Goal: Communication & Community: Answer question/provide support

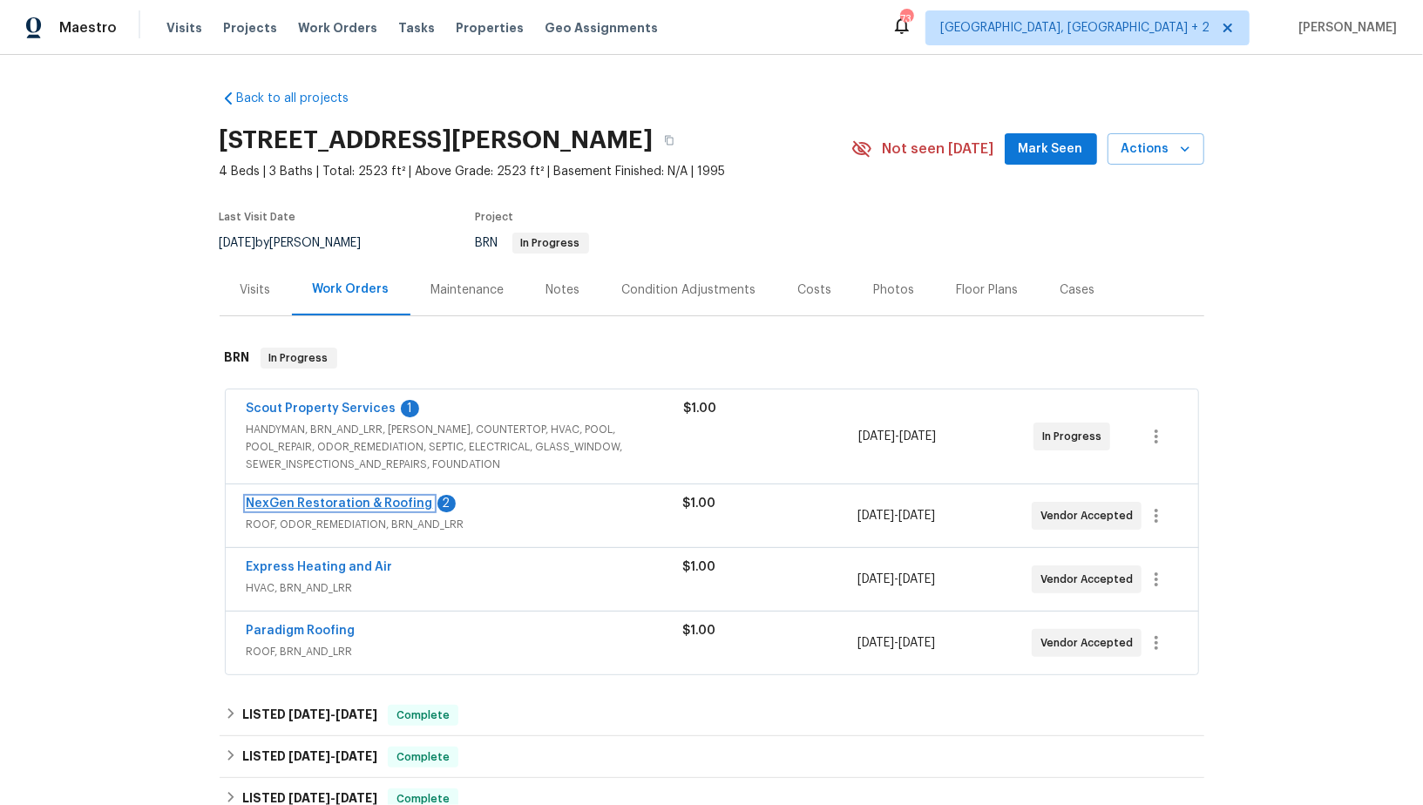
click at [368, 507] on link "NexGen Restoration & Roofing" at bounding box center [340, 503] width 186 height 12
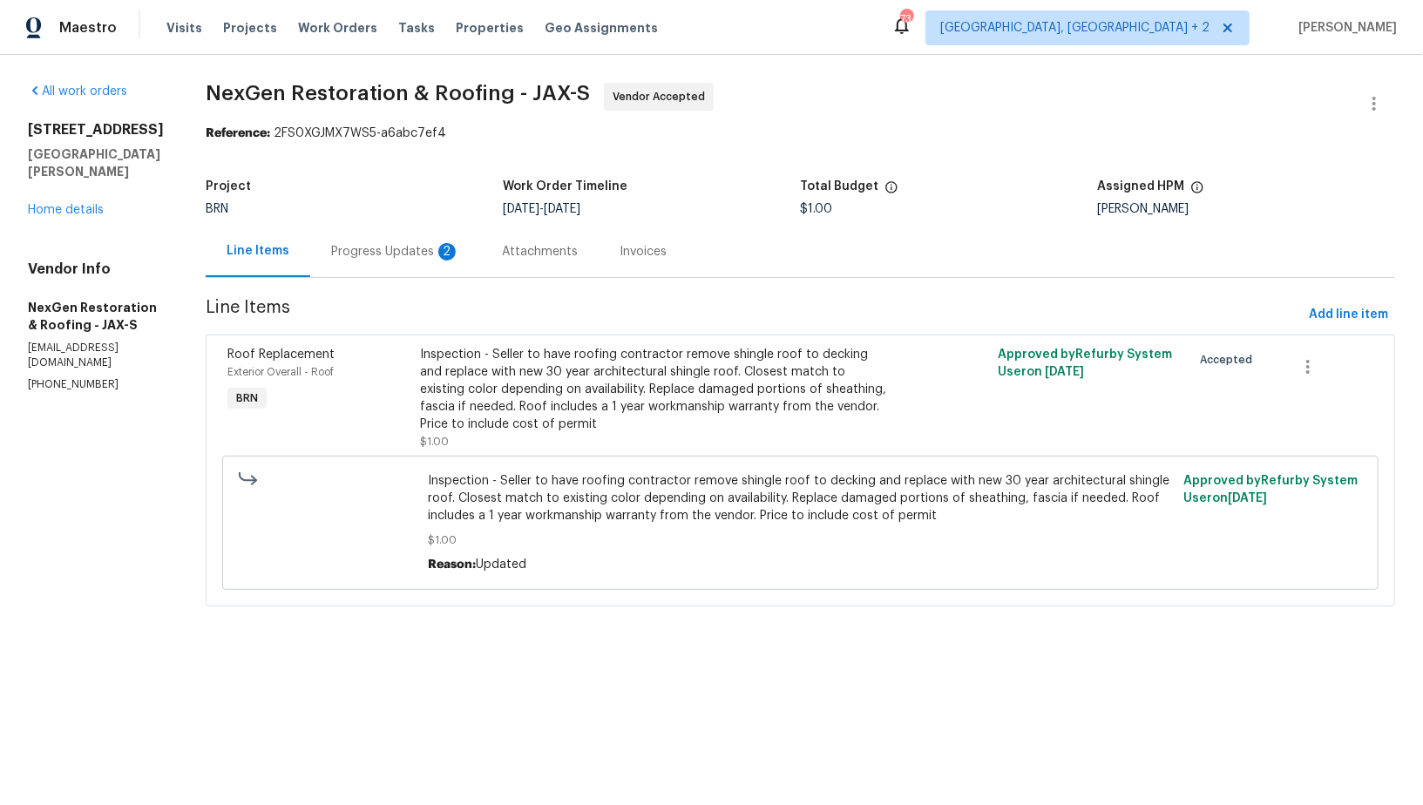
click at [420, 267] on div "Progress Updates 2" at bounding box center [395, 251] width 171 height 51
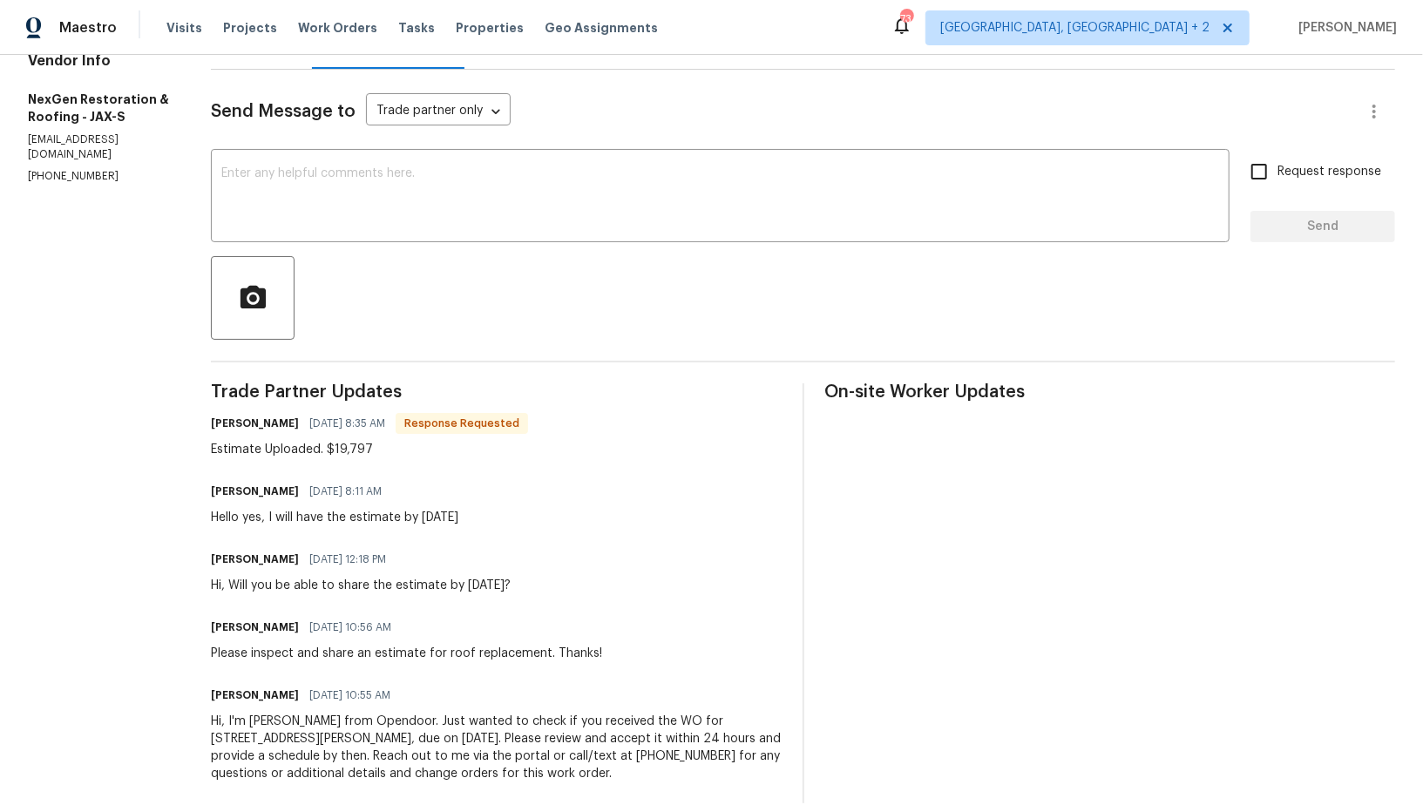
scroll to position [200, 0]
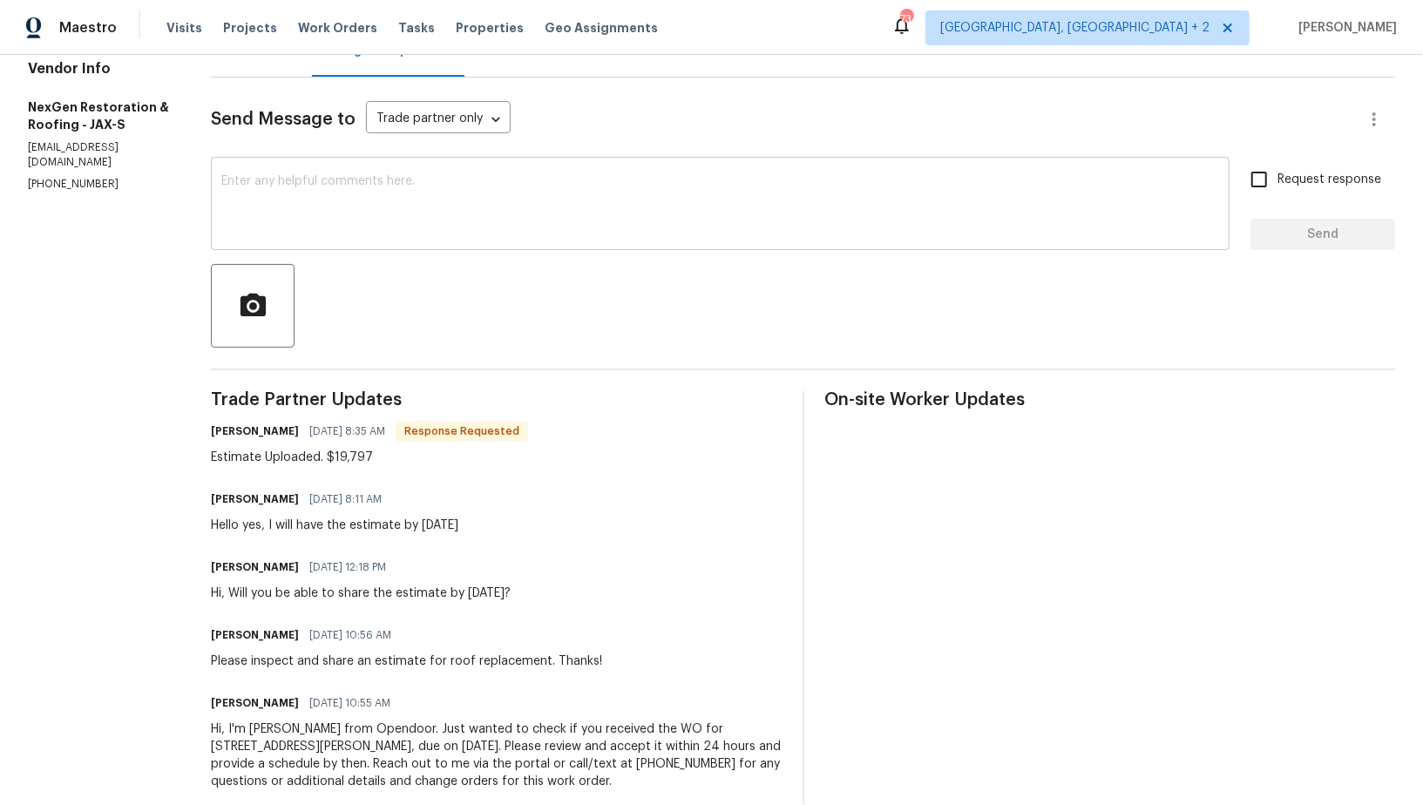
click at [335, 197] on textarea at bounding box center [719, 205] width 997 height 61
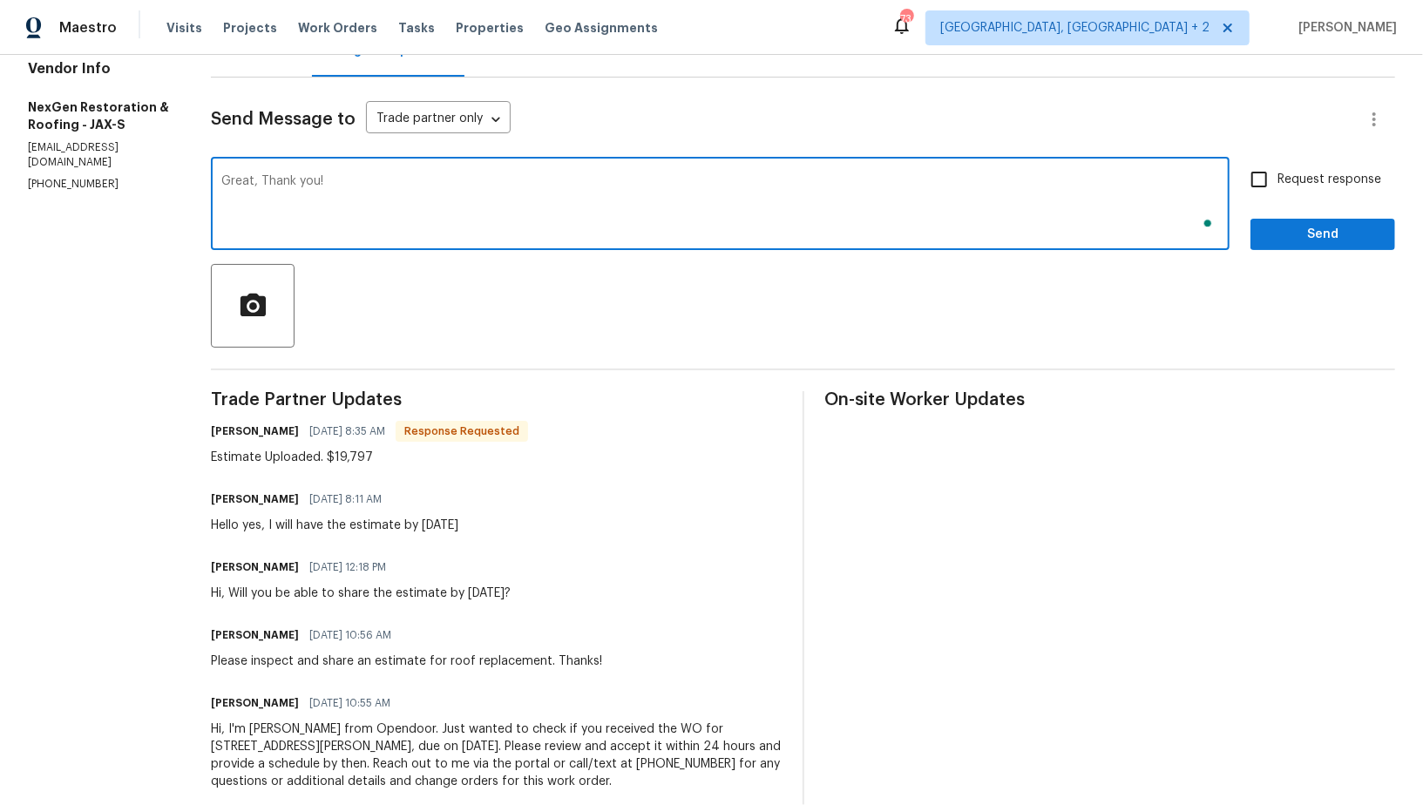
click at [258, 179] on textarea "Great, Thank you!" at bounding box center [719, 205] width 997 height 61
click at [257, 184] on textarea "Great,I will check and update you shortly. Thank you!" at bounding box center [719, 205] width 997 height 61
type textarea "Great, I will check and update you shortly. Thank you!"
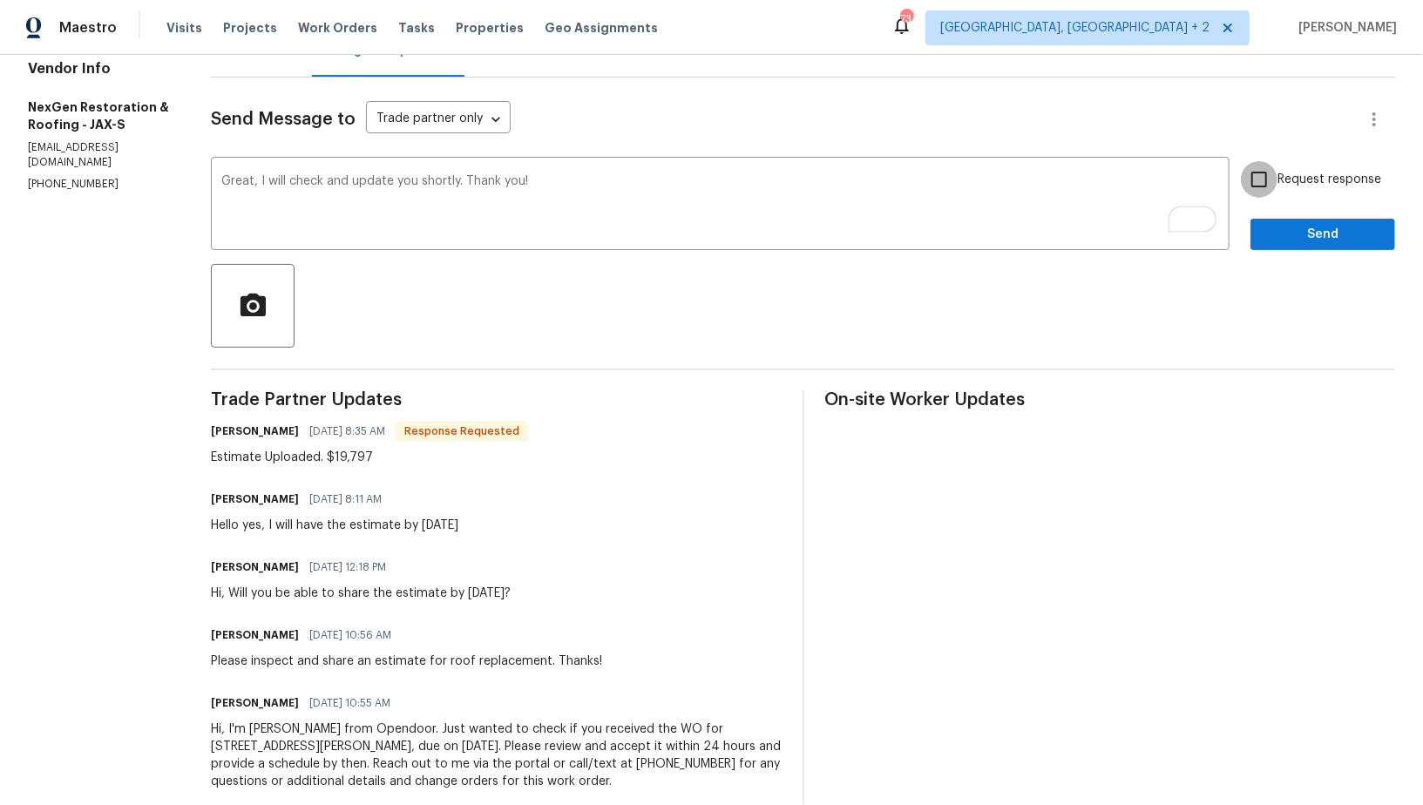
drag, startPoint x: 1272, startPoint y: 192, endPoint x: 1301, endPoint y: 243, distance: 59.3
click at [1272, 191] on input "Request response" at bounding box center [1258, 179] width 37 height 37
checkbox input "true"
click at [1302, 246] on button "Send" at bounding box center [1322, 235] width 145 height 32
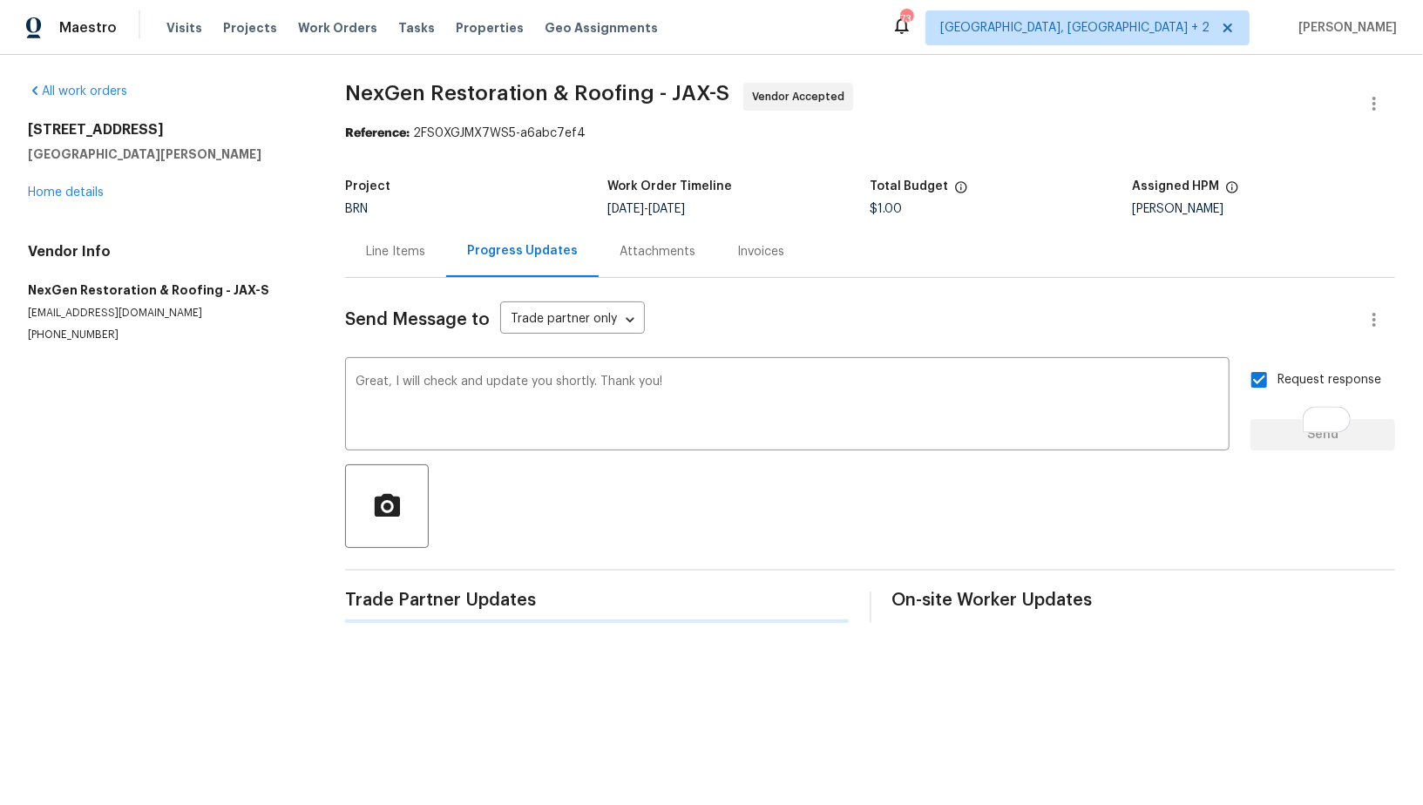
scroll to position [0, 0]
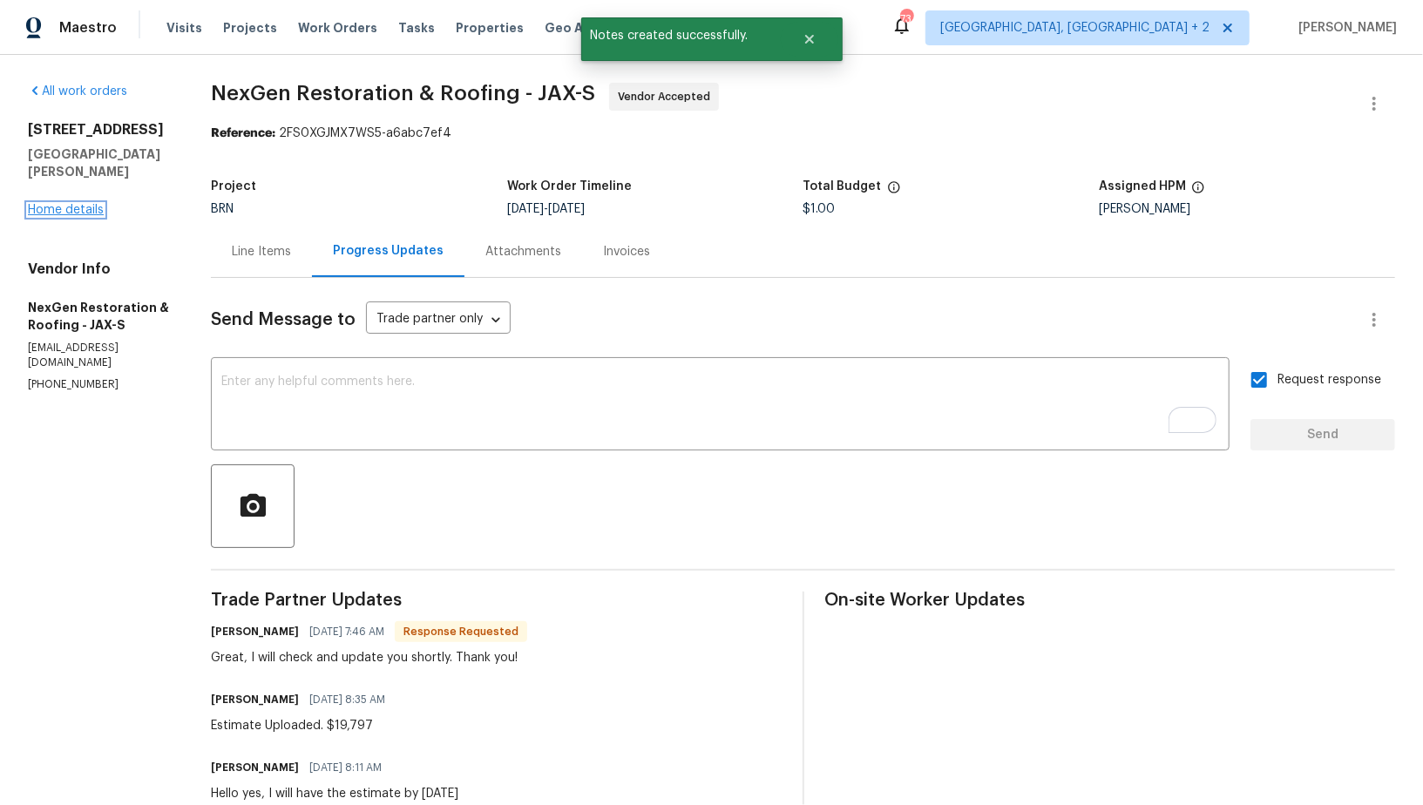
click at [80, 204] on link "Home details" at bounding box center [66, 210] width 76 height 12
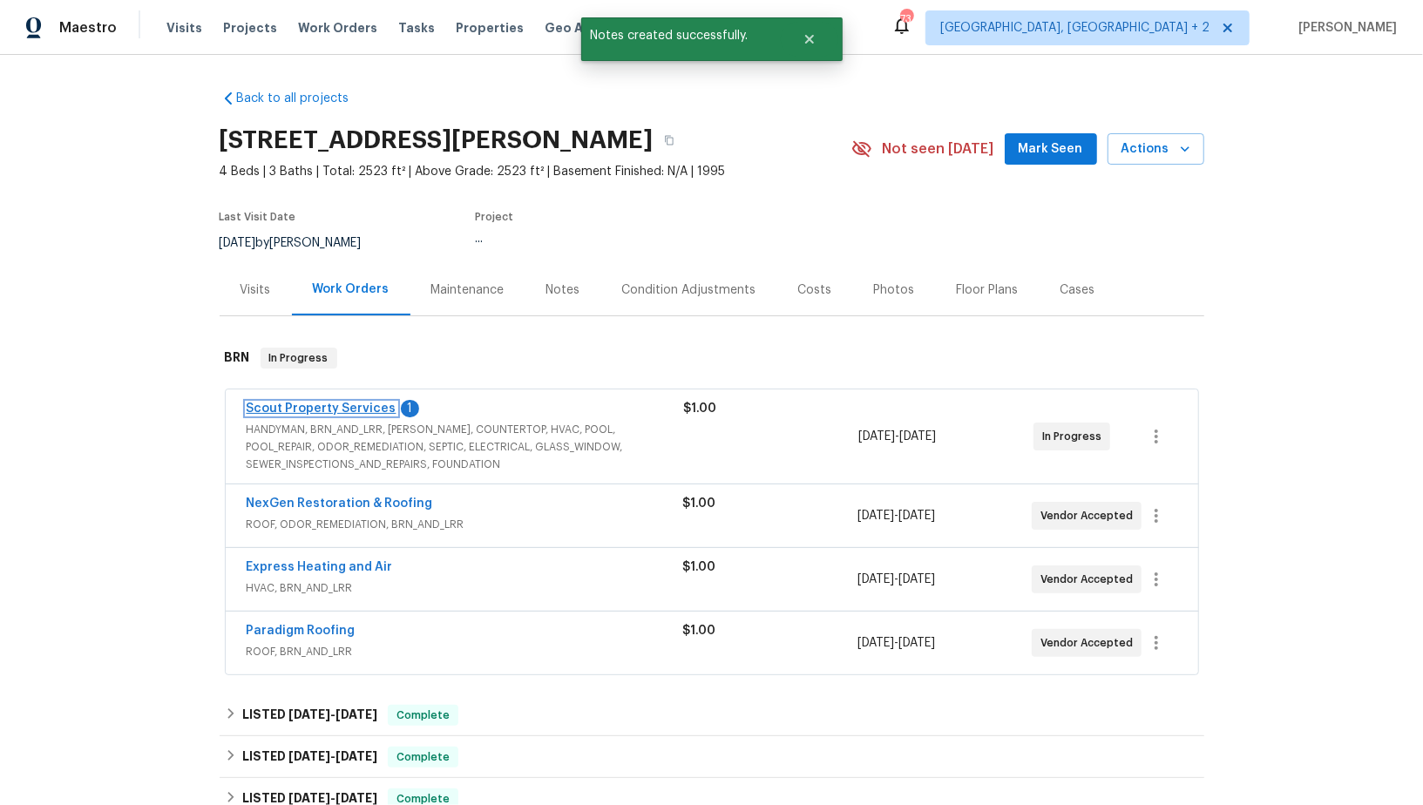
click at [322, 402] on link "Scout Property Services" at bounding box center [322, 408] width 150 height 12
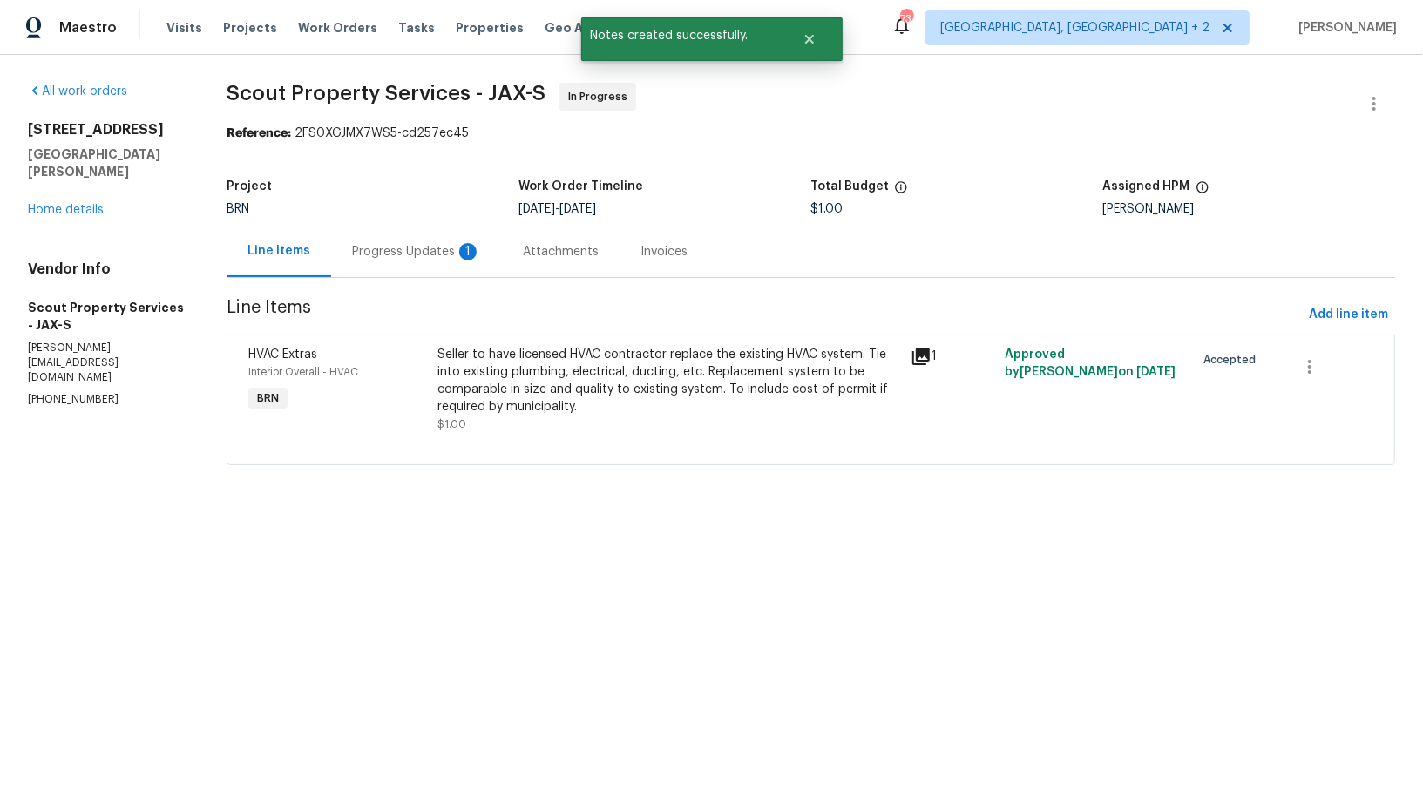
click at [488, 254] on div "Progress Updates 1" at bounding box center [416, 251] width 171 height 51
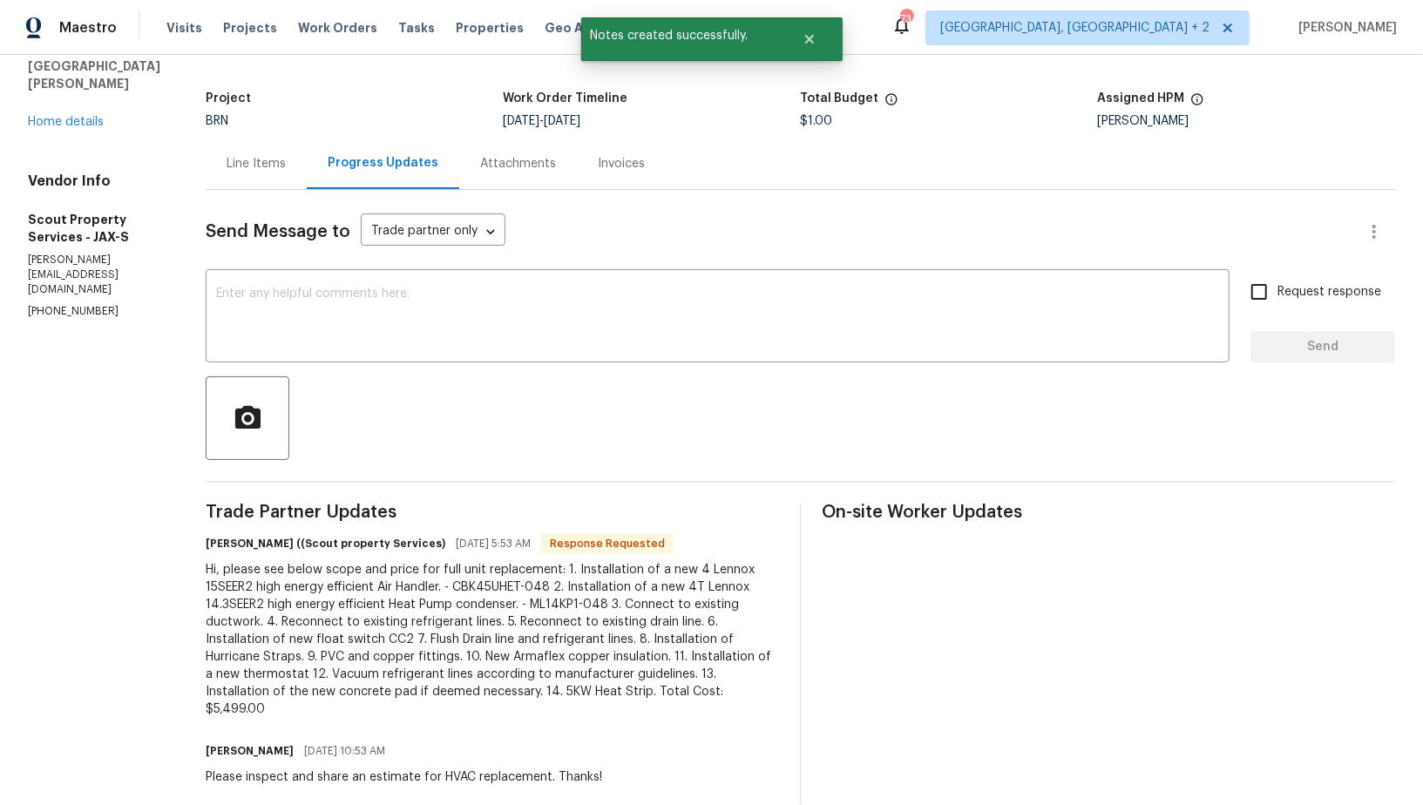
scroll to position [101, 0]
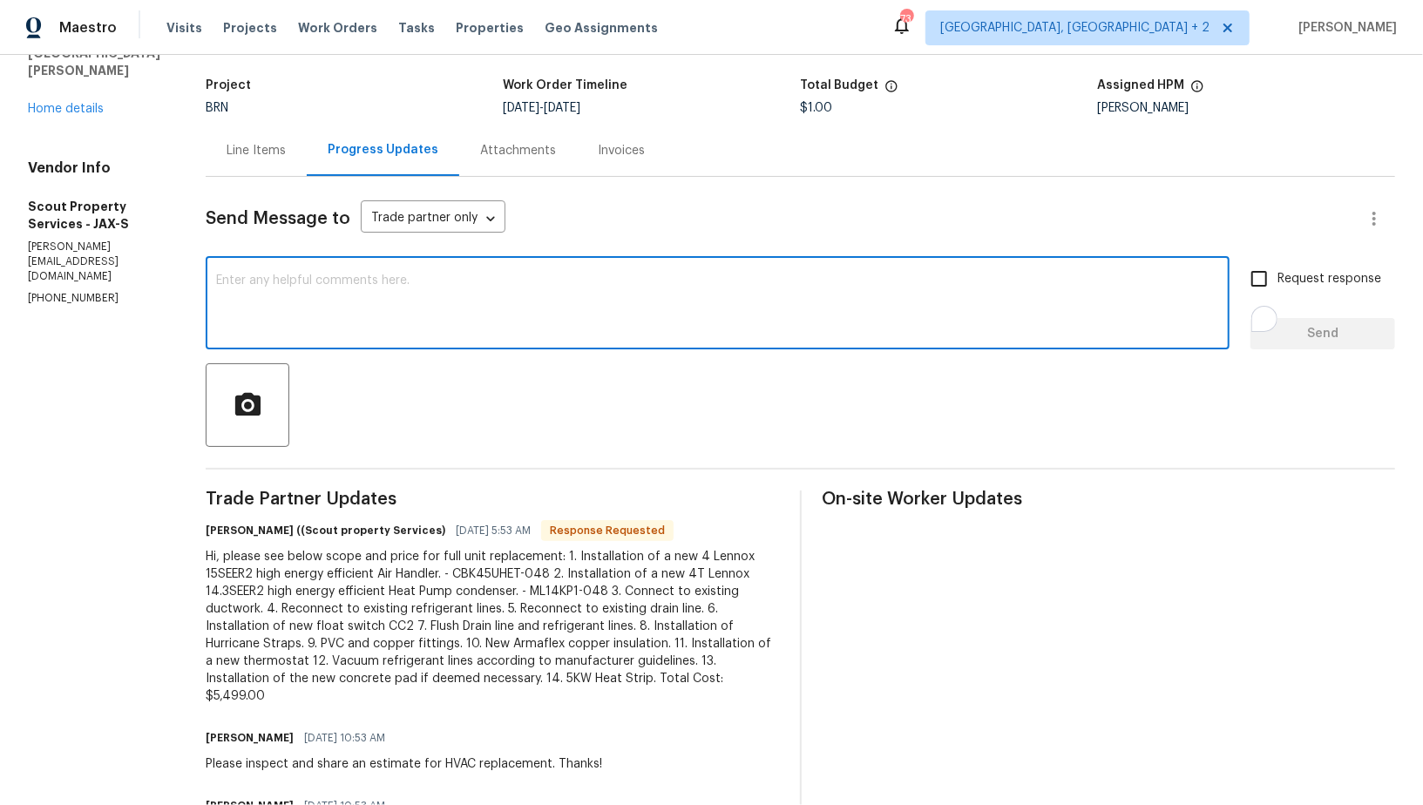
click at [431, 308] on textarea "To enrich screen reader interactions, please activate Accessibility in Grammarl…" at bounding box center [717, 304] width 1003 height 61
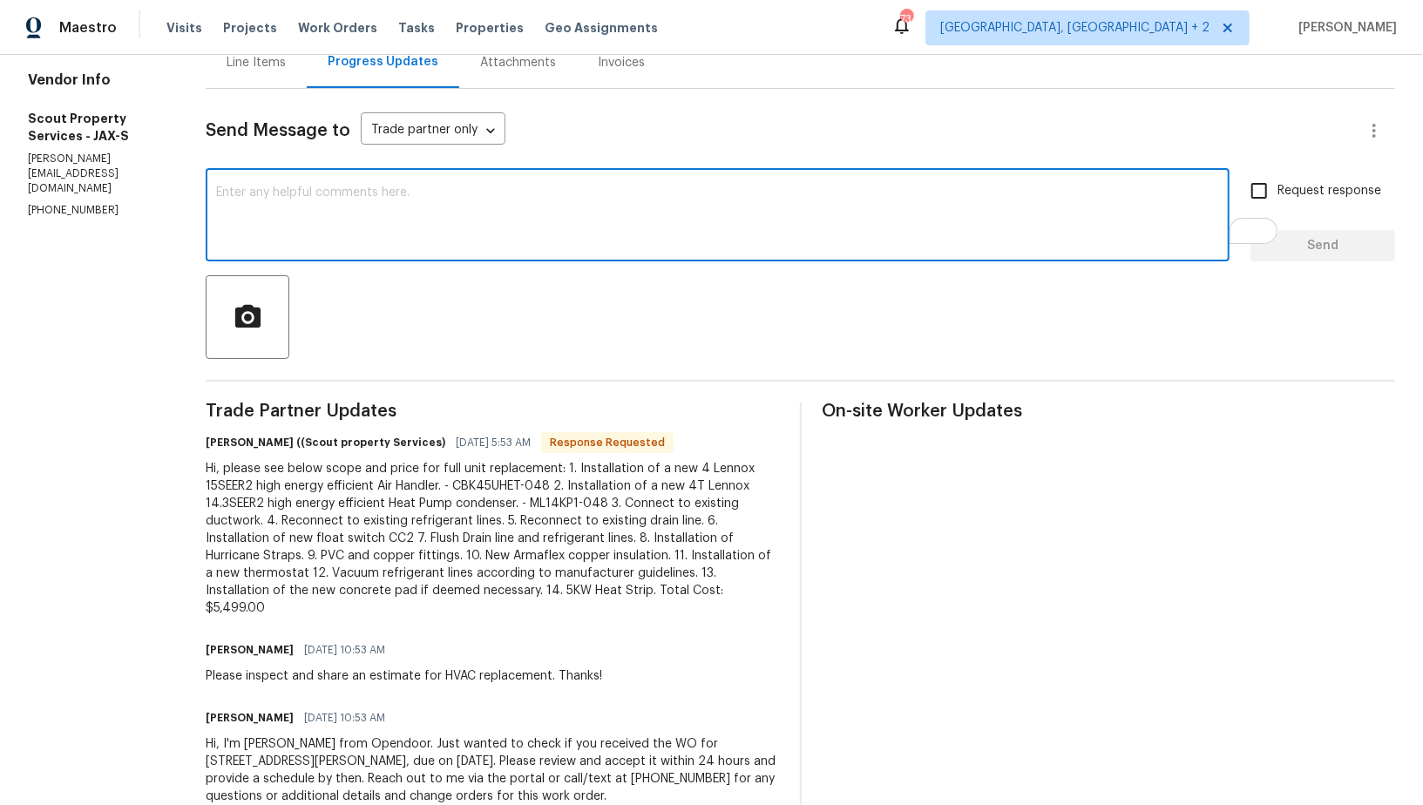
scroll to position [161, 0]
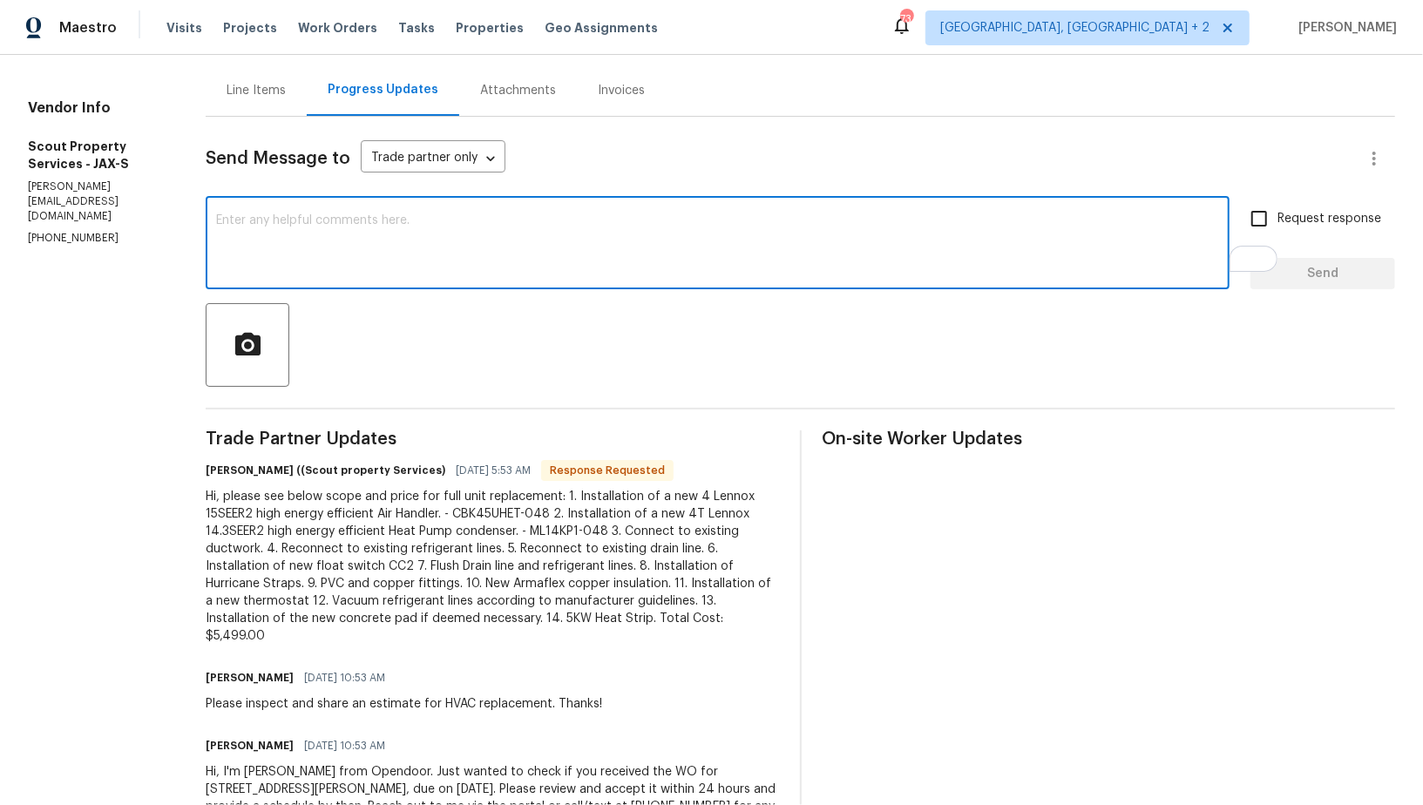
click at [345, 241] on textarea "To enrich screen reader interactions, please activate Accessibility in Grammarl…" at bounding box center [717, 244] width 1003 height 61
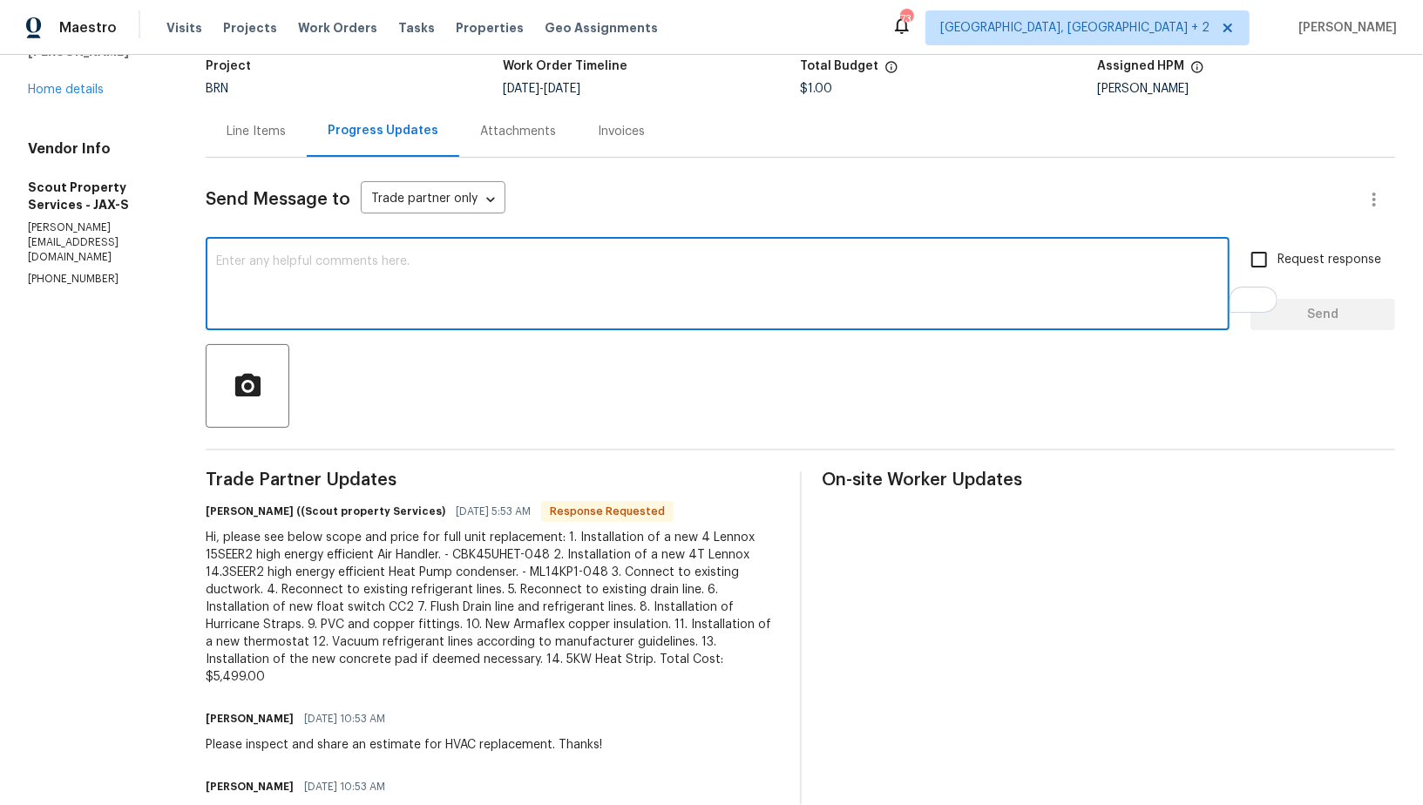
scroll to position [81, 0]
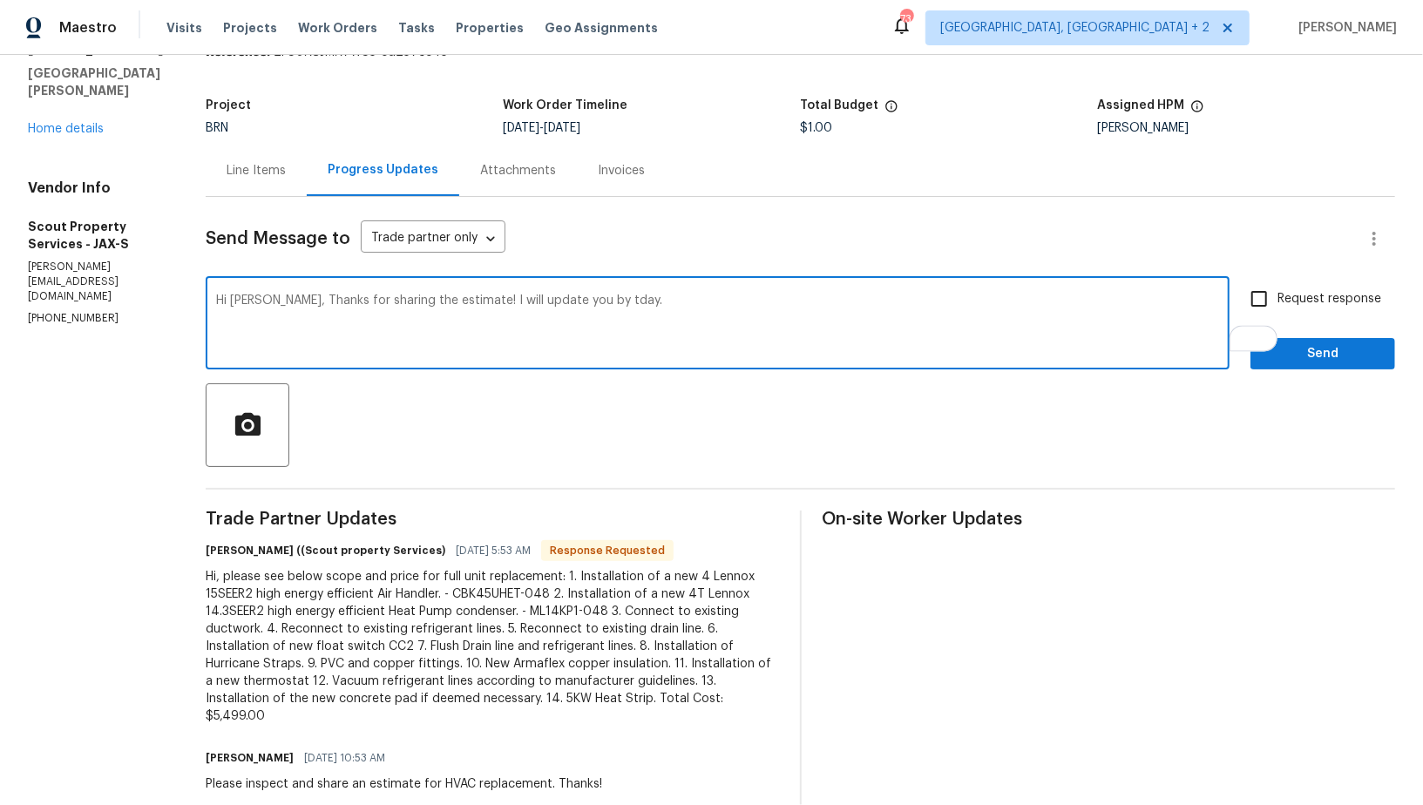
click at [520, 303] on textarea "Hi Trevor, Thanks for sharing the estimate! I will update you by tday." at bounding box center [717, 324] width 1003 height 61
click at [429, 306] on textarea "Hi Trevor, Thanks for sharing the estimate! I will update you by today." at bounding box center [717, 324] width 1003 height 61
click at [428, 298] on textarea "Hi Trevor, Thanks for sharing the estimate! I will update you by today." at bounding box center [717, 324] width 1003 height 61
type textarea "Hi Trevor, Thanks for sharing the estimate! I will check and update you by toda…"
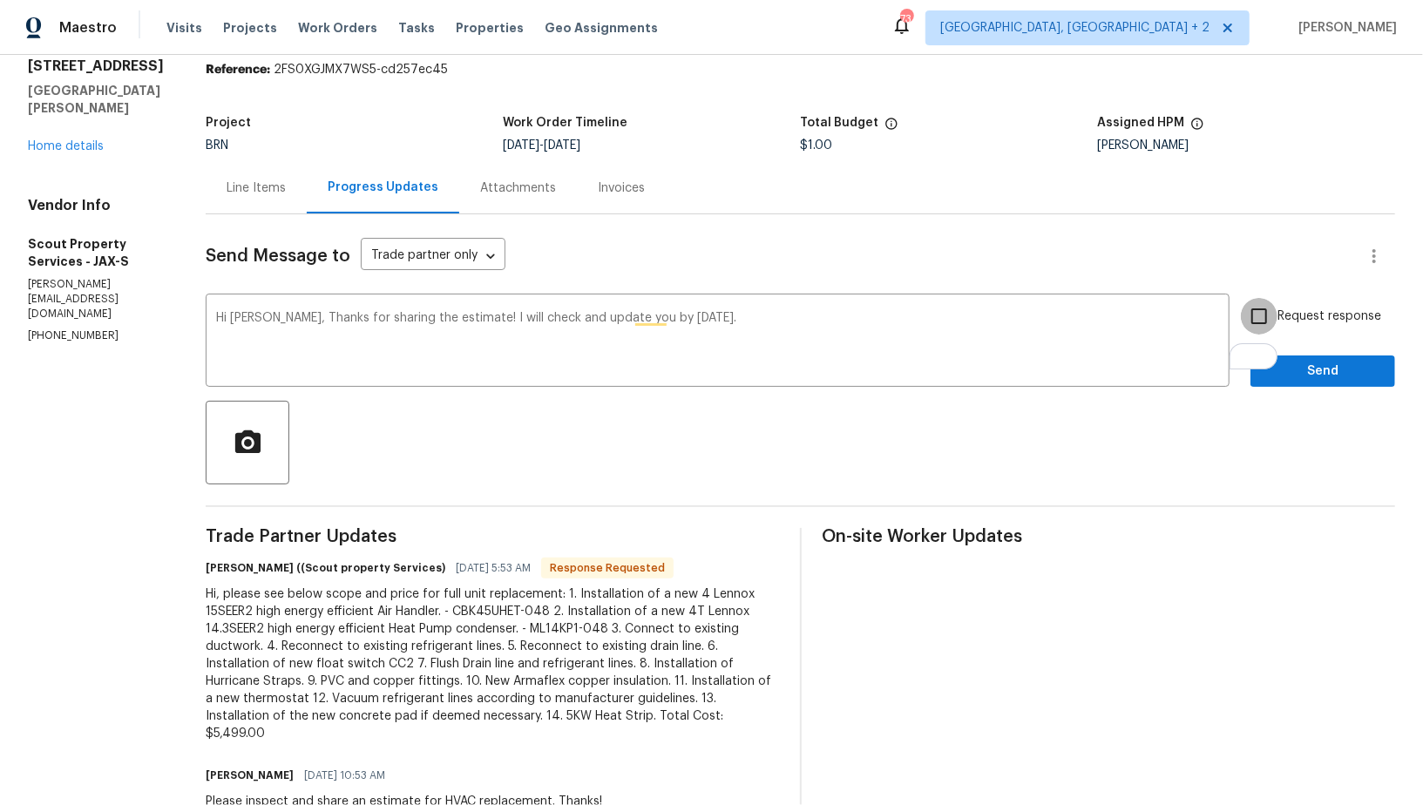
drag, startPoint x: 1272, startPoint y: 328, endPoint x: 1294, endPoint y: 402, distance: 77.2
click at [1272, 328] on input "Request response" at bounding box center [1258, 316] width 37 height 37
checkbox input "true"
click at [1296, 406] on div at bounding box center [800, 443] width 1189 height 84
click at [1291, 389] on div "Send Message to Trade partner only Trade partner only ​ Hi Trevor, Thanks for s…" at bounding box center [800, 582] width 1189 height 737
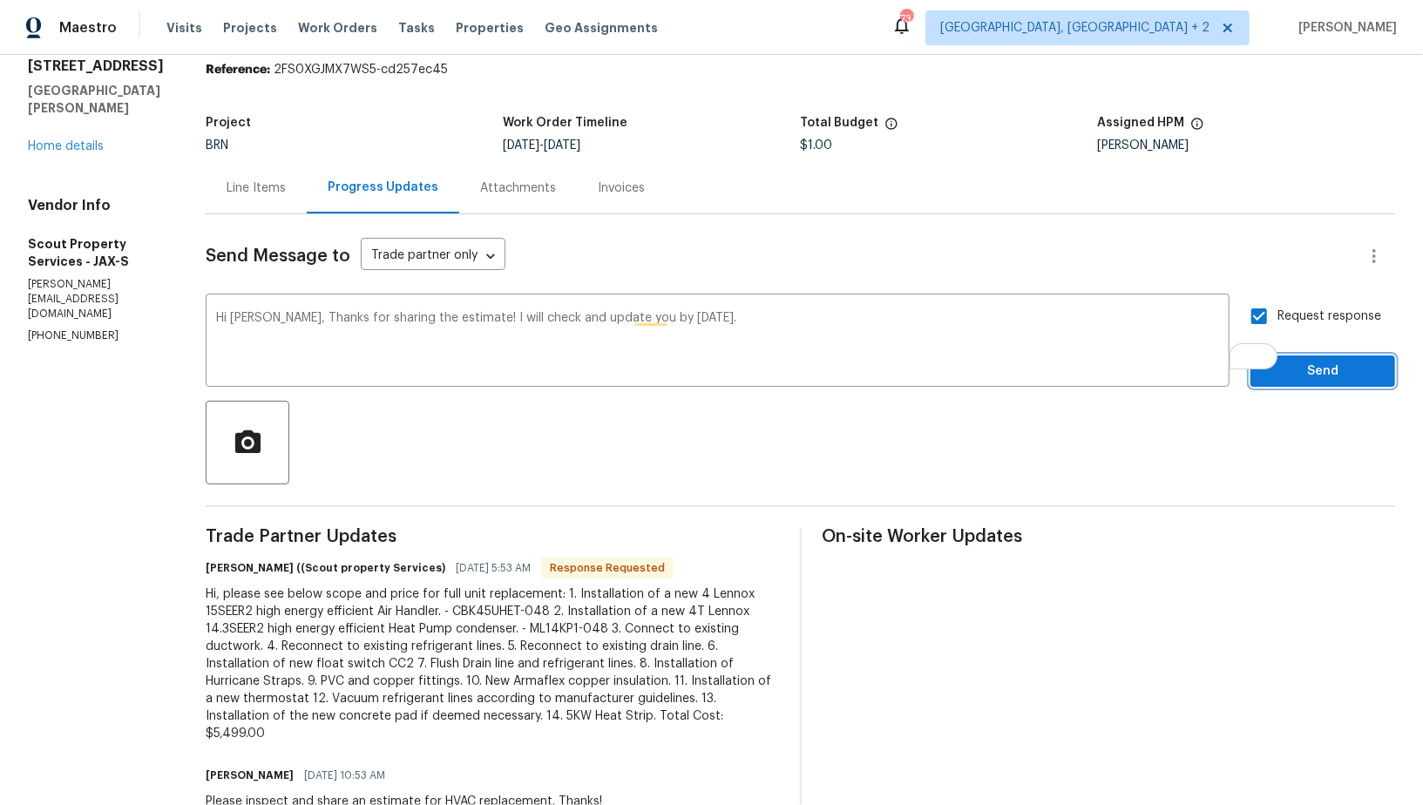
click at [1283, 368] on span "Send" at bounding box center [1322, 372] width 117 height 22
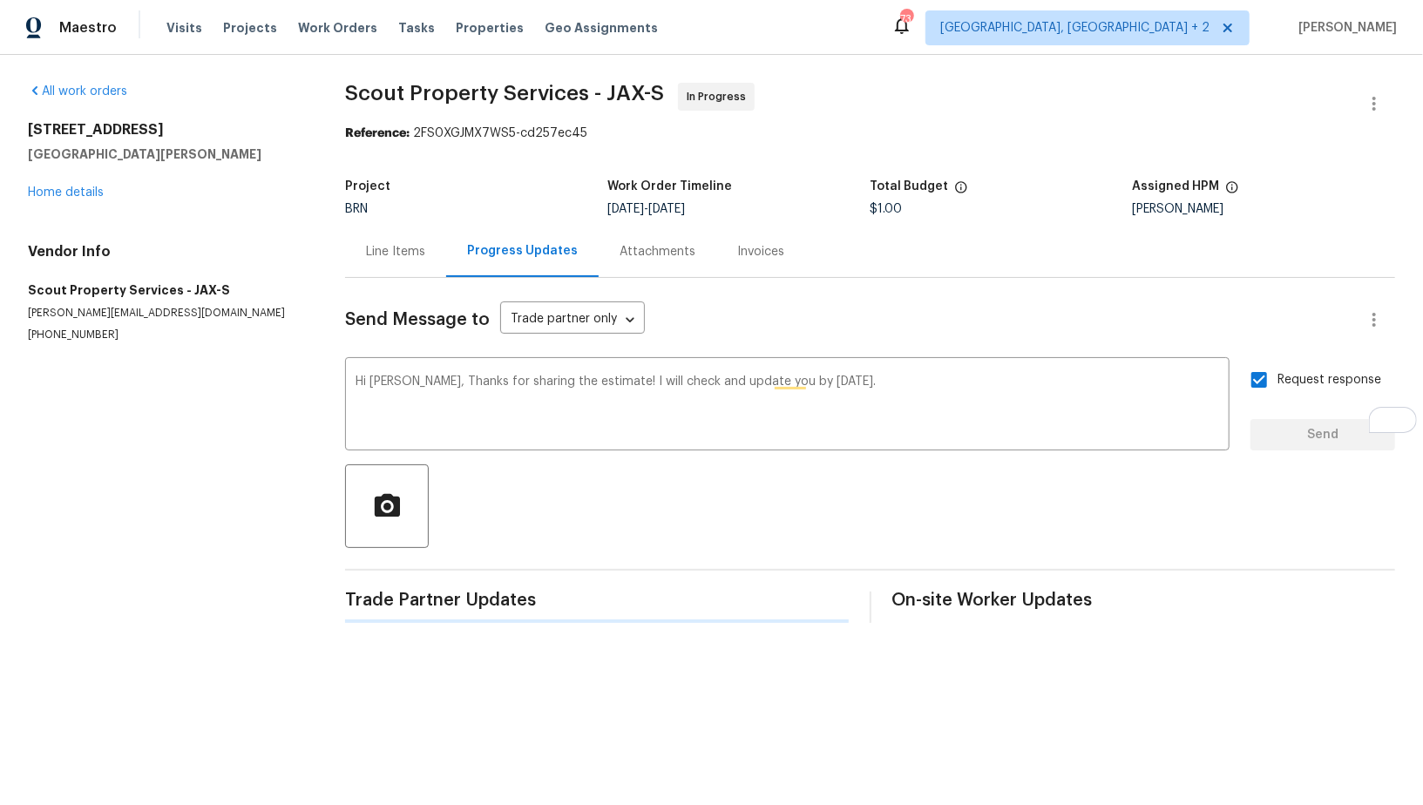
scroll to position [0, 0]
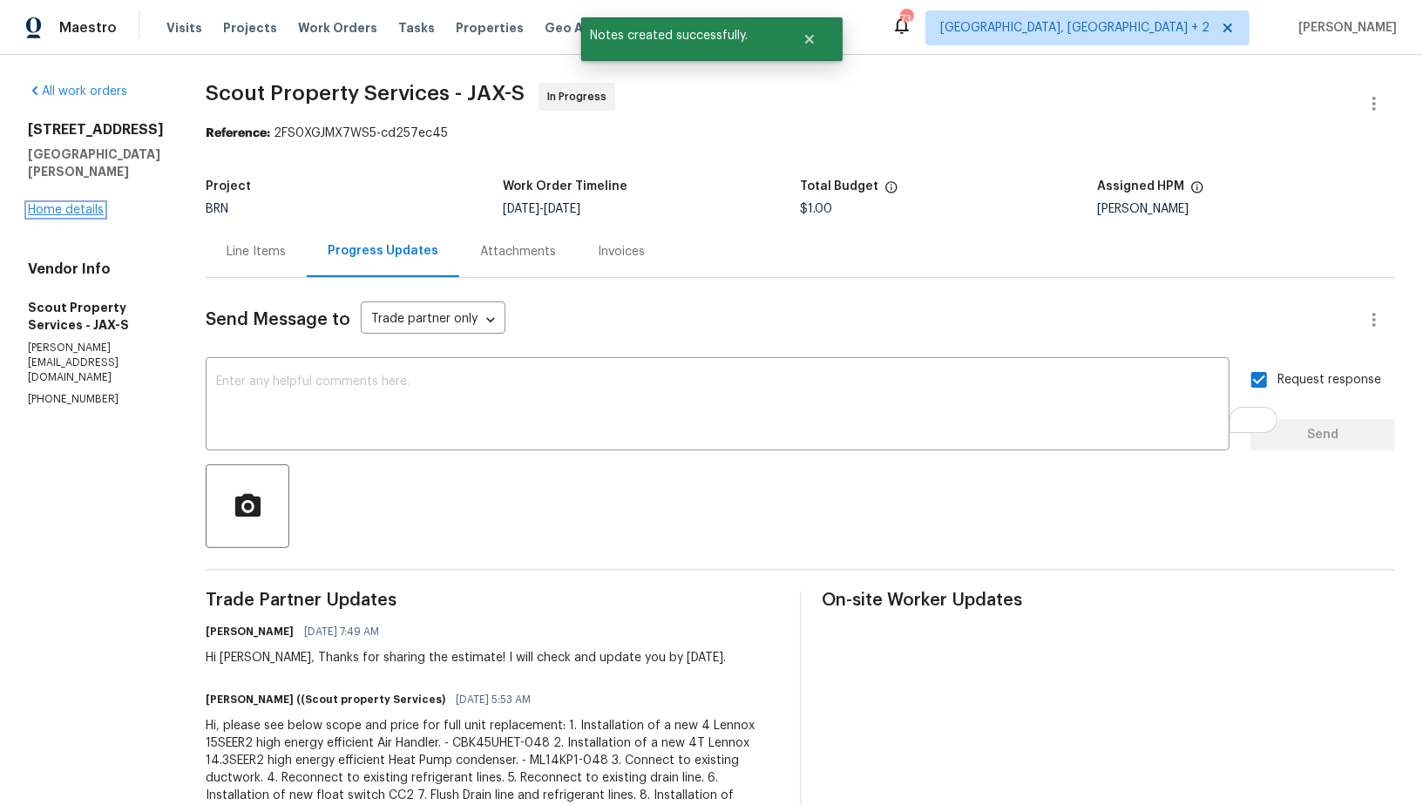
click at [32, 216] on link "Home details" at bounding box center [66, 210] width 76 height 12
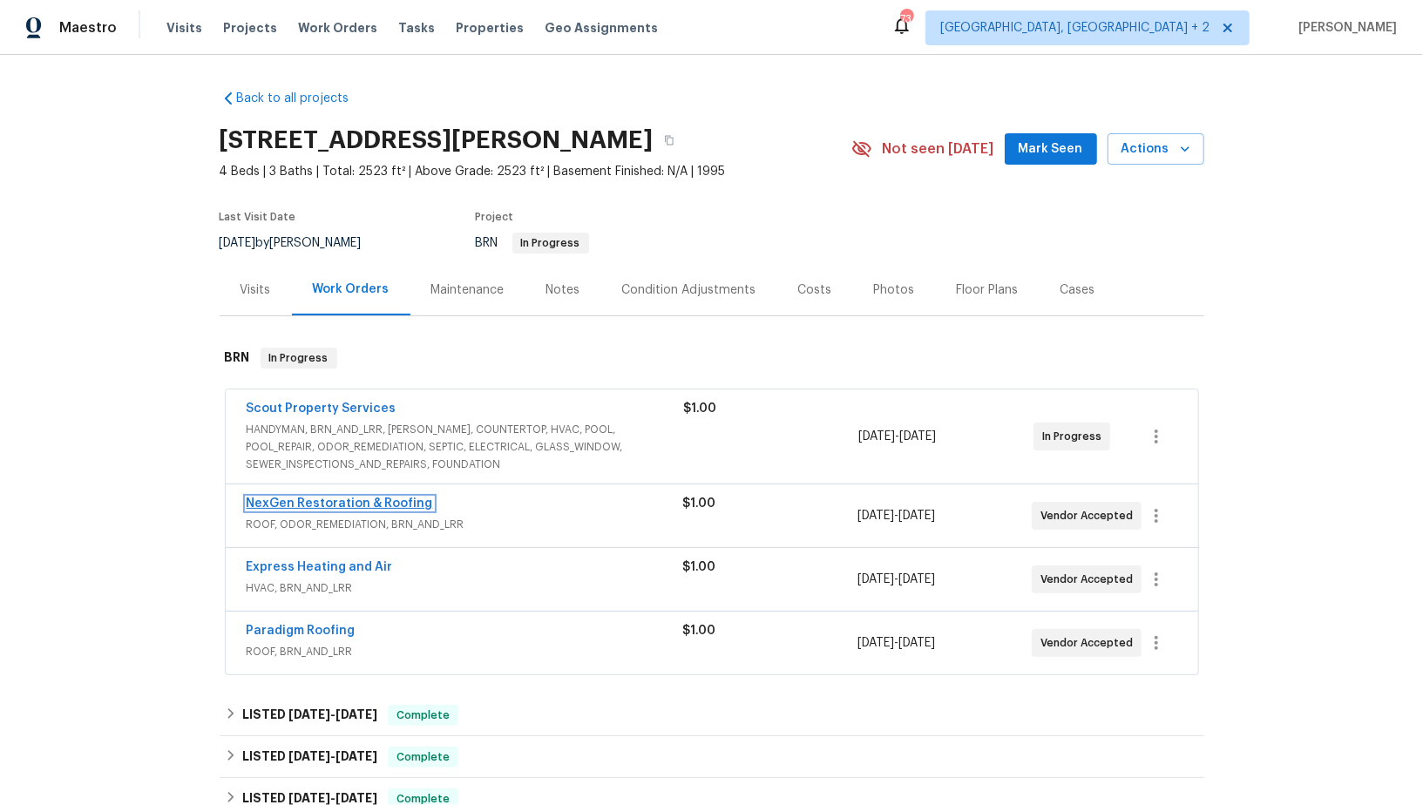
click at [277, 502] on link "NexGen Restoration & Roofing" at bounding box center [340, 503] width 186 height 12
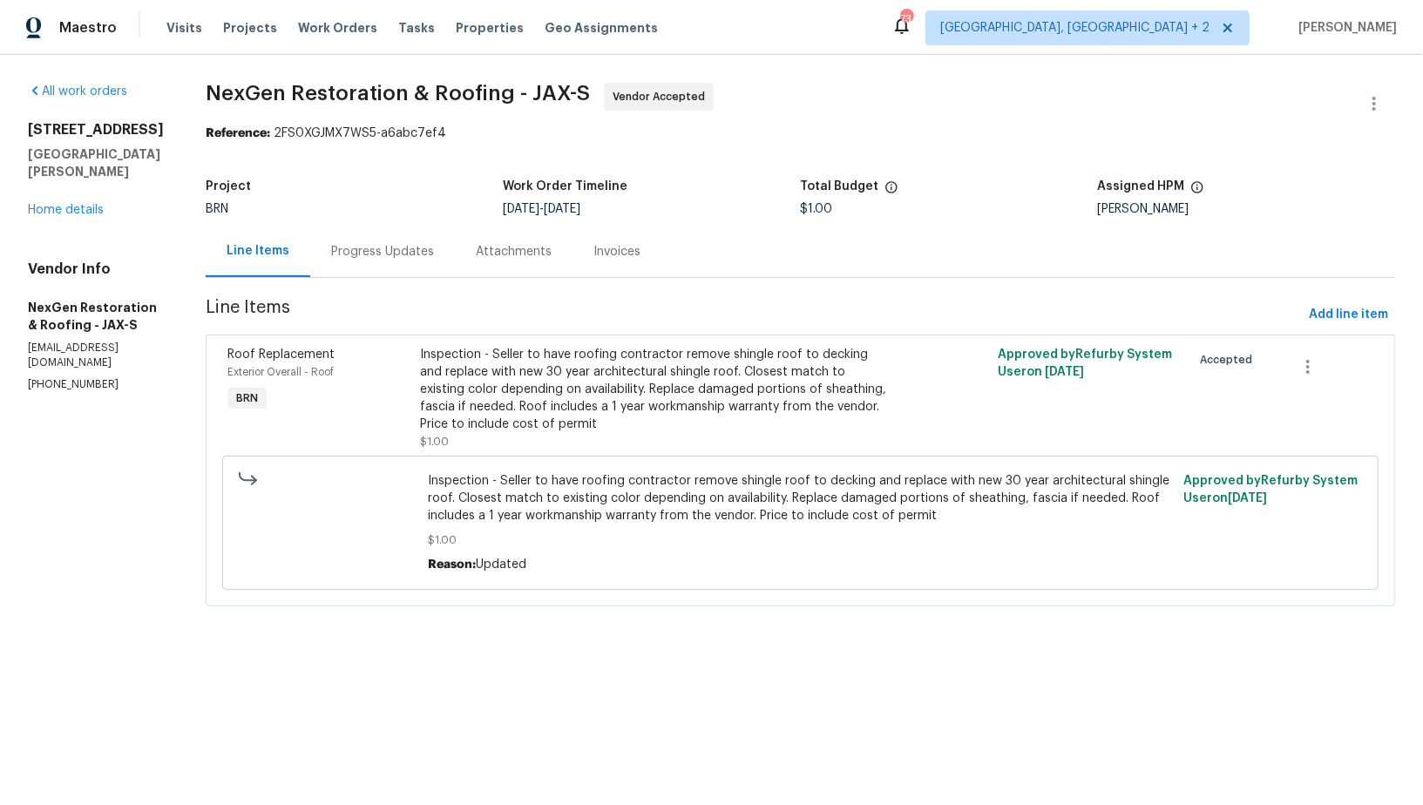
click at [409, 265] on div "Progress Updates" at bounding box center [382, 251] width 145 height 51
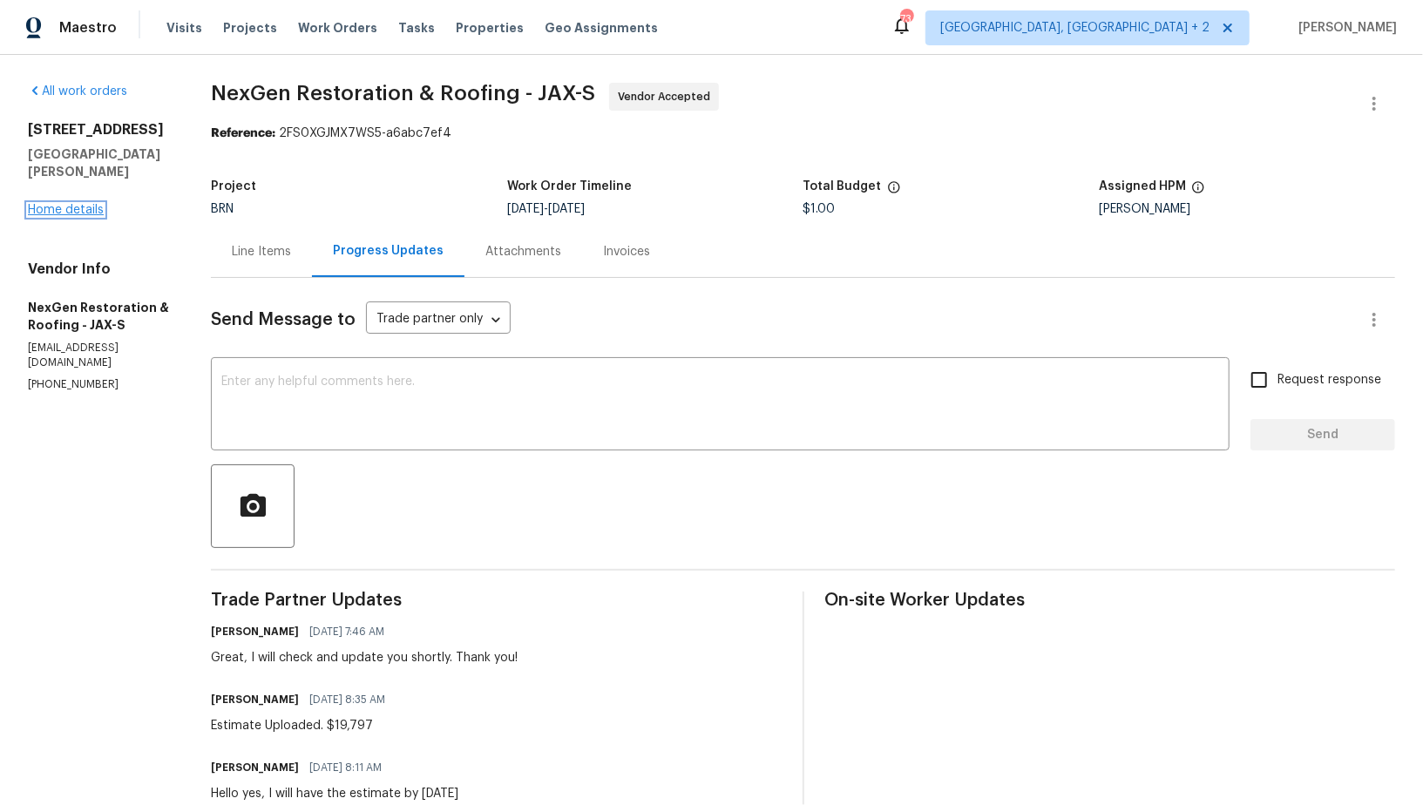
click at [58, 204] on link "Home details" at bounding box center [66, 210] width 76 height 12
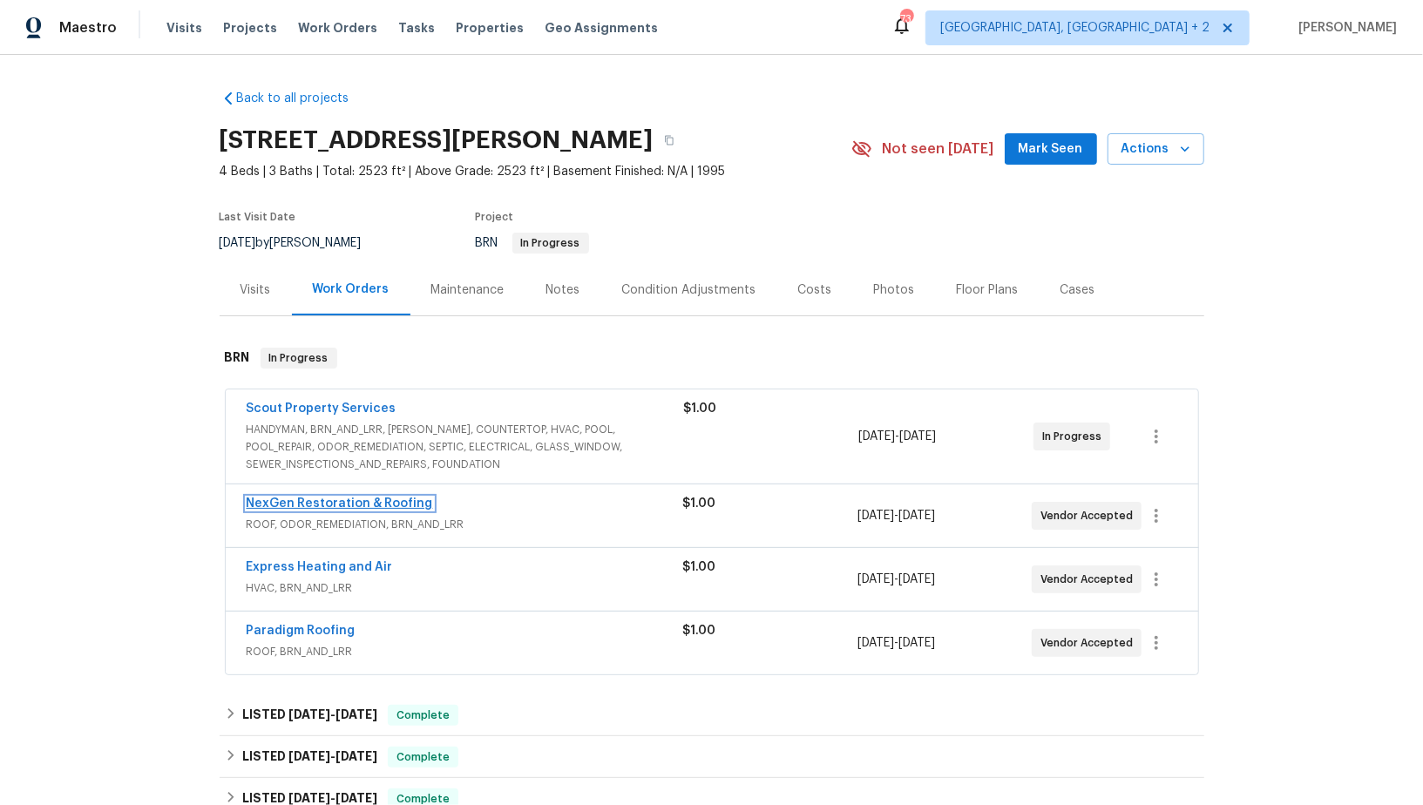
click at [328, 500] on link "NexGen Restoration & Roofing" at bounding box center [340, 503] width 186 height 12
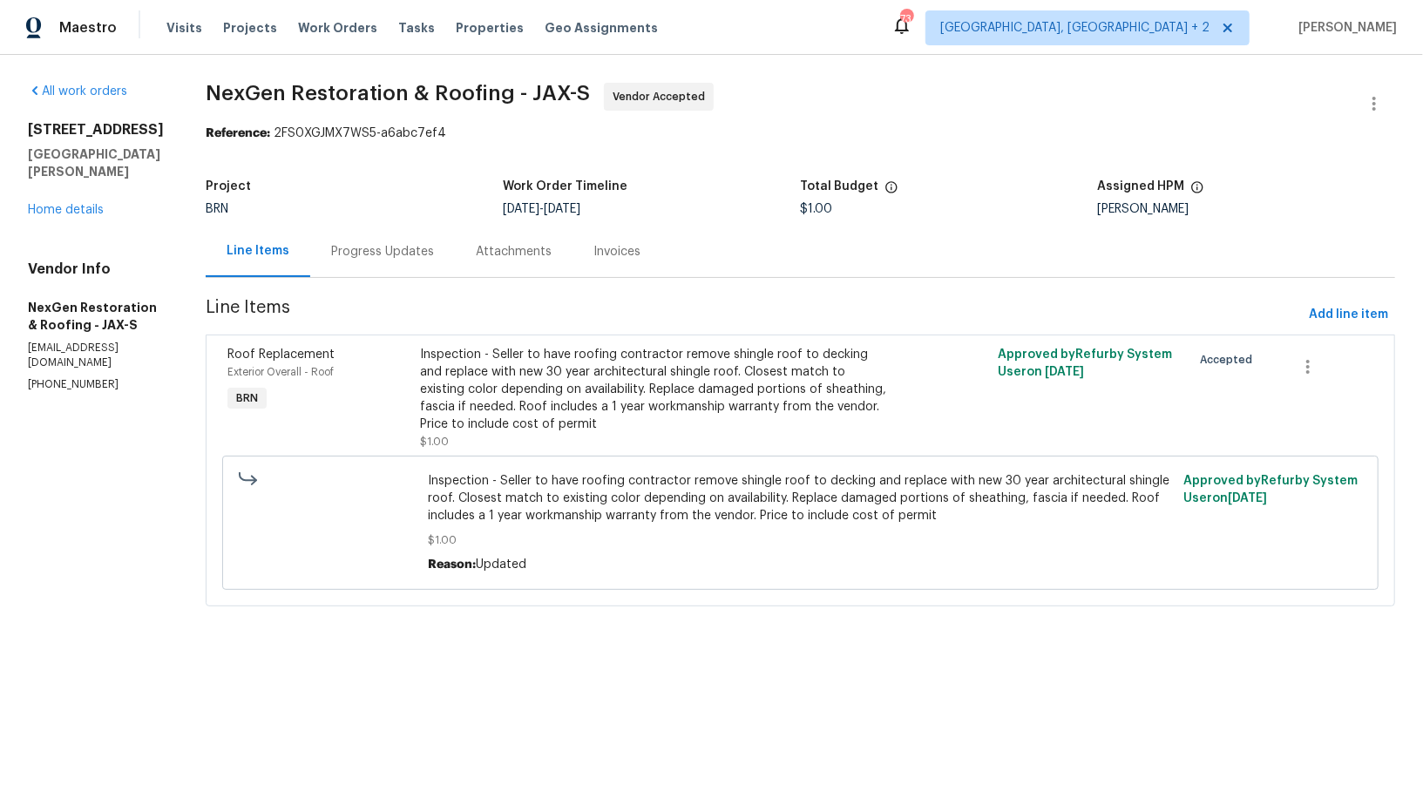
click at [389, 291] on section "NexGen Restoration & Roofing - JAX-S Vendor Accepted Reference: 2FS0XGJMX7WS5-a…" at bounding box center [800, 355] width 1189 height 544
click at [387, 253] on div "Progress Updates" at bounding box center [382, 251] width 103 height 17
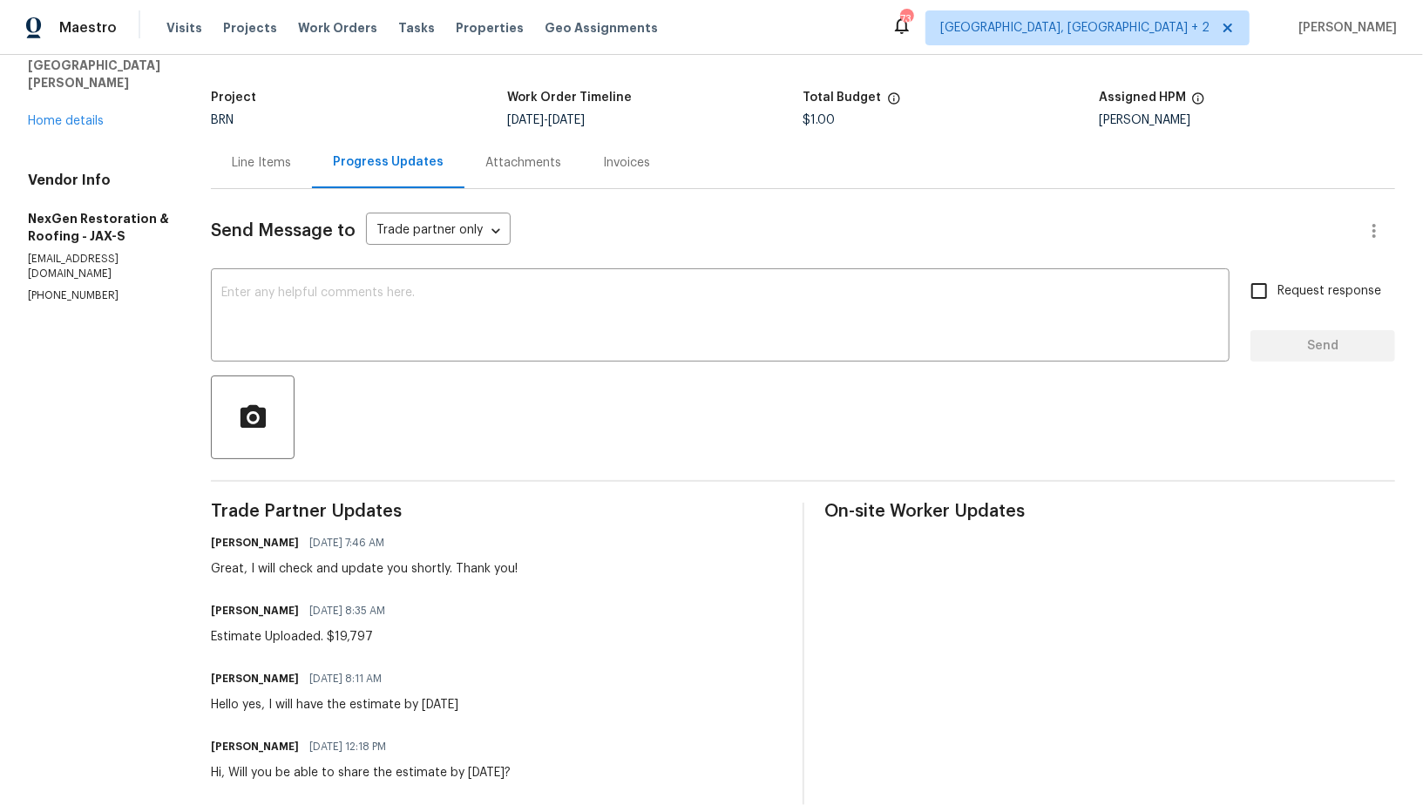
scroll to position [124, 0]
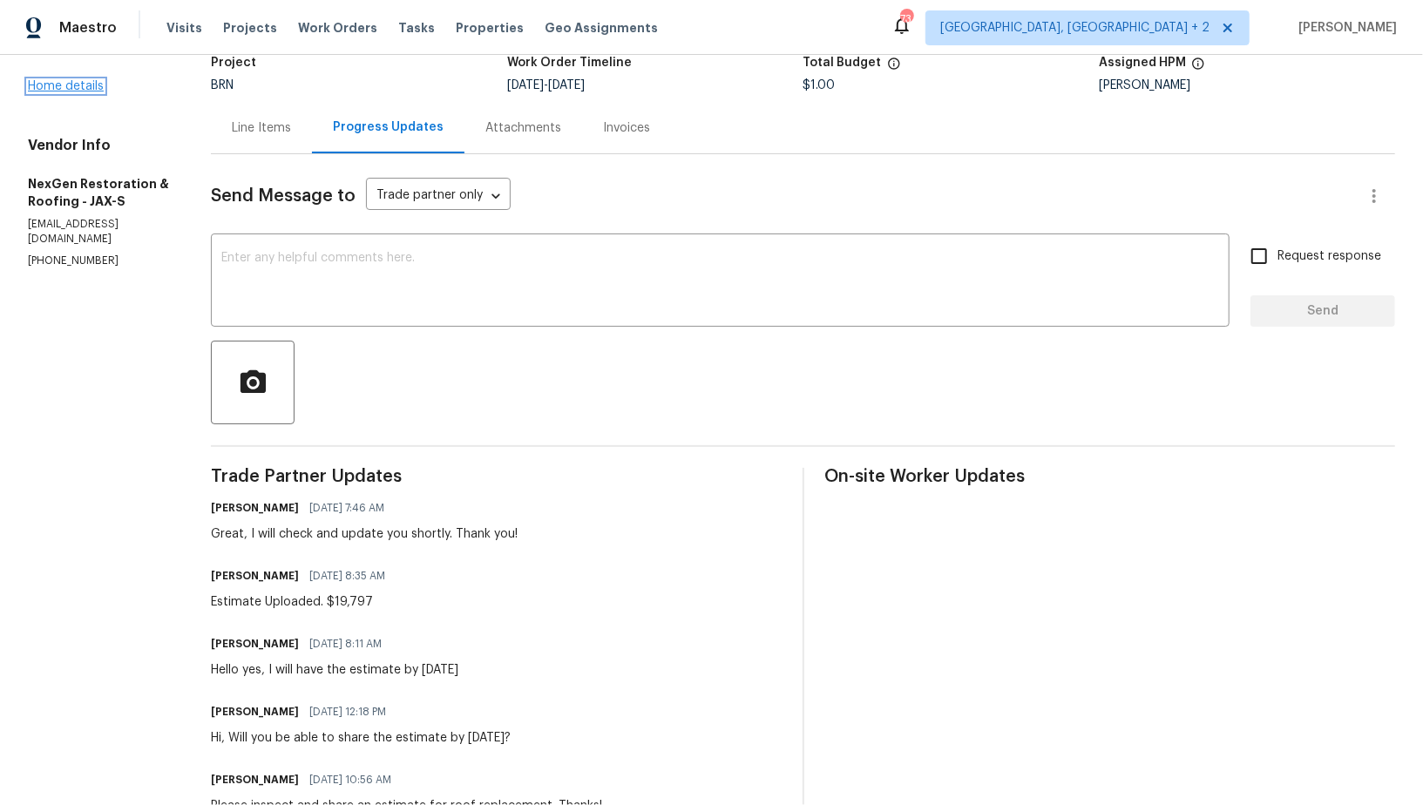
click at [47, 80] on link "Home details" at bounding box center [66, 86] width 76 height 12
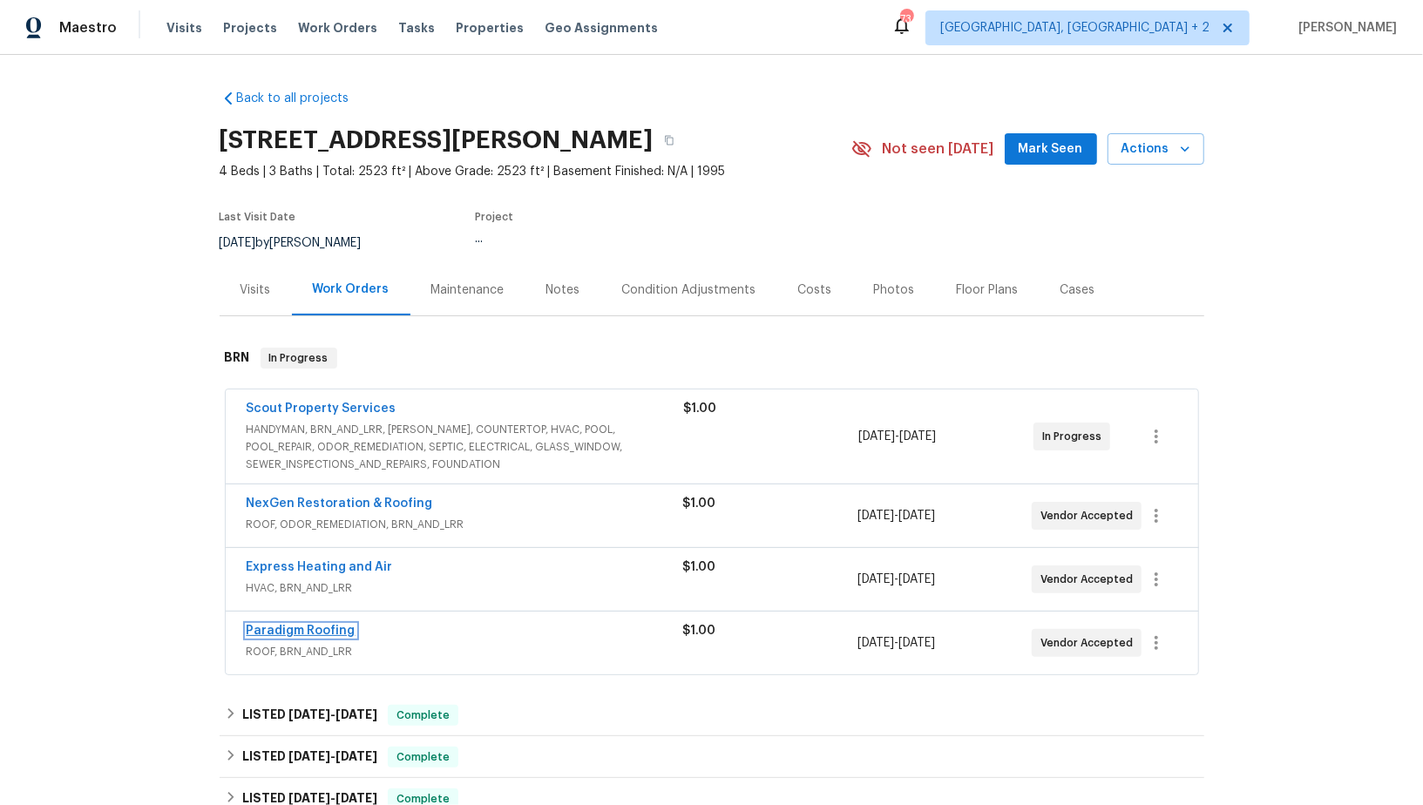
click at [308, 628] on link "Paradigm Roofing" at bounding box center [301, 631] width 109 height 12
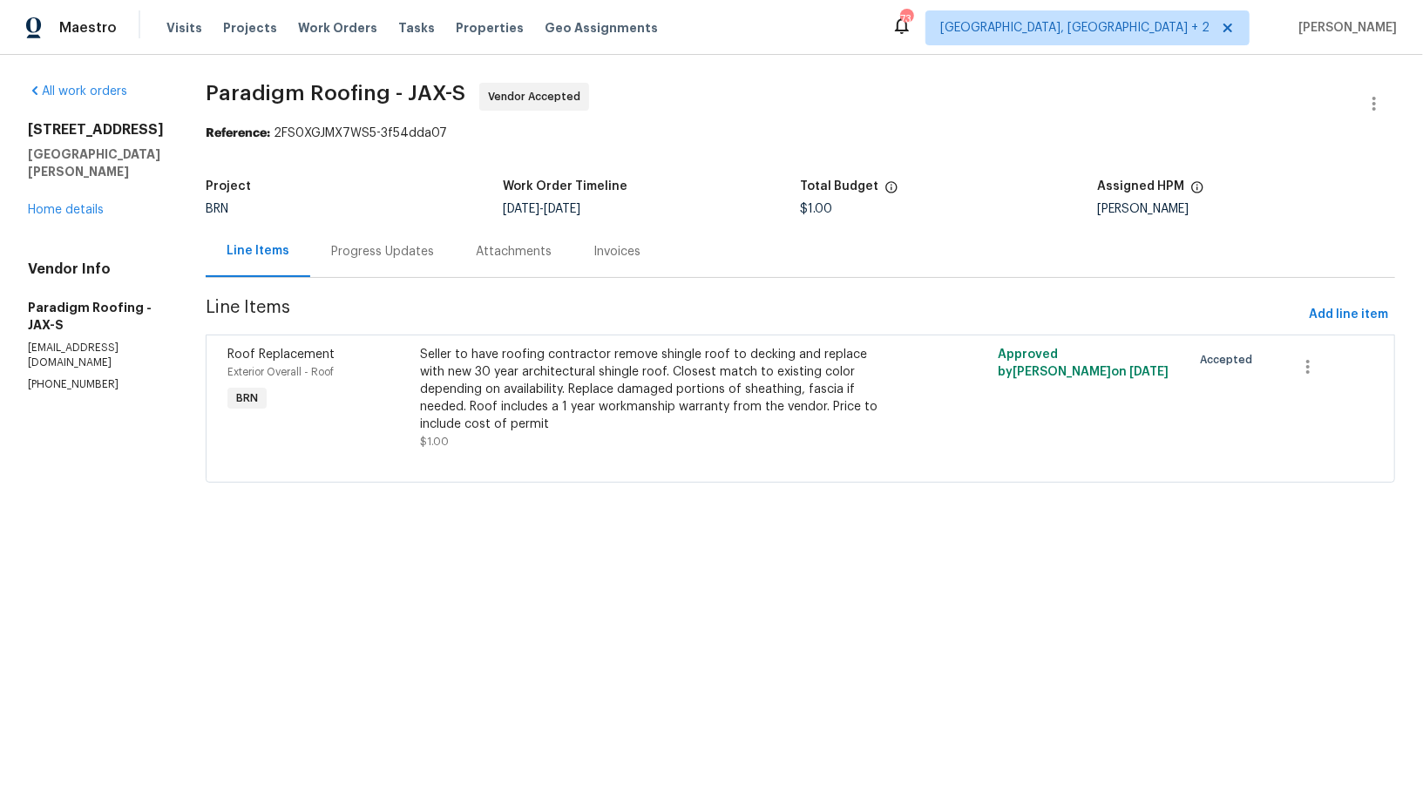
click at [413, 238] on div "Progress Updates" at bounding box center [382, 251] width 145 height 51
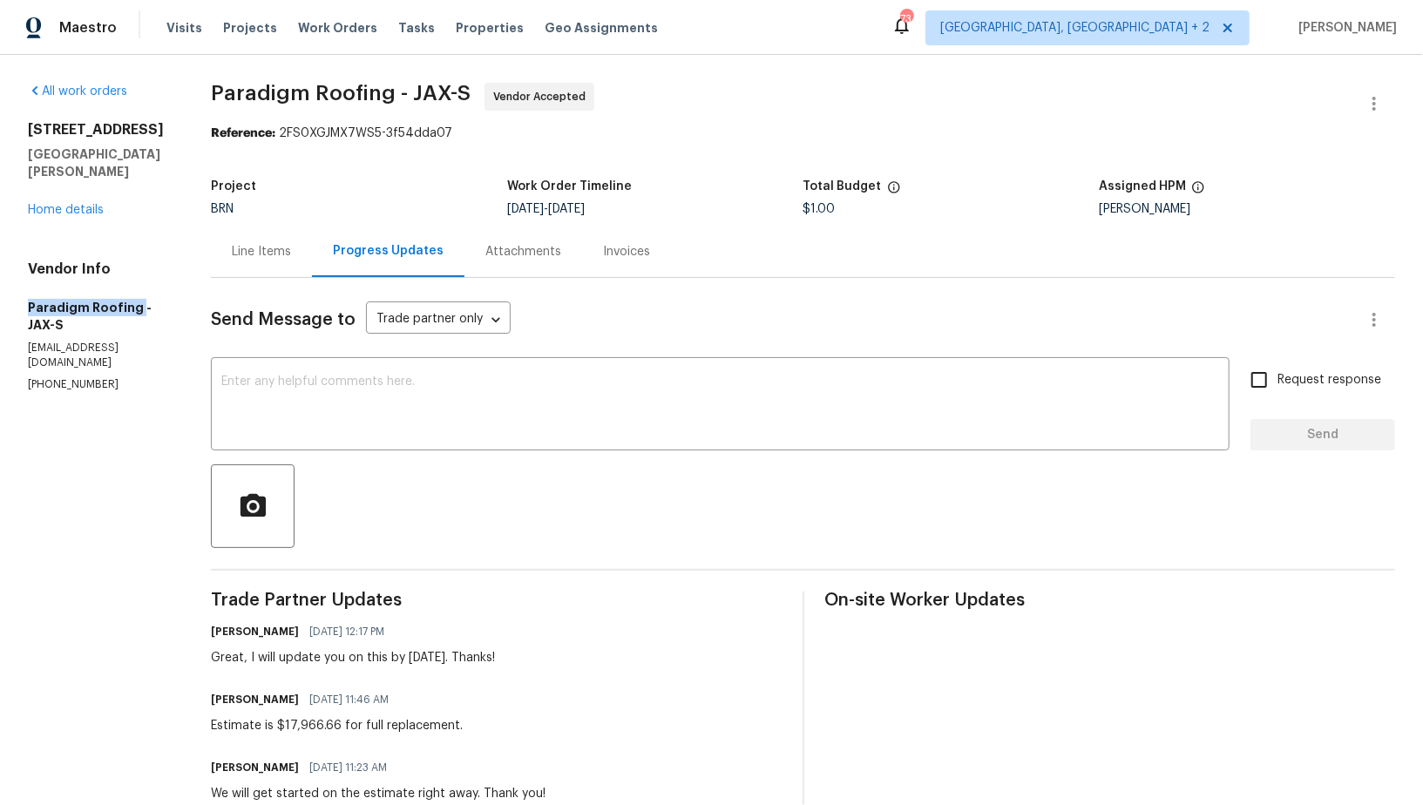
drag, startPoint x: 10, startPoint y: 286, endPoint x: 134, endPoint y: 286, distance: 124.6
click at [134, 286] on div "All work orders 689 Box Branch Cir Saint Johns, FL 32259 Home details Vendor In…" at bounding box center [711, 547] width 1423 height 984
copy h5 "Paradigm Roofing"
click at [261, 257] on div "Line Items" at bounding box center [261, 251] width 59 height 17
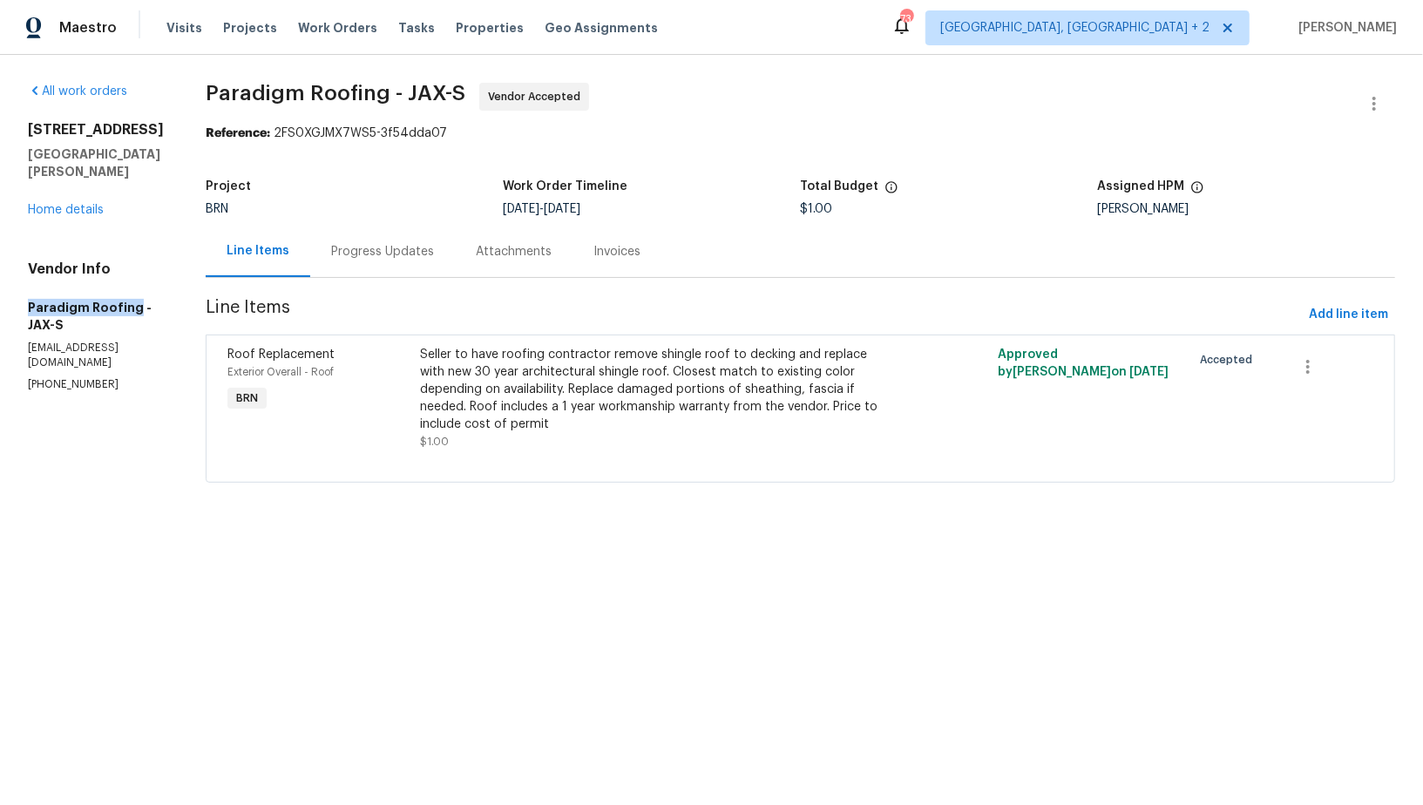
drag, startPoint x: 0, startPoint y: 287, endPoint x: 131, endPoint y: 290, distance: 130.7
click at [131, 290] on div "All work orders 689 Box Branch Cir Saint Johns, FL 32259 Home details Vendor In…" at bounding box center [711, 293] width 1423 height 477
copy h5 "Paradigm Roofing"
click at [445, 166] on section "Paradigm Roofing - JAX-S Vendor Accepted Reference: 2FS0XGJMX7WS5-3f54dda07 Pro…" at bounding box center [800, 293] width 1189 height 421
click at [504, 384] on div "Seller to have roofing contractor remove shingle roof to decking and replace wi…" at bounding box center [655, 389] width 471 height 87
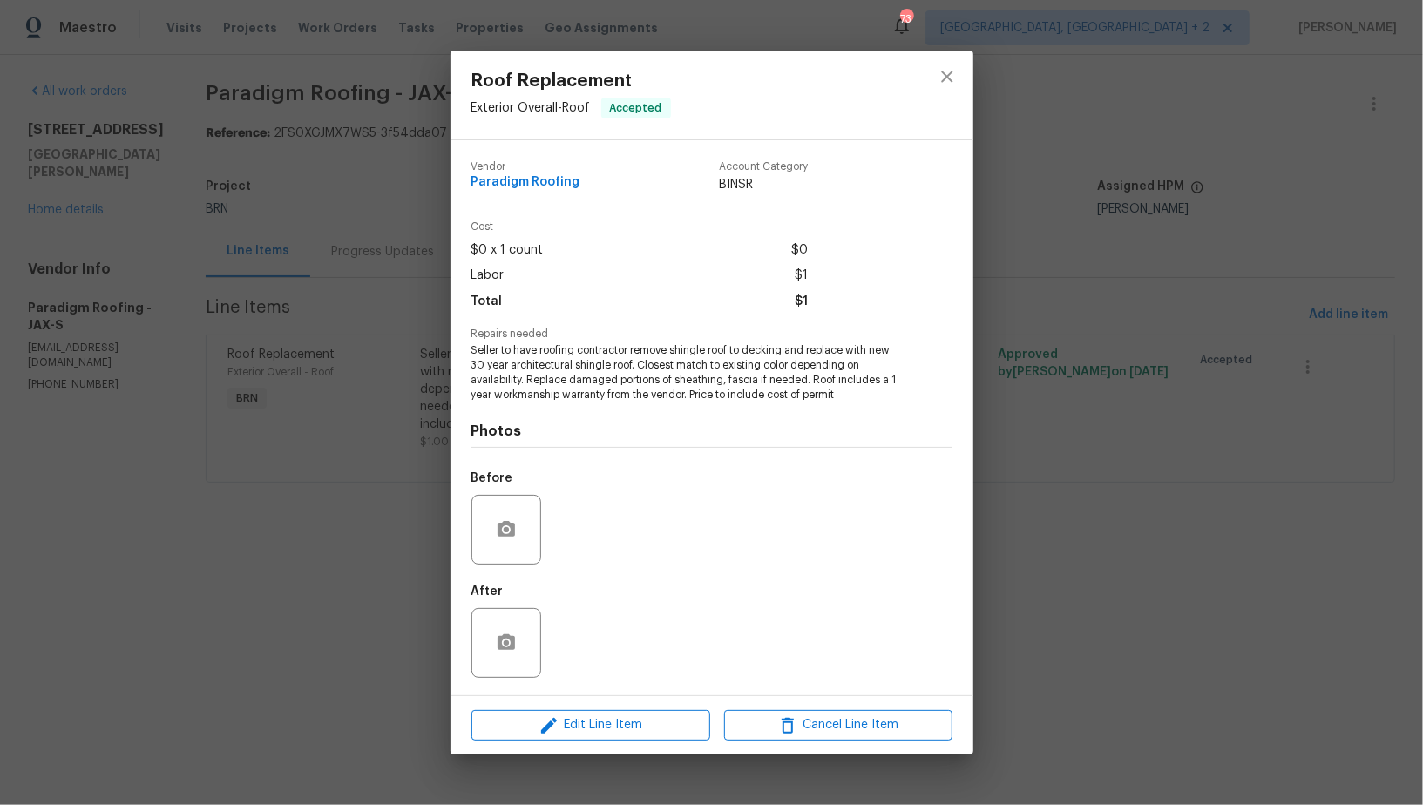
click at [473, 340] on span "Repairs needed" at bounding box center [711, 333] width 481 height 11
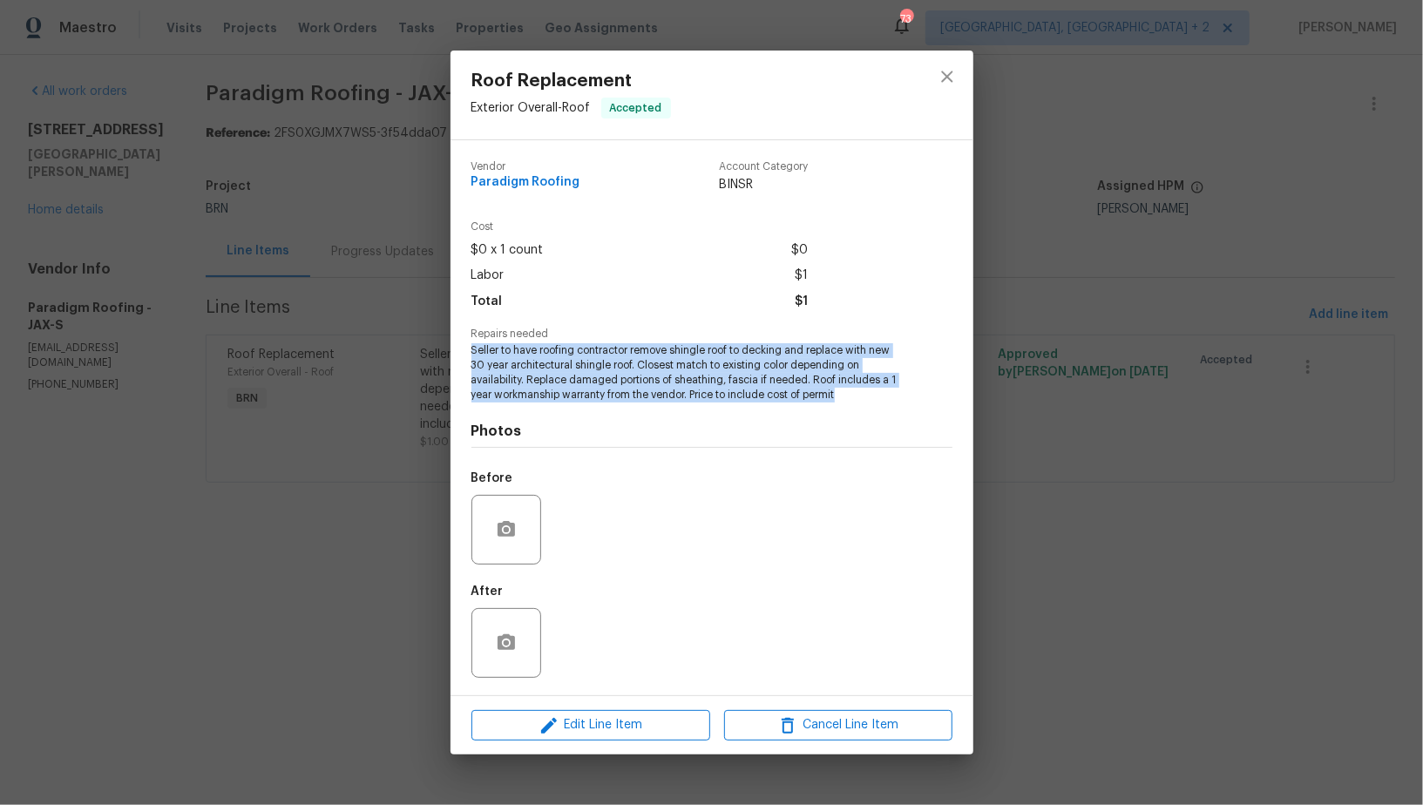
drag, startPoint x: 470, startPoint y: 344, endPoint x: 859, endPoint y: 398, distance: 392.3
click at [859, 398] on div "Vendor Paradigm Roofing Account Category BINSR Cost $0 x 1 count $0 Labor $1 To…" at bounding box center [711, 417] width 523 height 555
copy span "Seller to have roofing contractor remove shingle roof to decking and replace wi…"
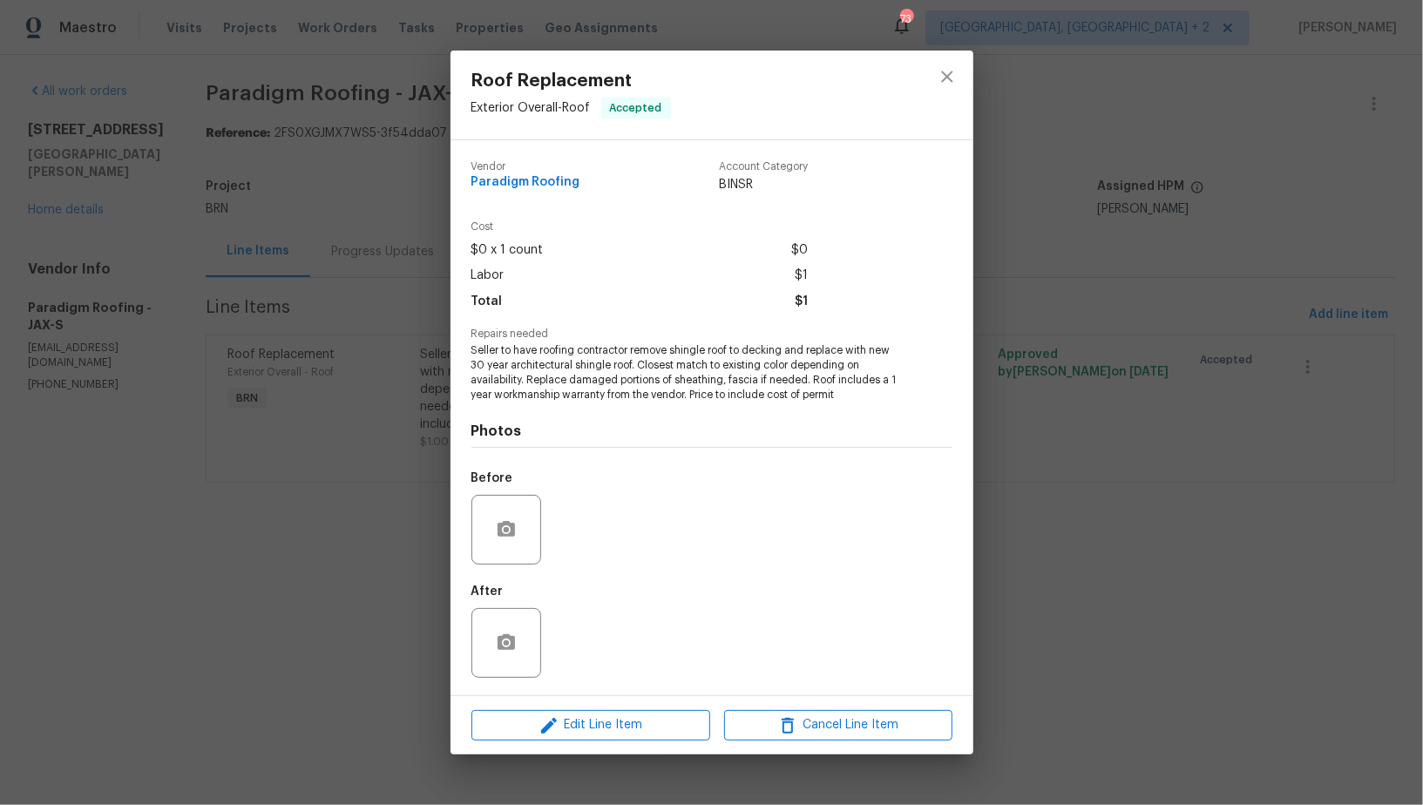
click at [360, 213] on div "Roof Replacement Exterior Overall - Roof Accepted Vendor Paradigm Roofing Accou…" at bounding box center [711, 402] width 1423 height 805
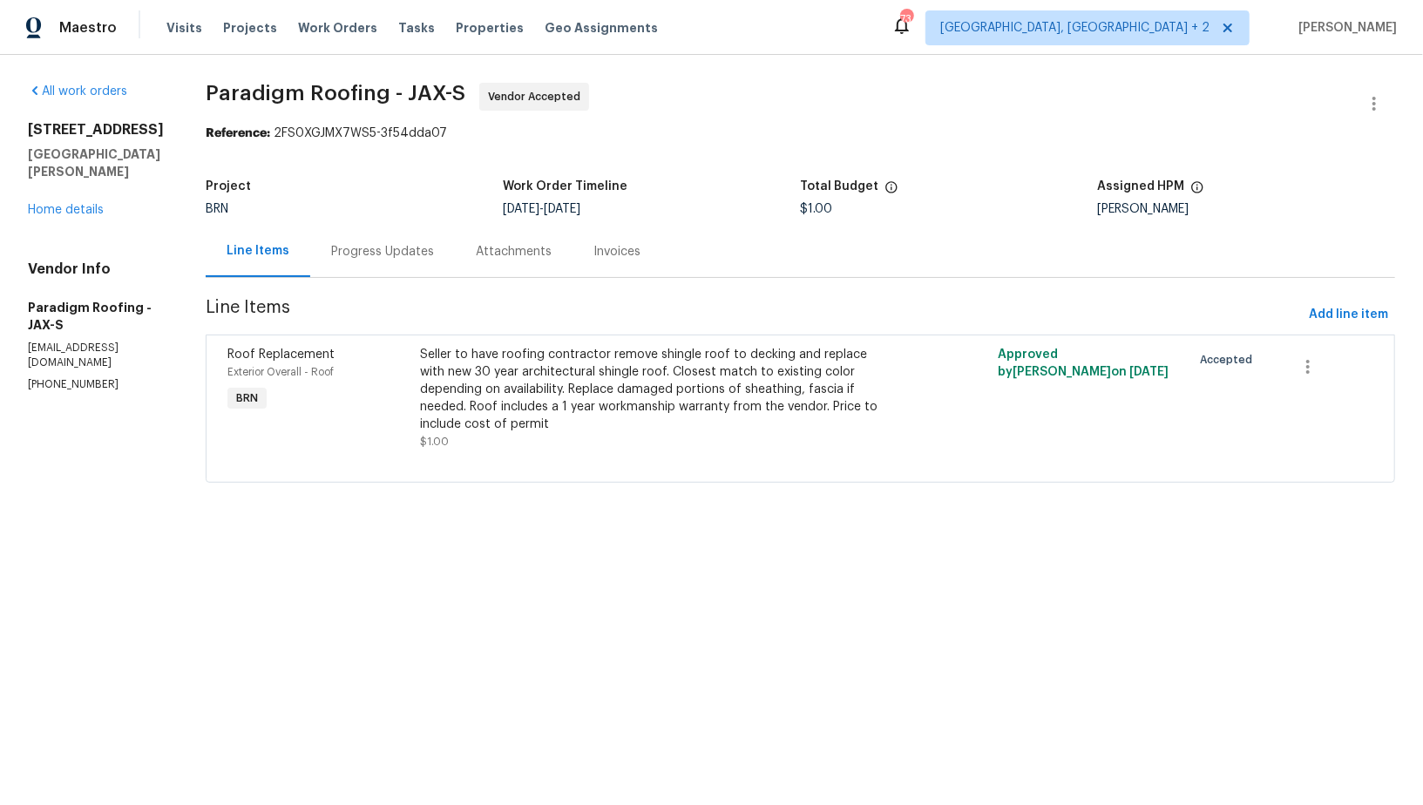
click at [377, 243] on div "Progress Updates" at bounding box center [382, 251] width 103 height 17
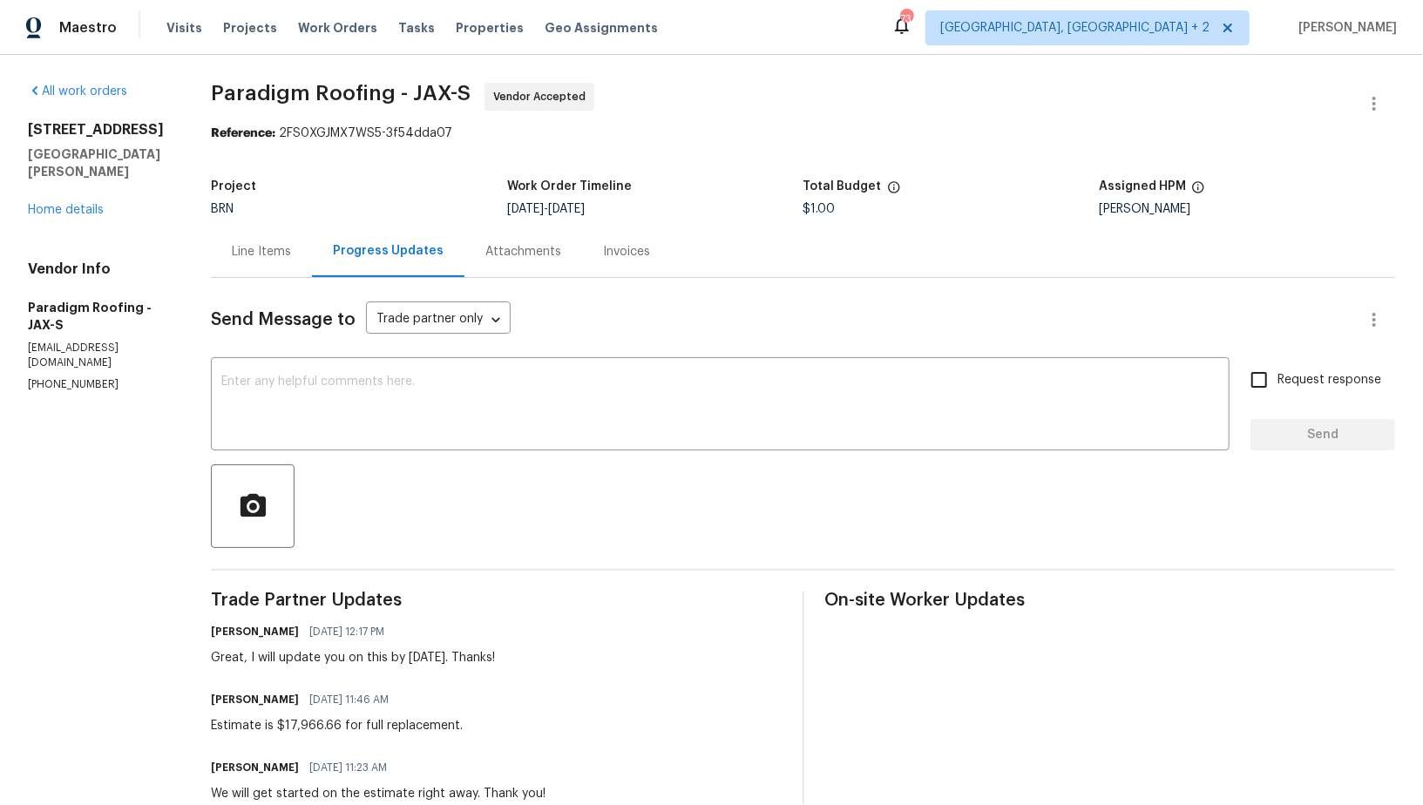
scroll to position [233, 0]
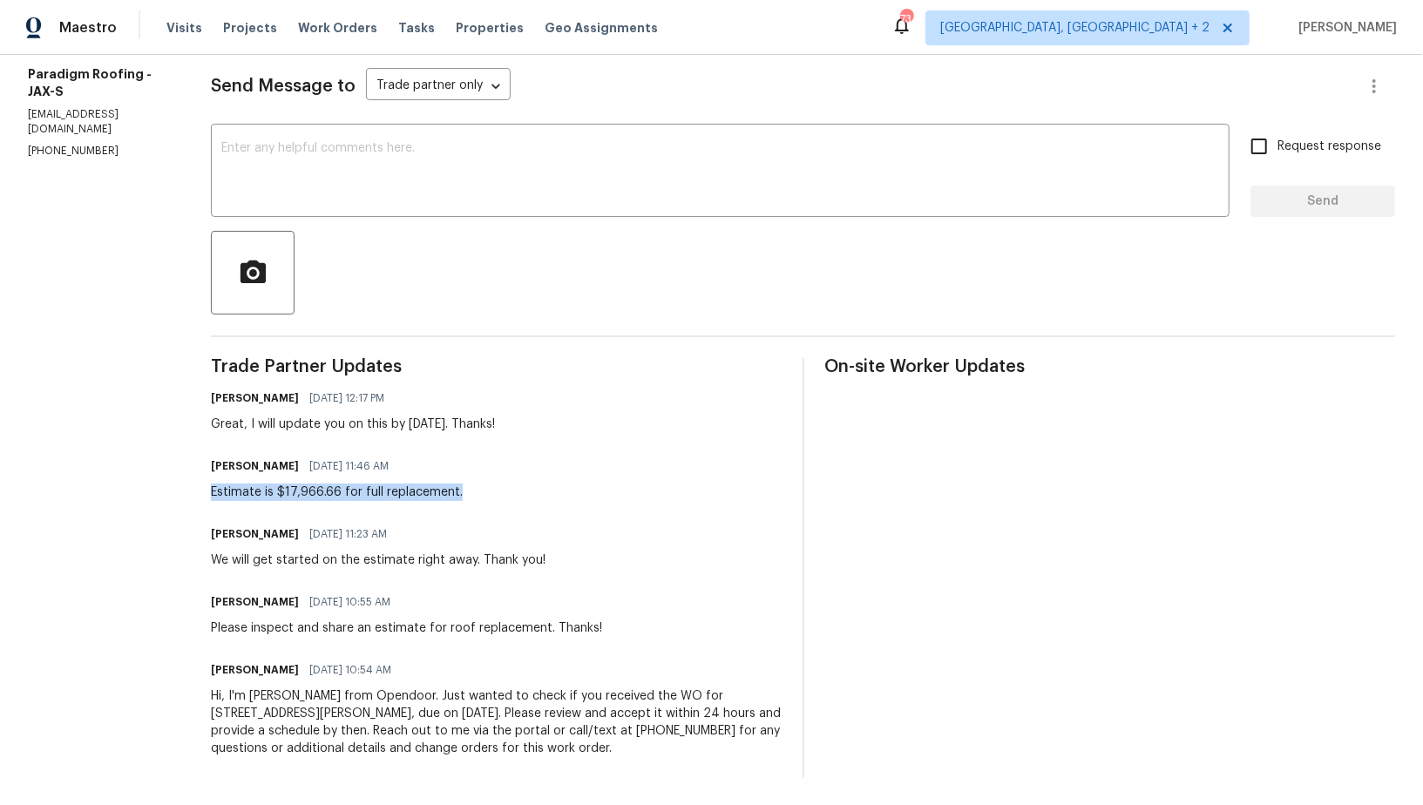
drag, startPoint x: 205, startPoint y: 489, endPoint x: 483, endPoint y: 492, distance: 277.9
click at [483, 492] on div "All work orders 689 Box Branch Cir Saint Johns, FL 32259 Home details Vendor In…" at bounding box center [711, 313] width 1423 height 984
copy div "Estimate is $17,966.66 for full replacement."
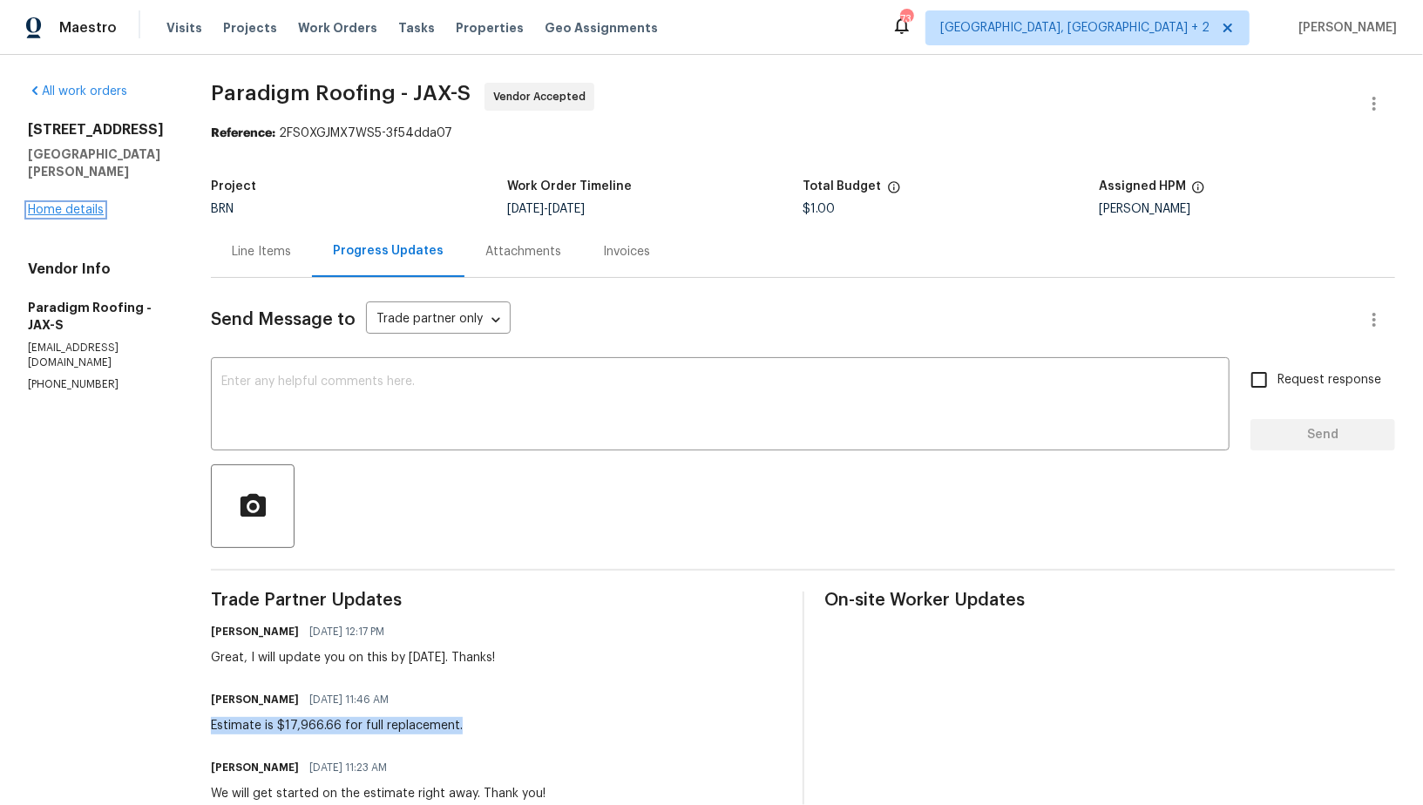
click at [76, 204] on link "Home details" at bounding box center [66, 210] width 76 height 12
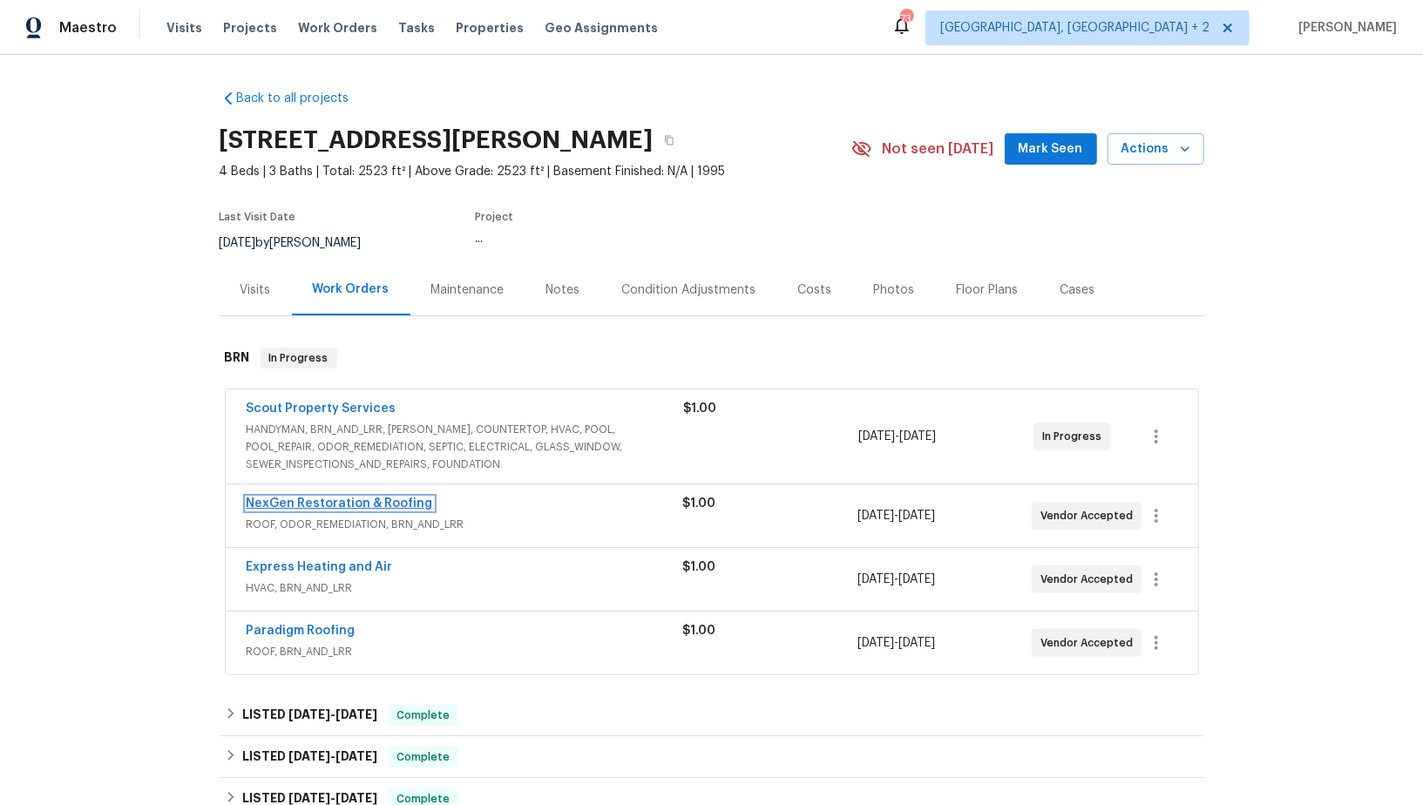
click at [308, 503] on link "NexGen Restoration & Roofing" at bounding box center [340, 503] width 186 height 12
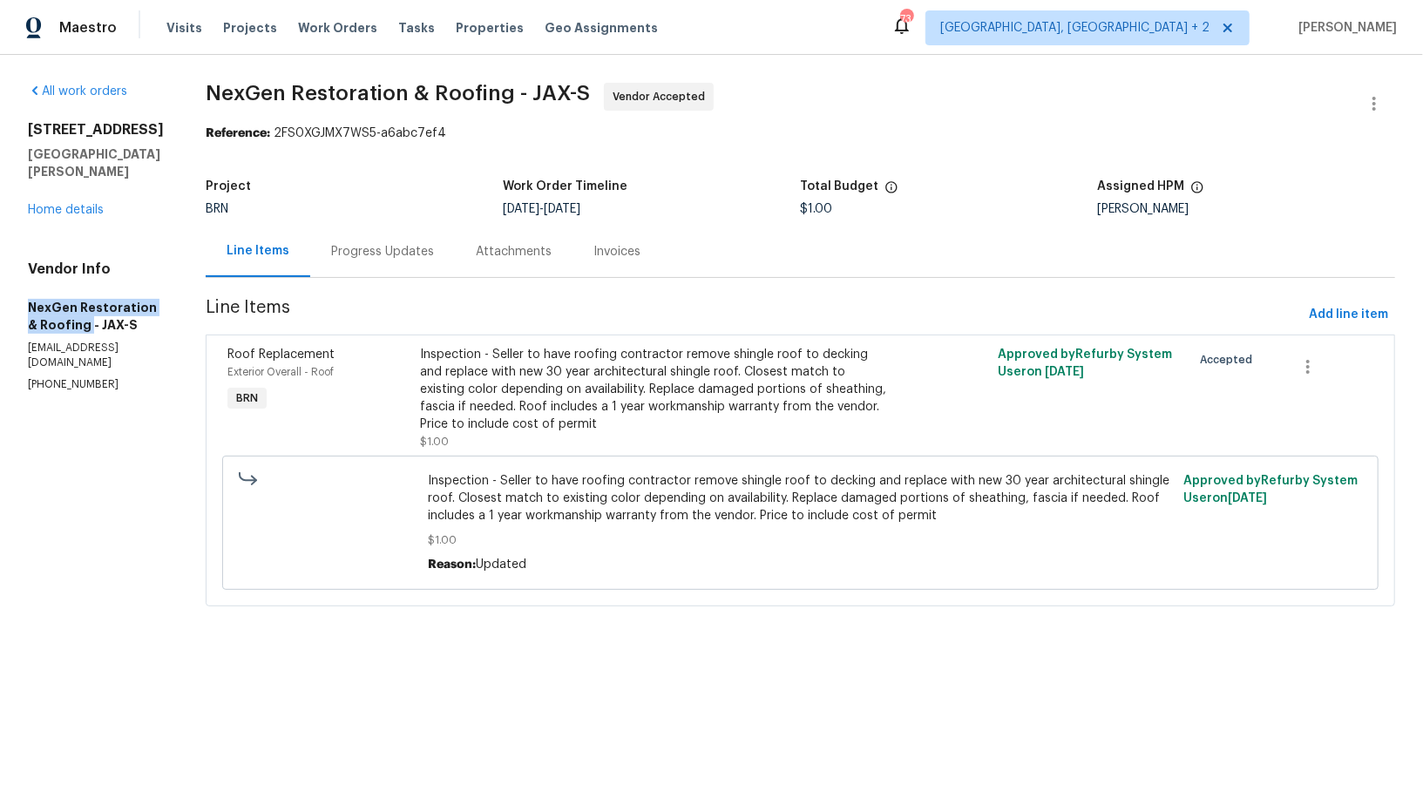
drag, startPoint x: 4, startPoint y: 292, endPoint x: 76, endPoint y: 303, distance: 72.3
click at [76, 303] on div "All work orders 689 Box Branch Cir Saint Johns, FL 32259 Home details Vendor In…" at bounding box center [711, 355] width 1423 height 600
copy h5 "NexGen Restoration & Roofing"
click at [380, 269] on div "Progress Updates" at bounding box center [382, 251] width 145 height 51
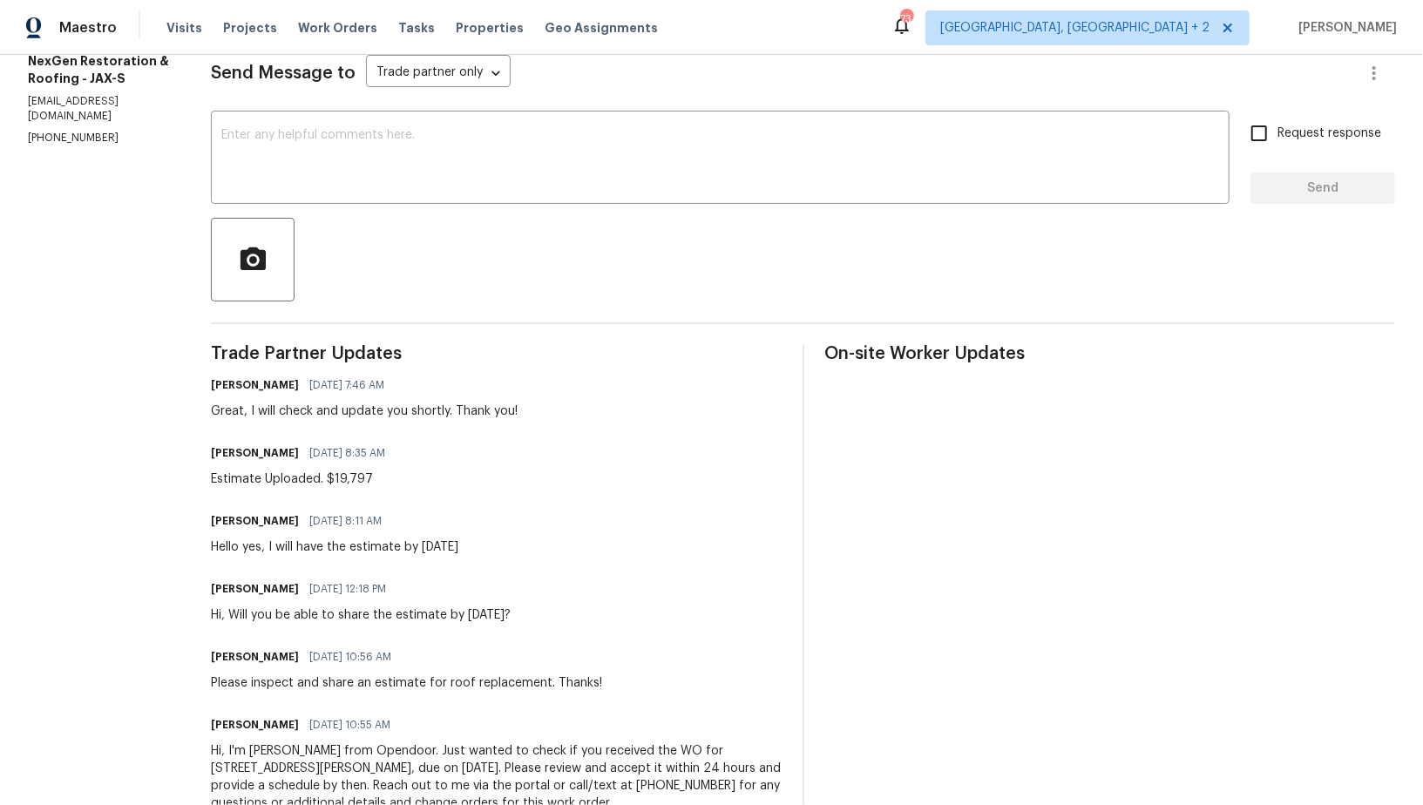
scroll to position [271, 0]
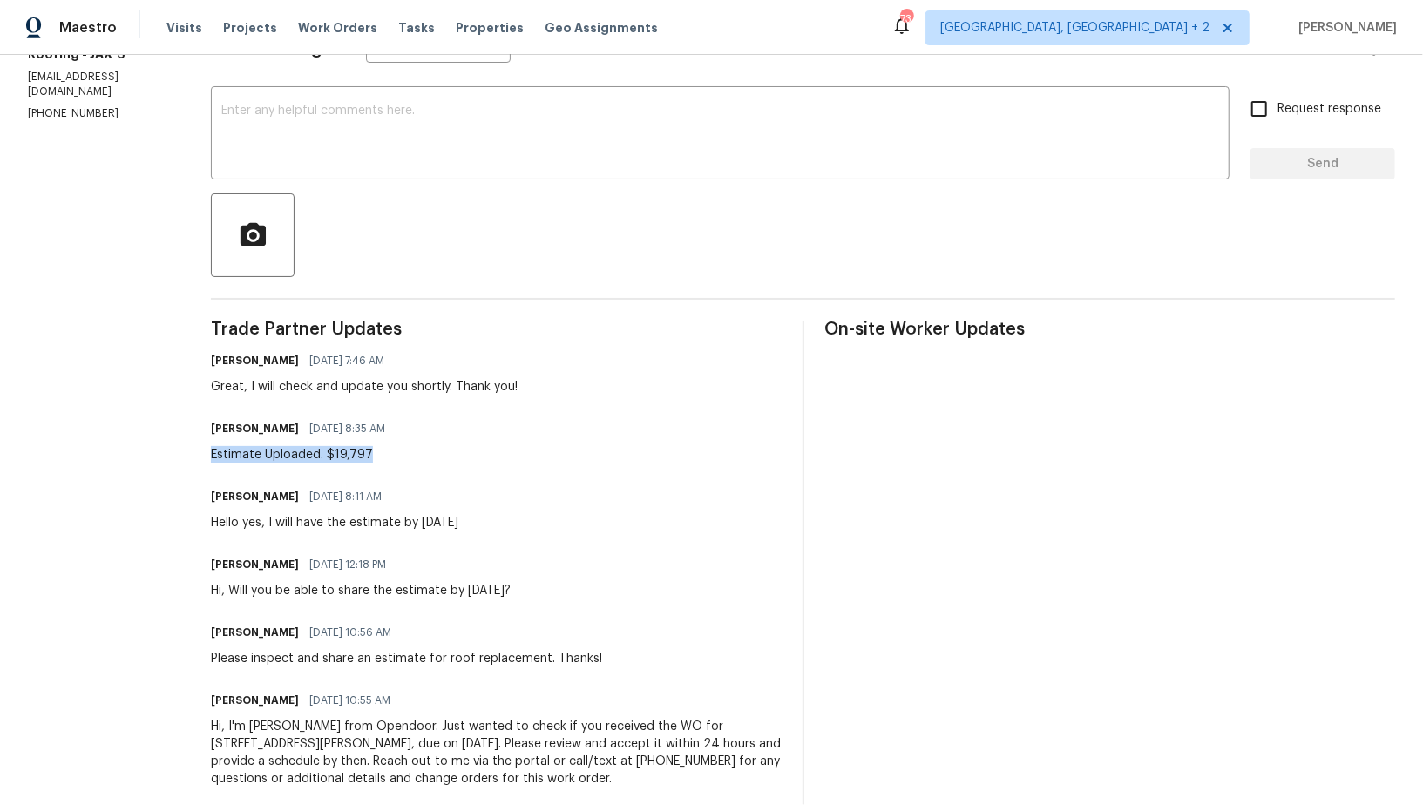
drag, startPoint x: 202, startPoint y: 450, endPoint x: 406, endPoint y: 449, distance: 203.8
click at [406, 449] on div "All work orders 689 Box Branch Cir Saint Johns, FL 32259 Home details Vendor In…" at bounding box center [711, 310] width 1423 height 1052
copy div "Estimate Uploaded. $19,797"
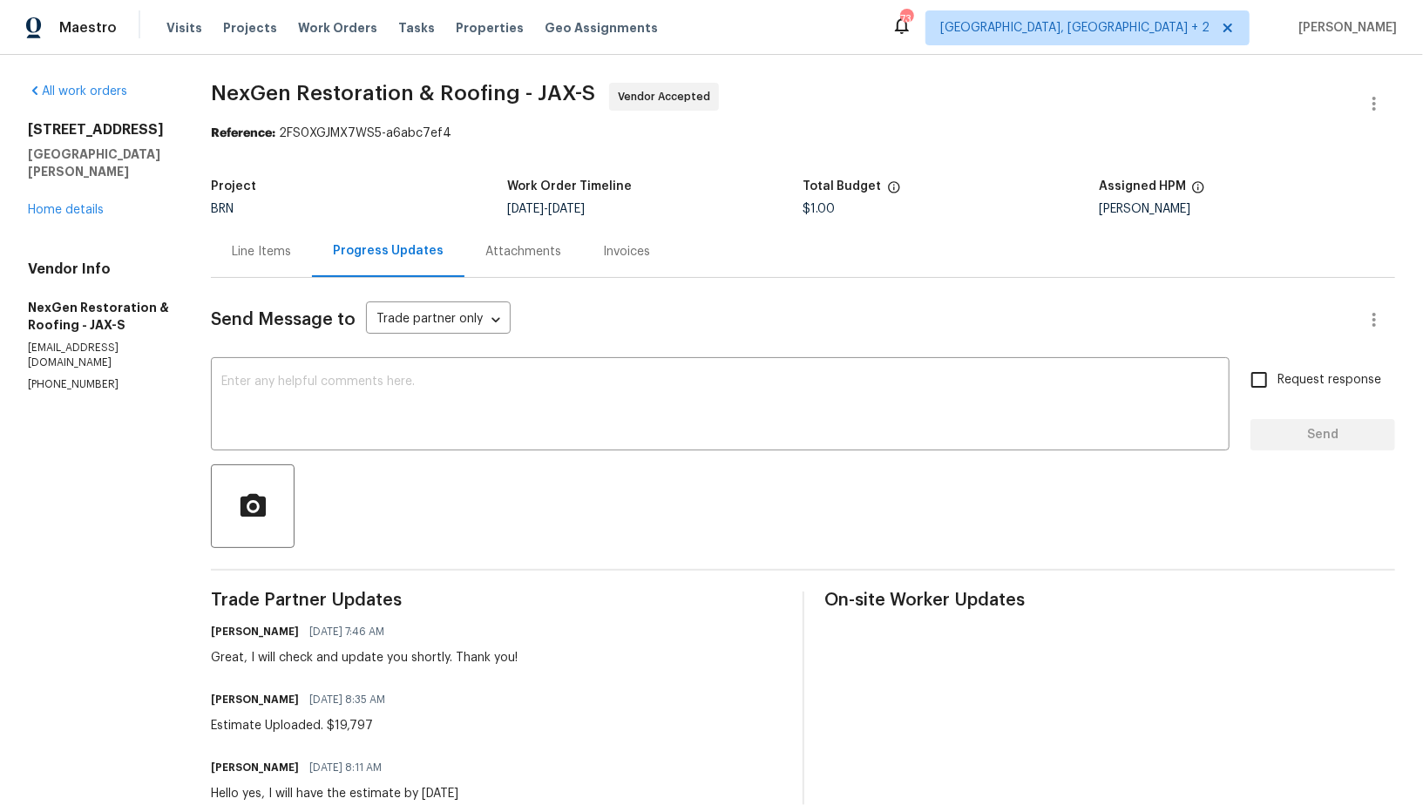
click at [281, 244] on div "Line Items" at bounding box center [261, 251] width 59 height 17
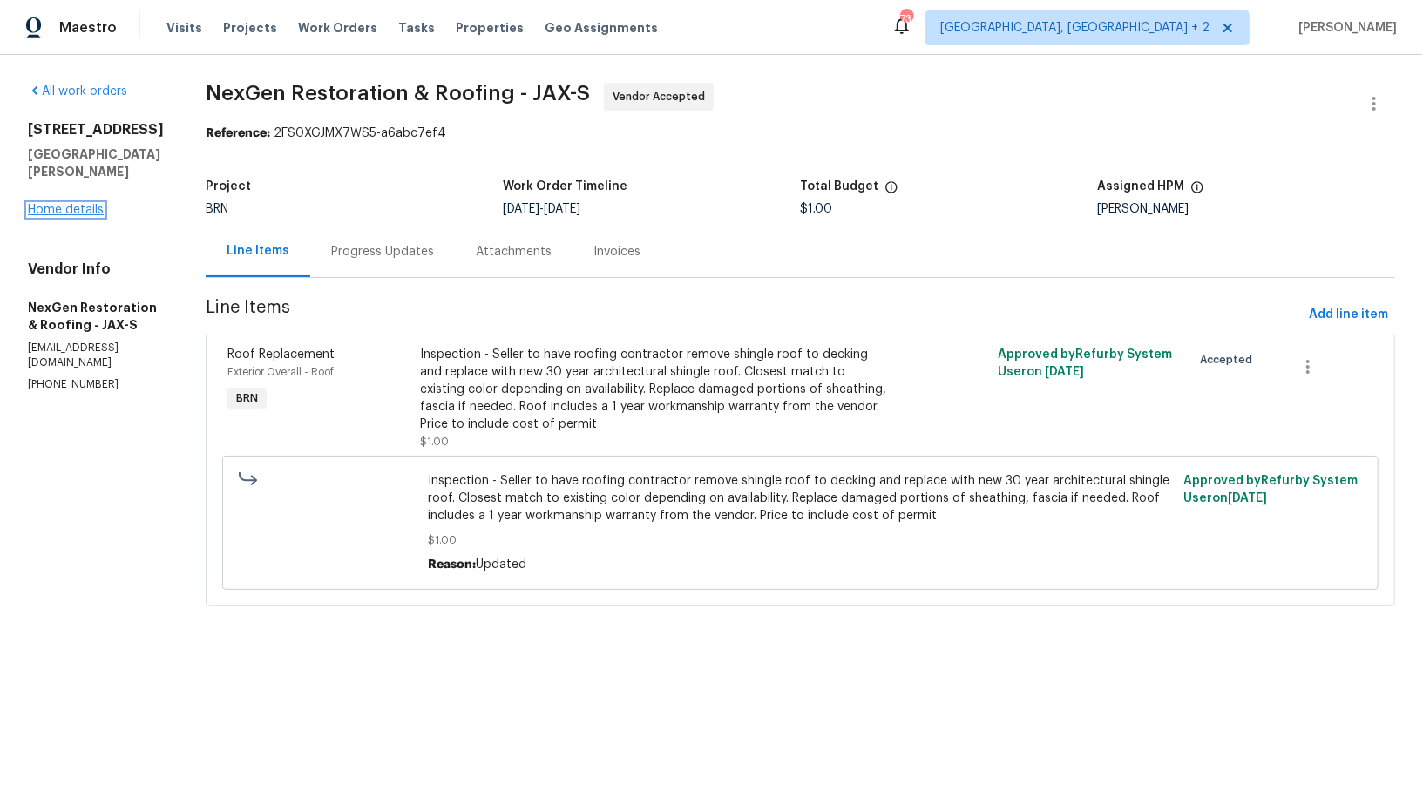
click at [55, 204] on link "Home details" at bounding box center [66, 210] width 76 height 12
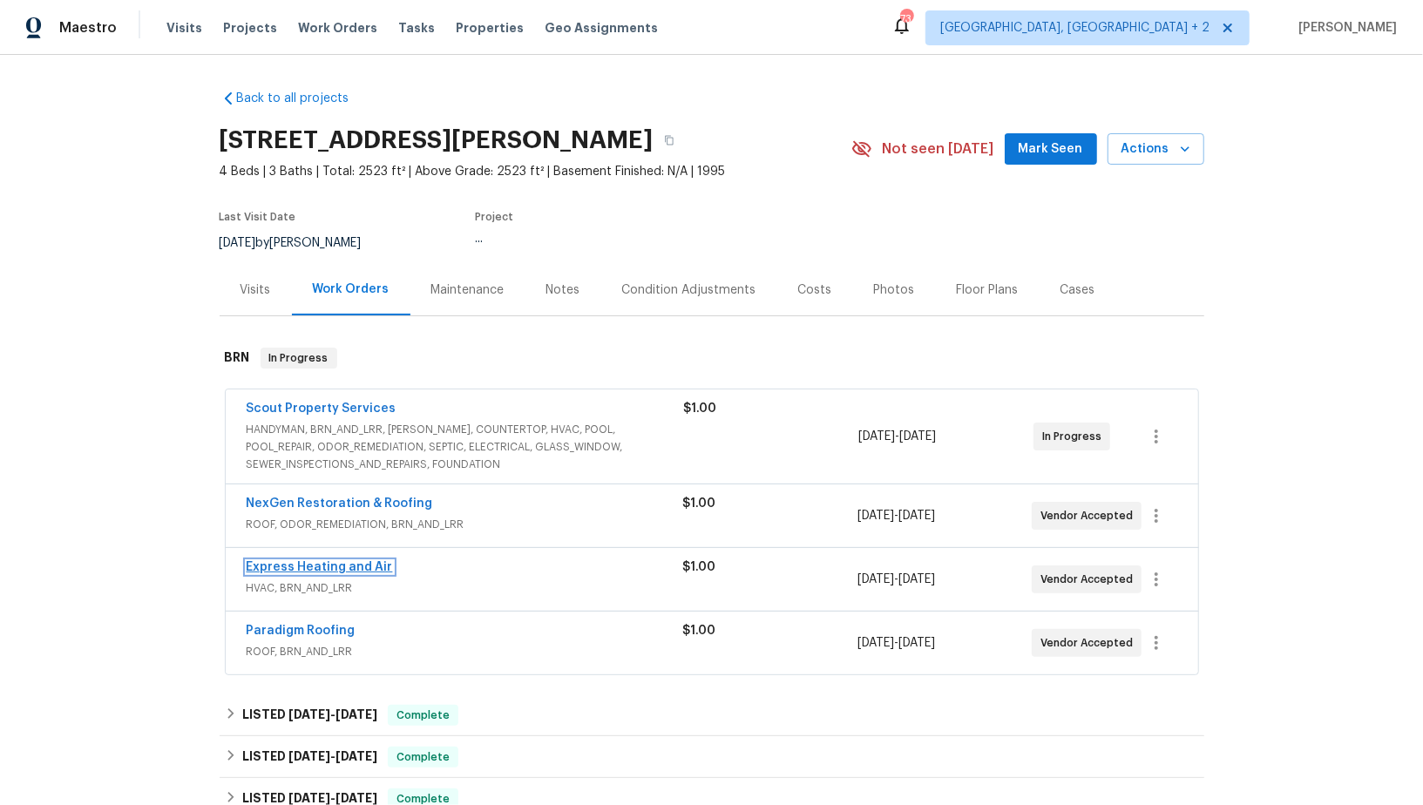
click at [293, 564] on link "Express Heating and Air" at bounding box center [320, 567] width 146 height 12
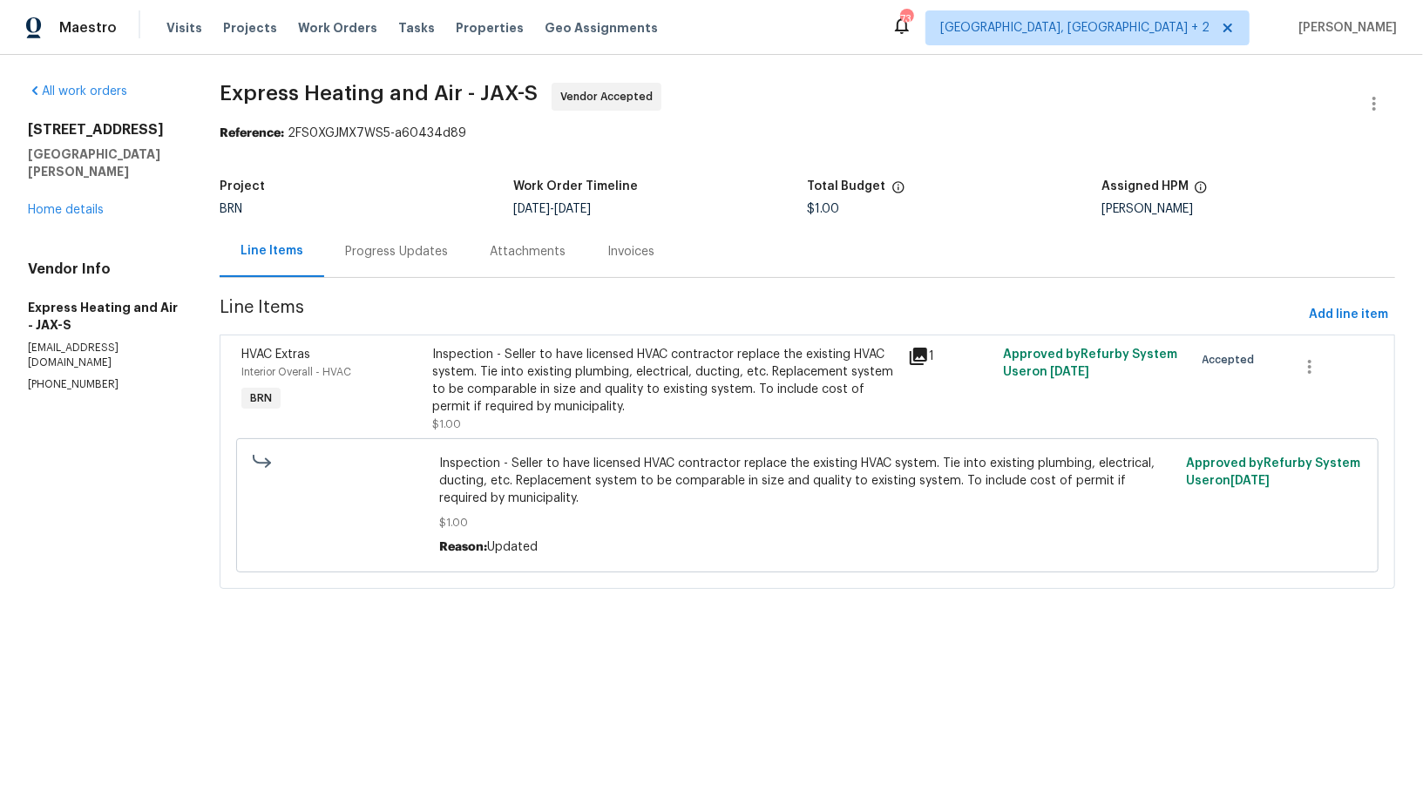
click at [477, 237] on div "Attachments" at bounding box center [528, 251] width 118 height 51
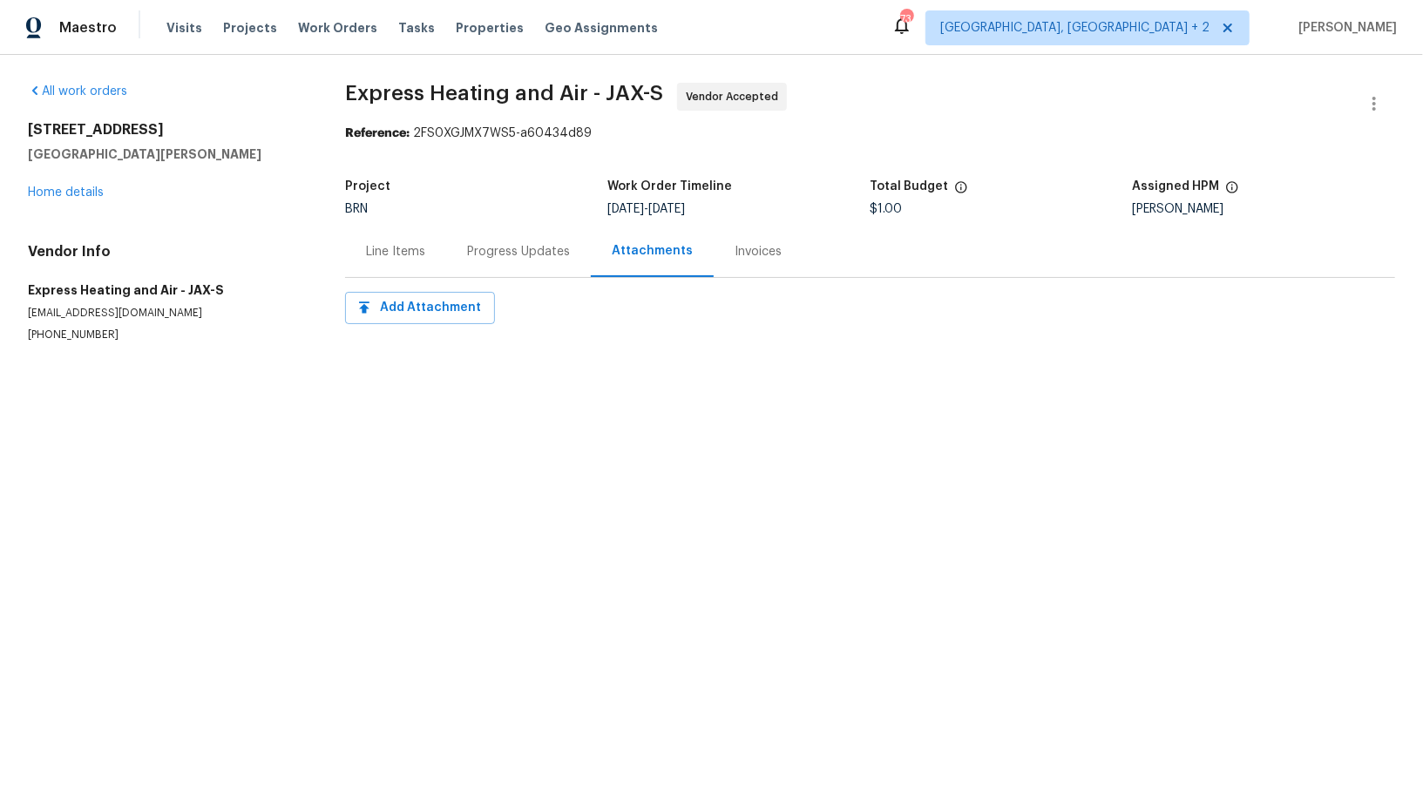
click at [477, 237] on div "Progress Updates" at bounding box center [518, 251] width 145 height 51
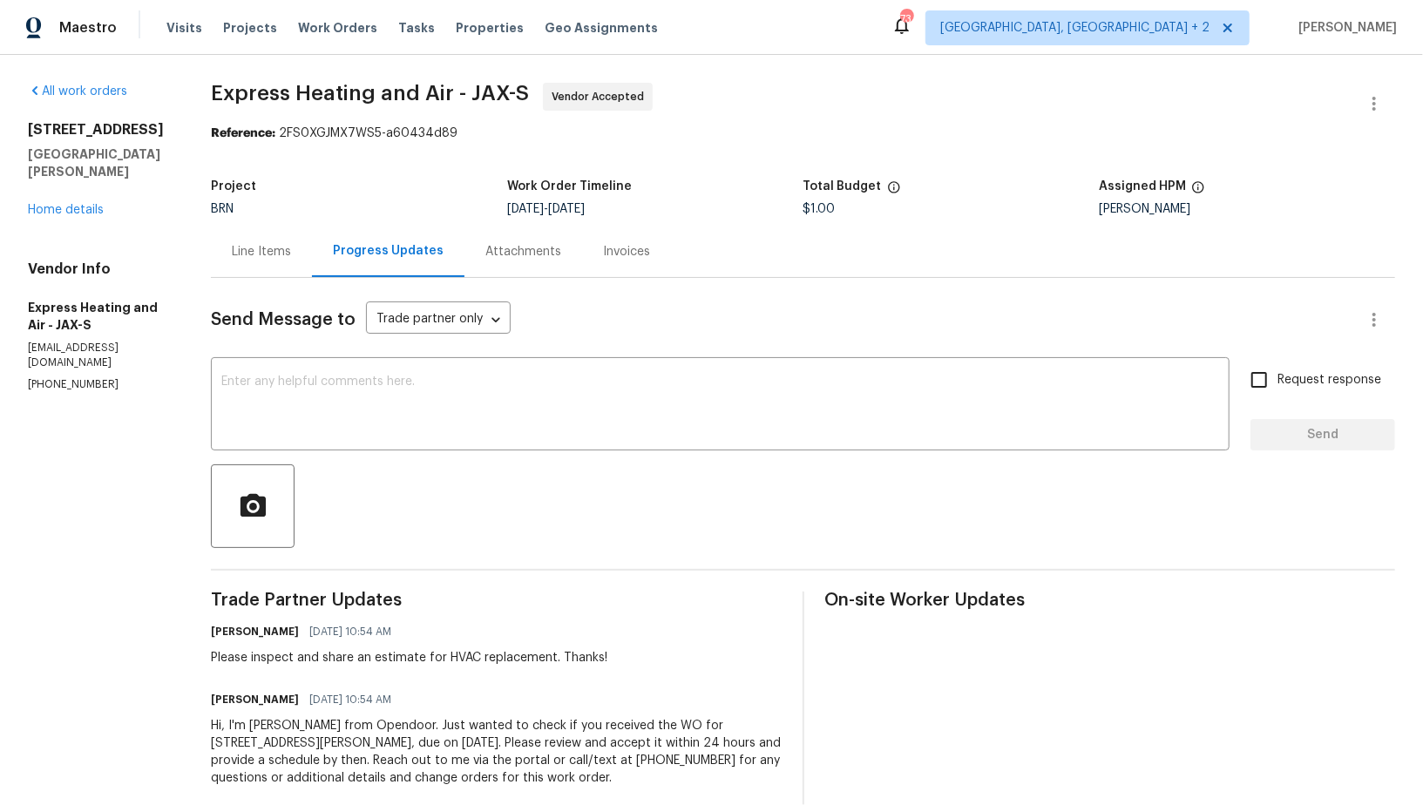
scroll to position [30, 0]
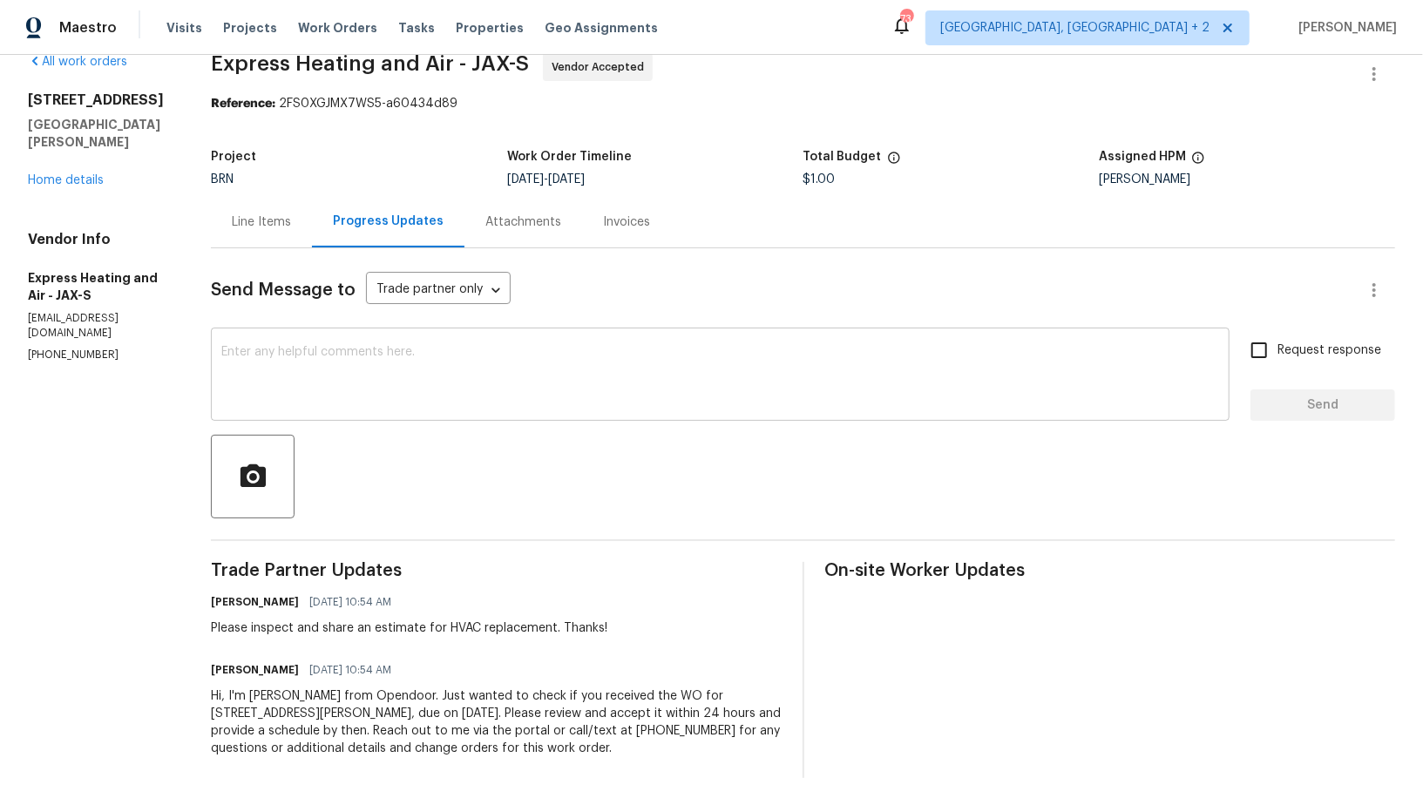
click at [330, 381] on textarea at bounding box center [719, 376] width 997 height 61
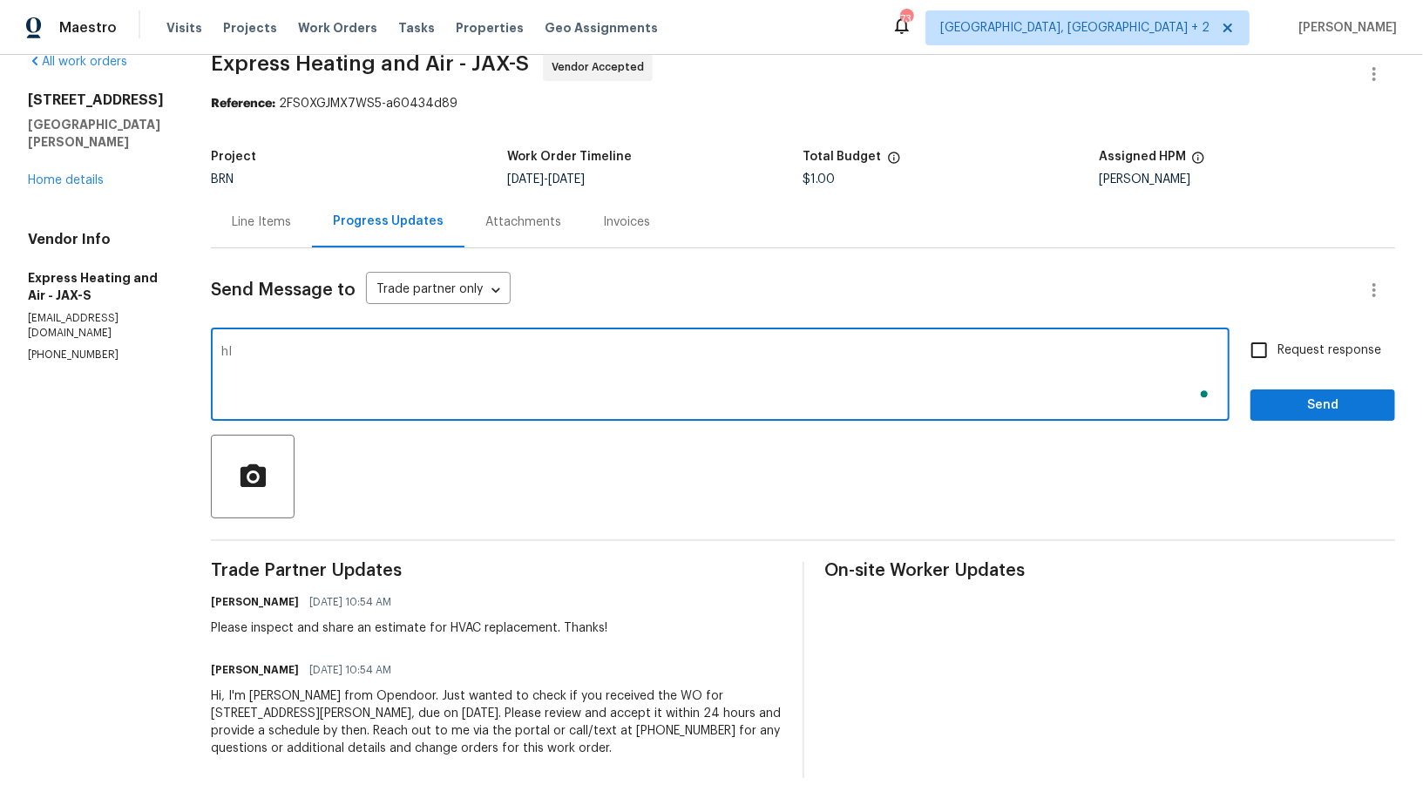
type textarea "h"
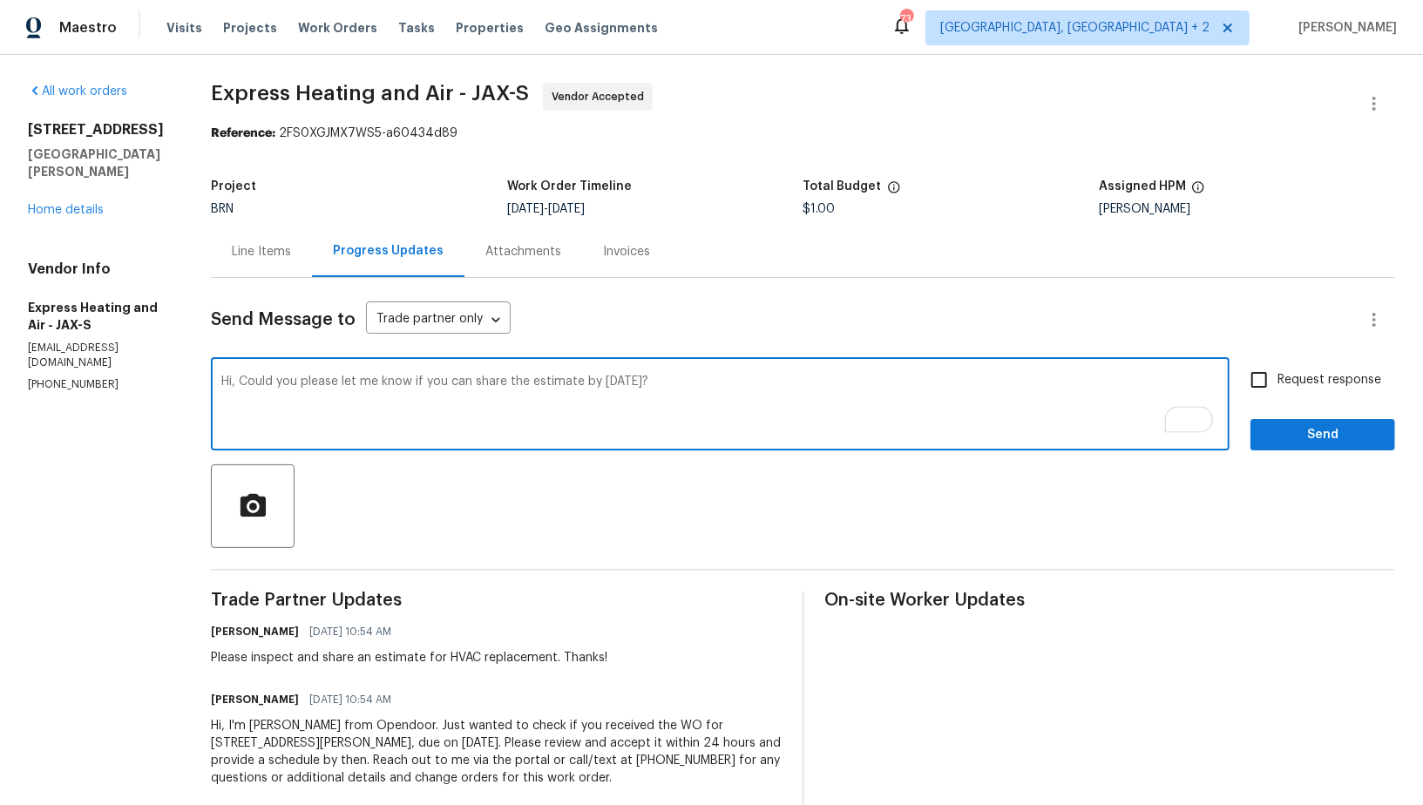
click at [536, 382] on textarea "Hi, Could you please let me know if you can share the estimate by today?" at bounding box center [719, 405] width 997 height 61
click at [588, 380] on textarea "Hi, Could you please let me know if you can share the estimate by today?" at bounding box center [719, 405] width 997 height 61
type textarea "Hi, Could you please let me know if you can share the estimate for HVAC replace…"
click at [1261, 388] on input "Request response" at bounding box center [1258, 380] width 37 height 37
checkbox input "true"
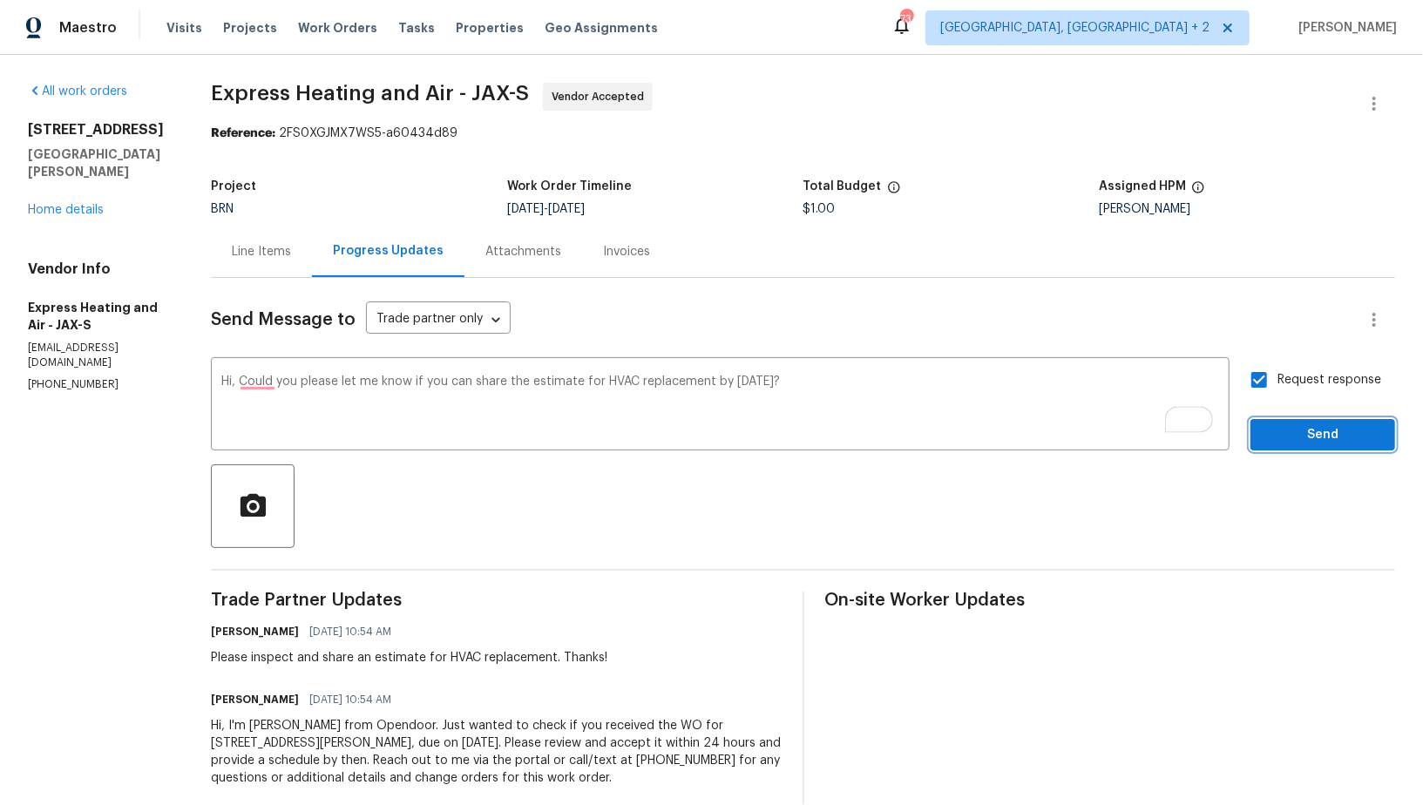
click at [1285, 436] on span "Send" at bounding box center [1322, 435] width 117 height 22
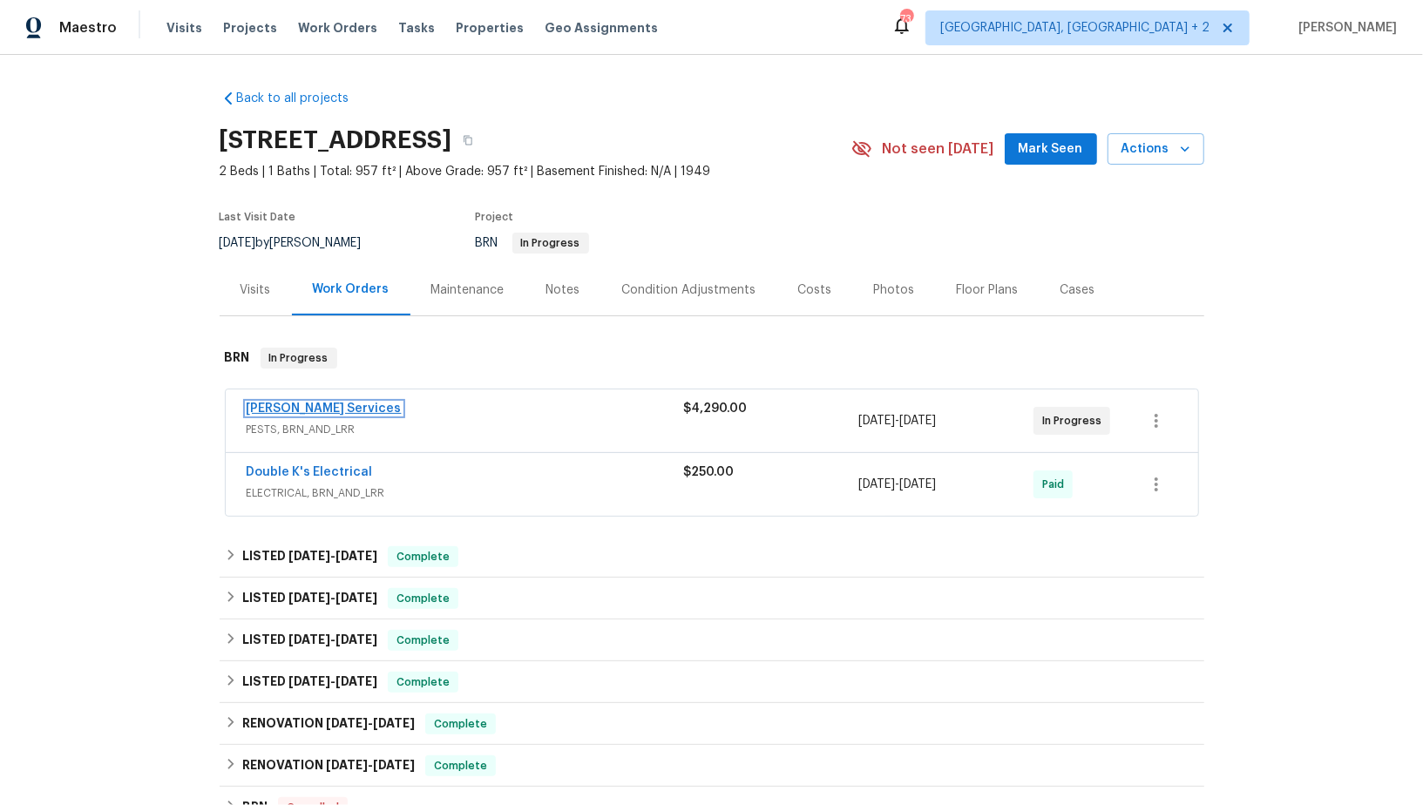
click at [300, 406] on link "Massey Services" at bounding box center [324, 408] width 155 height 12
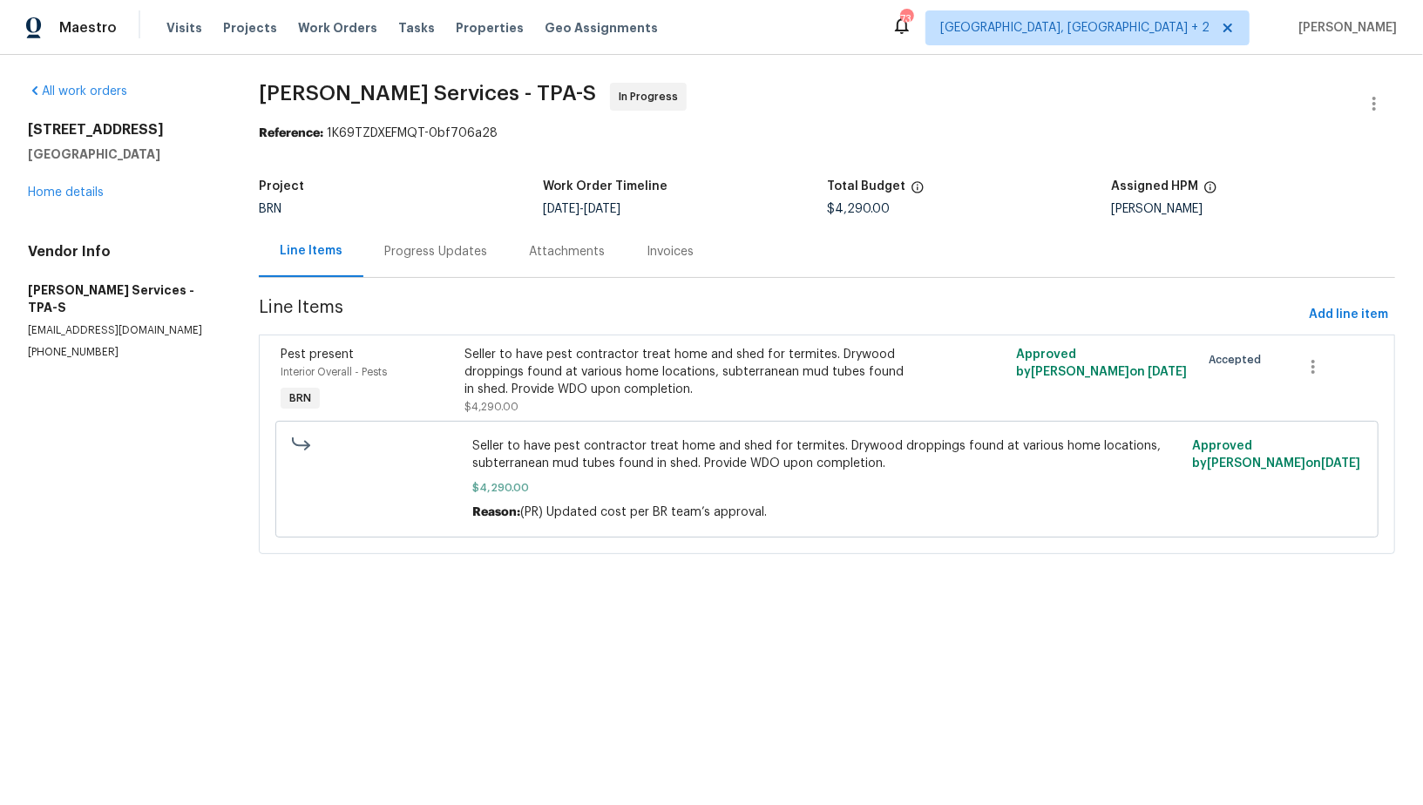
click at [423, 257] on div "Progress Updates" at bounding box center [435, 251] width 103 height 17
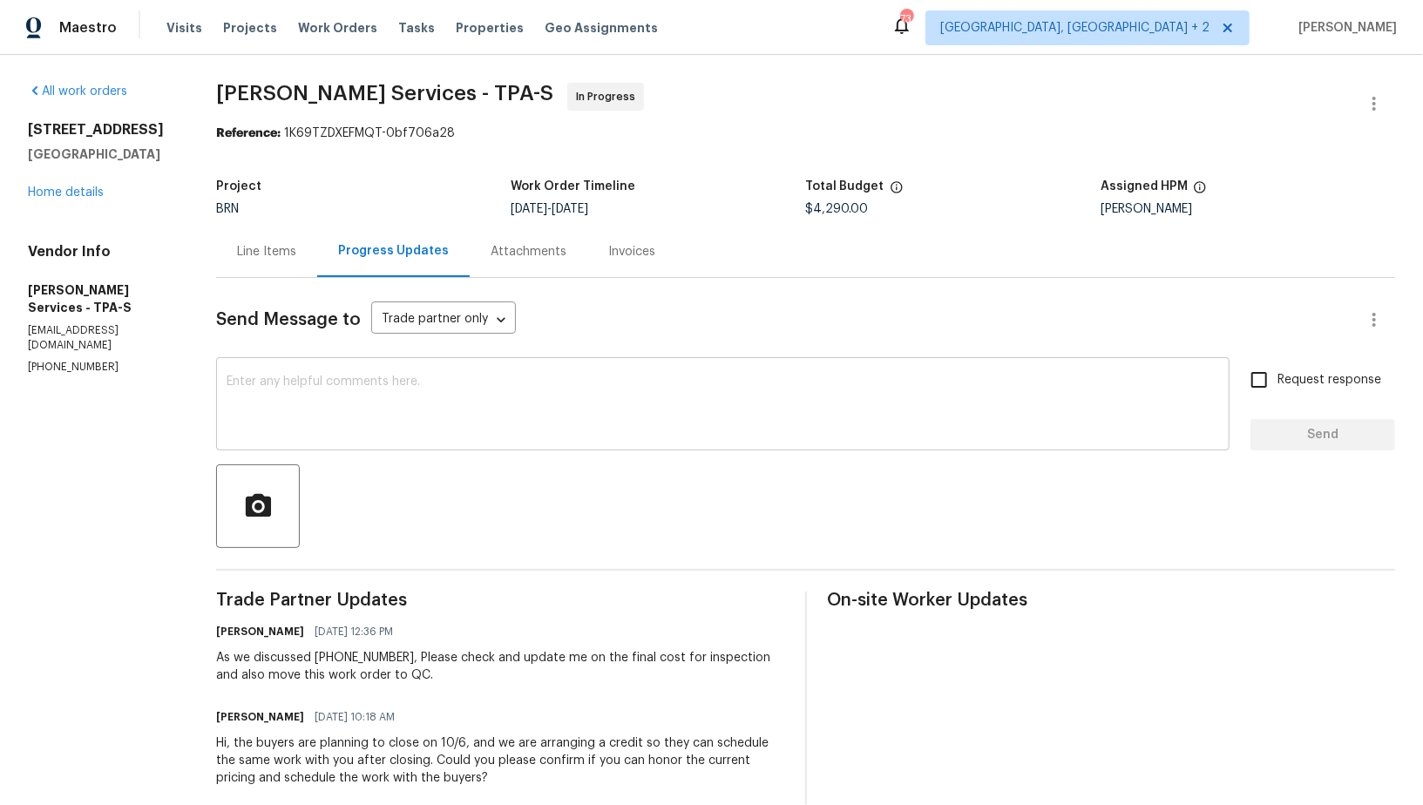
click at [389, 375] on textarea at bounding box center [722, 405] width 992 height 61
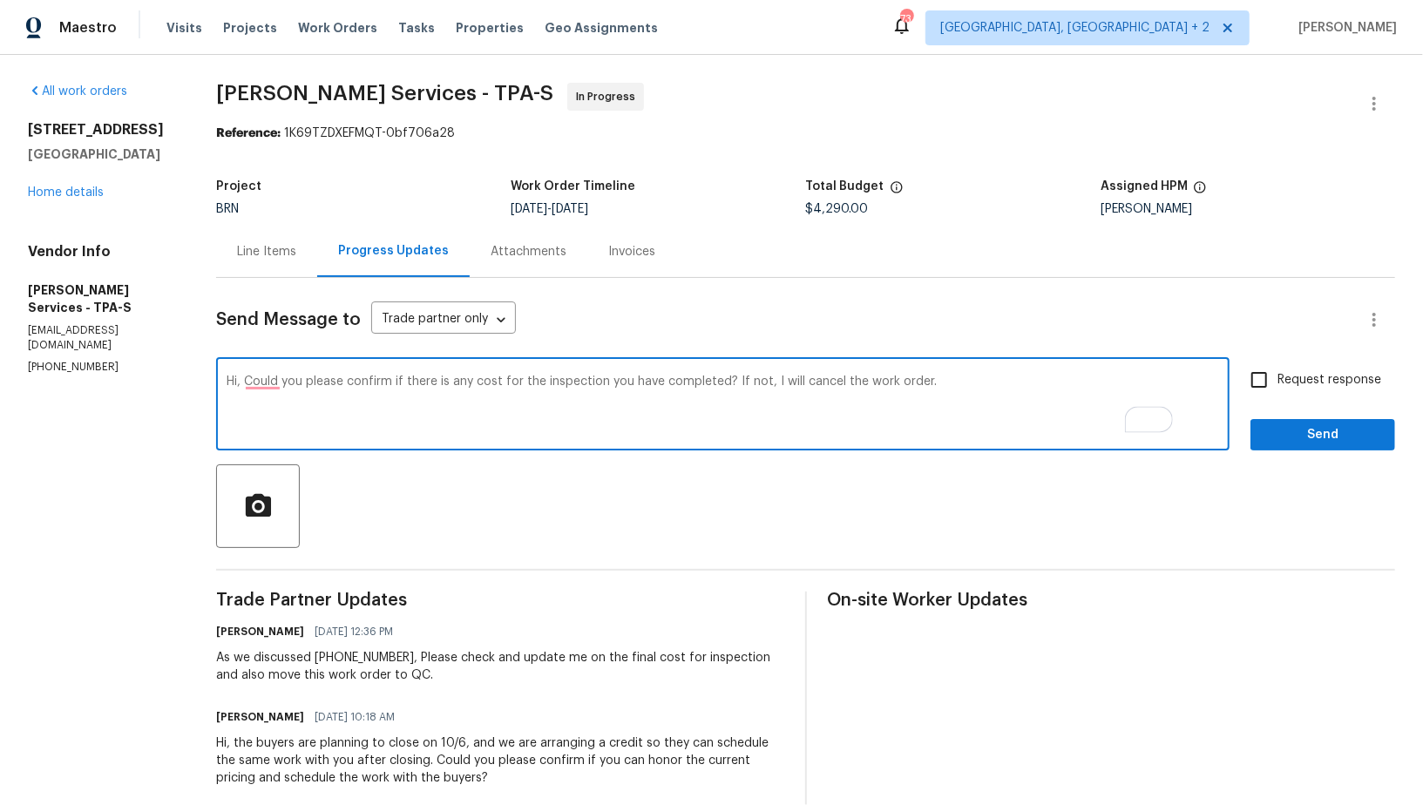
click at [302, 382] on textarea "Hi, Could you please confirm if there is any cost for the inspection you have c…" at bounding box center [722, 405] width 992 height 61
type textarea "Hi, could you please confirm if there is any cost for the inspection you have c…"
click at [1264, 376] on input "Request response" at bounding box center [1258, 380] width 37 height 37
checkbox input "true"
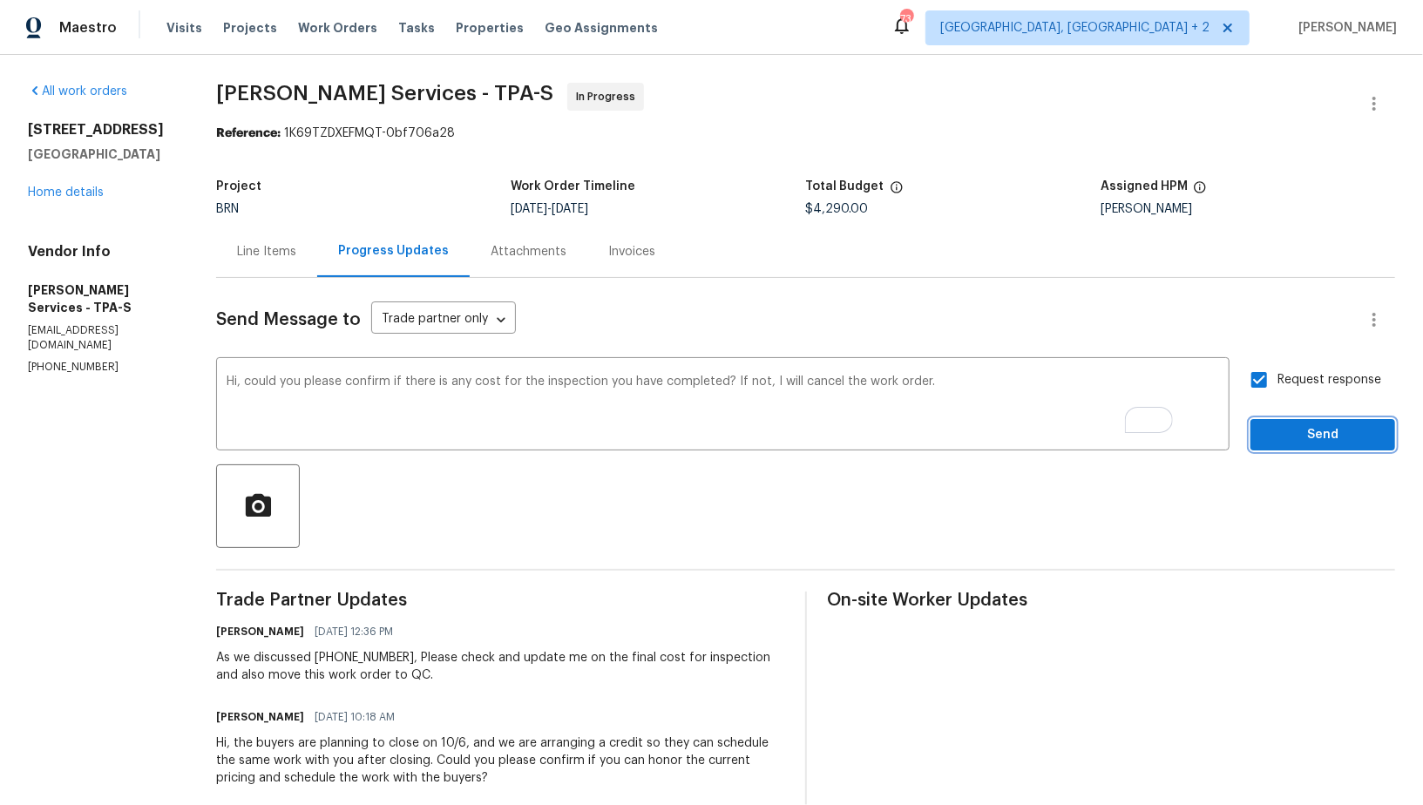
click at [1297, 419] on button "Send" at bounding box center [1322, 435] width 145 height 32
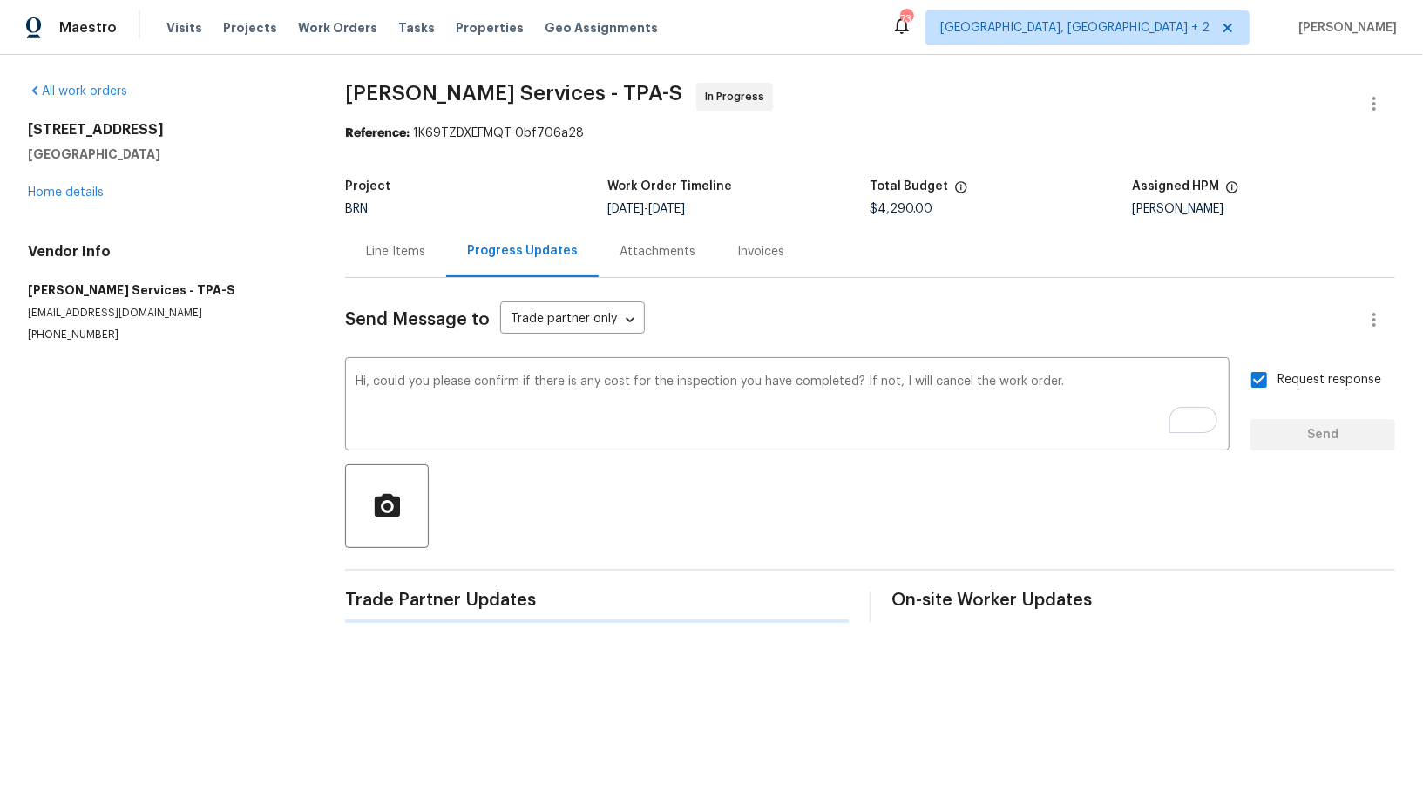
click at [1297, 437] on div "Request response Send" at bounding box center [1322, 406] width 145 height 89
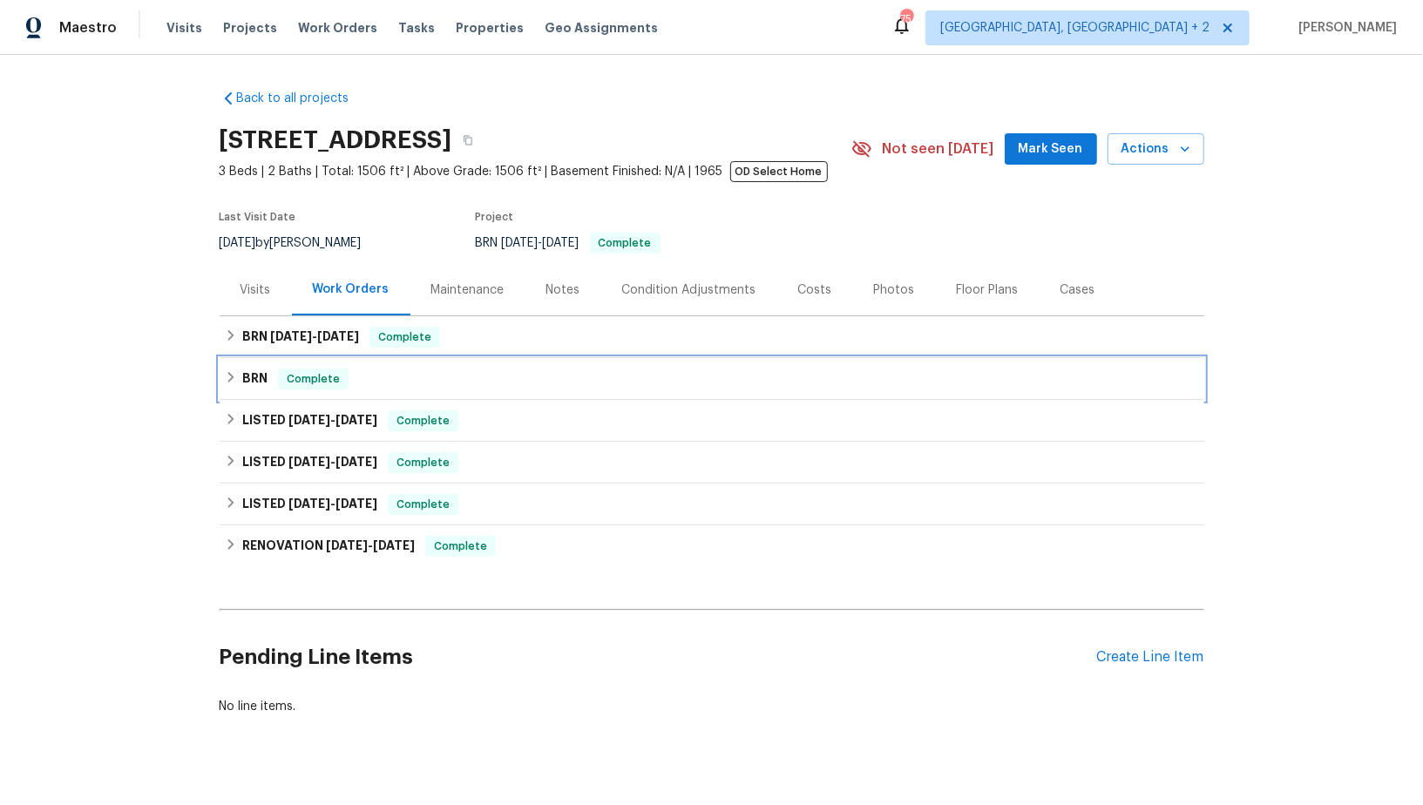
click at [239, 378] on div "BRN Complete" at bounding box center [712, 378] width 974 height 21
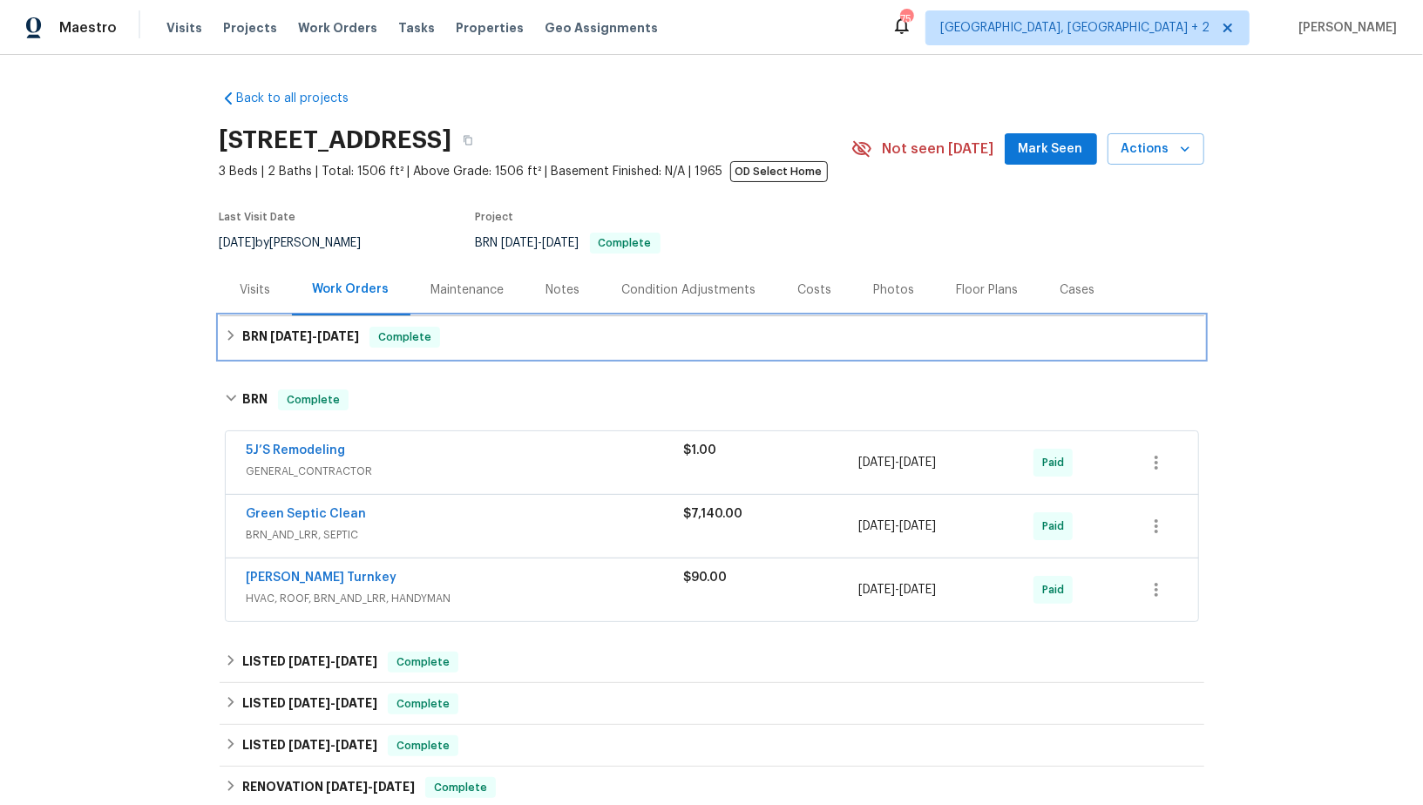
click at [238, 329] on div "BRN [DATE] - [DATE] Complete" at bounding box center [712, 337] width 974 height 21
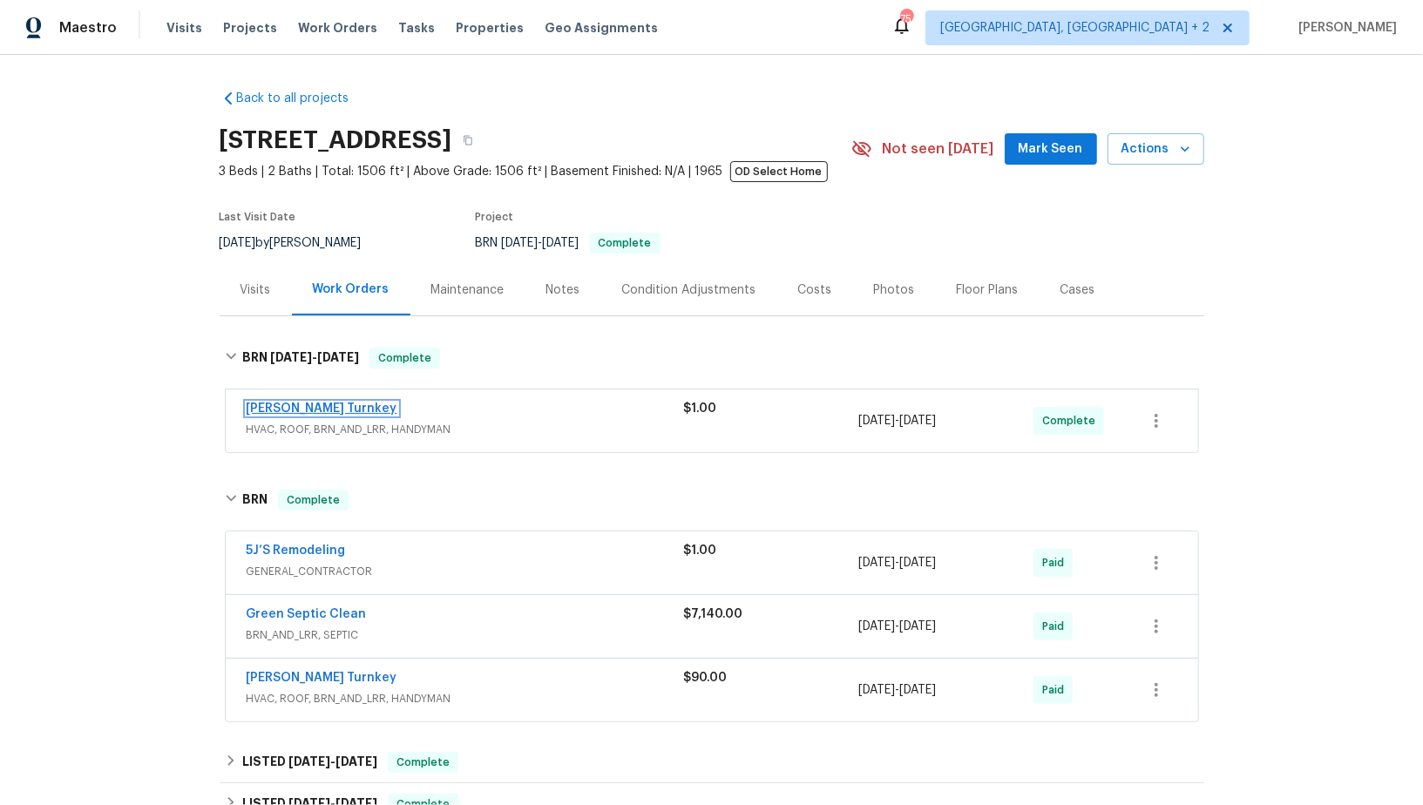
click at [302, 411] on link "[PERSON_NAME] Turnkey" at bounding box center [322, 408] width 151 height 12
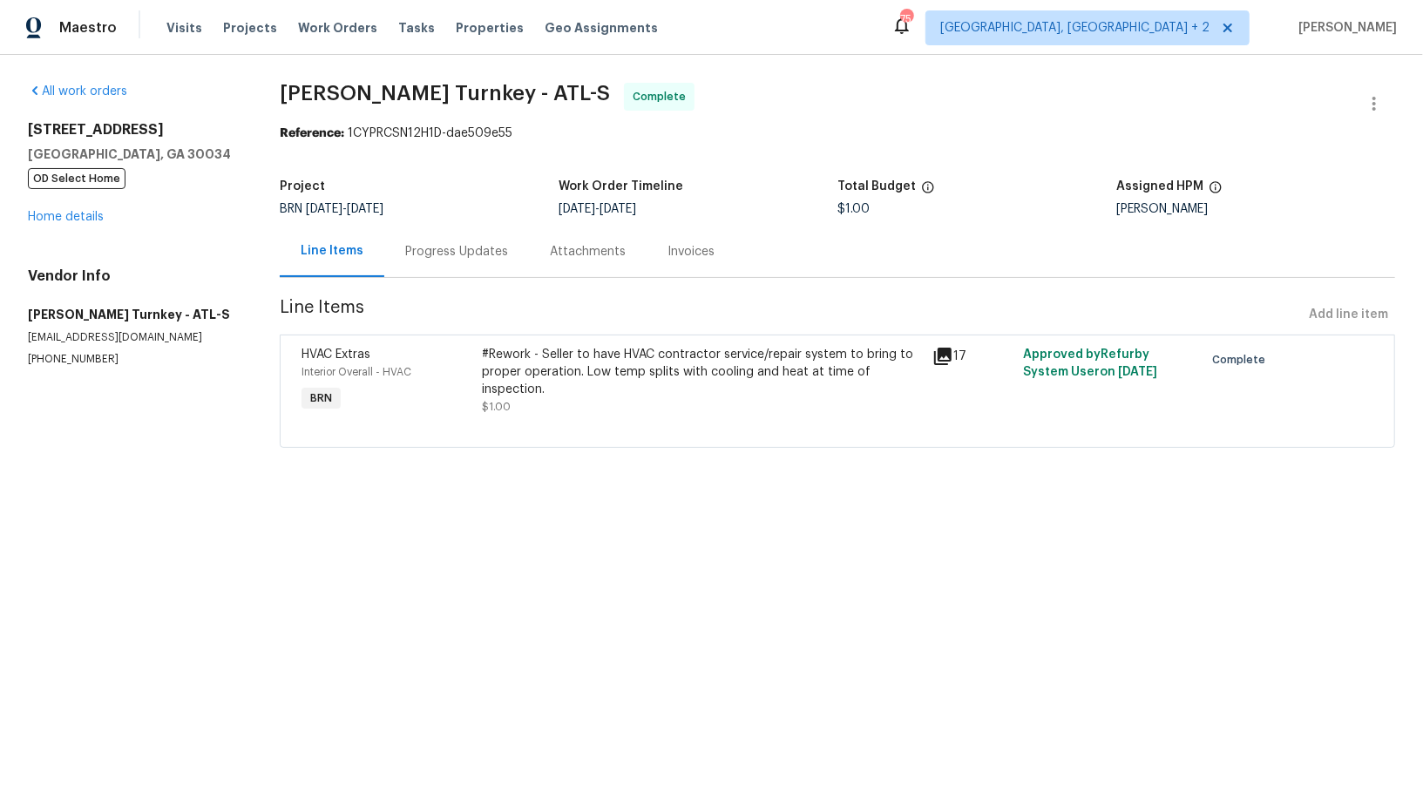
click at [470, 252] on div "Progress Updates" at bounding box center [456, 251] width 103 height 17
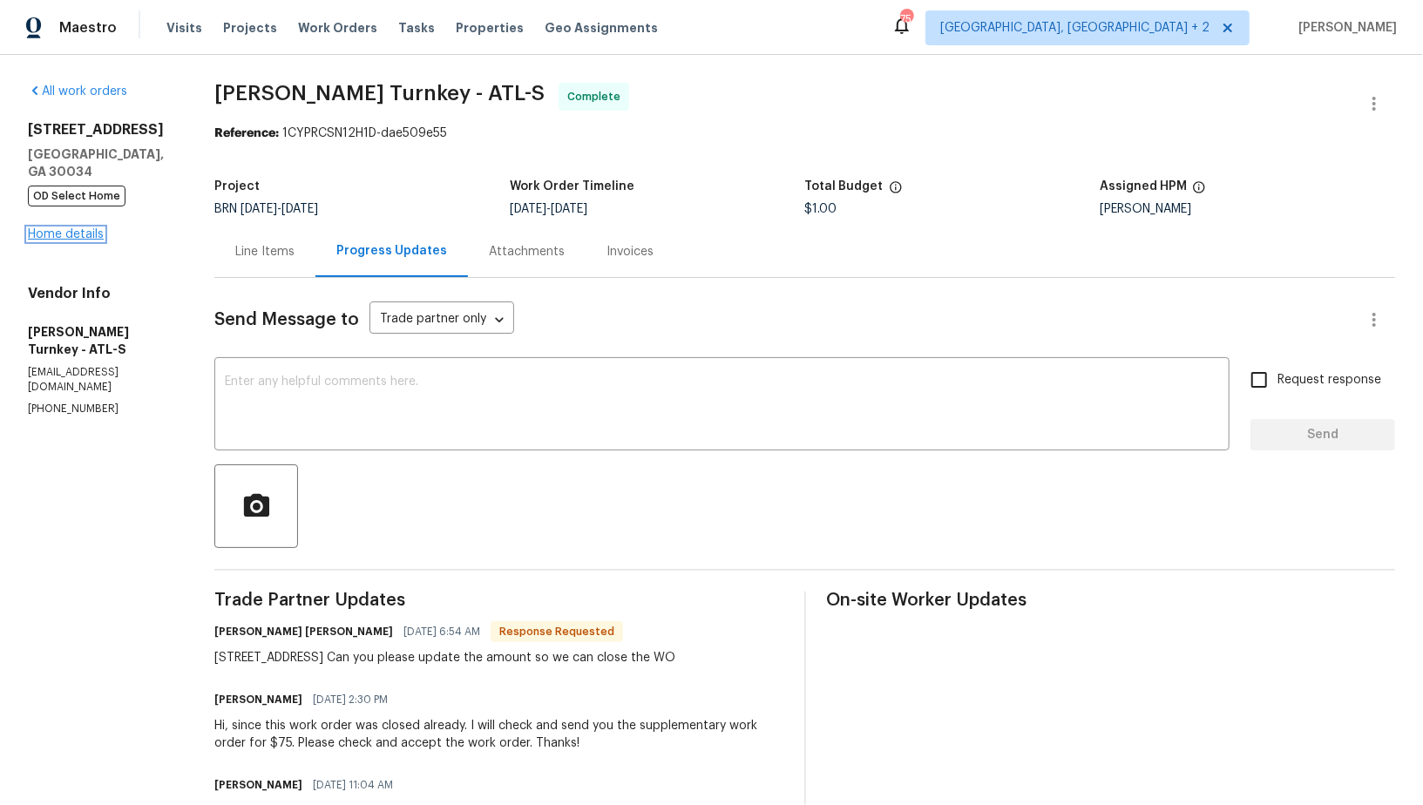
click at [75, 232] on link "Home details" at bounding box center [66, 234] width 76 height 12
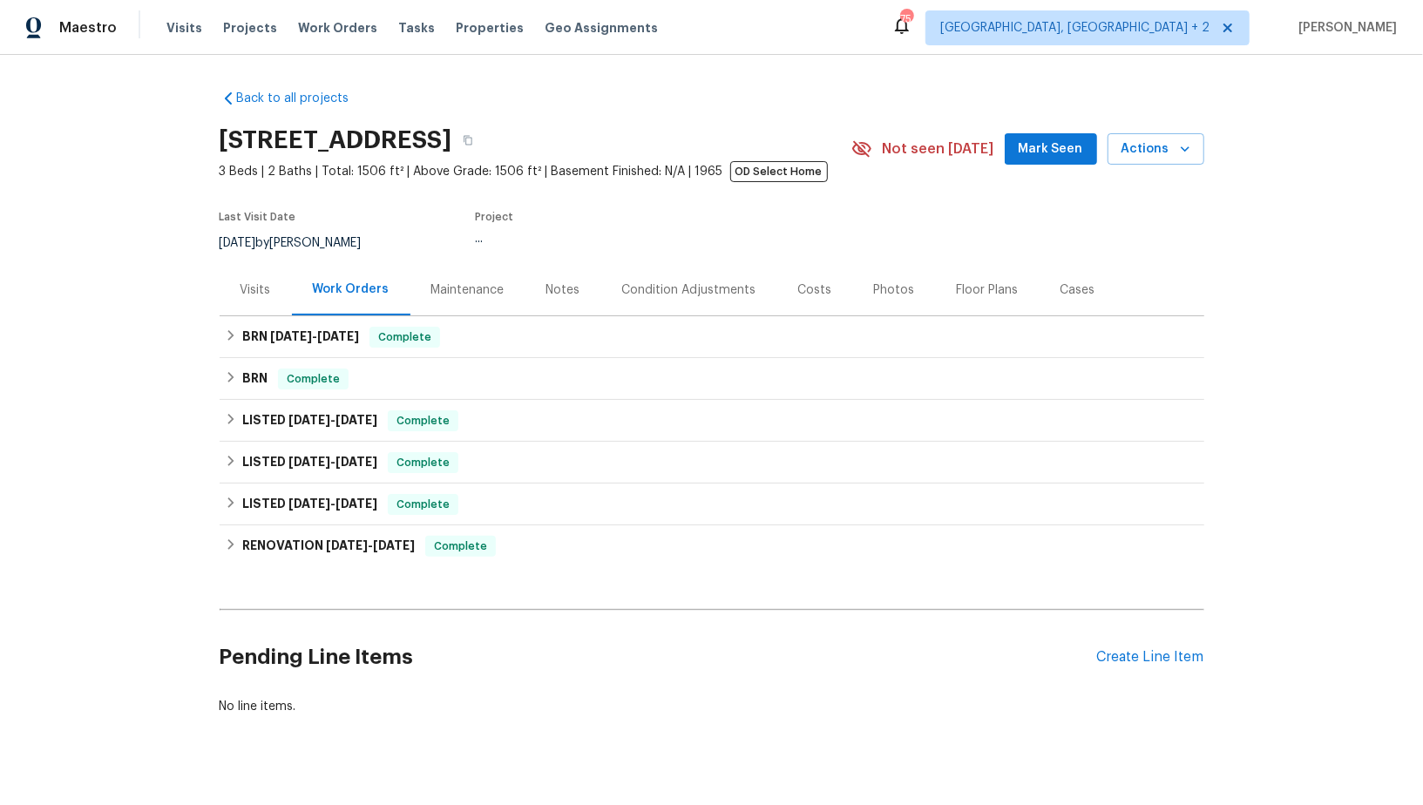
scroll to position [27, 0]
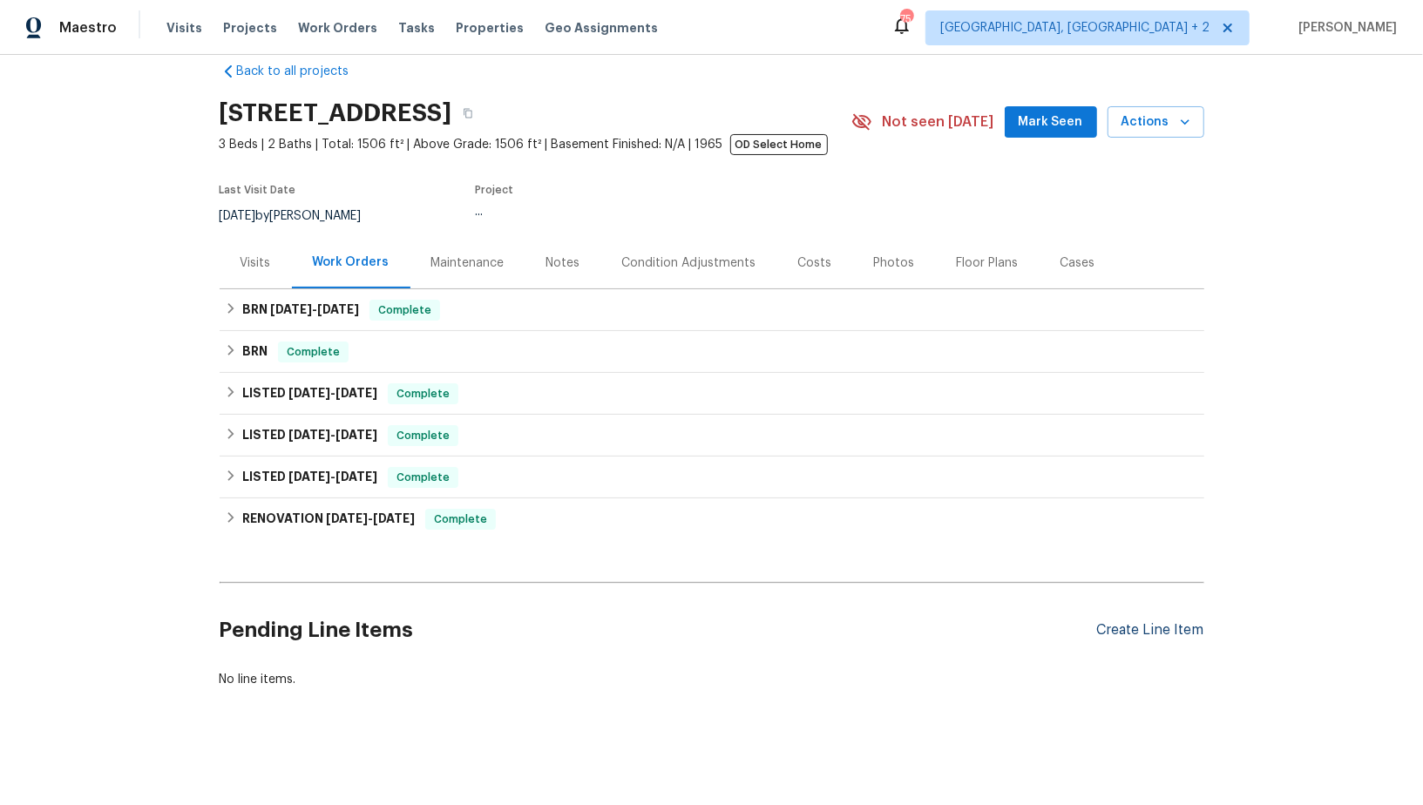
click at [1139, 630] on div "Create Line Item" at bounding box center [1150, 630] width 107 height 17
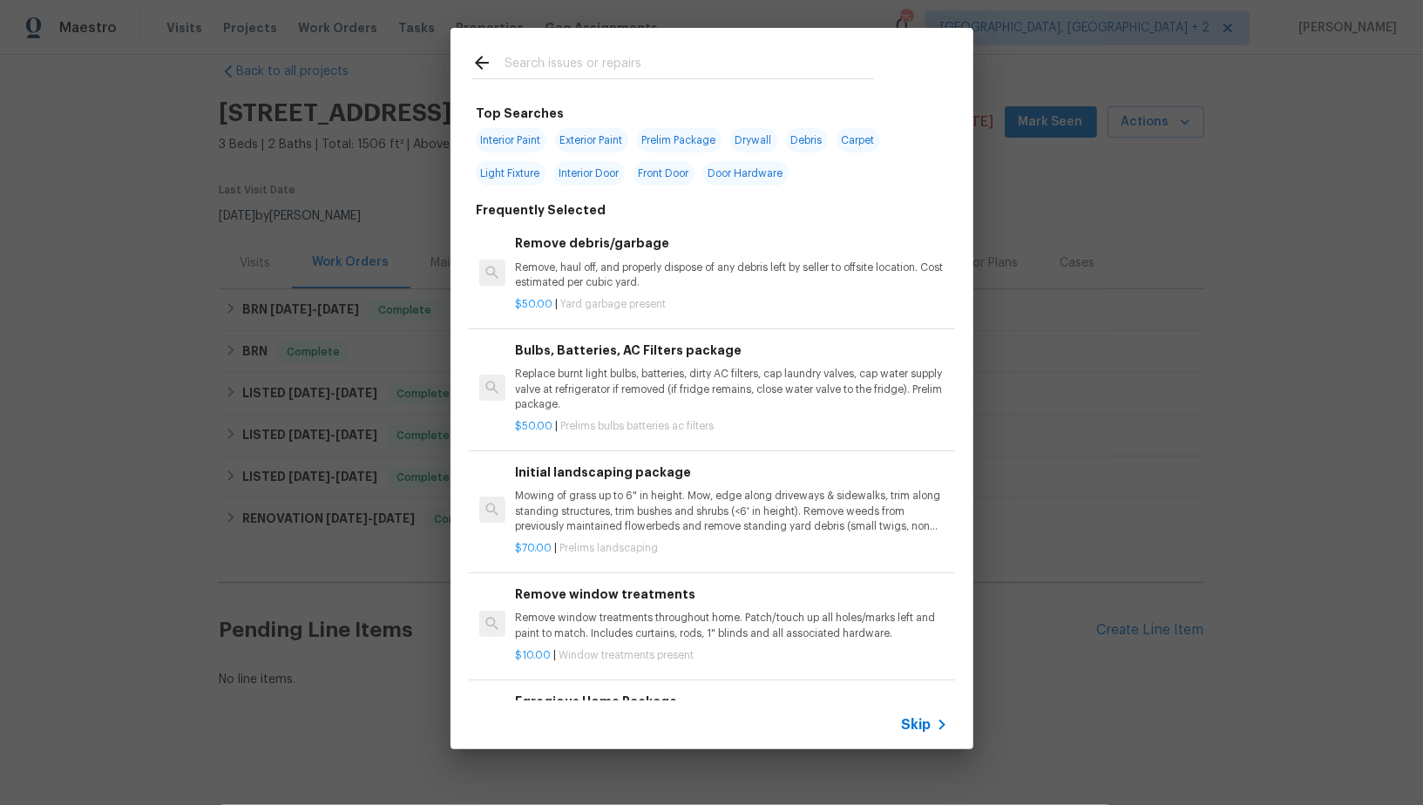
click at [913, 731] on span "Skip" at bounding box center [917, 724] width 30 height 17
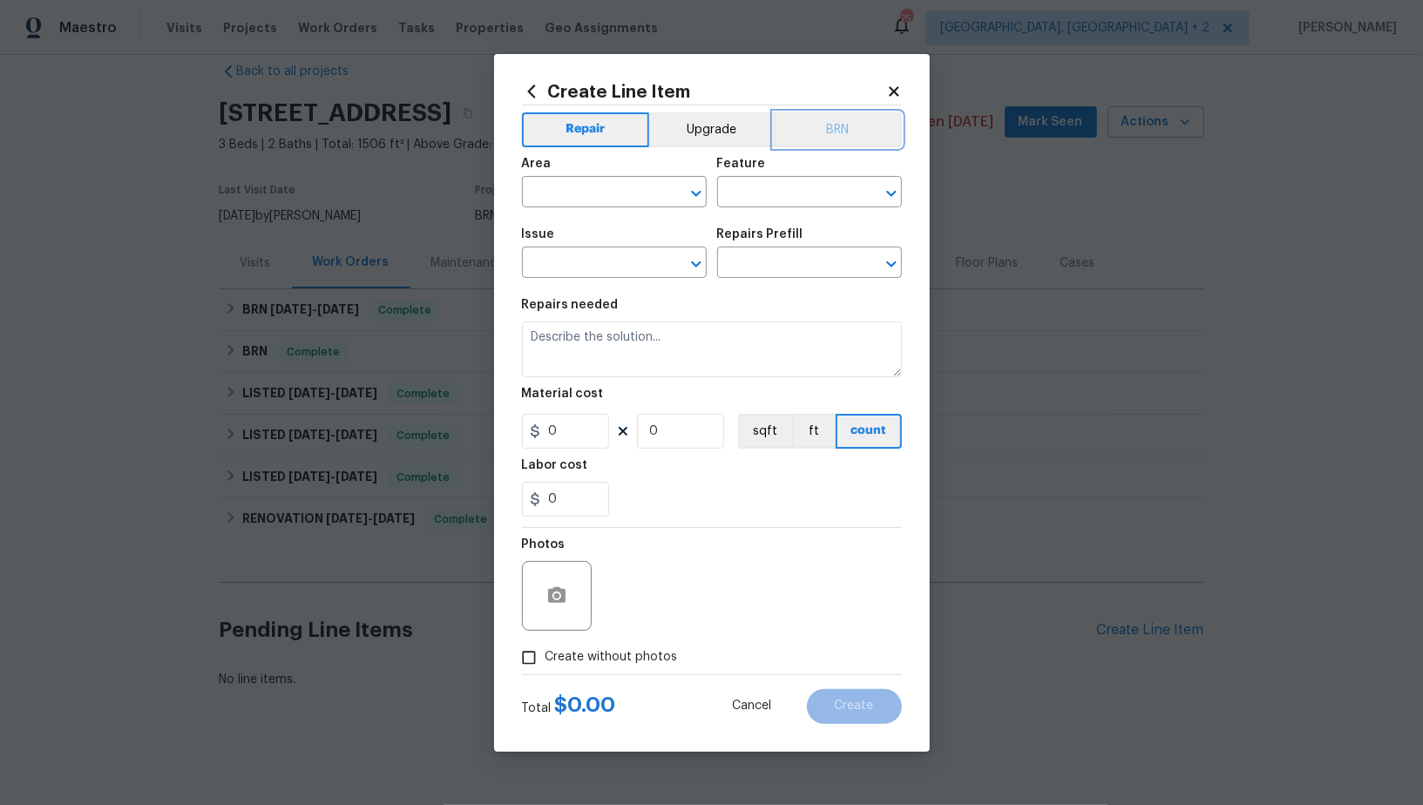
click at [855, 134] on button "BRN" at bounding box center [838, 129] width 128 height 35
click at [565, 199] on input "text" at bounding box center [590, 193] width 136 height 27
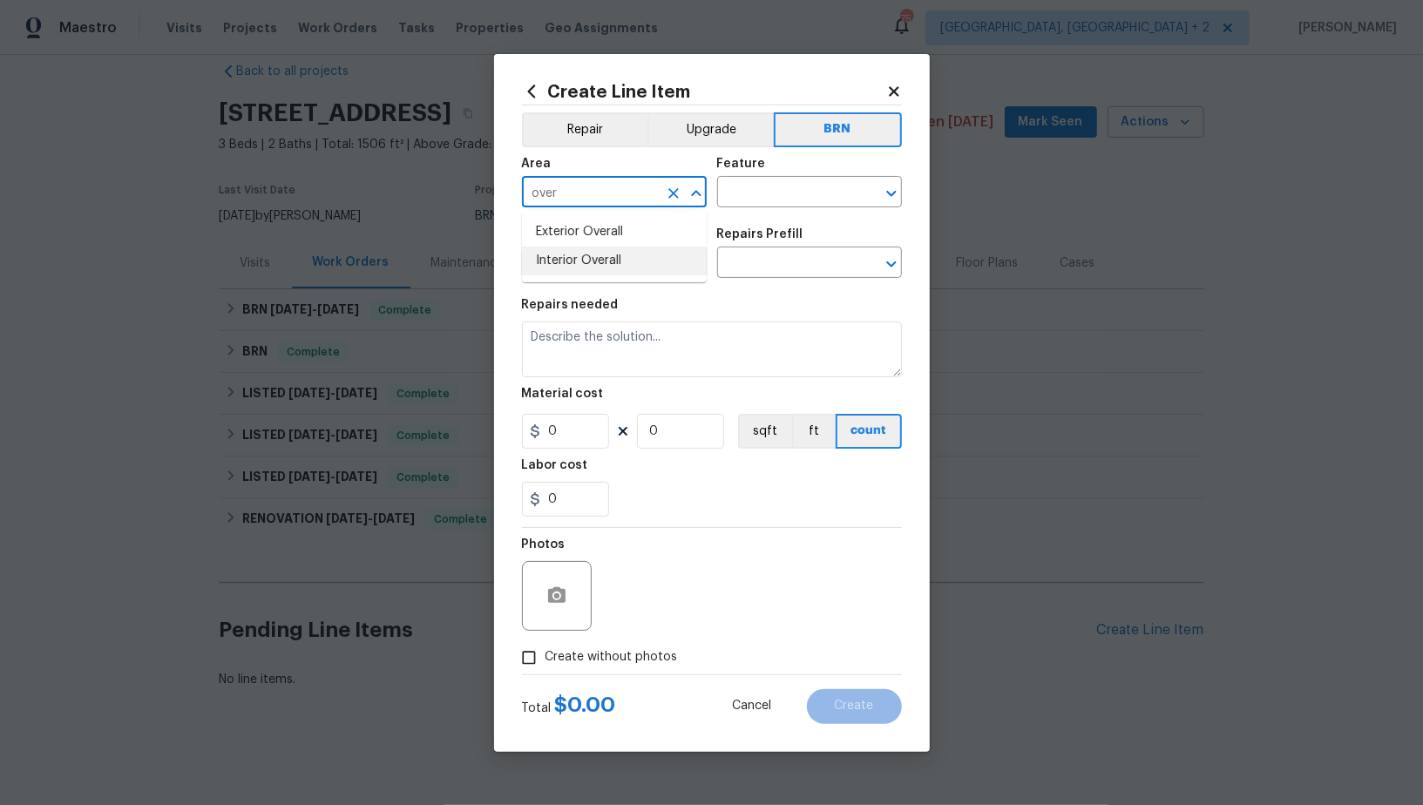
click at [581, 253] on li "Interior Overall" at bounding box center [614, 261] width 185 height 29
type input "Interior Overall"
click at [771, 203] on input "text" at bounding box center [785, 193] width 136 height 27
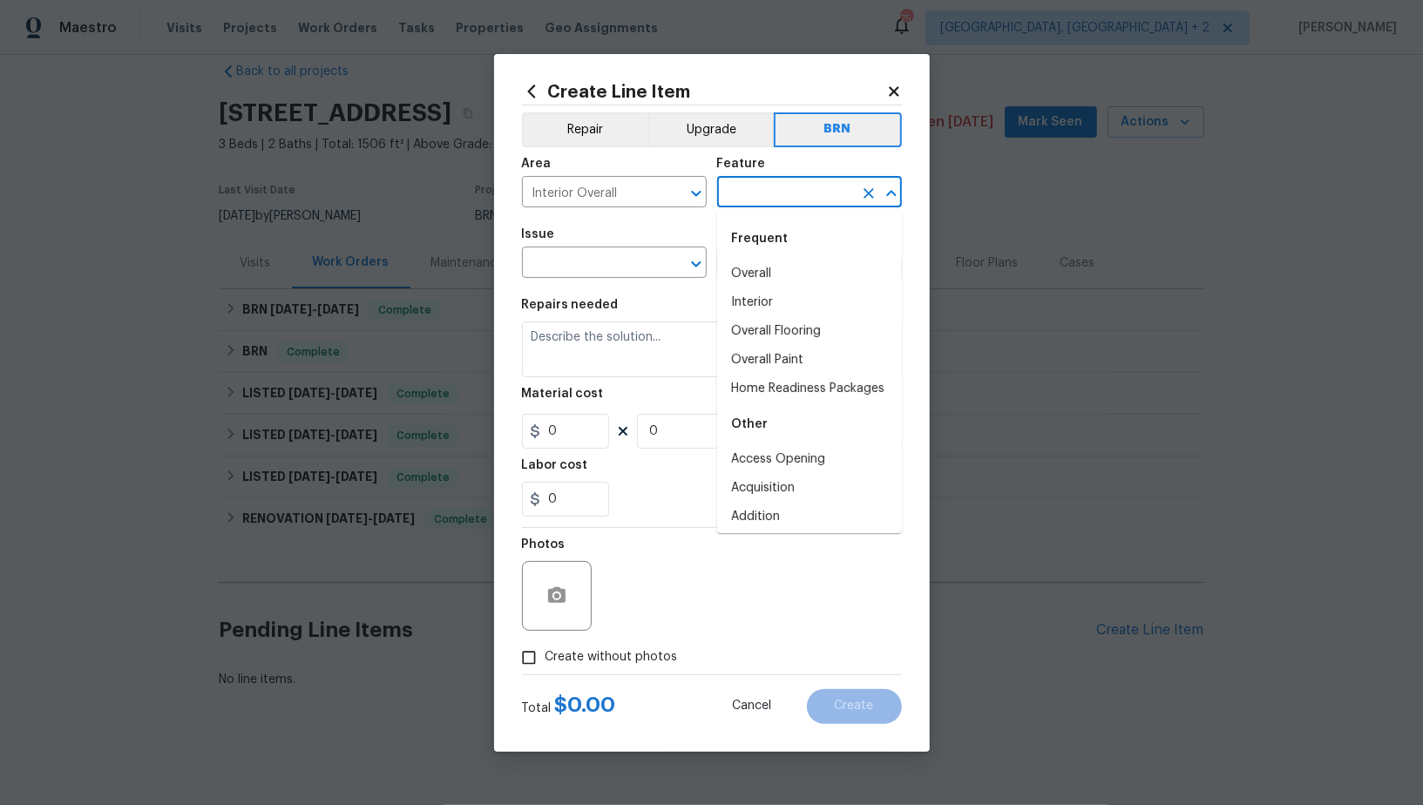
type input "j"
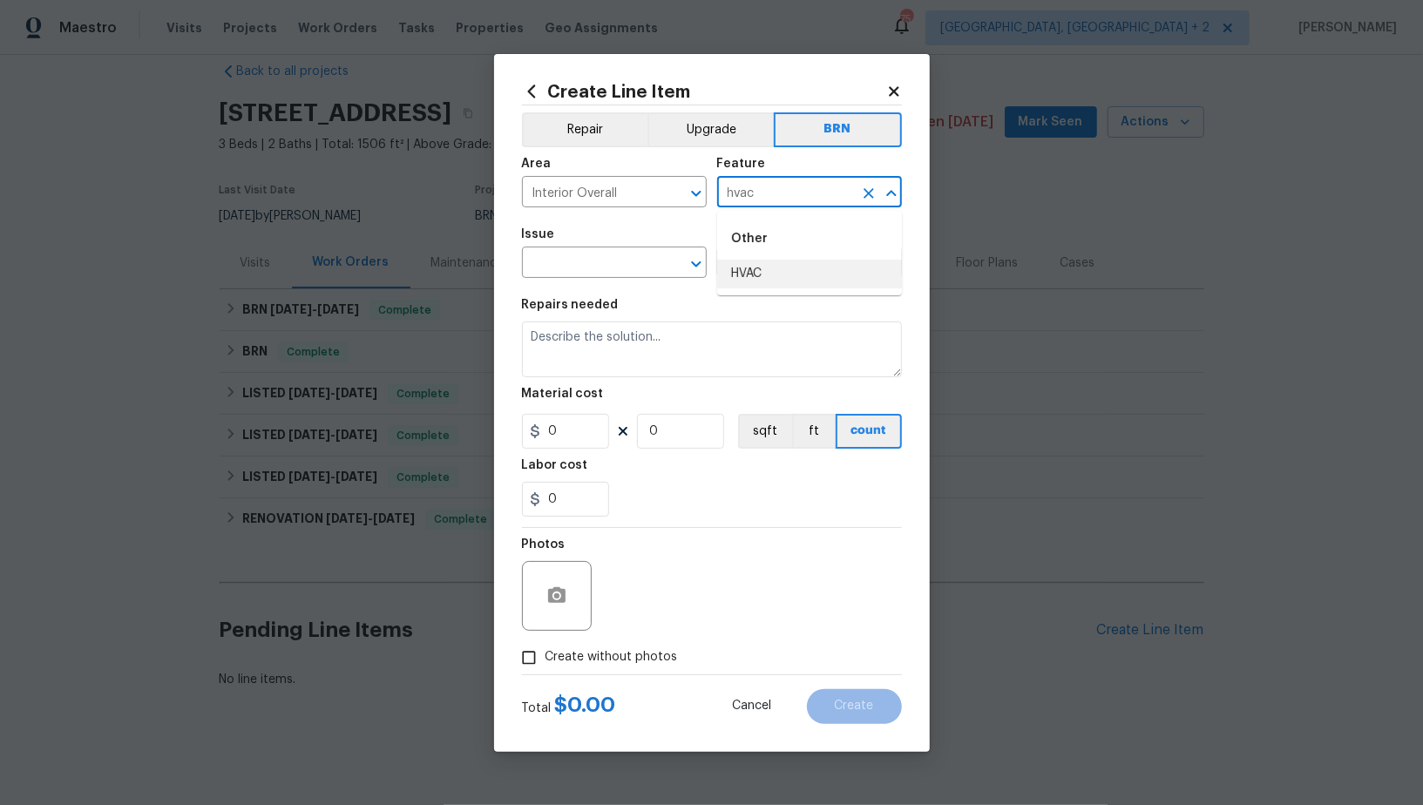
click at [770, 277] on li "HVAC" at bounding box center [809, 274] width 185 height 29
type input "HVAC"
click at [592, 283] on span "Issue ​" at bounding box center [614, 253] width 185 height 71
click at [568, 266] on input "text" at bounding box center [590, 264] width 136 height 27
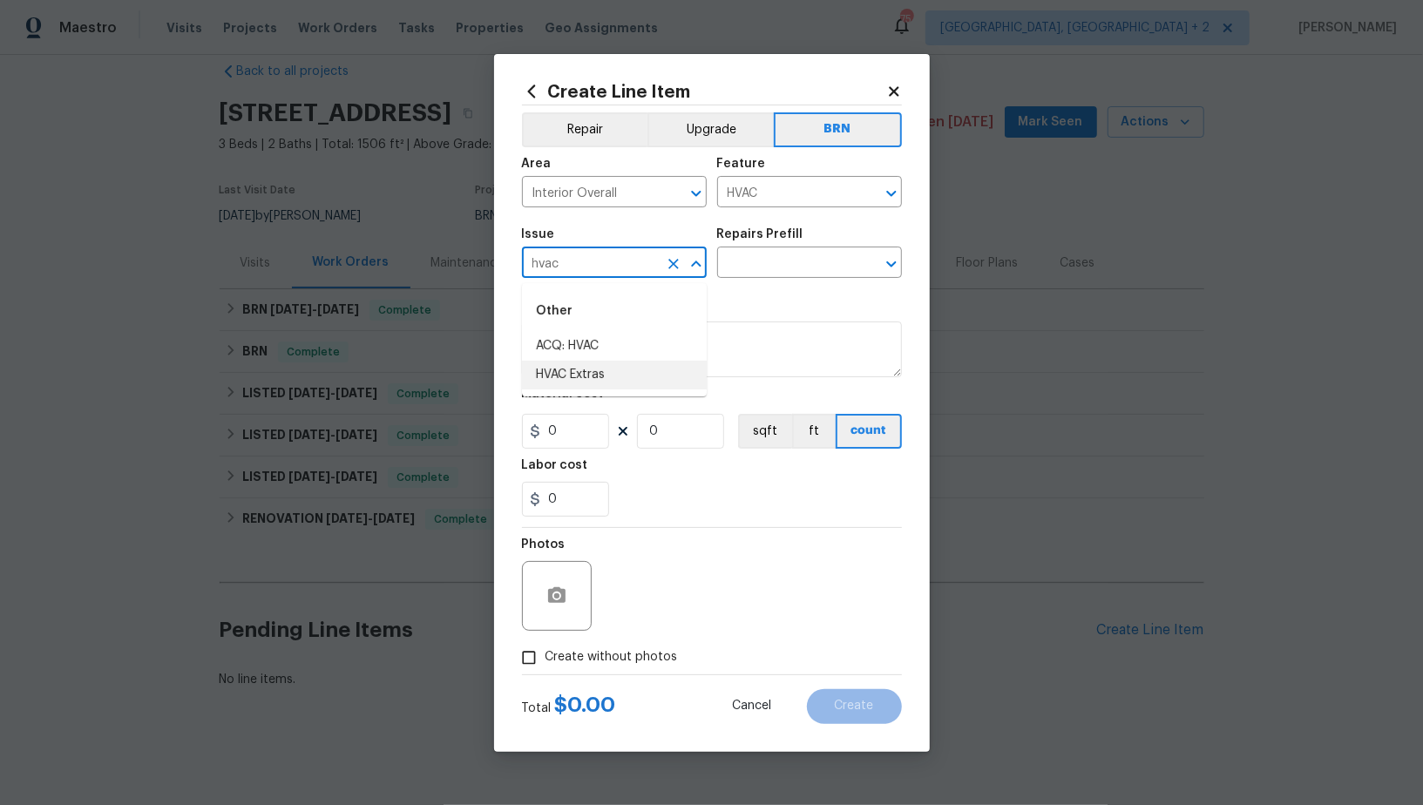
click at [597, 381] on li "HVAC Extras" at bounding box center [614, 375] width 185 height 29
type input "HVAC Extras"
click at [764, 290] on section "Repairs needed Material cost 0 0 sqft ft count Labor cost 0" at bounding box center [712, 407] width 380 height 239
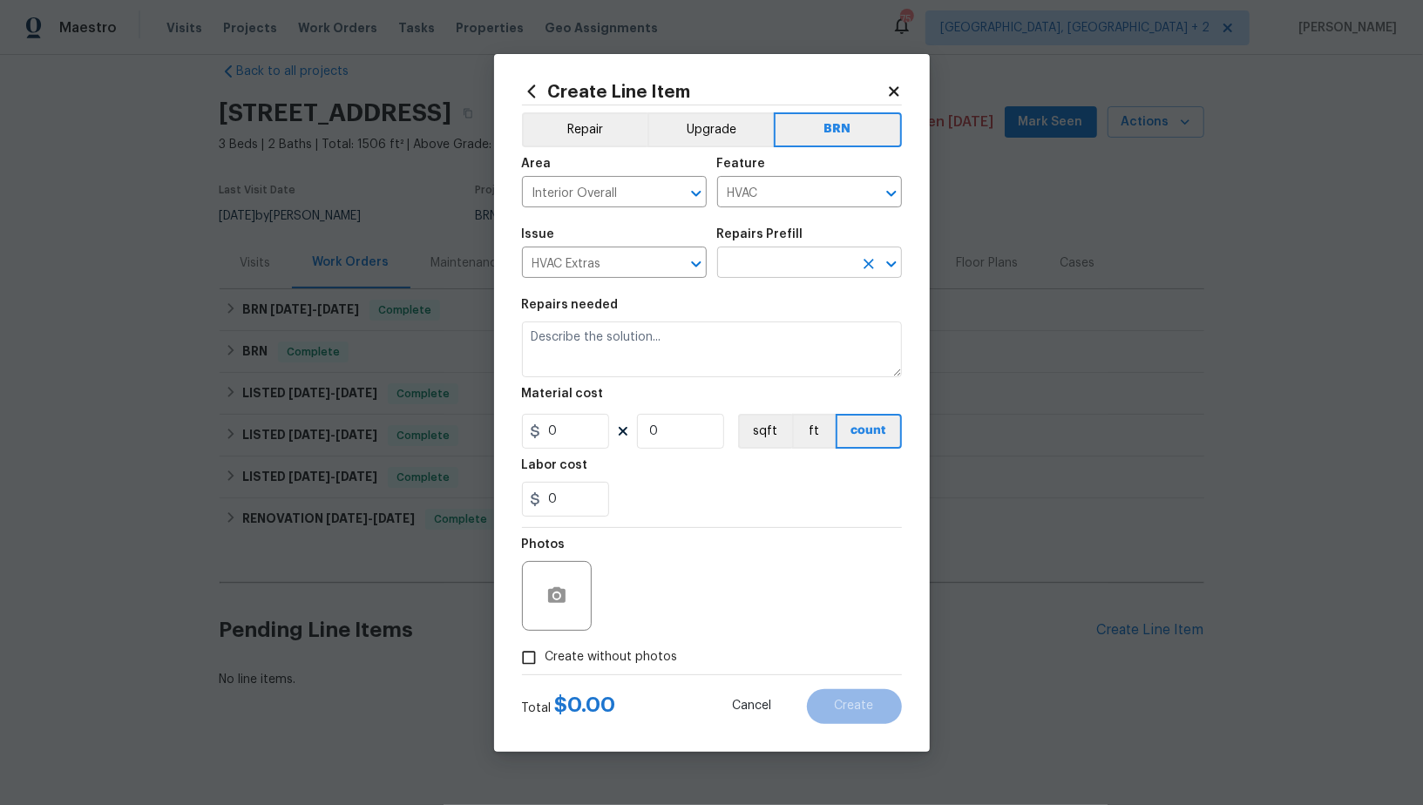
click at [762, 278] on input "text" at bounding box center [785, 264] width 136 height 27
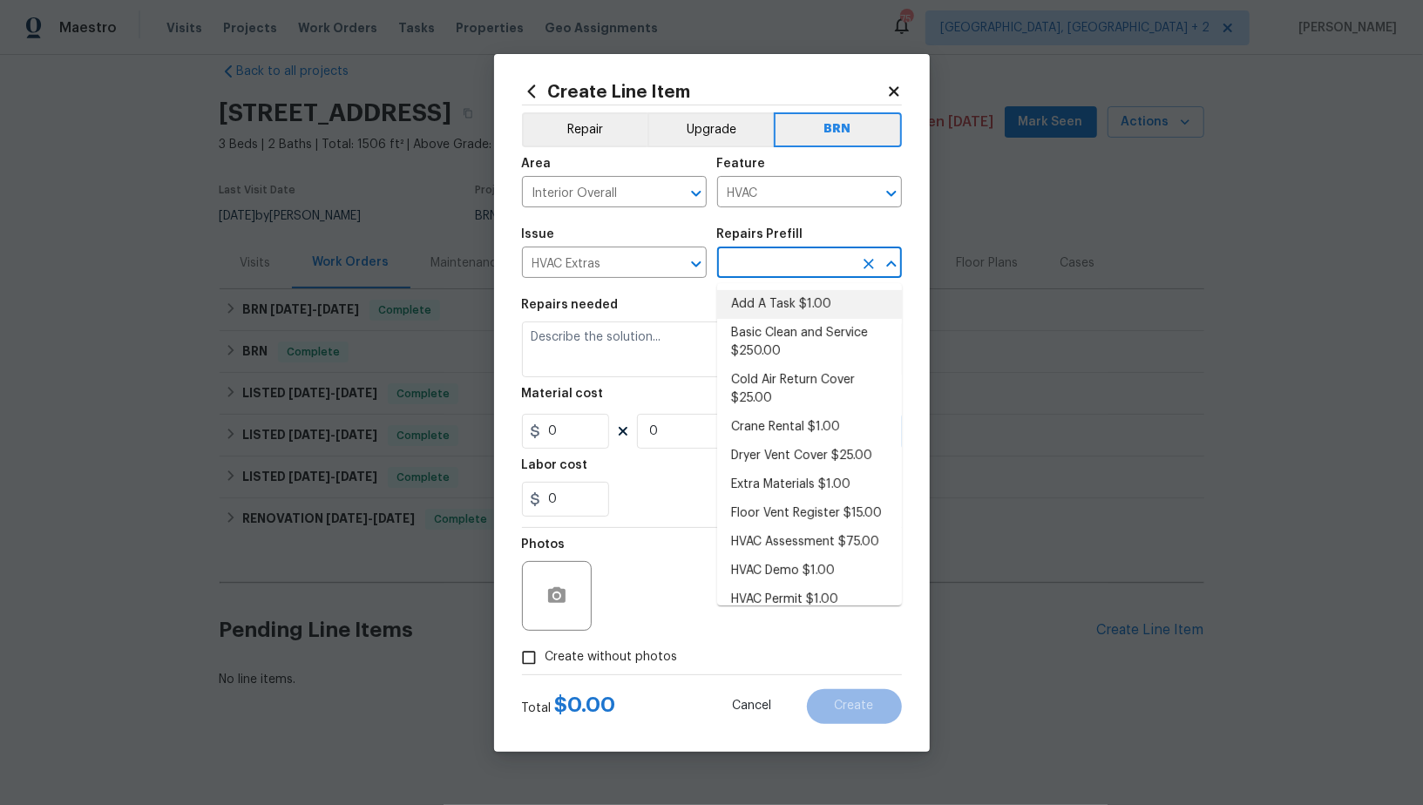
click at [770, 309] on li "Add A Task $1.00" at bounding box center [809, 304] width 185 height 29
type input "Add A Task $1.00"
type textarea "HPM to detail"
type input "1"
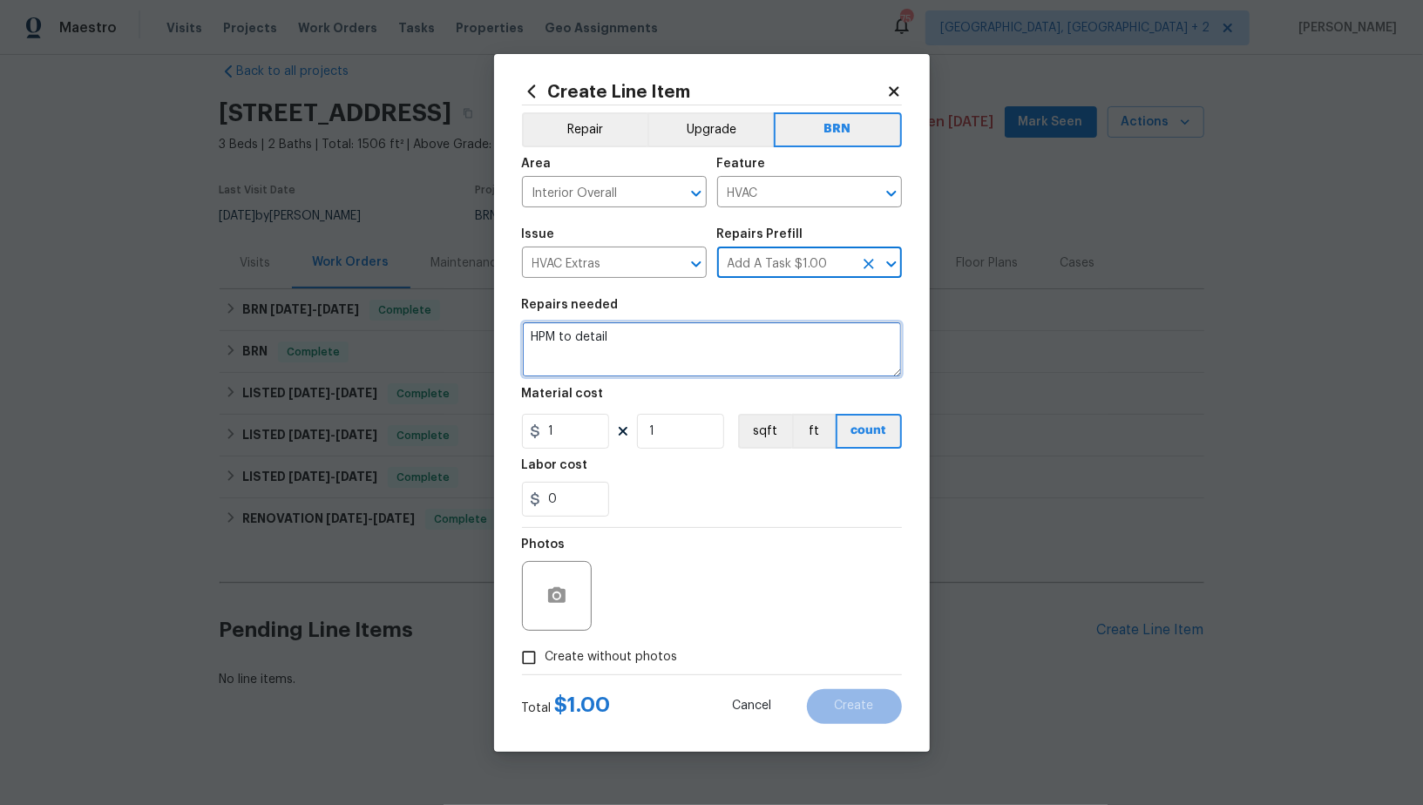
click at [720, 323] on textarea "HPM to detail" at bounding box center [712, 349] width 380 height 56
paste textarea "Seller to have HVAC contractor service/repair system to bring to proper operati…"
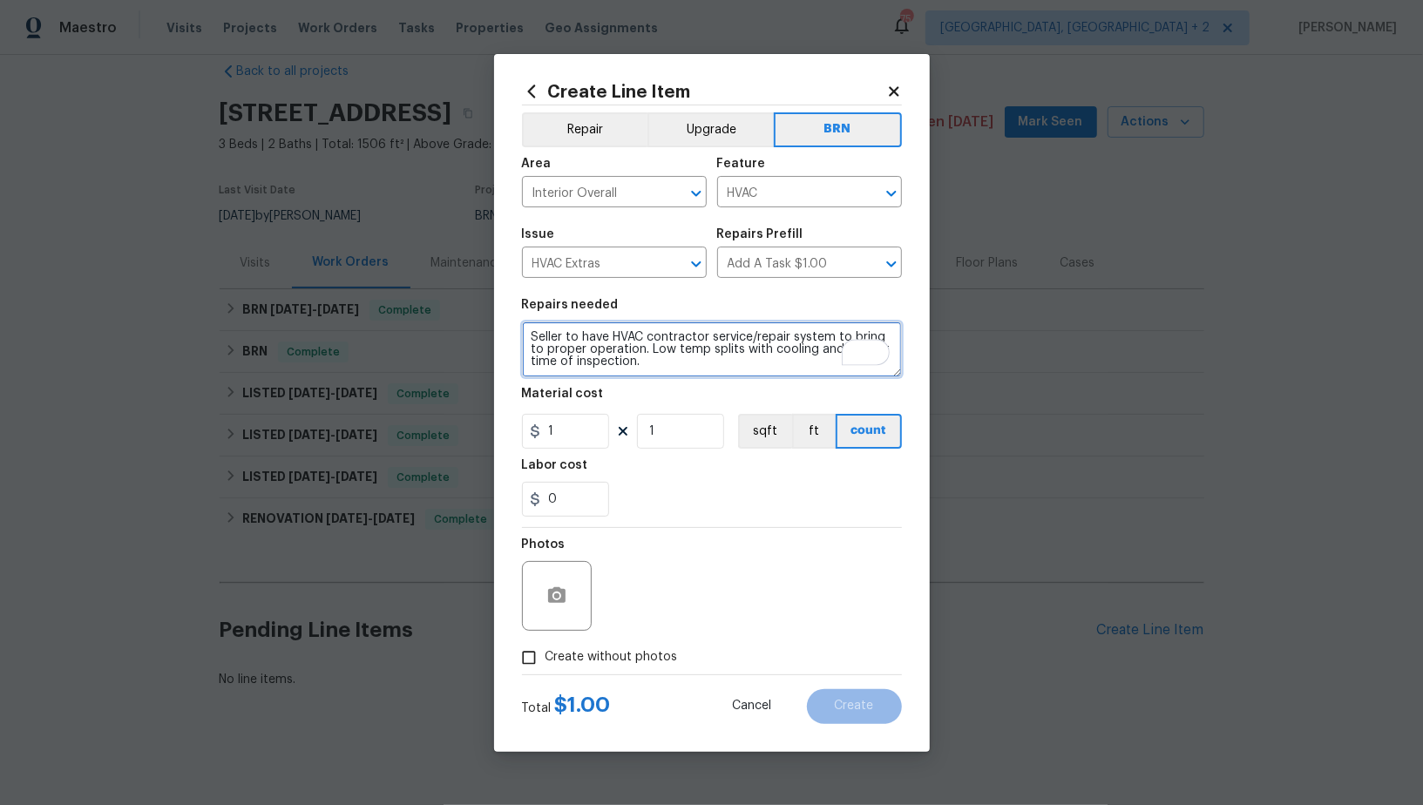
click at [531, 341] on textarea "Seller to have HVAC contractor service/repair system to bring to proper operati…" at bounding box center [712, 349] width 380 height 56
type textarea "#Supplementary work order - Seller to have HVAC contractor service/repair syste…"
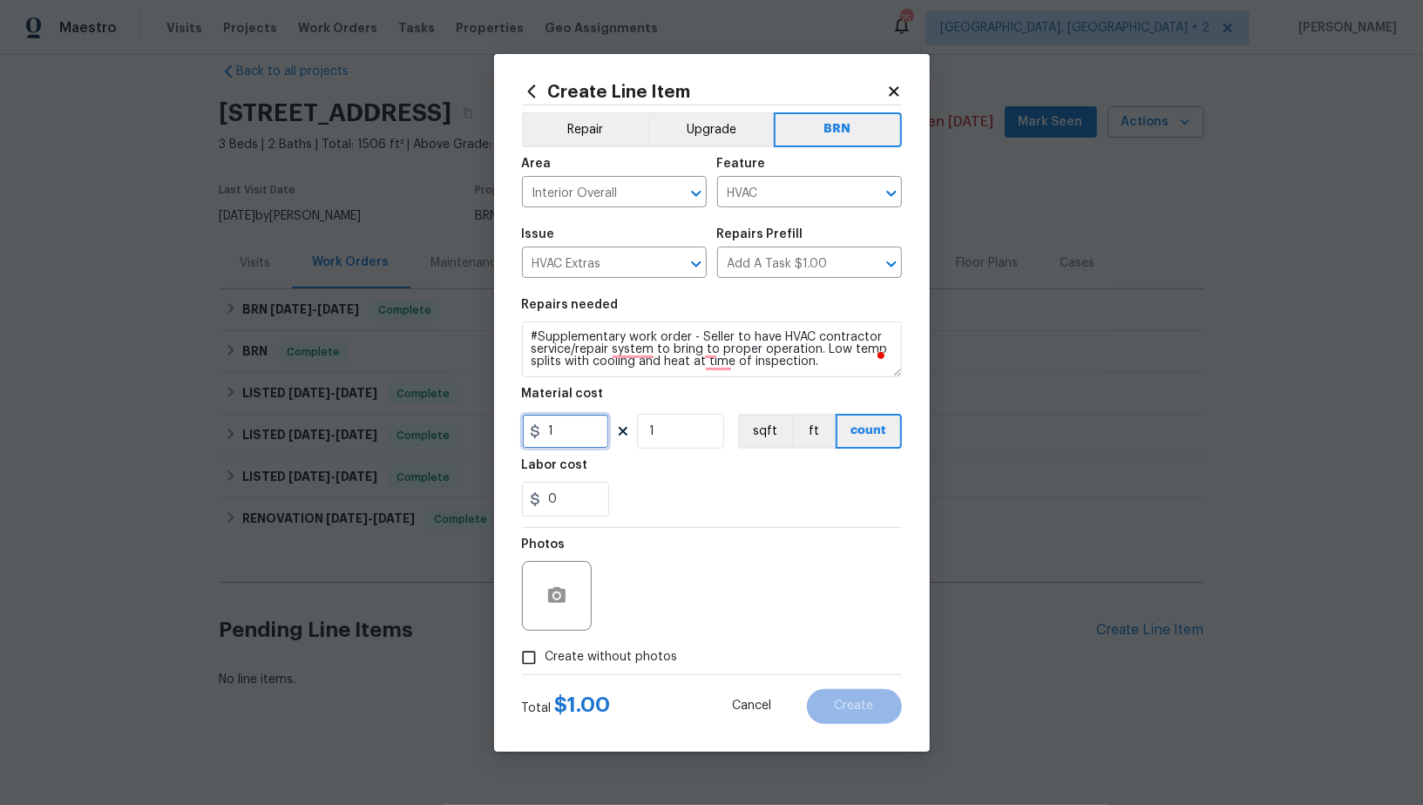
click at [593, 439] on input "1" at bounding box center [565, 431] width 87 height 35
type input "0"
click at [578, 507] on input "0" at bounding box center [565, 499] width 87 height 35
type input "75"
click at [524, 648] on input "Create without photos" at bounding box center [528, 657] width 33 height 33
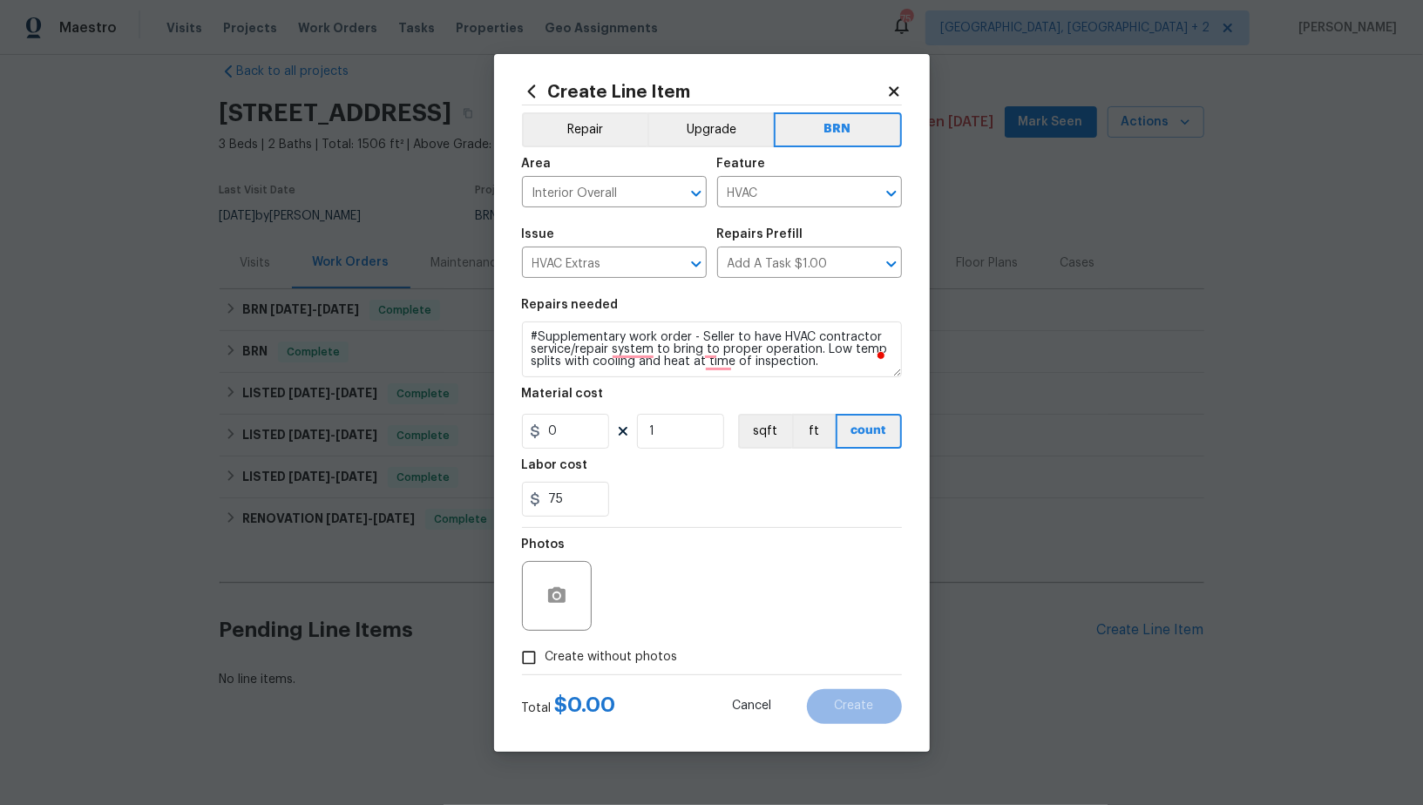
checkbox input "true"
click at [740, 593] on textarea at bounding box center [753, 596] width 296 height 70
click at [859, 695] on button "Create" at bounding box center [854, 706] width 95 height 35
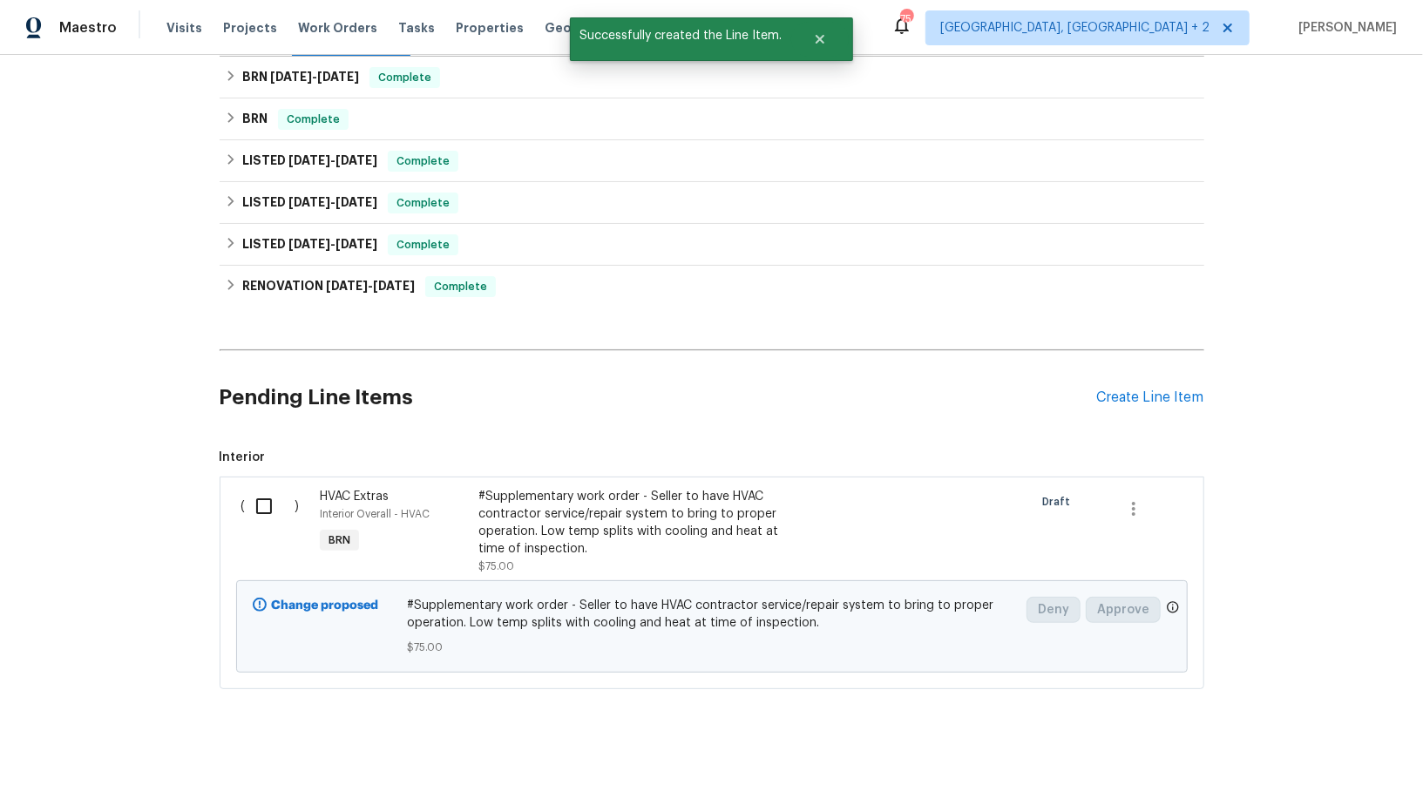
scroll to position [0, 0]
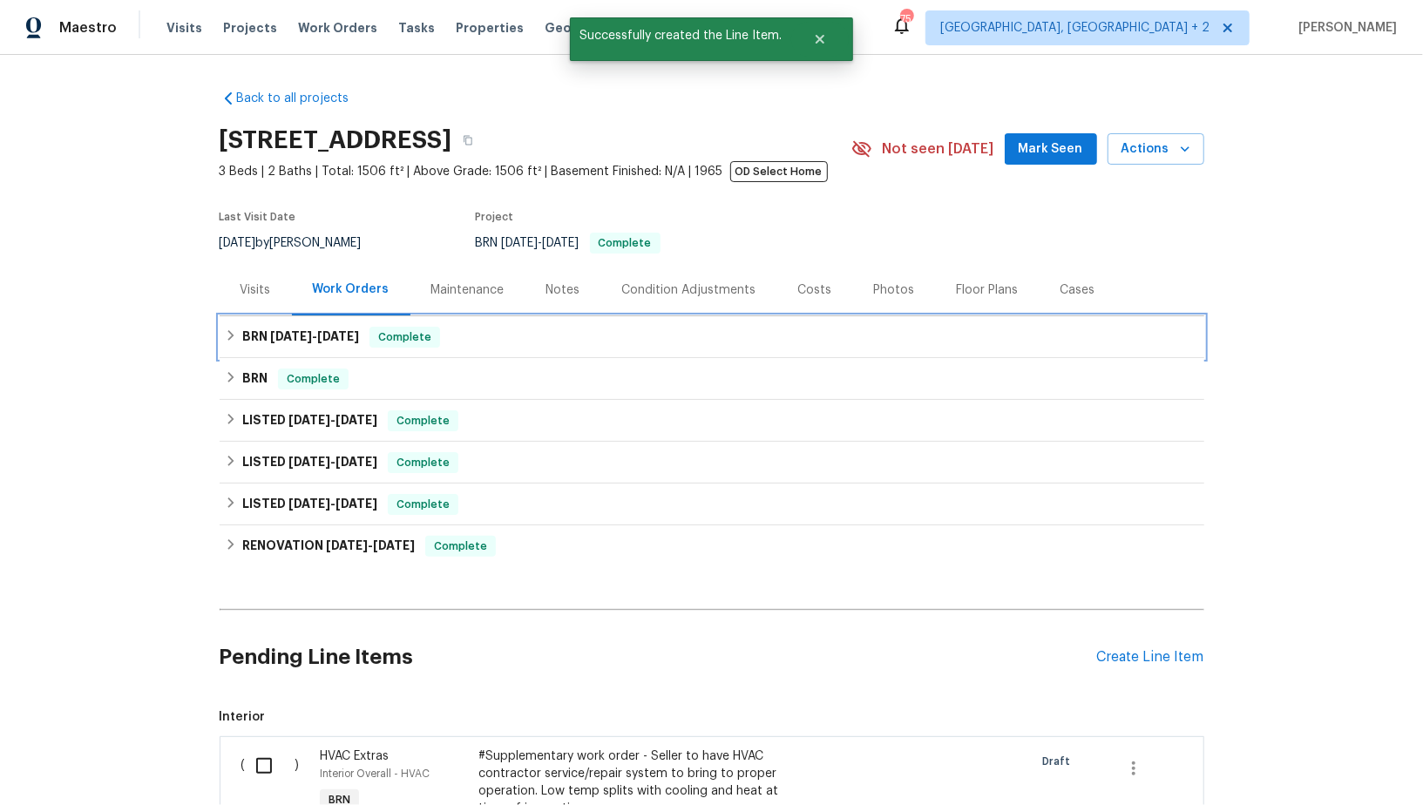
click at [254, 335] on h6 "BRN 9/22/25 - 9/23/25" at bounding box center [300, 337] width 117 height 21
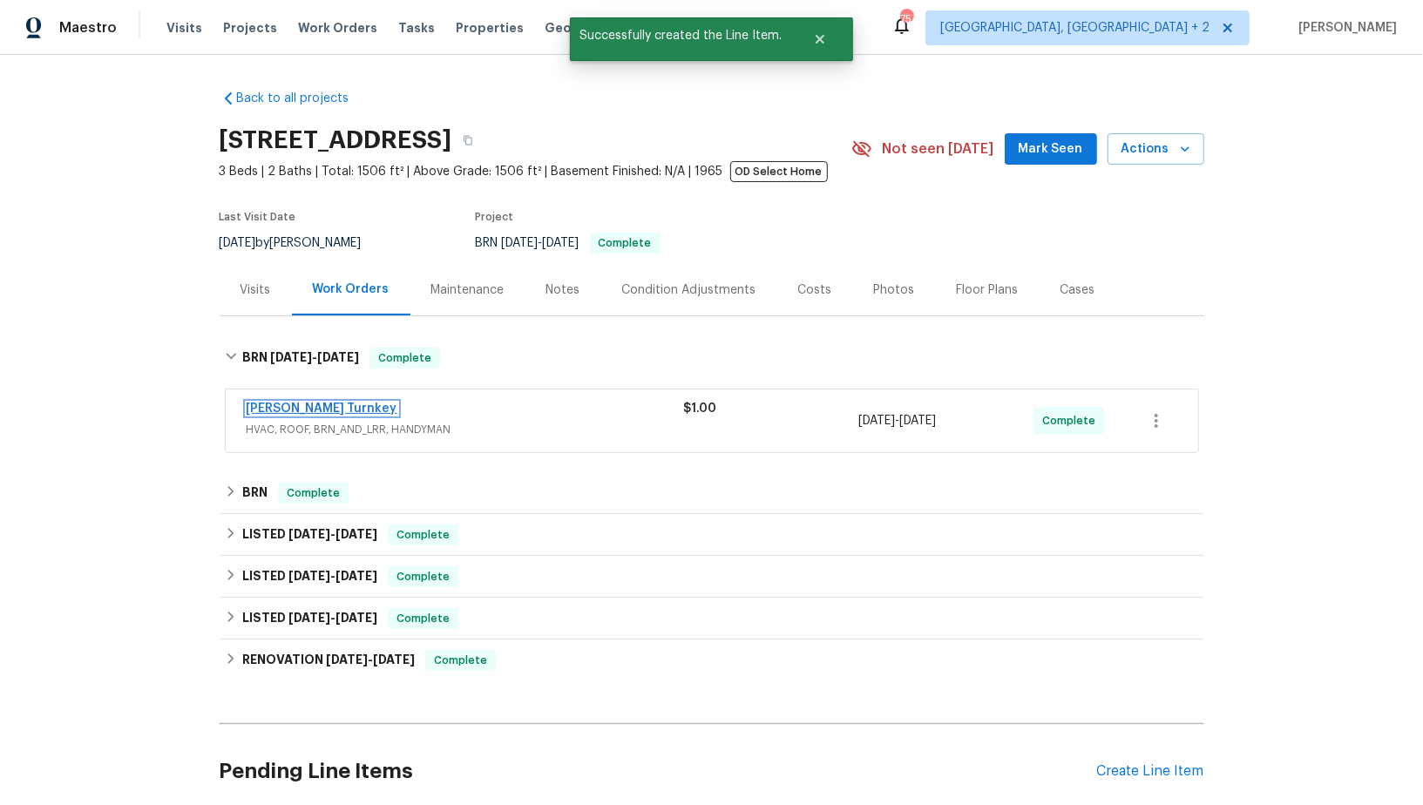
click at [294, 412] on link "Davis Turnkey" at bounding box center [322, 408] width 151 height 12
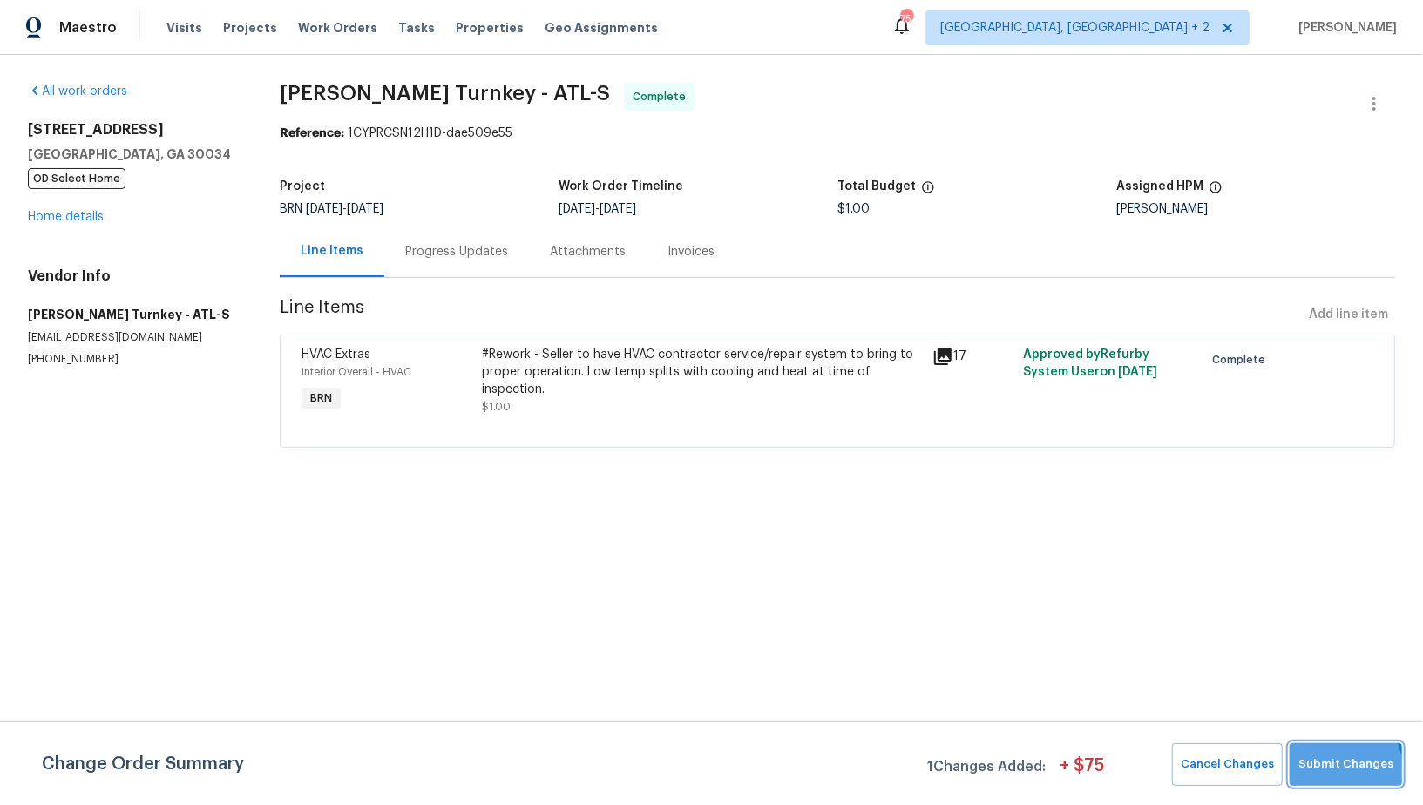
click at [1337, 769] on span "Submit Changes" at bounding box center [1345, 764] width 95 height 20
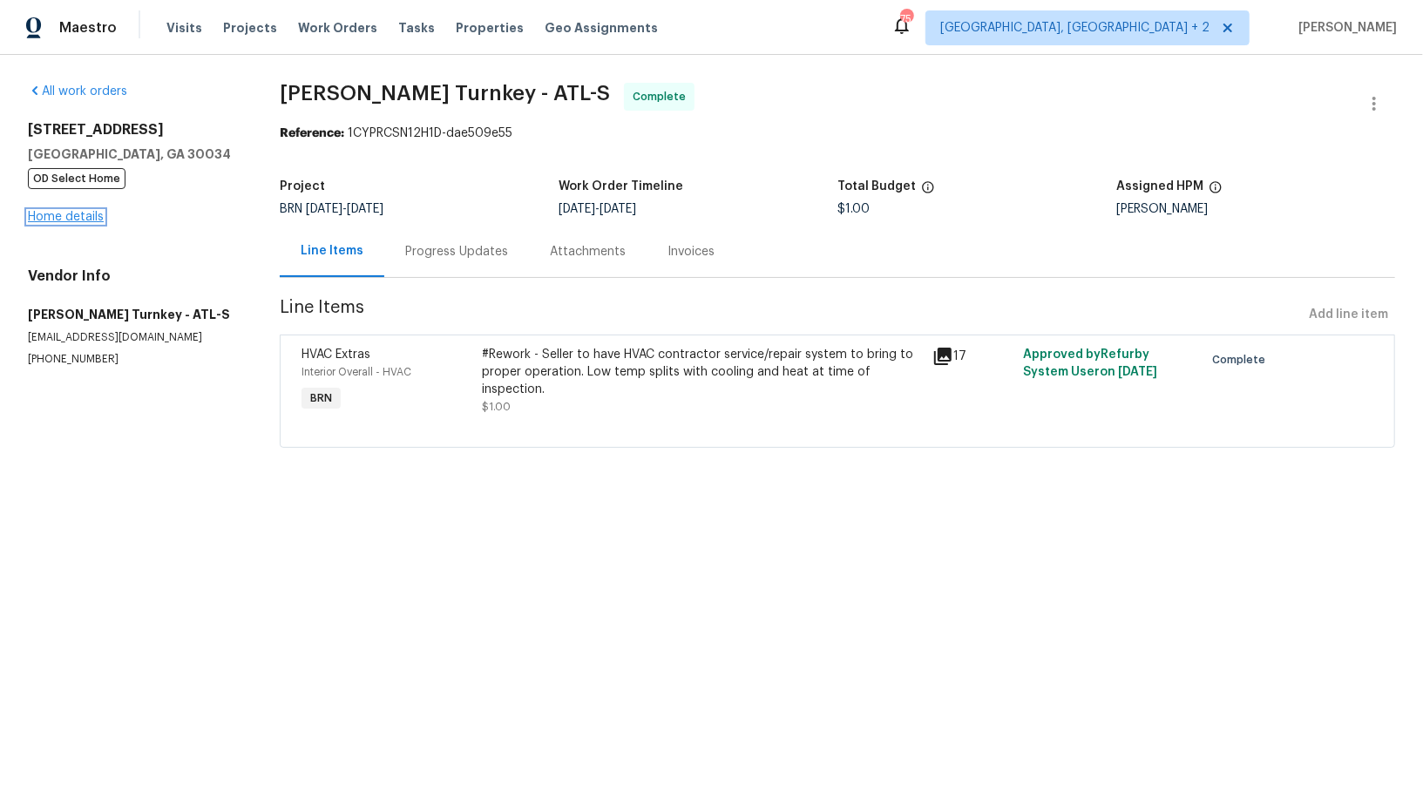
click at [53, 214] on link "Home details" at bounding box center [66, 217] width 76 height 12
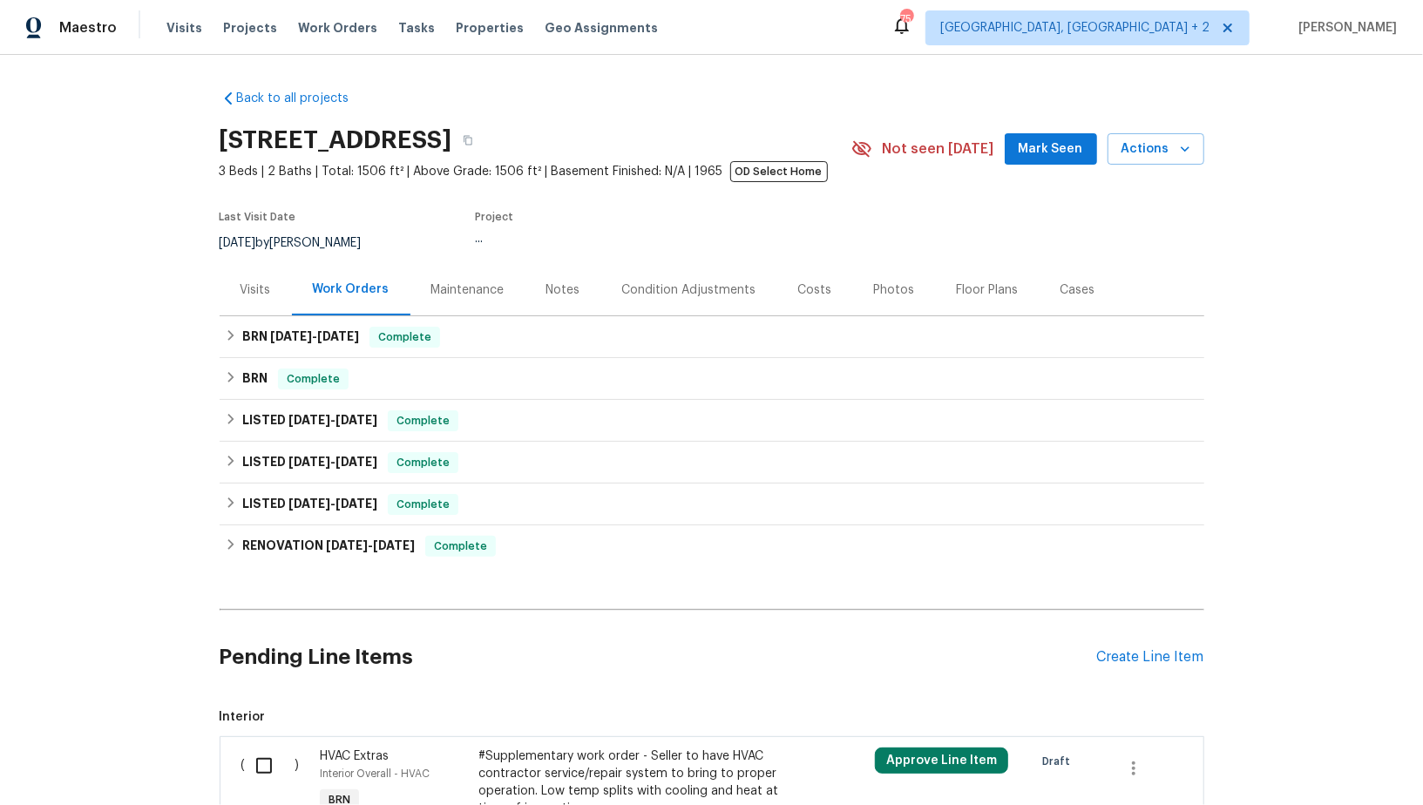
scroll to position [179, 0]
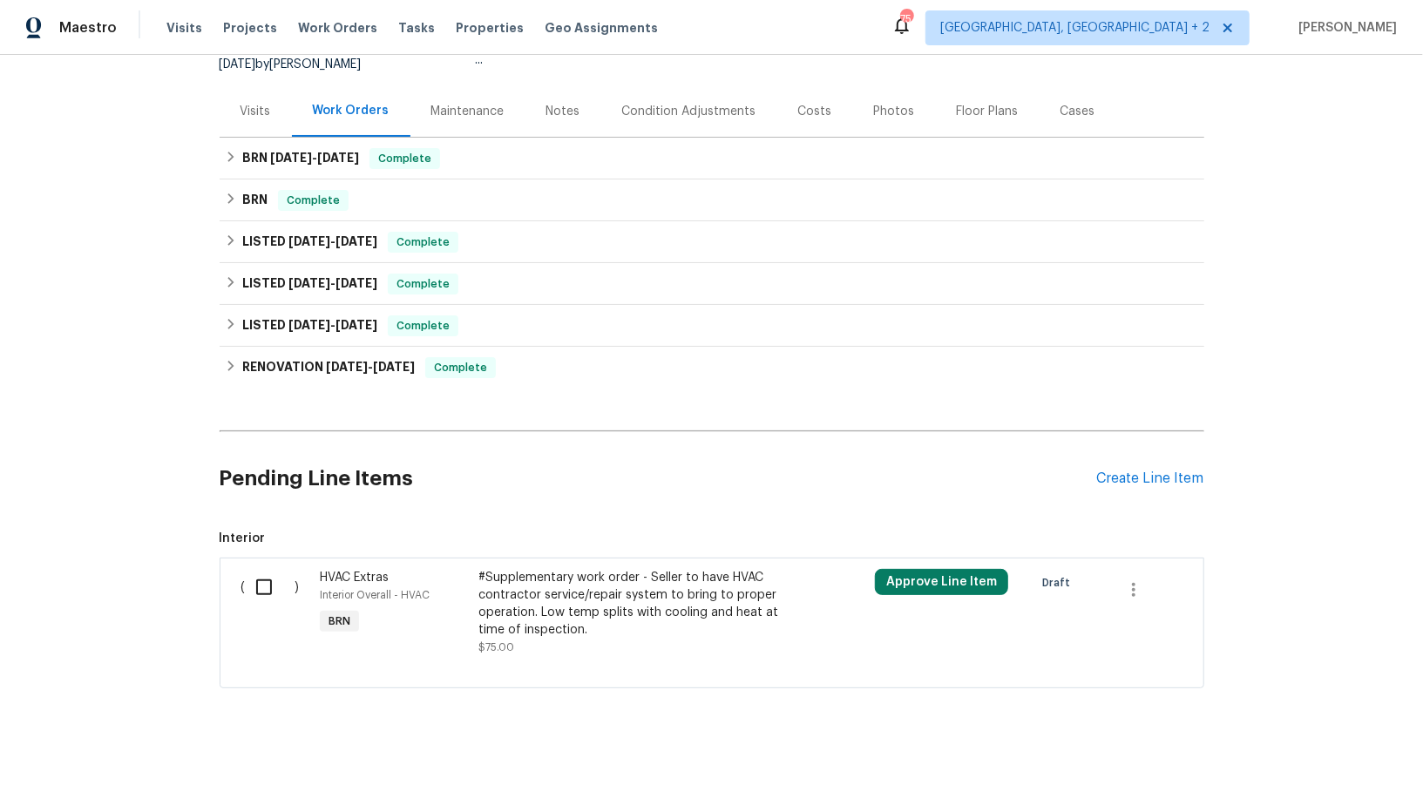
click at [253, 574] on input "checkbox" at bounding box center [271, 587] width 50 height 37
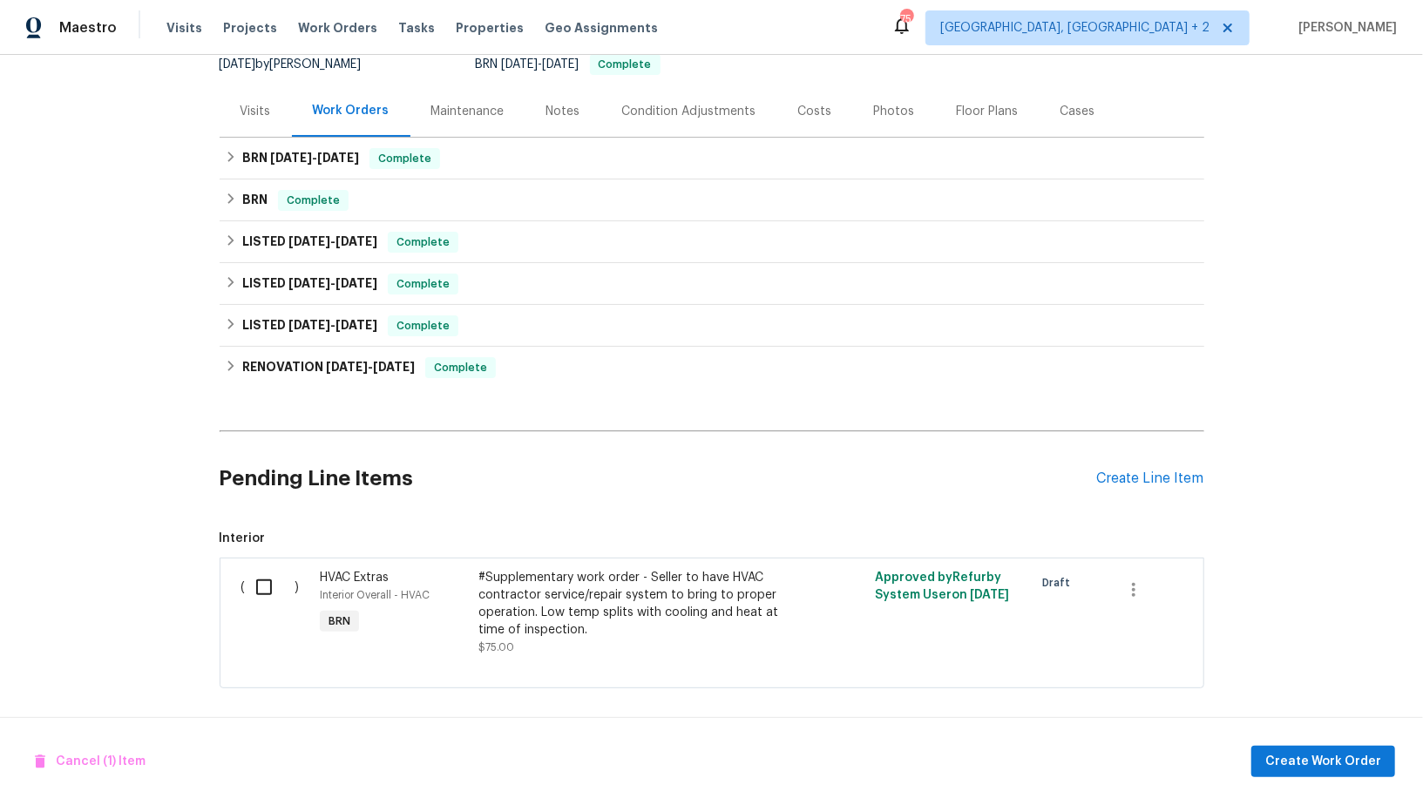
click at [255, 582] on input "checkbox" at bounding box center [271, 587] width 50 height 37
click at [259, 590] on input "checkbox" at bounding box center [271, 587] width 50 height 37
click at [84, 770] on span "Cancel (1) Item" at bounding box center [90, 762] width 111 height 22
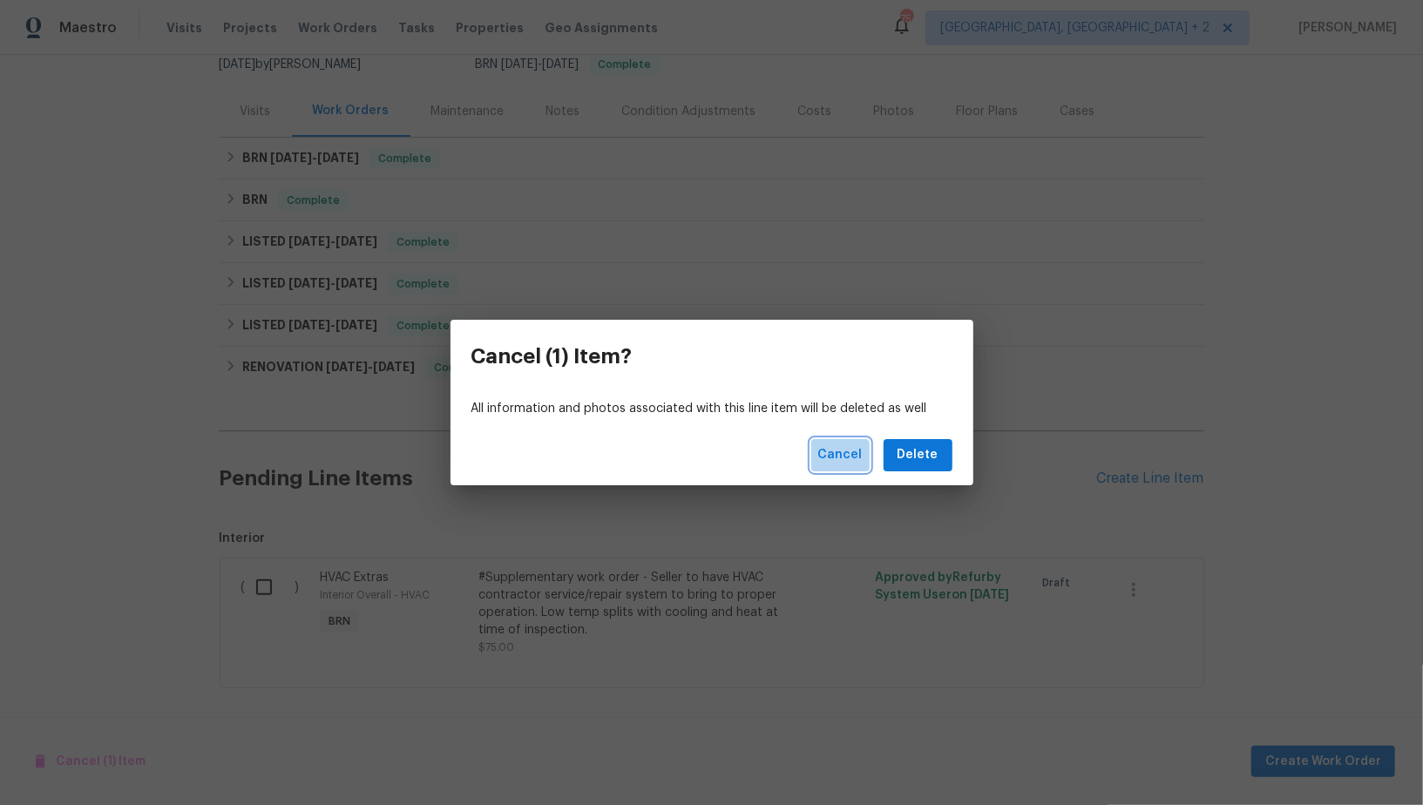
click at [834, 459] on span "Cancel" at bounding box center [840, 455] width 44 height 22
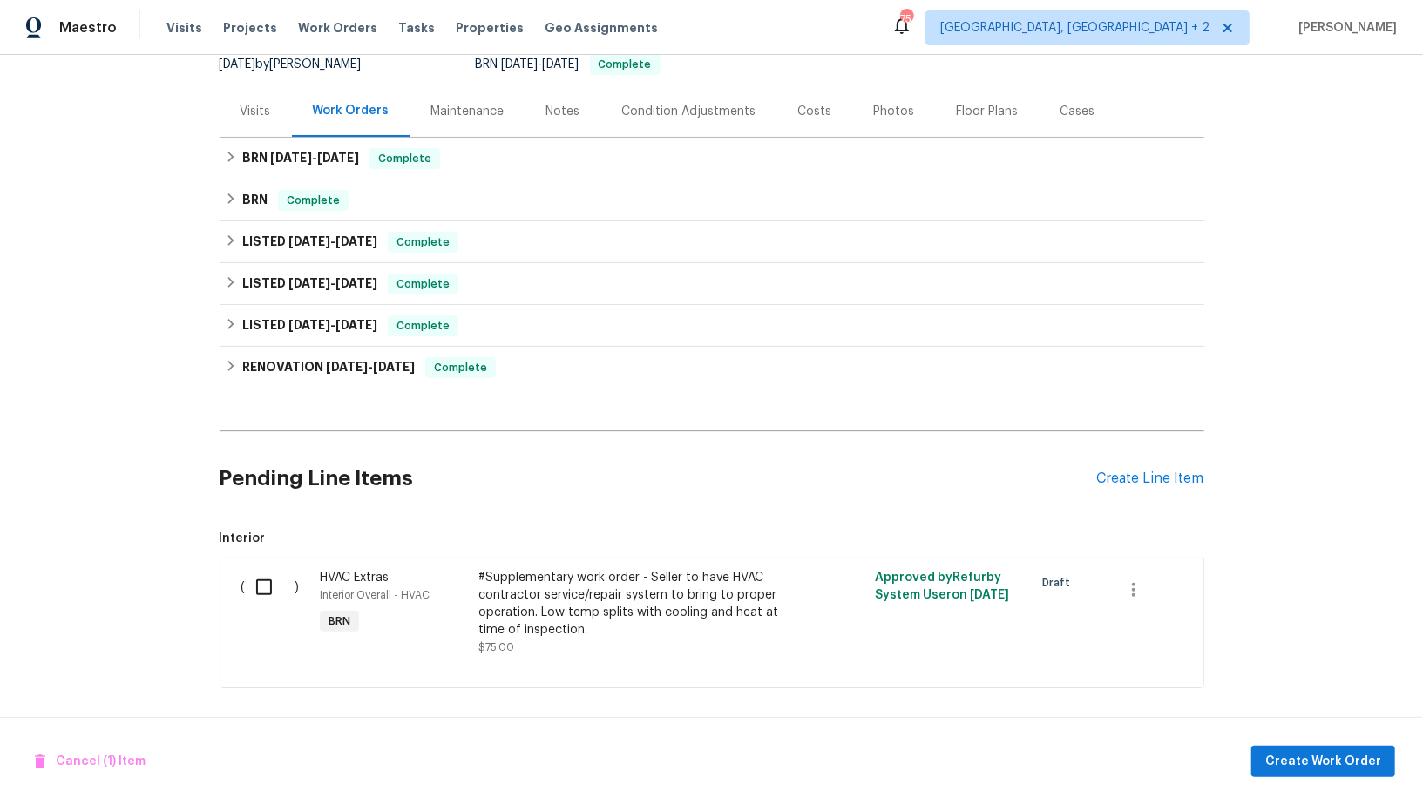
click at [282, 578] on input "checkbox" at bounding box center [271, 587] width 50 height 37
checkbox input "true"
click at [1319, 771] on span "Create Work Order" at bounding box center [1323, 762] width 116 height 22
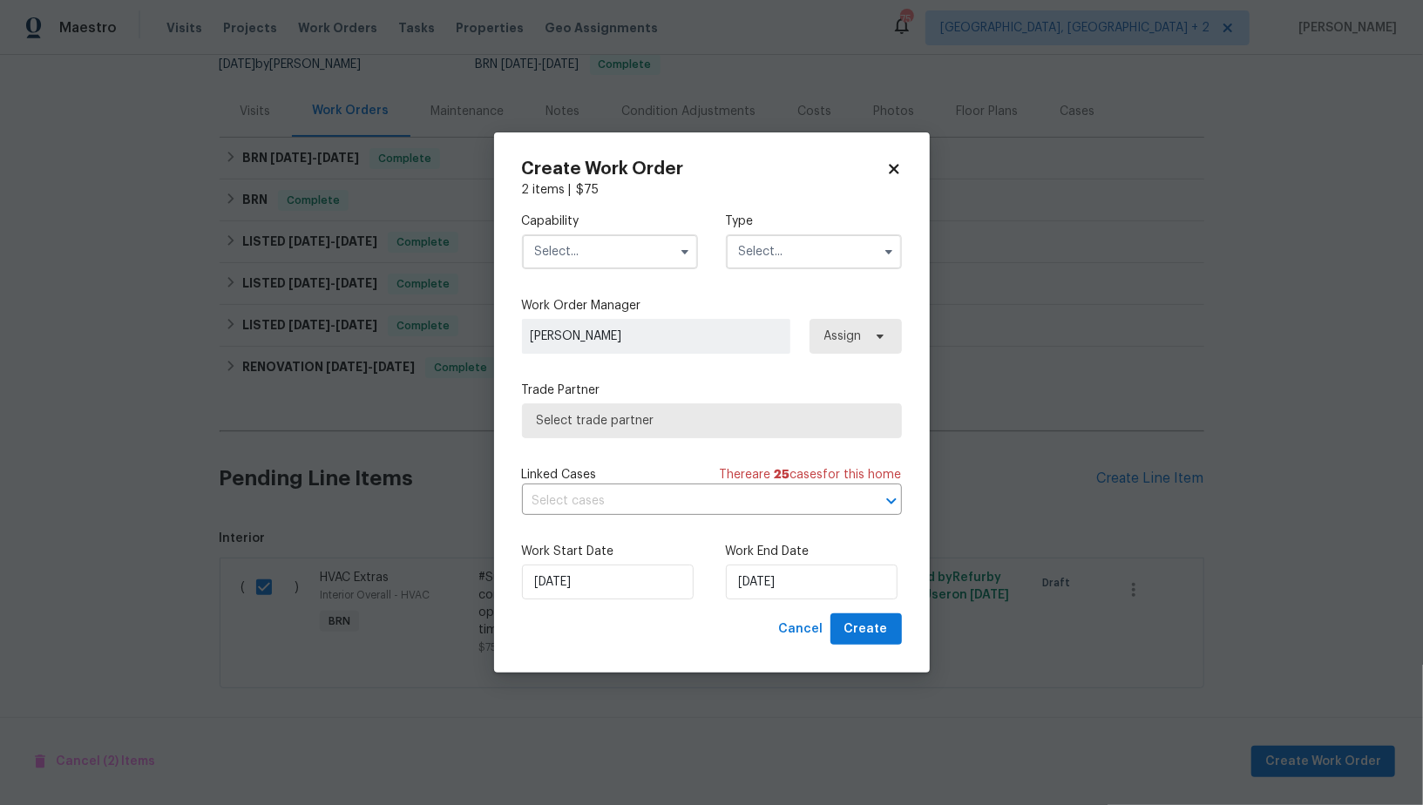
click at [628, 260] on input "text" at bounding box center [610, 251] width 176 height 35
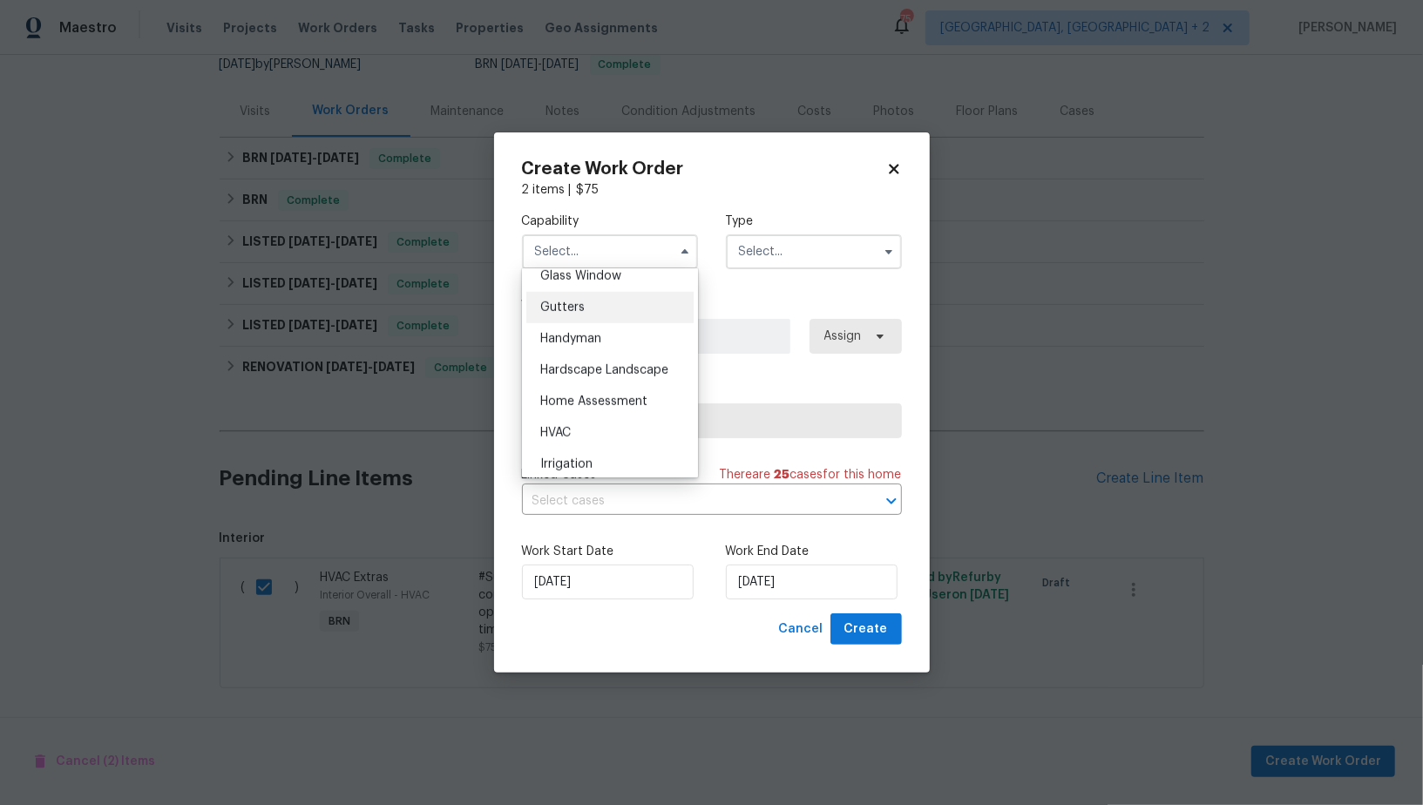
scroll to position [929, 0]
click at [585, 397] on div "HVAC" at bounding box center [609, 410] width 167 height 31
type input "HVAC"
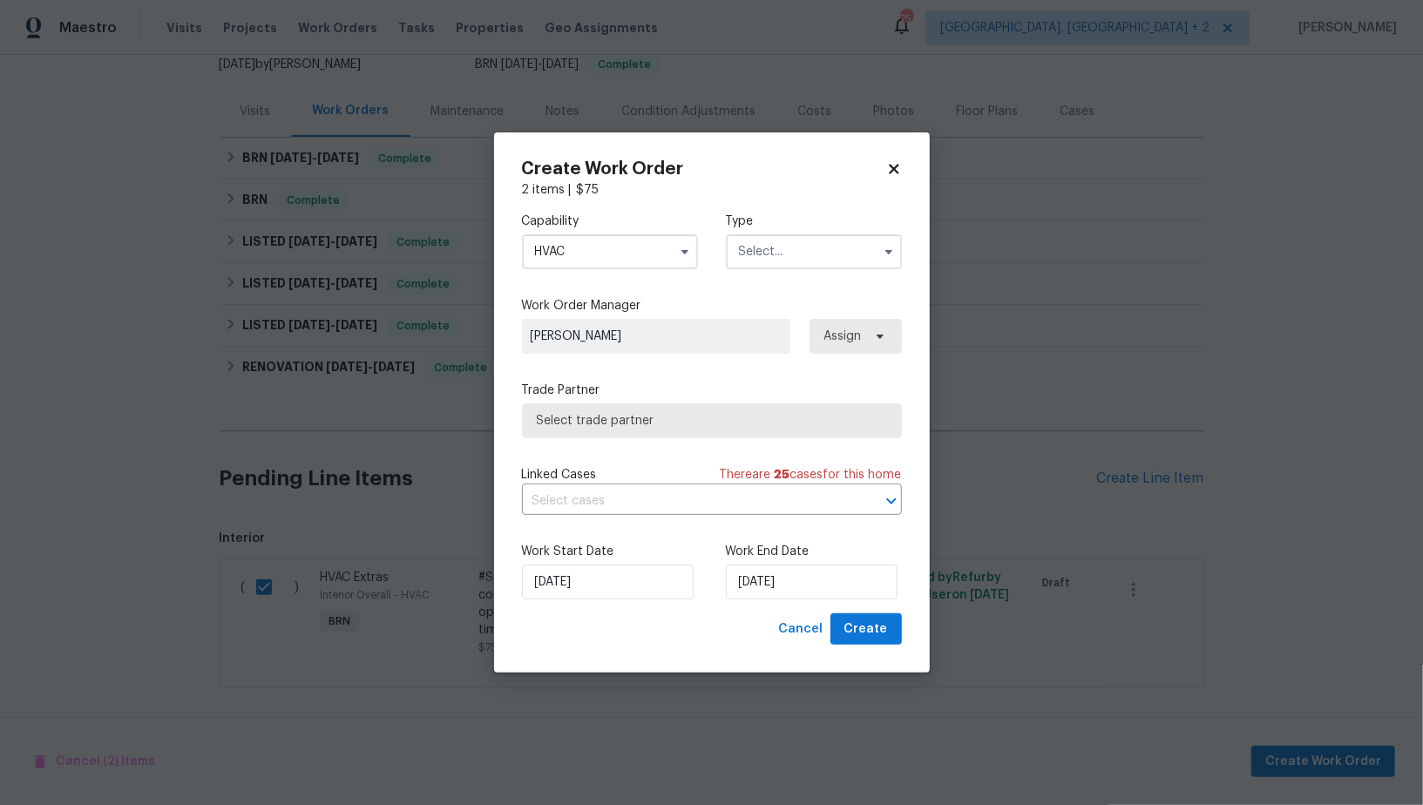
click at [781, 262] on input "text" at bounding box center [814, 251] width 176 height 35
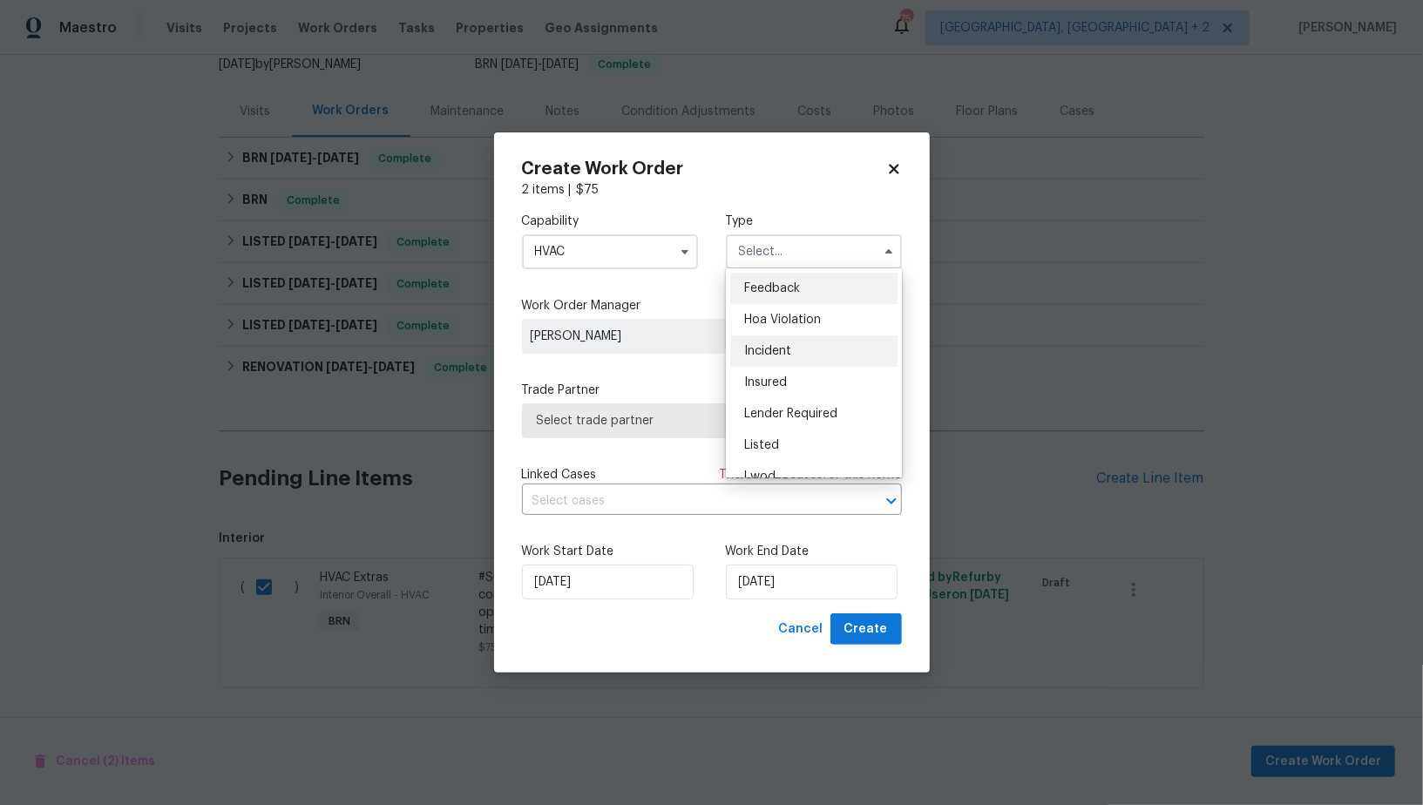
scroll to position [206, 0]
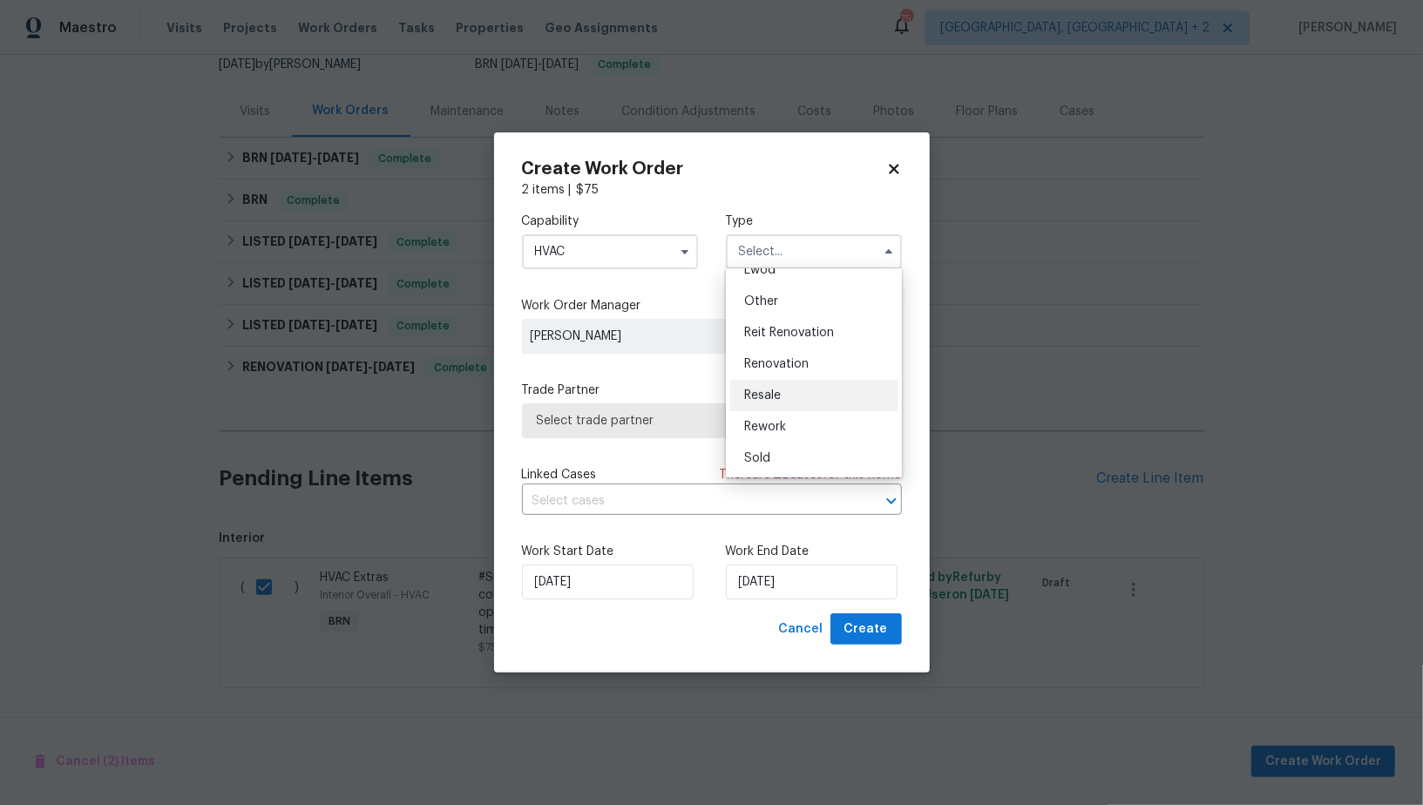
click at [780, 390] on span "Resale" at bounding box center [762, 395] width 37 height 12
type input "Resale"
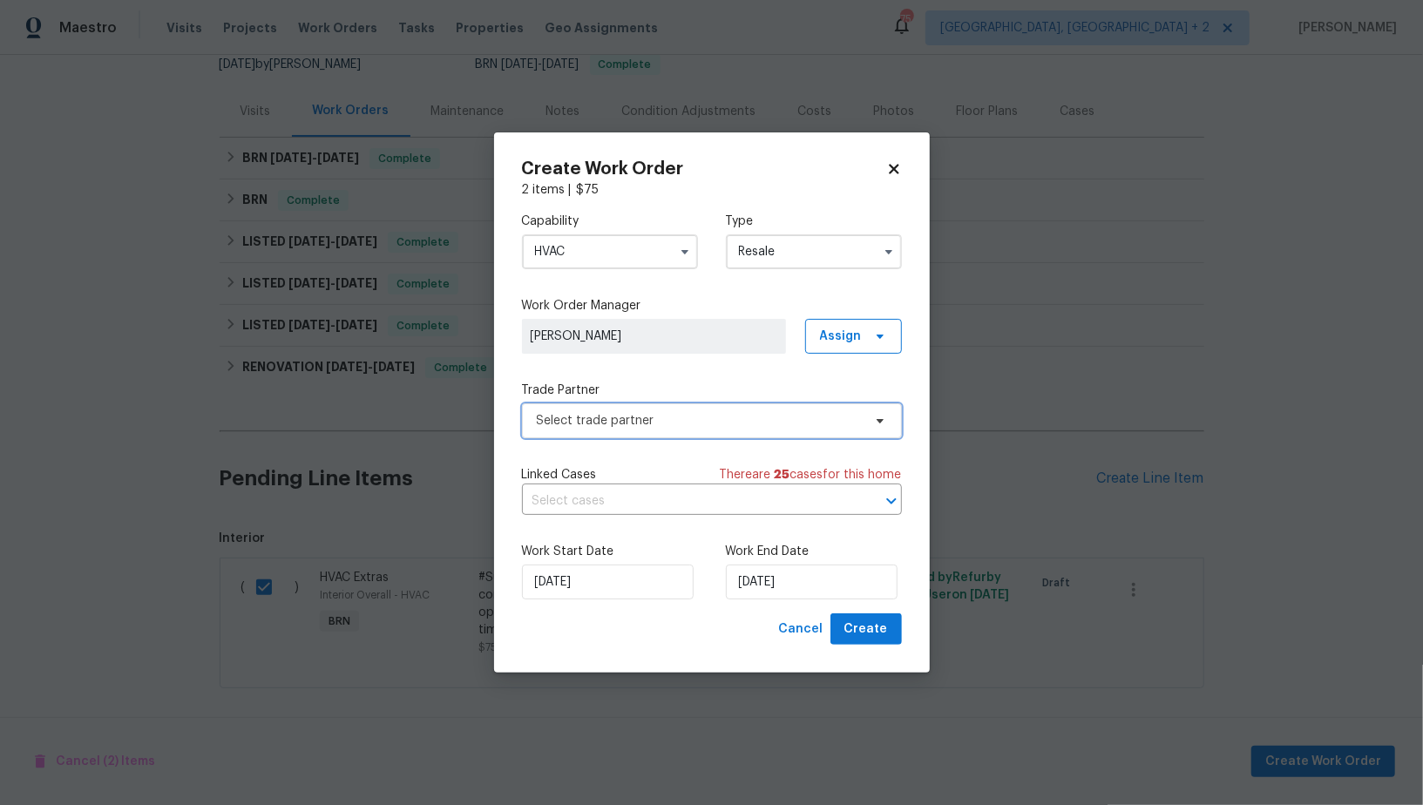
click at [728, 425] on span "Select trade partner" at bounding box center [699, 420] width 325 height 17
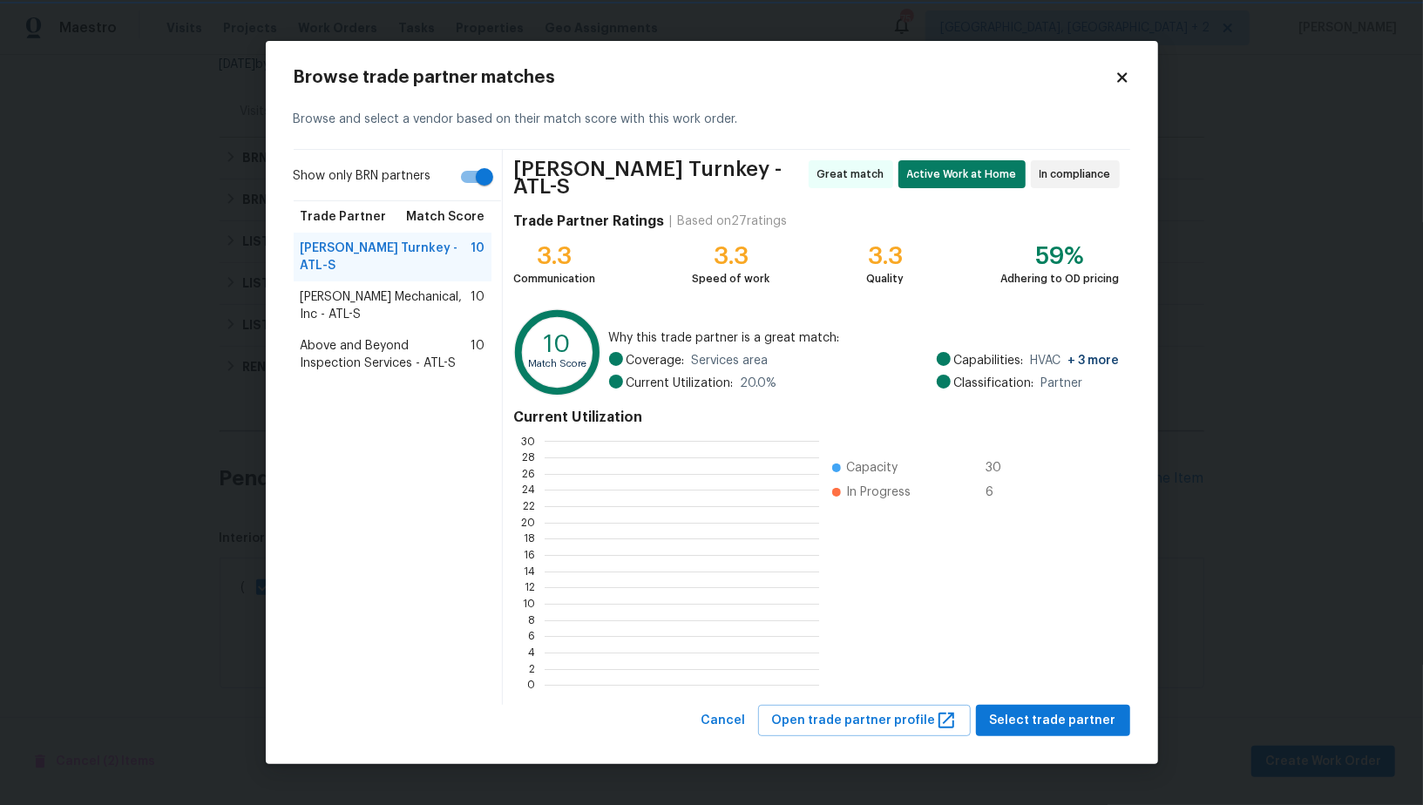
scroll to position [2, 2]
click at [1091, 712] on span "Select trade partner" at bounding box center [1053, 721] width 126 height 22
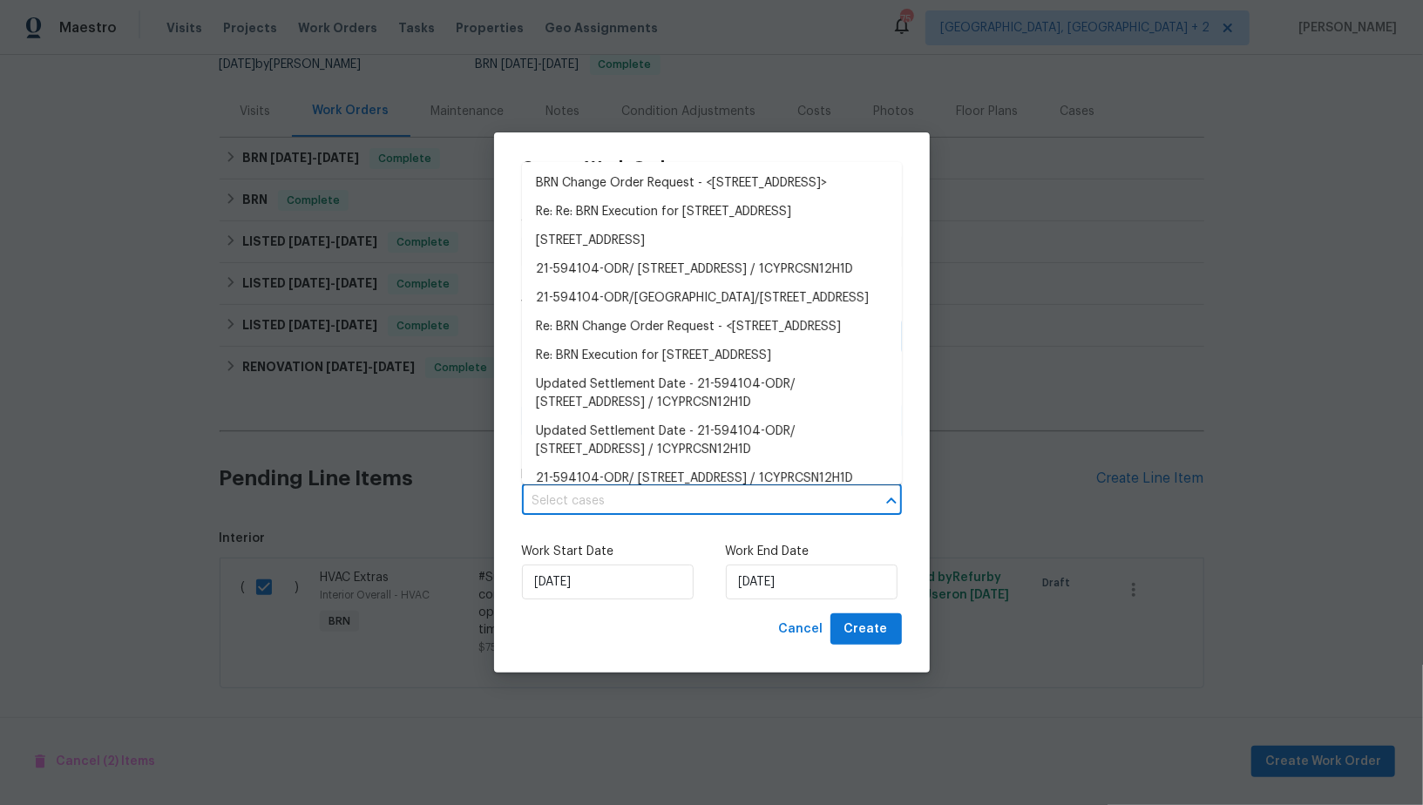
click at [562, 491] on input "text" at bounding box center [687, 501] width 331 height 27
click at [751, 583] on input "29/09/2025" at bounding box center [812, 581] width 172 height 35
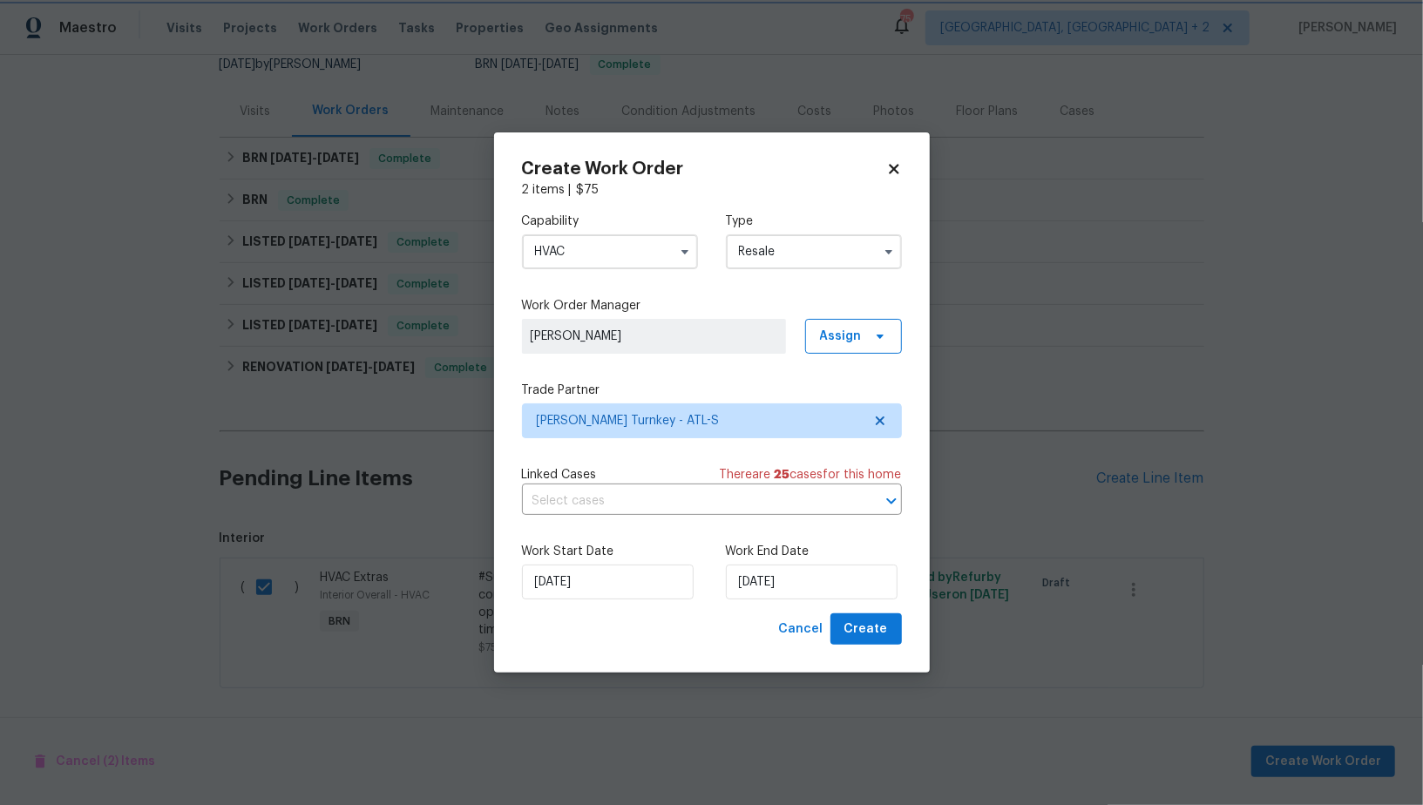
click at [641, 544] on label "Work Start Date" at bounding box center [610, 551] width 176 height 17
click at [868, 635] on span "Create" at bounding box center [866, 630] width 44 height 22
checkbox input "false"
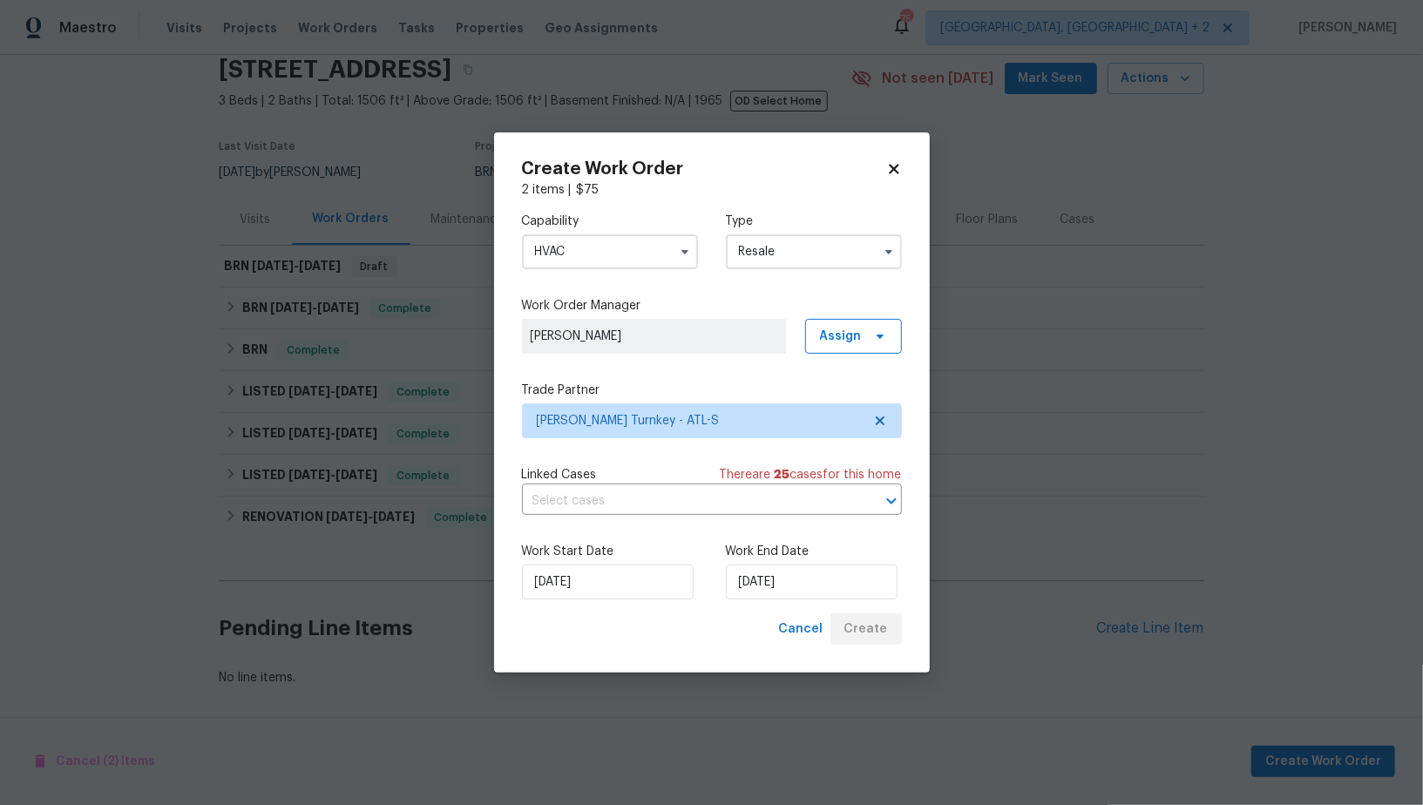
scroll to position [69, 0]
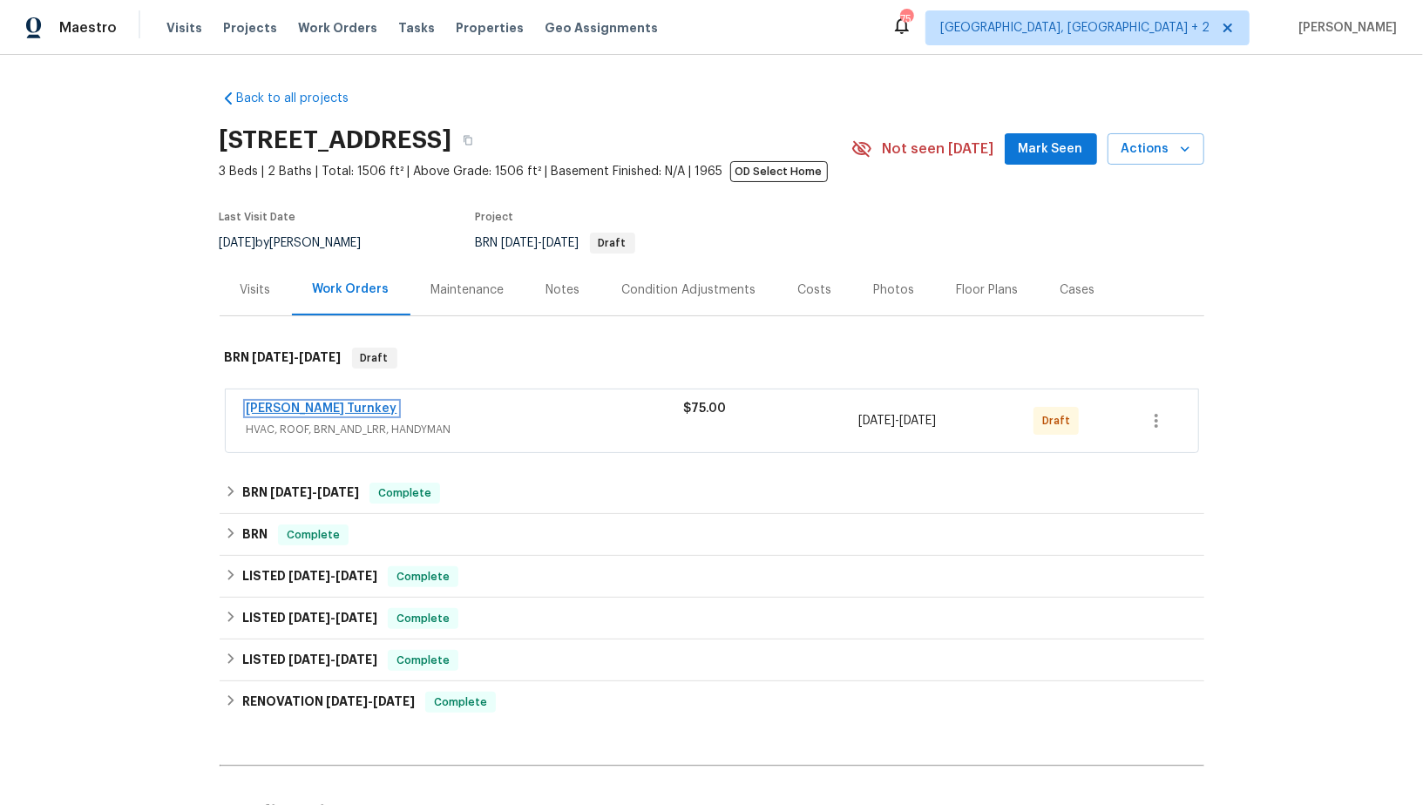
click at [280, 406] on link "Davis Turnkey" at bounding box center [322, 408] width 151 height 12
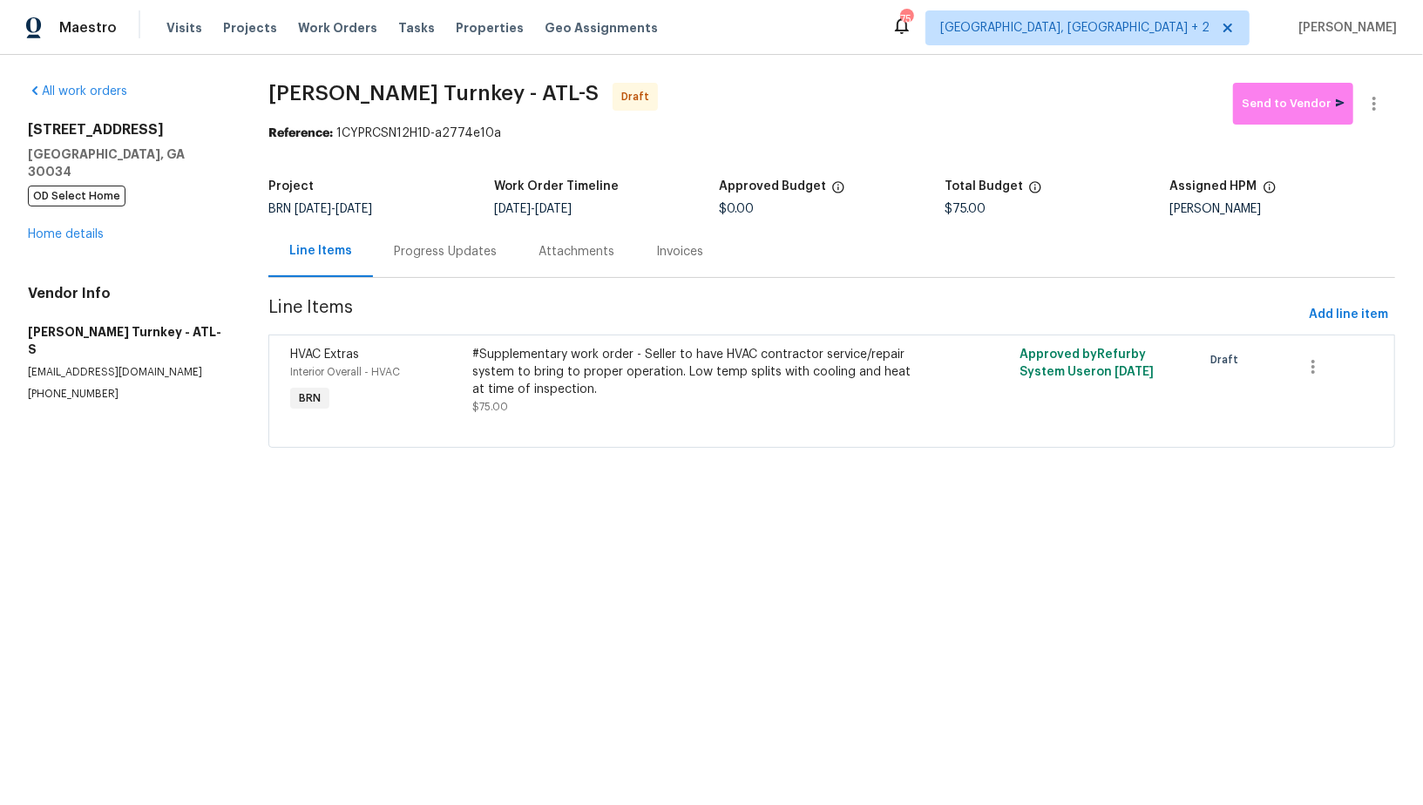
click at [423, 260] on div "Progress Updates" at bounding box center [445, 251] width 145 height 51
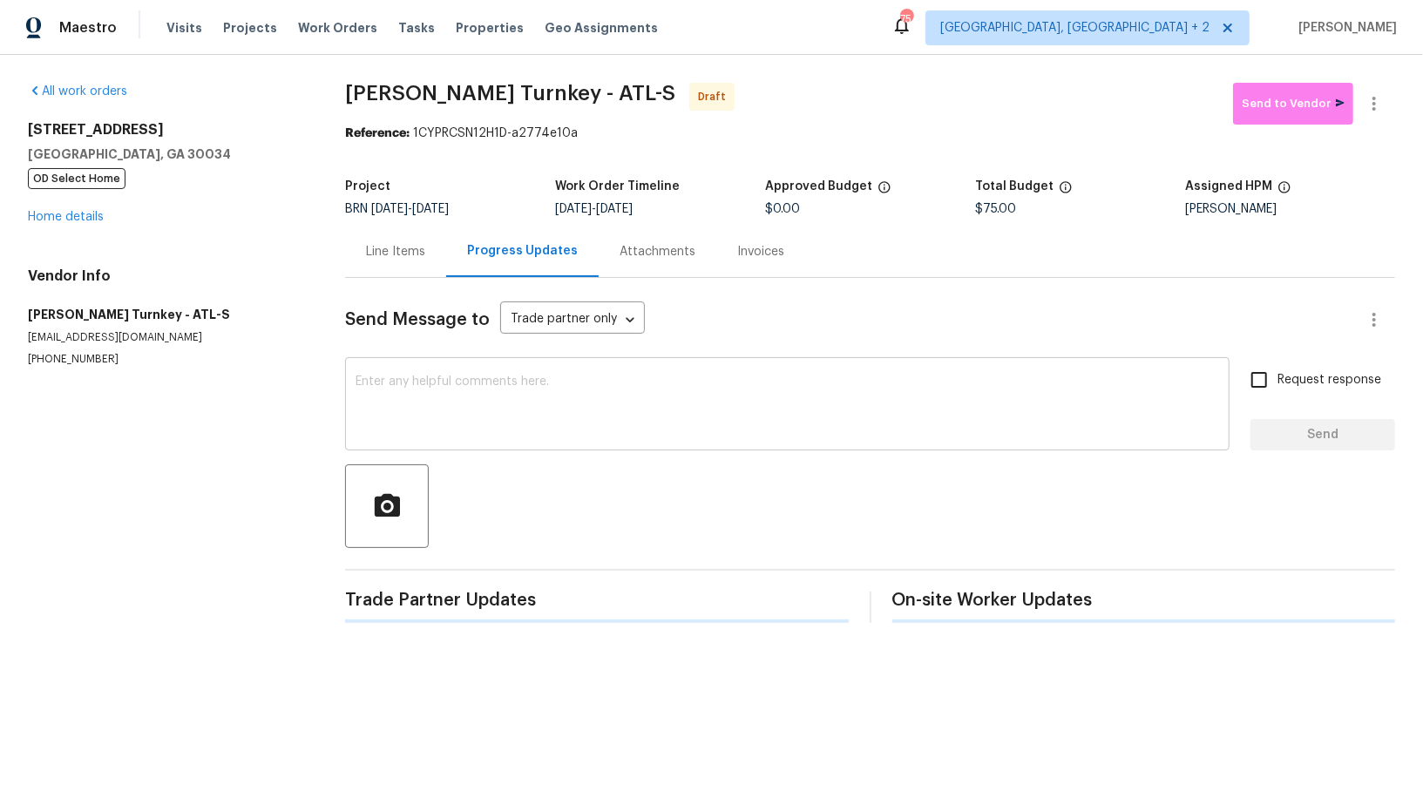
click at [473, 409] on textarea at bounding box center [786, 405] width 863 height 61
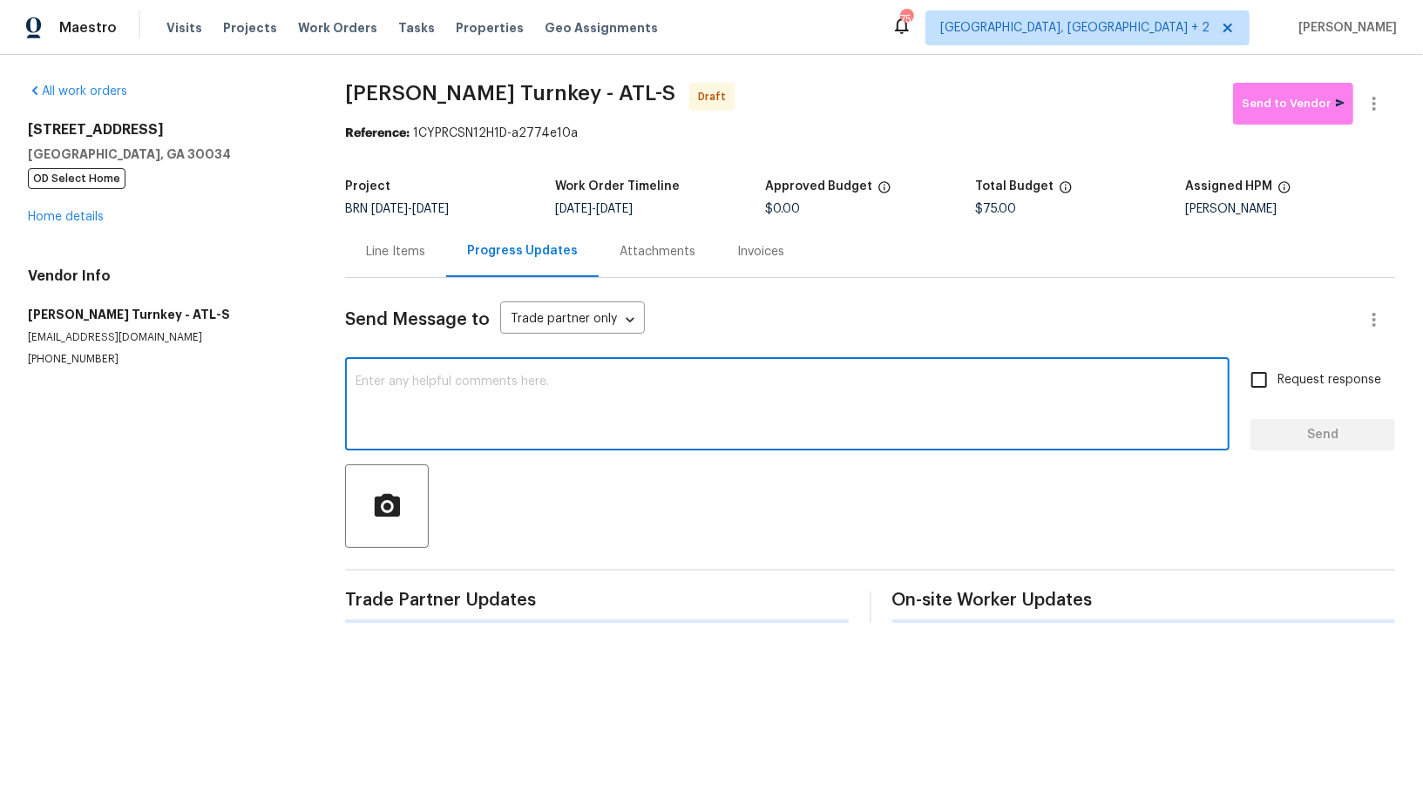
paste textarea "Hi, I'm Padmapriya from Opendoor. Just wanted to check if you received the WO f…"
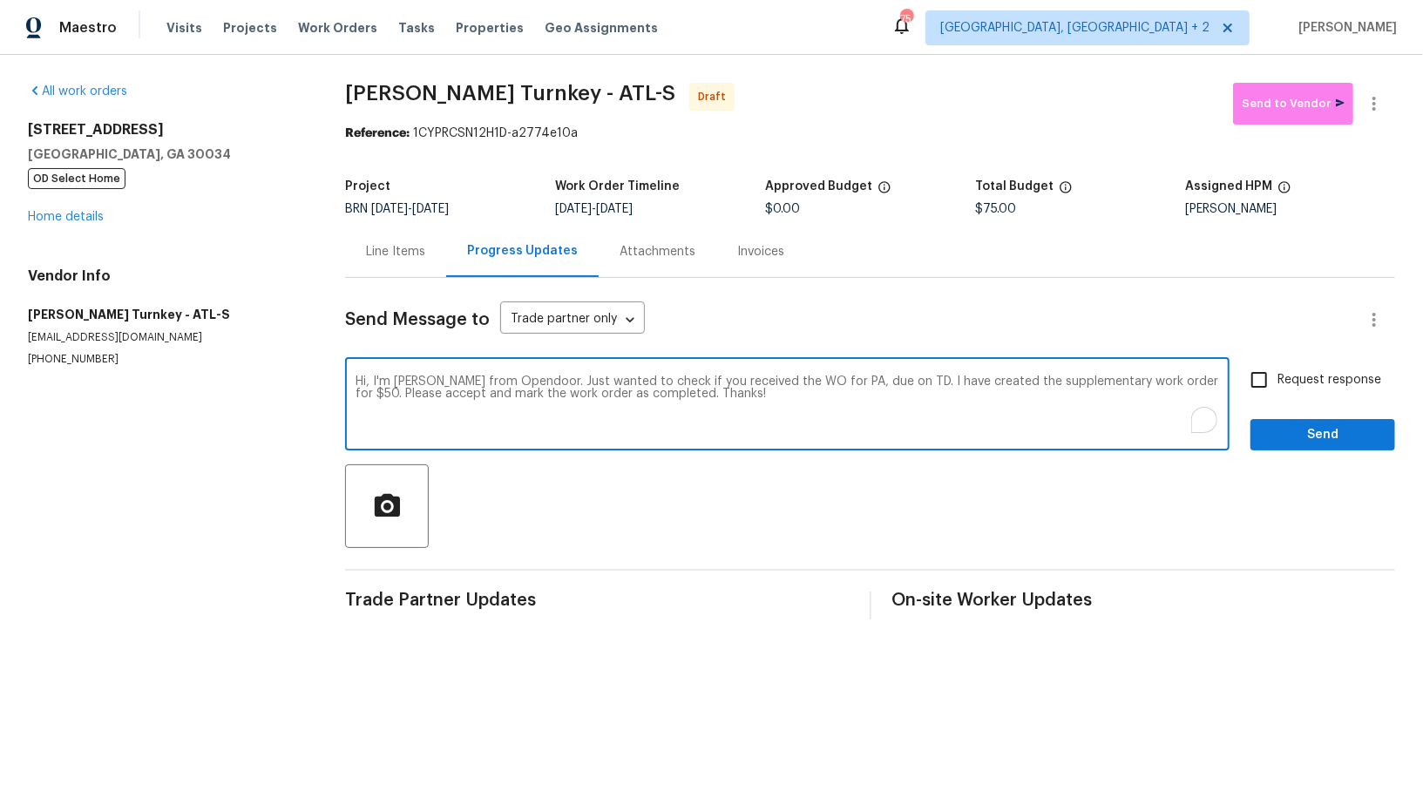
click at [848, 382] on textarea "Hi, I'm Padmapriya from Opendoor. Just wanted to check if you received the WO f…" at bounding box center [786, 405] width 863 height 61
paste textarea "[STREET_ADDRESS]"
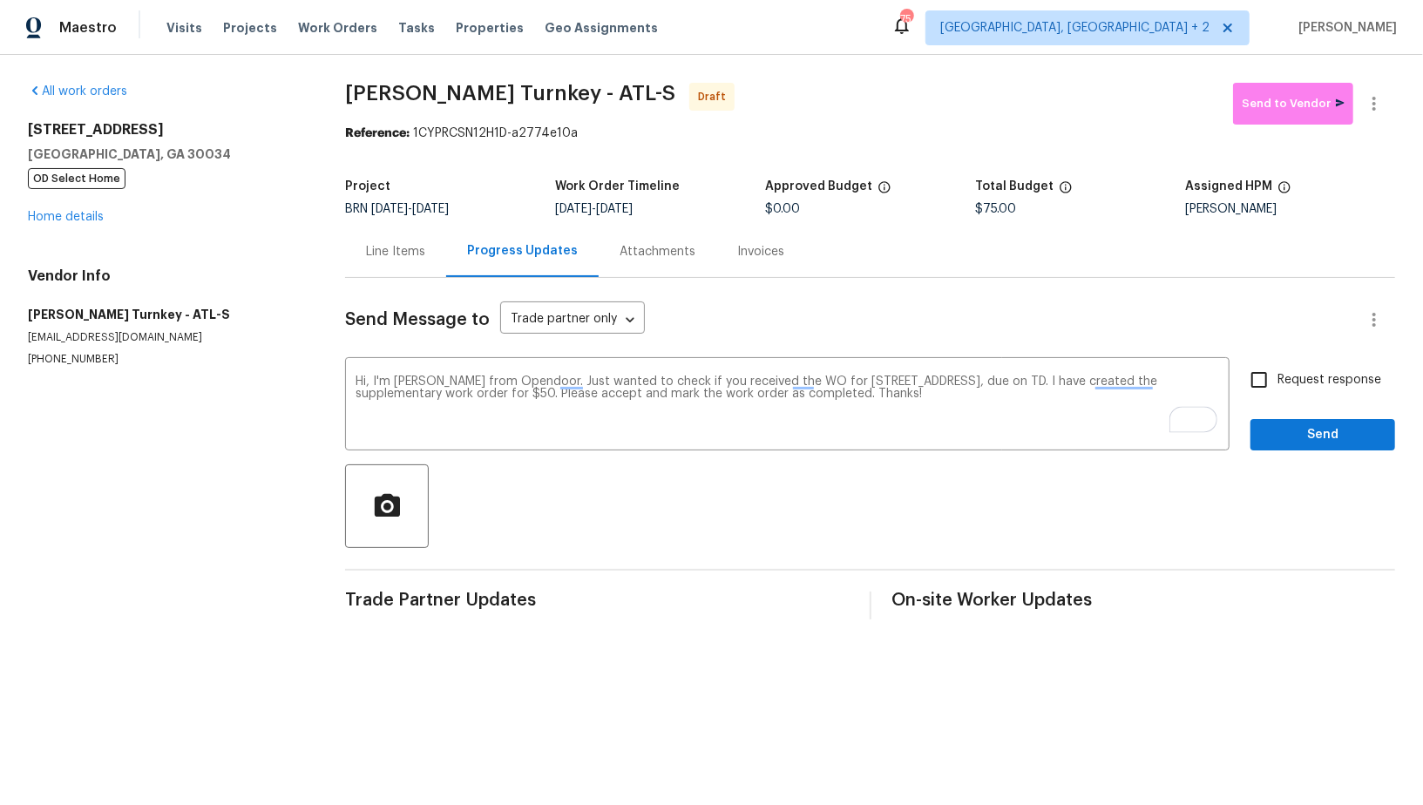
drag, startPoint x: 625, startPoint y: 212, endPoint x: 757, endPoint y: 212, distance: 132.4
click at [757, 212] on div "9/29/2025 - 9/29/2025" at bounding box center [660, 209] width 210 height 12
copy span "[DATE]"
click at [1151, 383] on textarea "Hi, I'm Padmapriya from Opendoor. Just wanted to check if you received the WO f…" at bounding box center [786, 405] width 863 height 61
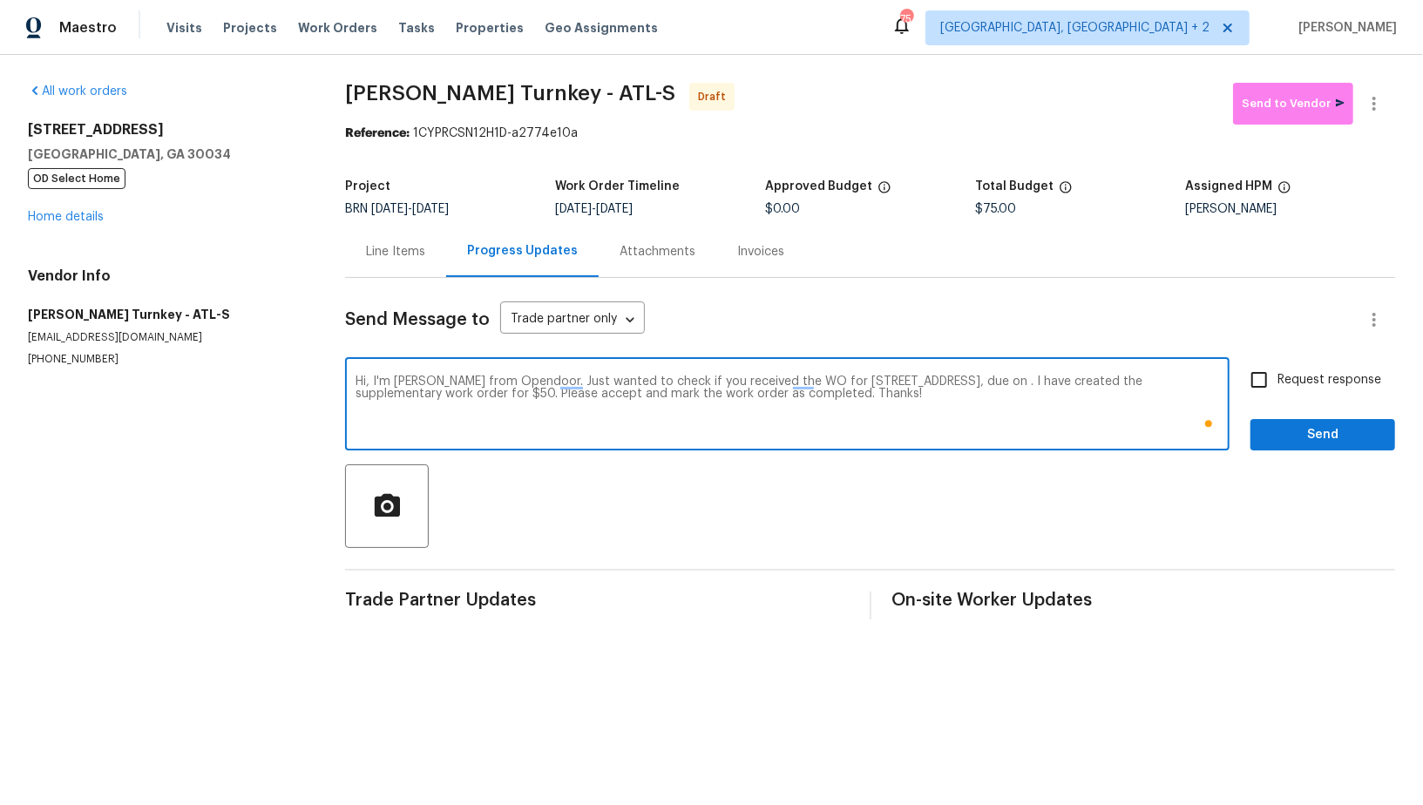
paste textarea "[DATE]"
click at [646, 390] on textarea "Hi, I'm Padmapriya from Opendoor. Just wanted to check if you received the WO f…" at bounding box center [786, 405] width 863 height 61
click at [1062, 409] on textarea "Hi, I'm Padmapriya from Opendoor. Just wanted to check if you received the WO f…" at bounding box center [786, 405] width 863 height 61
drag, startPoint x: 1203, startPoint y: 378, endPoint x: 1202, endPoint y: 395, distance: 16.6
click at [1202, 395] on textarea "Hi, I'm Padmapriya from Opendoor. Just wanted to check if you received the WO f…" at bounding box center [786, 405] width 863 height 61
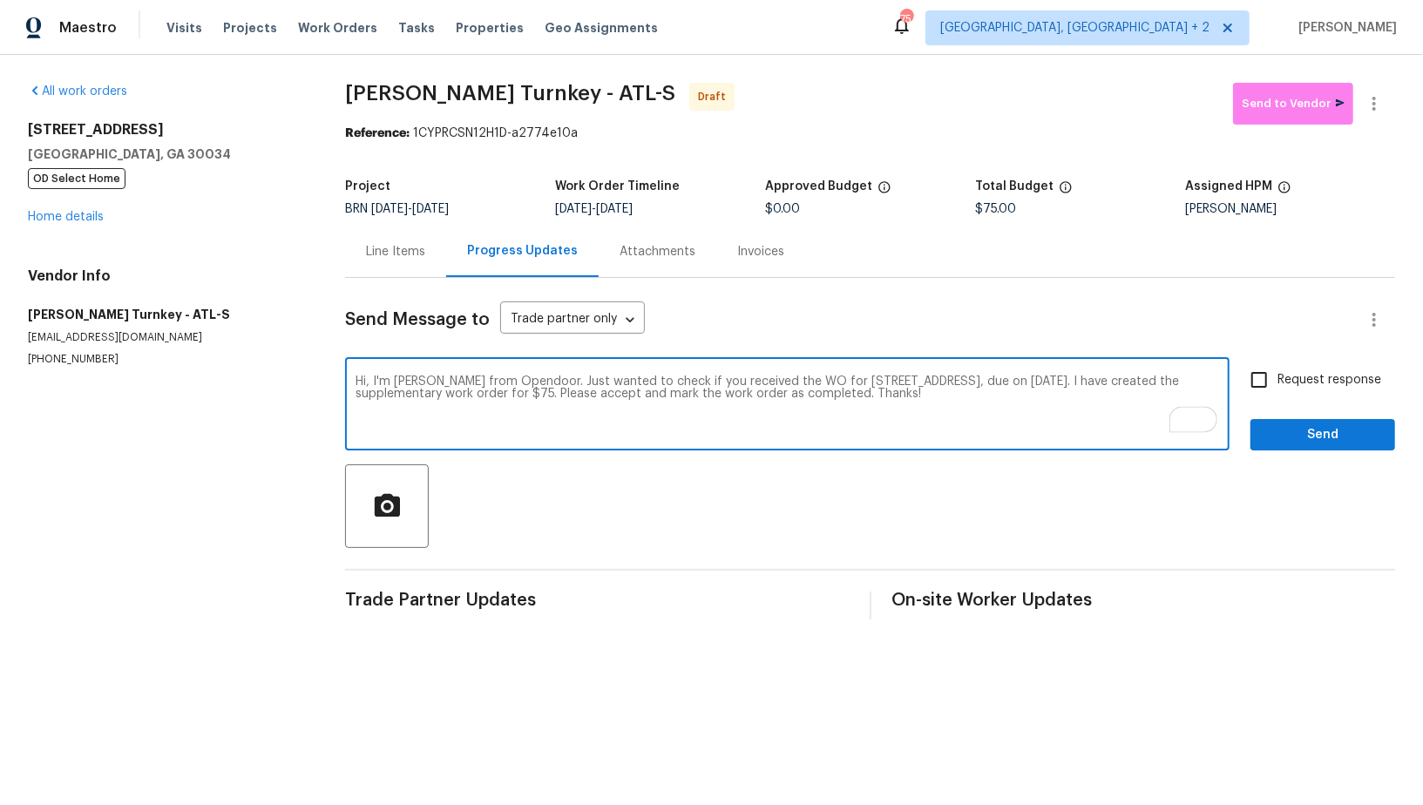
type textarea "Hi, I'm Padmapriya from Opendoor. Just wanted to check if you received the WO f…"
click at [1264, 378] on input "Request response" at bounding box center [1258, 380] width 37 height 37
checkbox input "true"
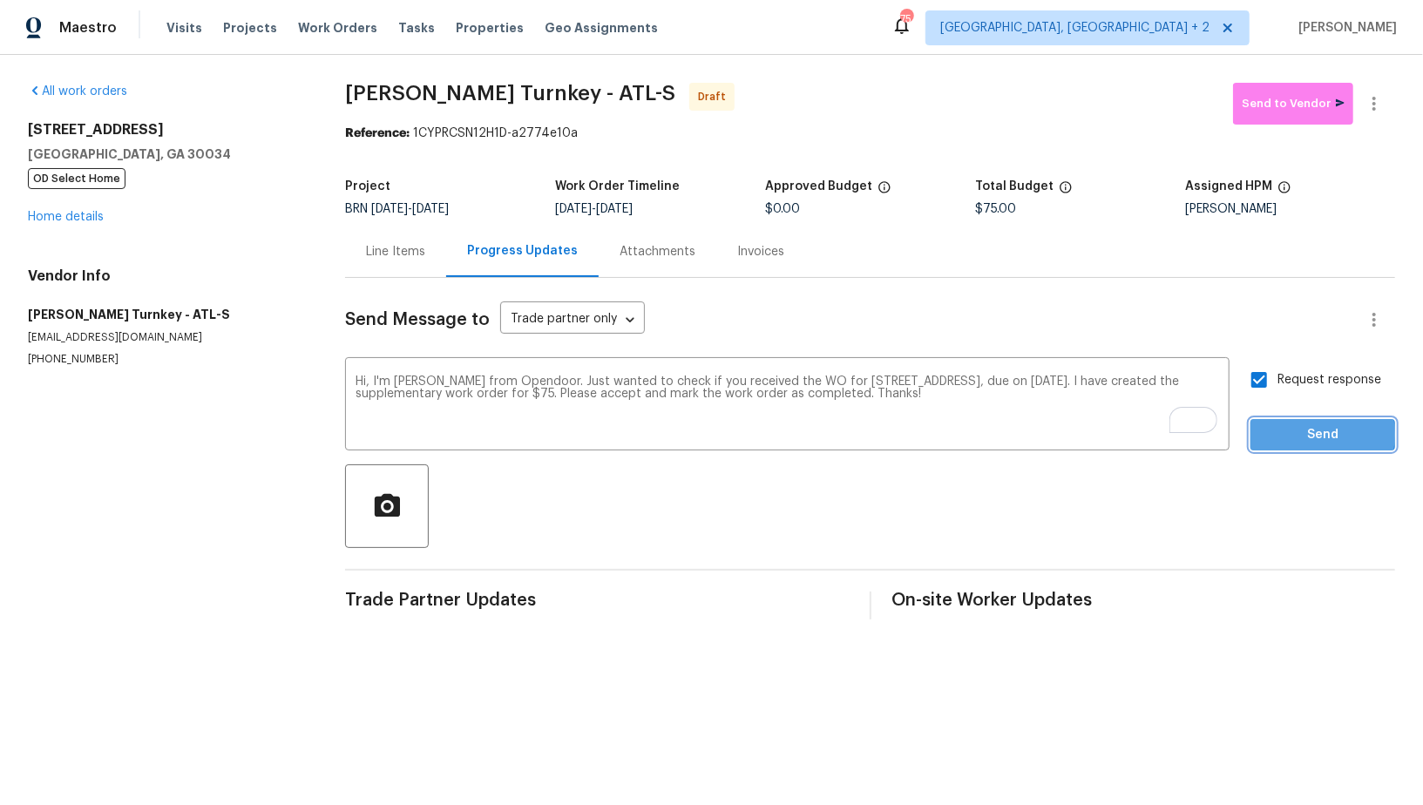
click at [1289, 435] on span "Send" at bounding box center [1322, 435] width 117 height 22
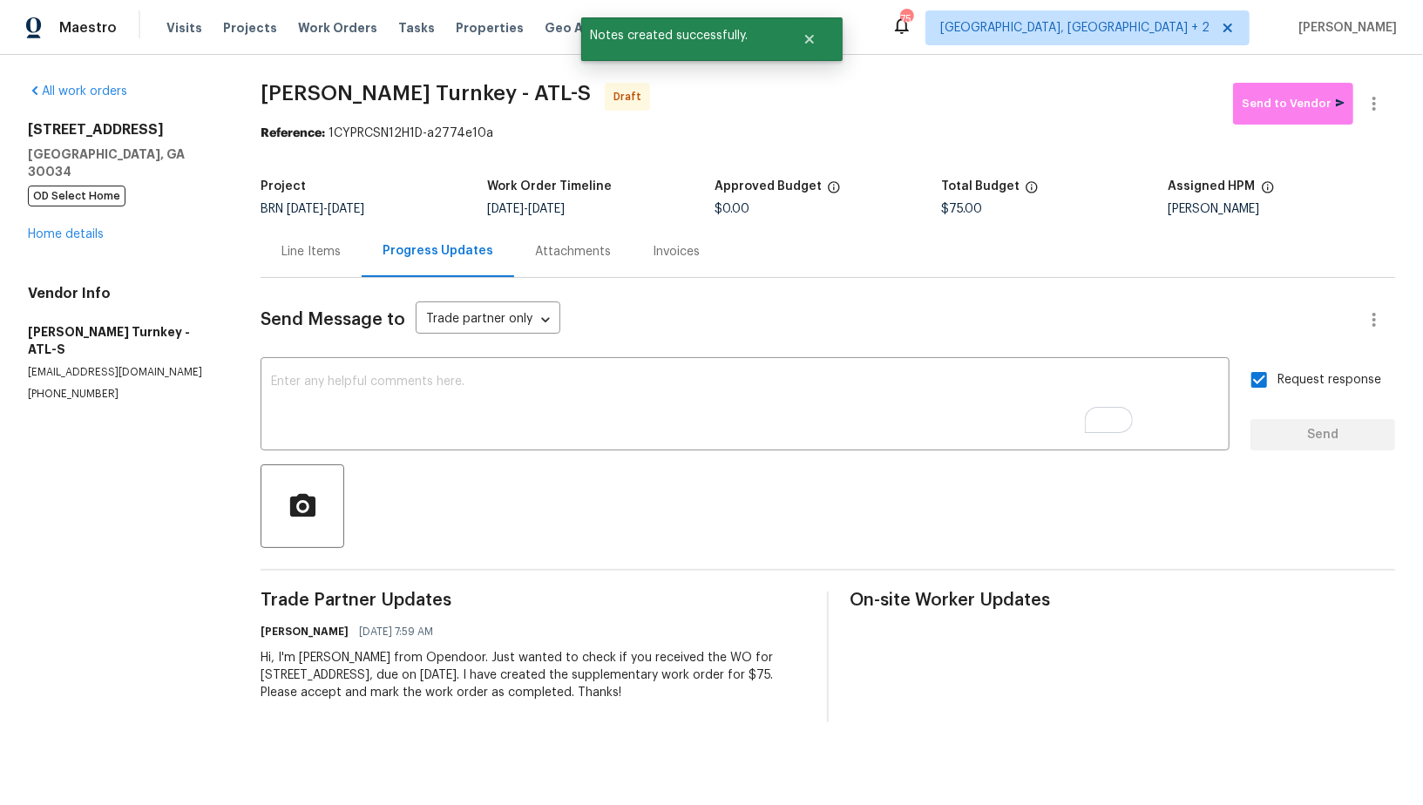
click at [315, 254] on div "Line Items" at bounding box center [310, 251] width 59 height 17
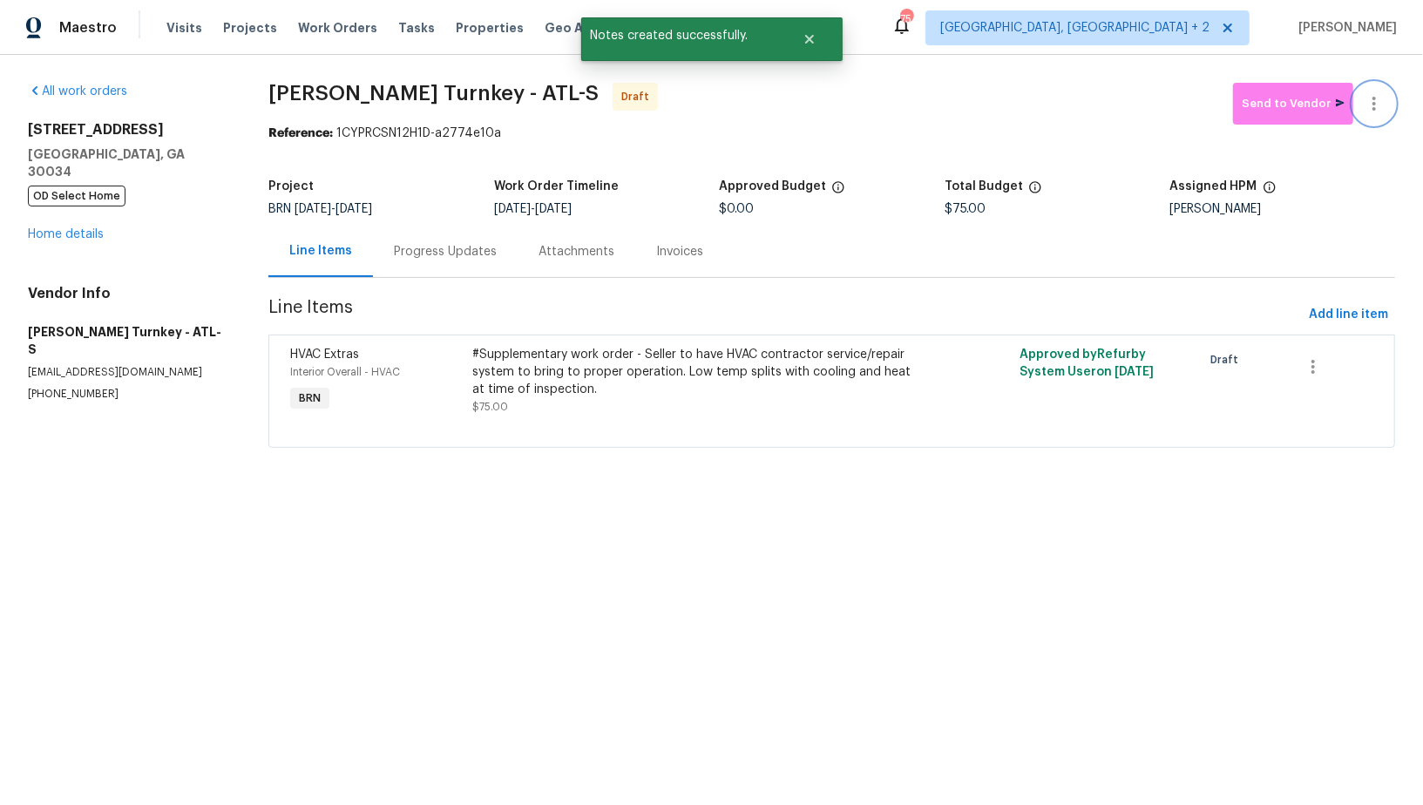
click at [1374, 108] on icon "button" at bounding box center [1373, 104] width 3 height 14
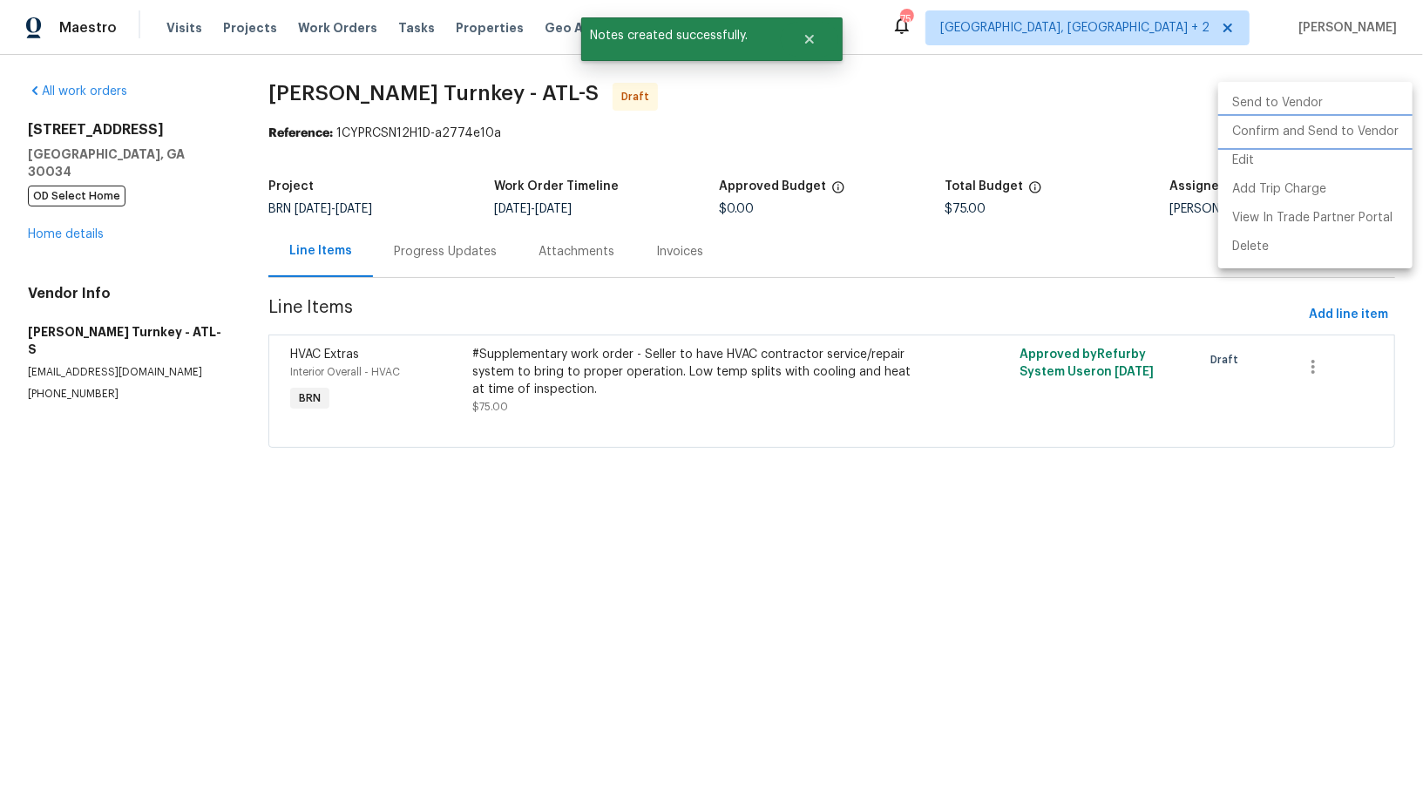
click at [1341, 137] on li "Confirm and Send to Vendor" at bounding box center [1315, 132] width 194 height 29
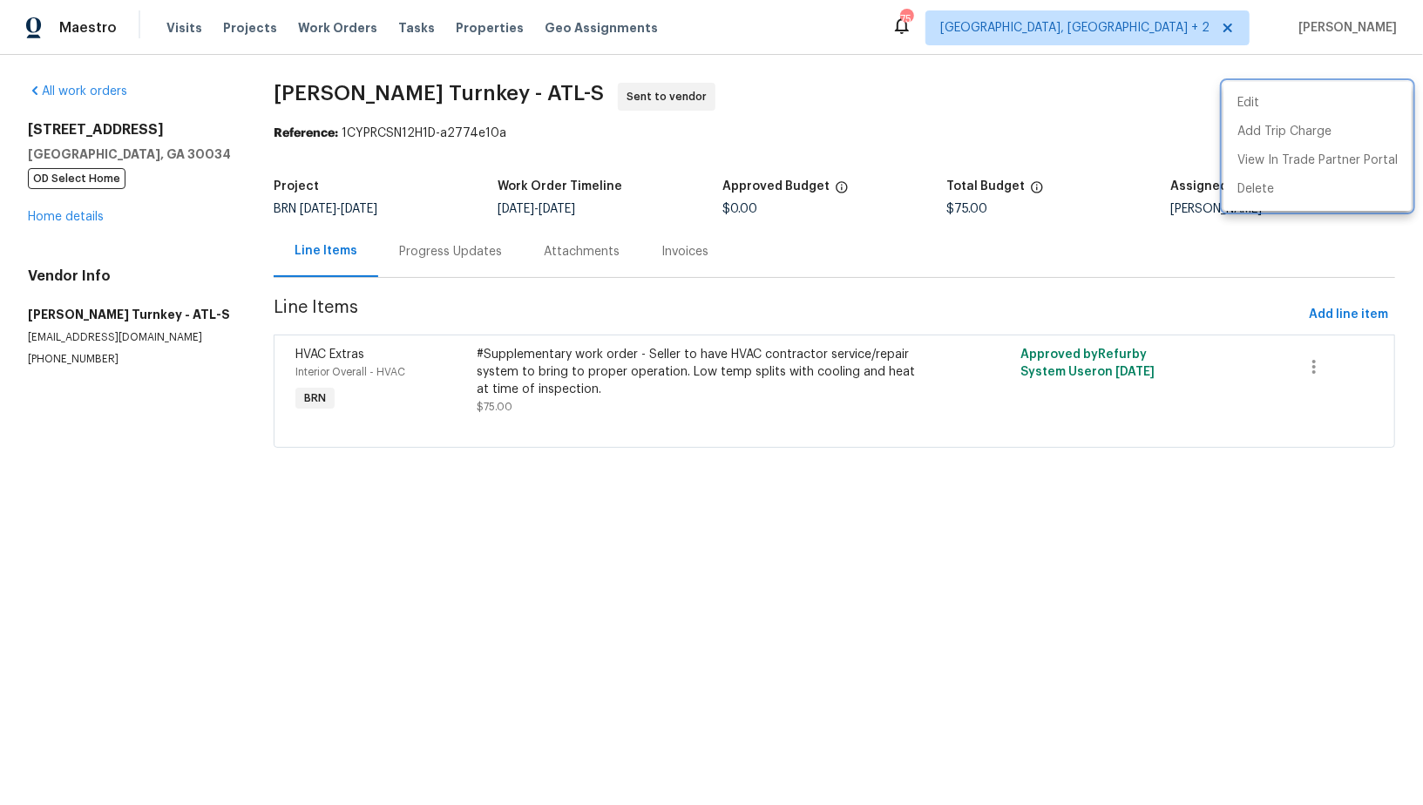
click at [84, 220] on div at bounding box center [711, 402] width 1423 height 805
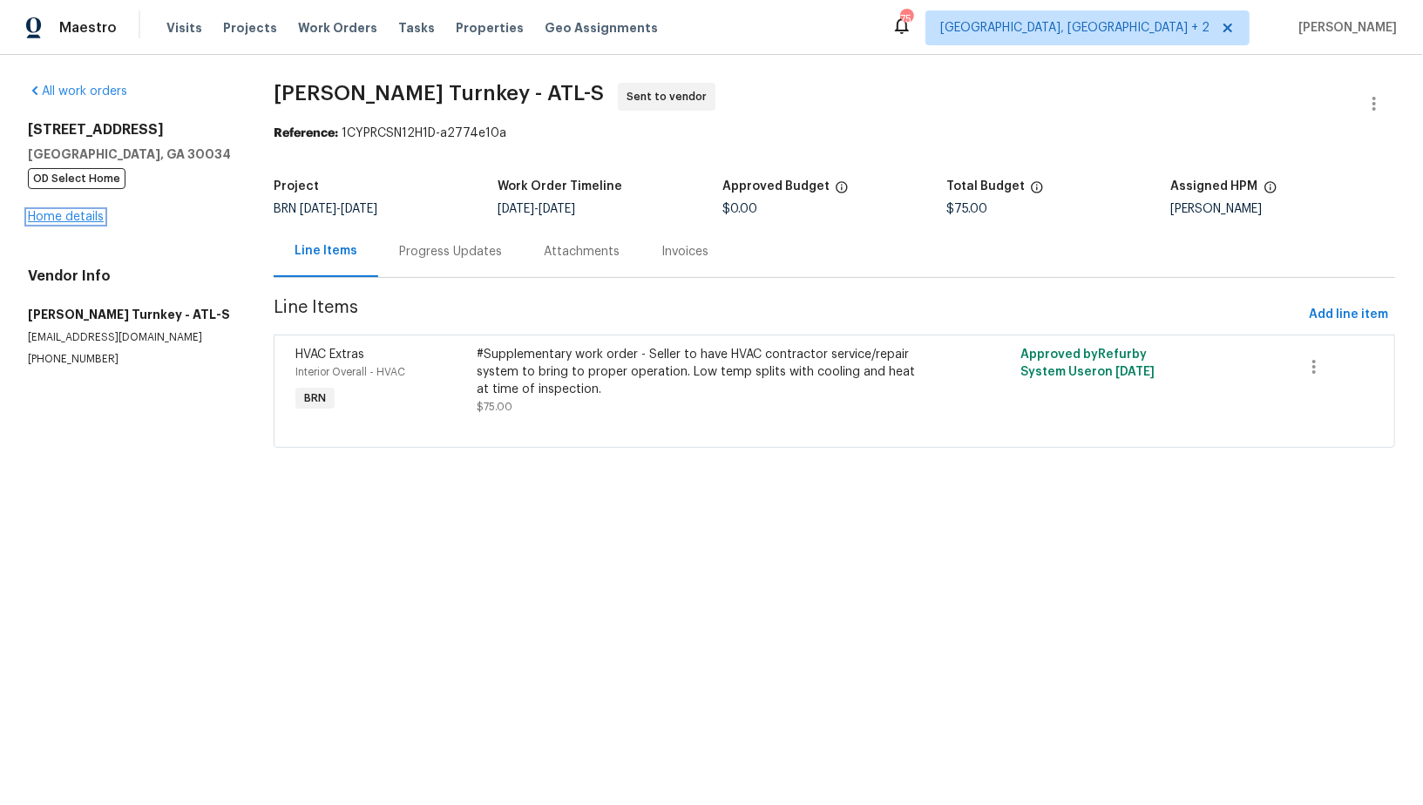
click at [80, 213] on link "Home details" at bounding box center [66, 217] width 76 height 12
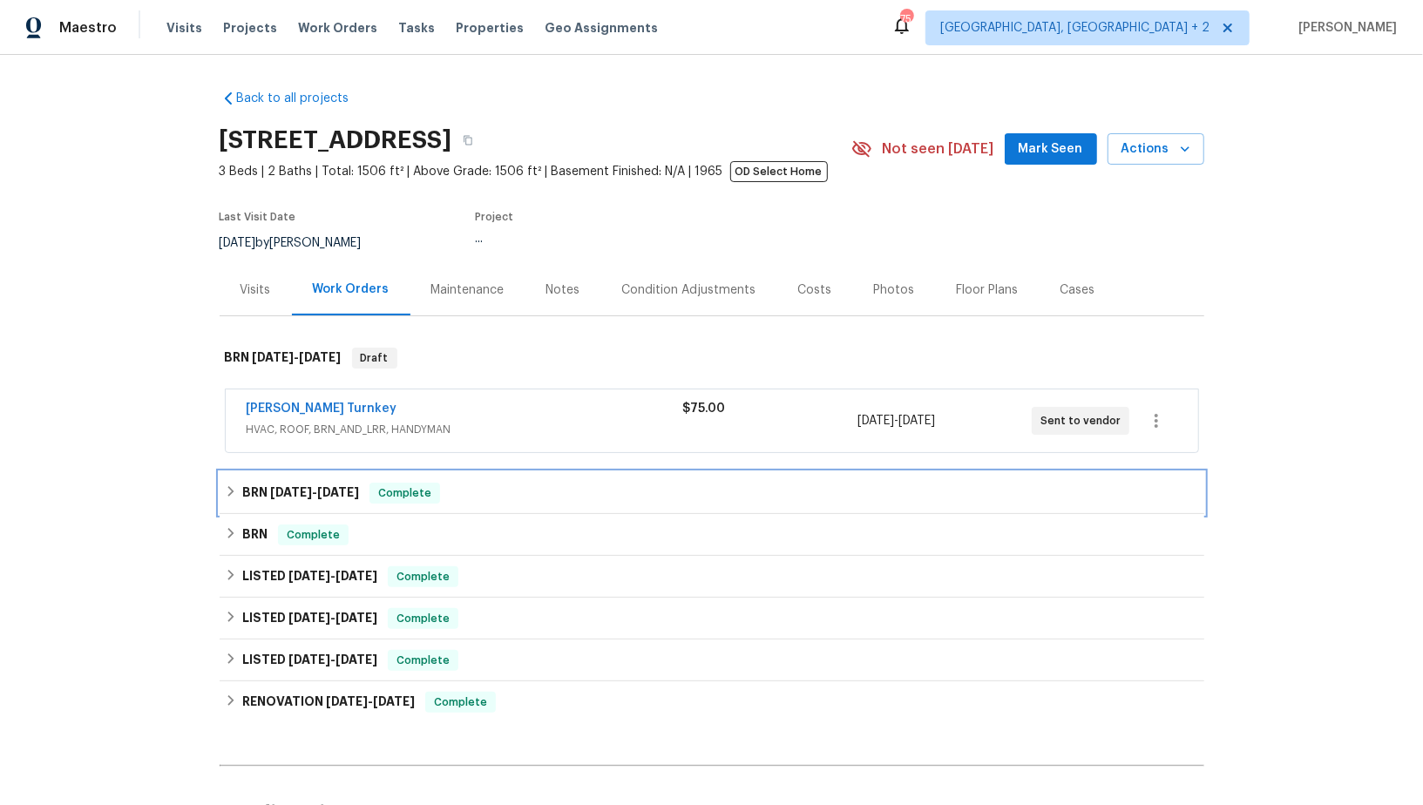
click at [234, 490] on icon at bounding box center [231, 491] width 12 height 12
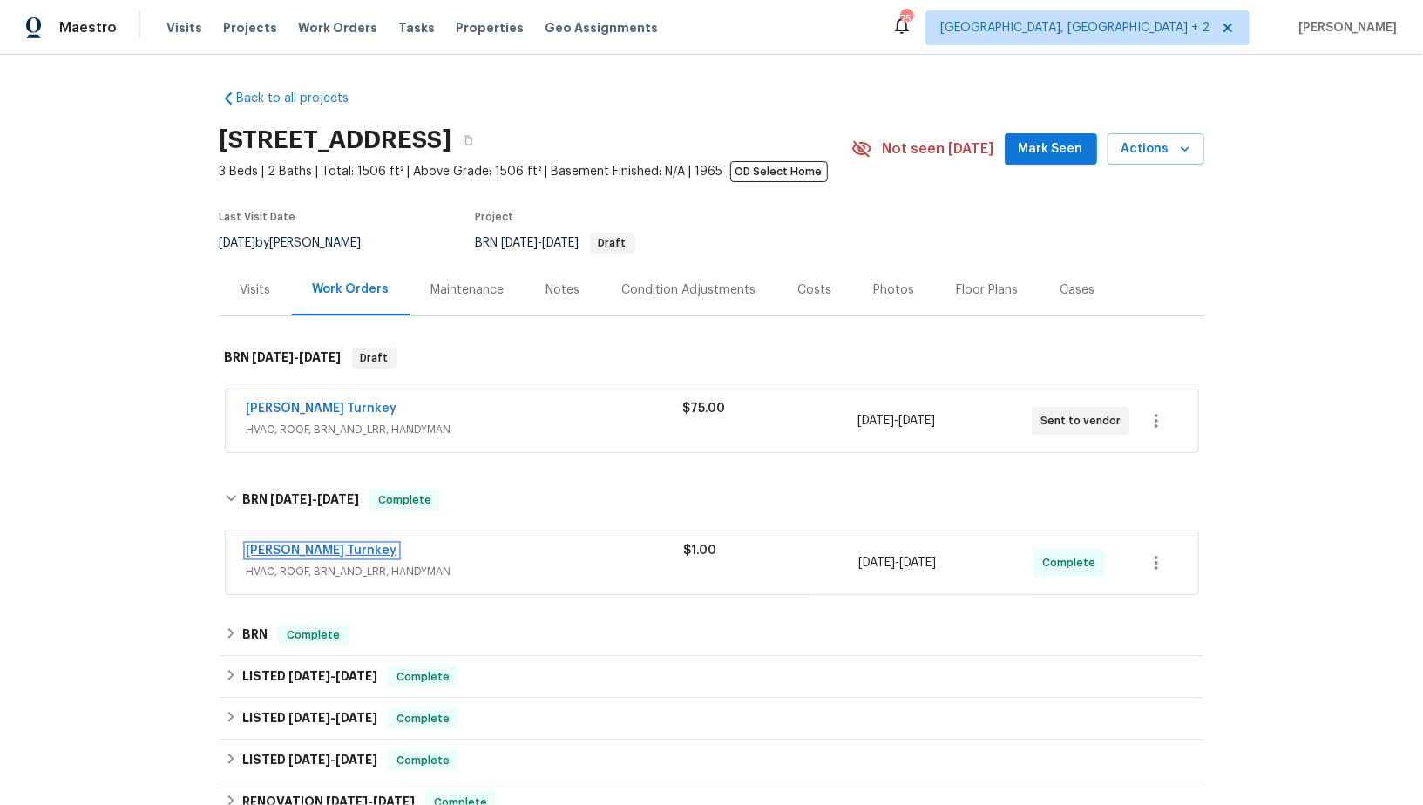
click at [279, 551] on link "[PERSON_NAME] Turnkey" at bounding box center [322, 550] width 151 height 12
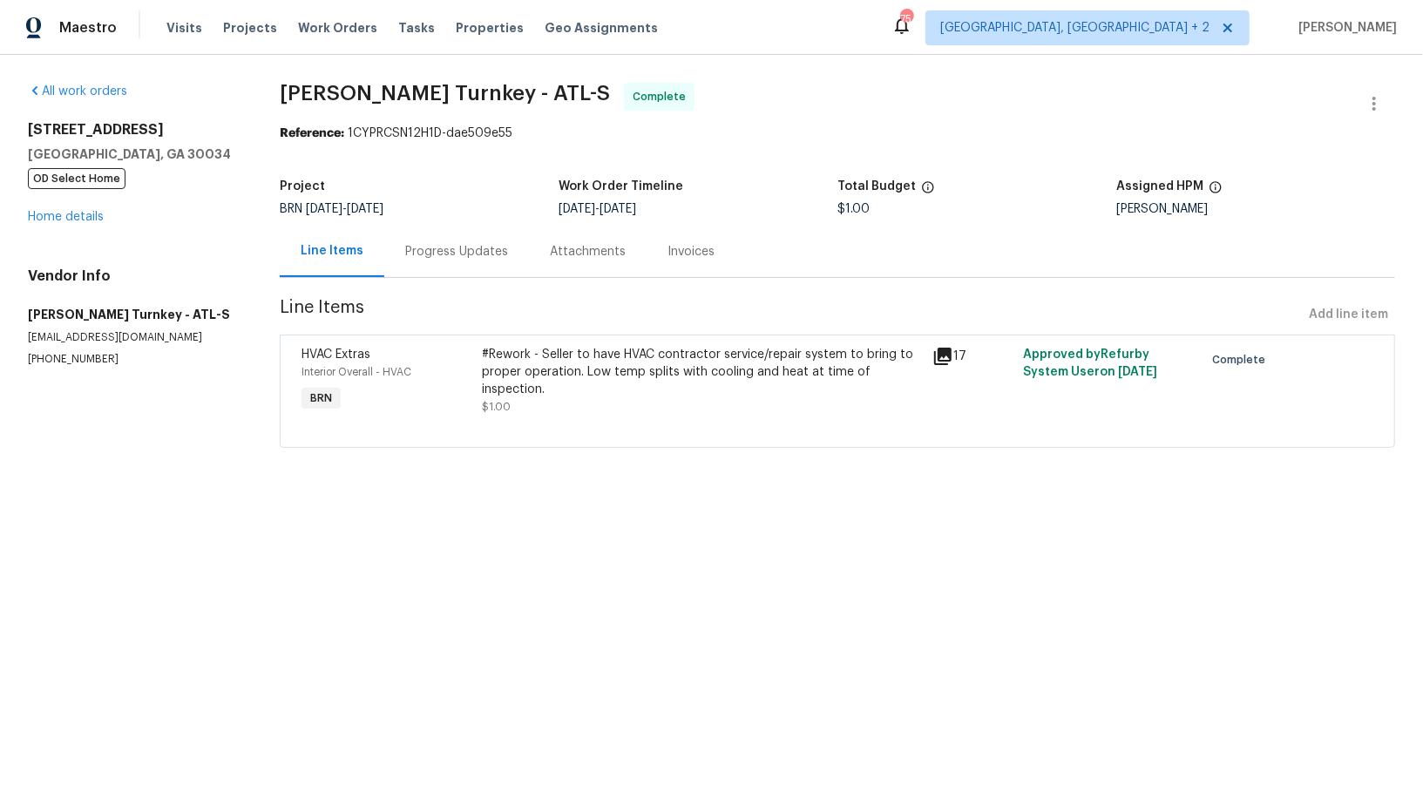
click at [444, 263] on div "Progress Updates" at bounding box center [456, 251] width 145 height 51
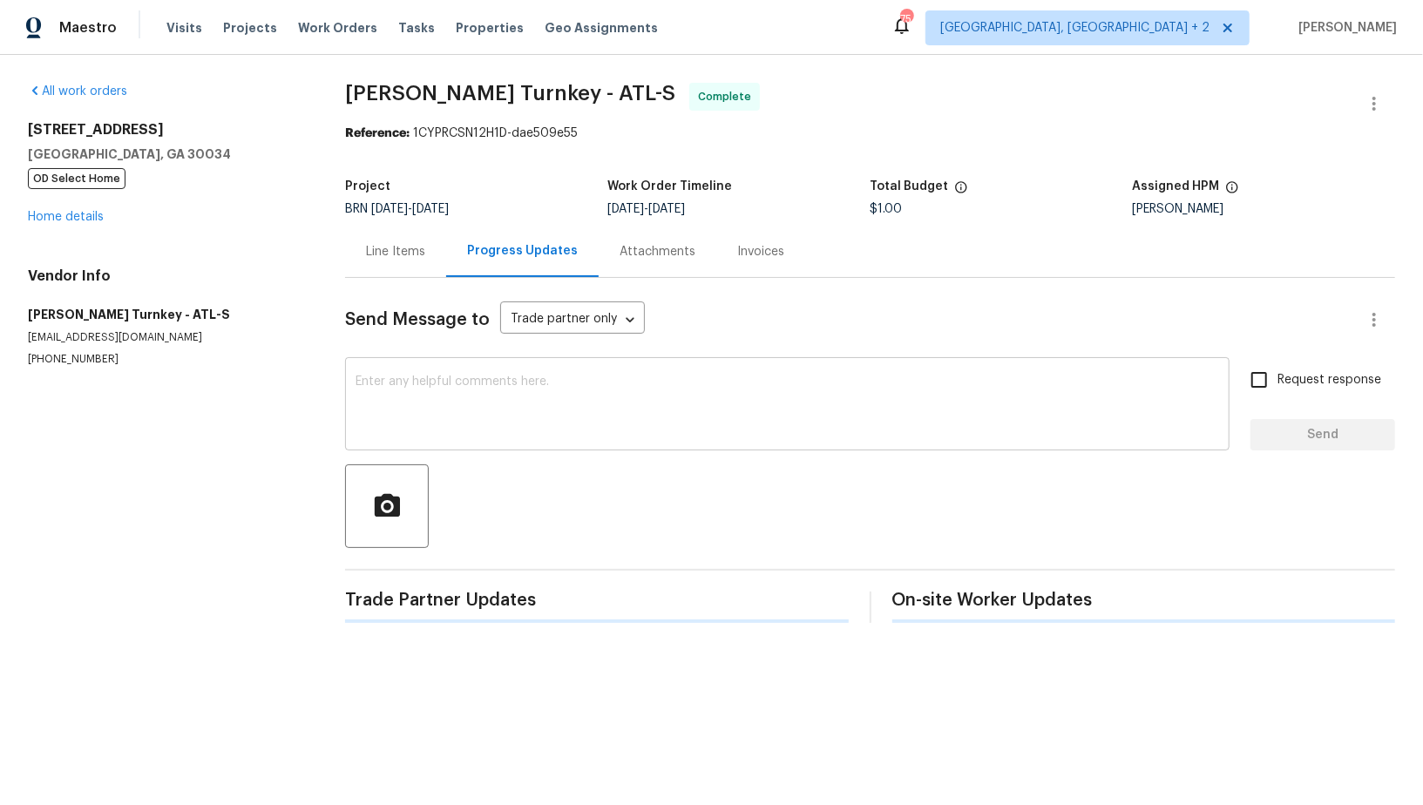
click at [429, 422] on textarea at bounding box center [786, 405] width 863 height 61
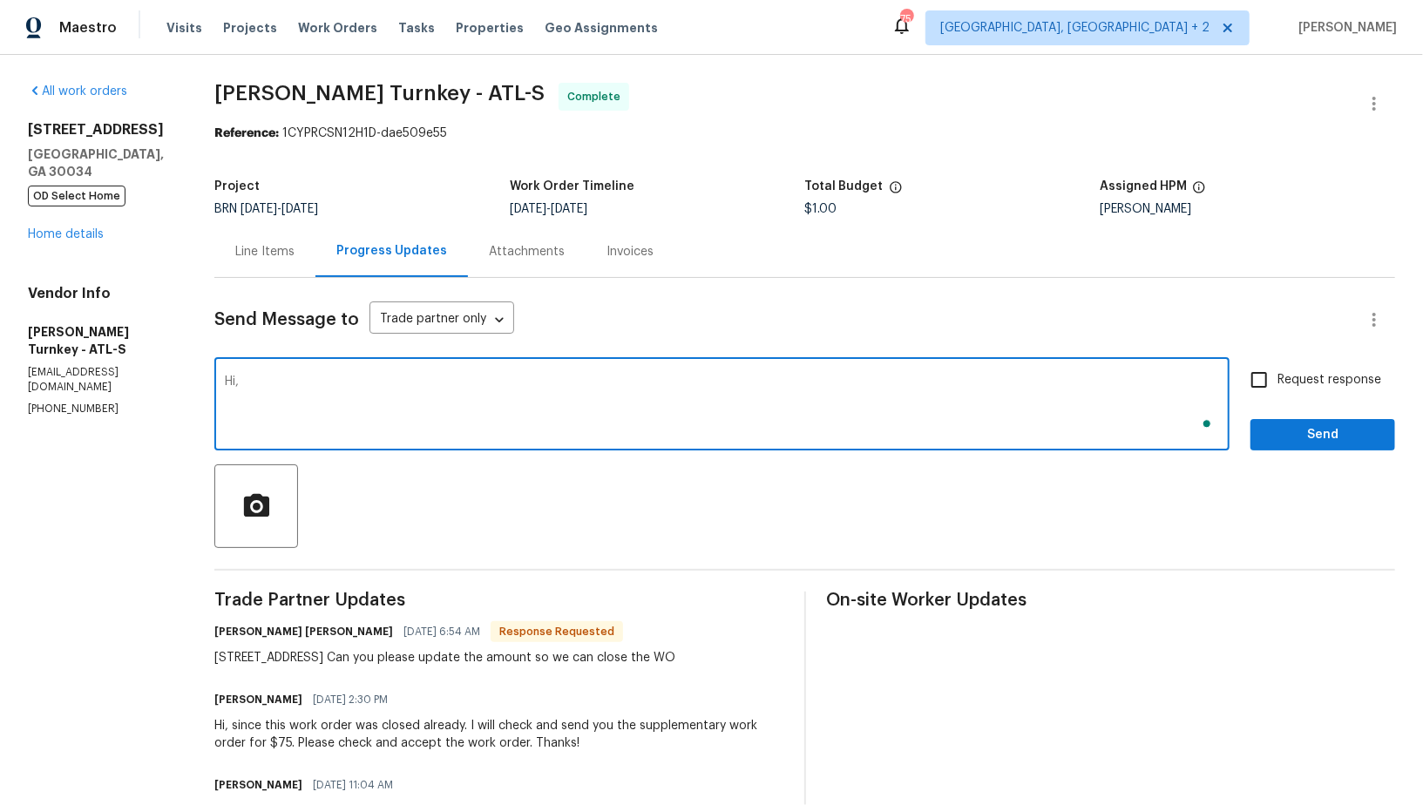
paste textarea "I have created the supplementary work order for $75. Please accept and mark the…"
type textarea "Hi, I have created the supplementary work order for $75. Please accept and mark…"
drag, startPoint x: 1252, startPoint y: 382, endPoint x: 1301, endPoint y: 422, distance: 62.6
click at [1252, 382] on input "Request response" at bounding box center [1258, 380] width 37 height 37
checkbox input "true"
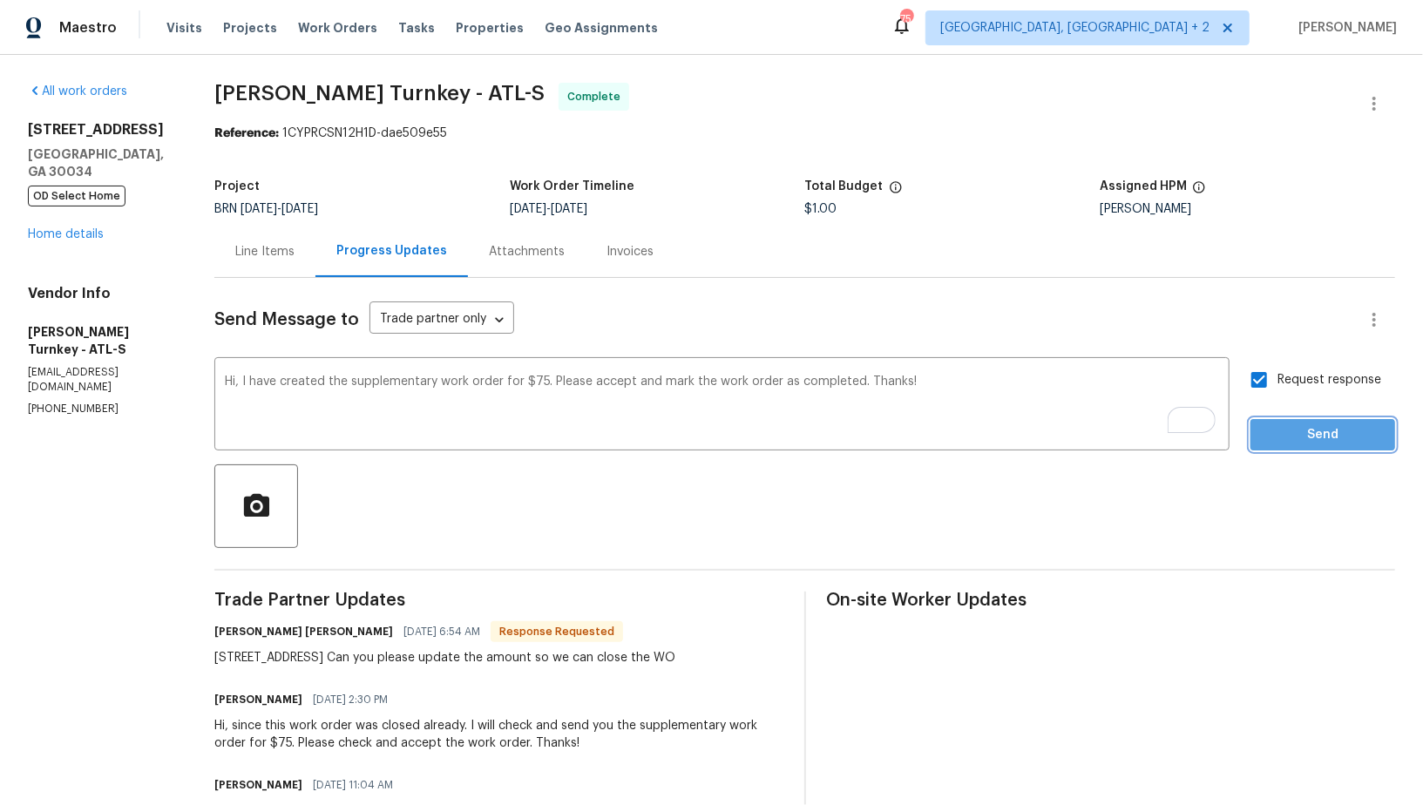
click at [1310, 430] on span "Send" at bounding box center [1322, 435] width 117 height 22
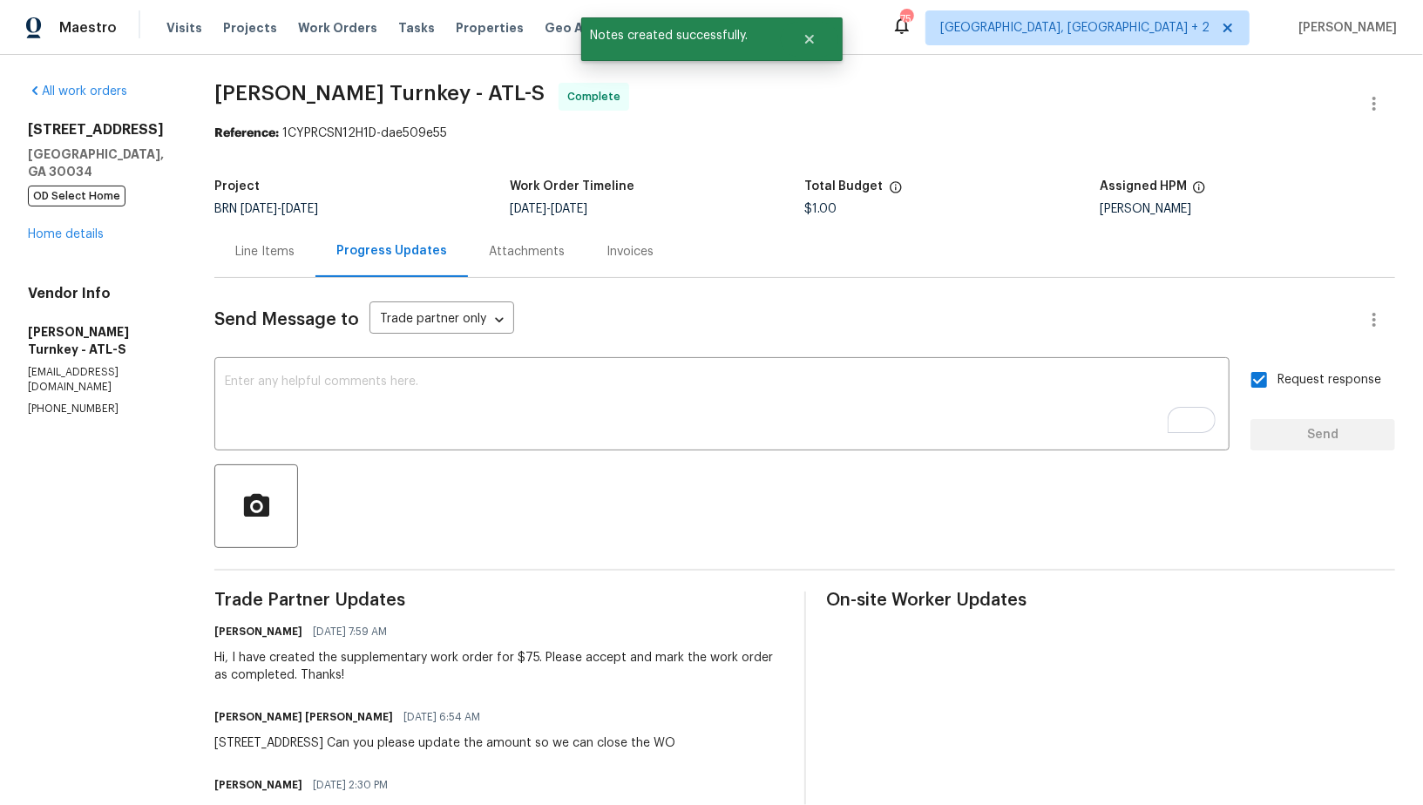
click at [254, 251] on div "Line Items" at bounding box center [264, 251] width 59 height 17
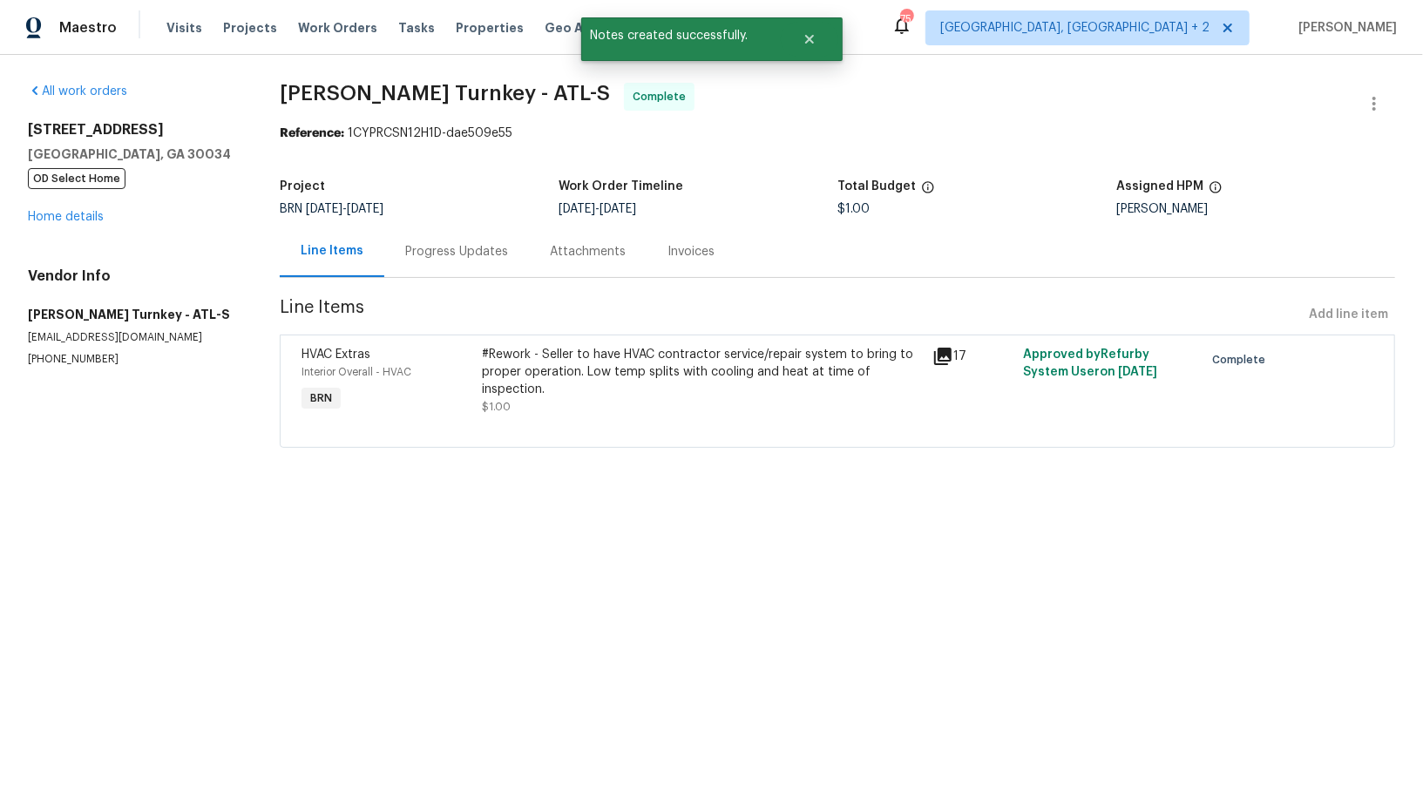
click at [420, 271] on div "Progress Updates" at bounding box center [456, 251] width 145 height 51
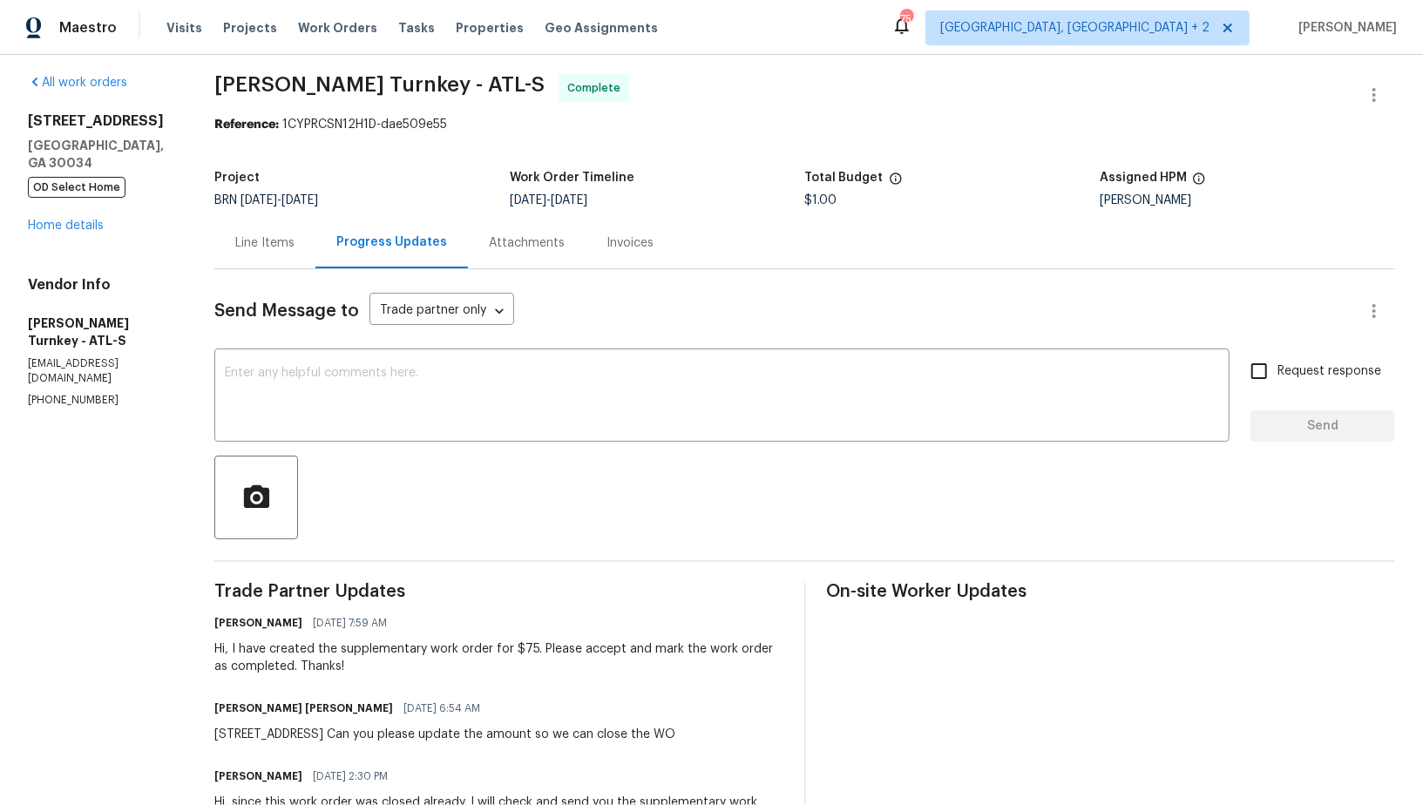
scroll to position [1, 0]
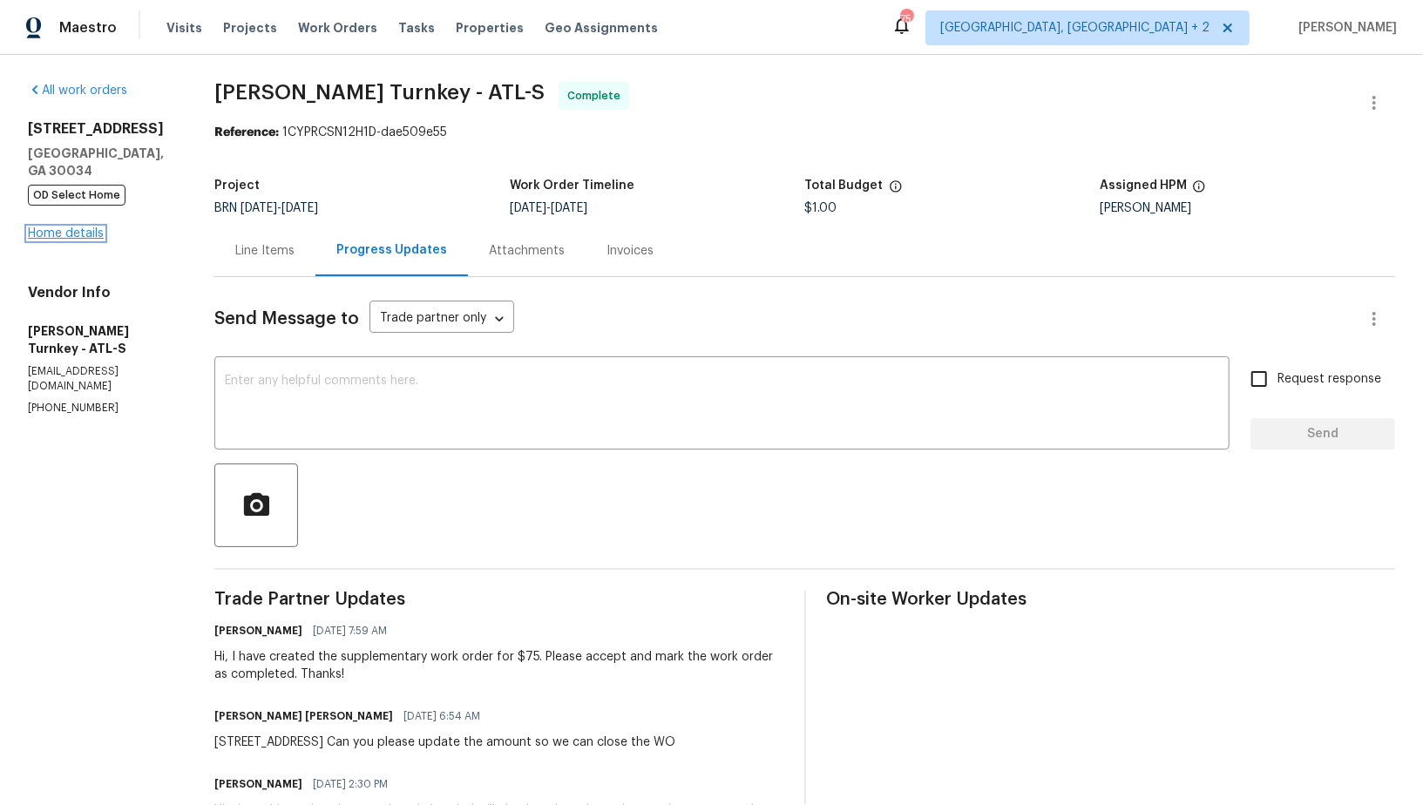
click at [71, 236] on link "Home details" at bounding box center [66, 233] width 76 height 12
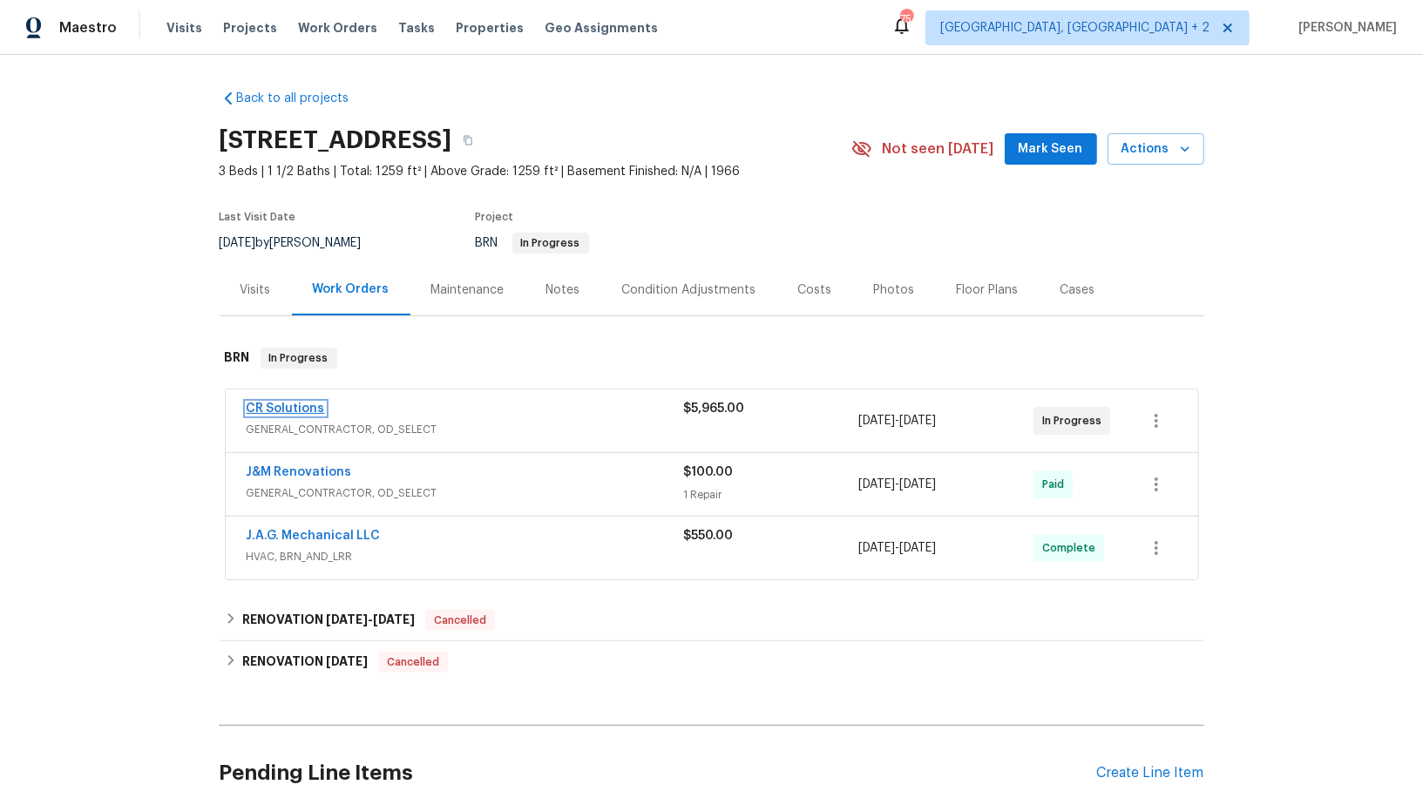
click at [281, 402] on link "CR Solutions" at bounding box center [286, 408] width 78 height 12
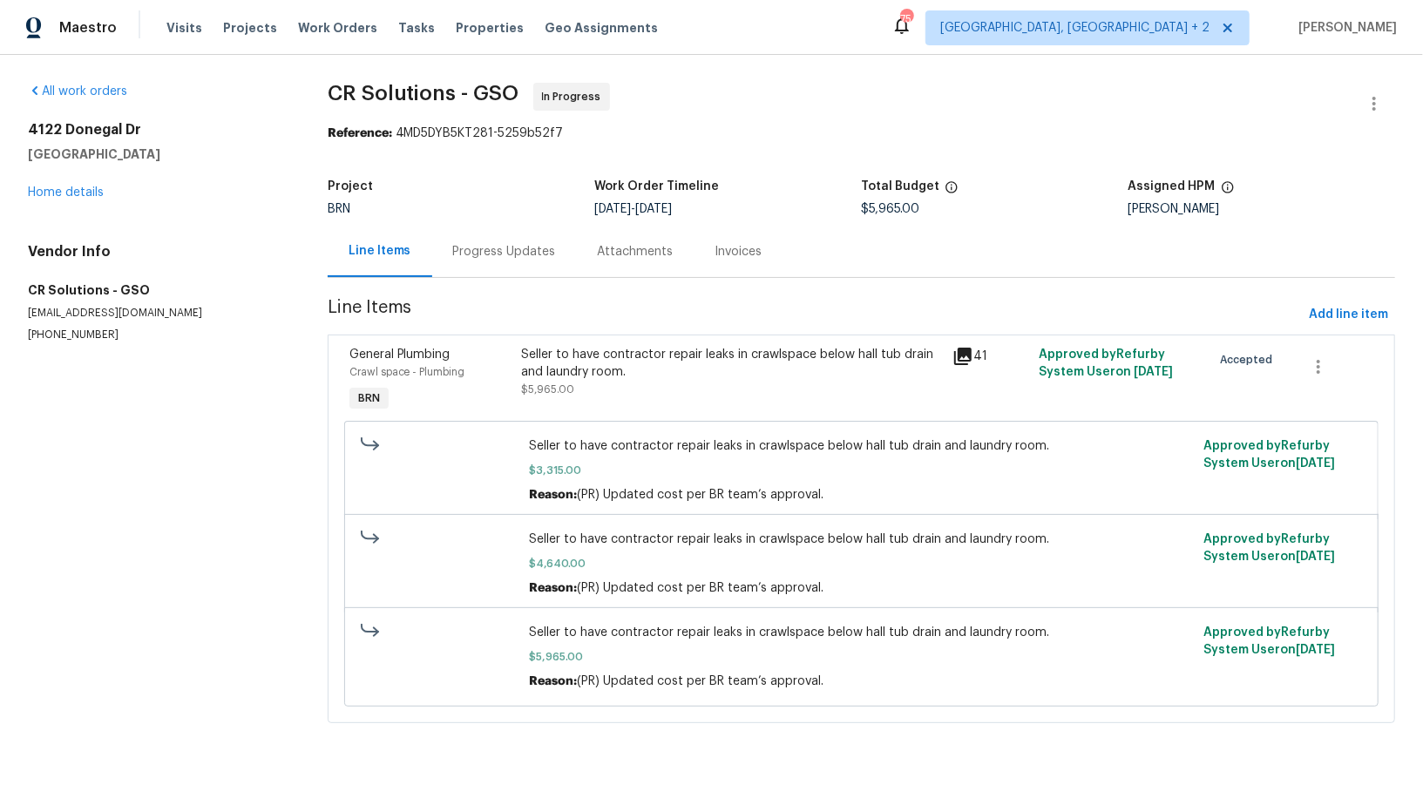
click at [473, 247] on div "Progress Updates" at bounding box center [504, 251] width 103 height 17
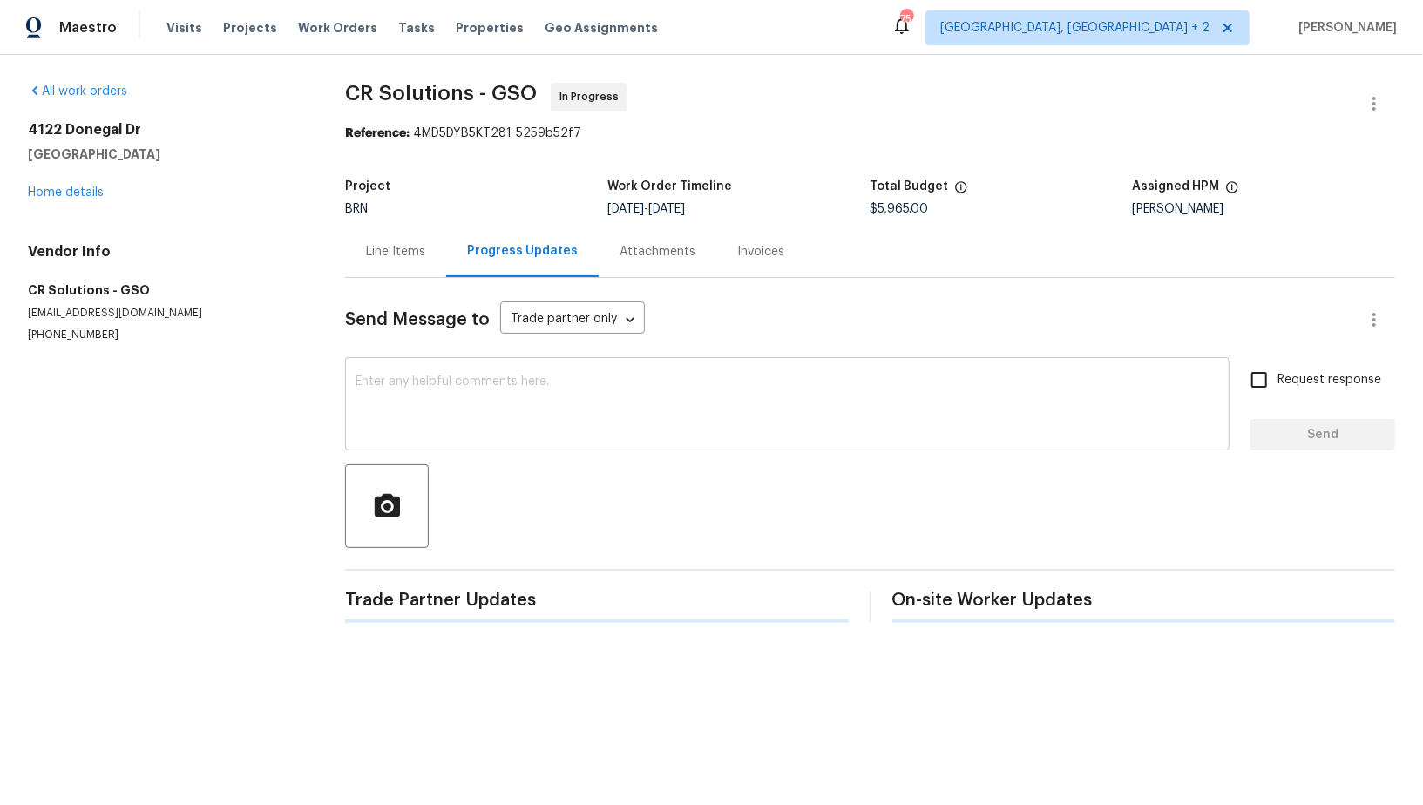
click at [455, 409] on textarea at bounding box center [786, 405] width 863 height 61
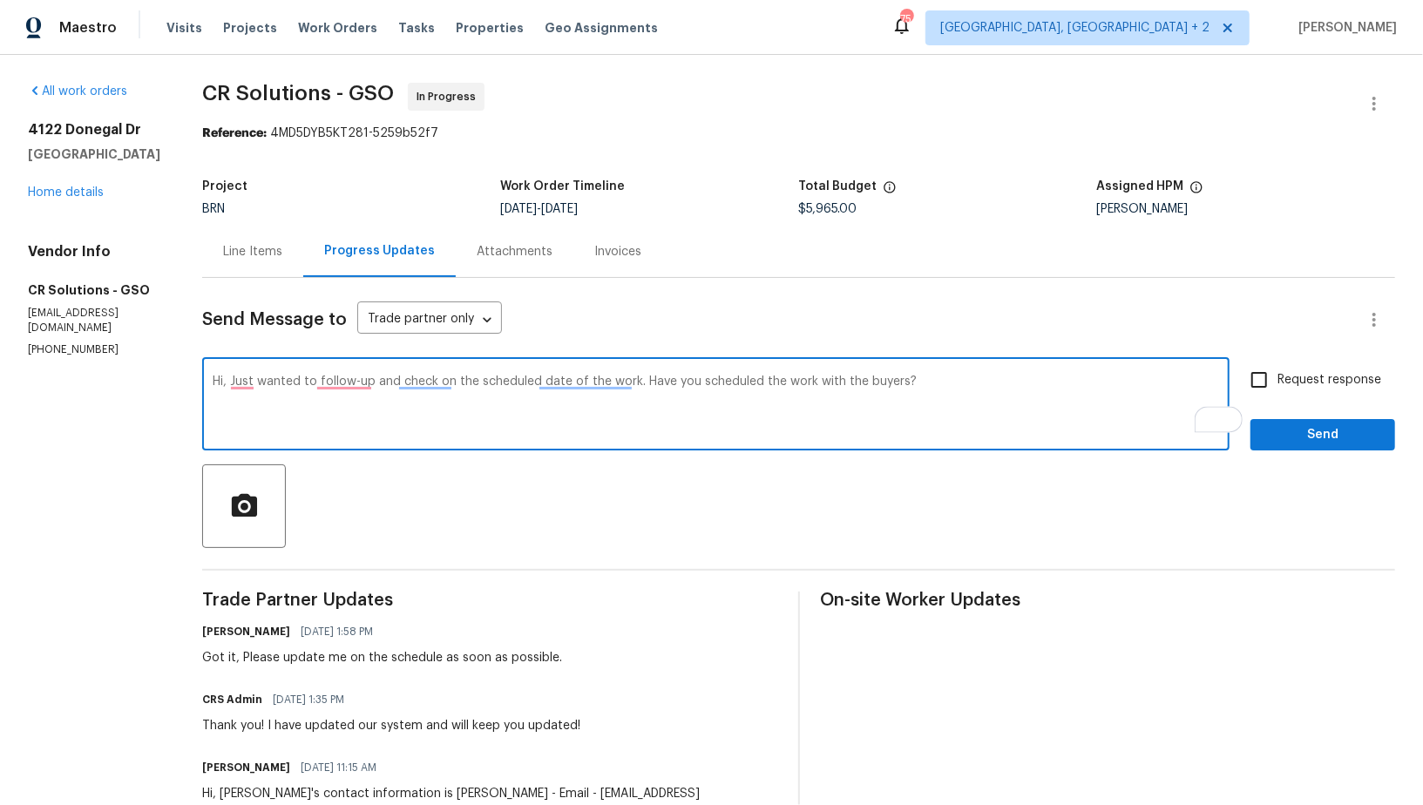
click at [325, 392] on textarea "Hi, Just wanted to follow-up and check on the scheduled date of the work. Have …" at bounding box center [716, 405] width 1006 height 61
click at [324, 387] on textarea "Hi, Just wanted to follow-up and check on the scheduled date of the work. Have …" at bounding box center [716, 405] width 1006 height 61
type textarea "Hi, Just wanted to follow up and check on the scheduled date of the work. Have …"
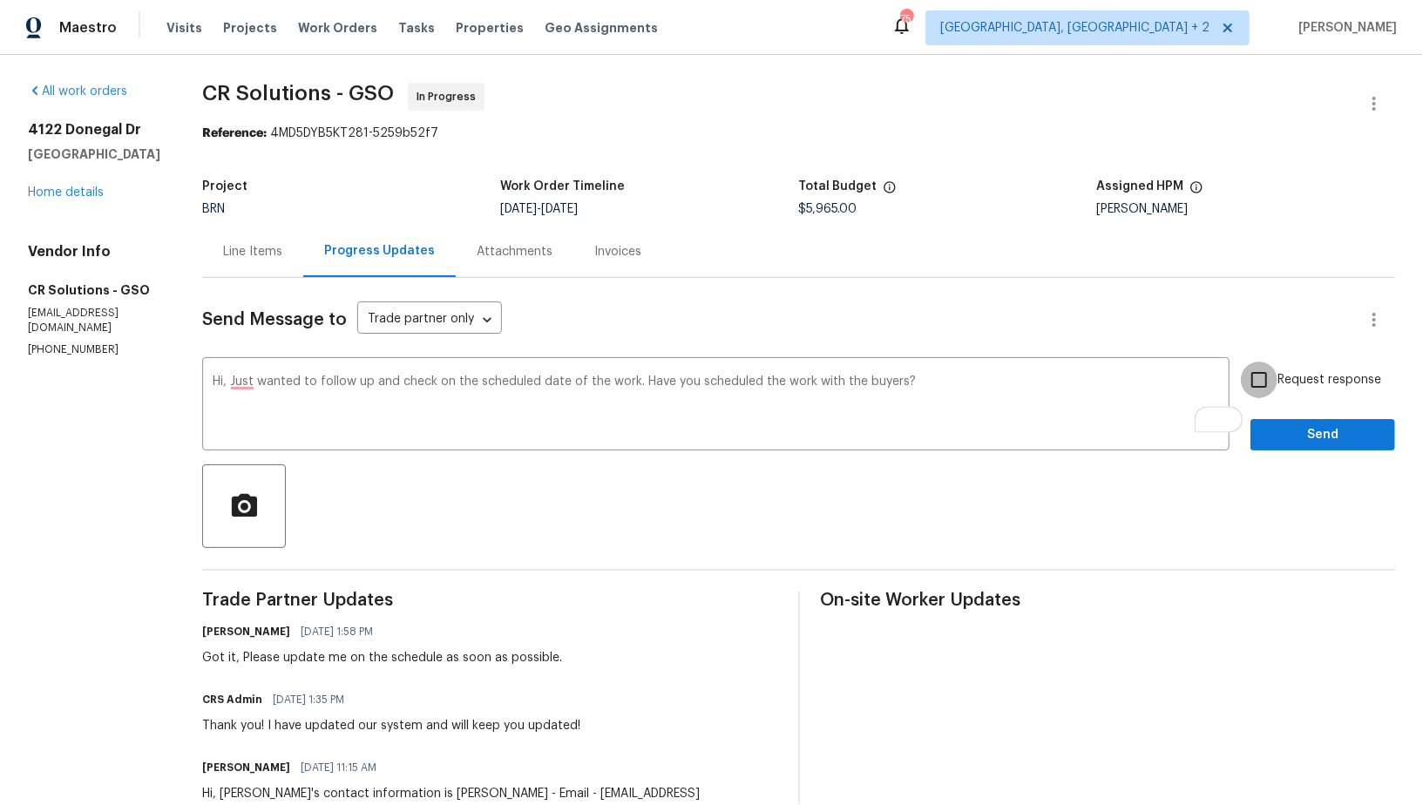
click at [1270, 376] on input "Request response" at bounding box center [1258, 380] width 37 height 37
checkbox input "true"
click at [1288, 415] on div "Request response Send" at bounding box center [1322, 406] width 145 height 89
click at [1348, 432] on span "Send" at bounding box center [1322, 435] width 117 height 22
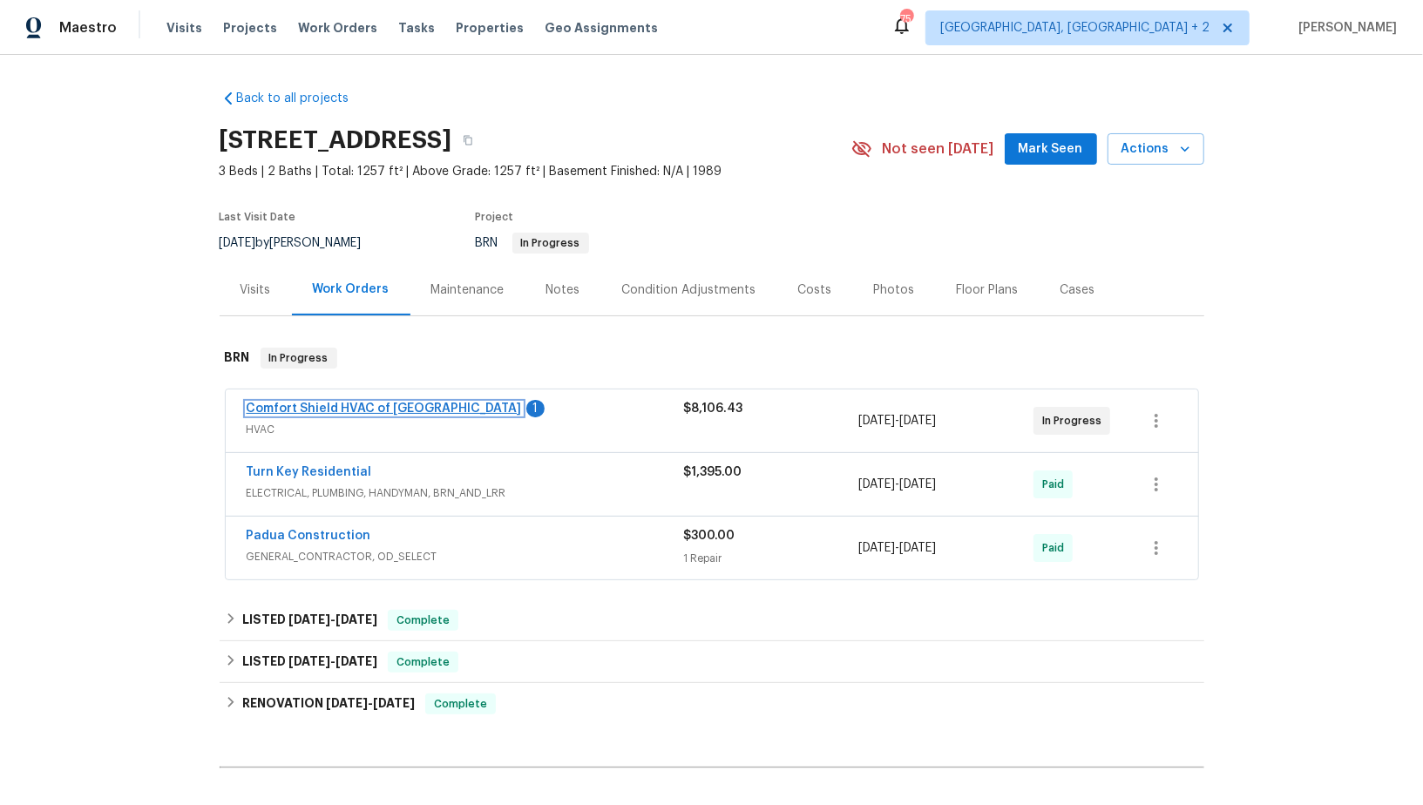
click at [349, 402] on link "Comfort Shield HVAC of [GEOGRAPHIC_DATA]" at bounding box center [384, 408] width 275 height 12
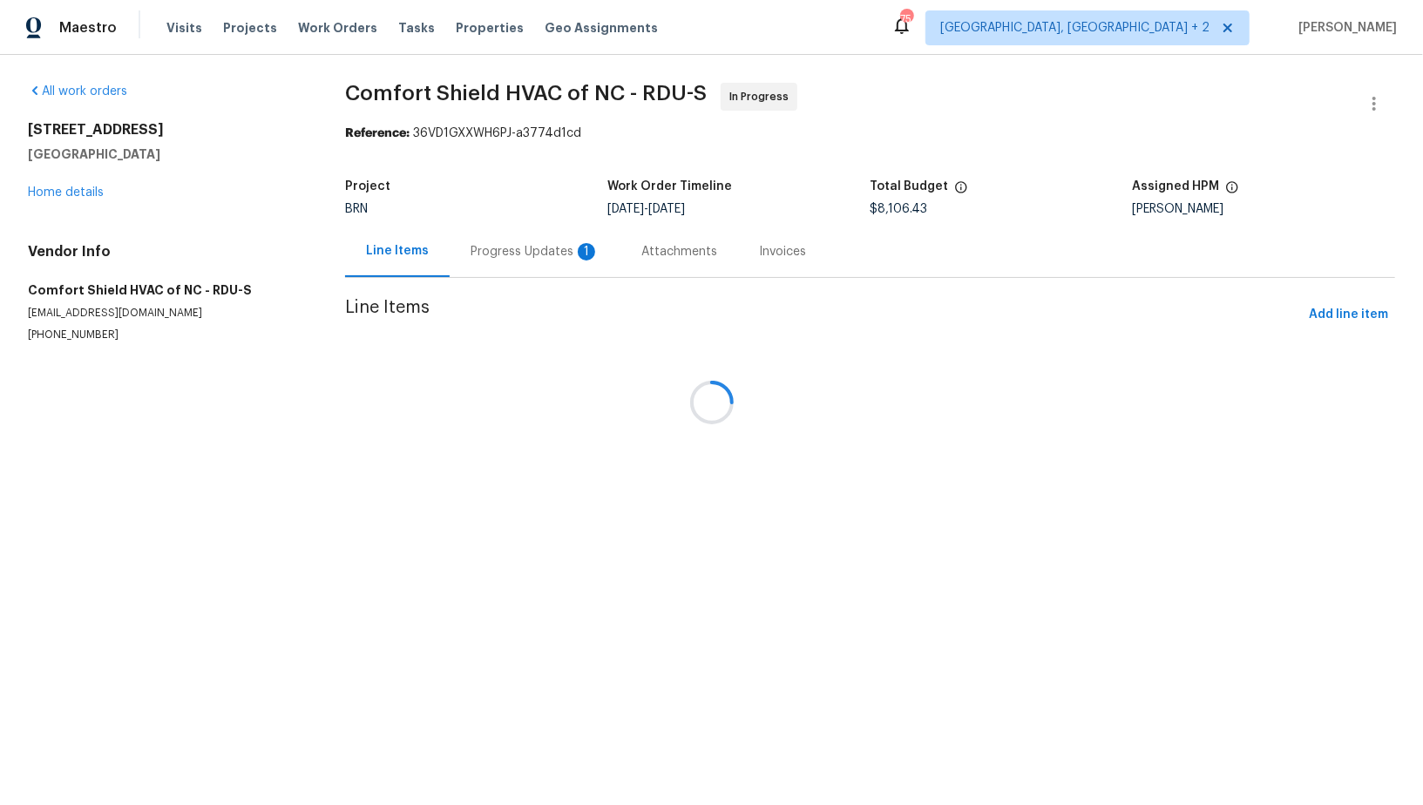
click at [470, 247] on div "Progress Updates 1" at bounding box center [534, 251] width 129 height 17
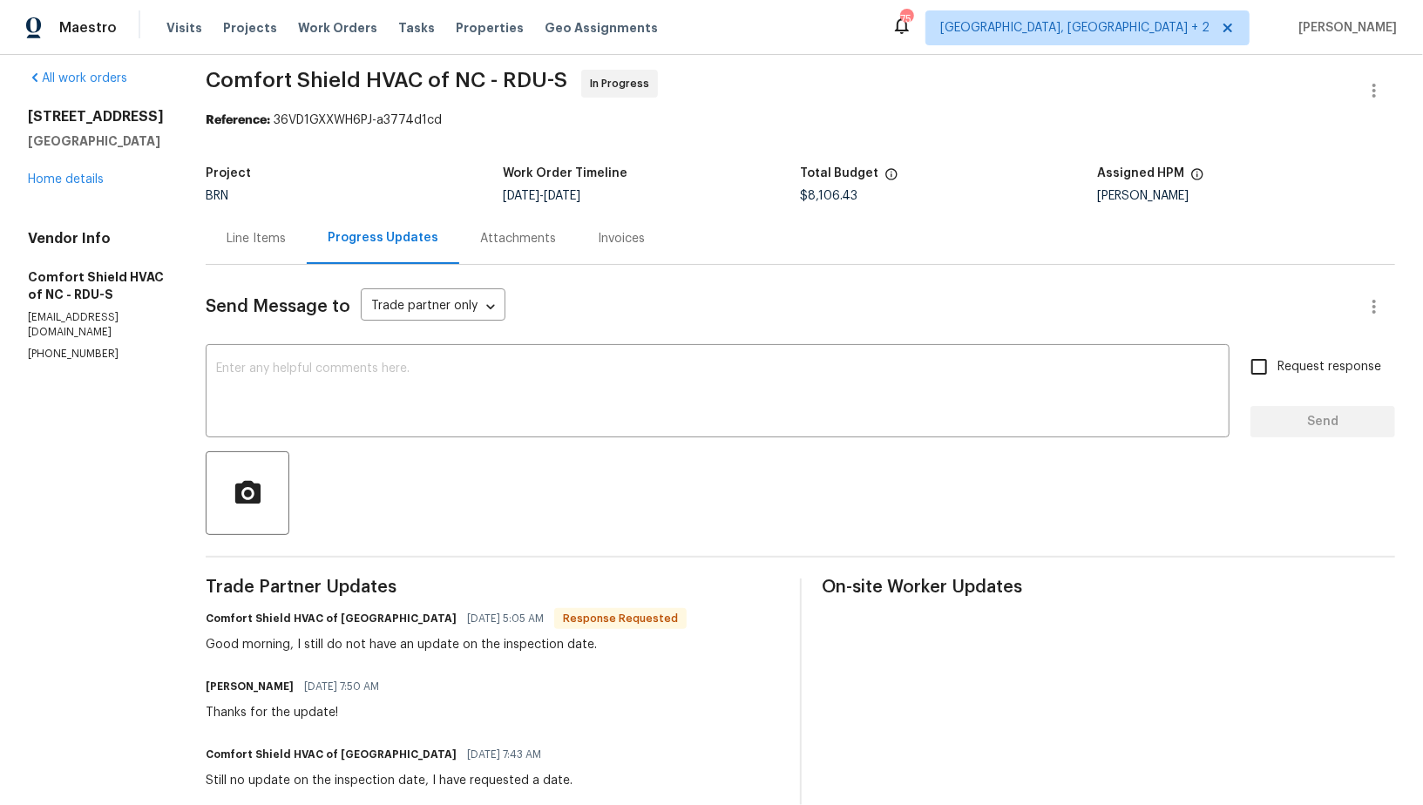
scroll to position [24, 0]
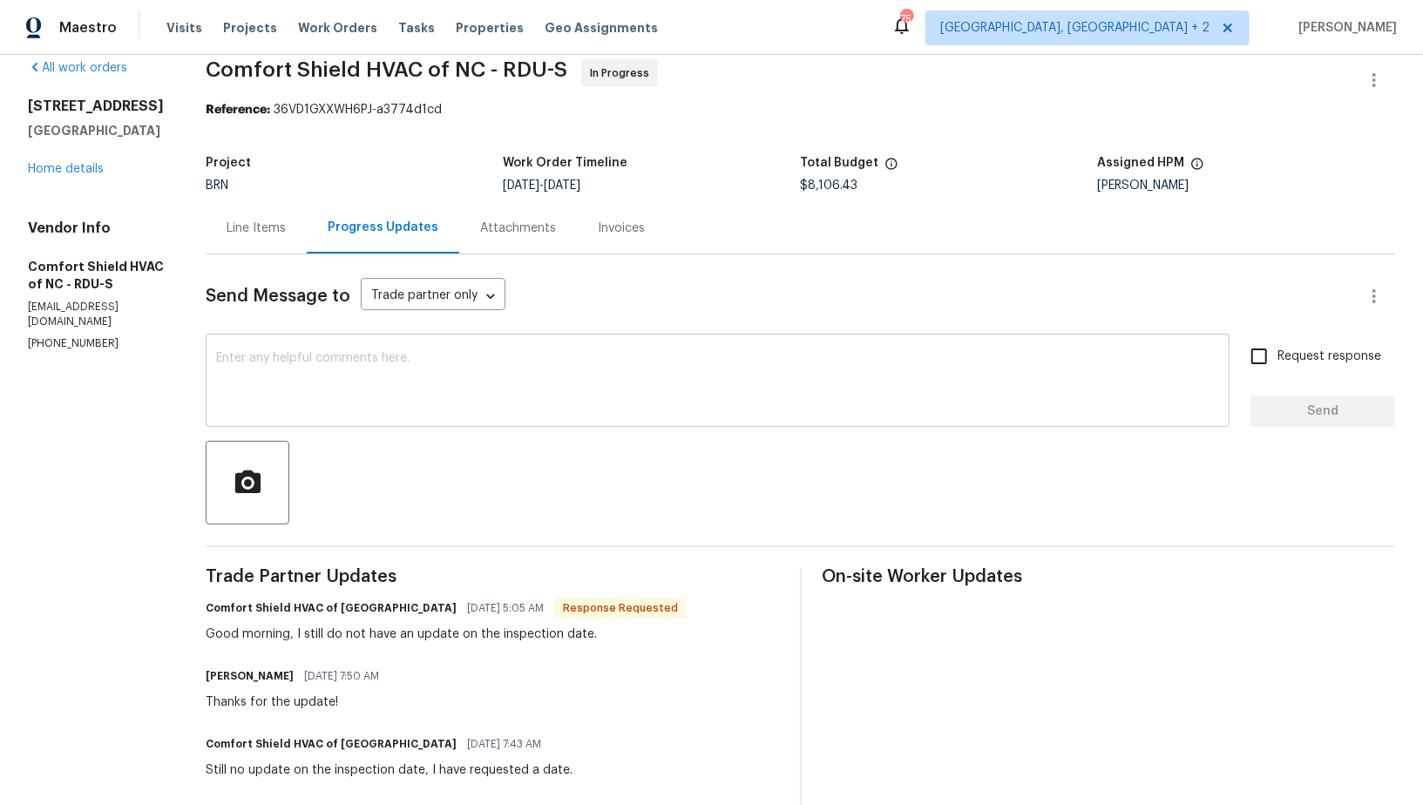
click at [459, 399] on textarea at bounding box center [717, 382] width 1003 height 61
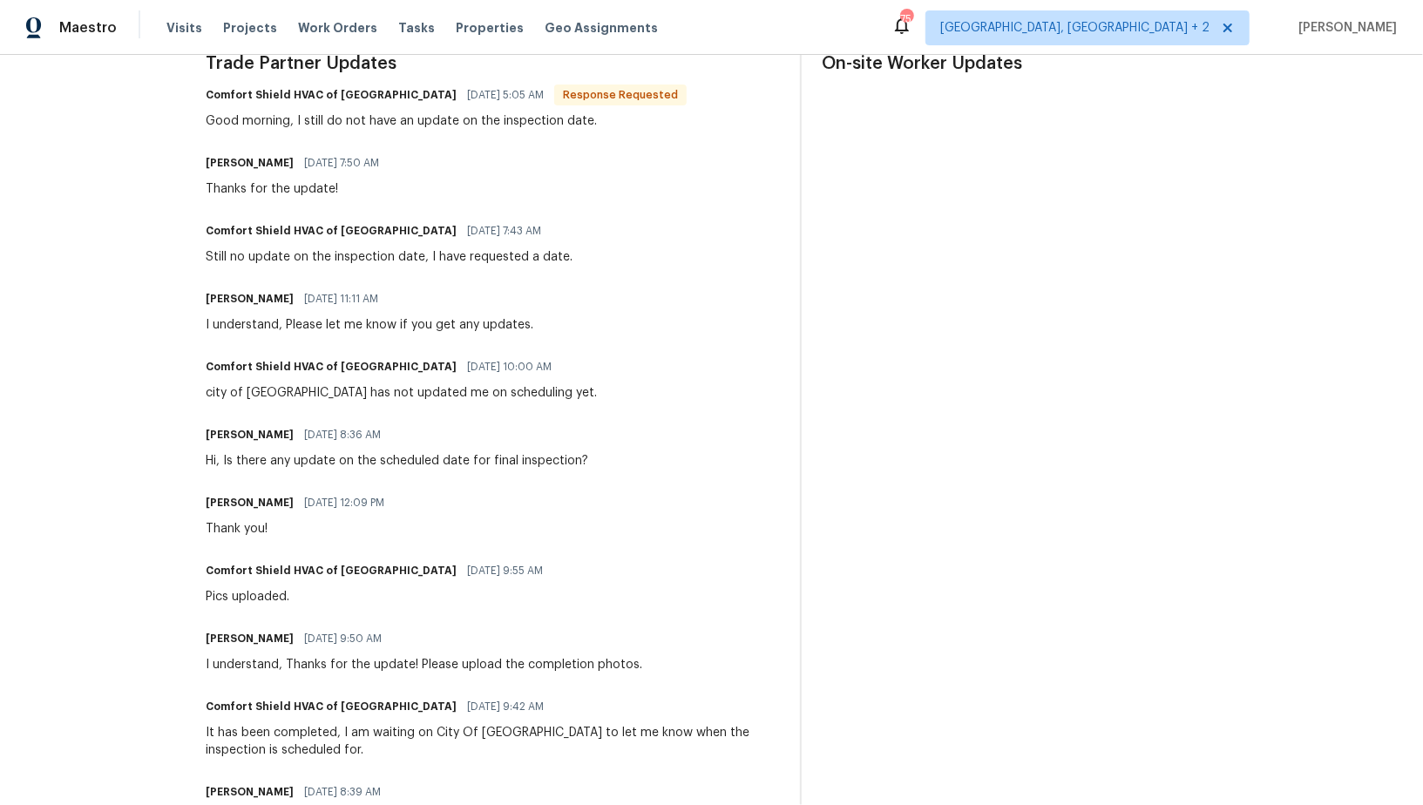
scroll to position [535, 0]
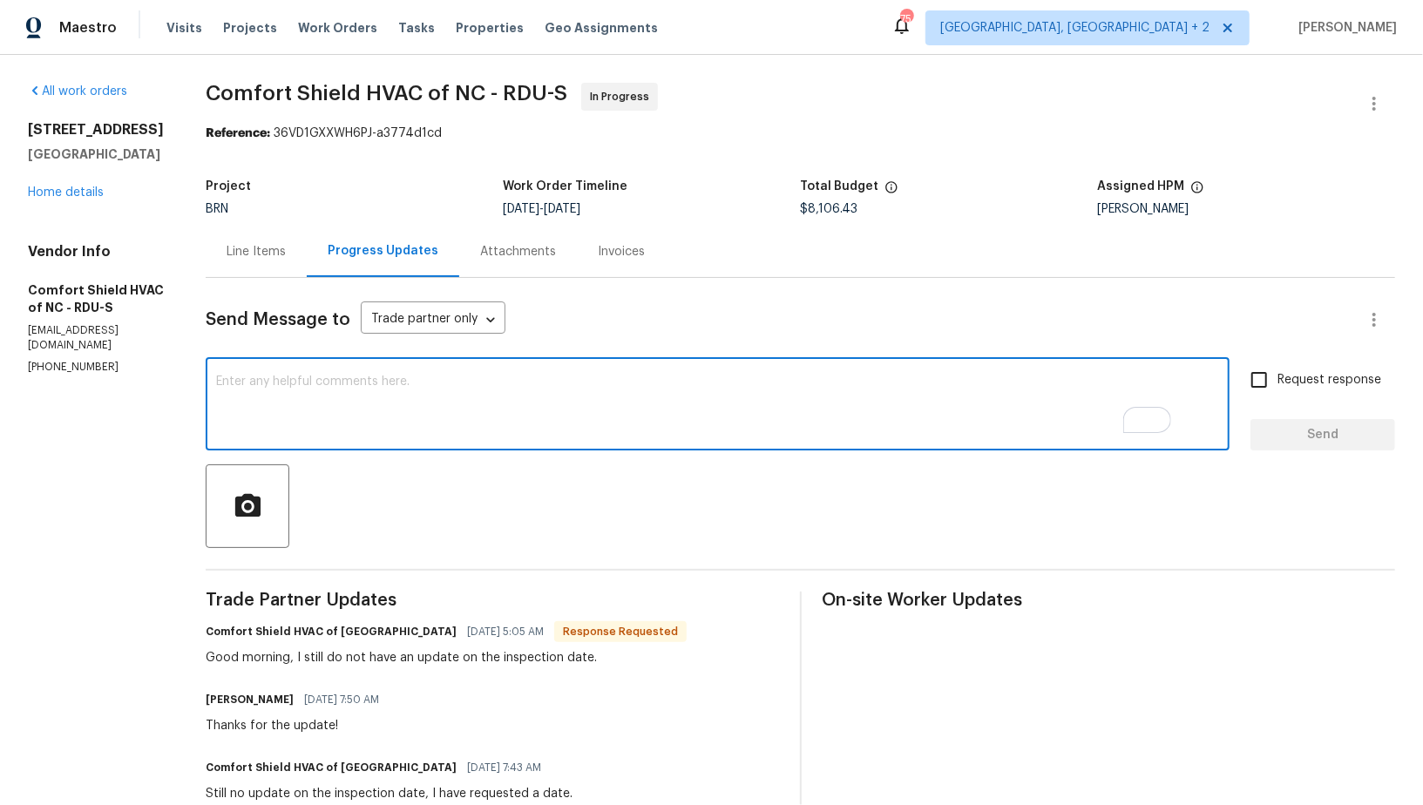
click at [340, 434] on textarea "To enrich screen reader interactions, please activate Accessibility in Grammarl…" at bounding box center [717, 405] width 1003 height 61
type textarea "Thanks for the u"
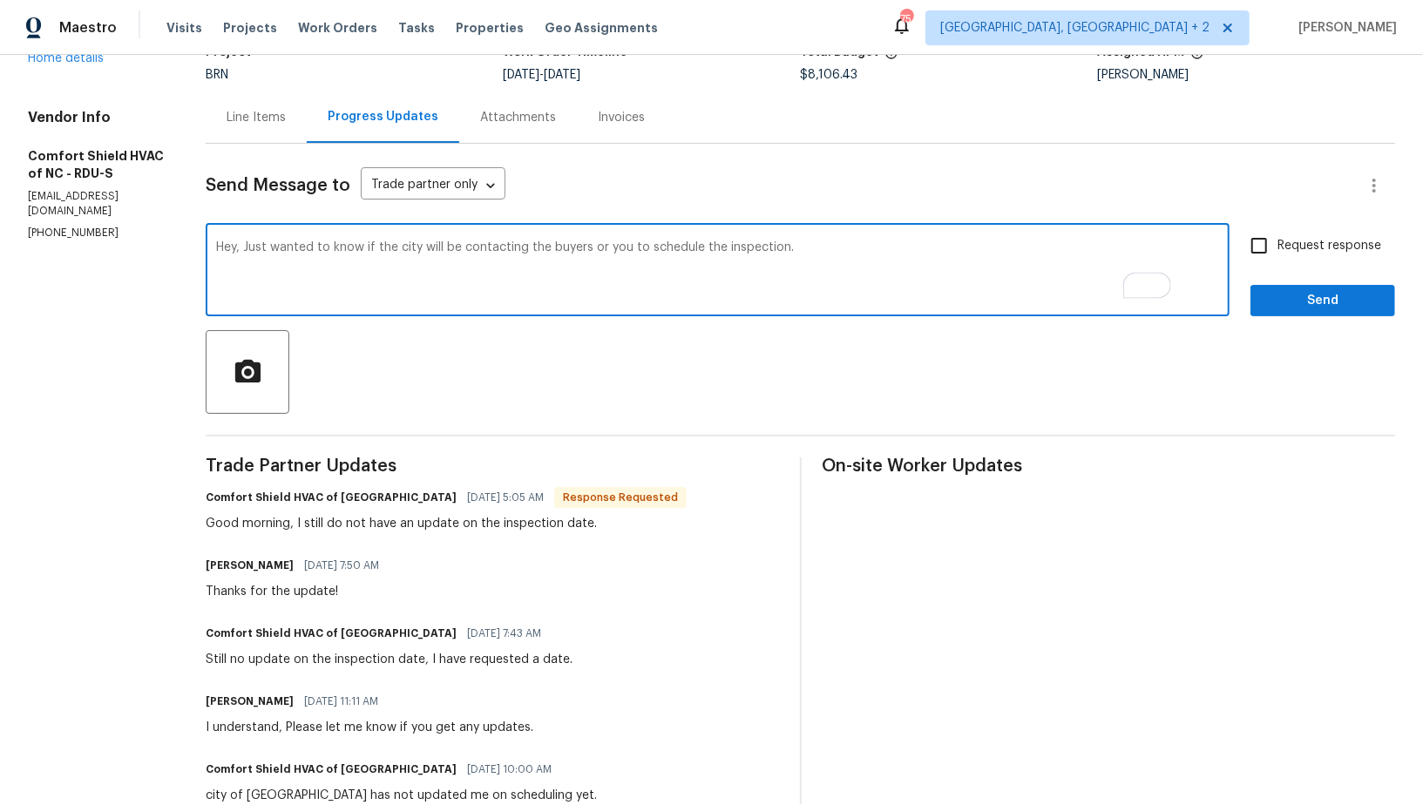
type textarea "Hey, Just wanted to know if the city will be contacting the buyers or you to sc…"
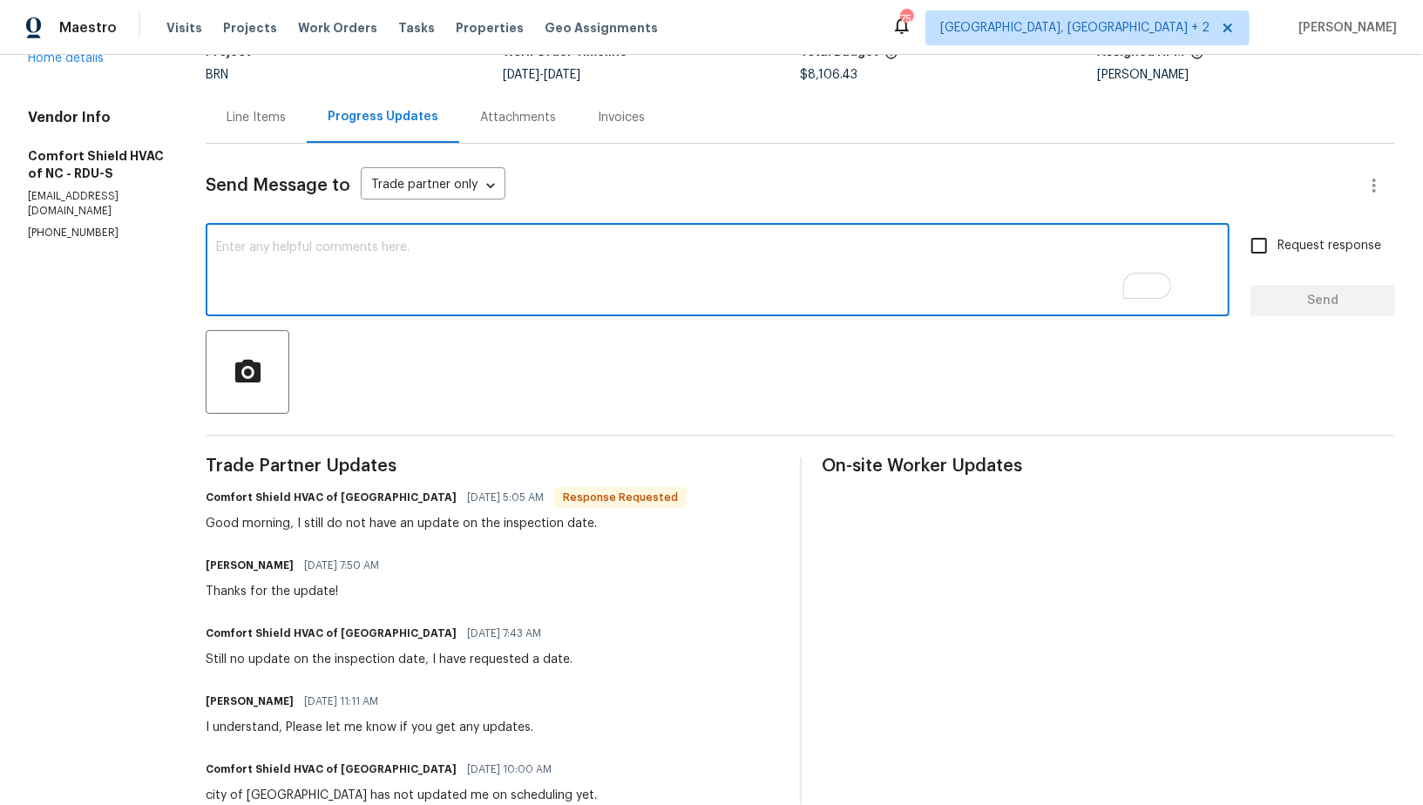
paste textarea "Hey, I just wanted to check if the city will be contacting the buyers directly …"
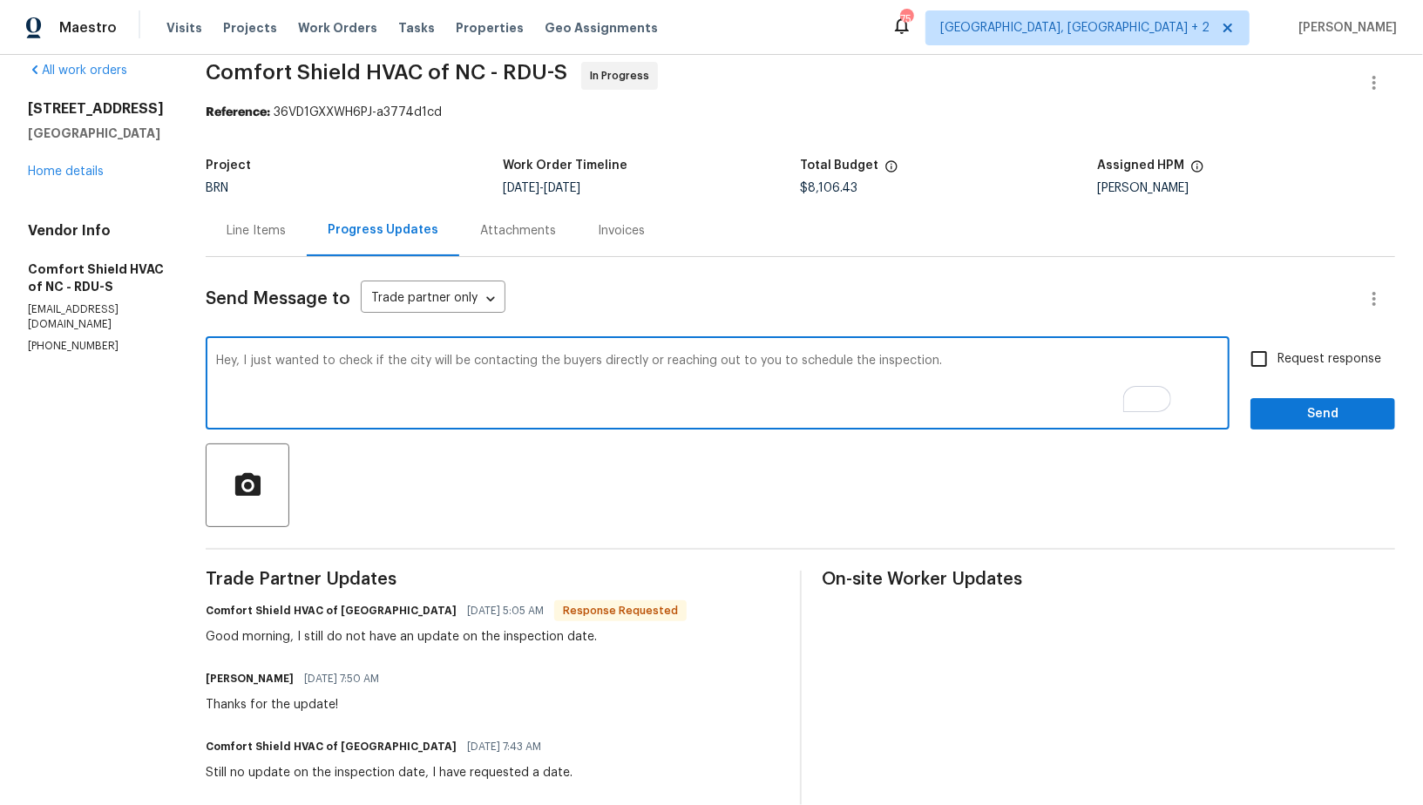
click at [757, 359] on textarea "Hey, I just wanted to check if the city will be contacting the buyers directly …" at bounding box center [717, 385] width 1003 height 61
click at [986, 368] on textarea "Hey, I just wanted to check if the city will be contacting the buyers directly …" at bounding box center [717, 385] width 1003 height 61
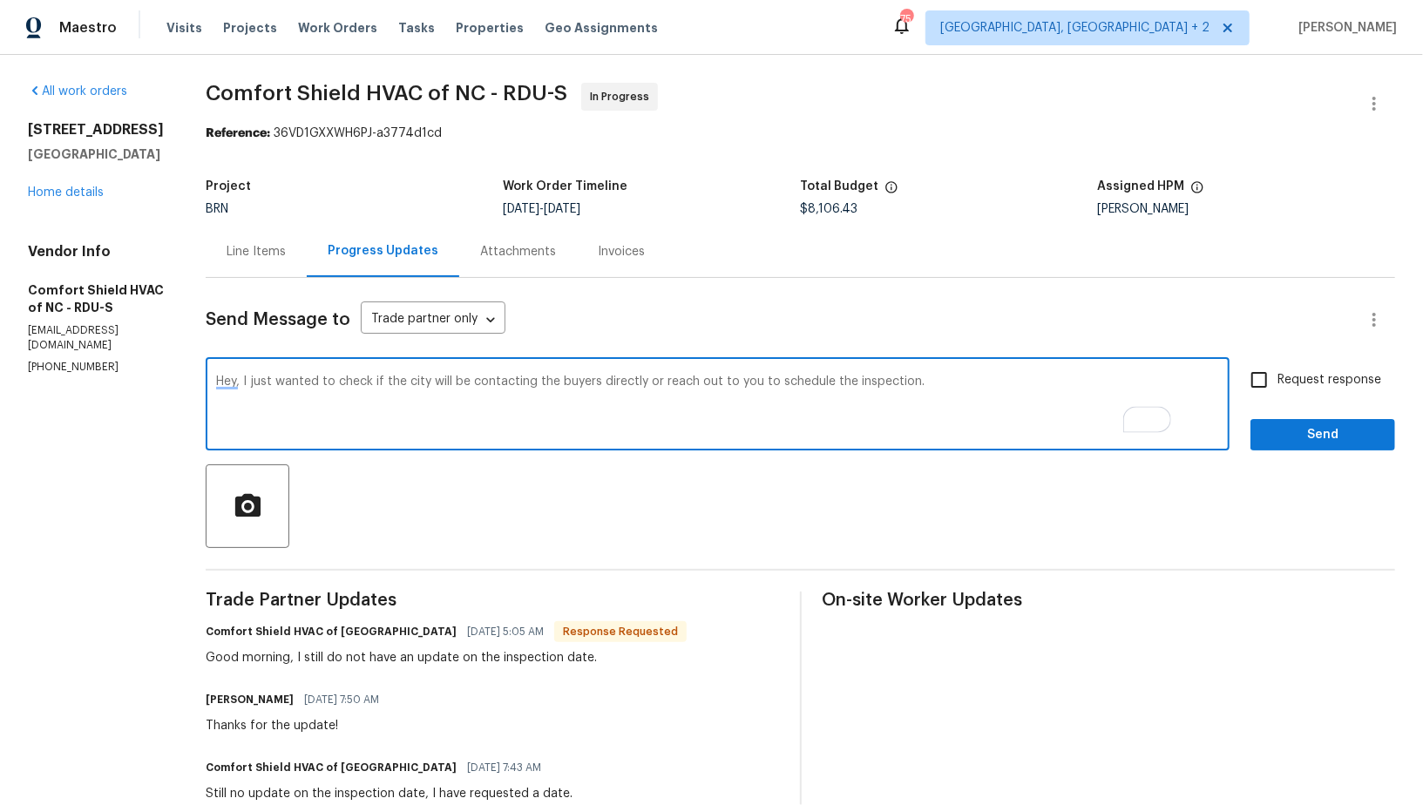
type textarea "Hey, I just wanted to check if the city will be contacting the buyers directly …"
click at [1275, 376] on input "Request response" at bounding box center [1258, 380] width 37 height 37
checkbox input "true"
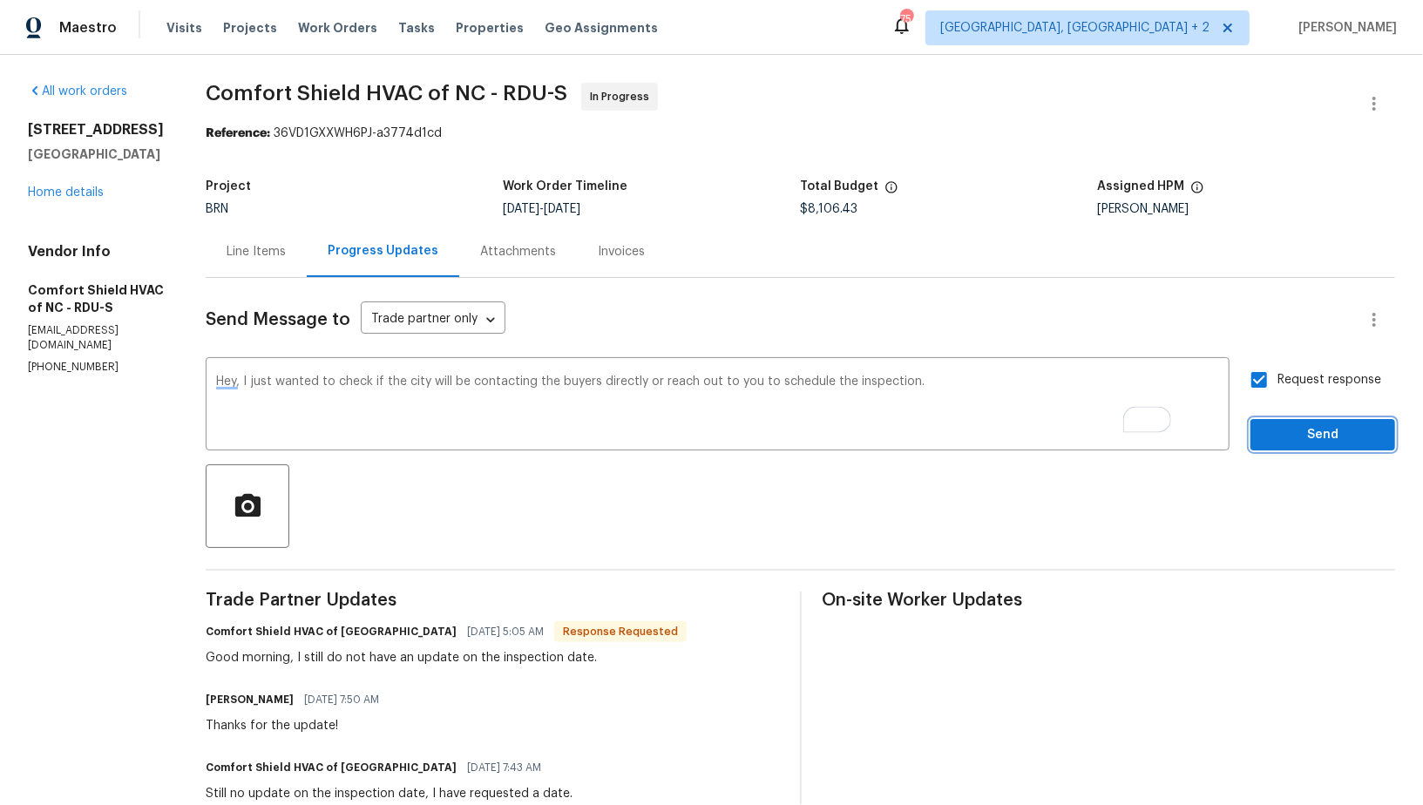
click at [1304, 436] on span "Send" at bounding box center [1322, 435] width 117 height 22
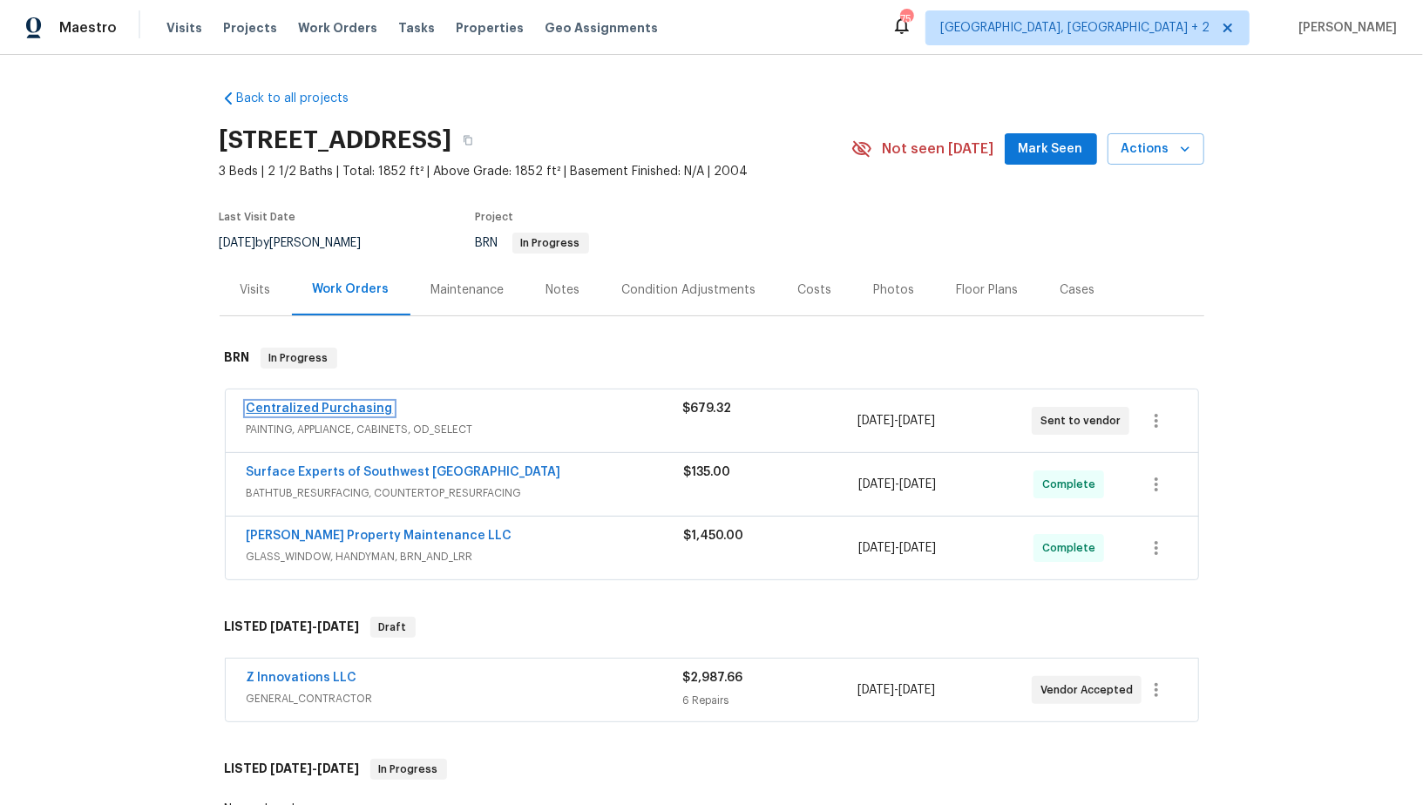
click at [315, 407] on link "Centralized Purchasing" at bounding box center [320, 408] width 146 height 12
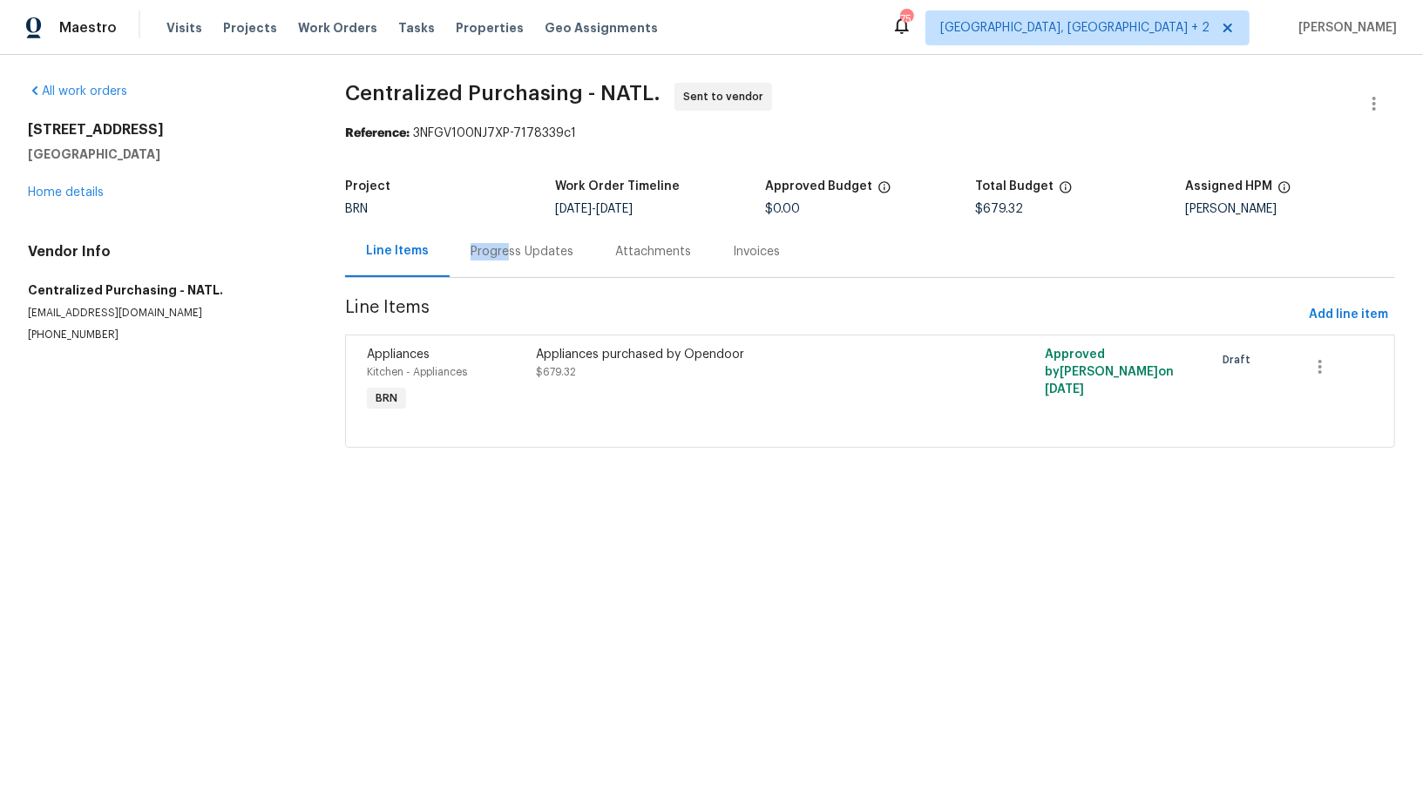
click at [504, 243] on div "Progress Updates" at bounding box center [521, 251] width 103 height 17
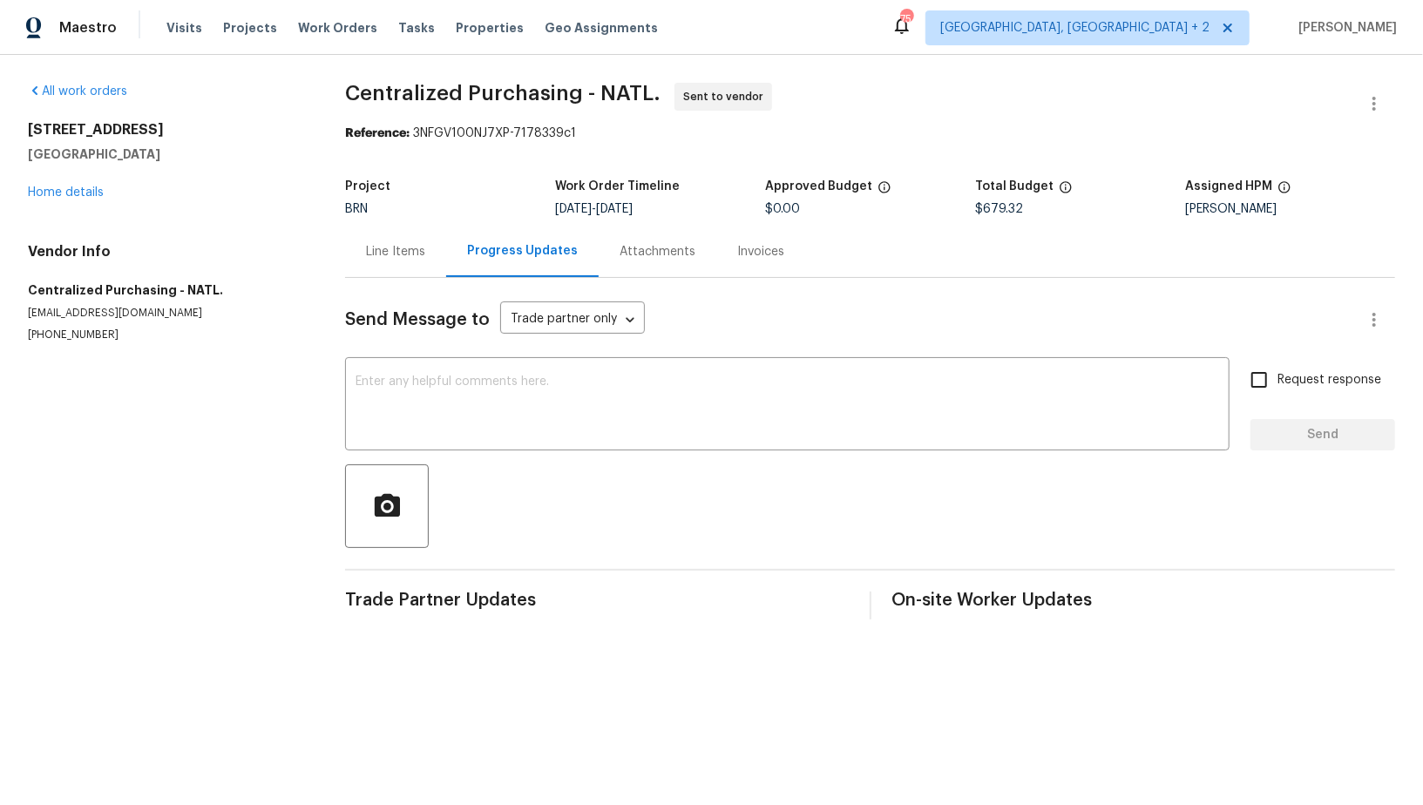
click at [392, 275] on div "Line Items" at bounding box center [395, 251] width 101 height 51
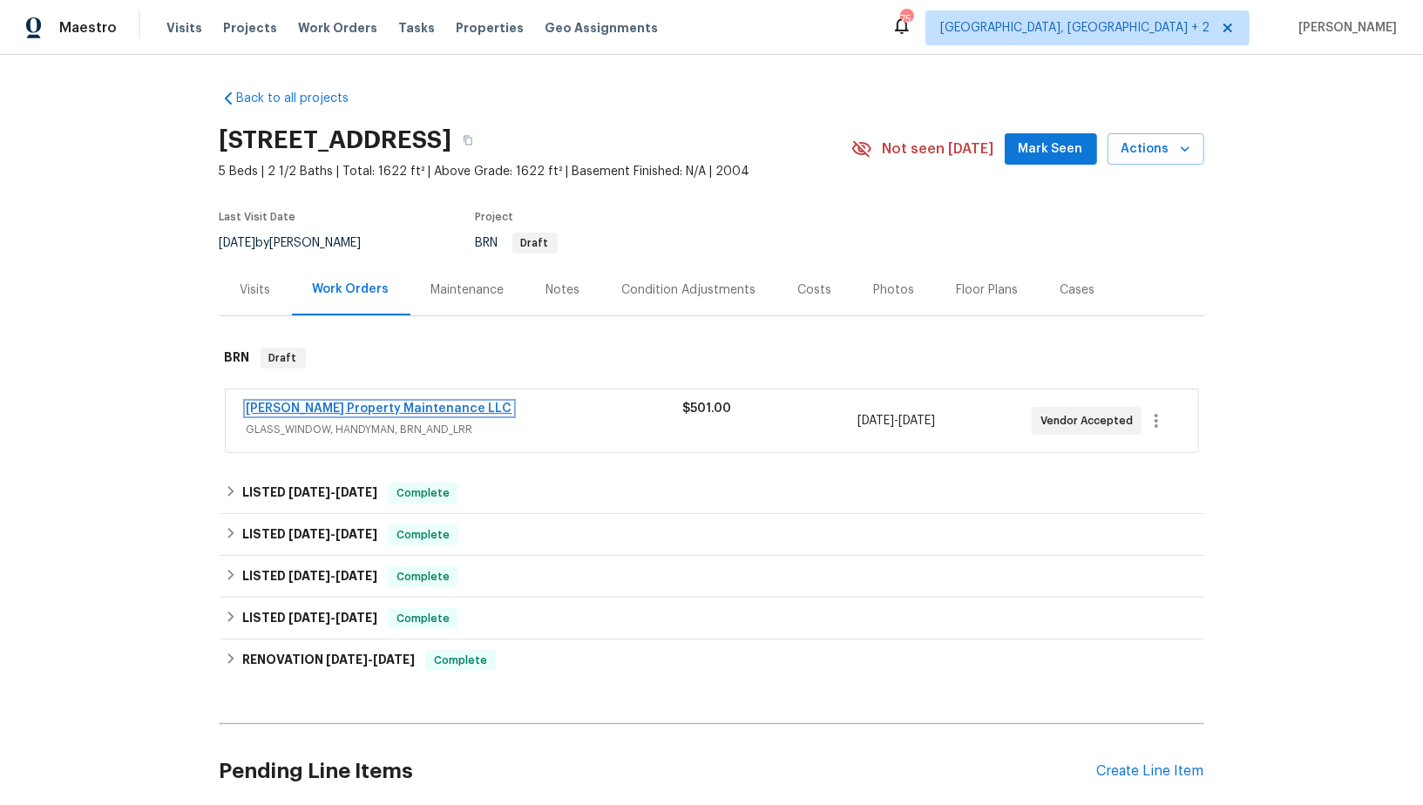
click at [307, 409] on link "[PERSON_NAME] Property Maintenance LLC" at bounding box center [380, 408] width 266 height 12
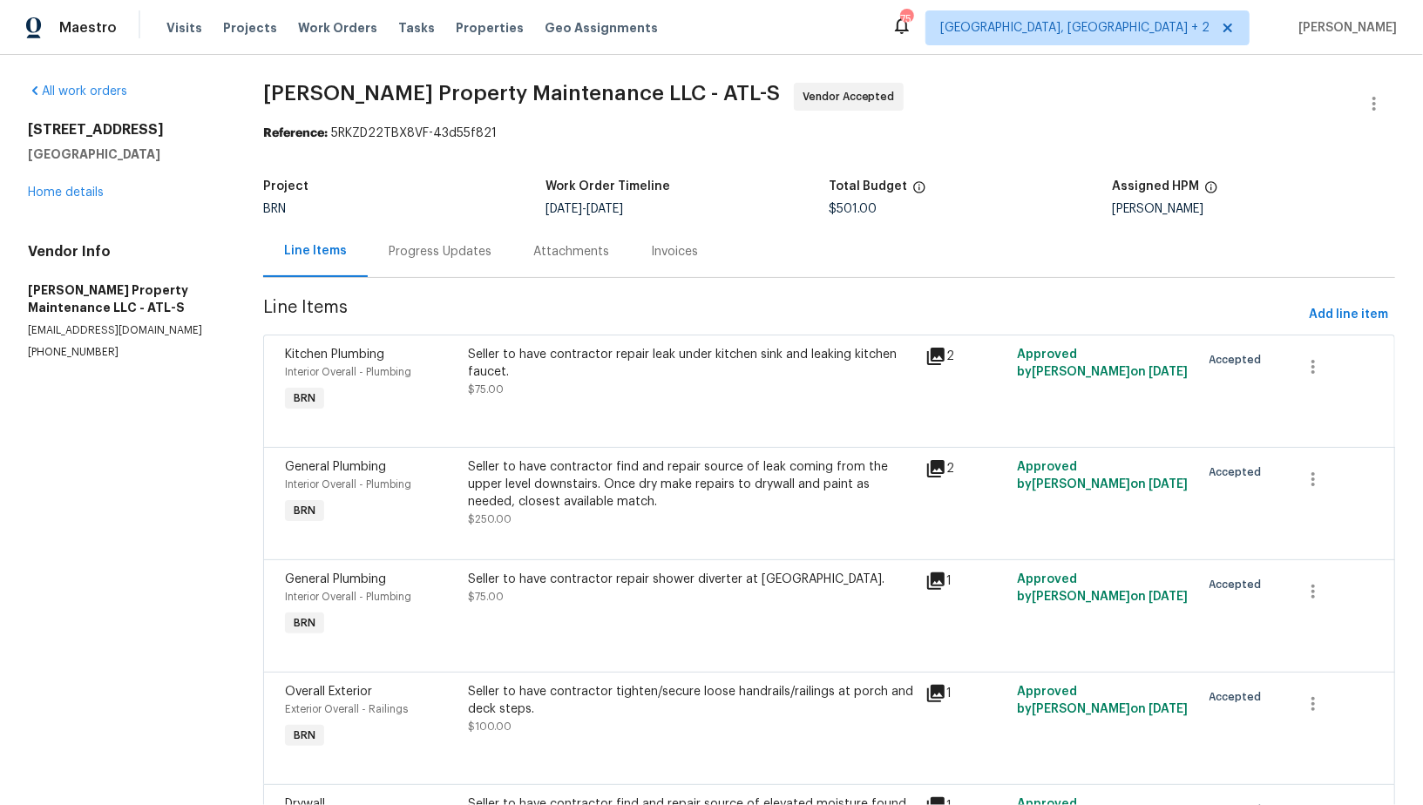
click at [458, 249] on div "Progress Updates" at bounding box center [440, 251] width 103 height 17
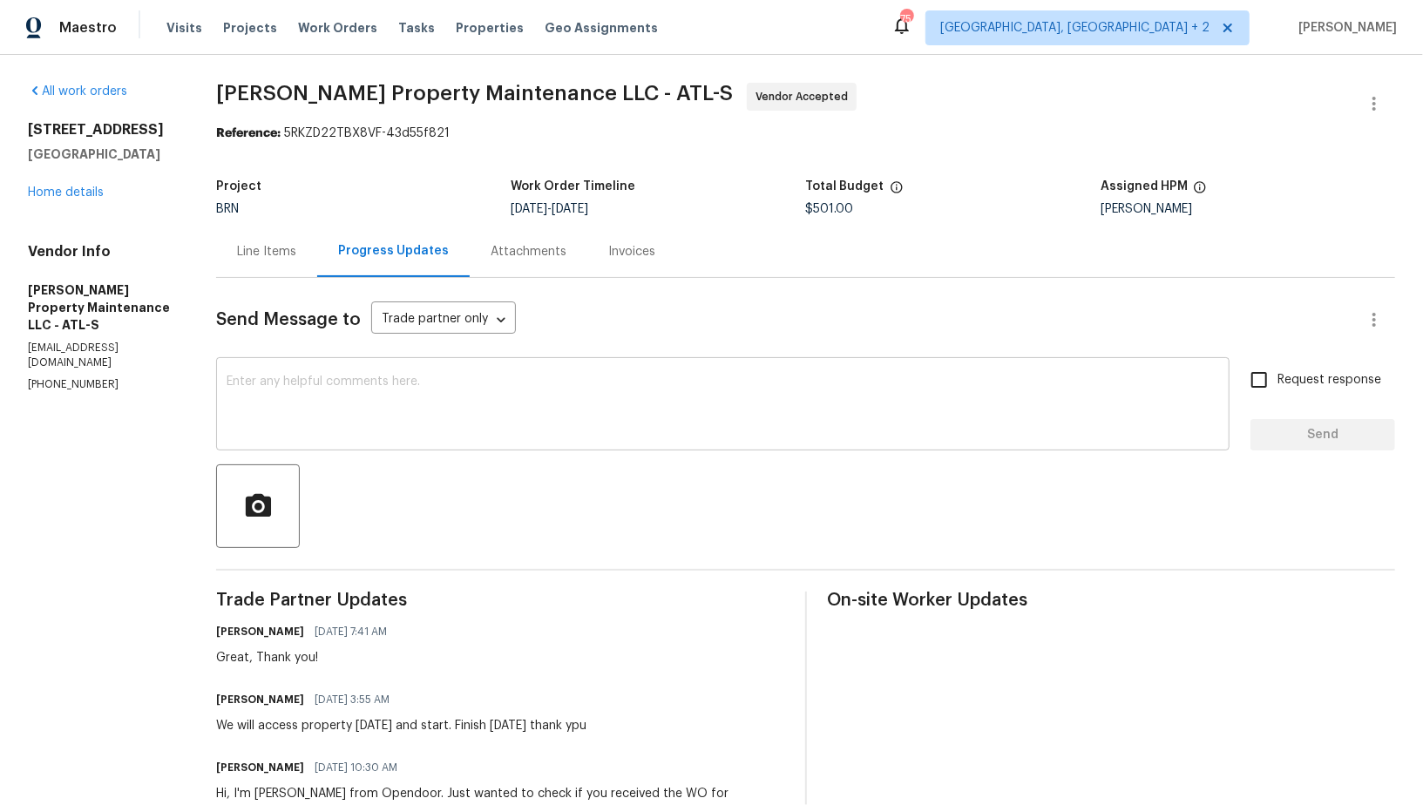
click at [407, 408] on textarea at bounding box center [722, 405] width 992 height 61
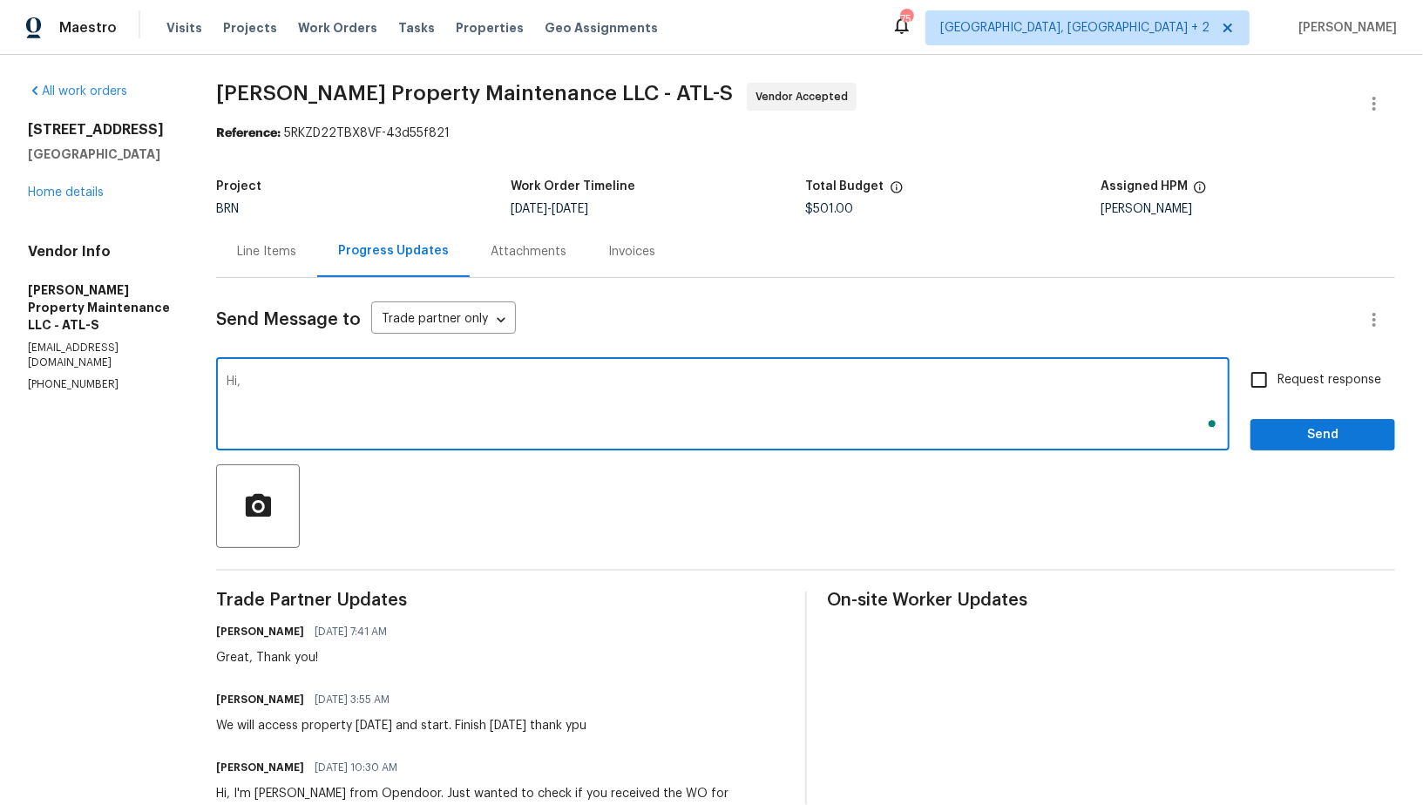
type textarea "Hi,"
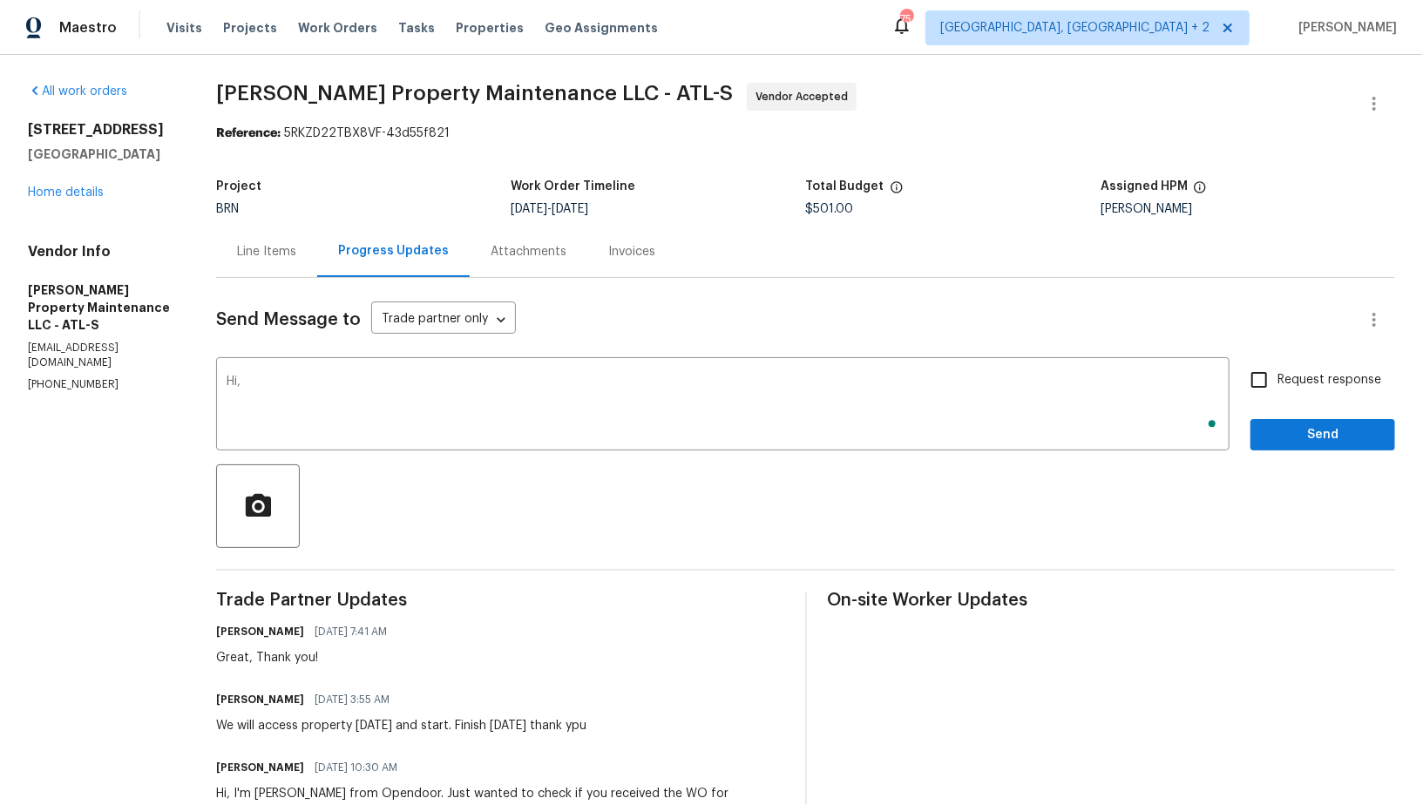
click at [285, 261] on div "Line Items" at bounding box center [266, 251] width 101 height 51
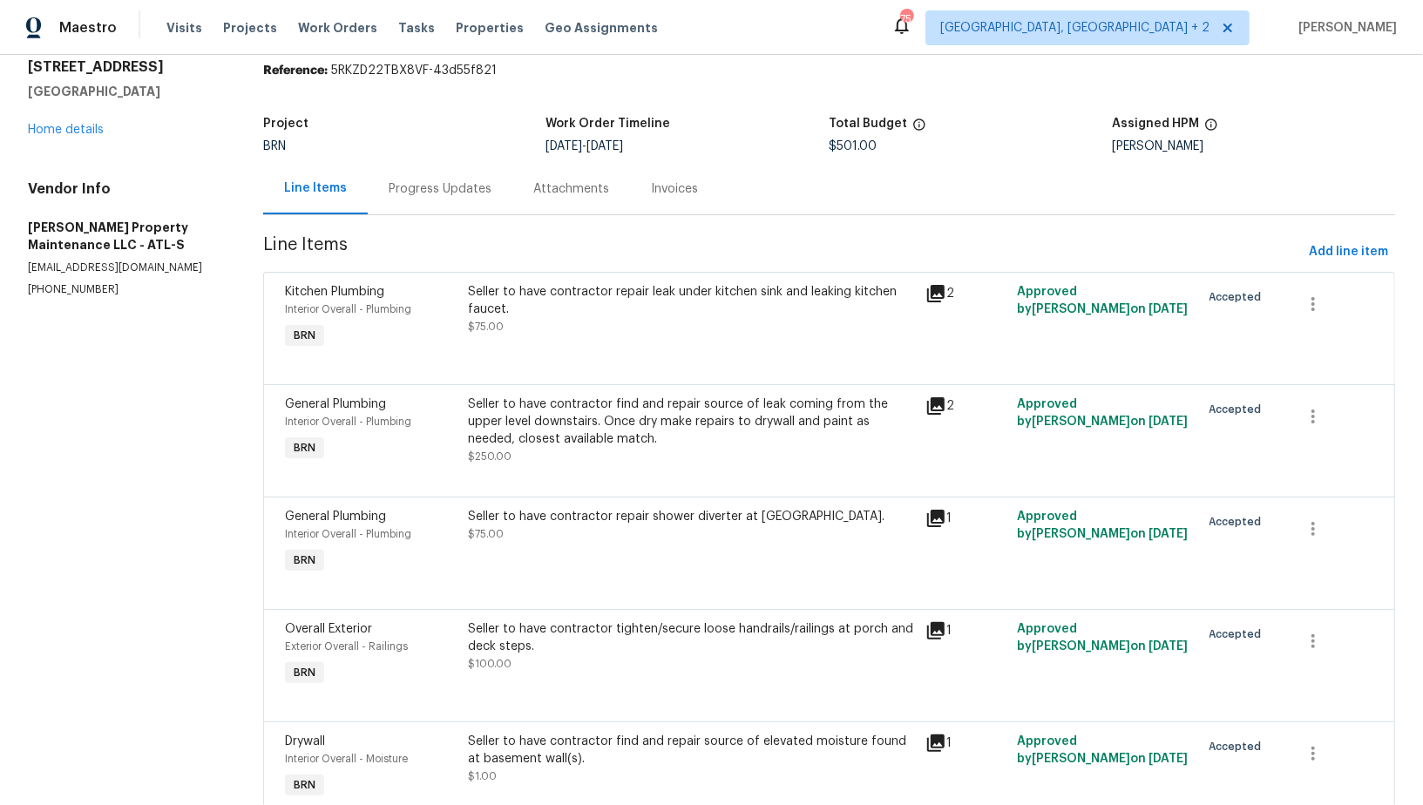
scroll to position [57, 0]
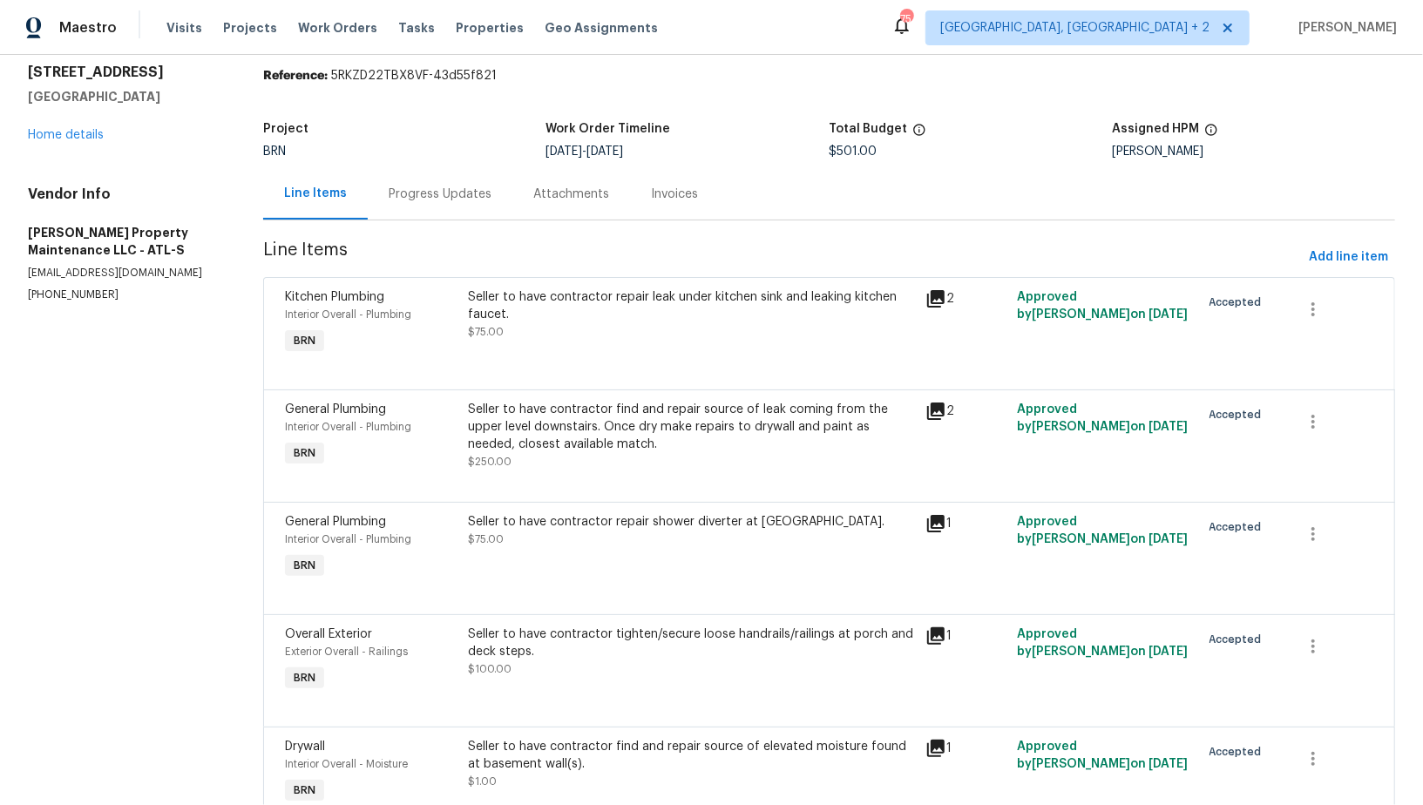
click at [409, 206] on div "Progress Updates" at bounding box center [440, 193] width 145 height 51
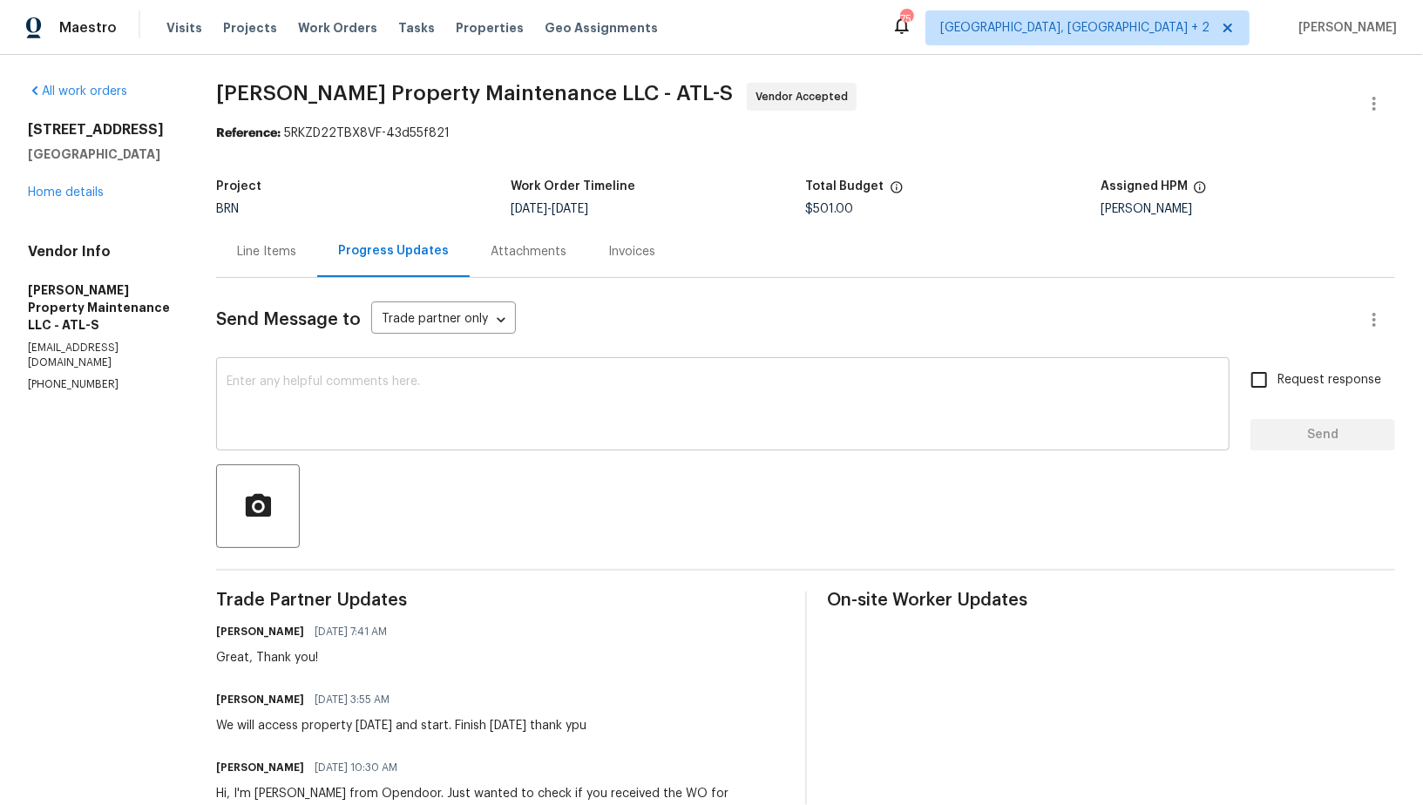
click at [417, 386] on textarea at bounding box center [722, 405] width 992 height 61
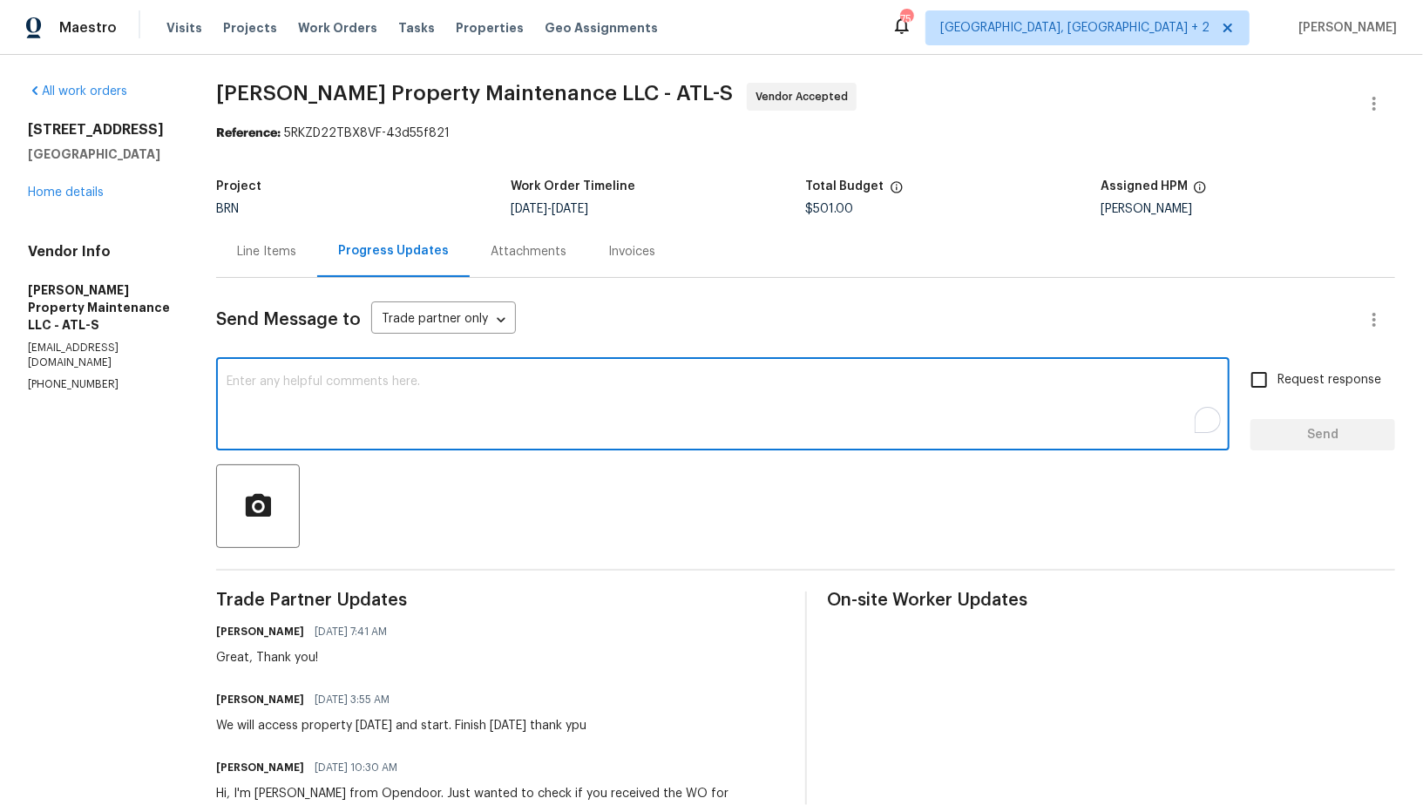
paste textarea "Hi,"
type textarea "Hi,"
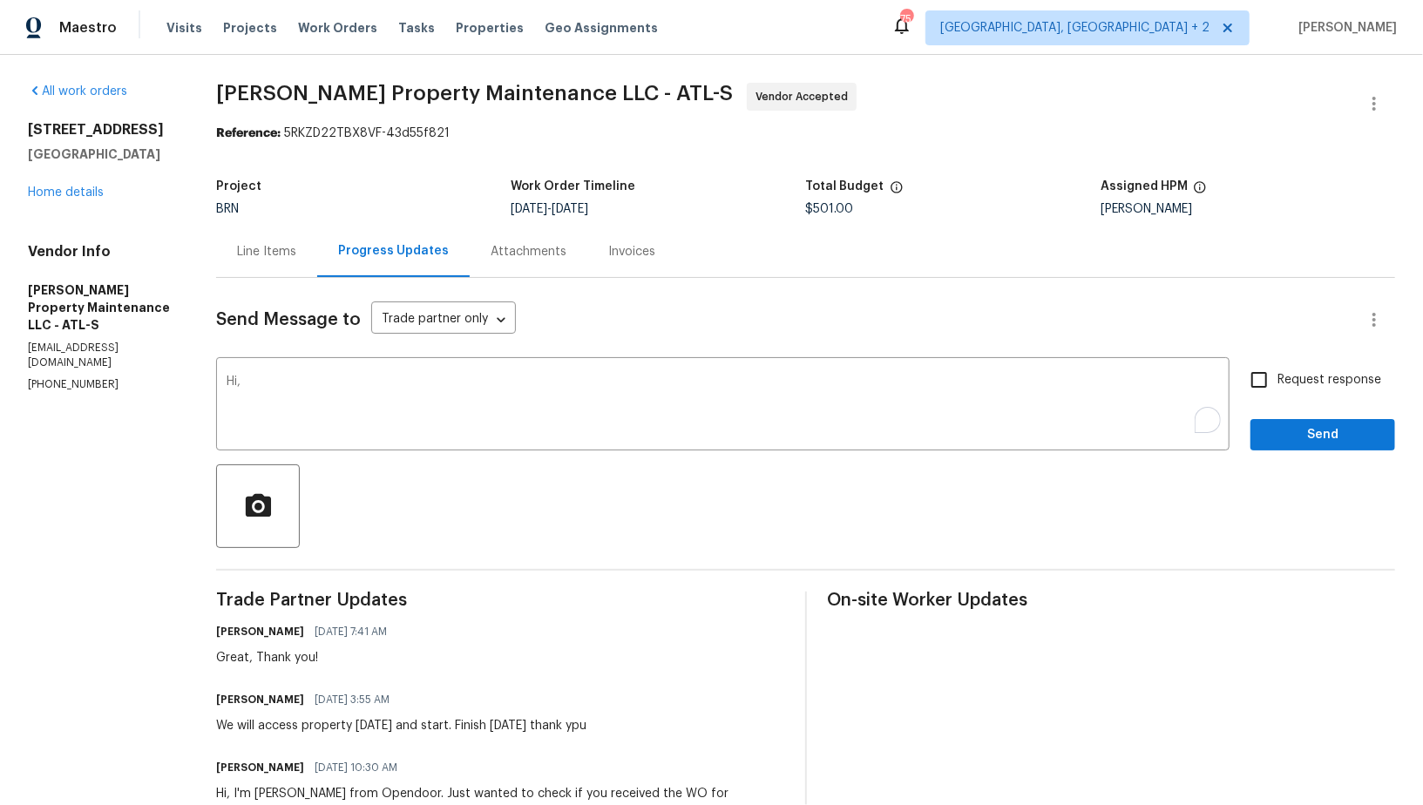
click at [263, 243] on div "Line Items" at bounding box center [266, 251] width 59 height 17
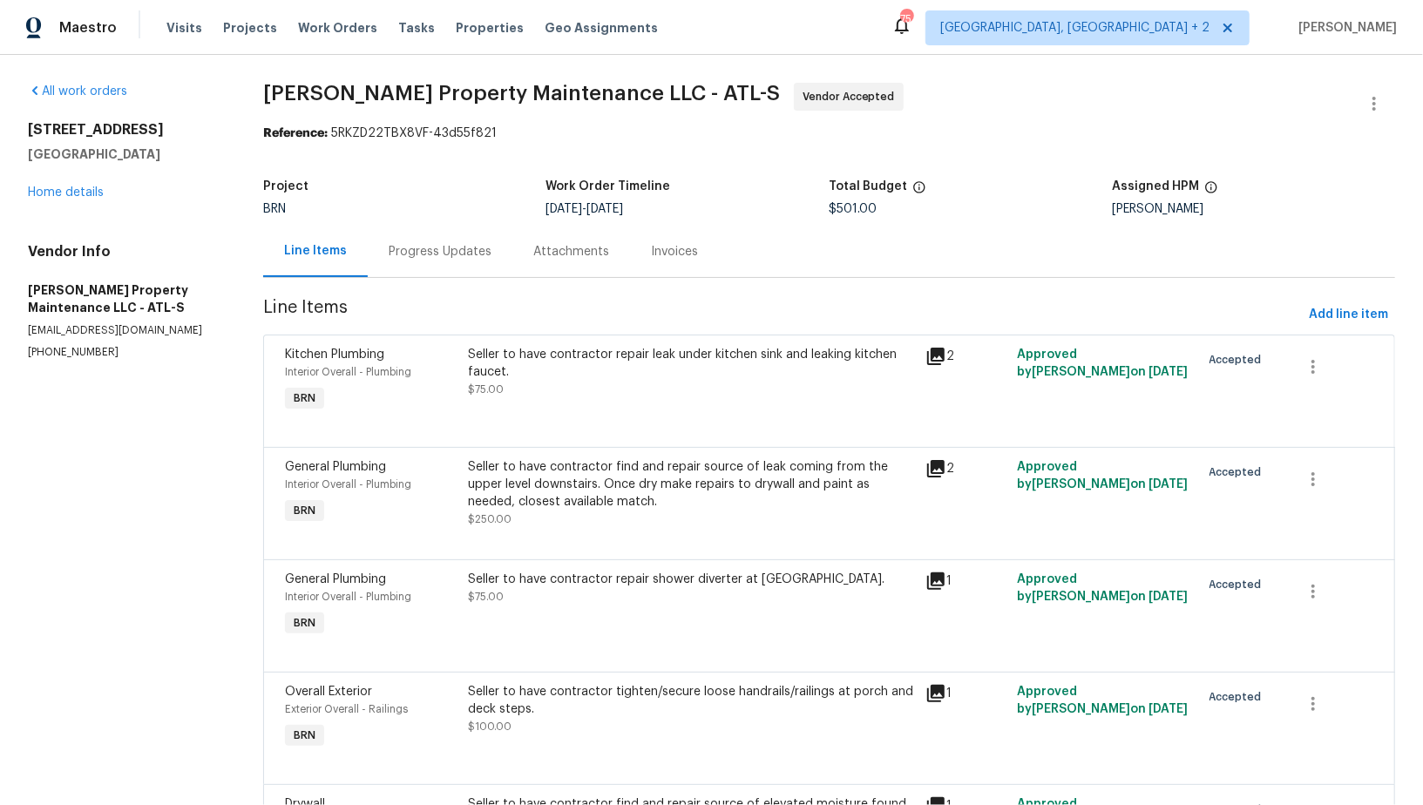
scroll to position [140, 0]
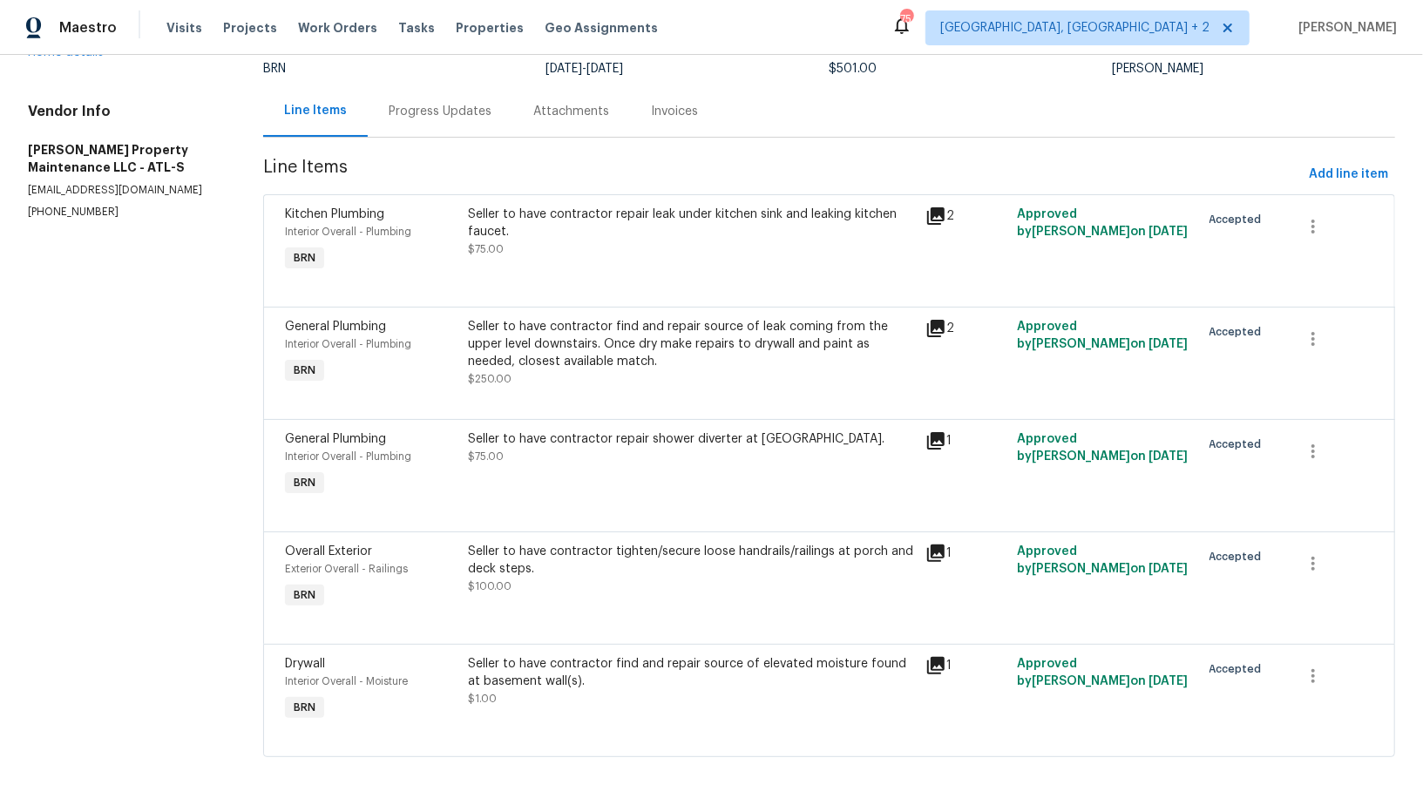
click at [591, 682] on div "Seller to have contractor find and repair source of elevated moisture found at …" at bounding box center [692, 672] width 448 height 35
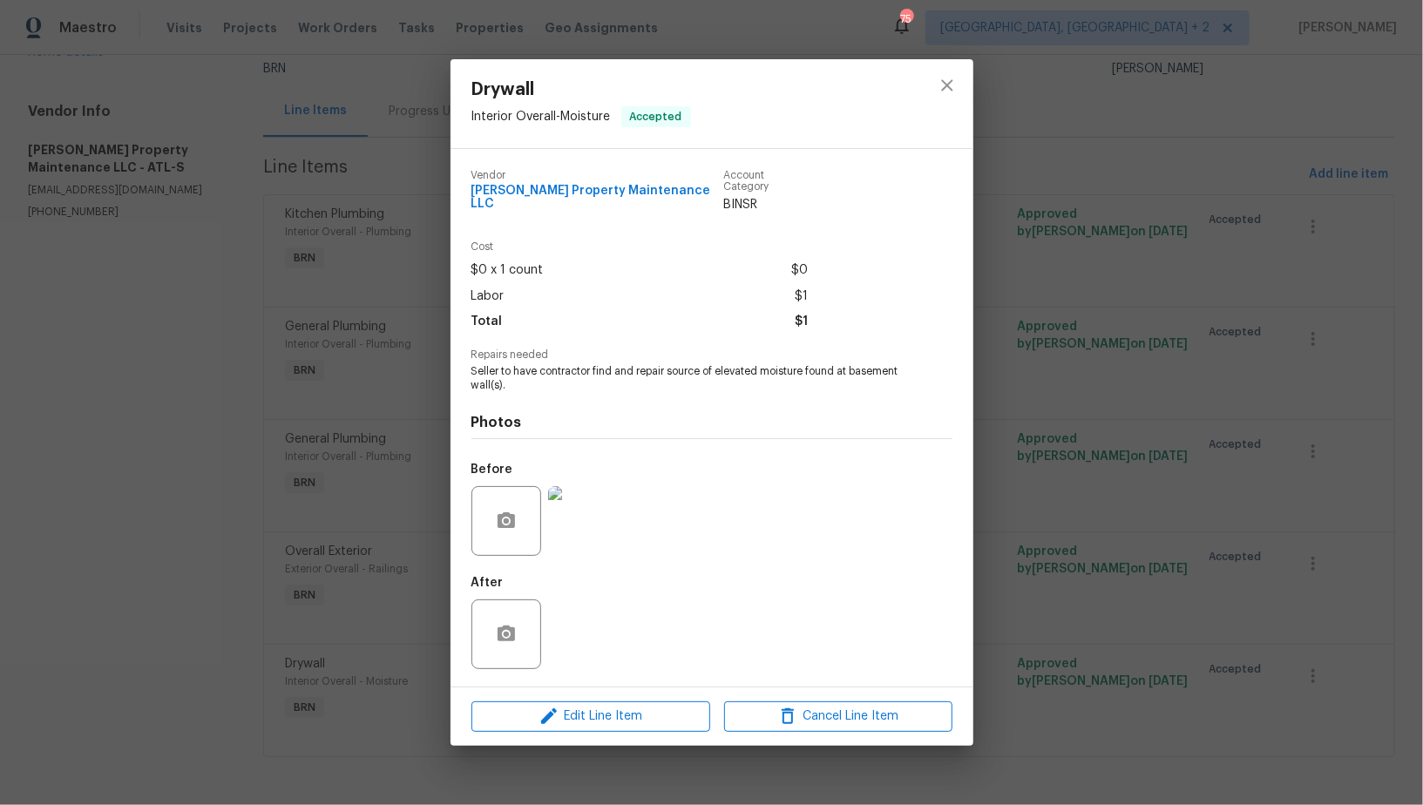
click at [595, 468] on div "Before" at bounding box center [546, 509] width 150 height 113
click at [594, 497] on img at bounding box center [583, 521] width 70 height 70
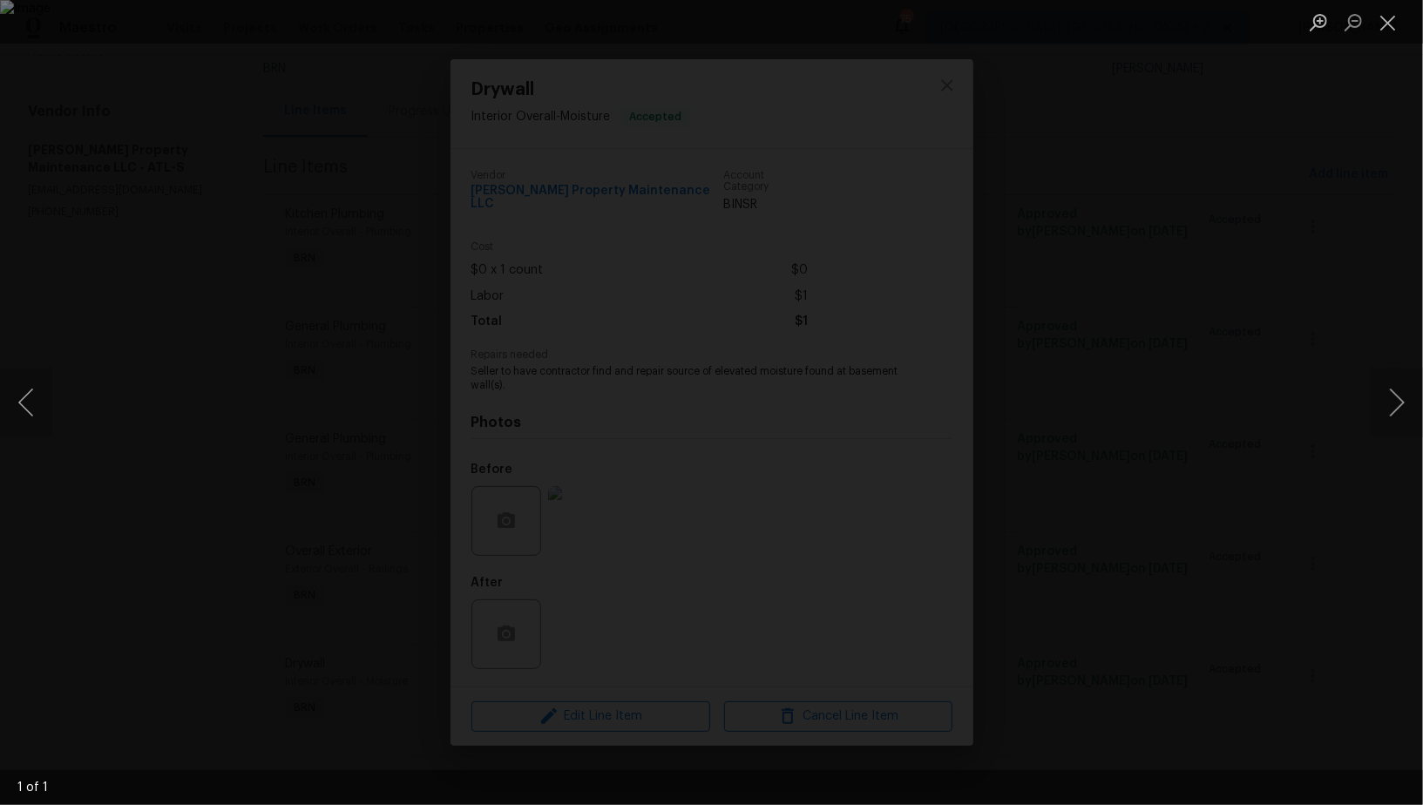
click at [1326, 491] on div "Lightbox" at bounding box center [711, 402] width 1423 height 805
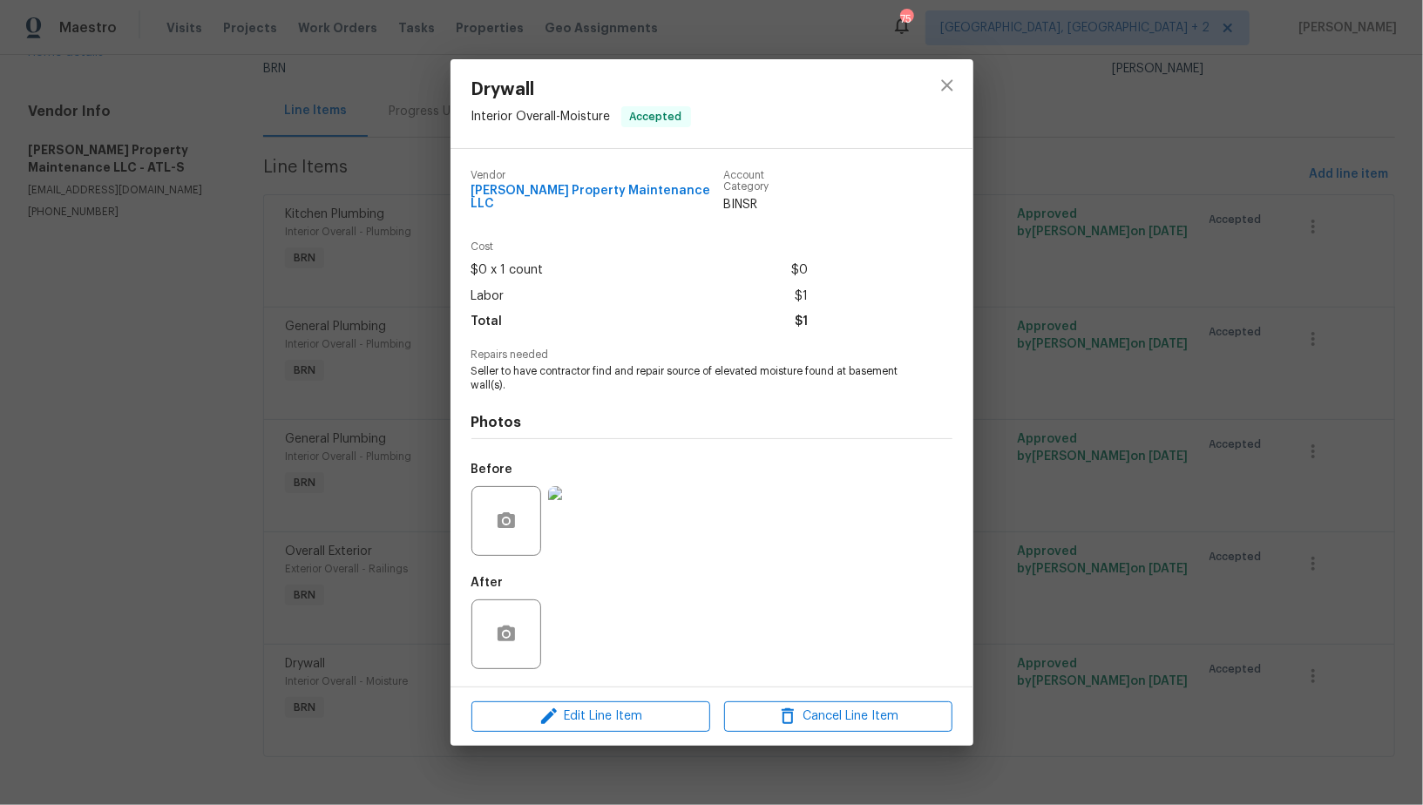
click at [1326, 491] on div "Drywall Interior Overall - Moisture Accepted Vendor [PERSON_NAME] Property Main…" at bounding box center [711, 402] width 1423 height 805
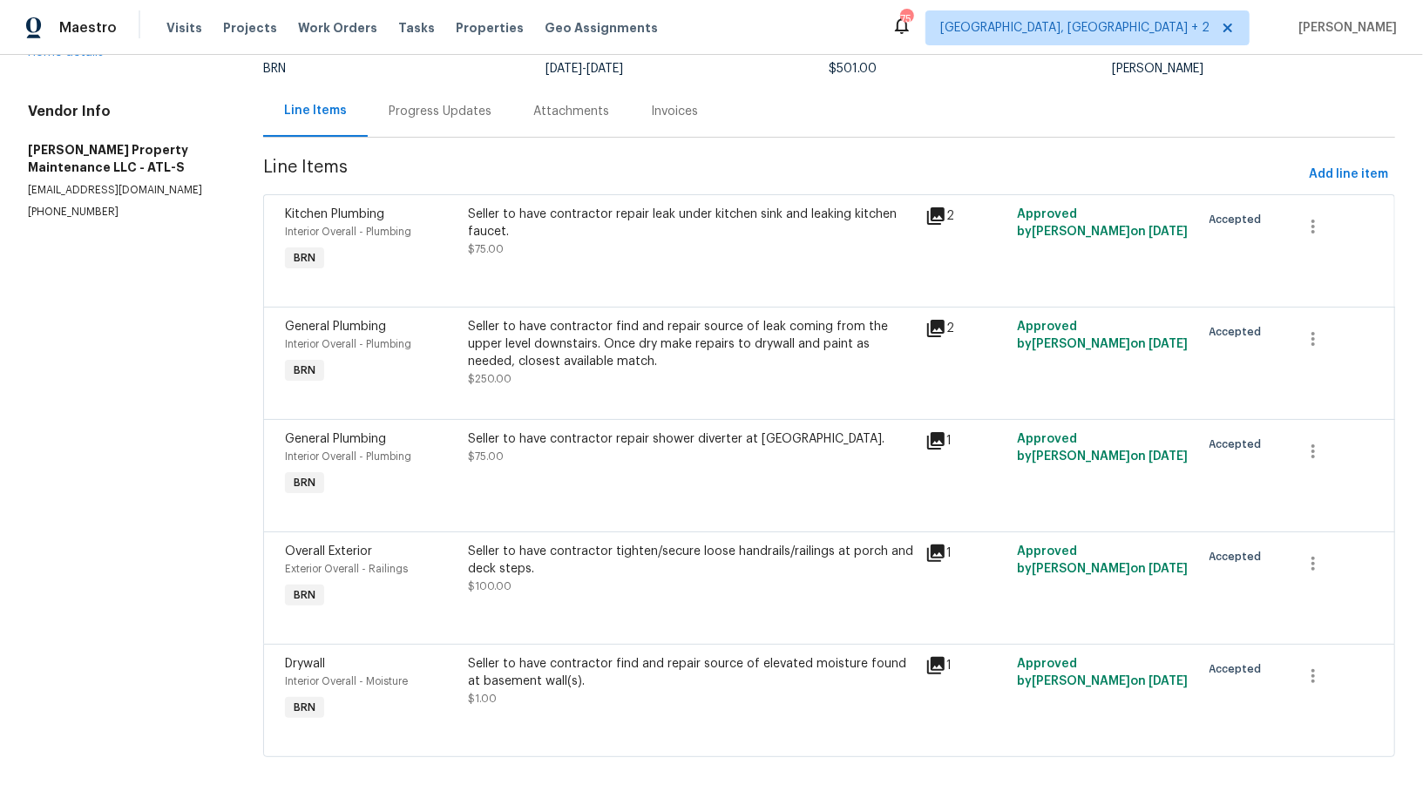
click at [474, 124] on div "Progress Updates" at bounding box center [440, 110] width 145 height 51
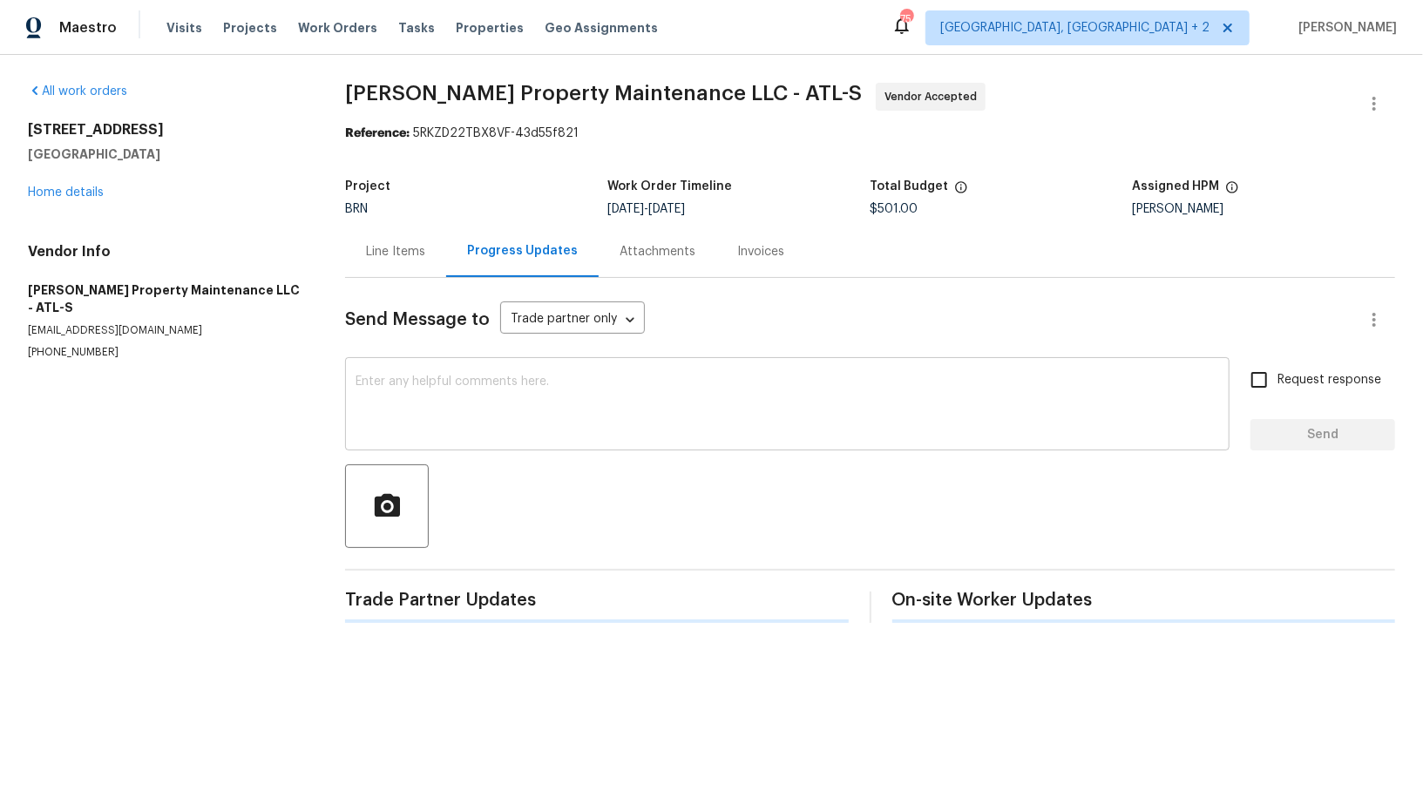
click at [438, 375] on div "x ​" at bounding box center [787, 406] width 884 height 89
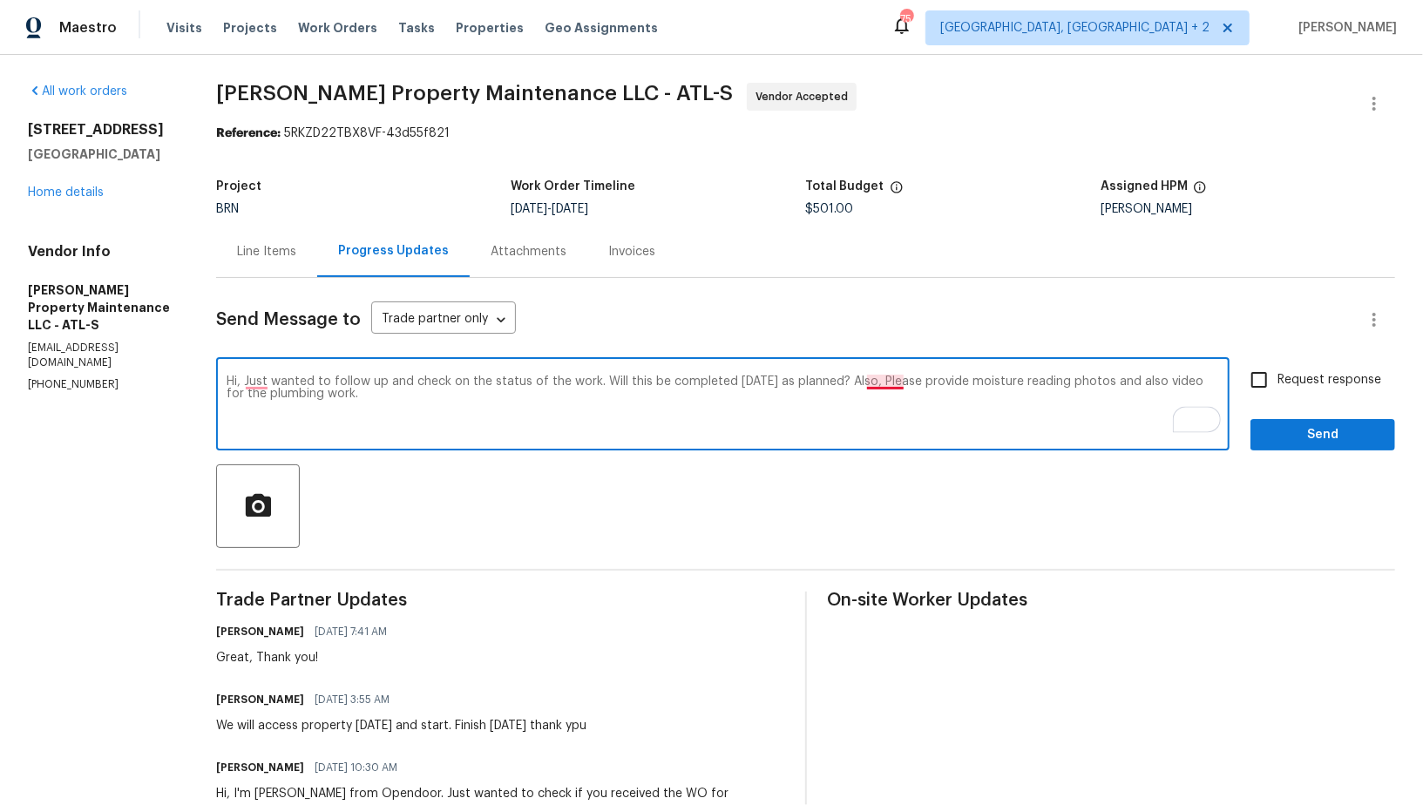
click at [870, 383] on textarea "Hi, Just wanted to follow up and check on the status of the work. Will this be …" at bounding box center [722, 405] width 992 height 61
click at [907, 408] on textarea "Hi, Just wanted to follow up and check on the status of the work. Will this be …" at bounding box center [722, 405] width 992 height 61
type textarea "Hi, Just wanted to follow up and check on the status of the work. Will this be …"
click at [1264, 390] on input "Request response" at bounding box center [1258, 380] width 37 height 37
checkbox input "true"
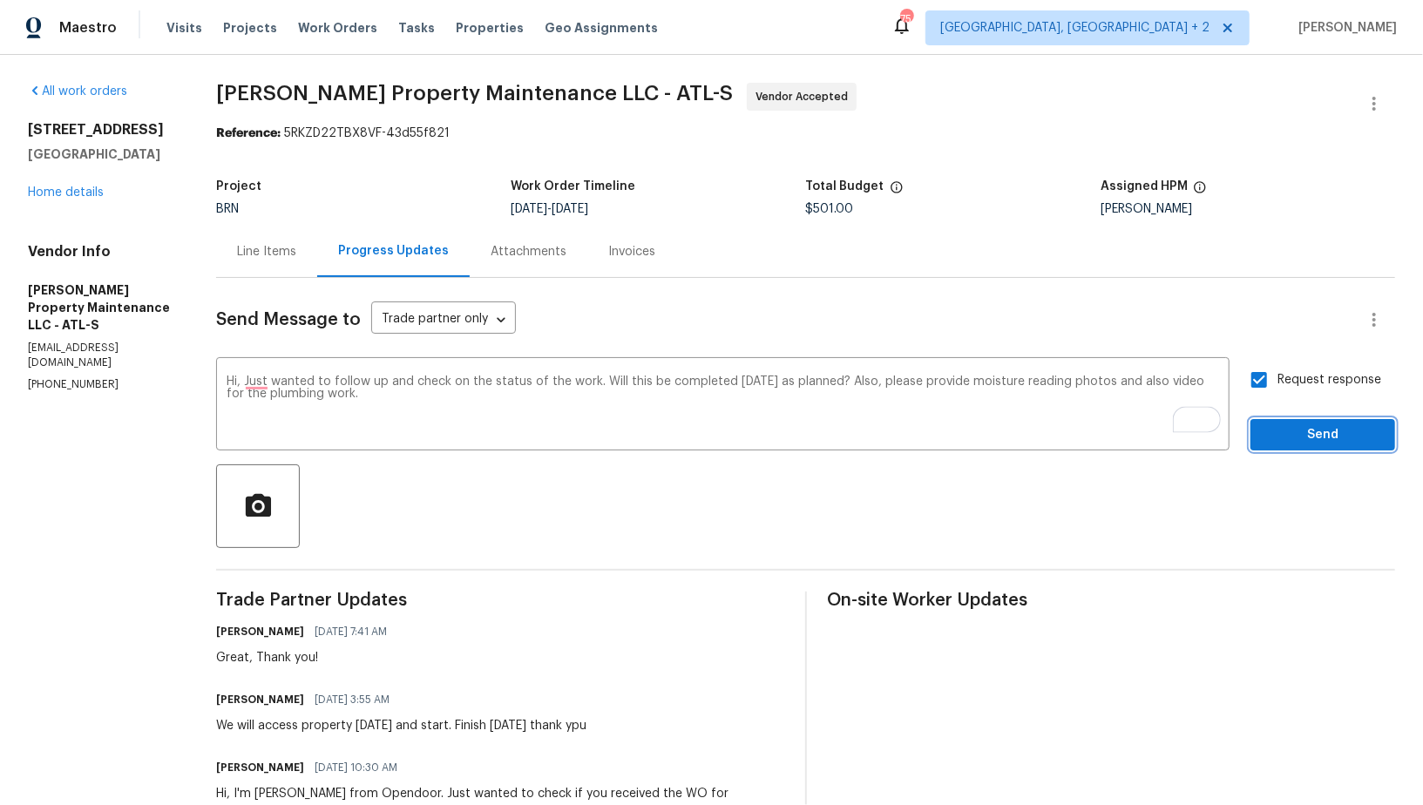
click at [1281, 430] on span "Send" at bounding box center [1322, 435] width 117 height 22
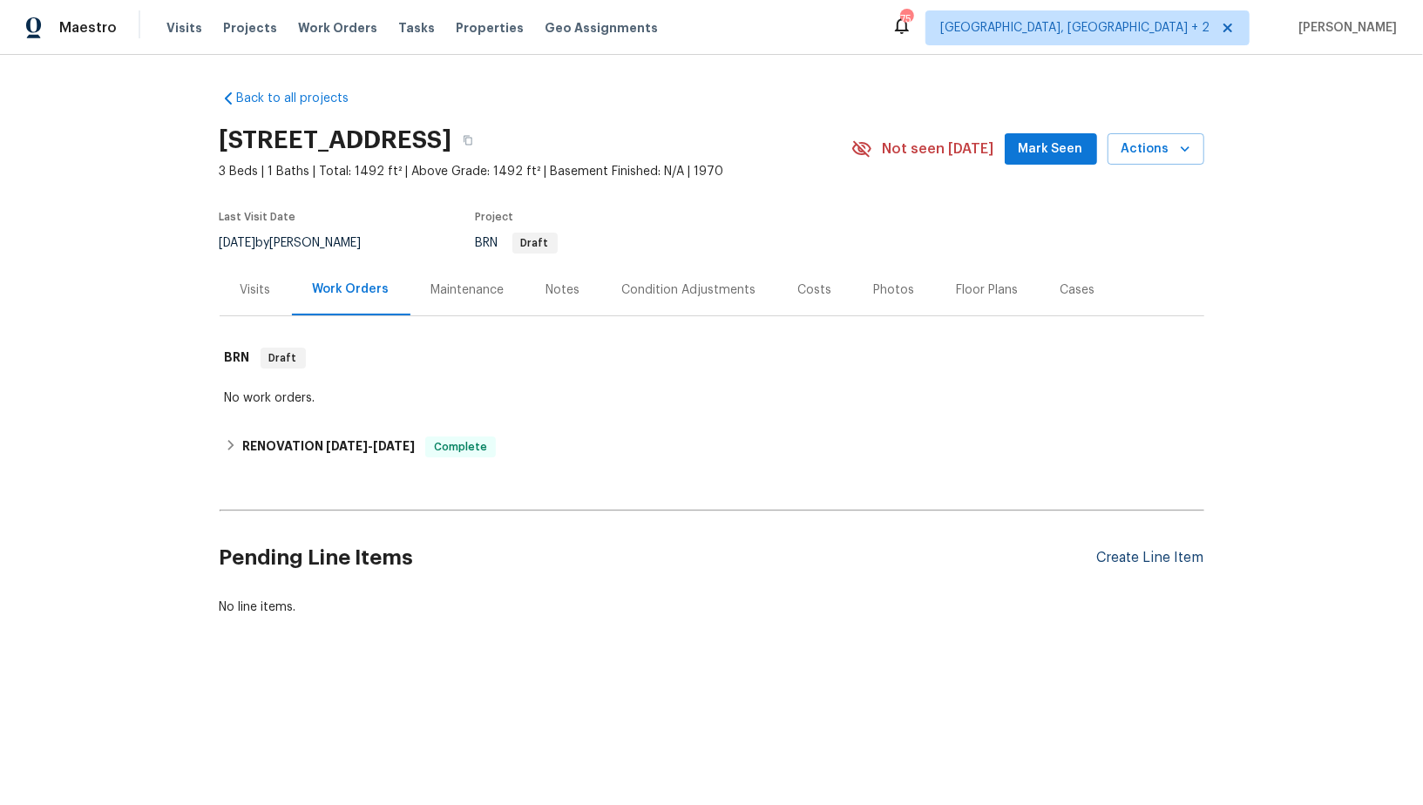
click at [1148, 558] on div "Create Line Item" at bounding box center [1150, 558] width 107 height 17
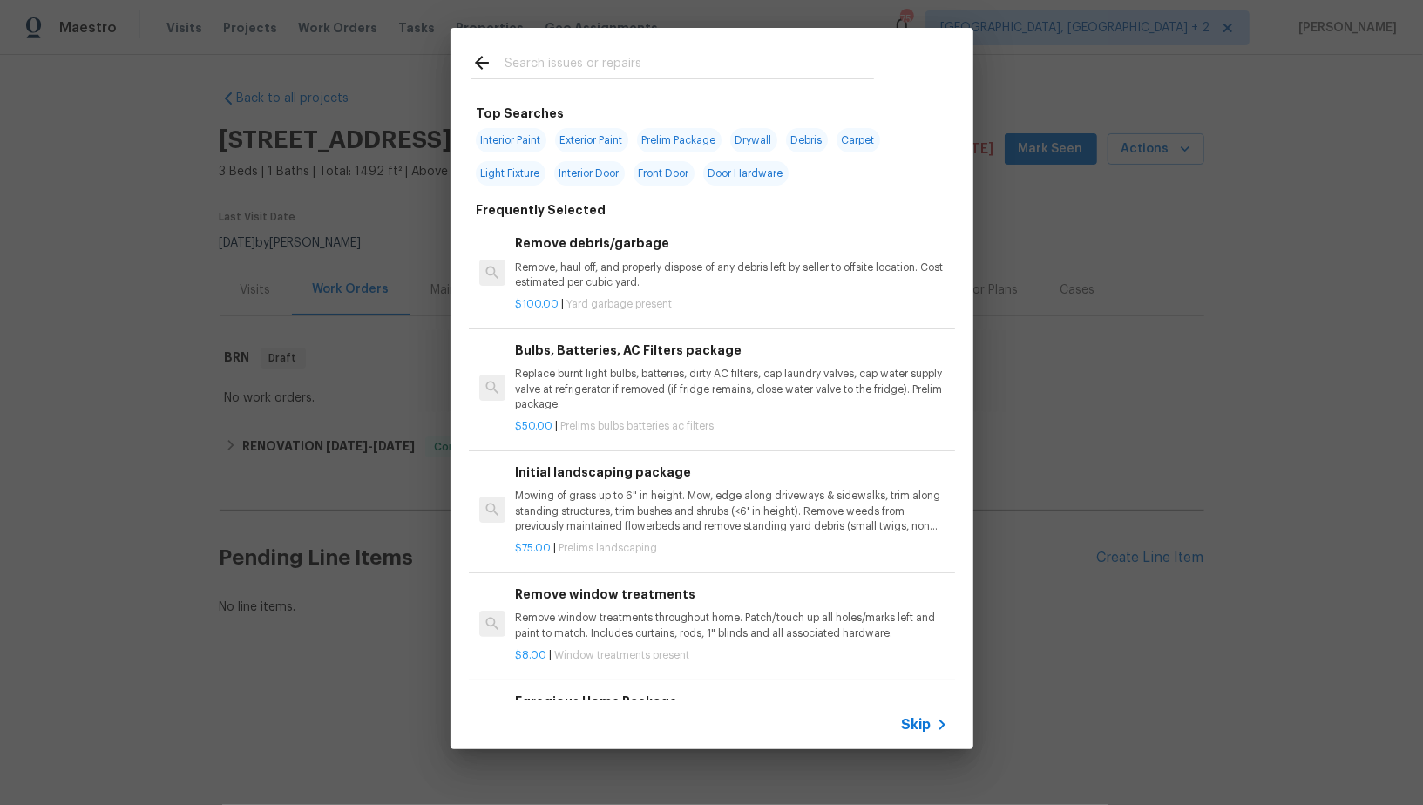
click at [913, 720] on span "Skip" at bounding box center [917, 724] width 30 height 17
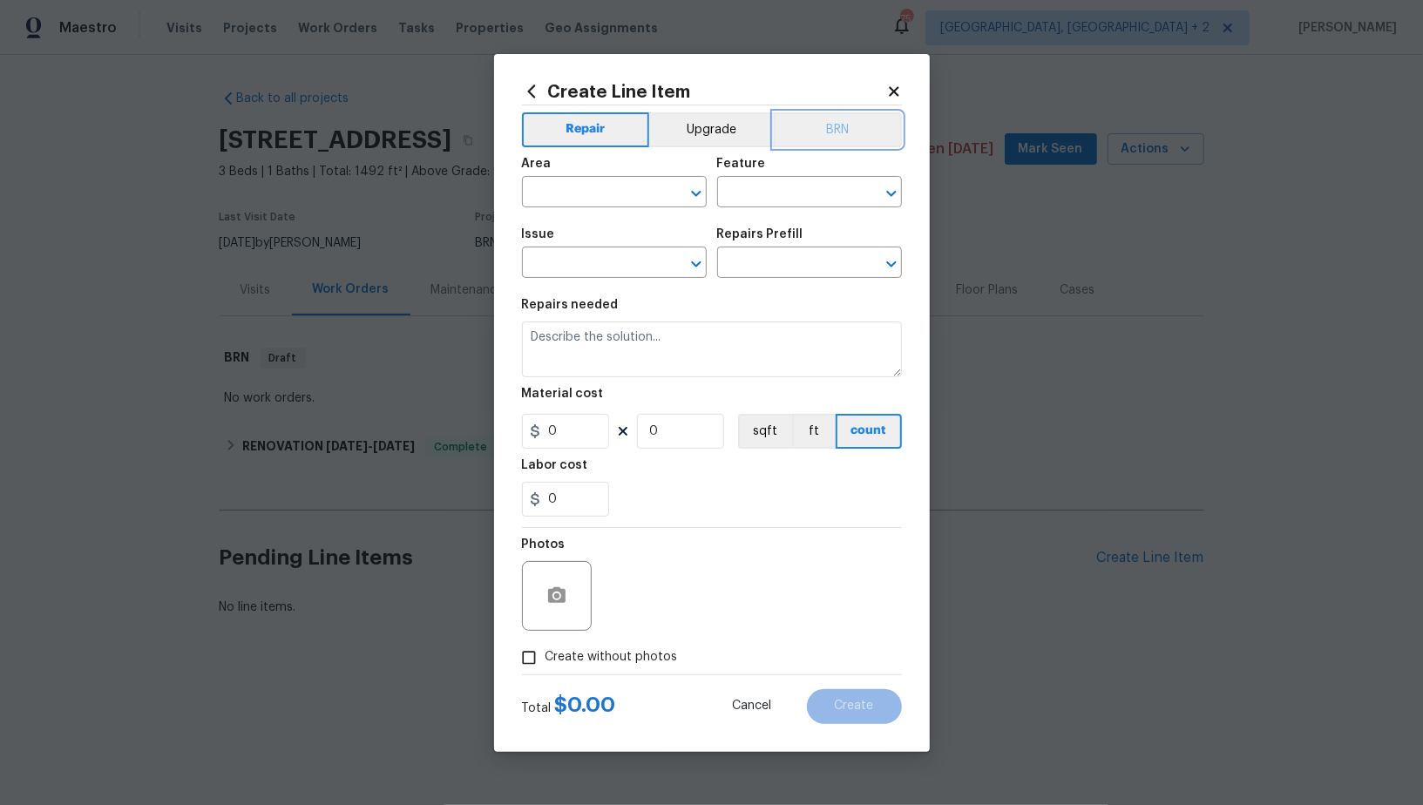
click at [815, 121] on button "BRN" at bounding box center [838, 129] width 128 height 35
click at [649, 186] on input "text" at bounding box center [590, 193] width 136 height 27
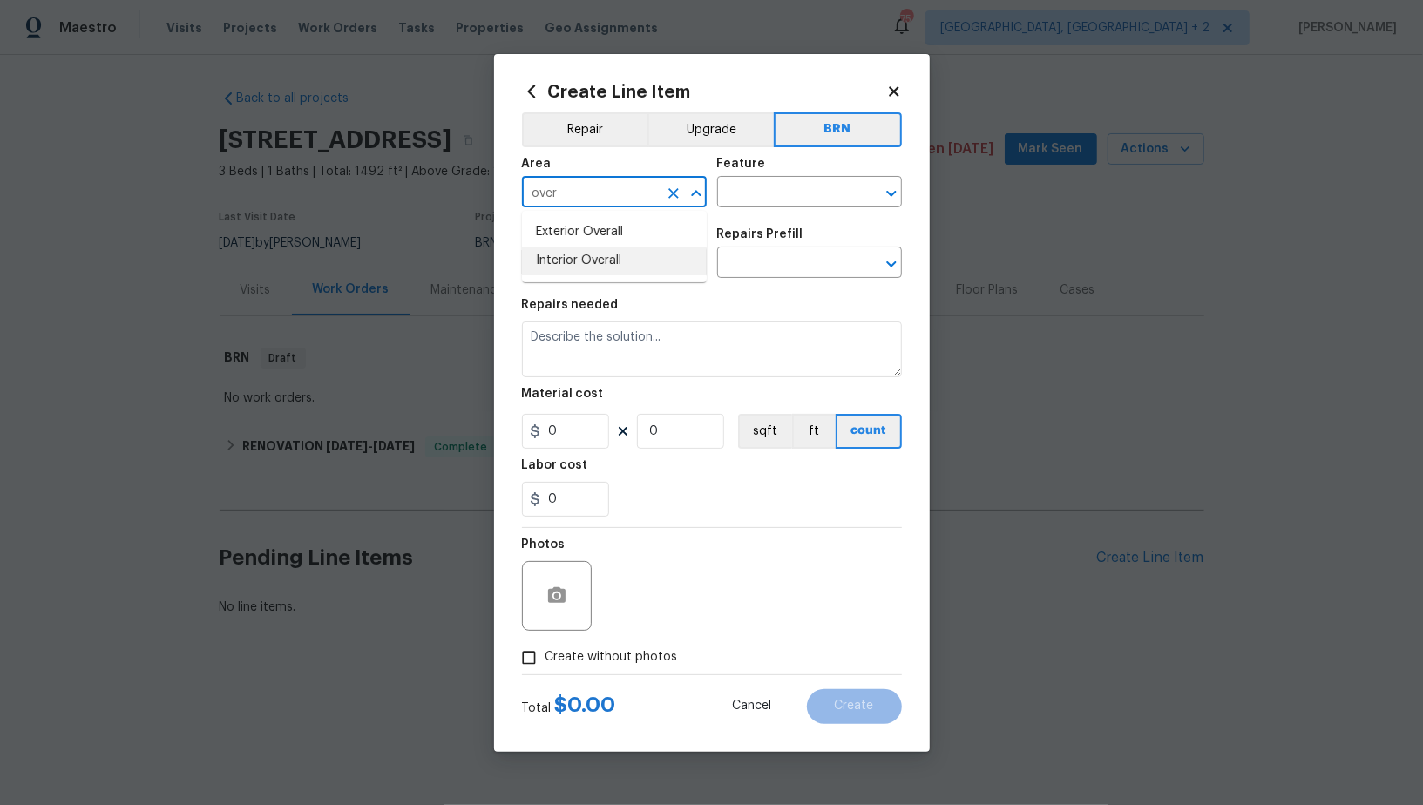
click at [601, 263] on li "Interior Overall" at bounding box center [614, 261] width 185 height 29
type input "Interior Overall"
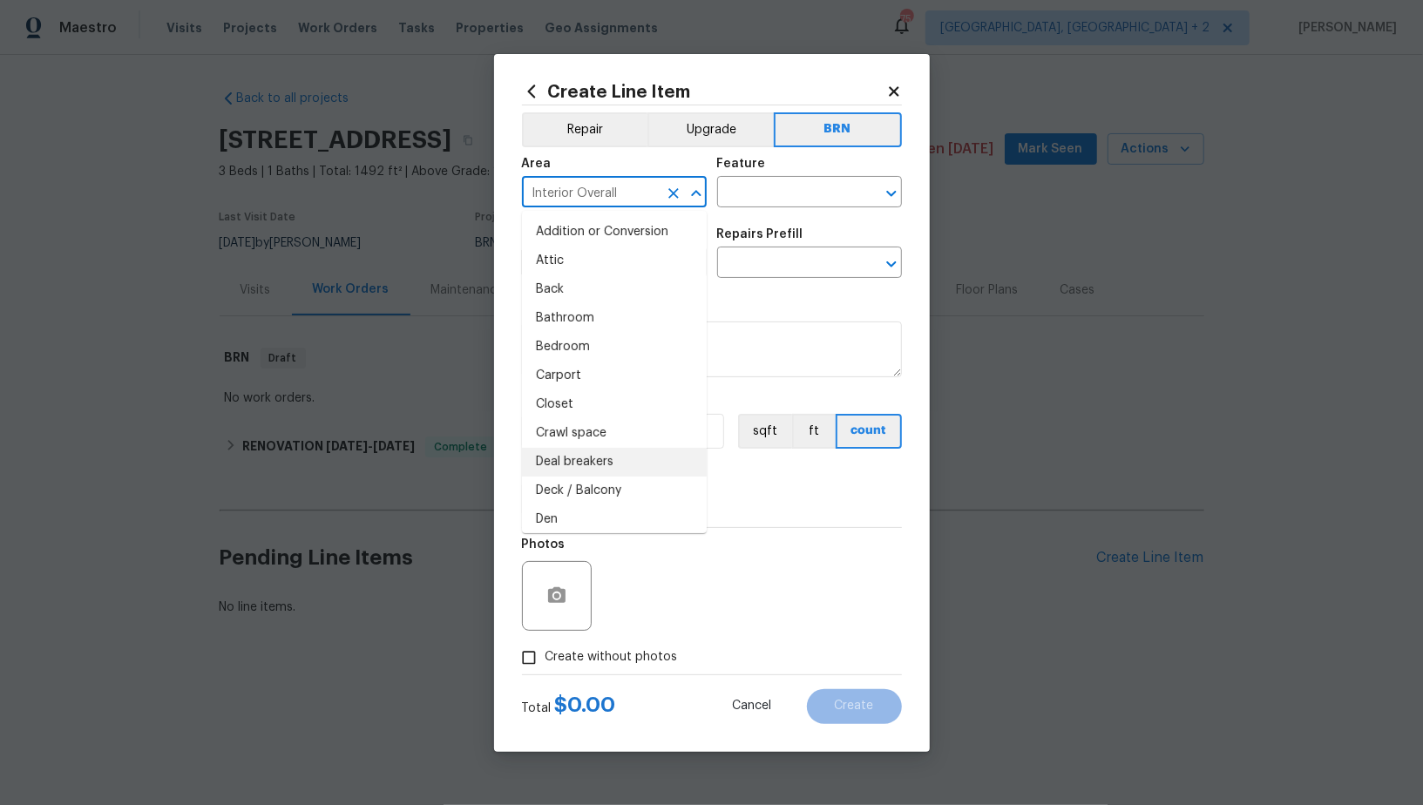
scroll to position [64, 0]
click at [666, 196] on icon "Clear" at bounding box center [673, 193] width 17 height 17
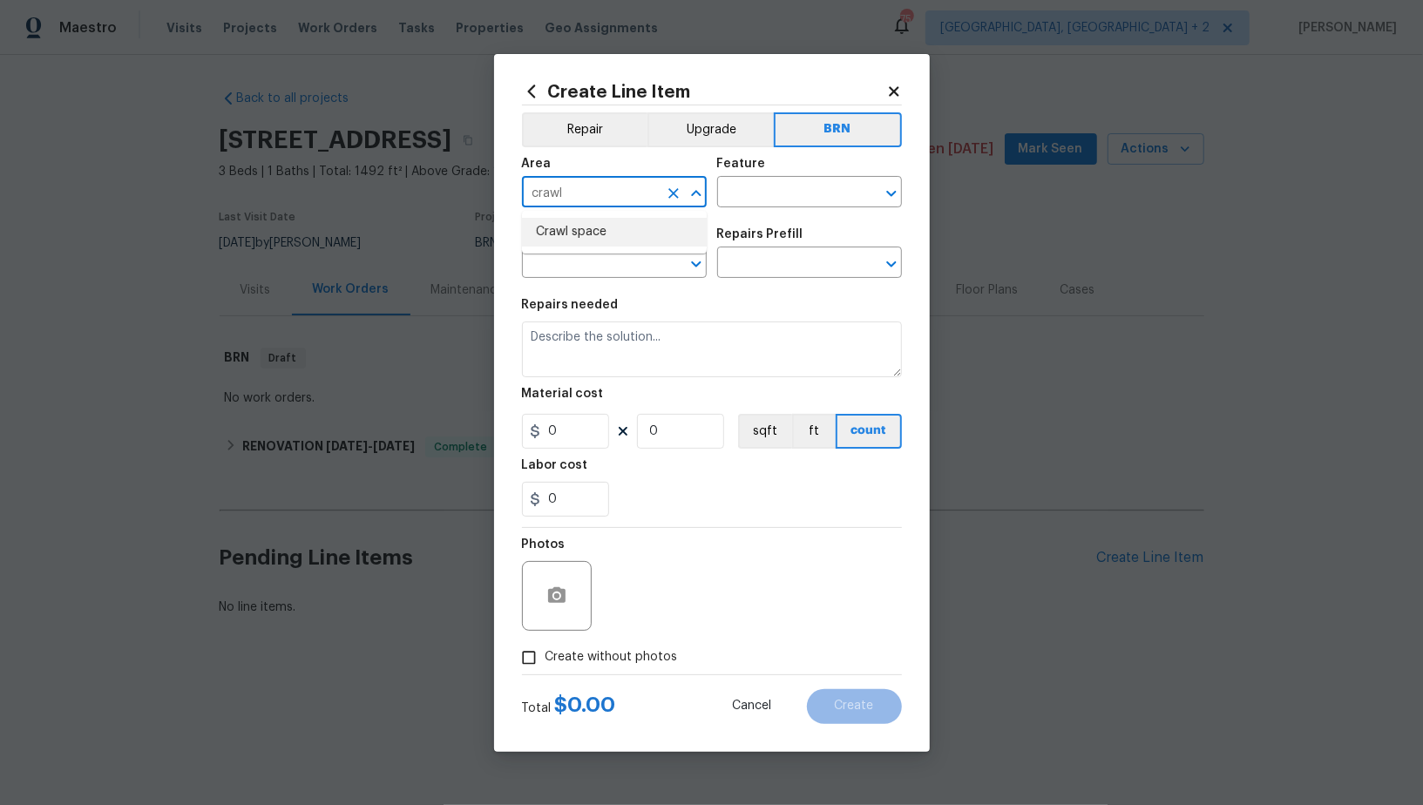
click at [619, 232] on li "Crawl space" at bounding box center [614, 232] width 185 height 29
type input "Crawl space"
click at [759, 184] on input "text" at bounding box center [785, 193] width 136 height 27
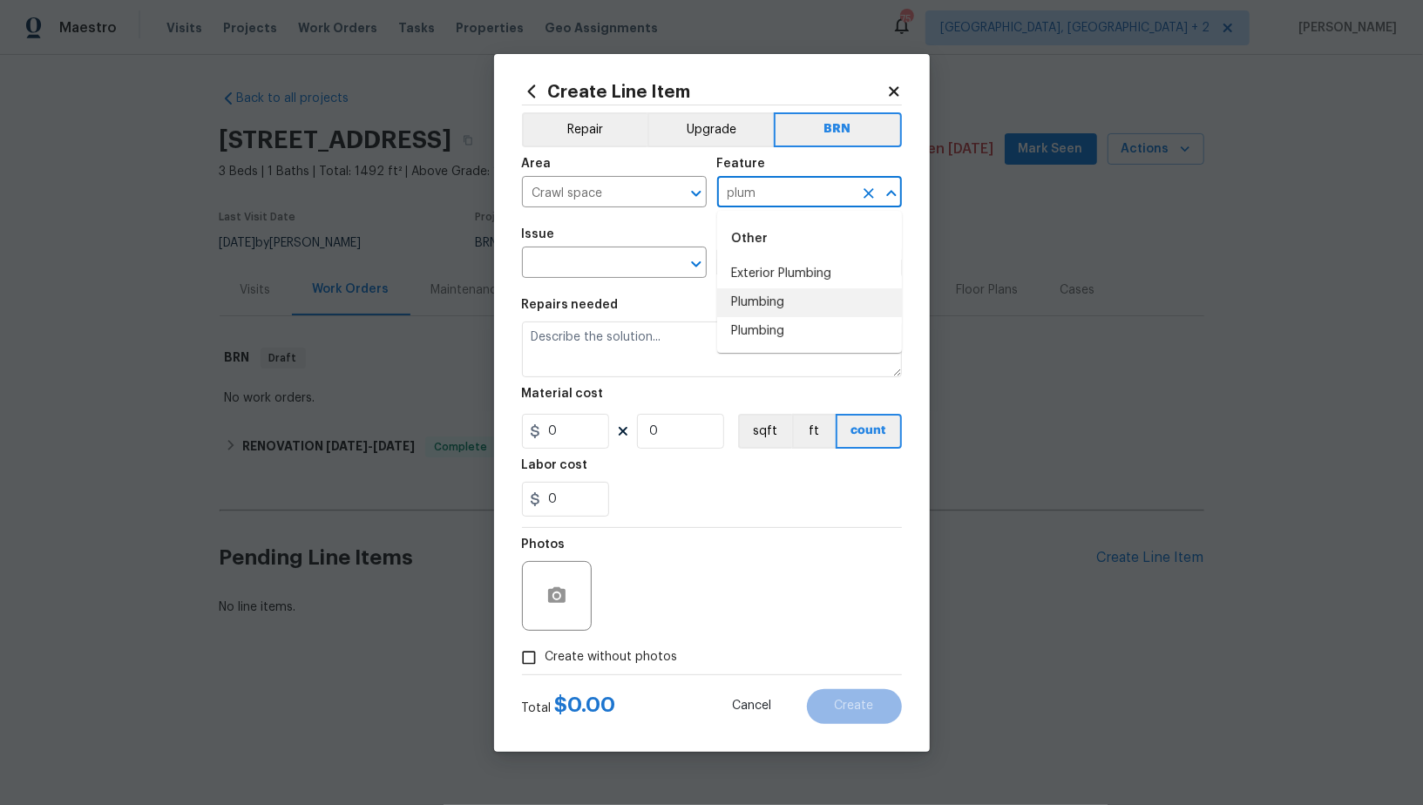
click at [774, 313] on li "Plumbing" at bounding box center [809, 302] width 185 height 29
type input "Plumbing"
click at [555, 274] on input "text" at bounding box center [590, 264] width 136 height 27
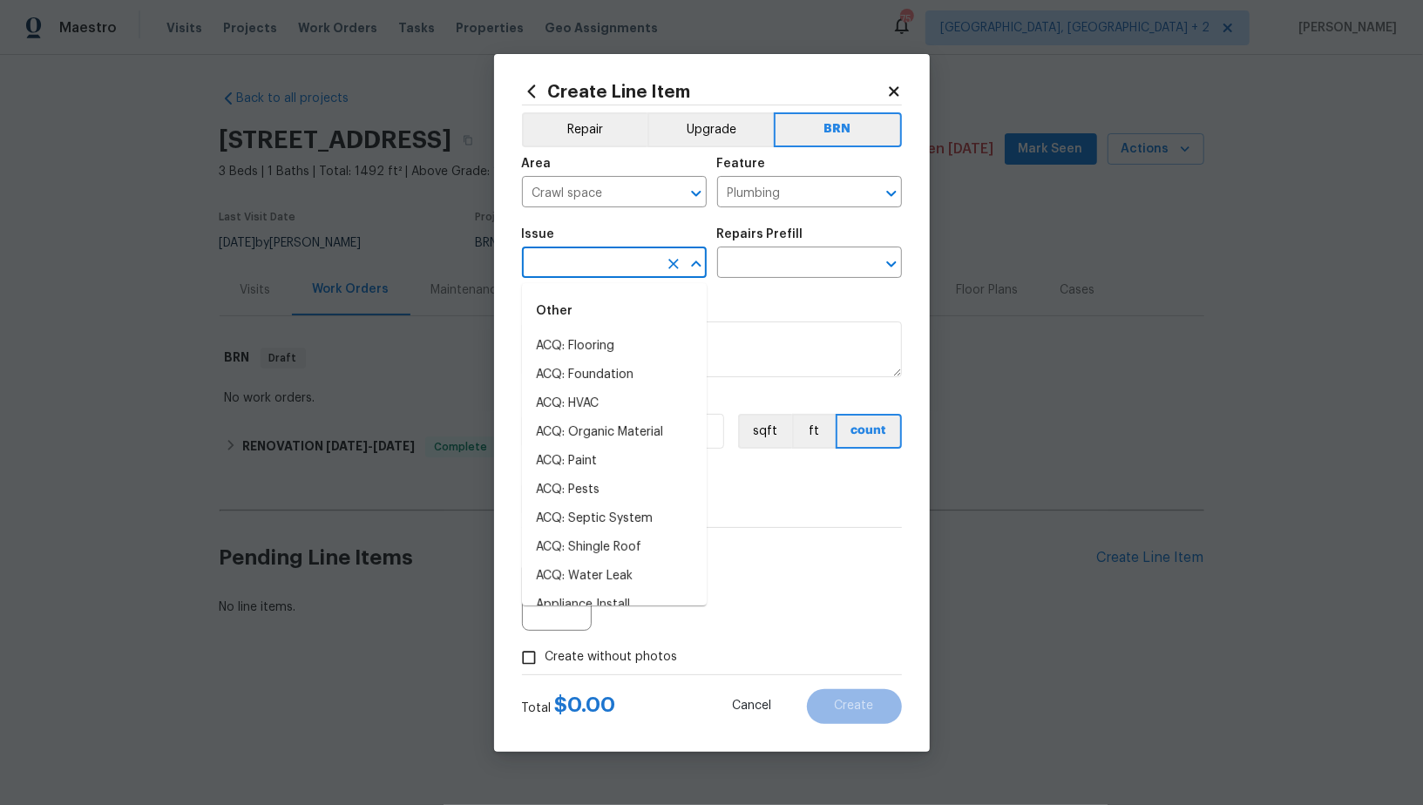
type input "l"
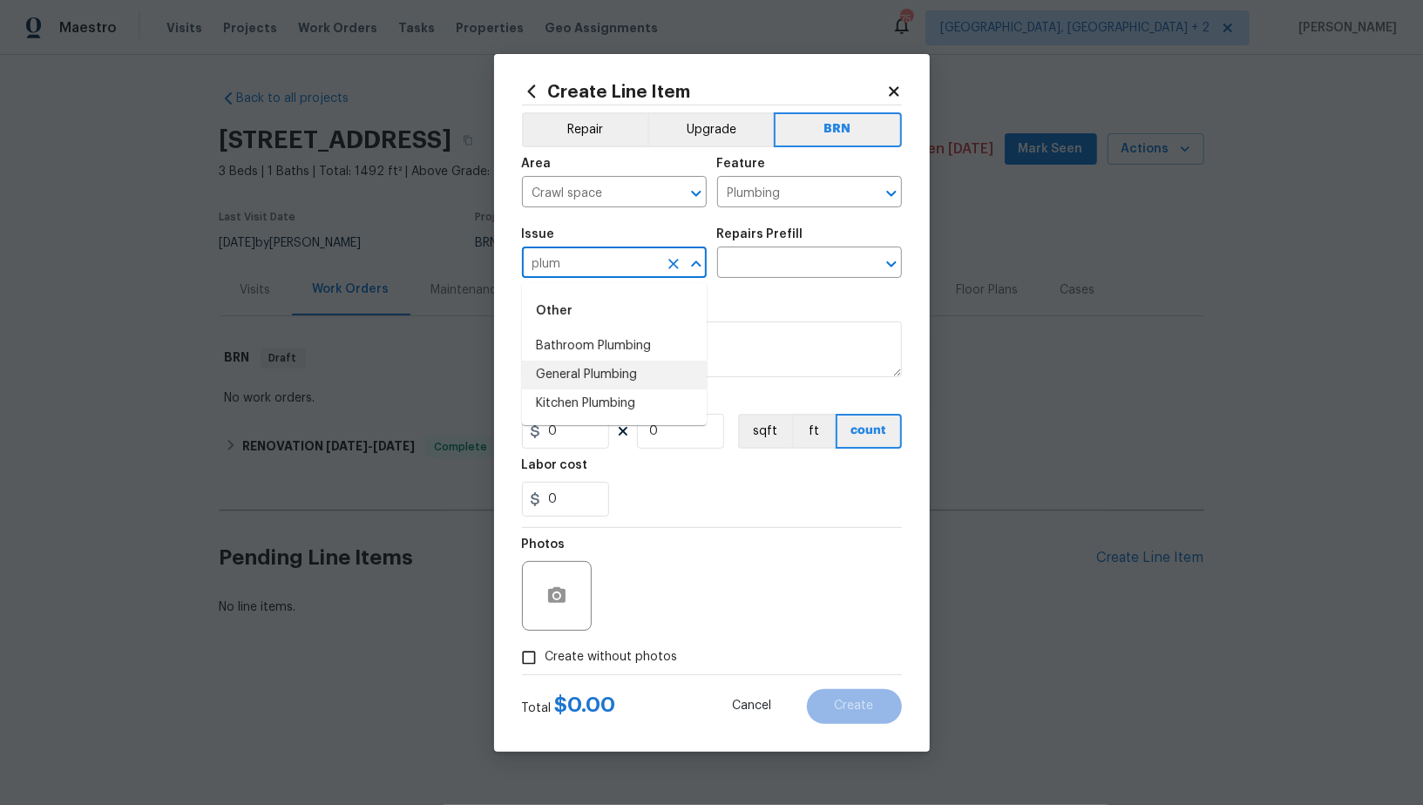
click at [560, 367] on li "General Plumbing" at bounding box center [614, 375] width 185 height 29
type input "General Plumbing"
click at [781, 259] on input "text" at bounding box center [785, 264] width 136 height 27
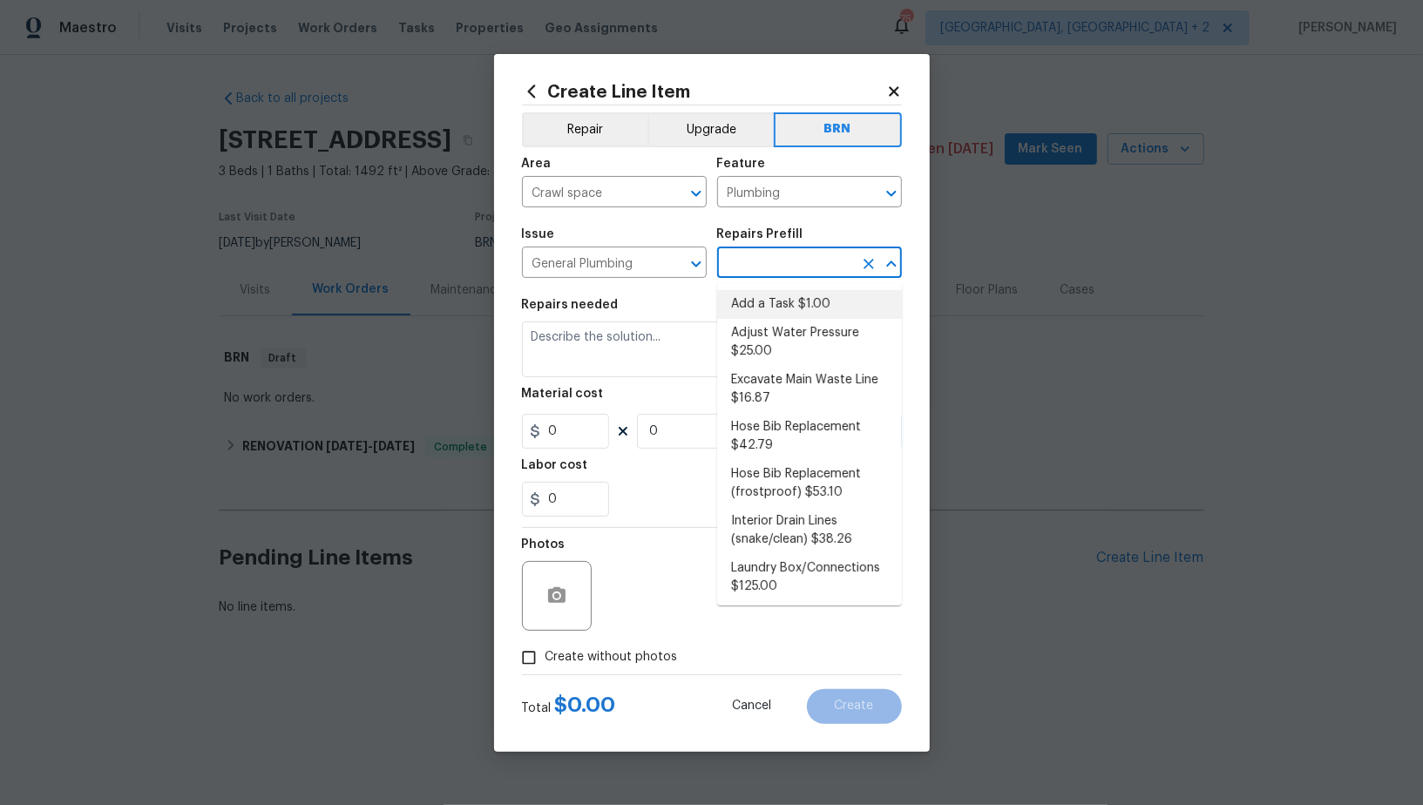
click at [781, 306] on li "Add a Task $1.00" at bounding box center [809, 304] width 185 height 29
type input "Add a Task $1.00"
type textarea "HPM to detail"
type input "1"
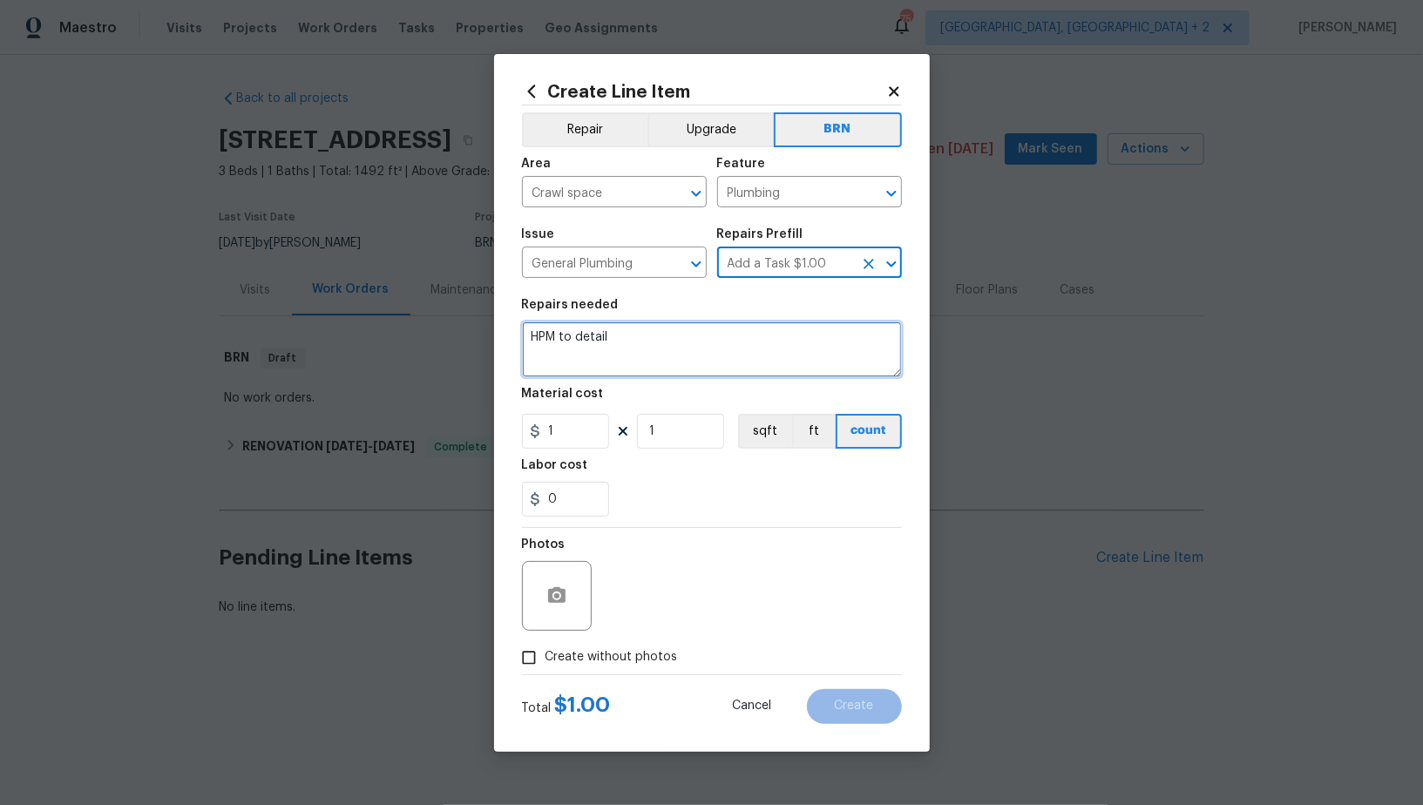
click at [708, 371] on textarea "HPM to detail" at bounding box center [712, 349] width 380 height 56
paste textarea "Contractor to inspect crawlspace and provide estimate for repairs to damaged st…"
type textarea "Contractor to inspect crawlspace and provide estimate for repairs to damaged st…"
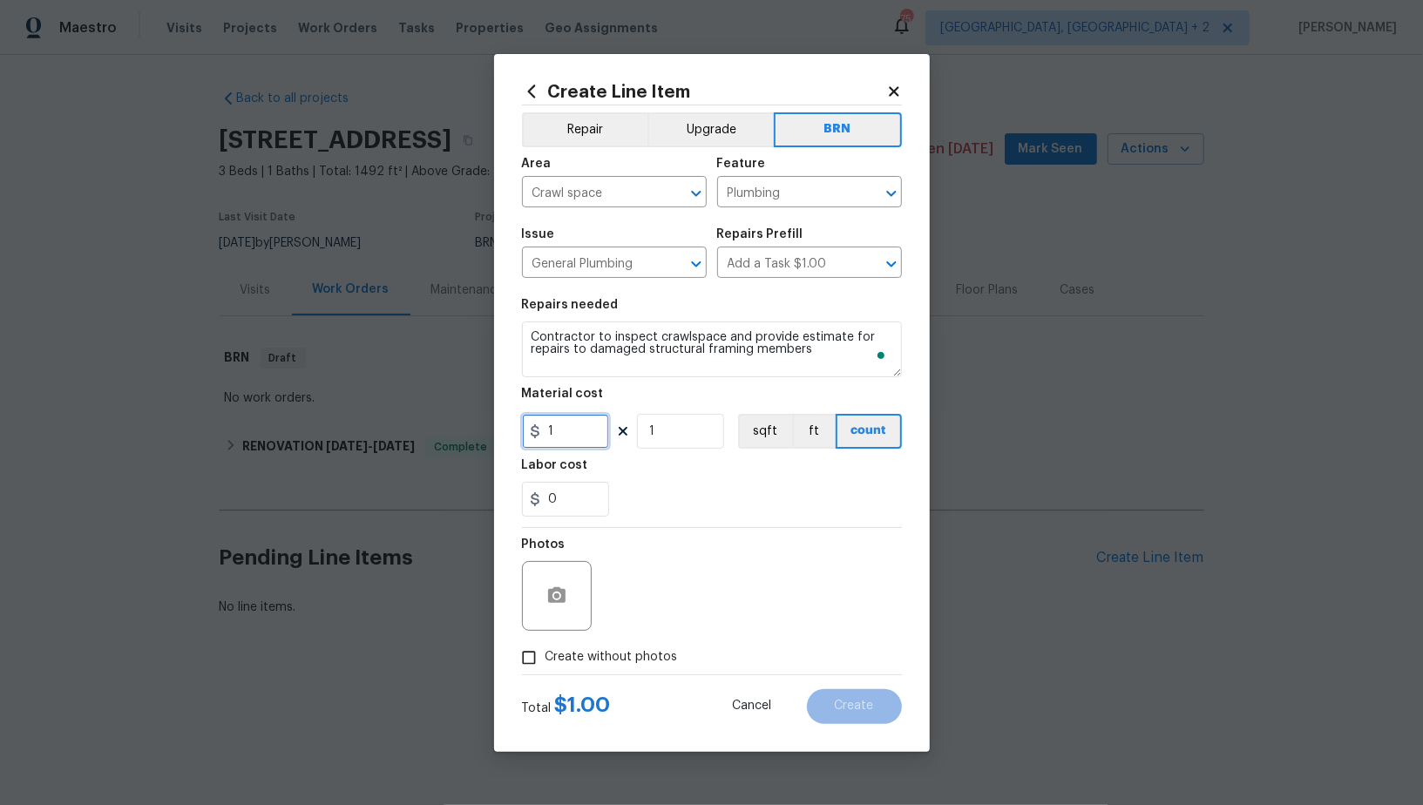
click at [584, 429] on input "1" at bounding box center [565, 431] width 87 height 35
type input "0"
click at [564, 490] on input "0" at bounding box center [565, 499] width 87 height 35
type input "1"
drag, startPoint x: 528, startPoint y: 661, endPoint x: 591, endPoint y: 620, distance: 74.9
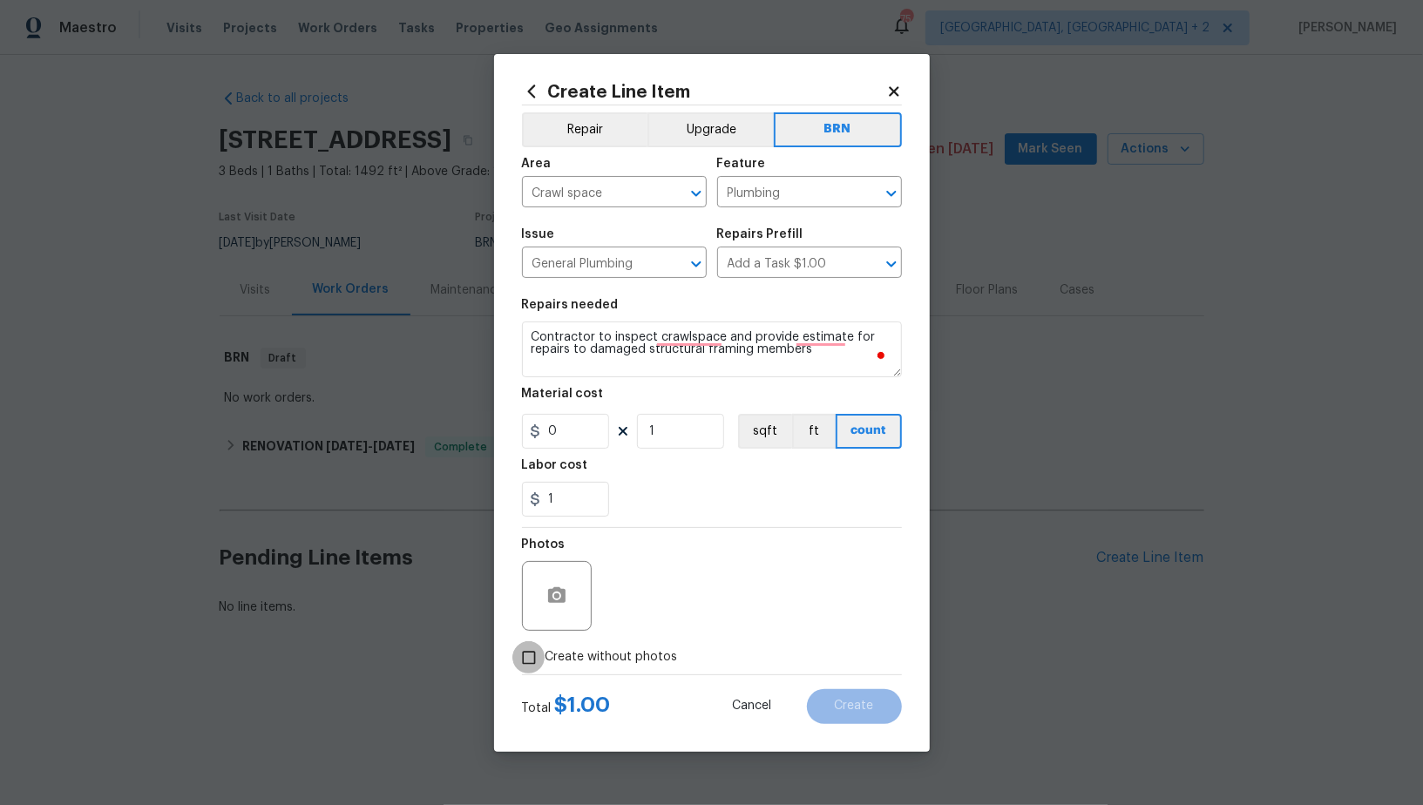
click at [528, 662] on input "Create without photos" at bounding box center [528, 657] width 33 height 33
checkbox input "true"
click at [725, 589] on textarea at bounding box center [753, 596] width 296 height 70
click at [874, 712] on button "Create" at bounding box center [854, 706] width 95 height 35
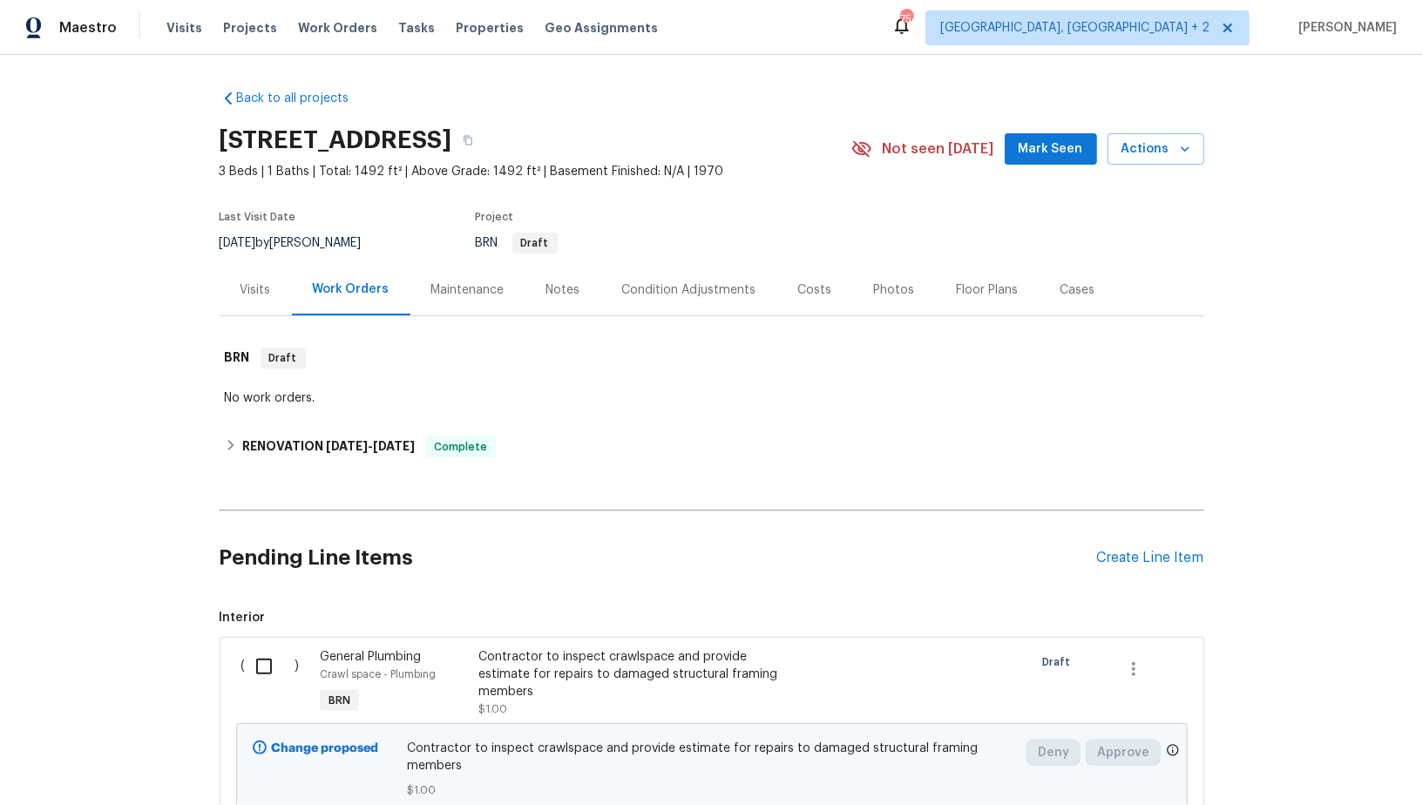
scroll to position [142, 0]
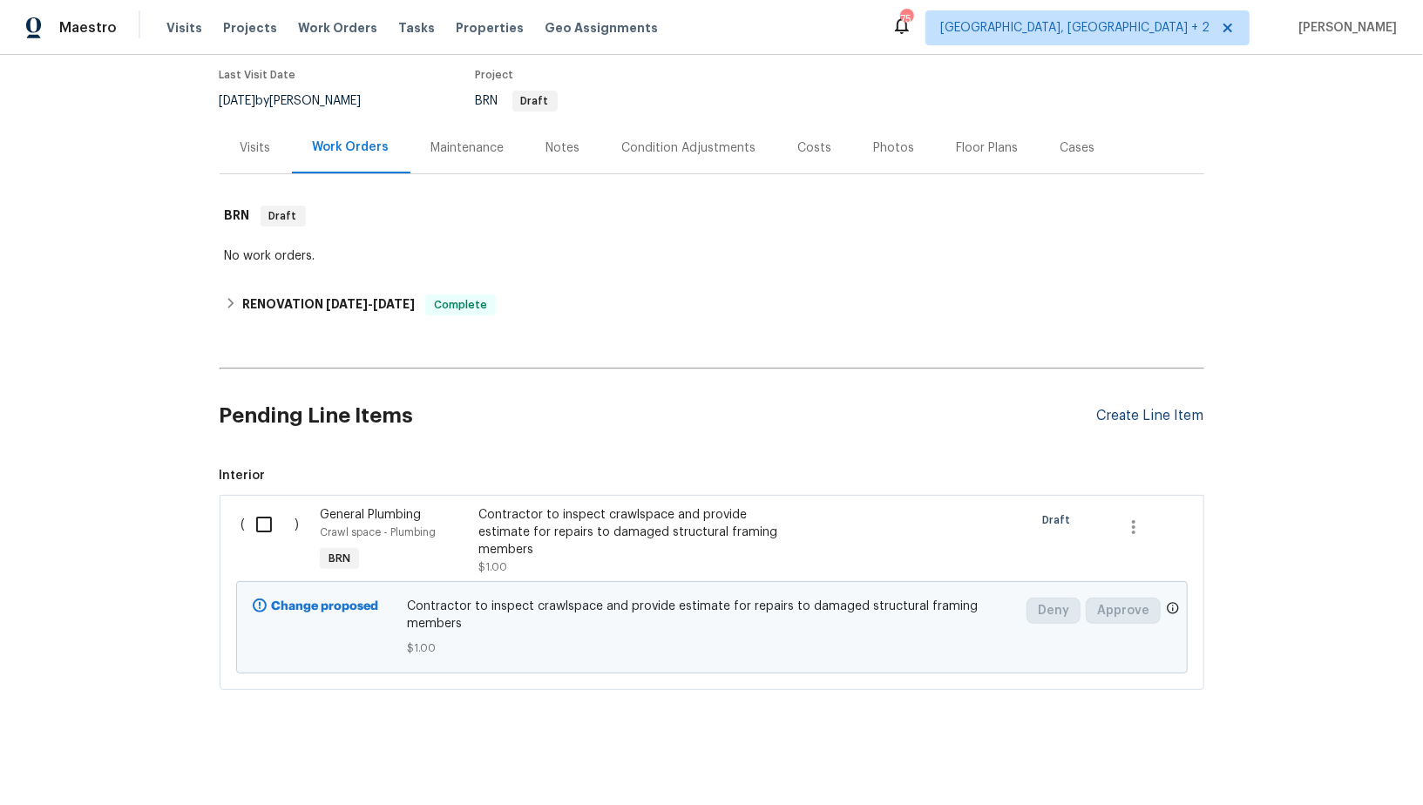
click at [1157, 409] on div "Create Line Item" at bounding box center [1150, 416] width 107 height 17
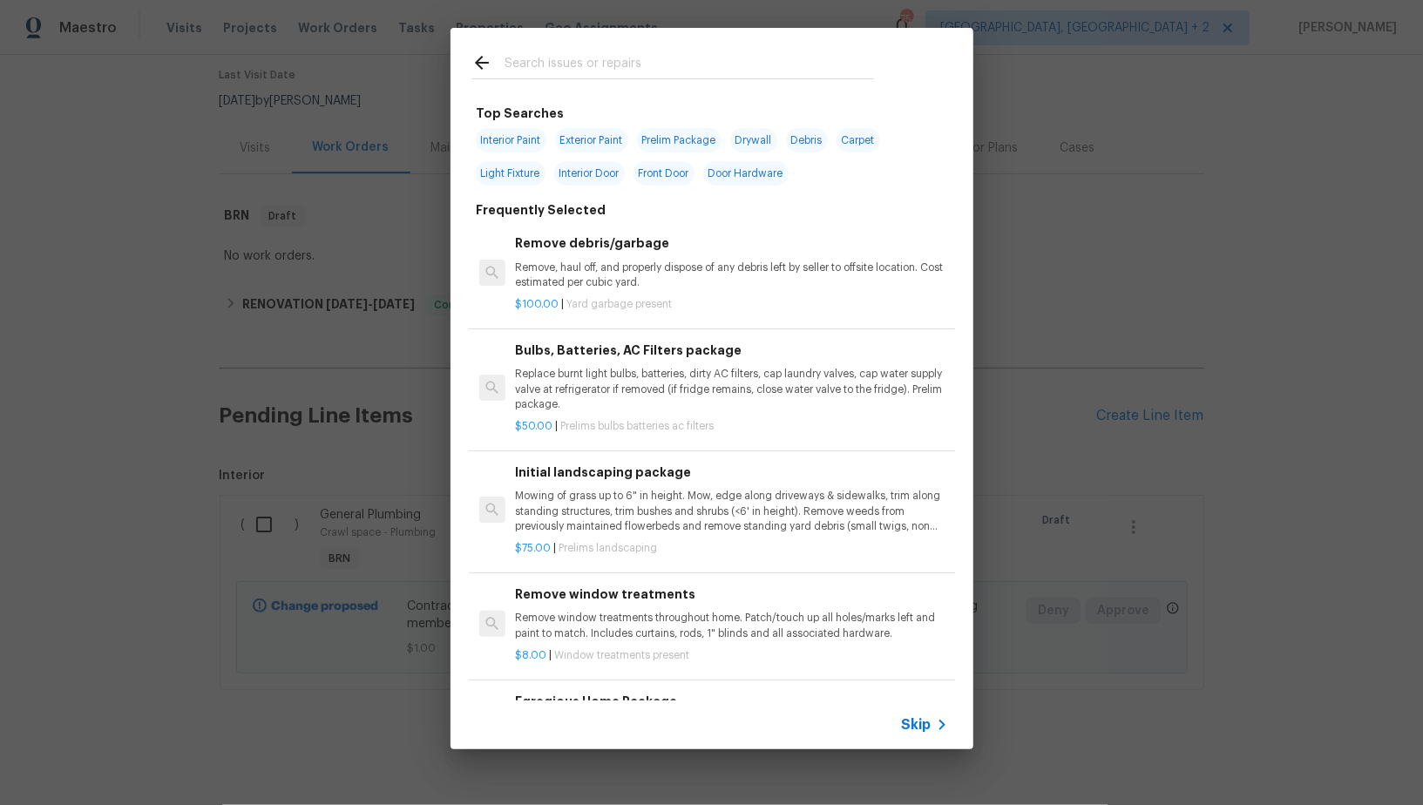
click at [918, 725] on span "Skip" at bounding box center [917, 724] width 30 height 17
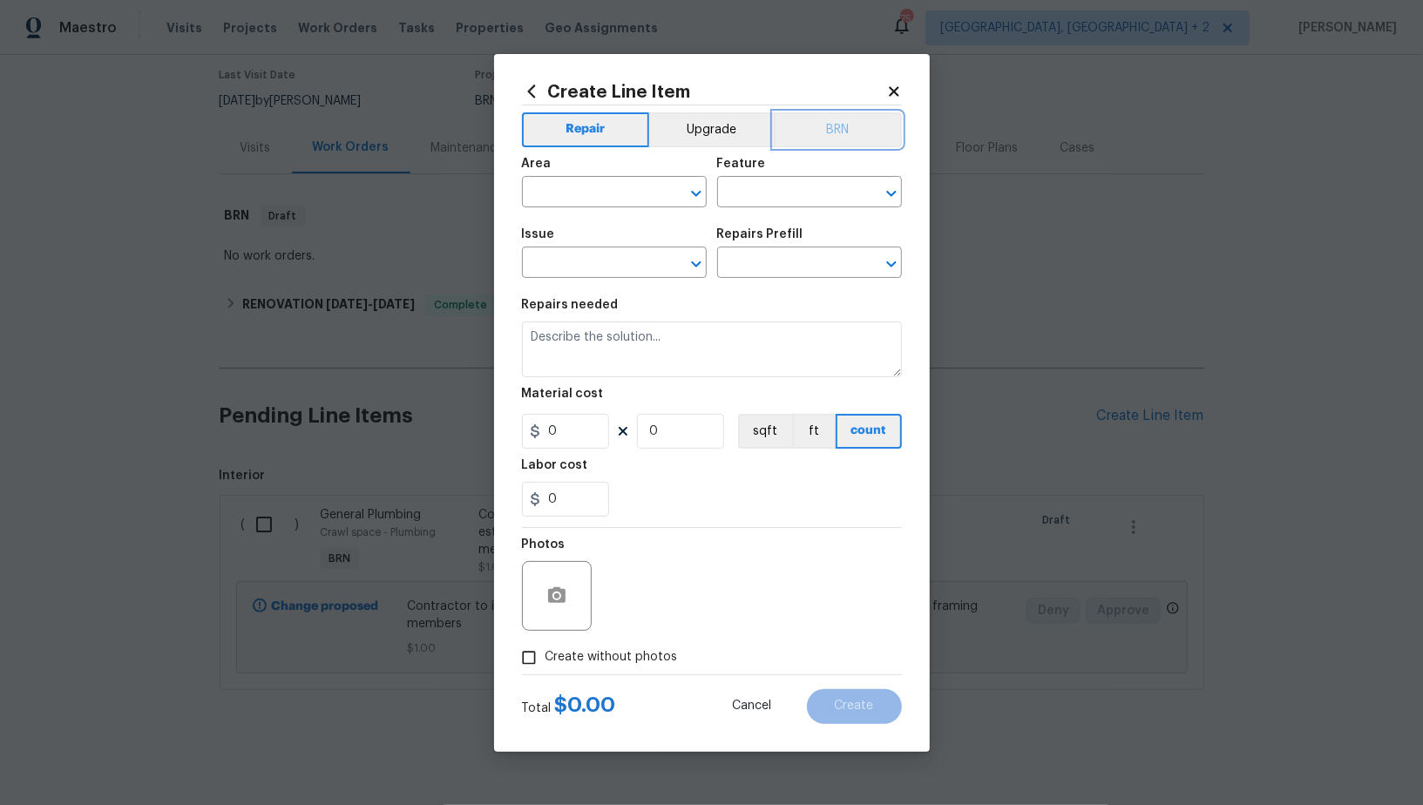
click at [802, 133] on button "BRN" at bounding box center [838, 129] width 128 height 35
click at [625, 178] on div "Area" at bounding box center [614, 169] width 185 height 23
click at [605, 192] on input "text" at bounding box center [590, 193] width 136 height 27
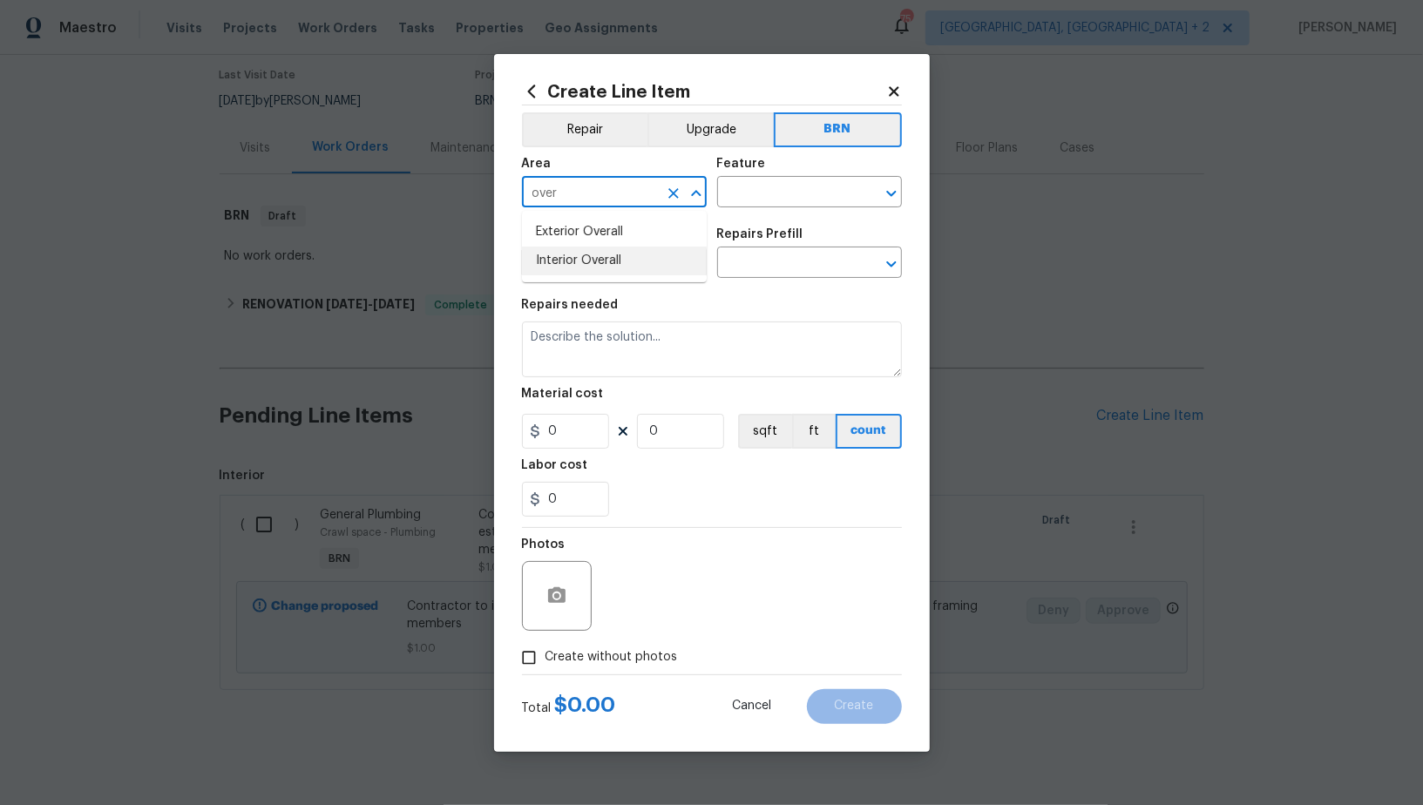
click at [596, 250] on li "Interior Overall" at bounding box center [614, 261] width 185 height 29
type input "Interior Overall"
click at [774, 205] on input "text" at bounding box center [785, 193] width 136 height 27
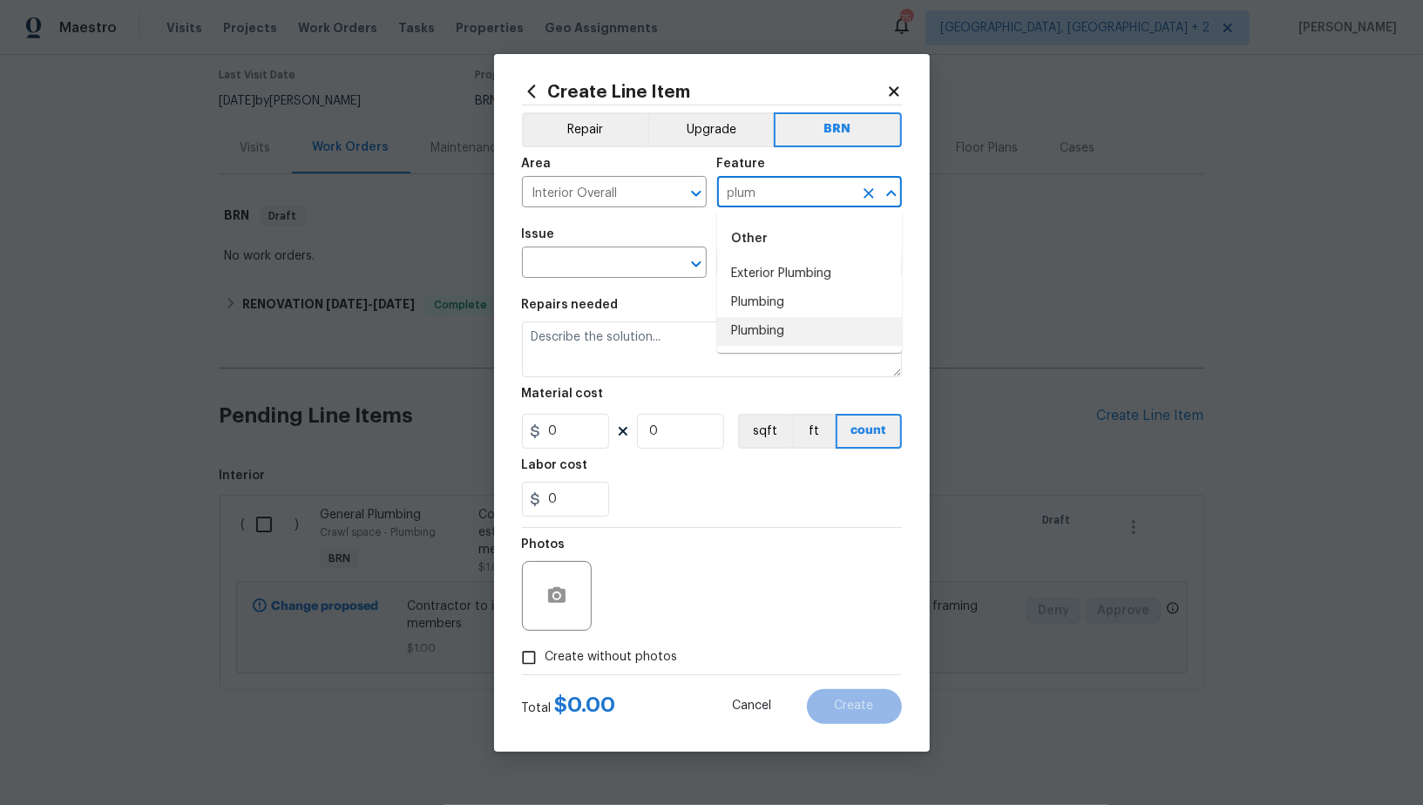
click at [767, 307] on li "Plumbing" at bounding box center [809, 302] width 185 height 29
type input "Plumbing"
click at [599, 269] on input "text" at bounding box center [590, 264] width 136 height 27
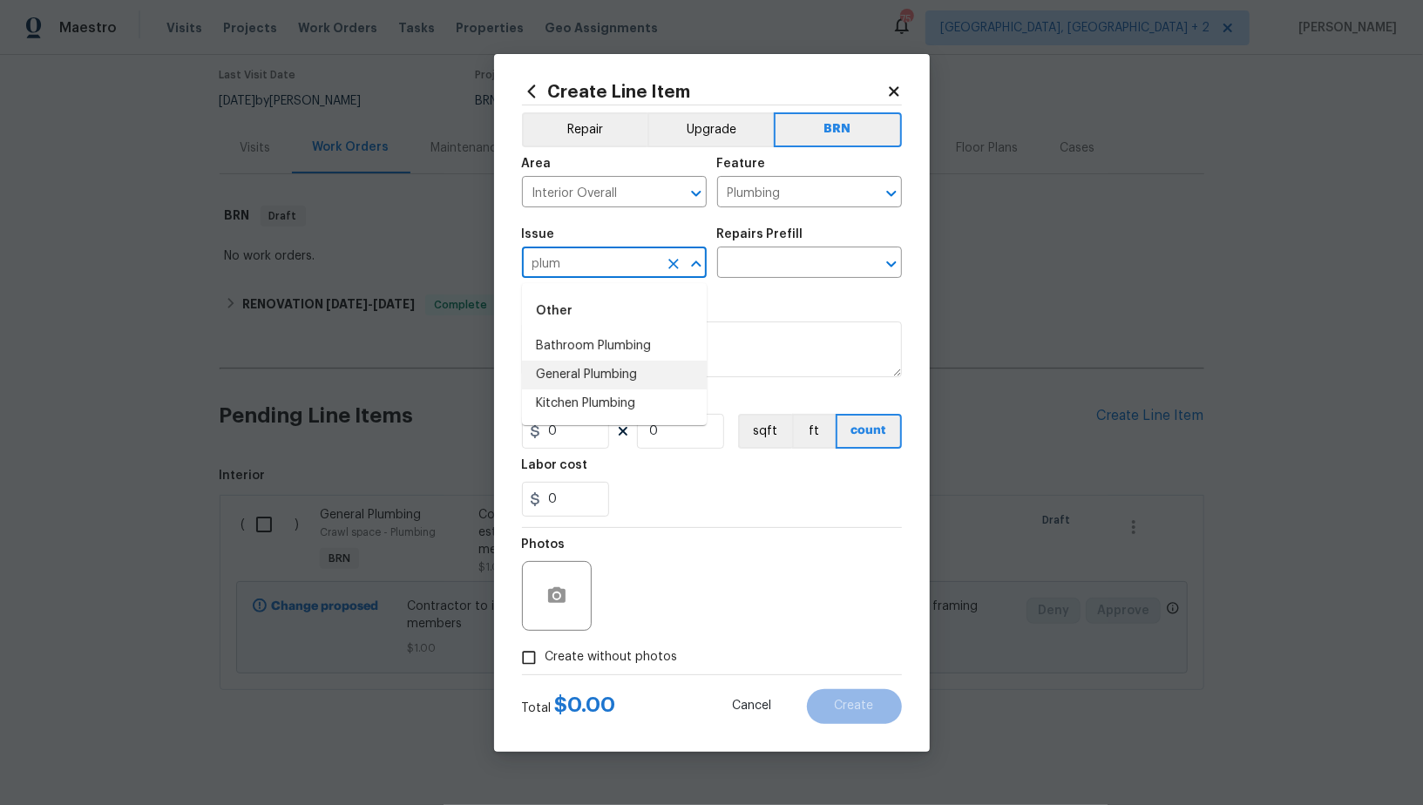
click at [624, 374] on li "General Plumbing" at bounding box center [614, 375] width 185 height 29
type input "General Plumbing"
click at [761, 266] on input "text" at bounding box center [785, 264] width 136 height 27
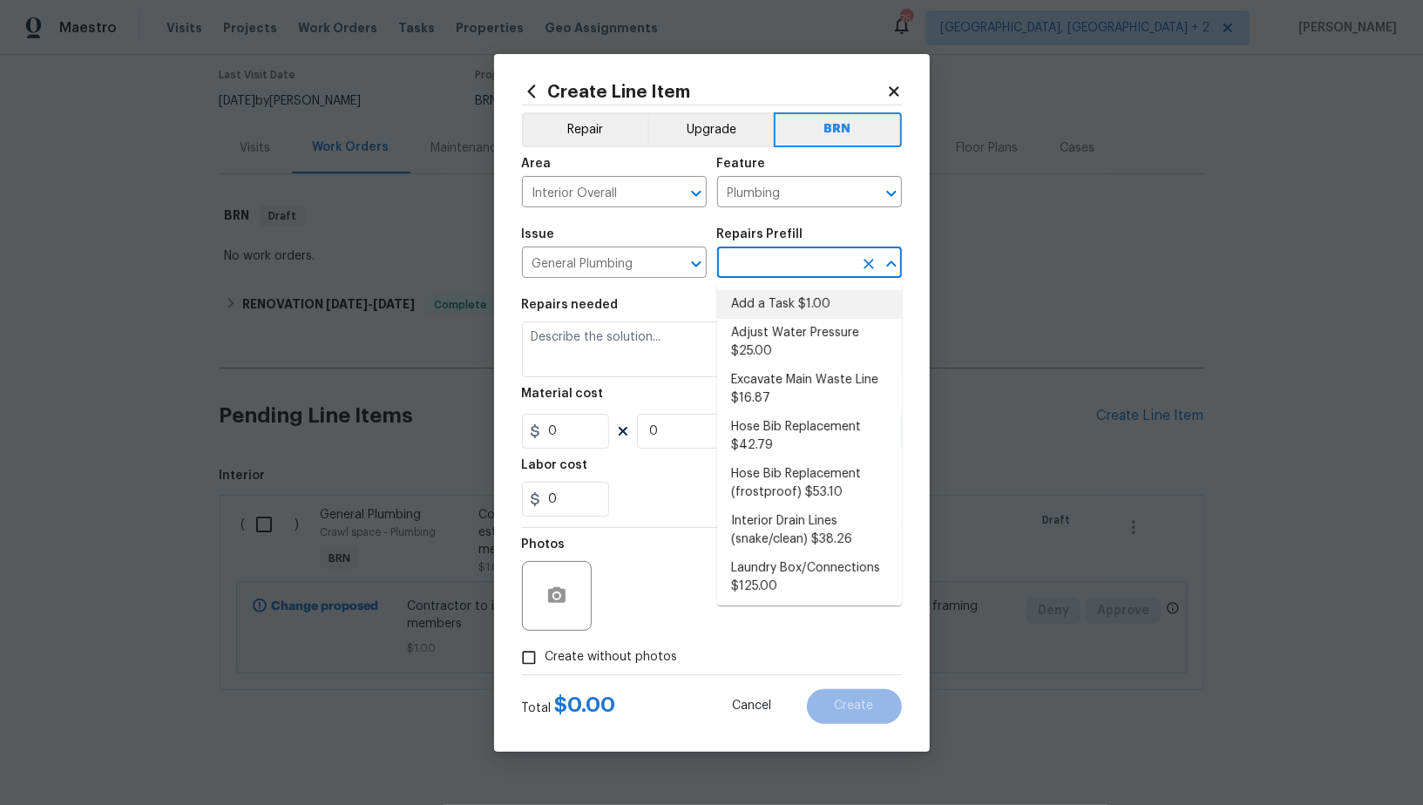
click at [772, 303] on li "Add a Task $1.00" at bounding box center [809, 304] width 185 height 29
type input "Add a Task $1.00"
type textarea "HPM to detail"
type input "1"
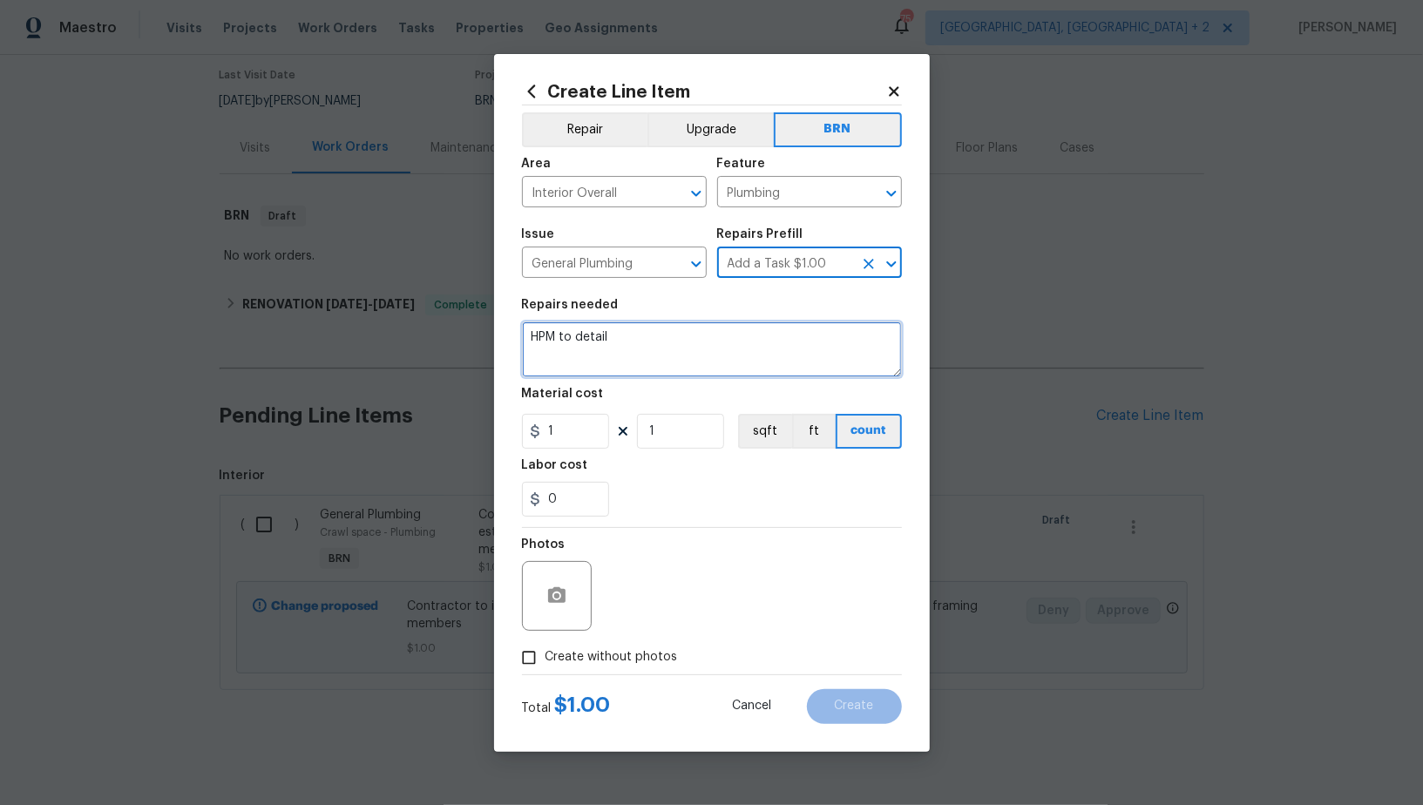
click at [709, 332] on textarea "HPM to detail" at bounding box center [712, 349] width 380 height 56
paste textarea "Contractor to repair active leak below kitchen in crawlspace"
type textarea "Contractor to repair active leak below kitchen in crawlspace"
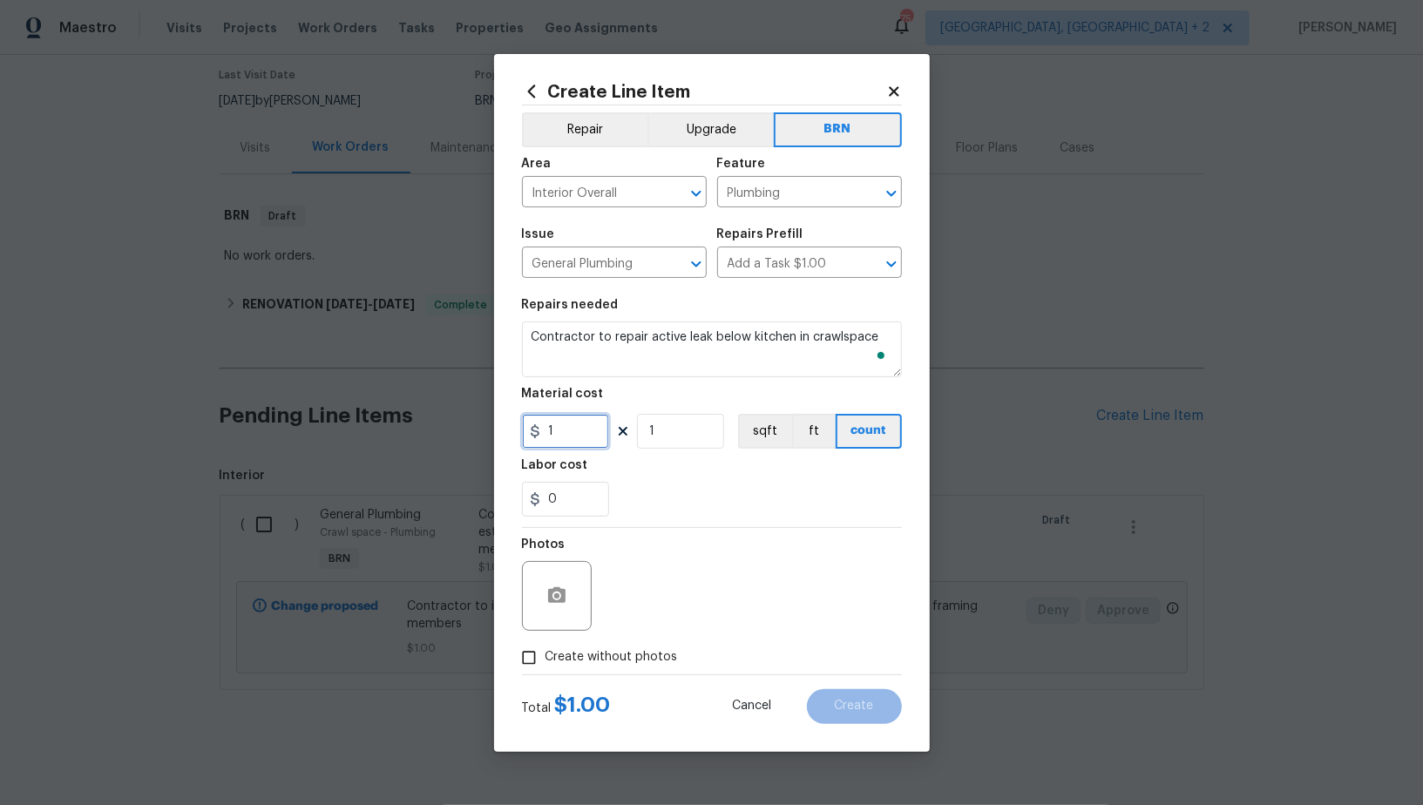
click at [563, 439] on input "1" at bounding box center [565, 431] width 87 height 35
type input "0"
click at [578, 490] on input "0" at bounding box center [565, 499] width 87 height 35
type input "150"
click at [542, 595] on button "button" at bounding box center [557, 596] width 42 height 42
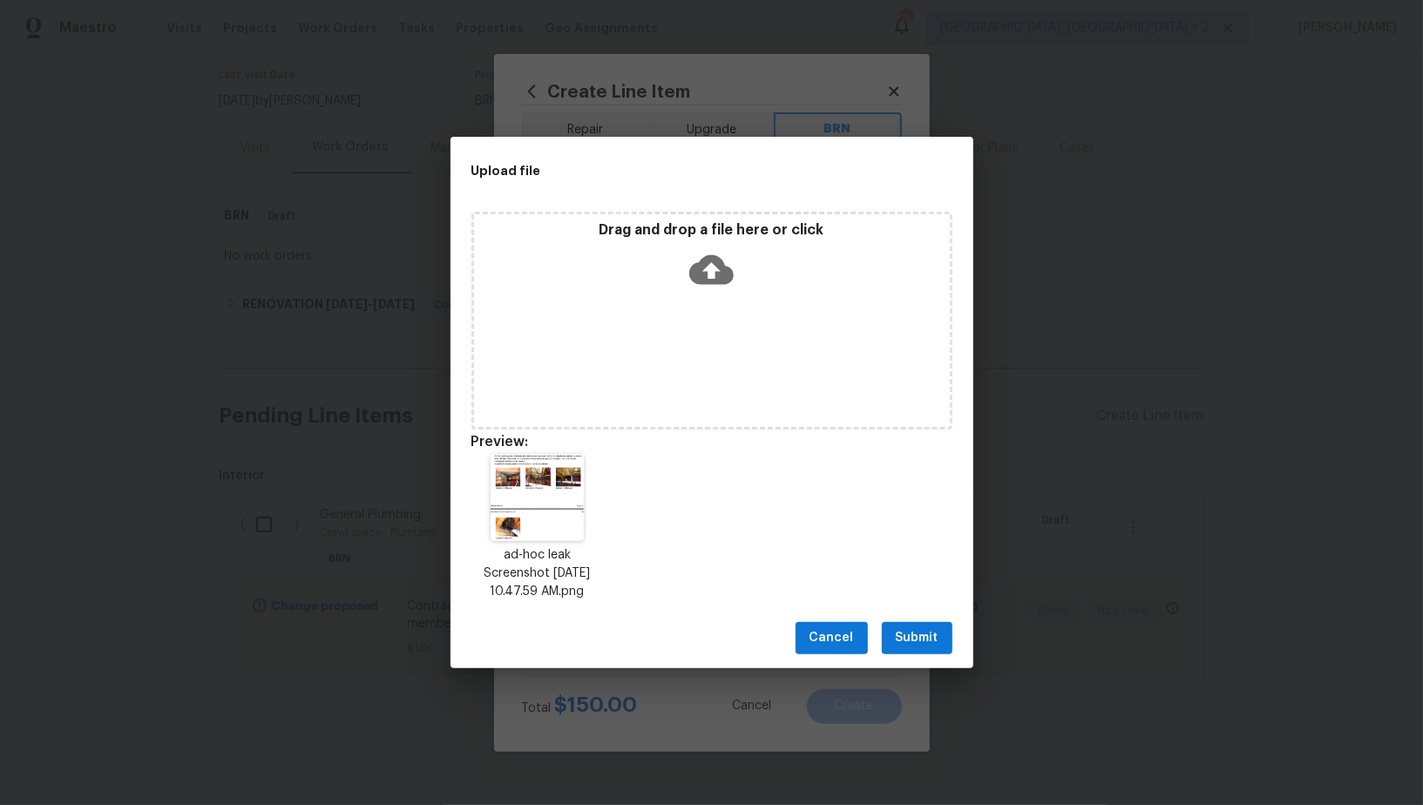
click at [929, 640] on span "Submit" at bounding box center [917, 638] width 43 height 22
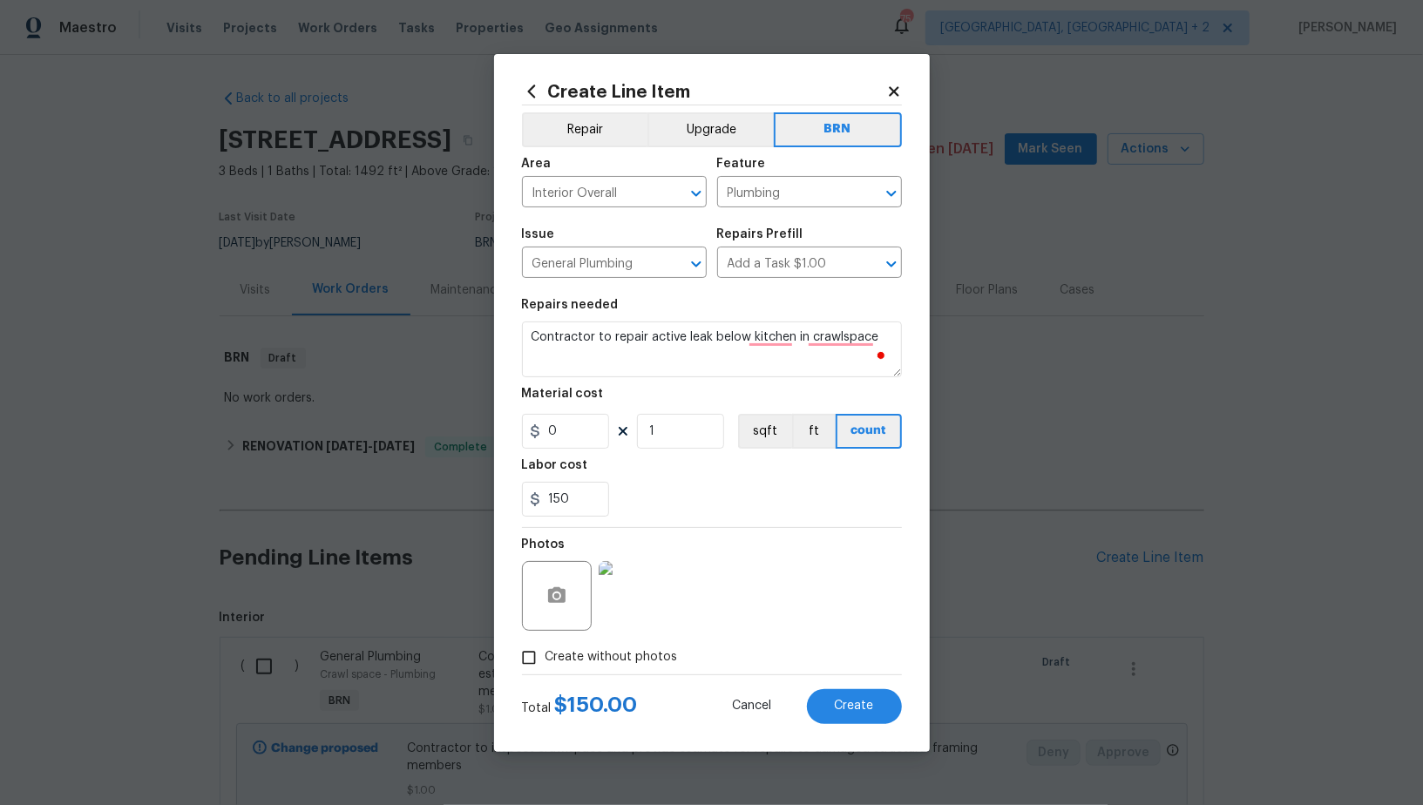
scroll to position [142, 0]
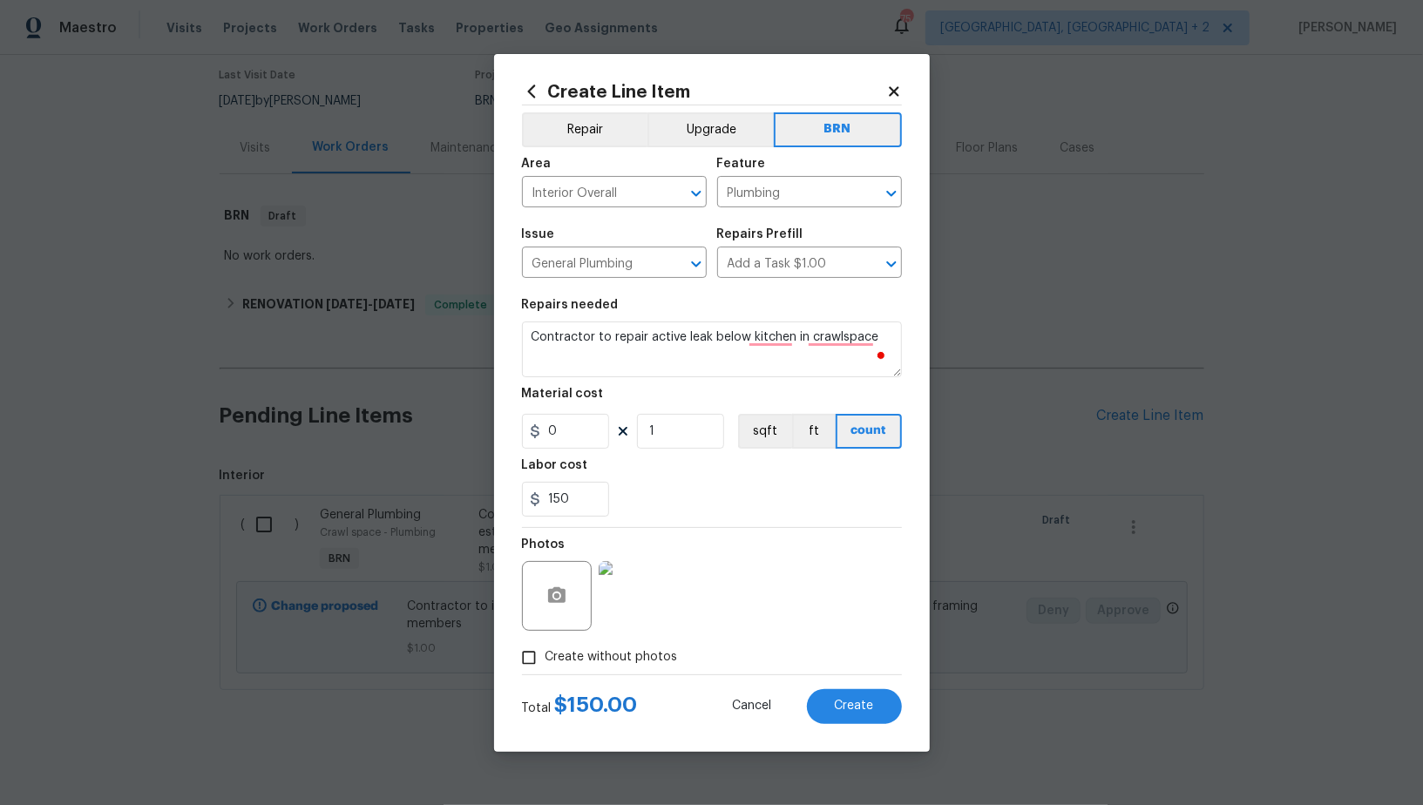
click at [851, 685] on div "Total $ 150.00 Cancel Create" at bounding box center [712, 699] width 380 height 49
click at [852, 702] on span "Create" at bounding box center [854, 706] width 39 height 13
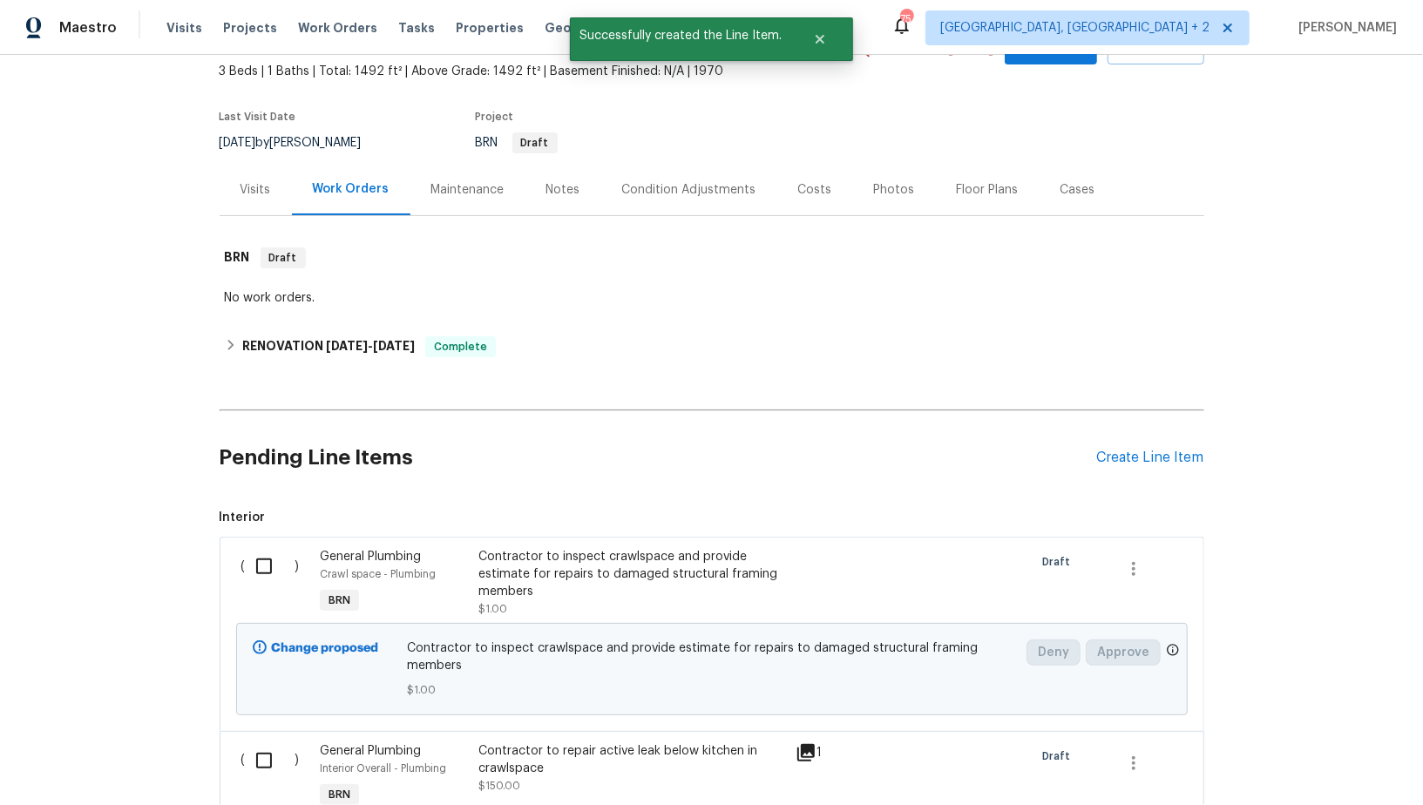
scroll to position [113, 0]
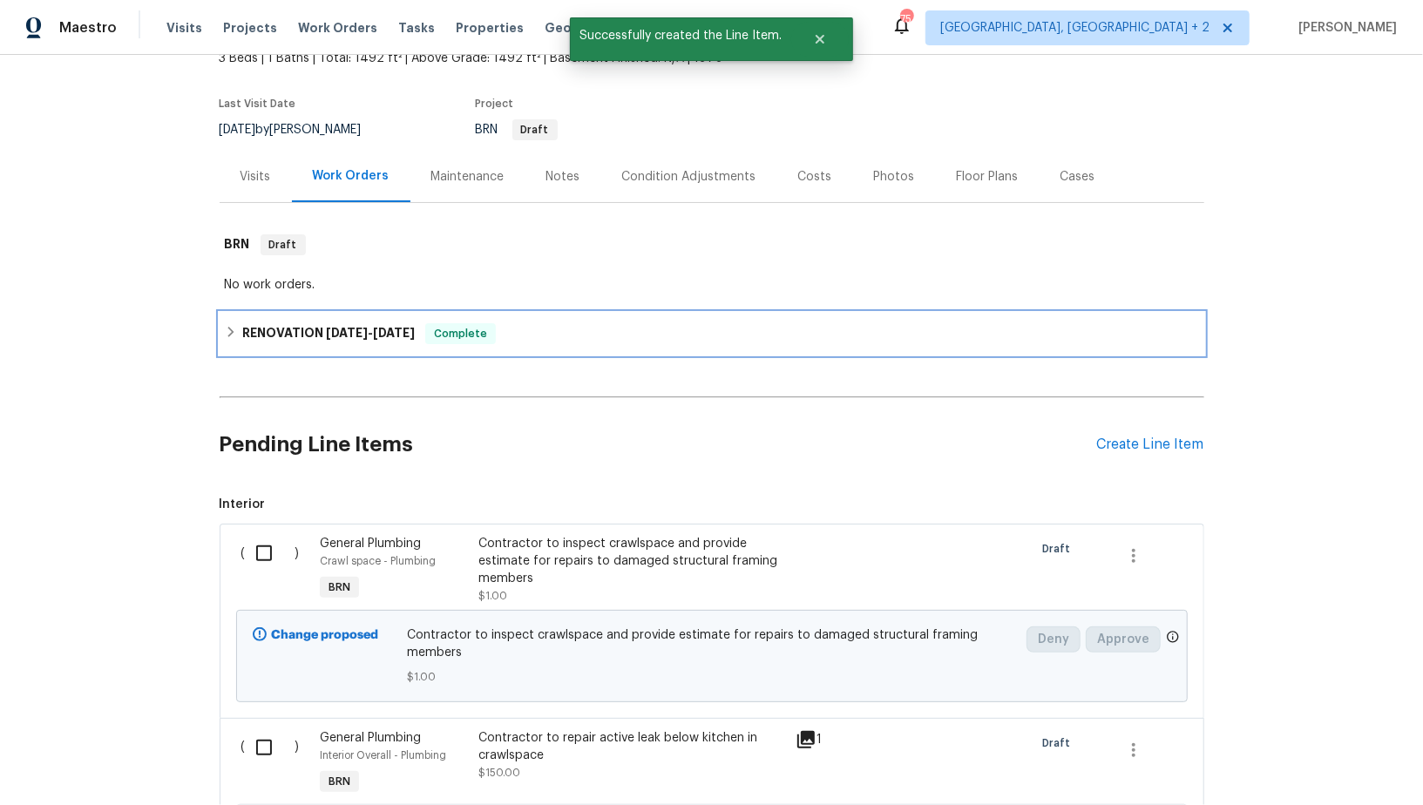
click at [236, 343] on div "RENOVATION 7/10/25 - 7/25/25 Complete" at bounding box center [712, 334] width 984 height 42
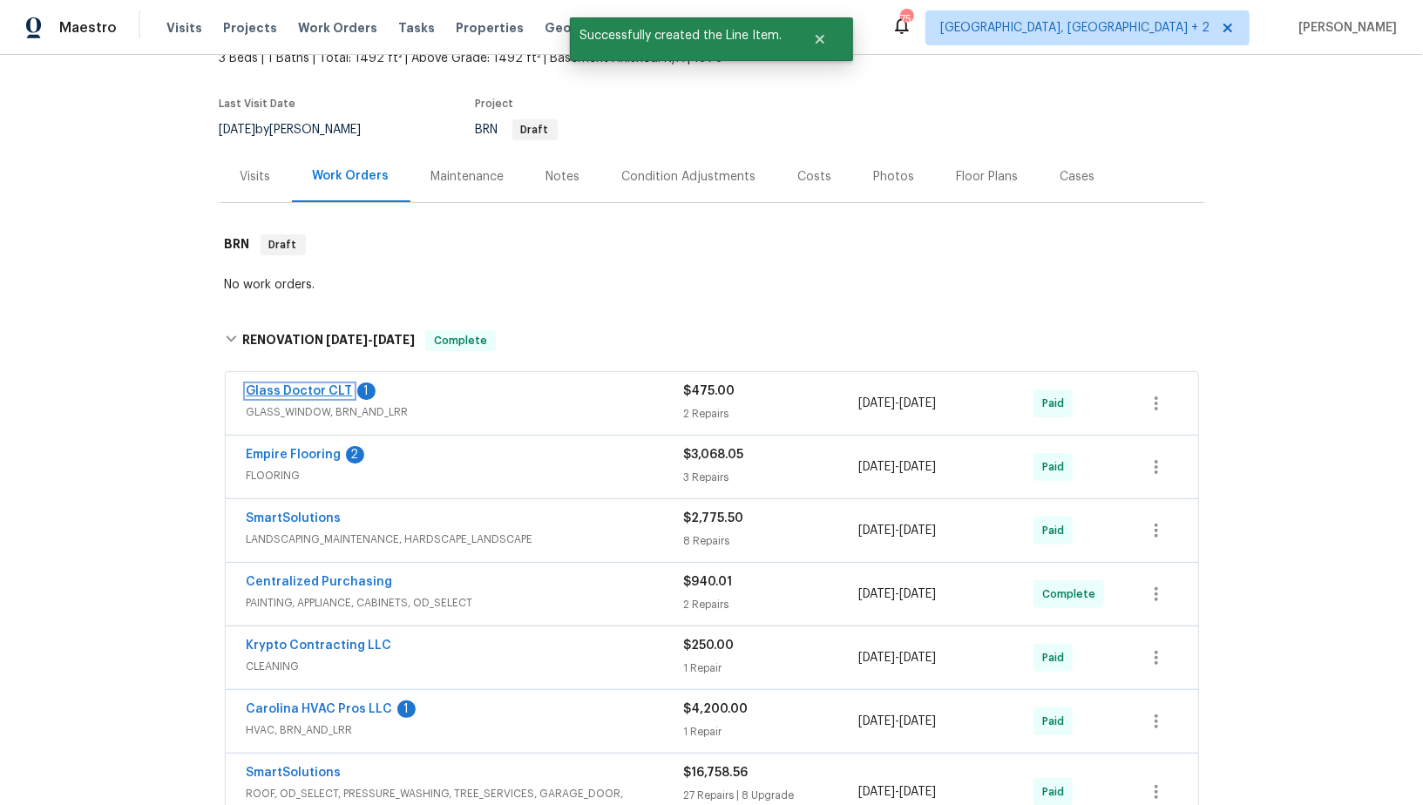
click at [295, 389] on link "Glass Doctor CLT" at bounding box center [300, 391] width 106 height 12
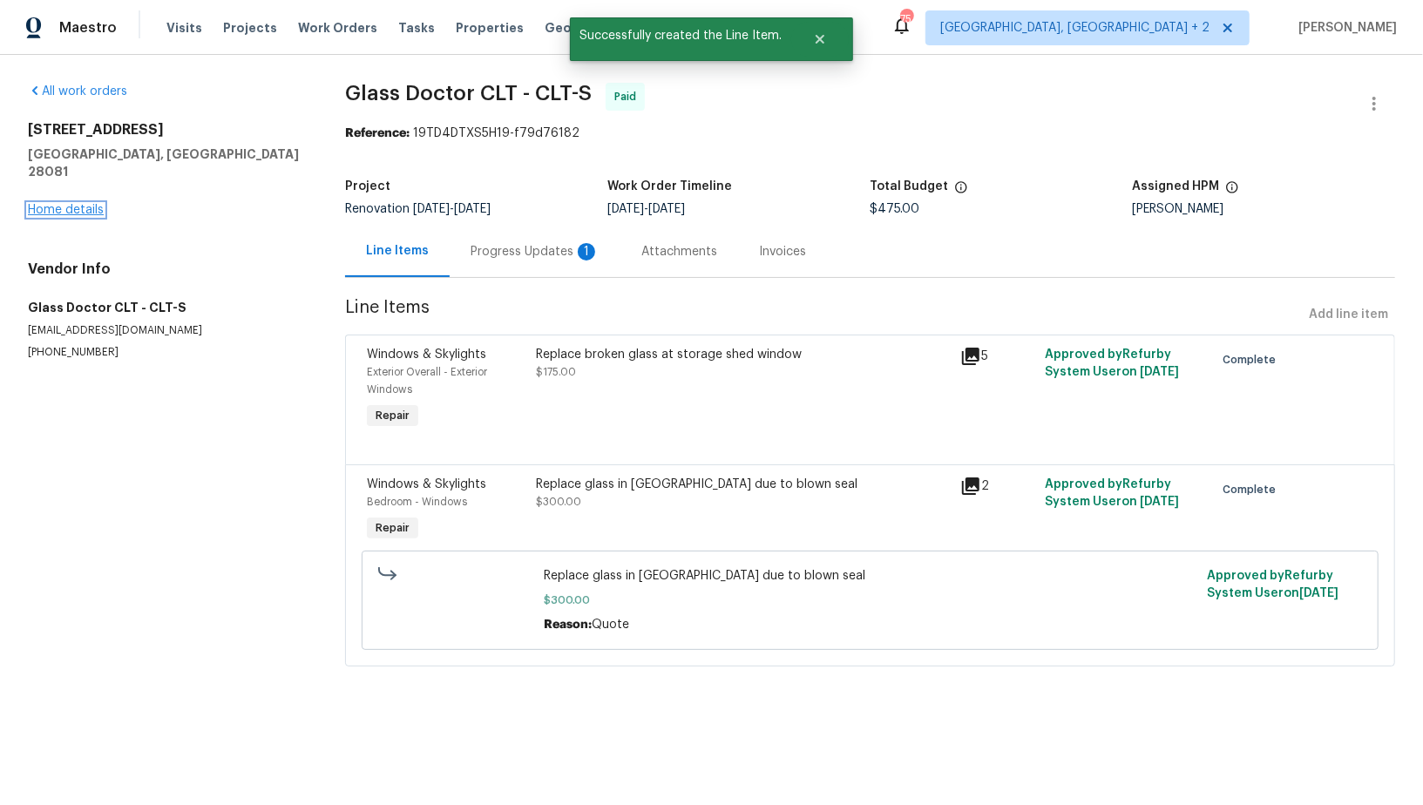
click at [75, 204] on link "Home details" at bounding box center [66, 210] width 76 height 12
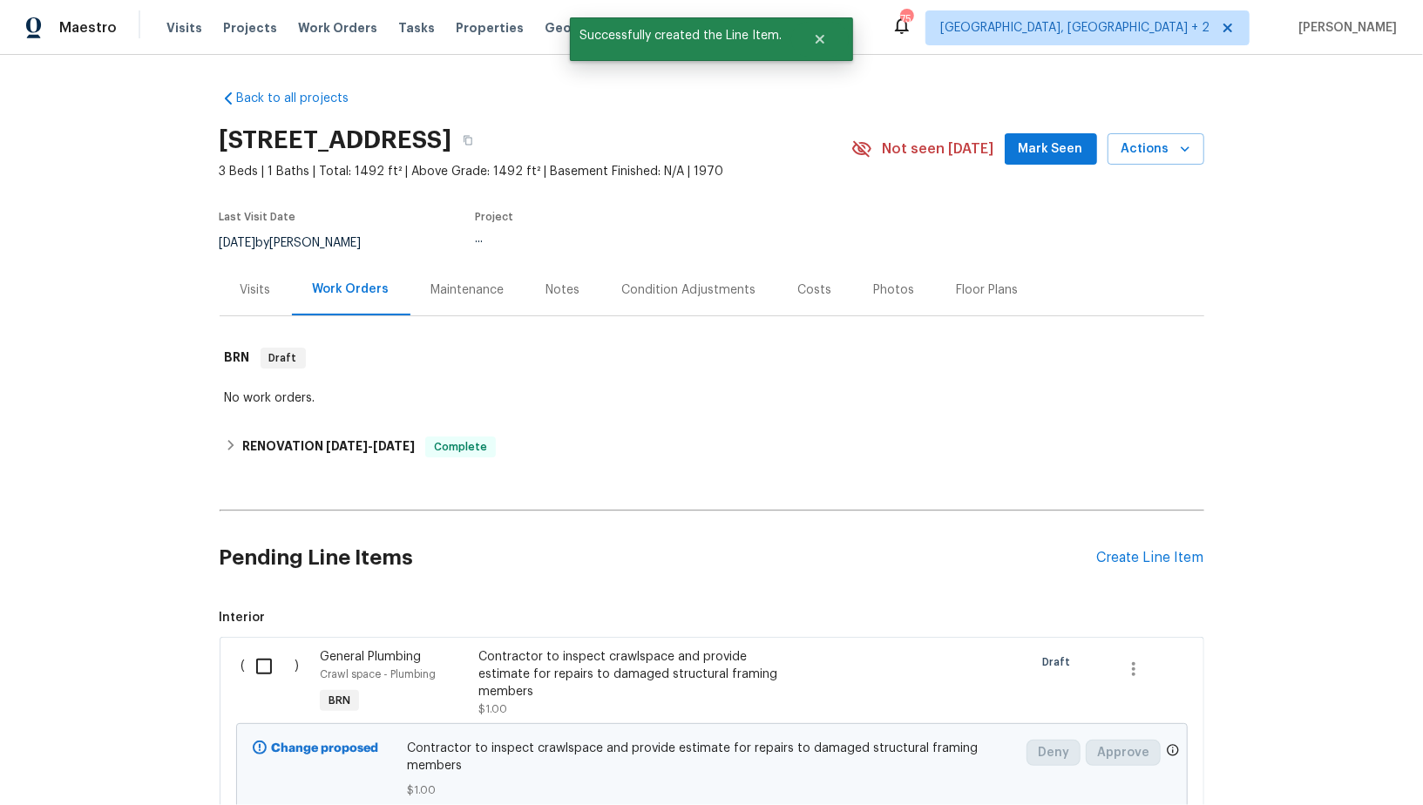
scroll to position [319, 0]
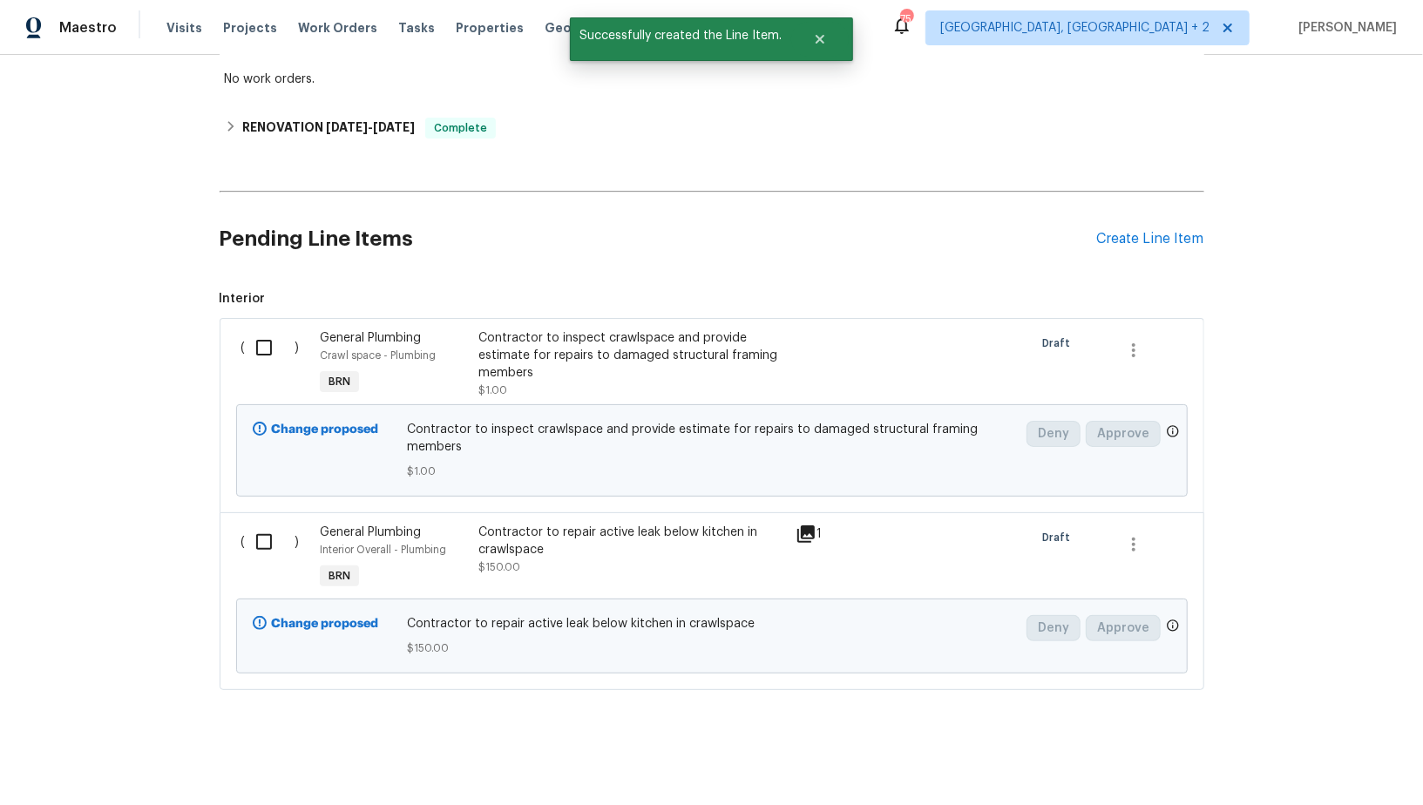
click at [531, 566] on div "Contractor to repair active leak below kitchen in crawlspace $150.00" at bounding box center [631, 550] width 307 height 52
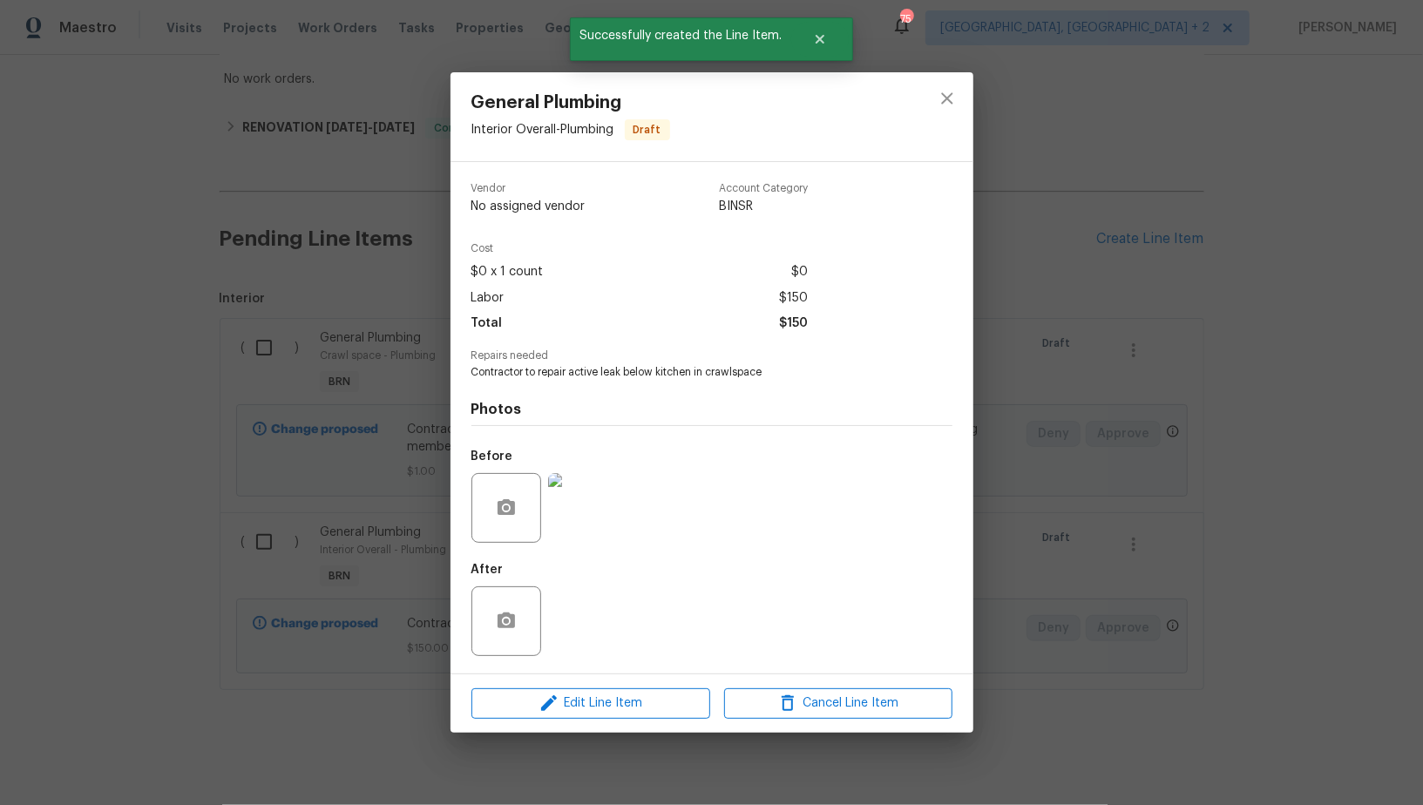
click at [397, 614] on div "General Plumbing Interior Overall - Plumbing Draft Vendor No assigned vendor Ac…" at bounding box center [711, 402] width 1423 height 805
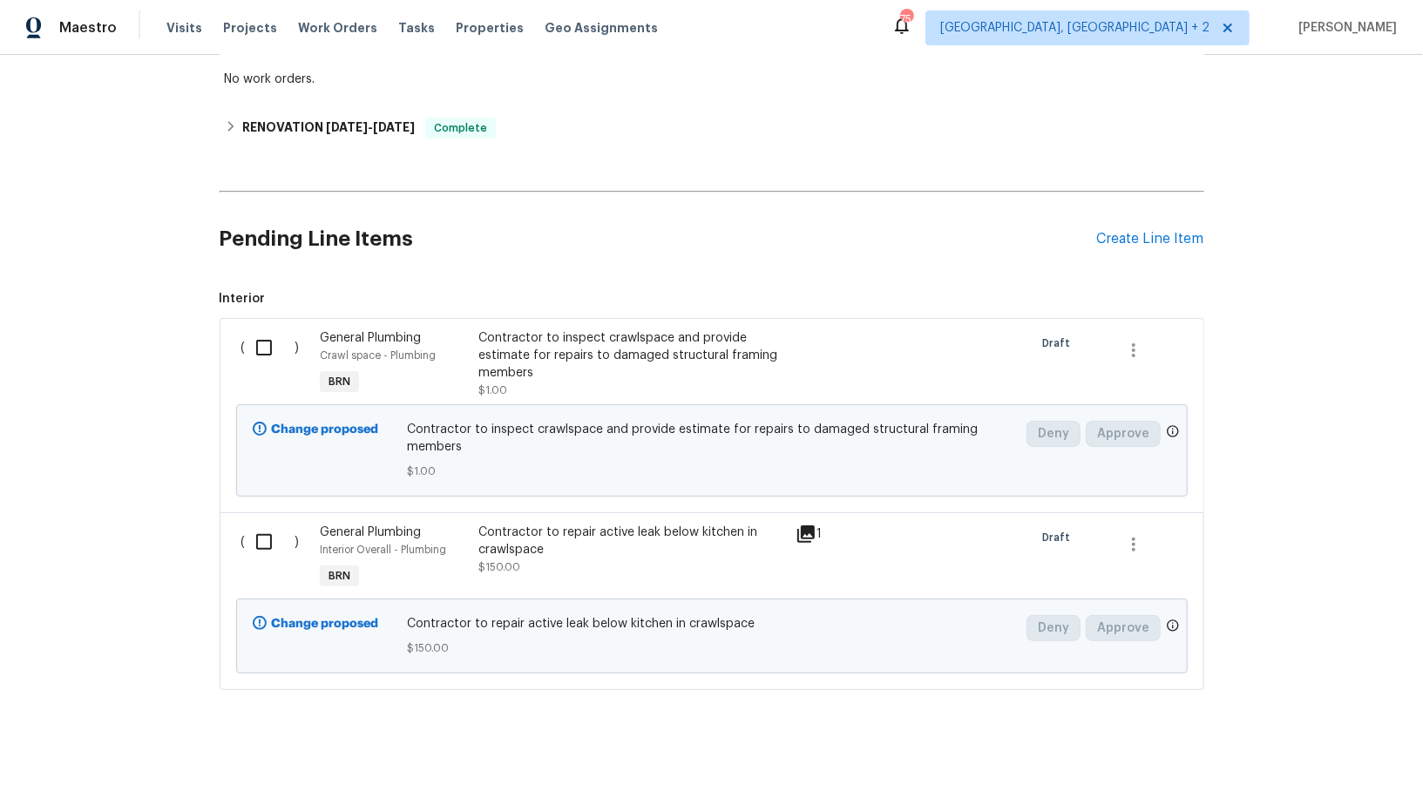
click at [544, 360] on div "Contractor to inspect crawlspace and provide estimate for repairs to damaged st…" at bounding box center [631, 355] width 307 height 52
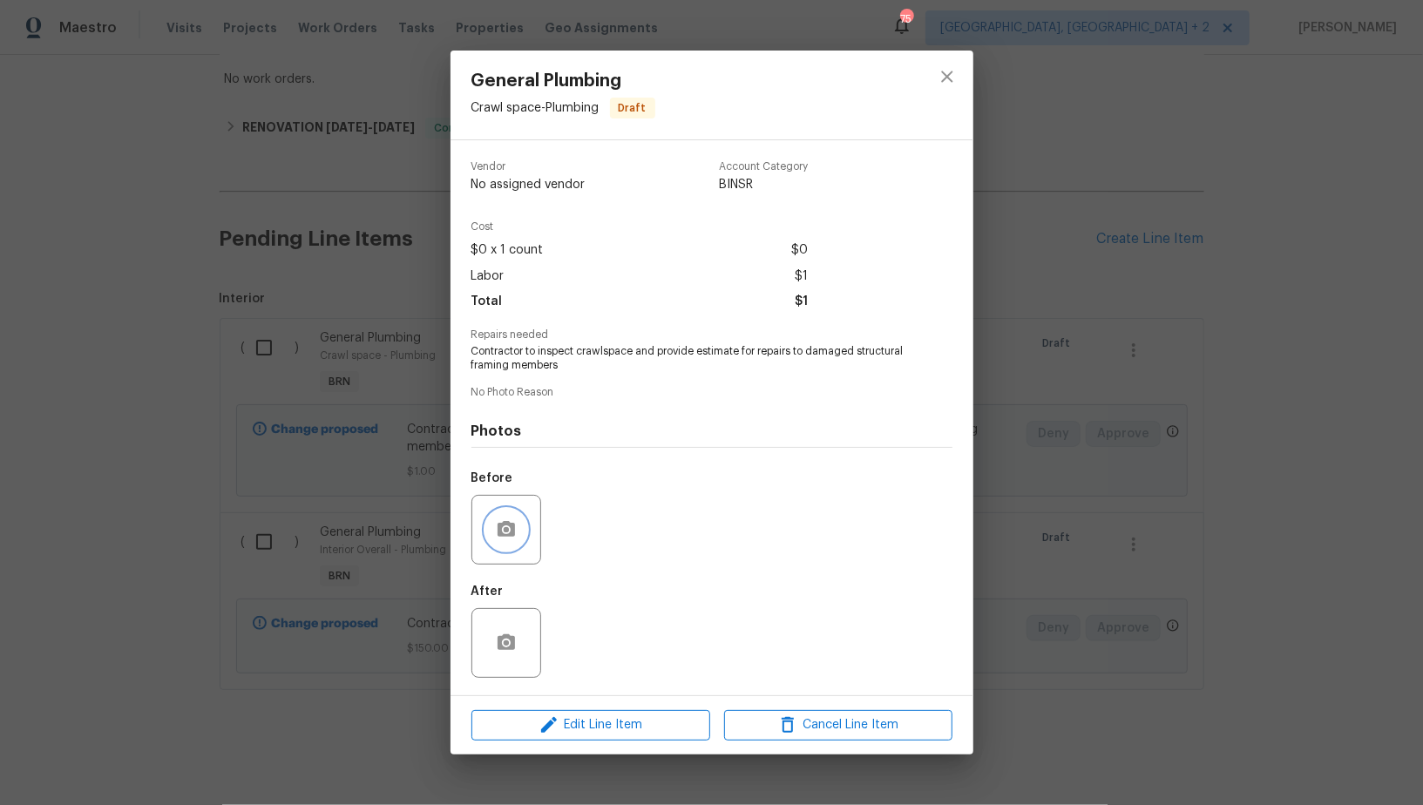
click at [498, 530] on icon "button" at bounding box center [505, 529] width 17 height 16
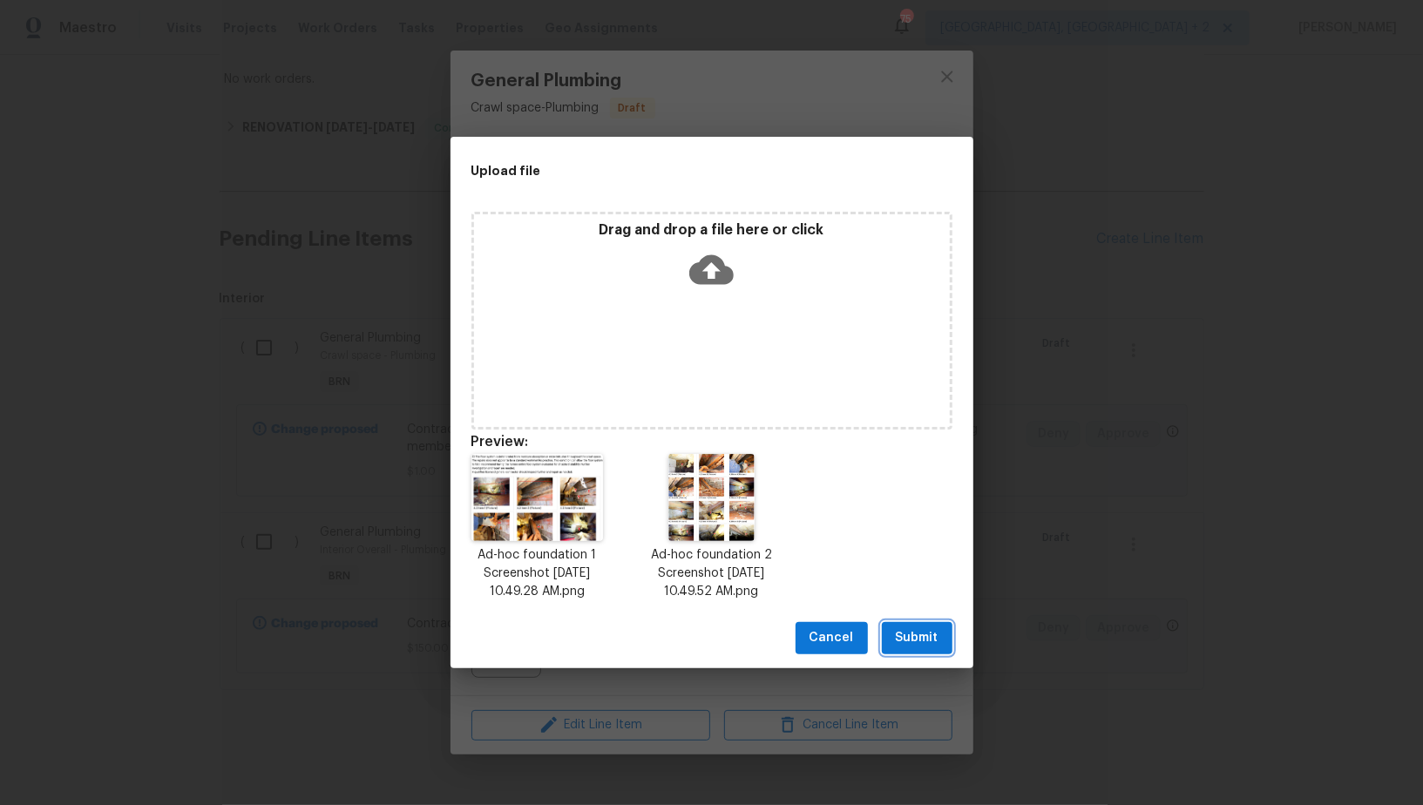
click at [940, 651] on button "Submit" at bounding box center [917, 638] width 71 height 32
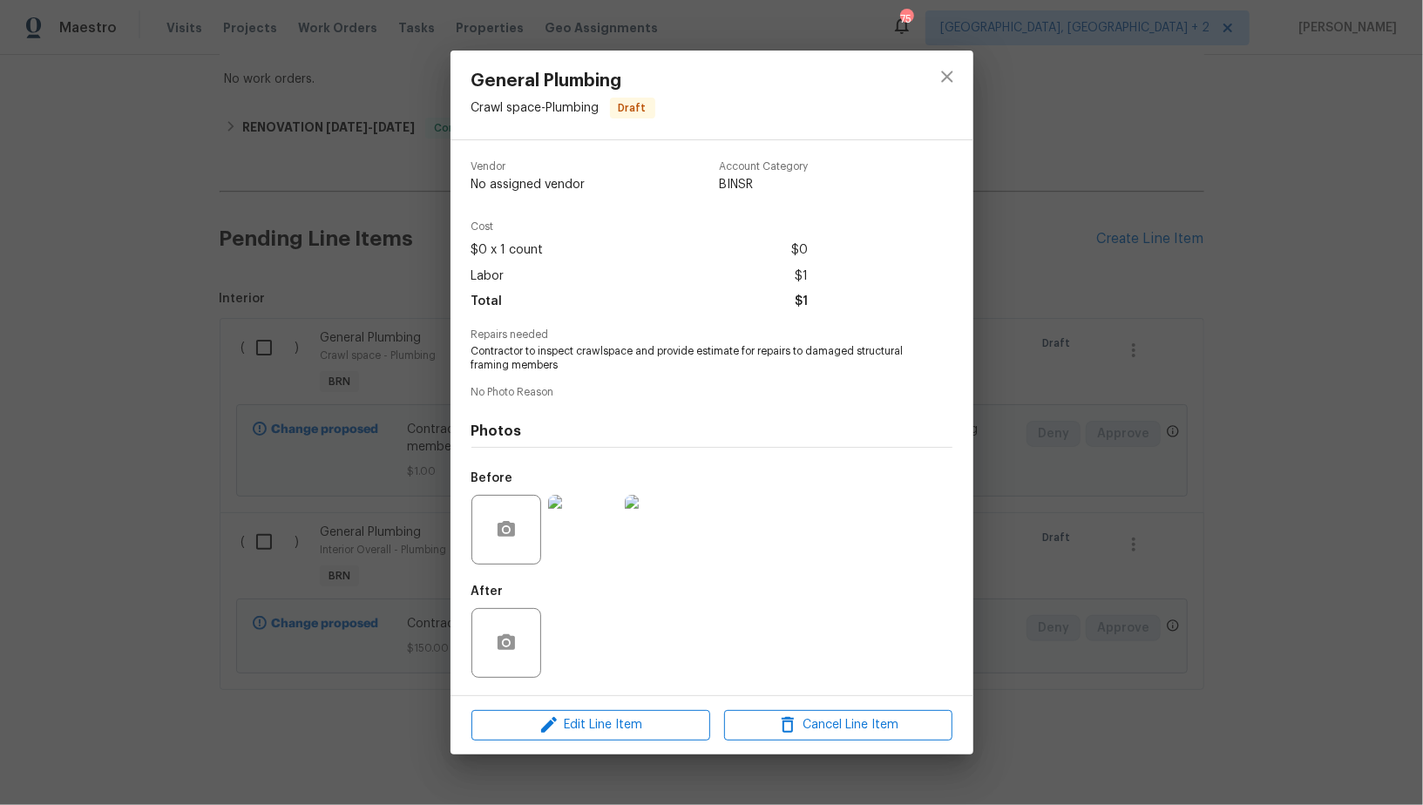
click at [281, 497] on div "General Plumbing Crawl space - Plumbing Draft Vendor No assigned vendor Account…" at bounding box center [711, 402] width 1423 height 805
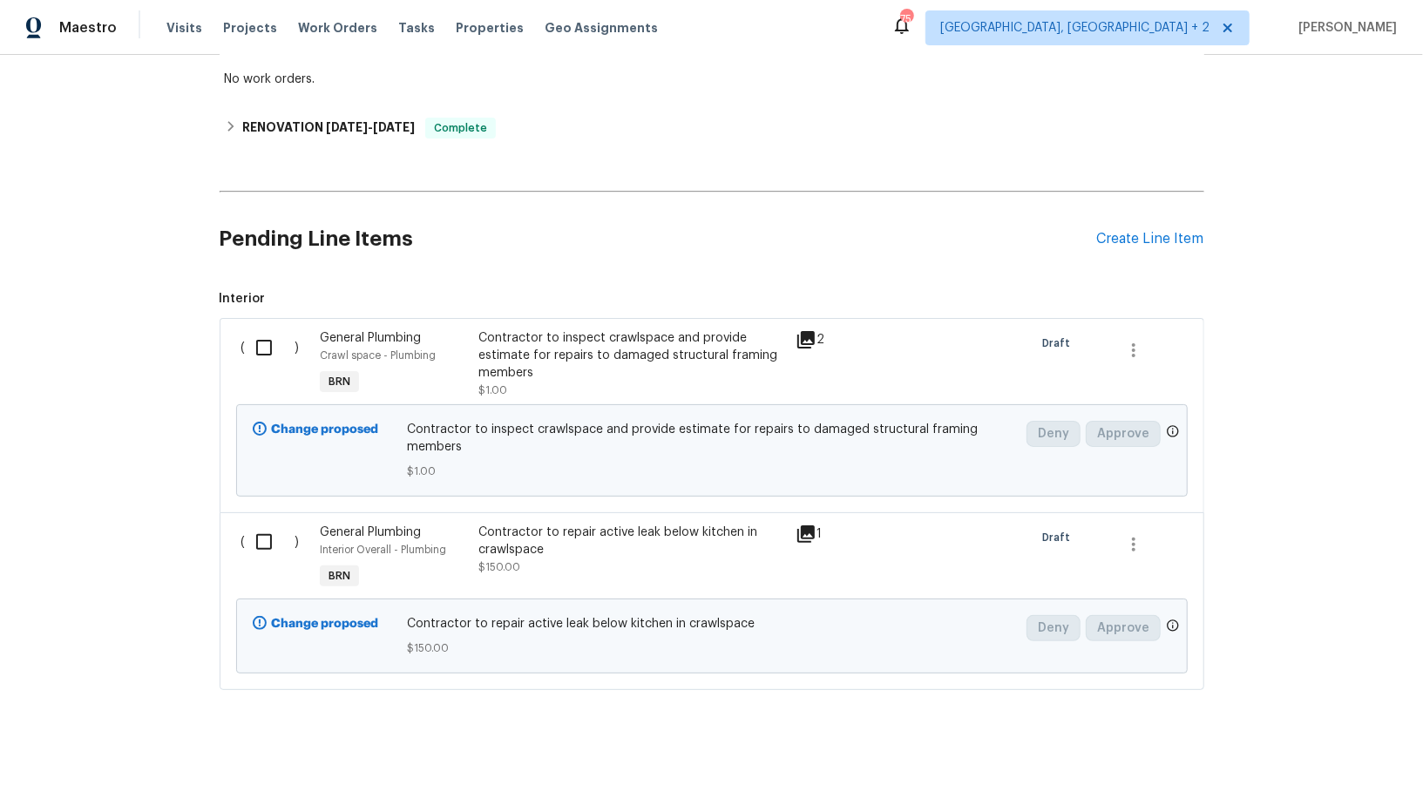
click at [247, 547] on input "checkbox" at bounding box center [271, 542] width 50 height 37
click at [1336, 767] on span "Create Work Order" at bounding box center [1323, 762] width 116 height 22
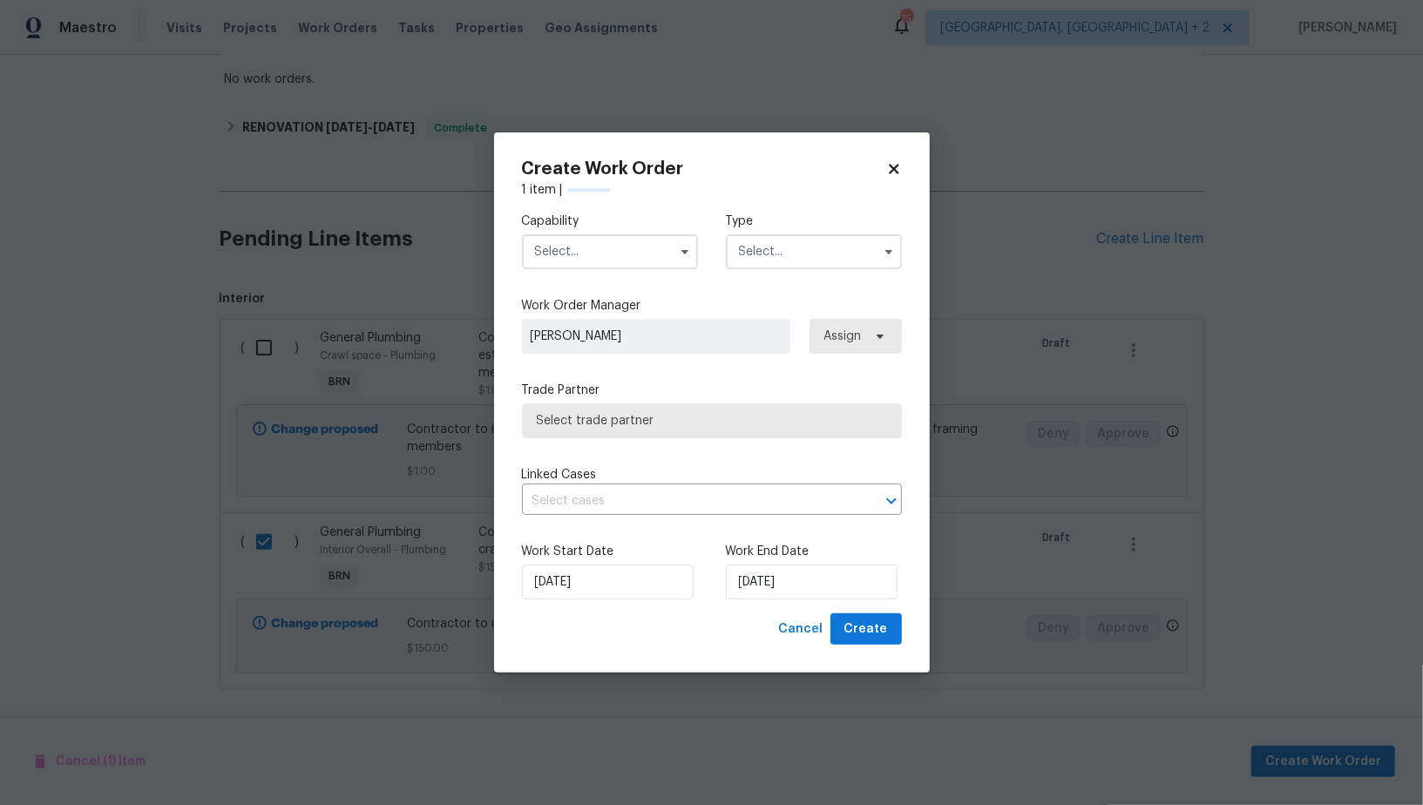
checkbox input "false"
click at [620, 243] on input "text" at bounding box center [610, 251] width 176 height 35
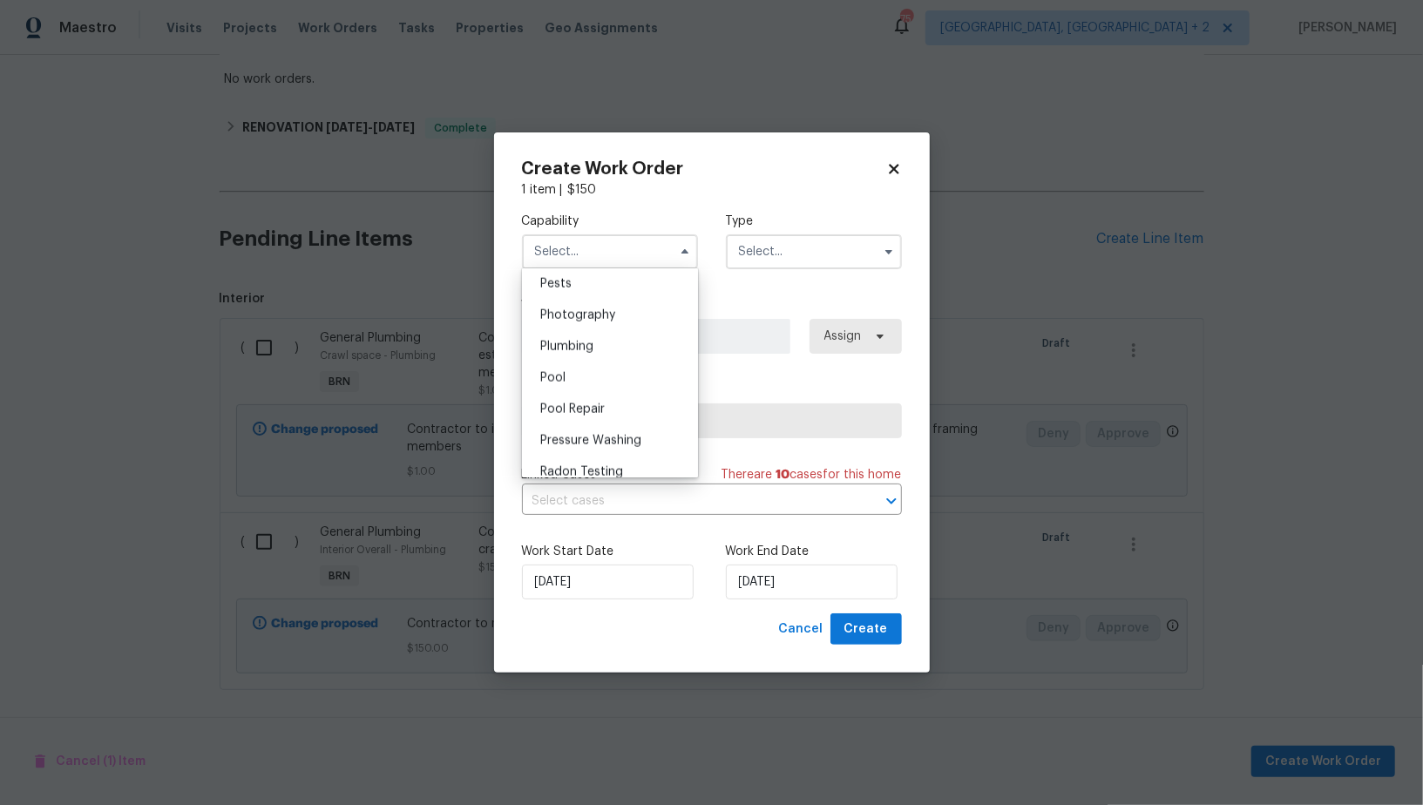
scroll to position [1504, 0]
click at [601, 346] on div "Plumbing" at bounding box center [609, 341] width 167 height 31
type input "Plumbing"
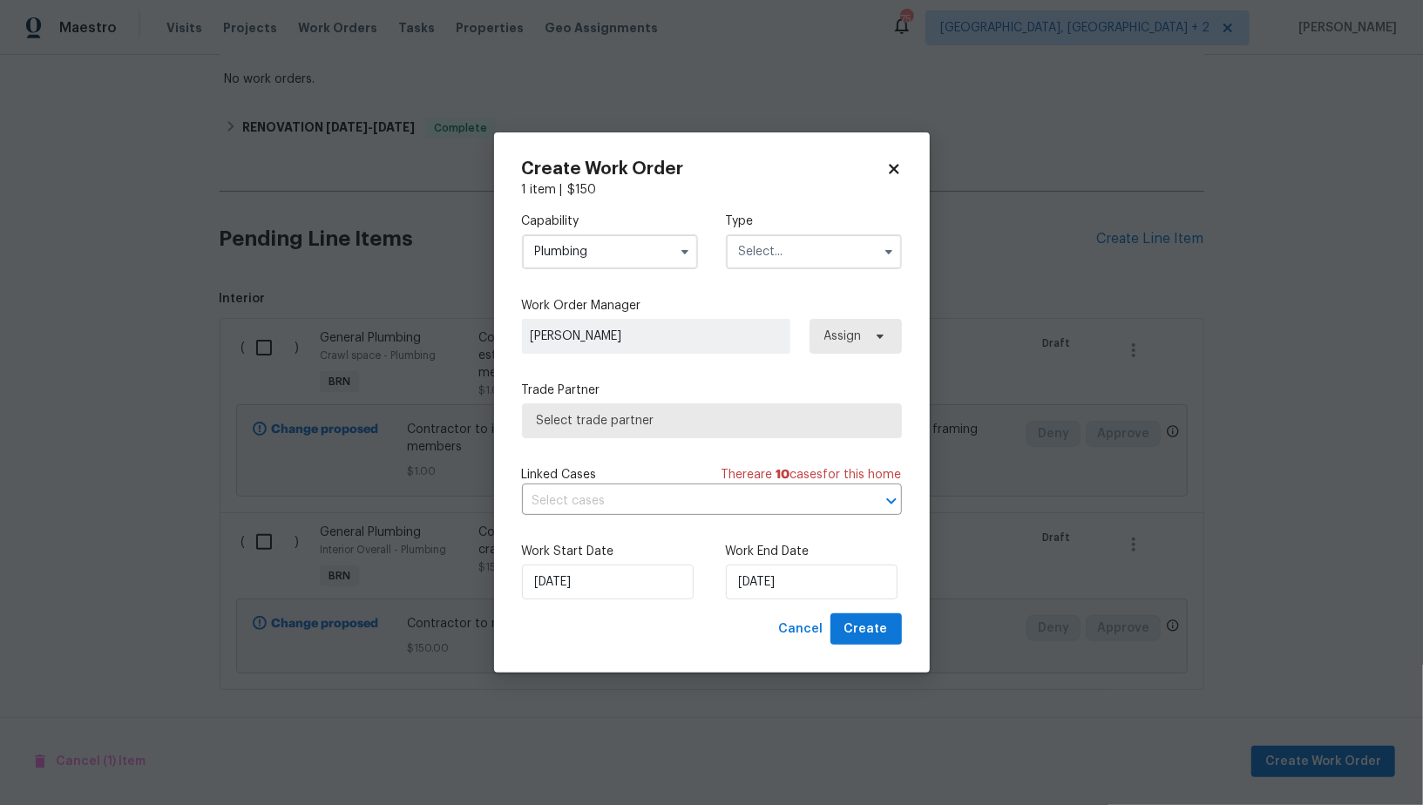
click at [796, 237] on input "text" at bounding box center [814, 251] width 176 height 35
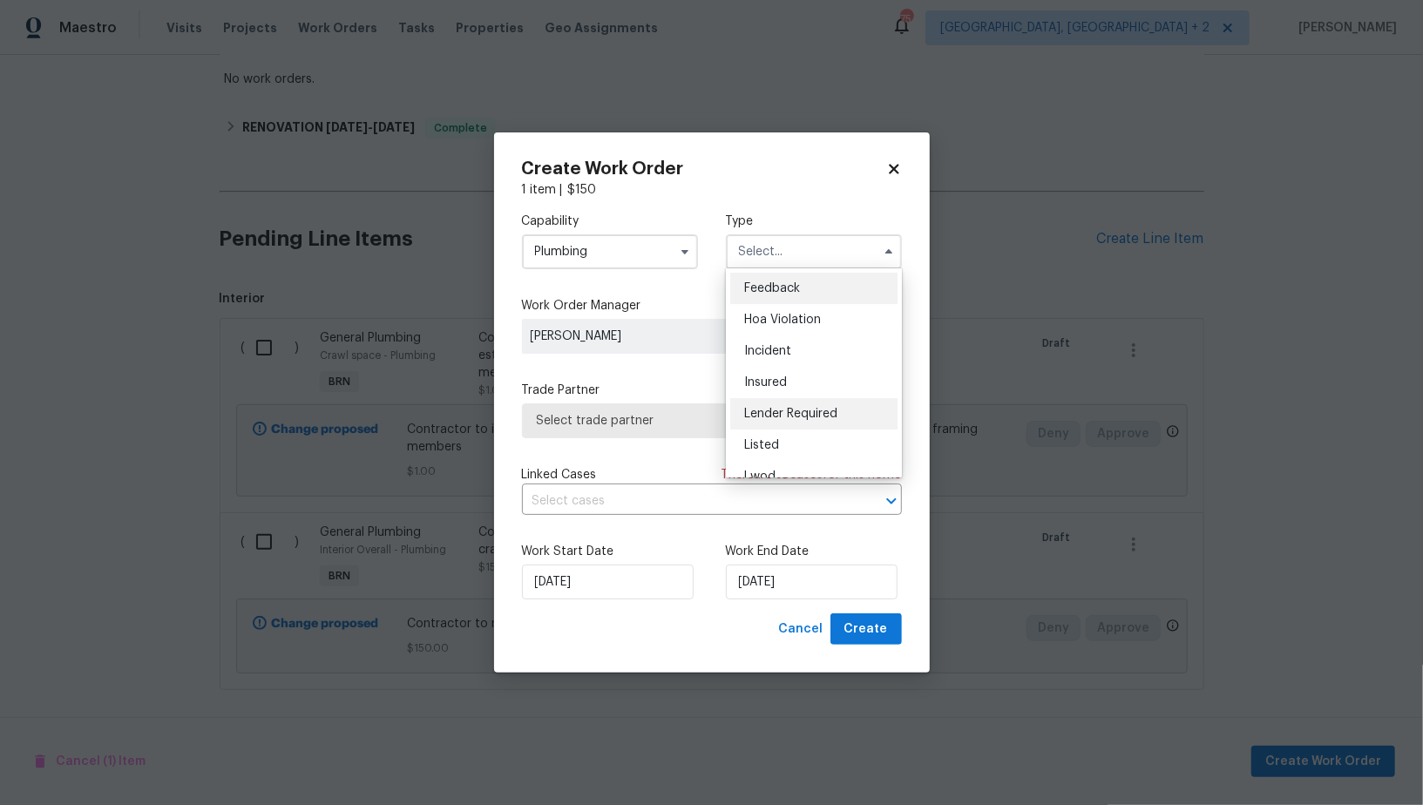
scroll to position [206, 0]
click at [772, 399] on span "Resale" at bounding box center [762, 395] width 37 height 12
type input "Resale"
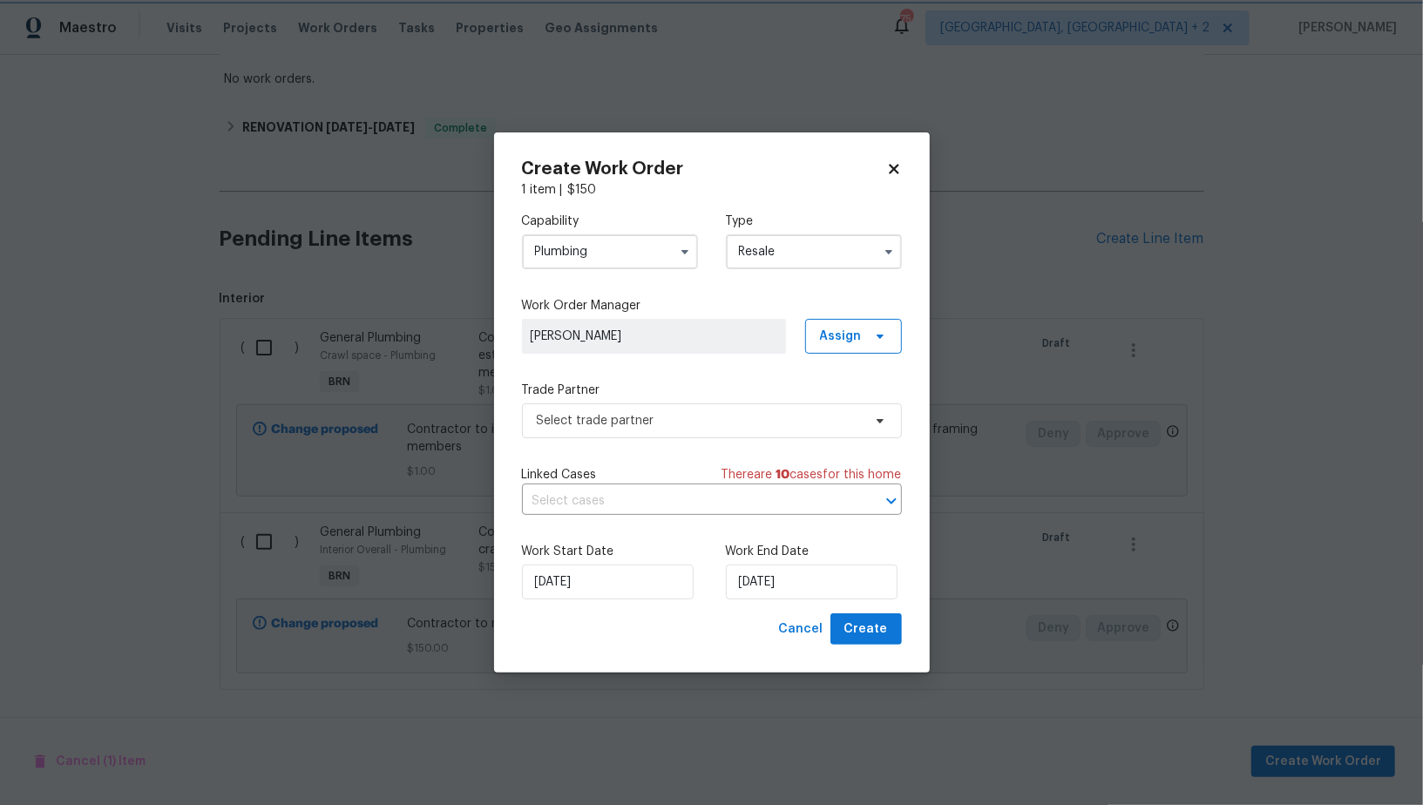
scroll to position [0, 0]
click at [686, 433] on span "Select trade partner" at bounding box center [712, 420] width 380 height 35
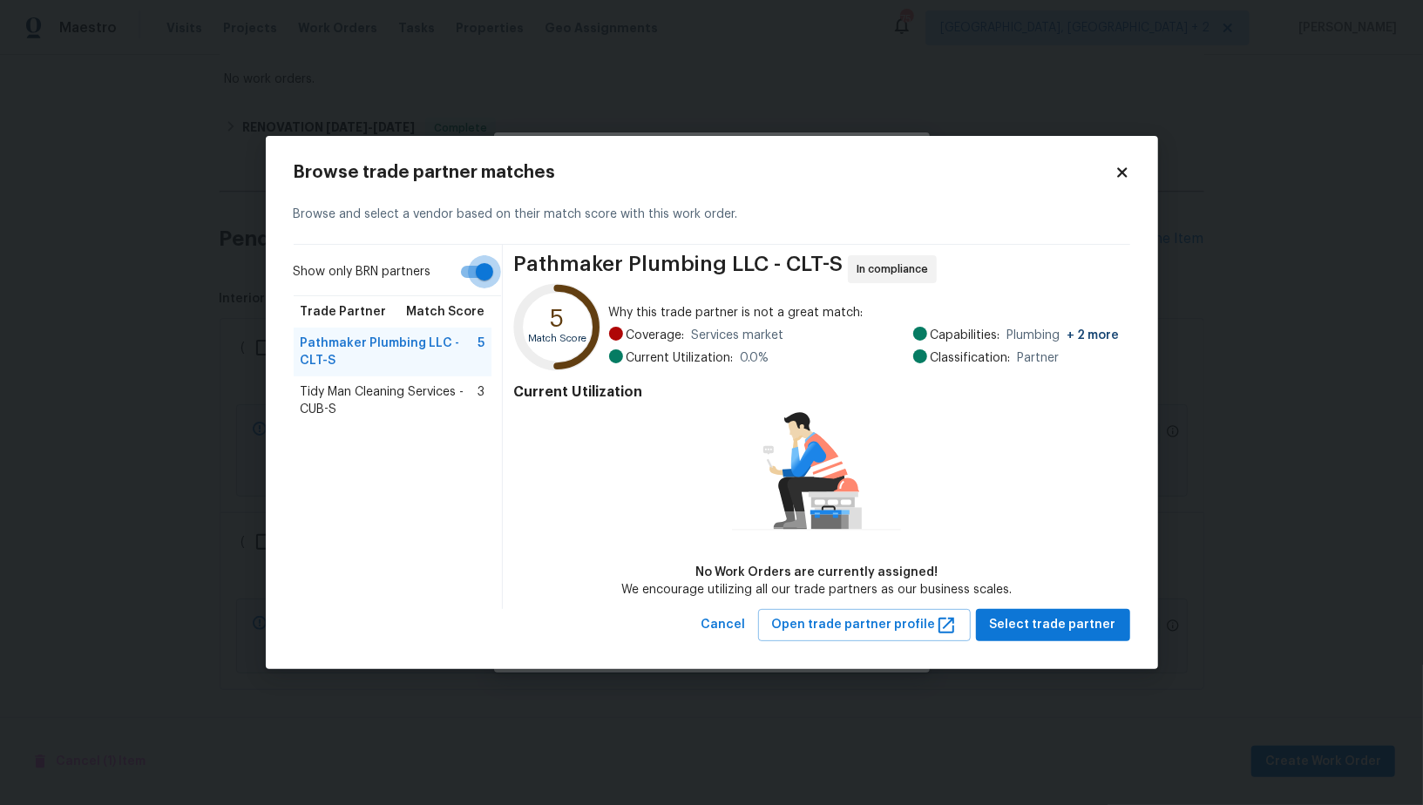
click at [474, 287] on input "Show only BRN partners" at bounding box center [484, 271] width 99 height 33
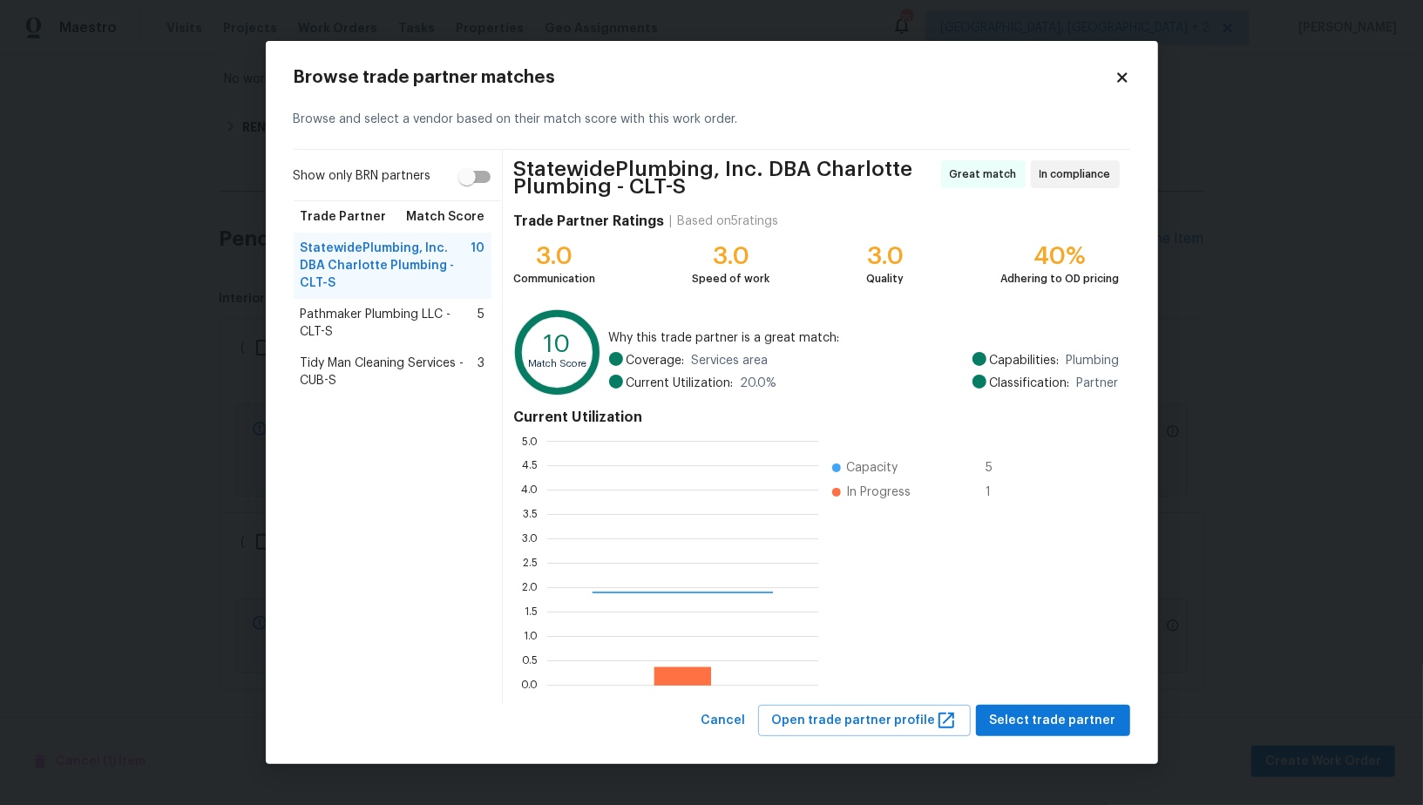
scroll to position [244, 271]
click at [437, 355] on span "Tidy Man Cleaning Services - CUB-S" at bounding box center [390, 372] width 178 height 35
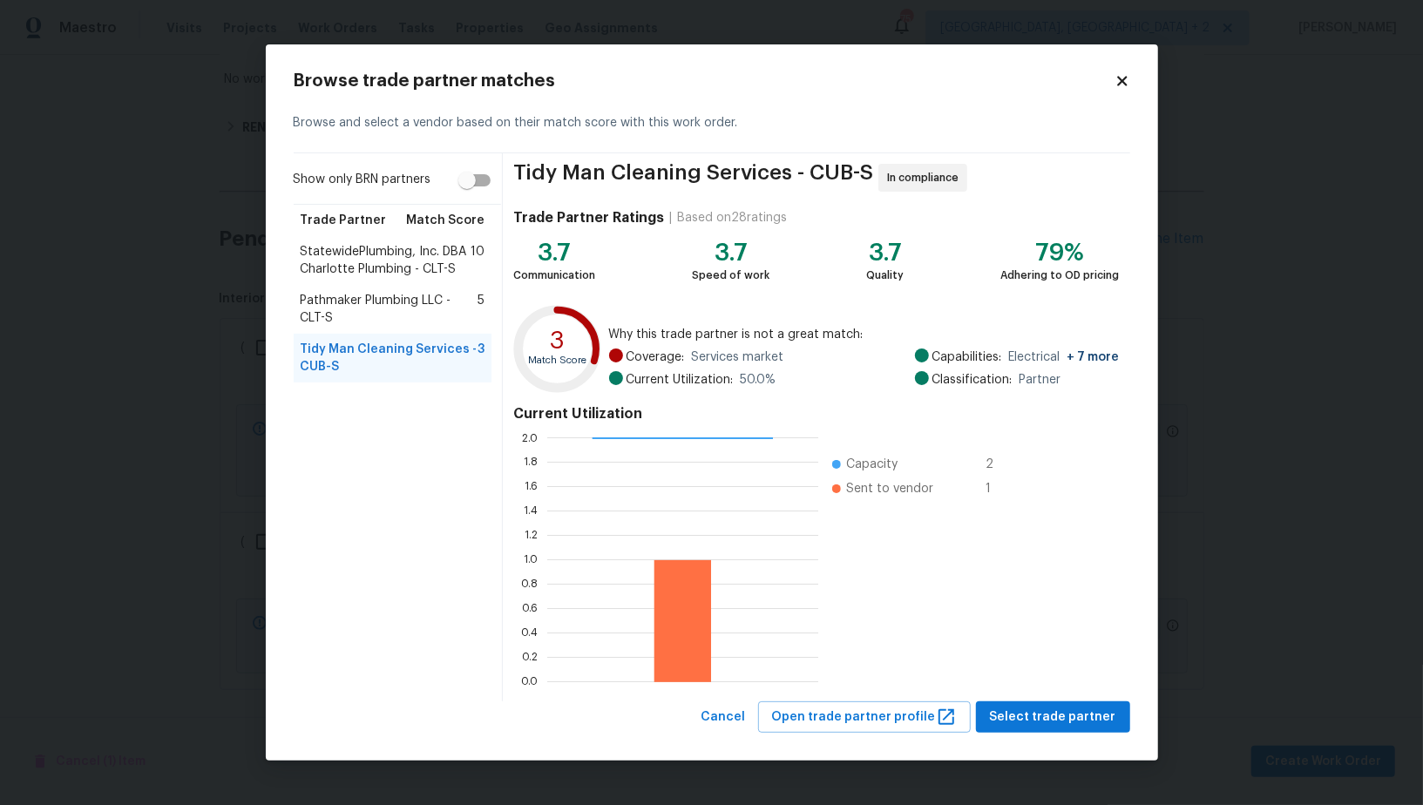
click at [477, 179] on input "Show only BRN partners" at bounding box center [466, 180] width 99 height 33
checkbox input "true"
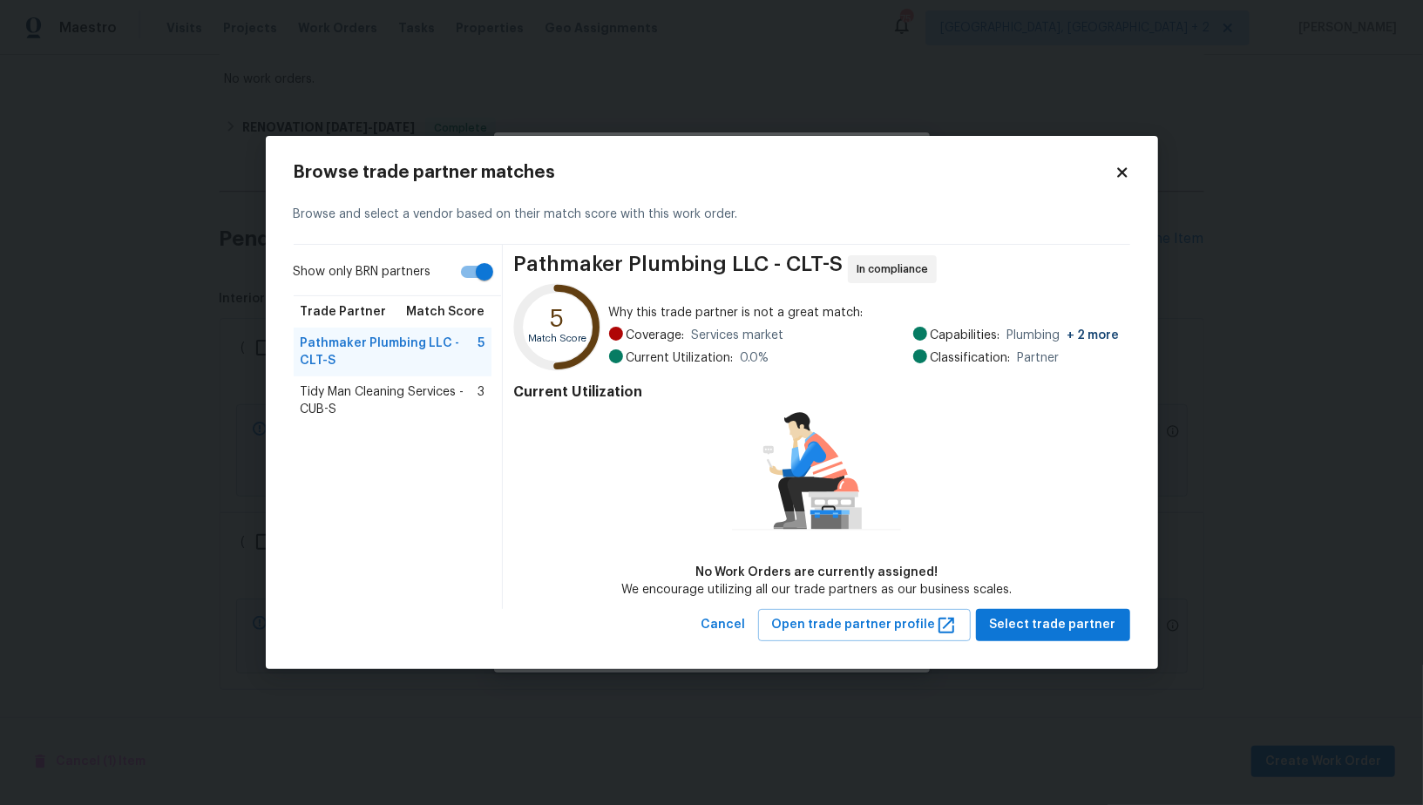
click at [382, 400] on span "Tidy Man Cleaning Services - CUB-S" at bounding box center [390, 400] width 178 height 35
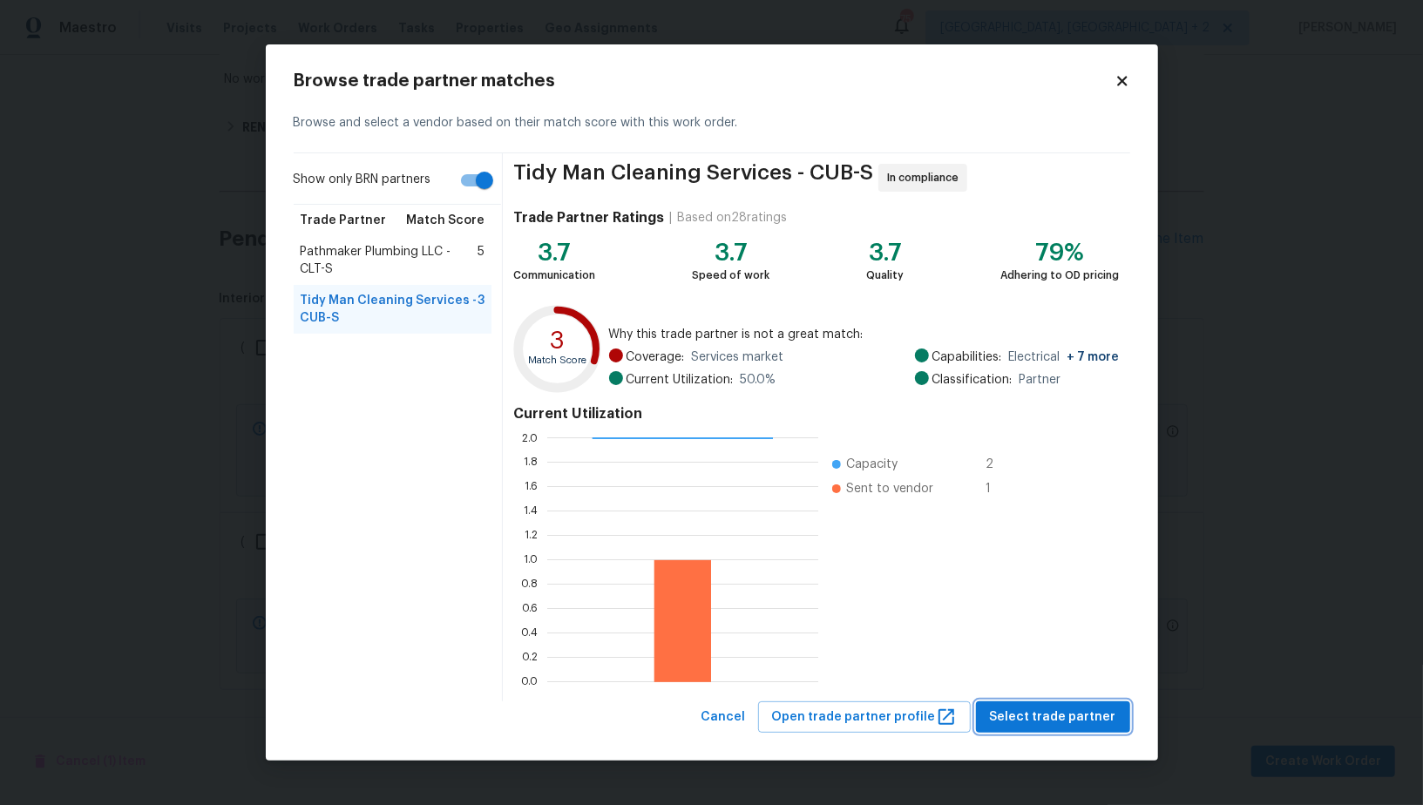
click at [1051, 716] on span "Select trade partner" at bounding box center [1053, 717] width 126 height 22
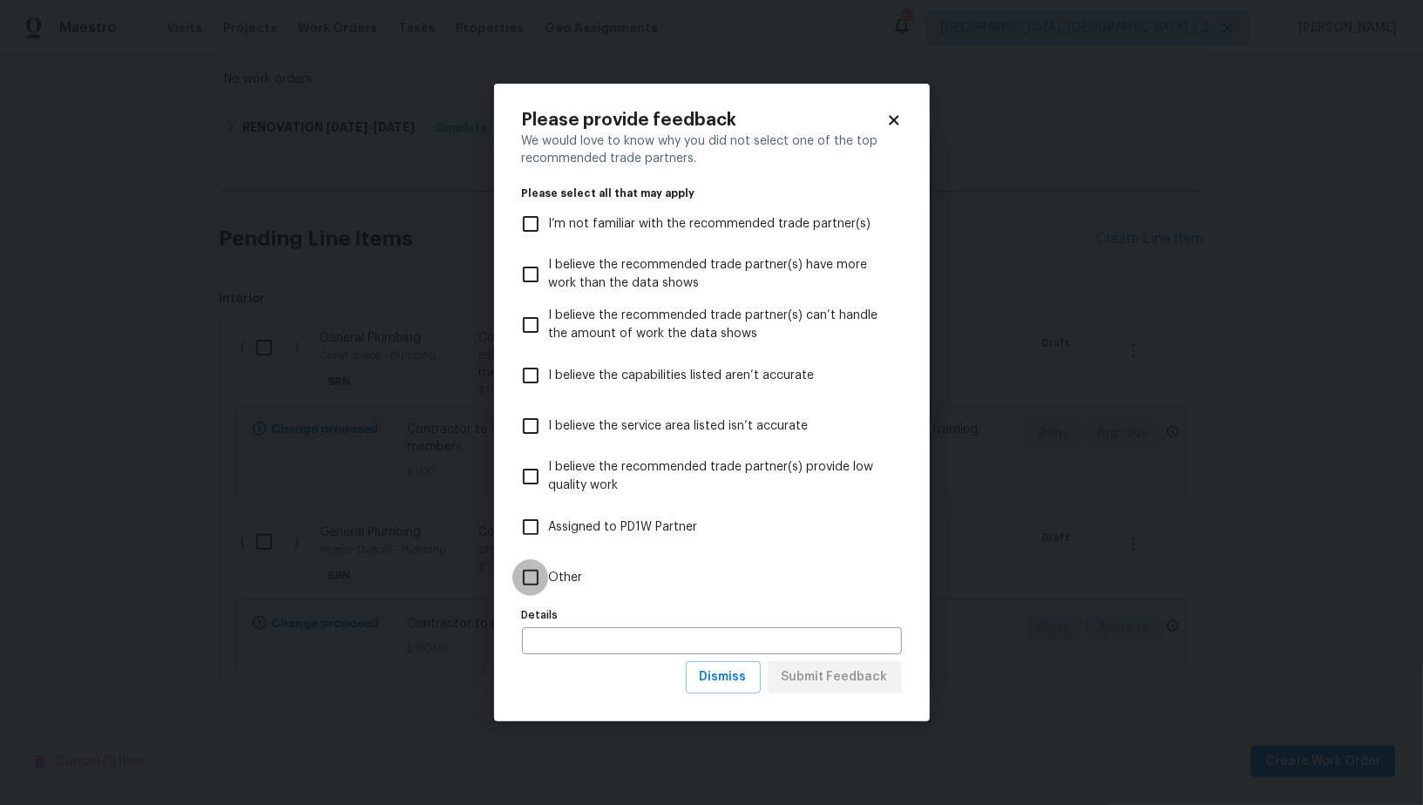
click at [544, 565] on input "Other" at bounding box center [530, 577] width 37 height 37
checkbox input "true"
click at [794, 663] on button "Submit Feedback" at bounding box center [834, 677] width 134 height 32
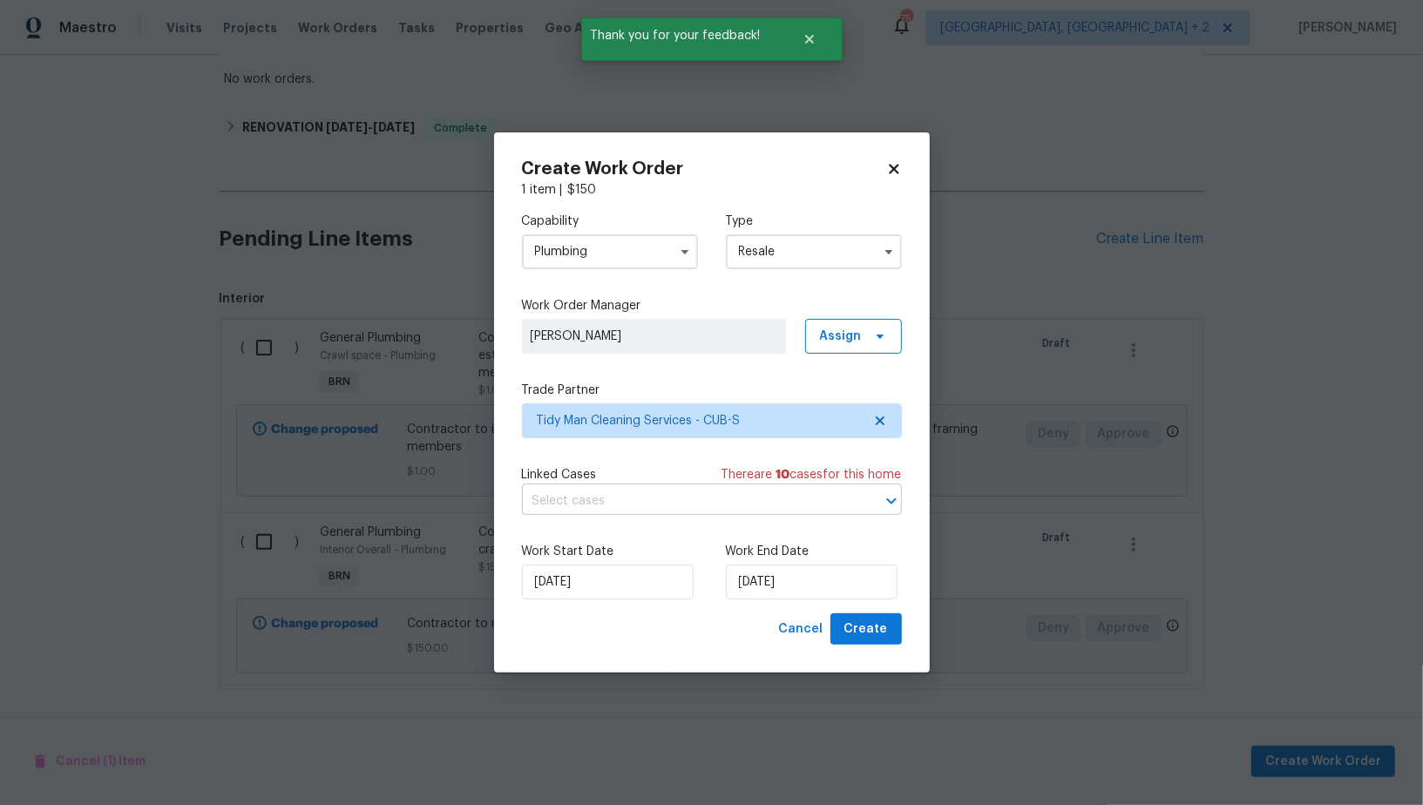
click at [706, 499] on input "text" at bounding box center [687, 501] width 331 height 27
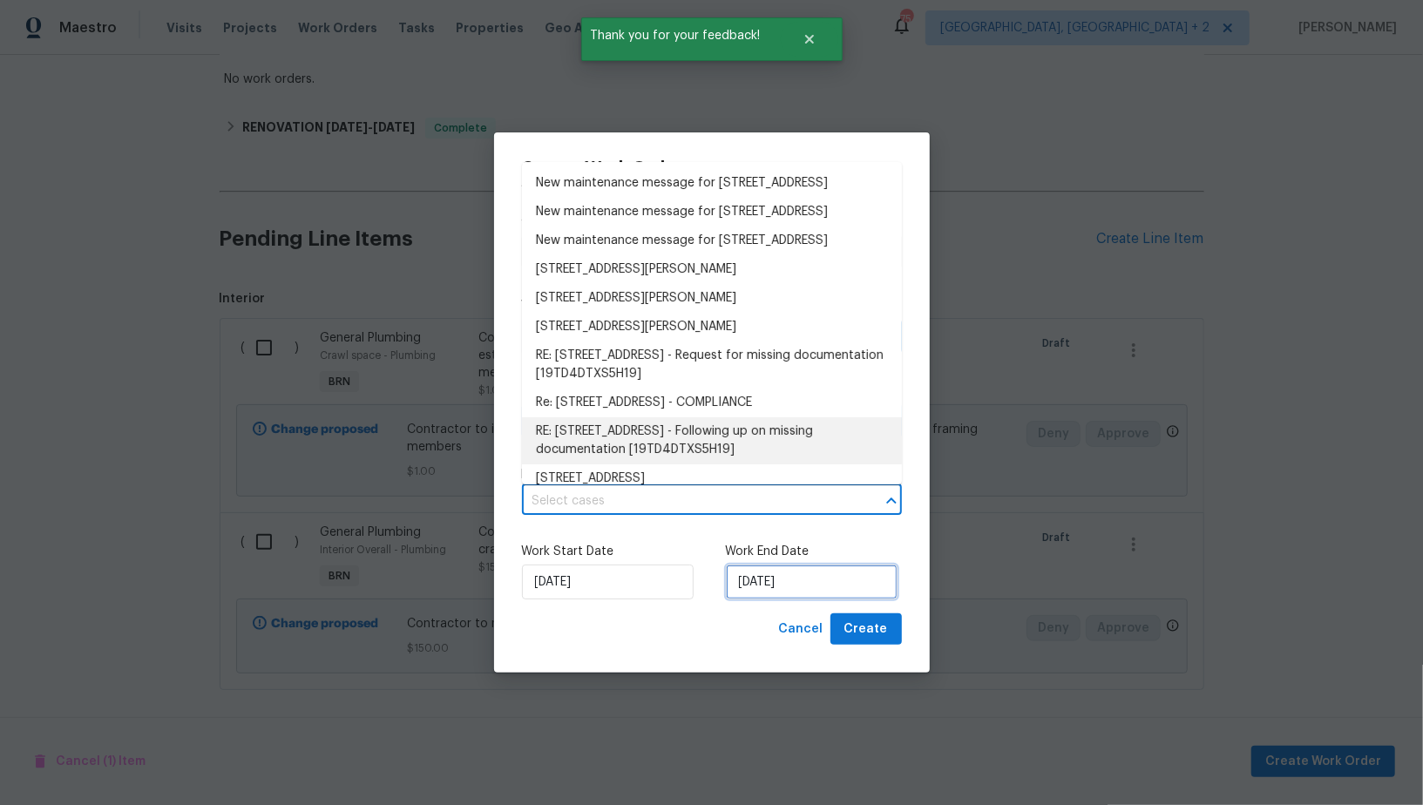
click at [778, 574] on input "29/09/2025" at bounding box center [812, 581] width 172 height 35
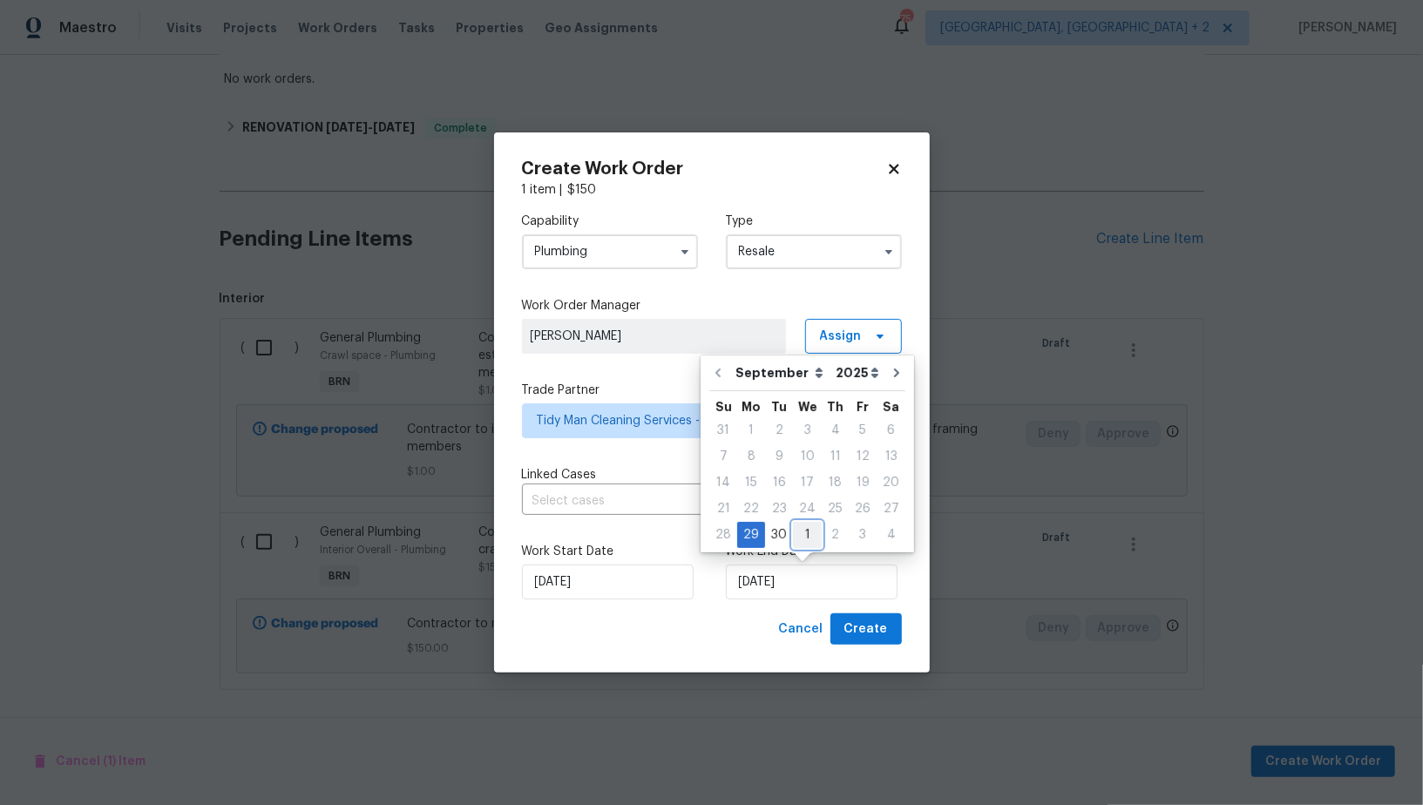
click at [794, 531] on div "1" at bounding box center [807, 535] width 29 height 24
type input "01/10/2025"
select select "9"
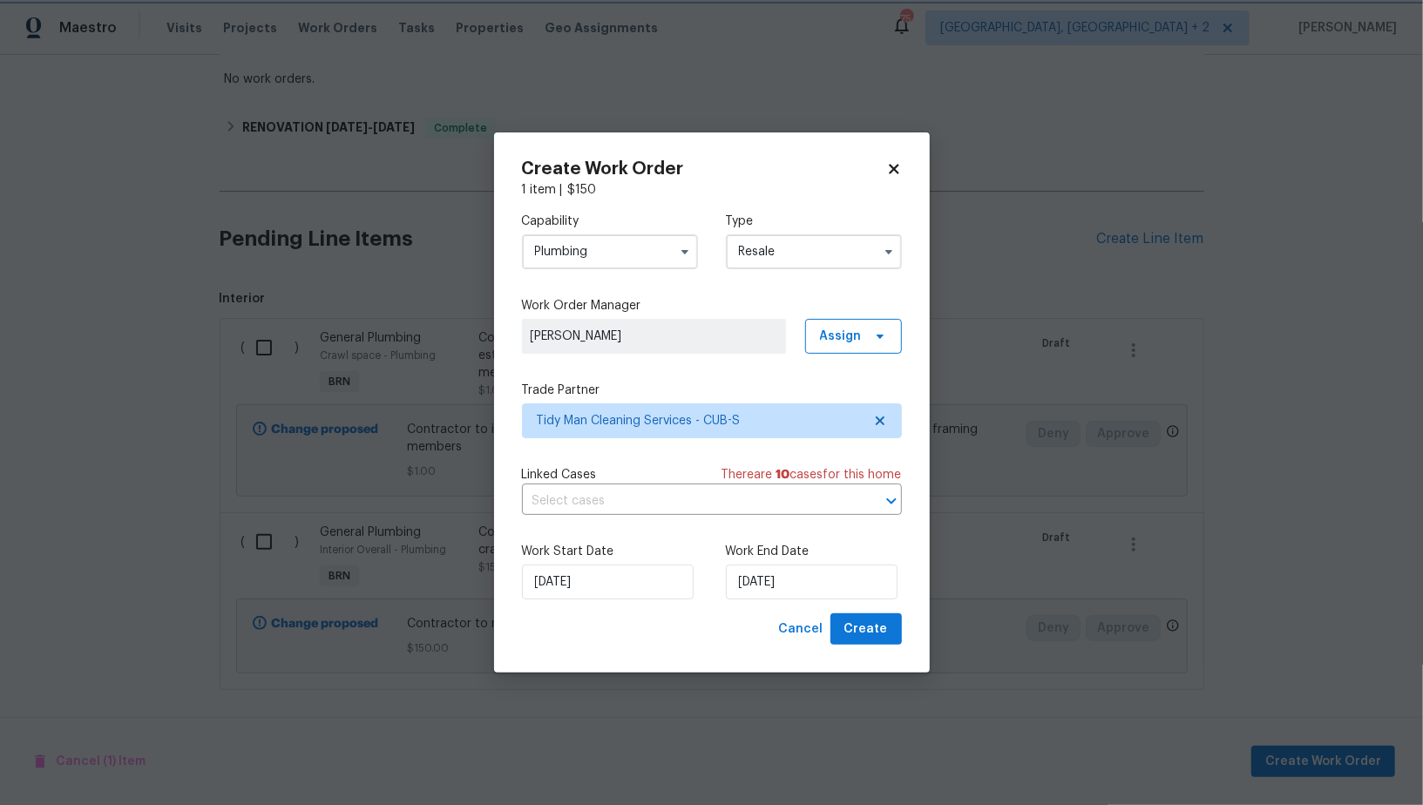
click at [721, 616] on div "Cancel Create" at bounding box center [712, 629] width 380 height 32
click at [869, 635] on span "Create" at bounding box center [866, 630] width 44 height 22
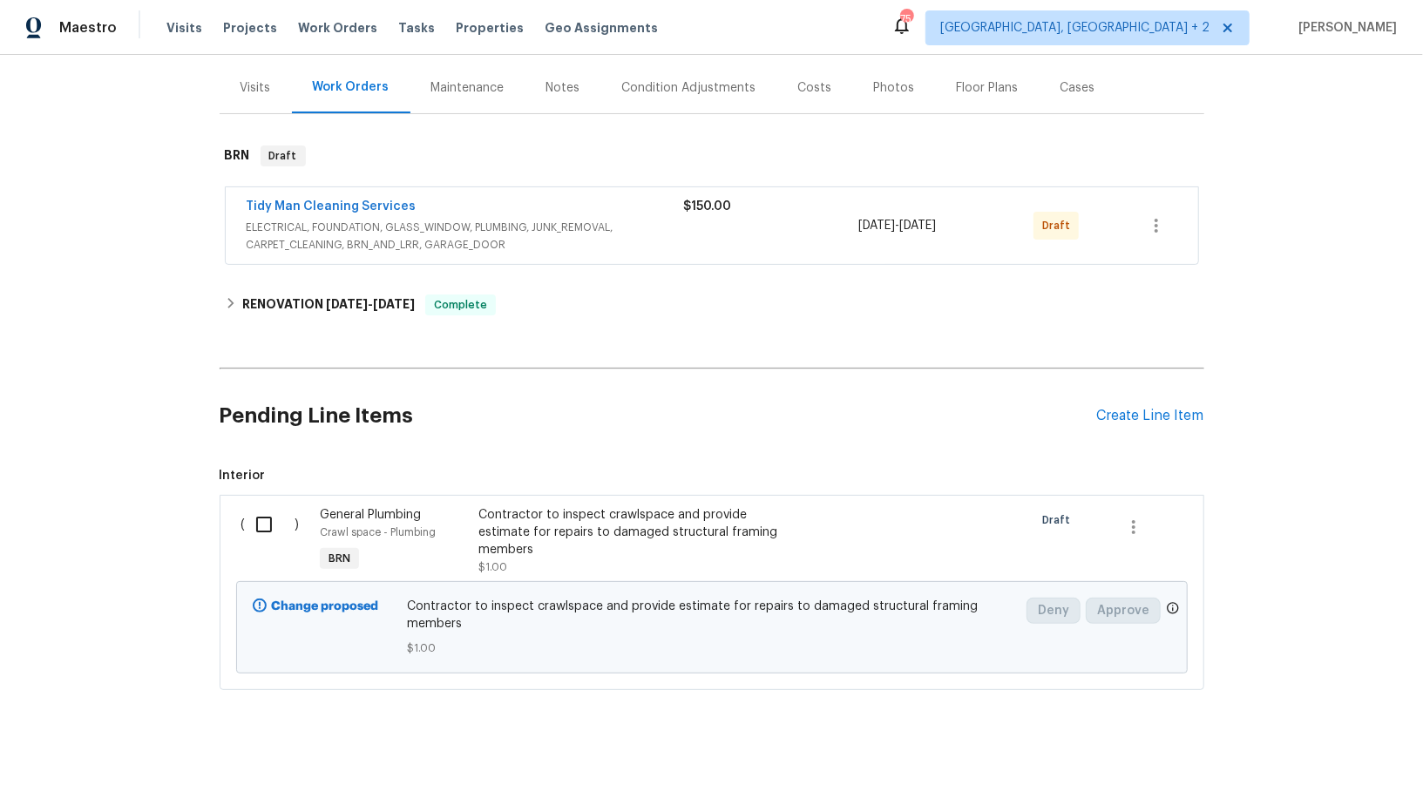
scroll to position [201, 0]
click at [263, 524] on input "checkbox" at bounding box center [271, 525] width 50 height 37
click at [1289, 767] on span "Create Work Order" at bounding box center [1323, 762] width 116 height 22
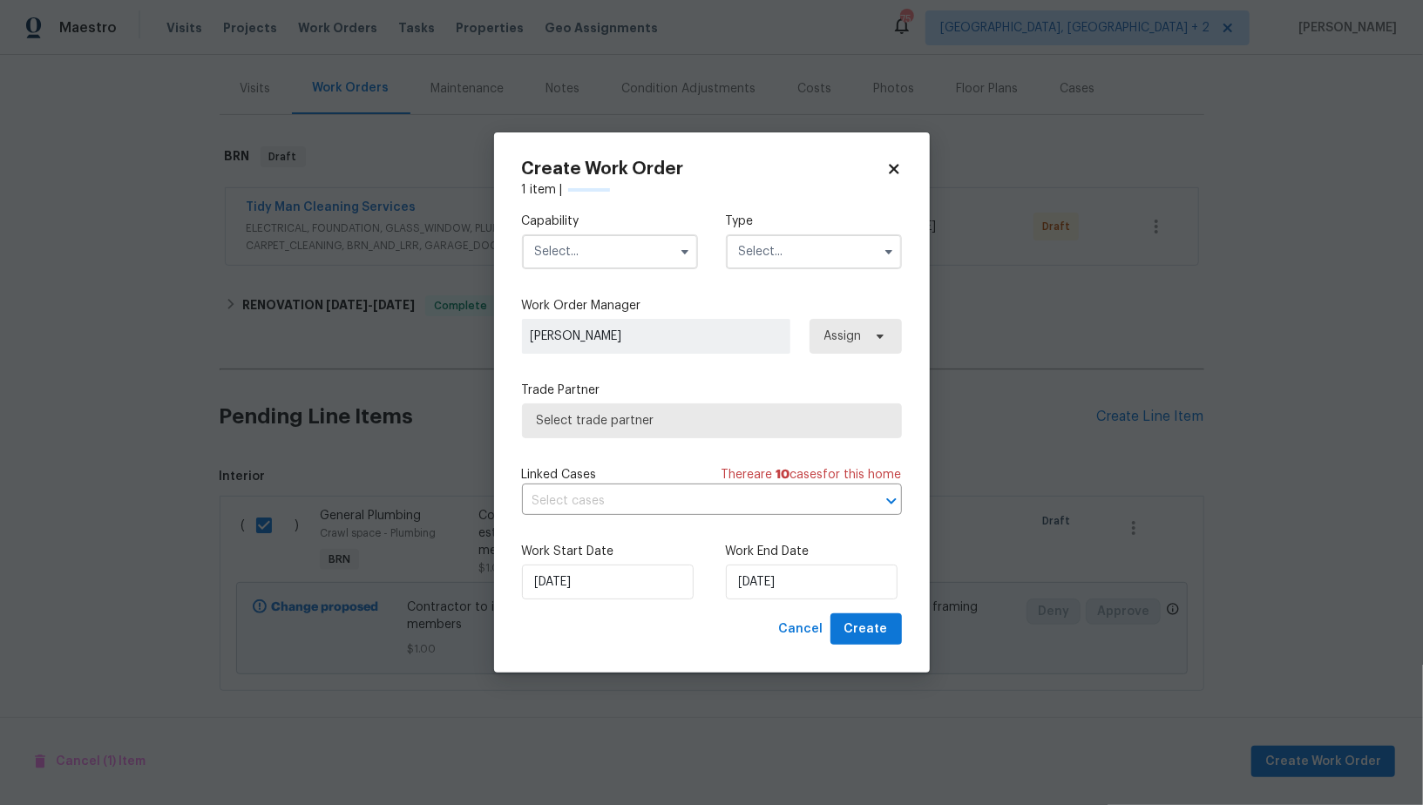
checkbox input "false"
click at [607, 241] on input "text" at bounding box center [610, 251] width 176 height 35
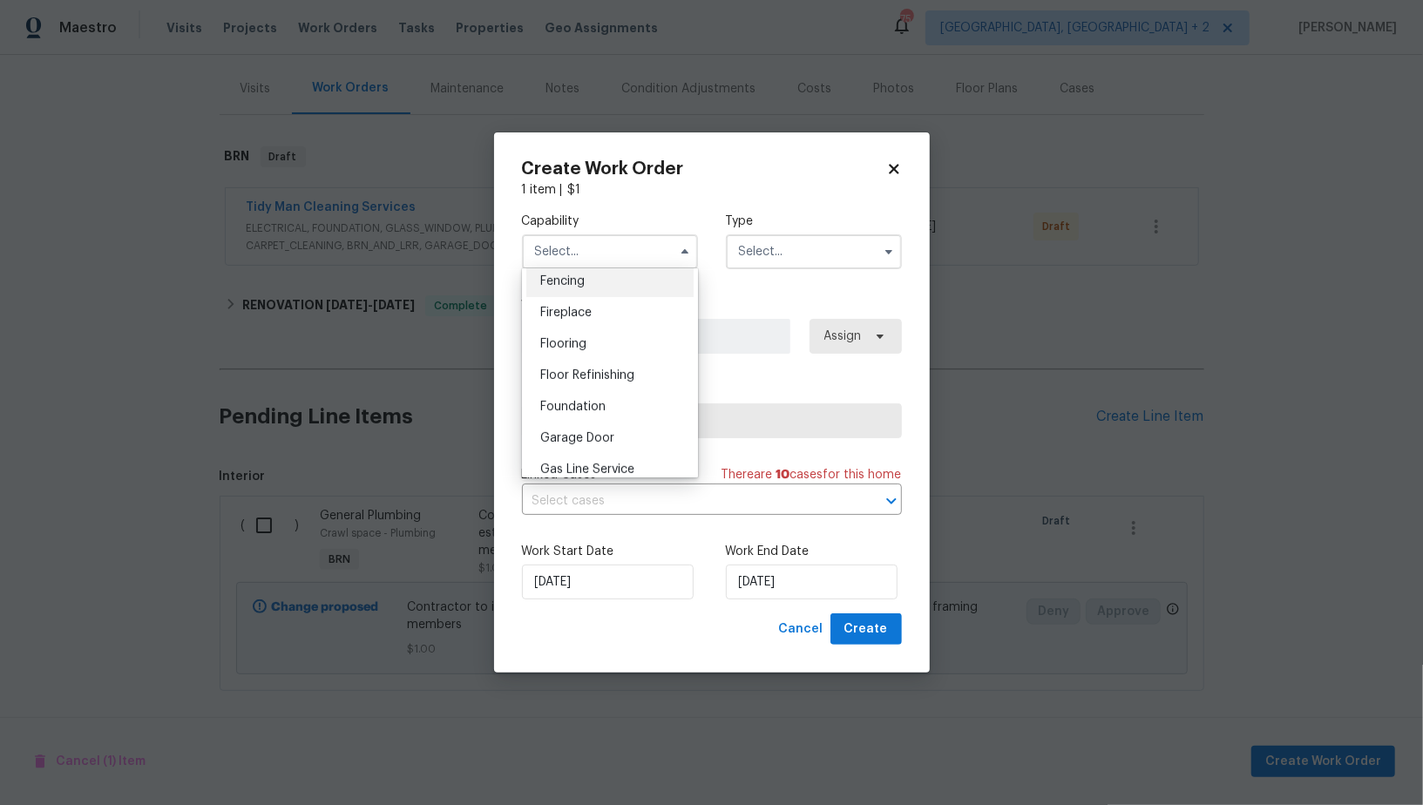
scroll to position [640, 0]
click at [598, 386] on span "Foundation" at bounding box center [572, 387] width 65 height 12
type input "Foundation"
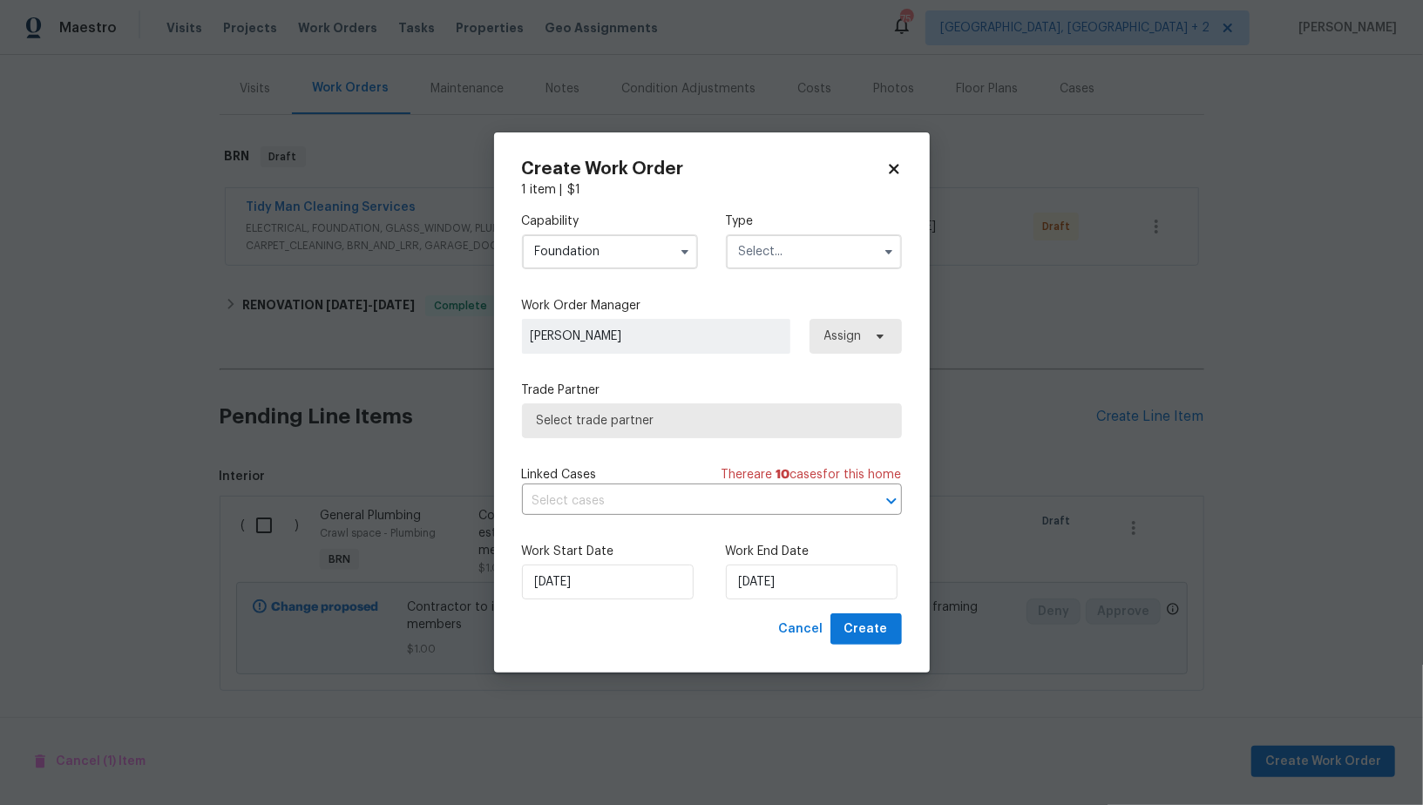
click at [801, 267] on input "text" at bounding box center [814, 251] width 176 height 35
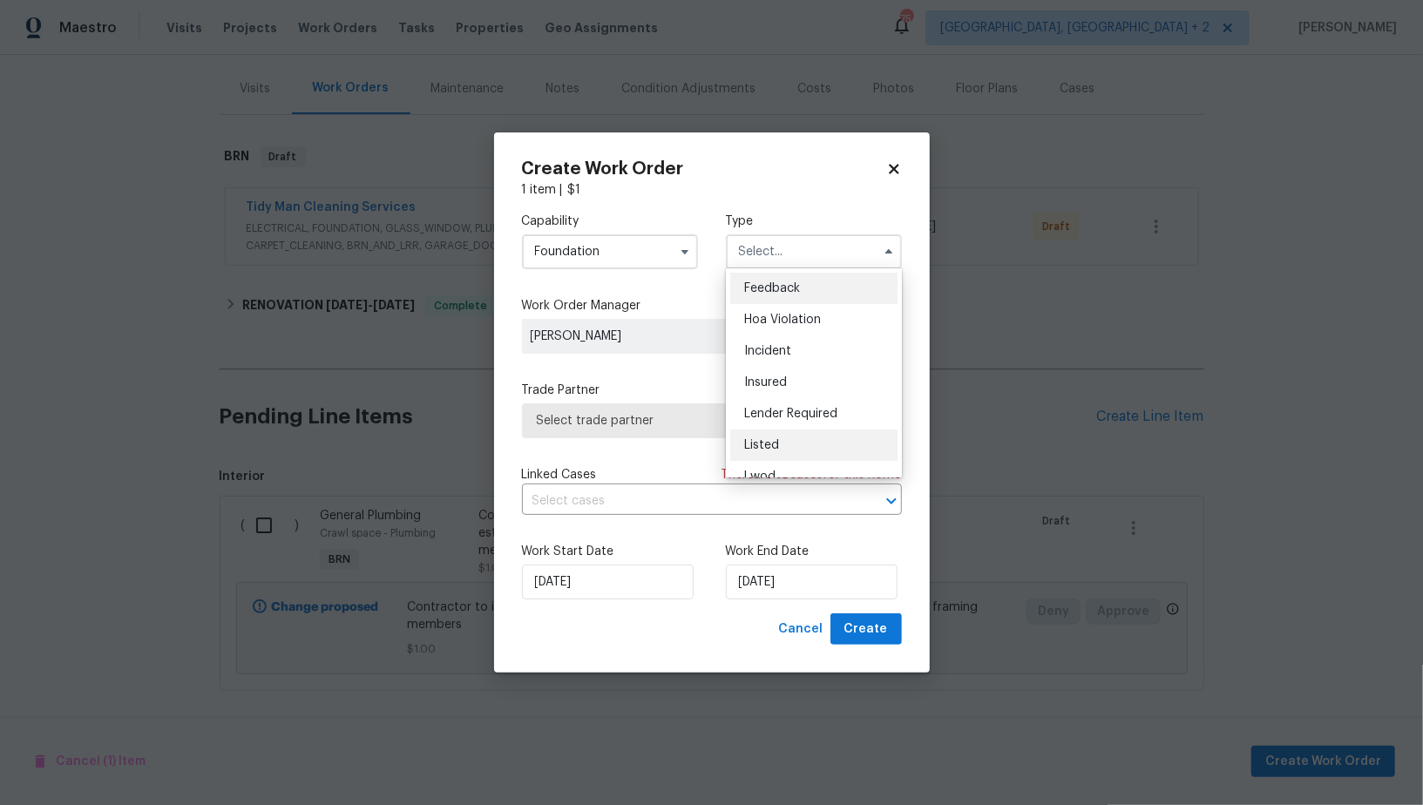
scroll to position [206, 0]
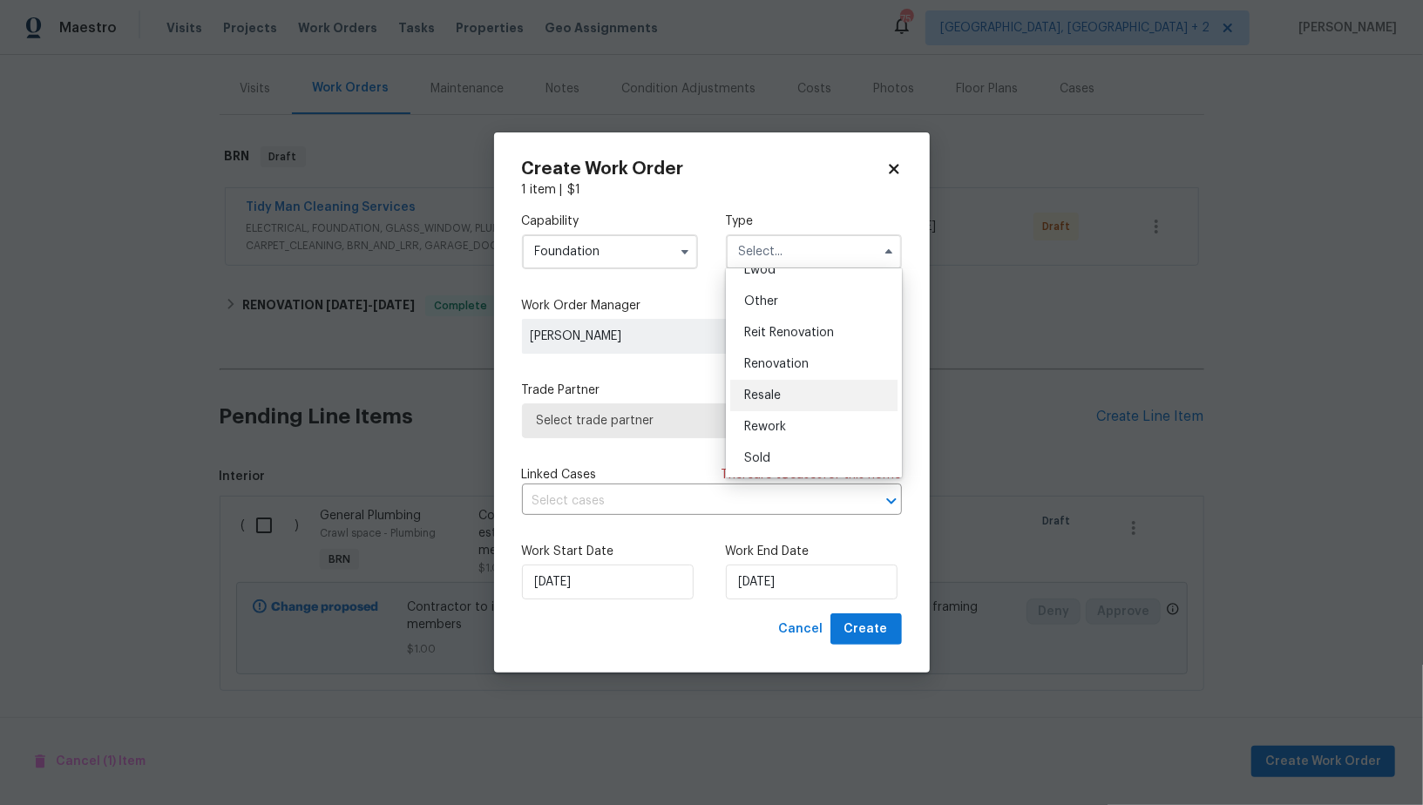
click at [788, 398] on div "Resale" at bounding box center [813, 395] width 167 height 31
type input "Resale"
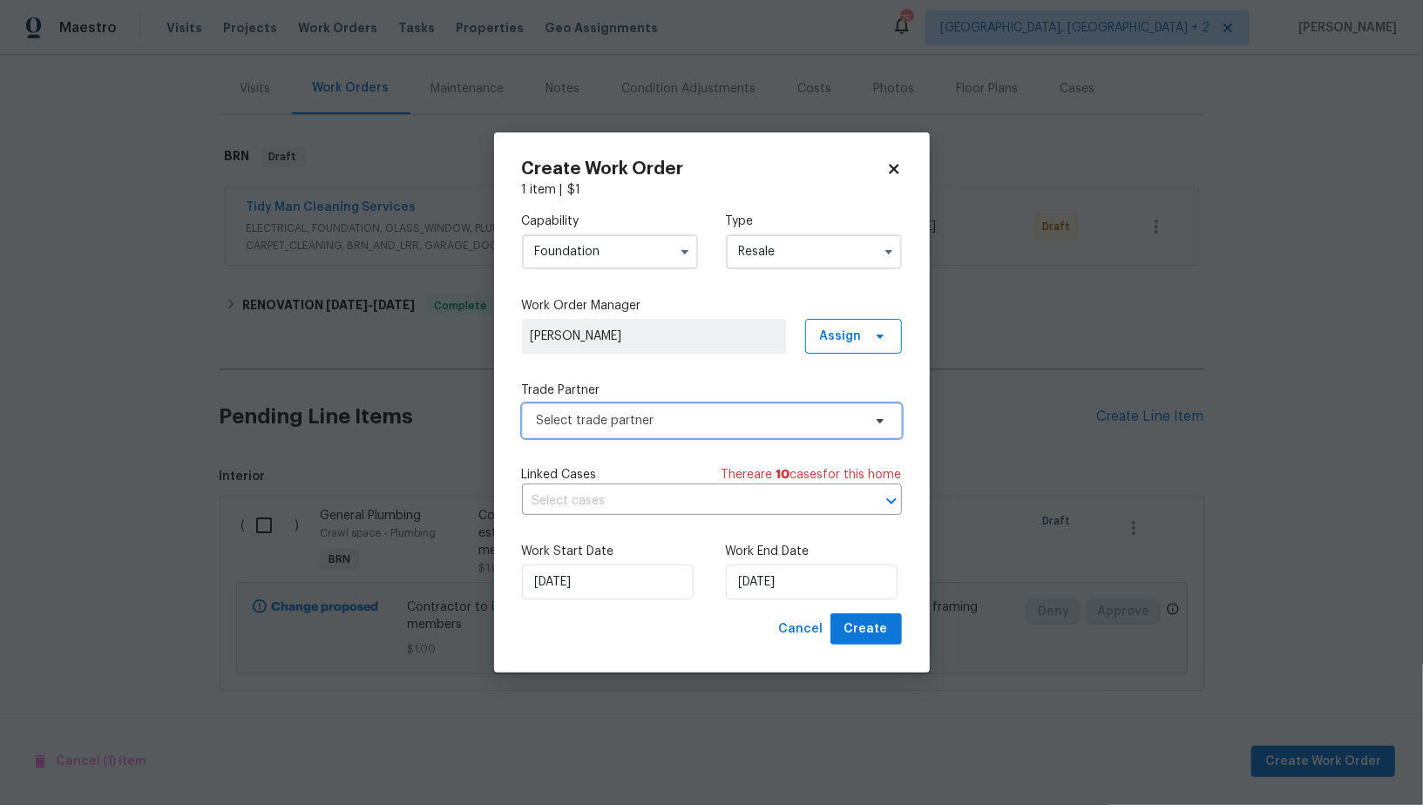
click at [718, 424] on span "Select trade partner" at bounding box center [699, 420] width 325 height 17
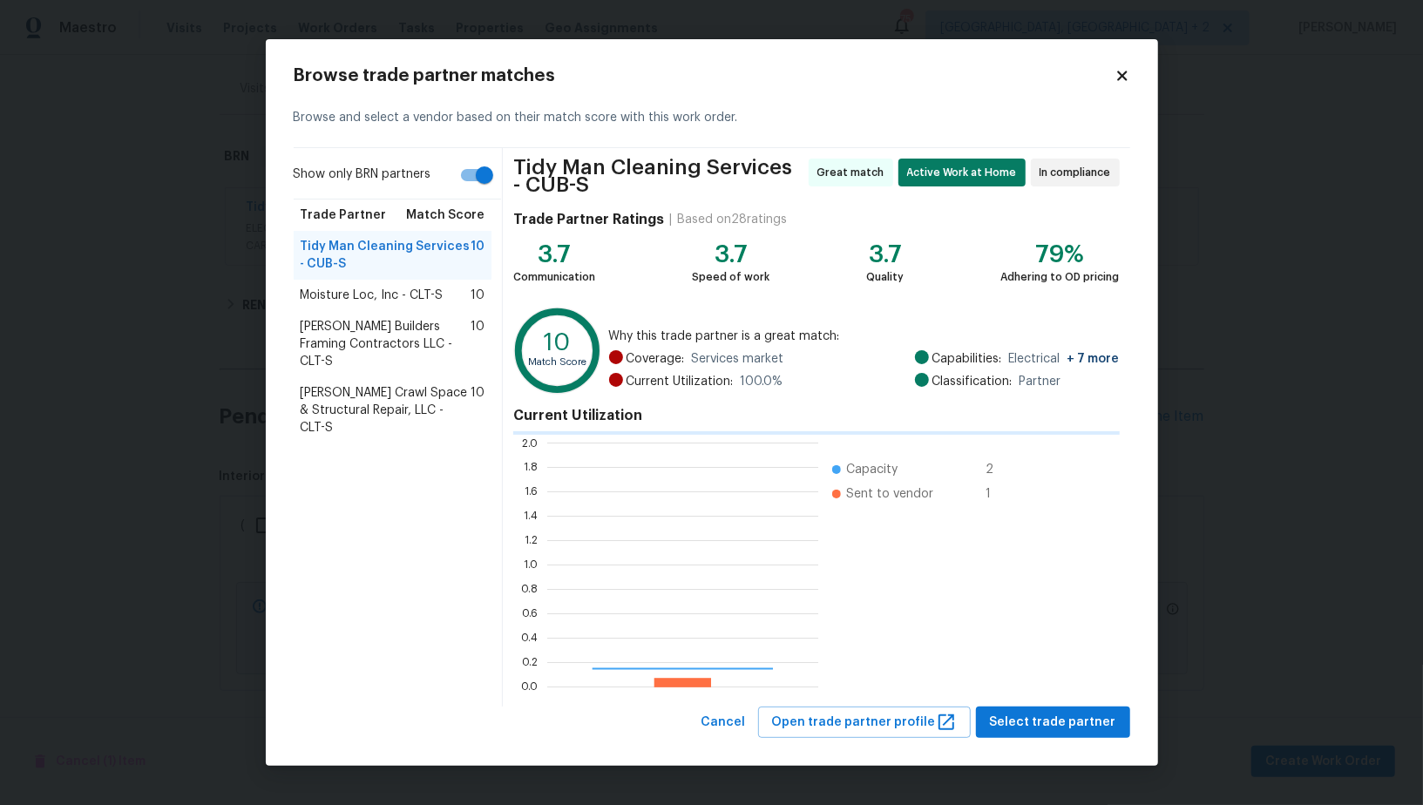
scroll to position [244, 271]
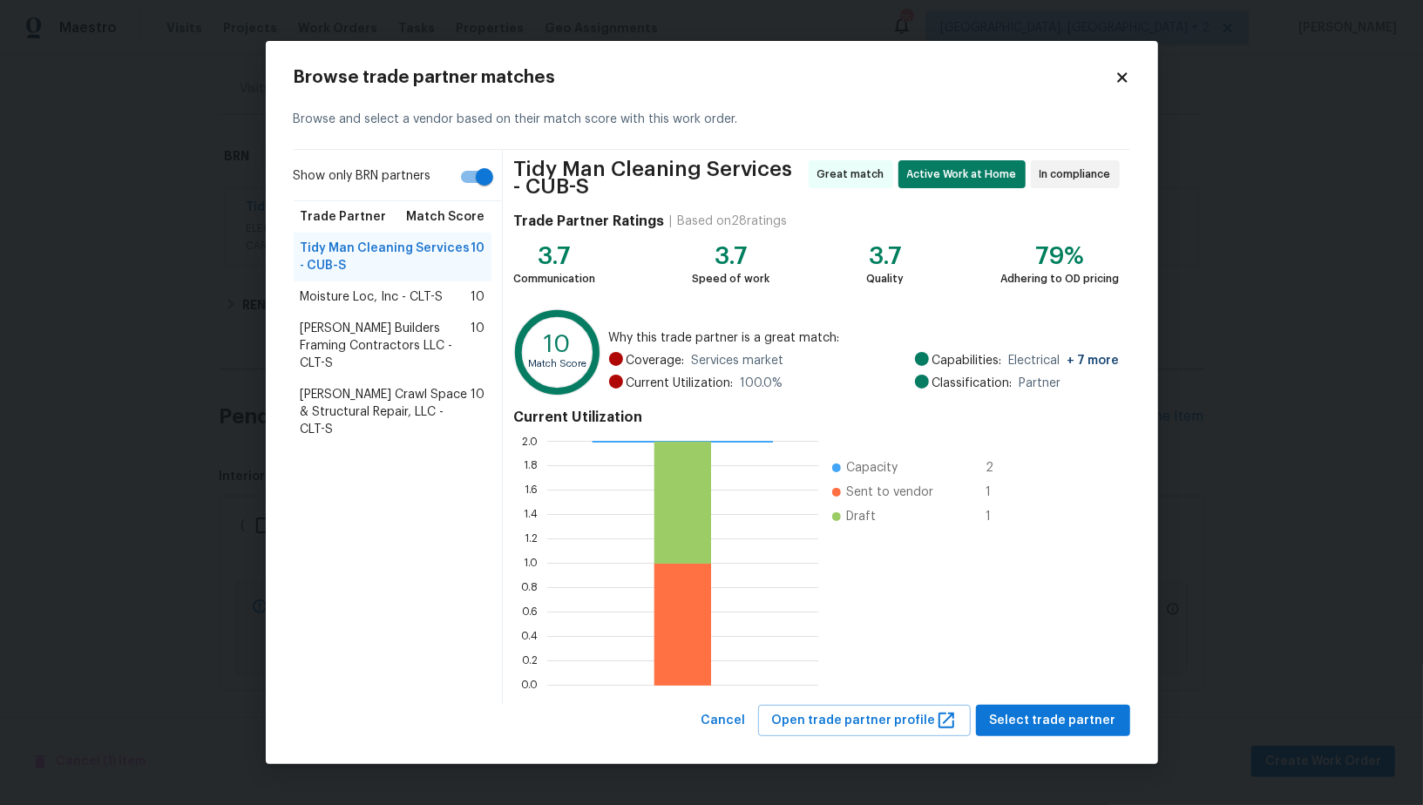
click at [396, 393] on span "Falcone Crawl Space & Structural Repair, LLC - CLT-S" at bounding box center [386, 412] width 171 height 52
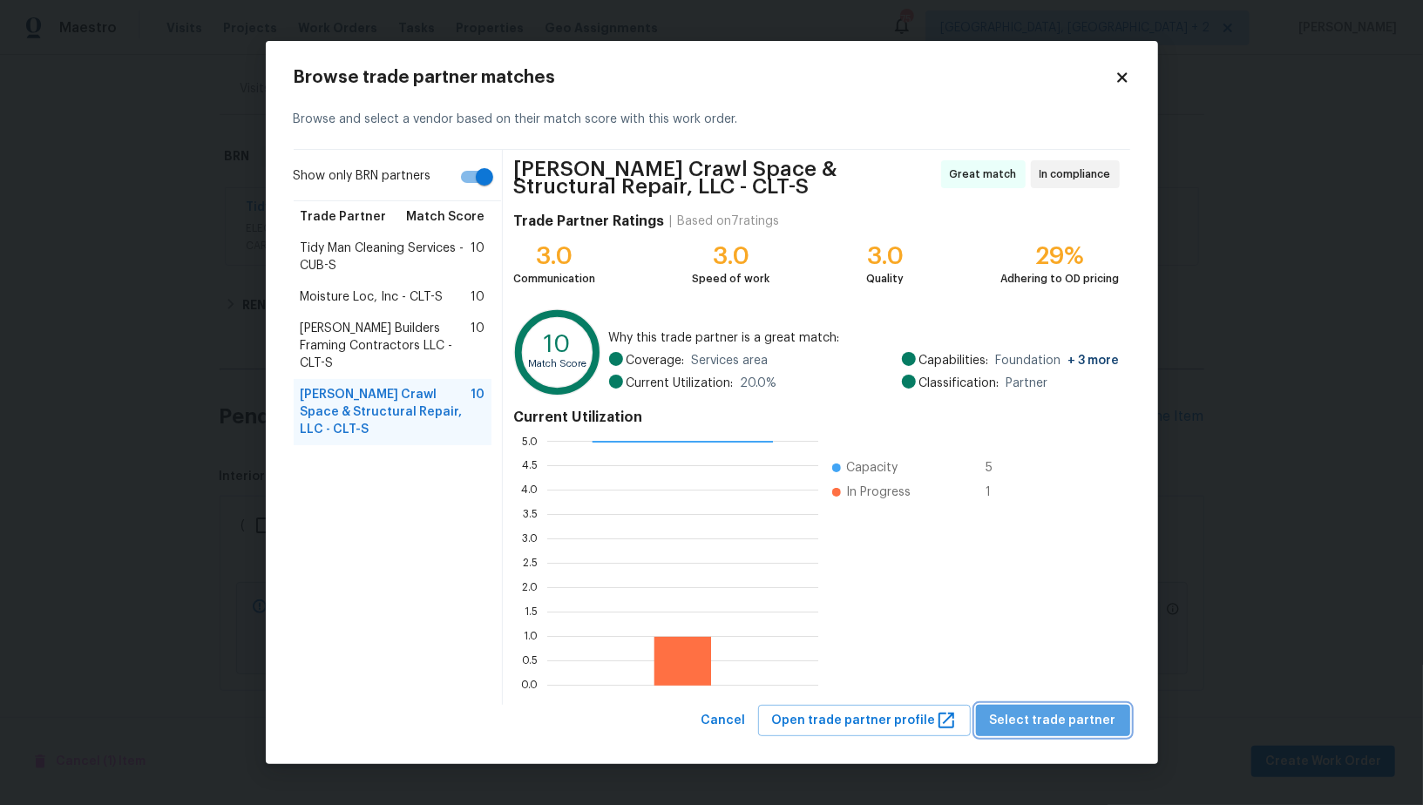
click at [1061, 725] on span "Select trade partner" at bounding box center [1053, 721] width 126 height 22
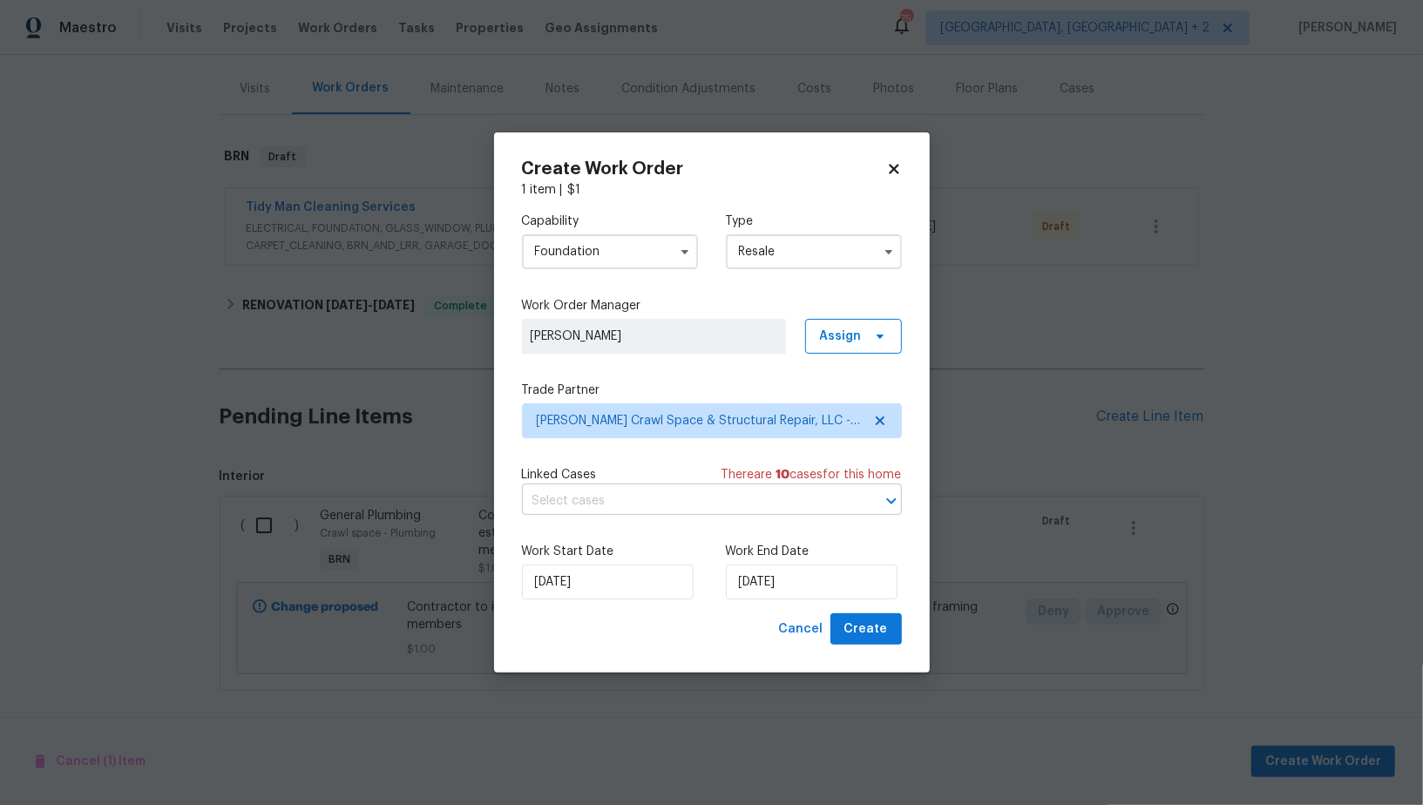
click at [604, 510] on input "text" at bounding box center [687, 501] width 331 height 27
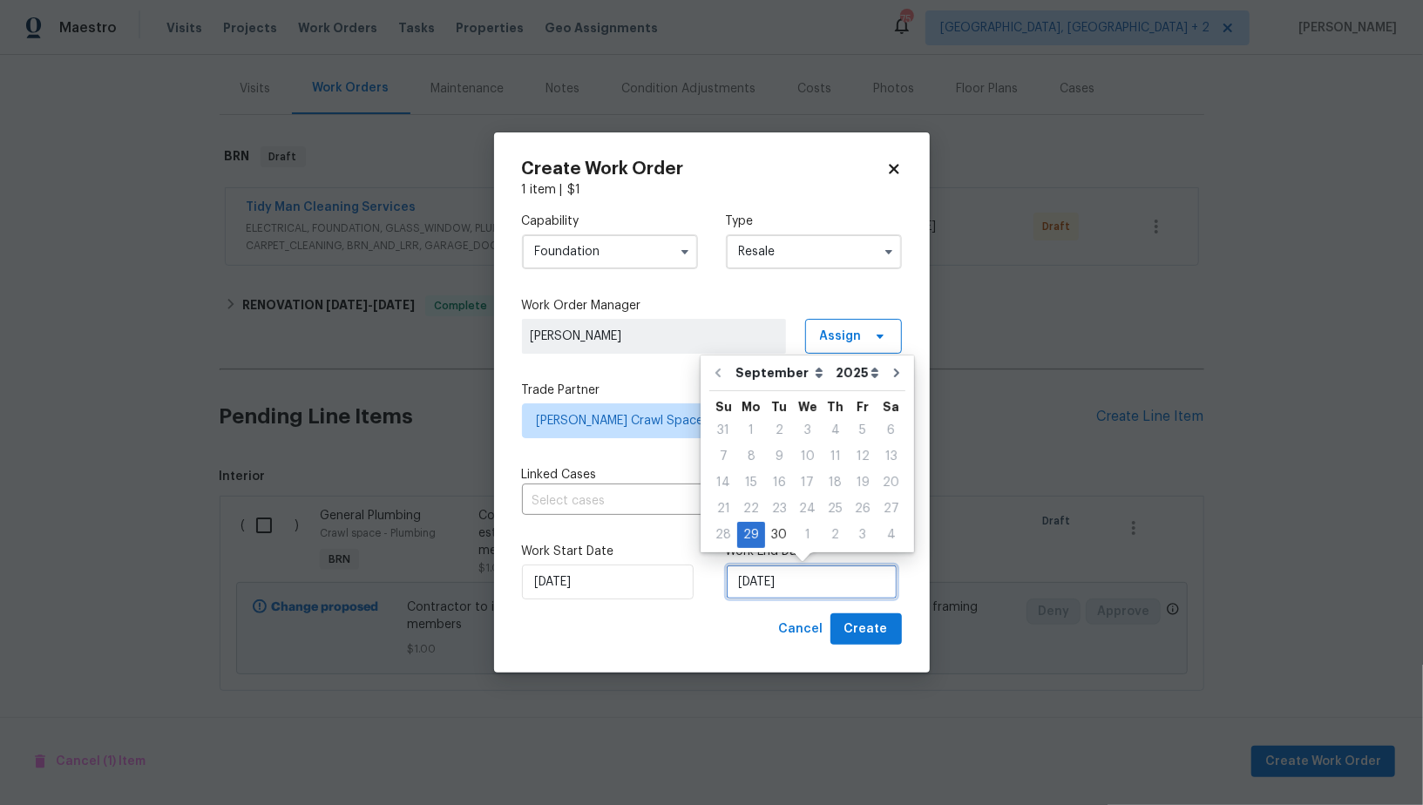
click at [779, 581] on input "29/09/2025" at bounding box center [812, 581] width 172 height 35
click at [795, 538] on div "1" at bounding box center [807, 535] width 29 height 24
type input "01/10/2025"
select select "9"
click at [605, 456] on div "Capability Foundation Type Resale Work Order Manager Padmapriya R Assign Trade …" at bounding box center [712, 406] width 380 height 415
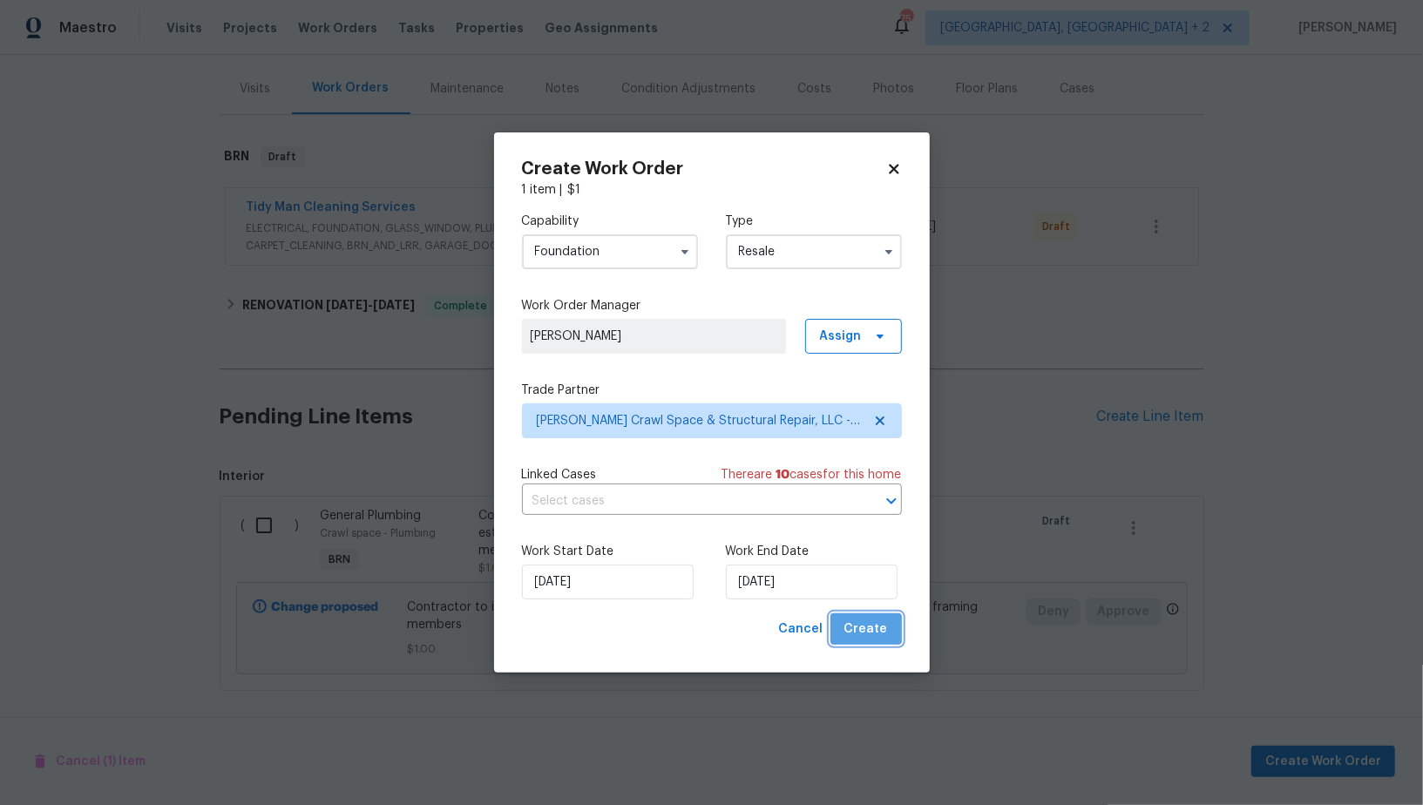
click at [869, 639] on span "Create" at bounding box center [866, 630] width 44 height 22
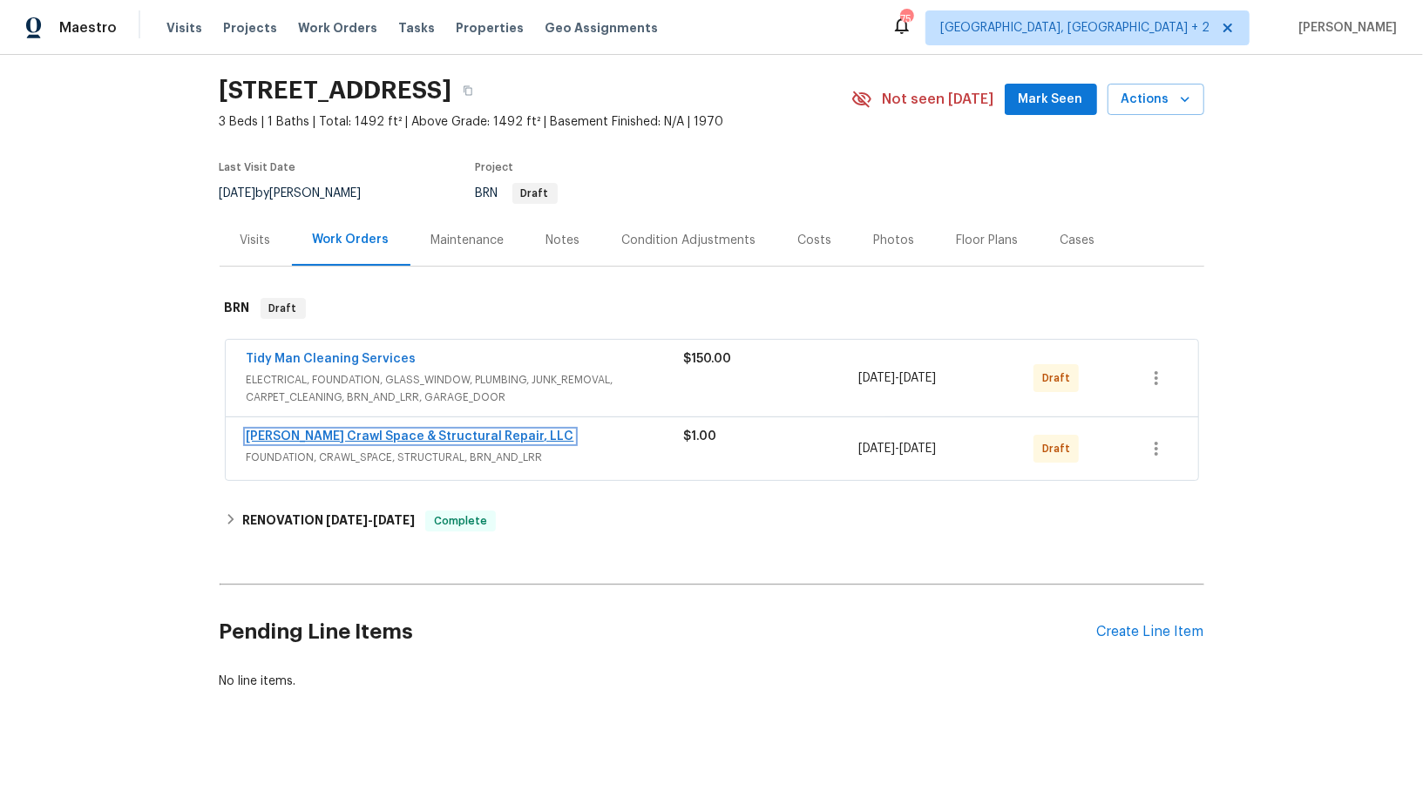
click at [362, 435] on link "Falcone Crawl Space & Structural Repair, LLC" at bounding box center [411, 436] width 328 height 12
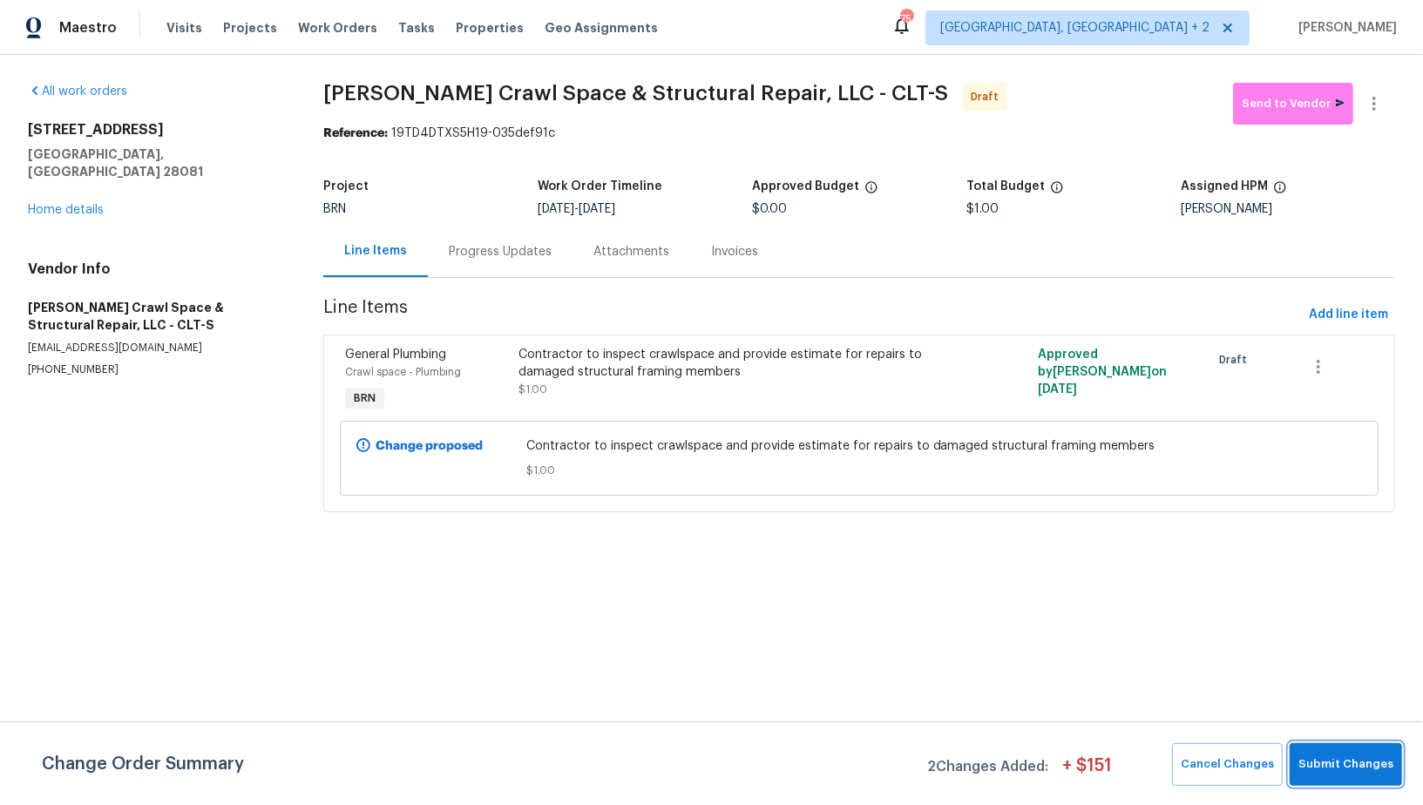
click at [1352, 749] on button "Submit Changes" at bounding box center [1345, 764] width 112 height 43
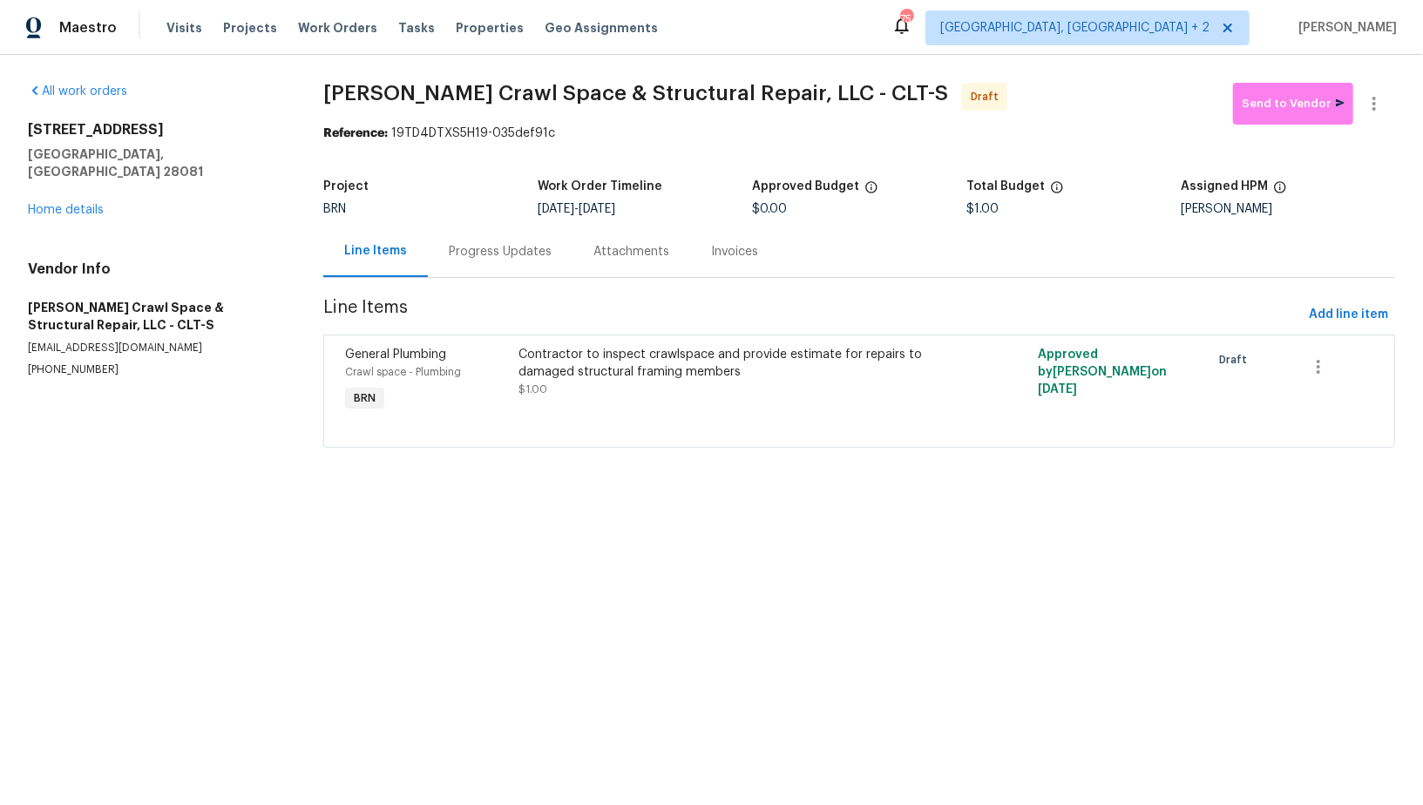
click at [496, 259] on div "Progress Updates" at bounding box center [500, 251] width 103 height 17
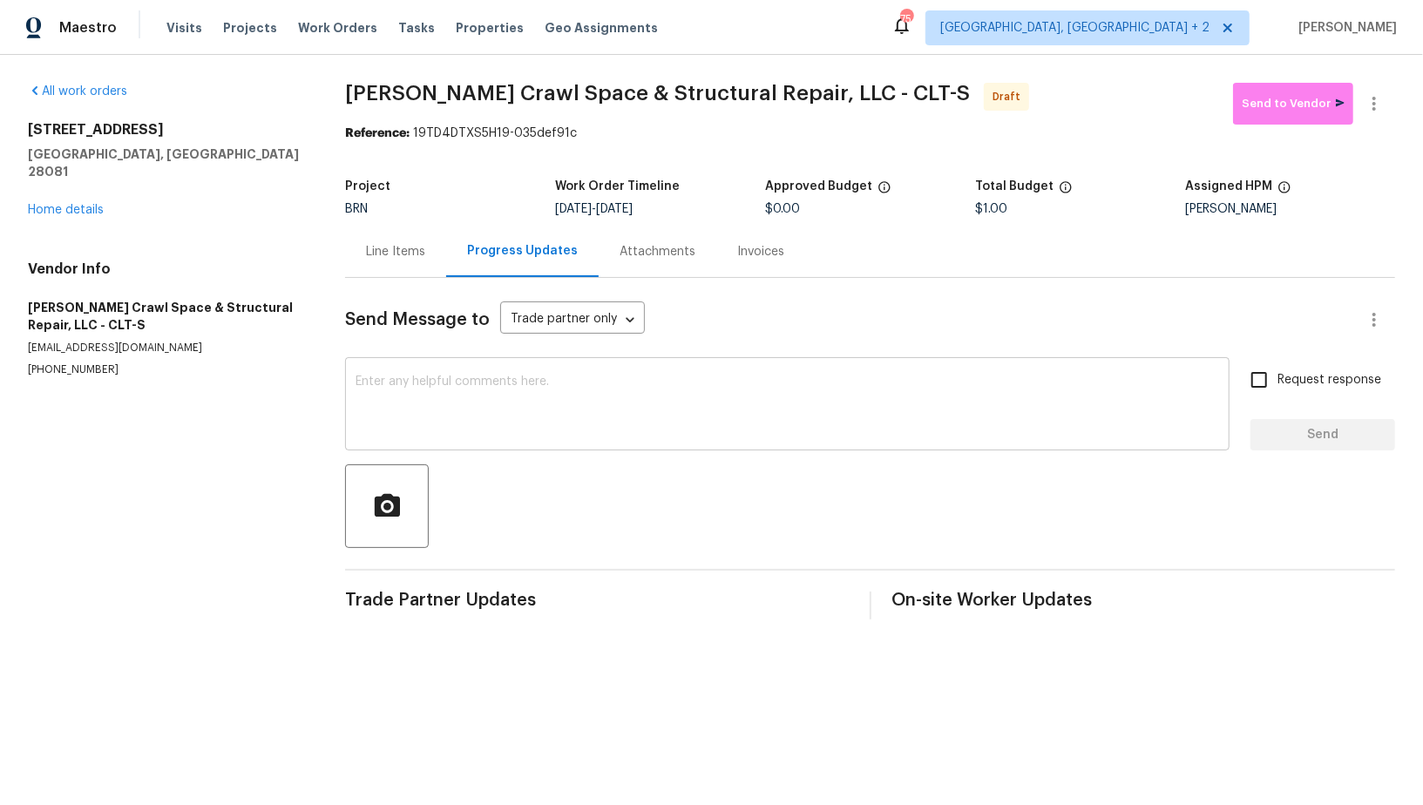
click at [544, 385] on textarea at bounding box center [786, 405] width 863 height 61
paste textarea "Hi, I'm Padmapriya from Opendoor. Just wanted to check if you received the WO f…"
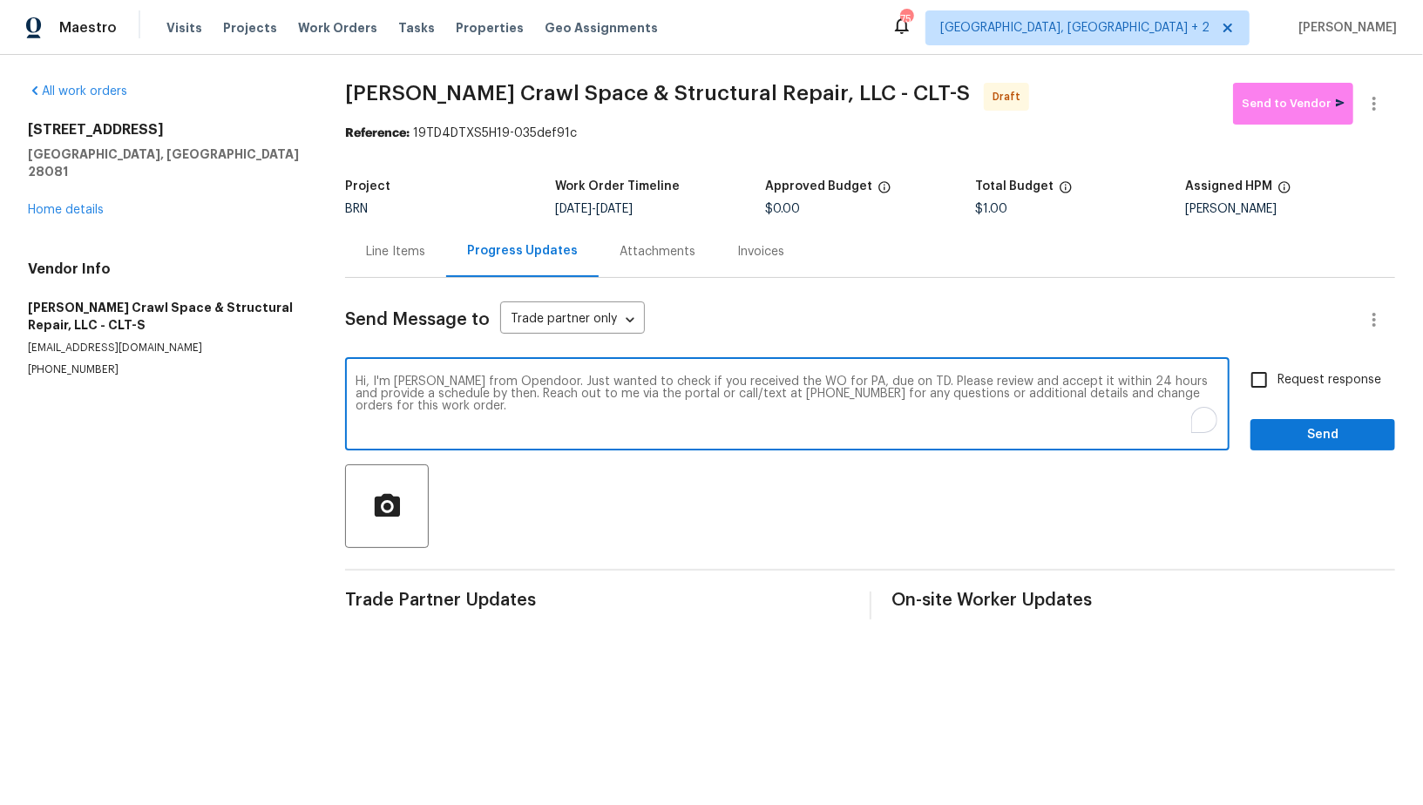
click at [846, 382] on textarea "Hi, I'm Padmapriya from Opendoor. Just wanted to check if you received the WO f…" at bounding box center [786, 405] width 863 height 61
paste textarea "301 Briarcliff Dr, Kannapolis, NC 28081"
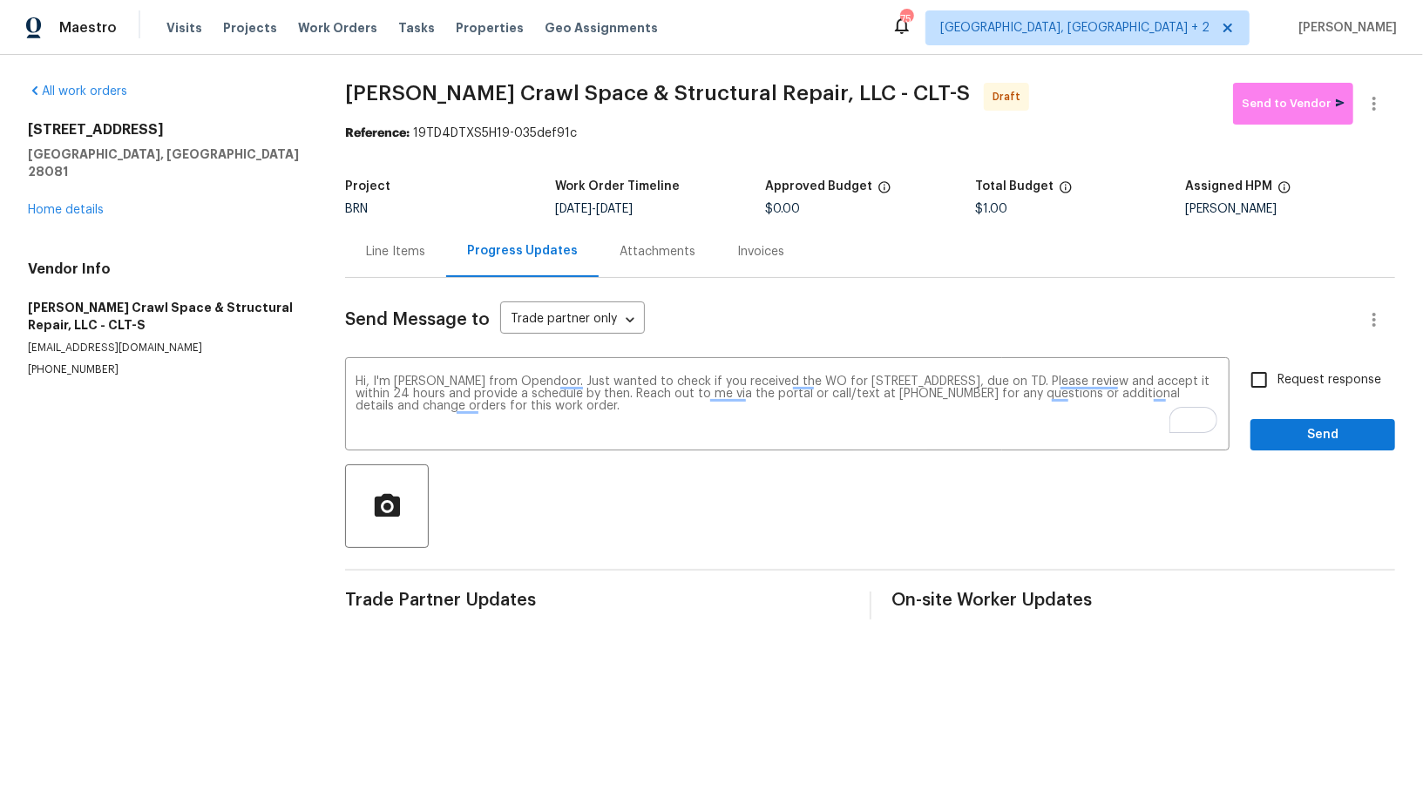
drag, startPoint x: 623, startPoint y: 210, endPoint x: 664, endPoint y: 210, distance: 40.9
click at [632, 210] on span "9/29/2025 - 10/1/2025" at bounding box center [594, 209] width 78 height 12
drag, startPoint x: 693, startPoint y: 209, endPoint x: 624, endPoint y: 210, distance: 68.8
click at [624, 210] on div "9/29/2025 - 10/1/2025" at bounding box center [660, 209] width 210 height 12
copy span "10/1/2025"
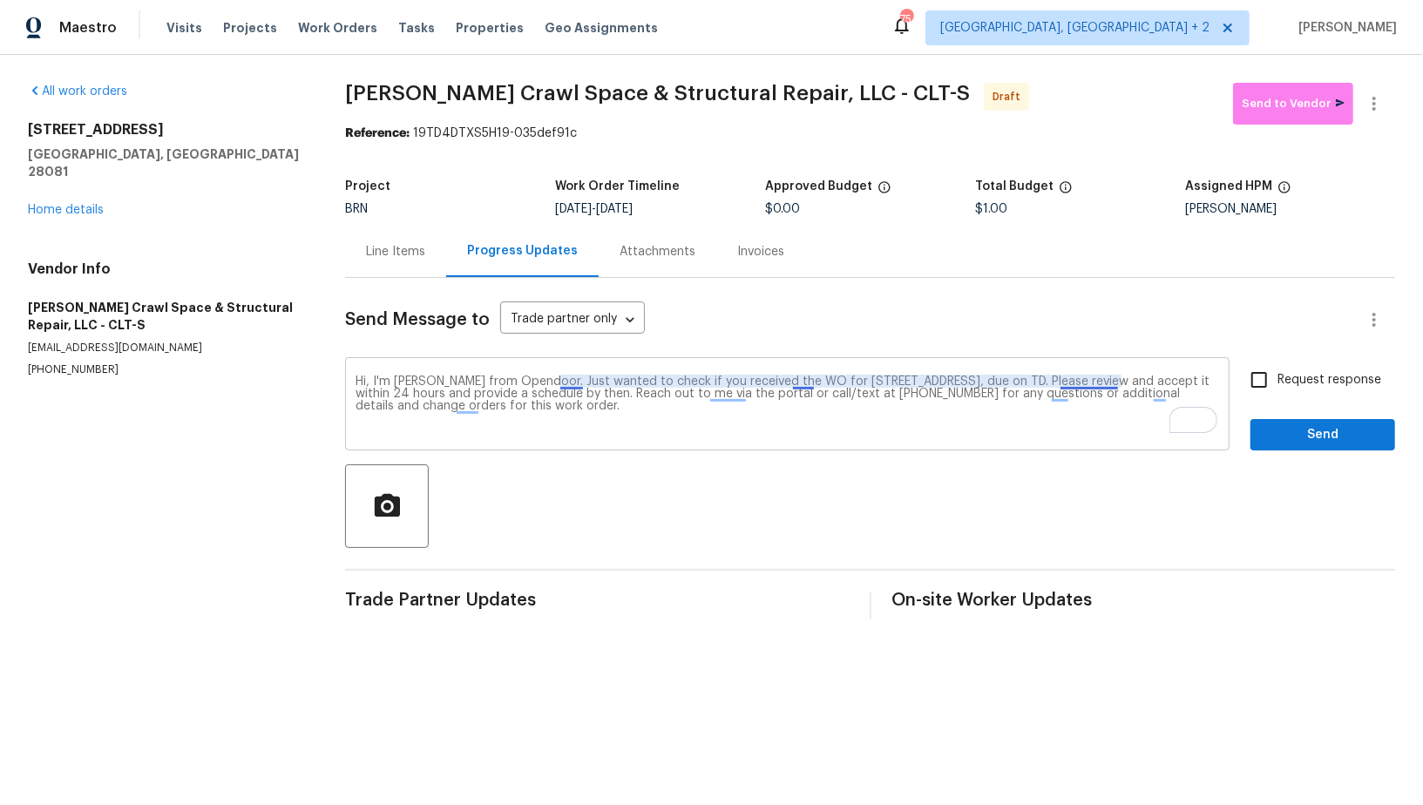
click at [1113, 383] on textarea "Hi, I'm Padmapriya from Opendoor. Just wanted to check if you received the WO f…" at bounding box center [786, 405] width 863 height 61
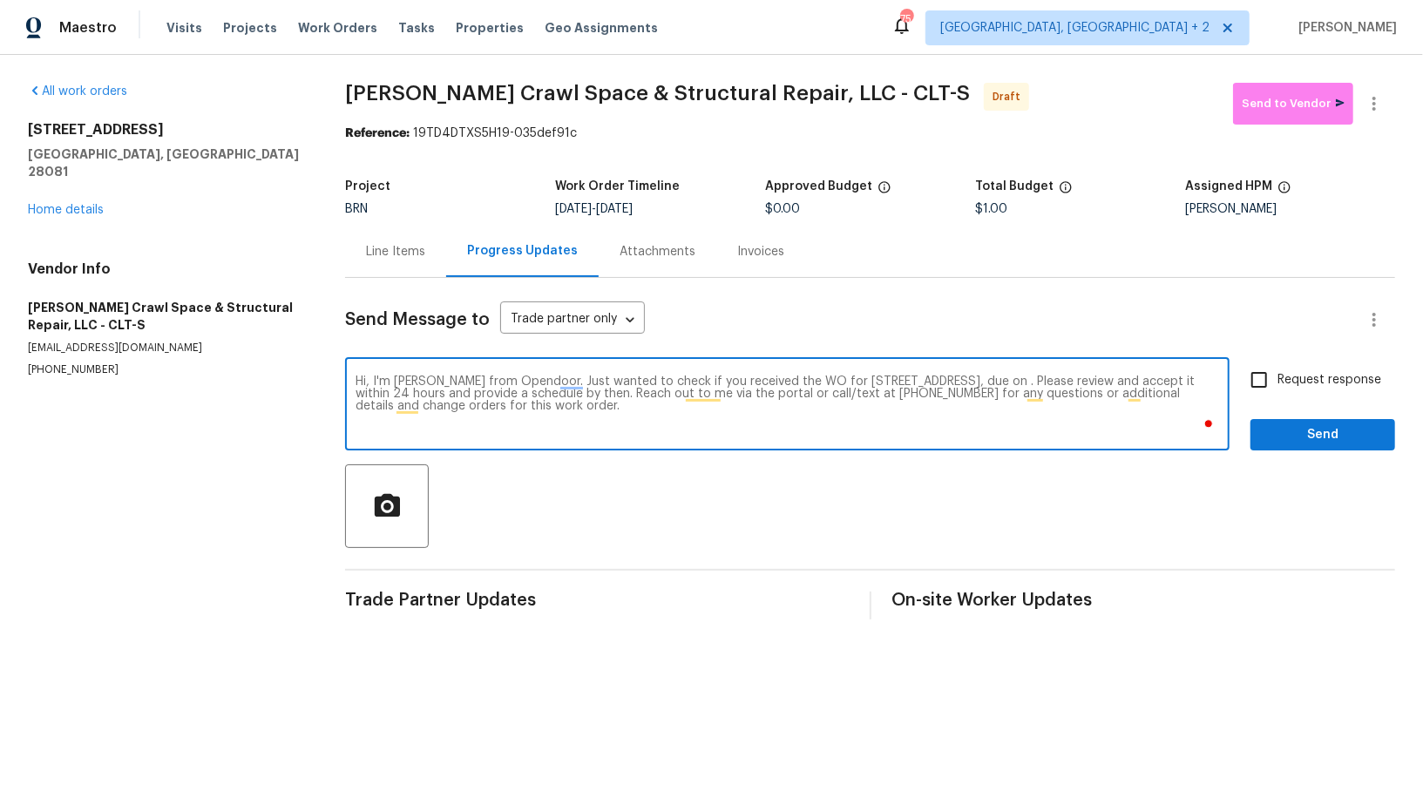
paste textarea "10/1/2025"
type textarea "Hi, I'm Padmapriya from Opendoor. Just wanted to check if you received the WO f…"
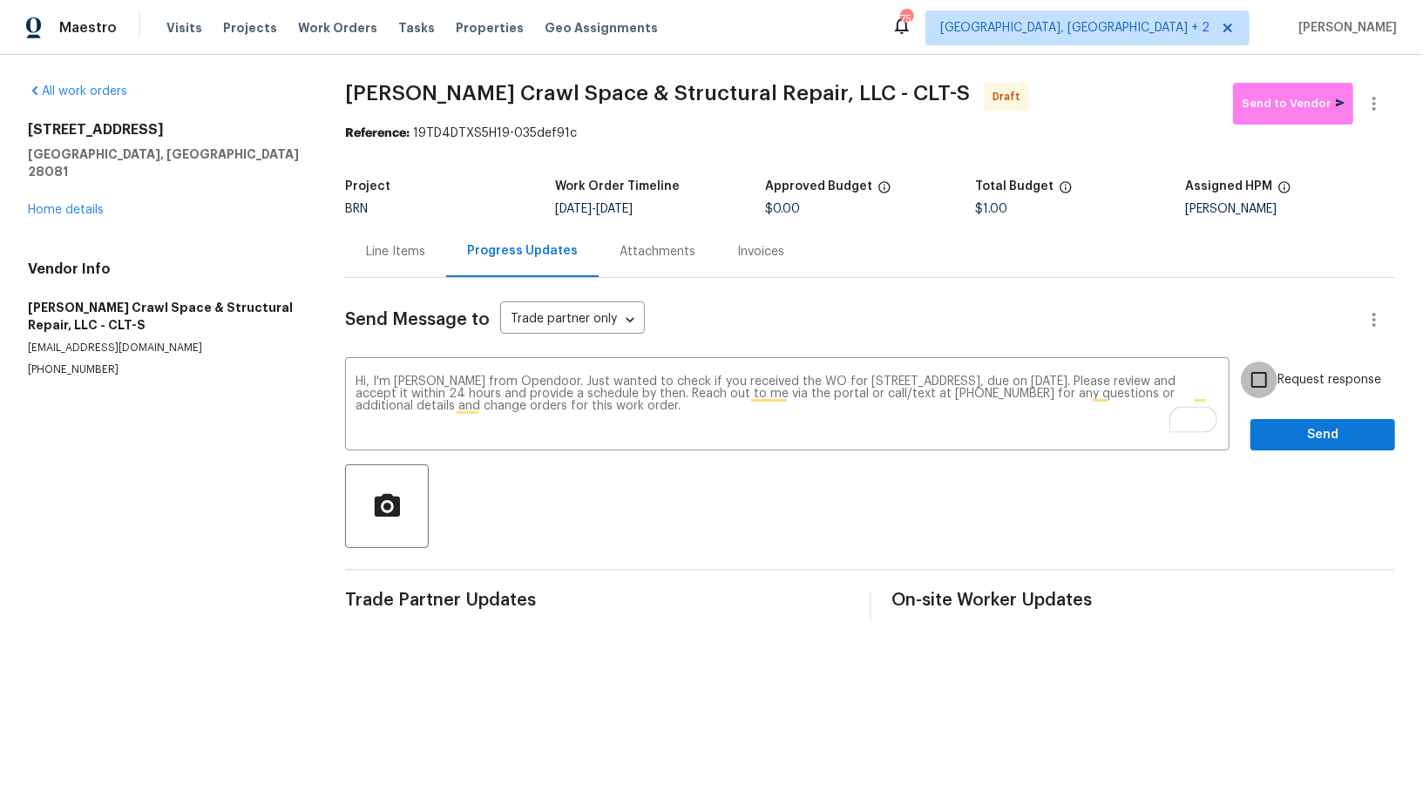
click at [1249, 383] on input "Request response" at bounding box center [1258, 380] width 37 height 37
checkbox input "true"
click at [1306, 444] on span "Send" at bounding box center [1322, 435] width 117 height 22
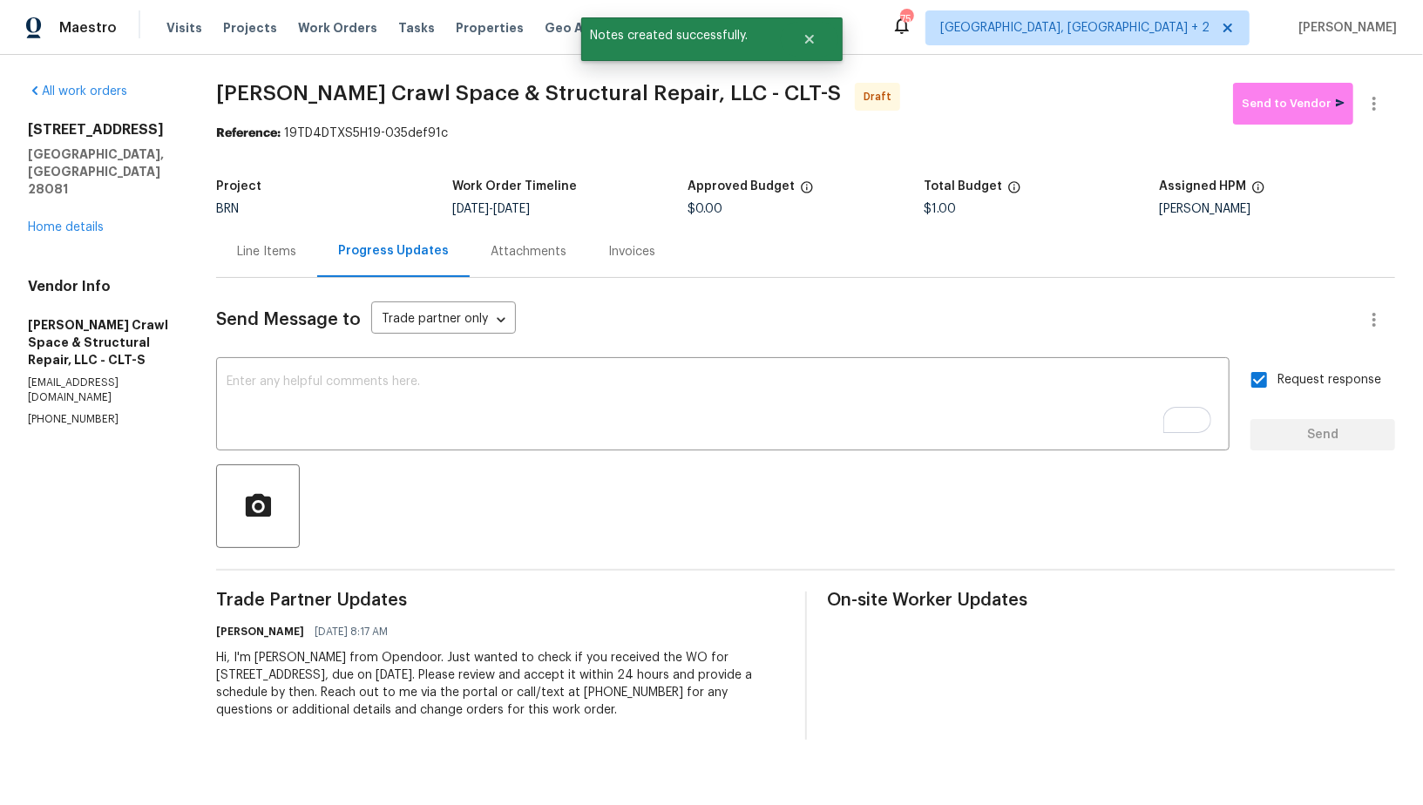
click at [287, 237] on div "Line Items" at bounding box center [266, 251] width 101 height 51
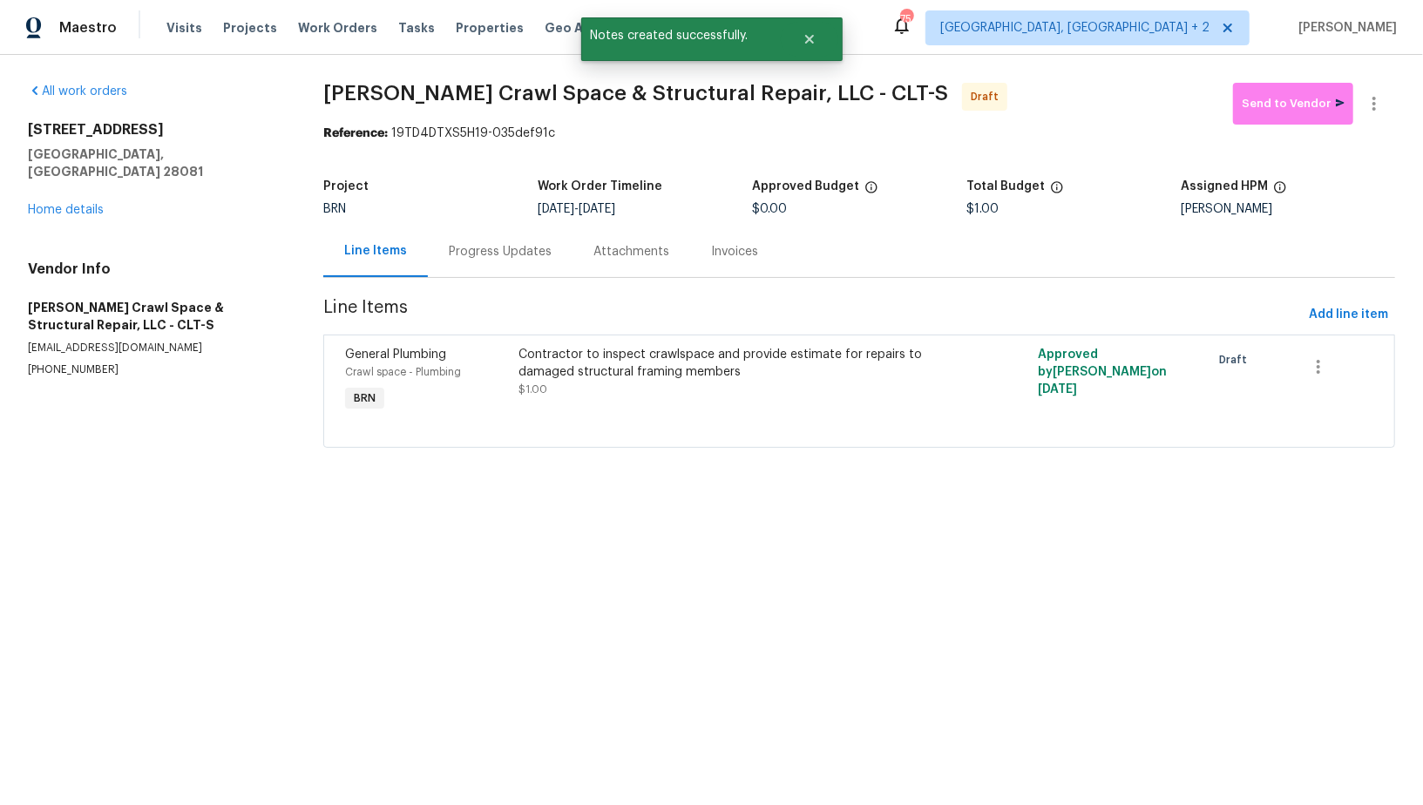
click at [1391, 79] on div "All work orders 301 Briarcliff Dr Kannapolis, NC 28081 Home details Vendor Info…" at bounding box center [711, 276] width 1423 height 442
click at [1367, 105] on icon "button" at bounding box center [1373, 103] width 21 height 21
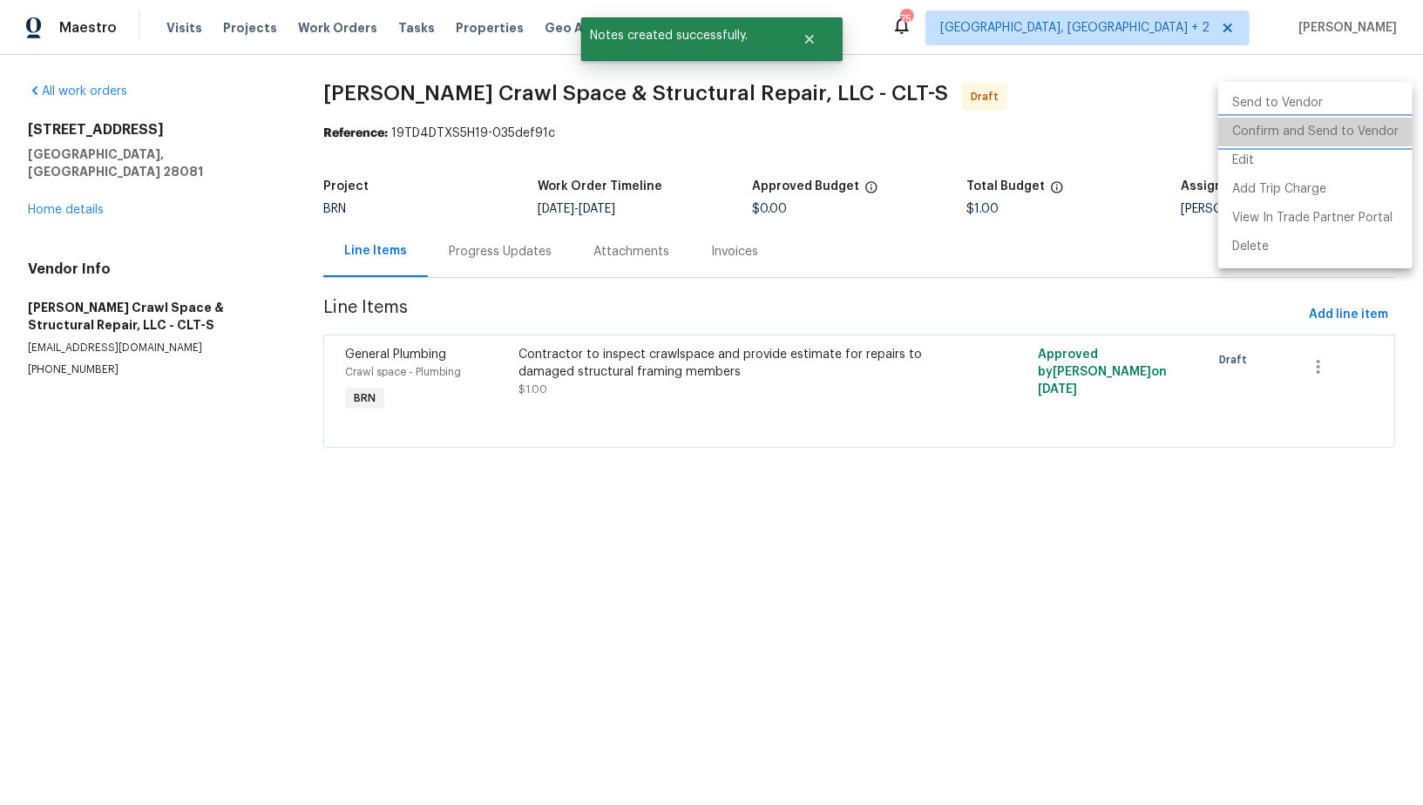
click at [1357, 131] on li "Confirm and Send to Vendor" at bounding box center [1315, 132] width 194 height 29
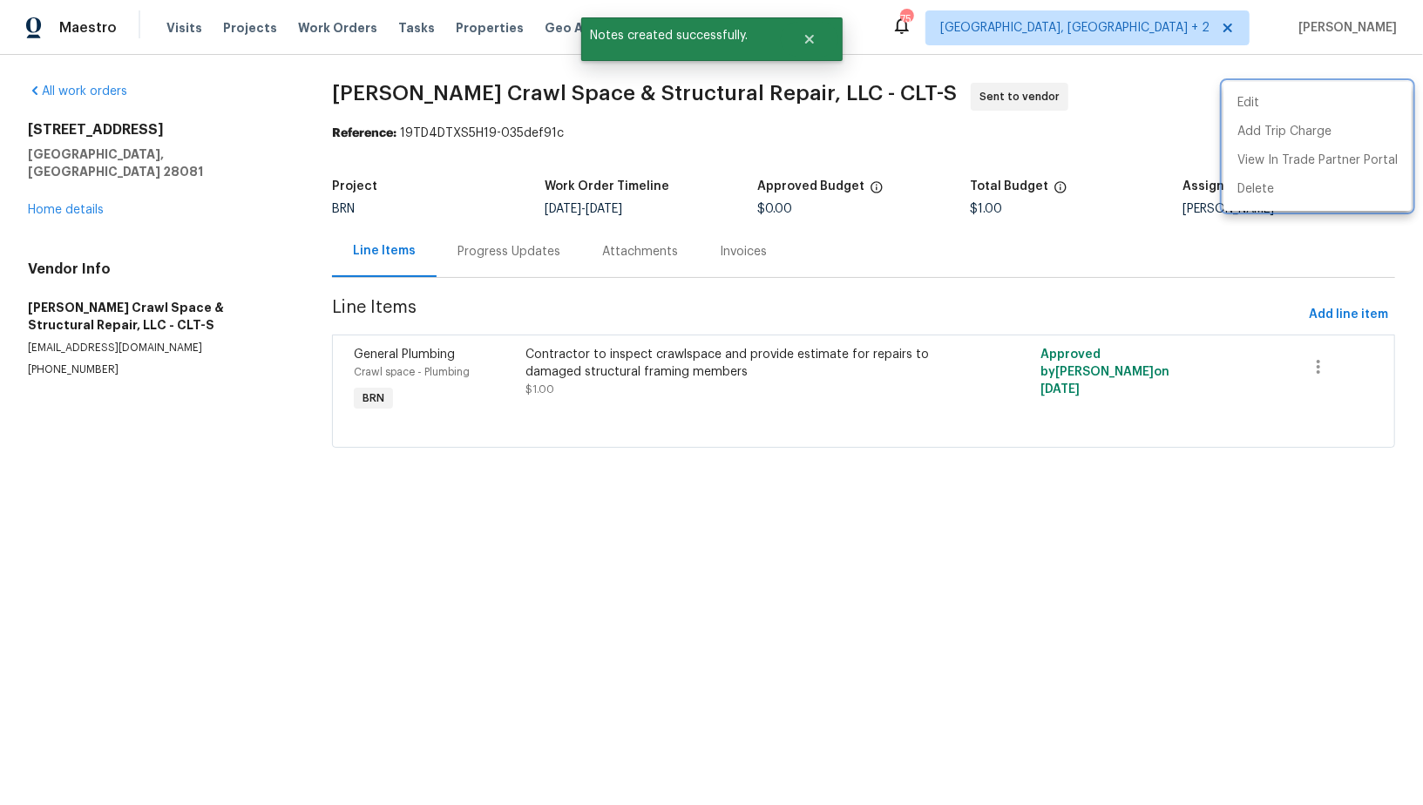
click at [76, 193] on div at bounding box center [711, 402] width 1423 height 805
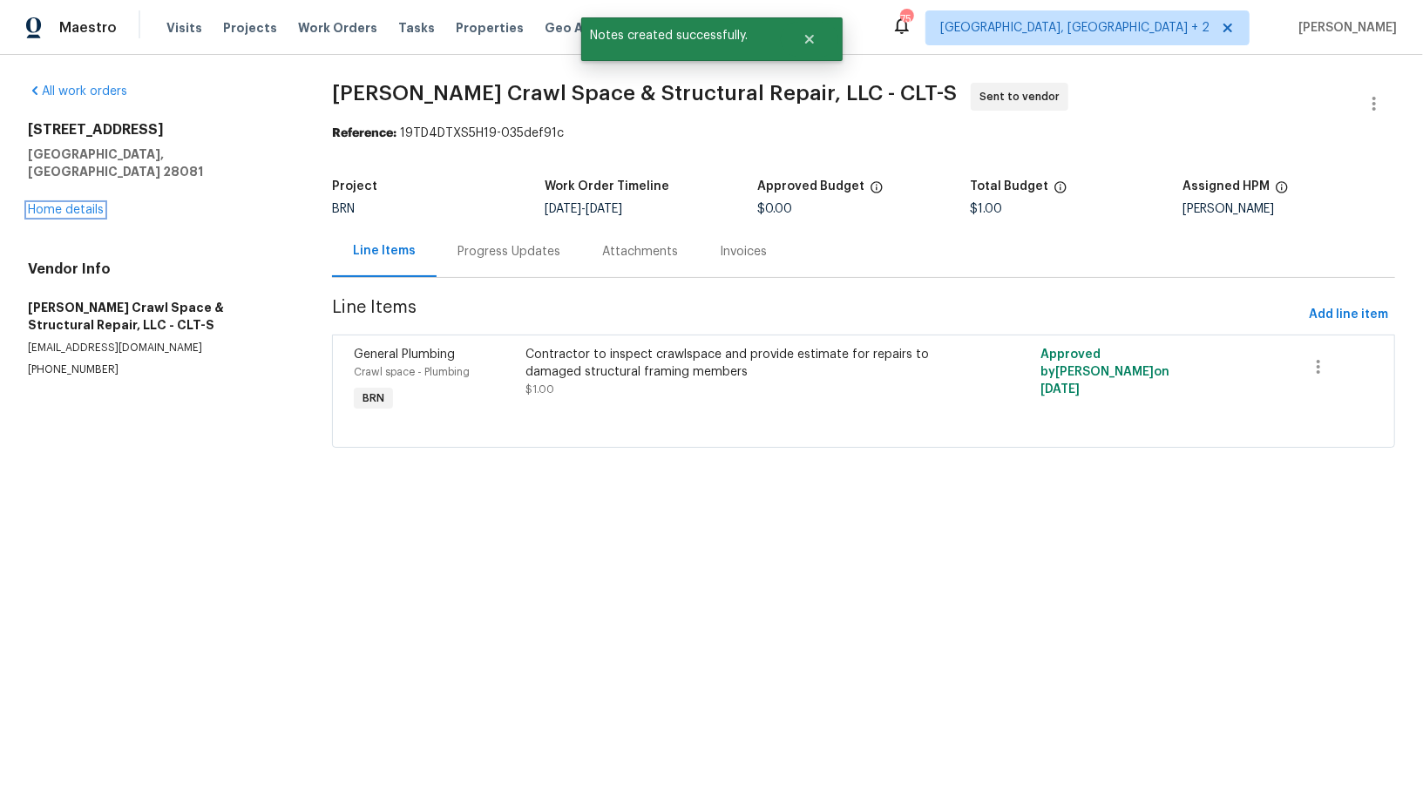
click at [76, 204] on link "Home details" at bounding box center [66, 210] width 76 height 12
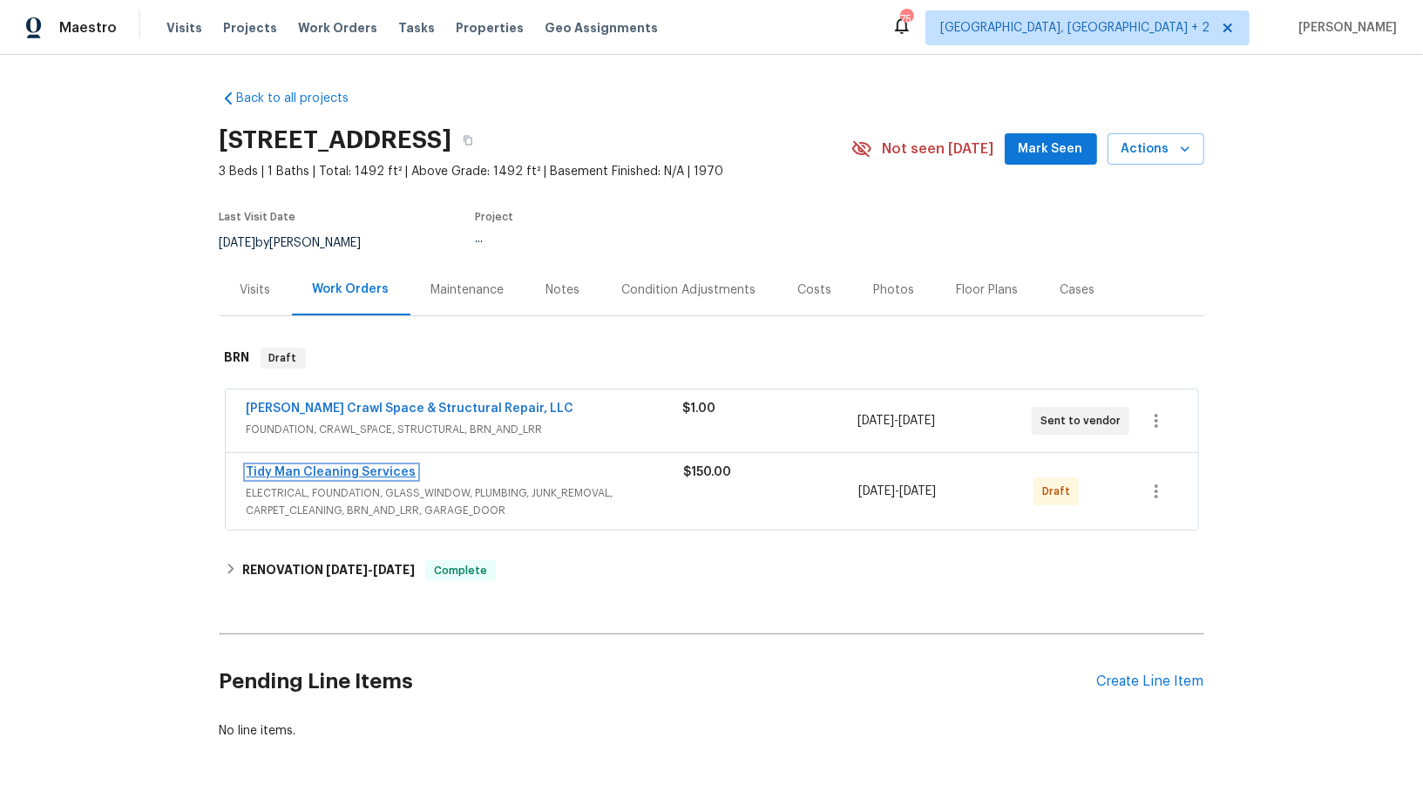
click at [316, 470] on link "Tidy Man Cleaning Services" at bounding box center [332, 472] width 170 height 12
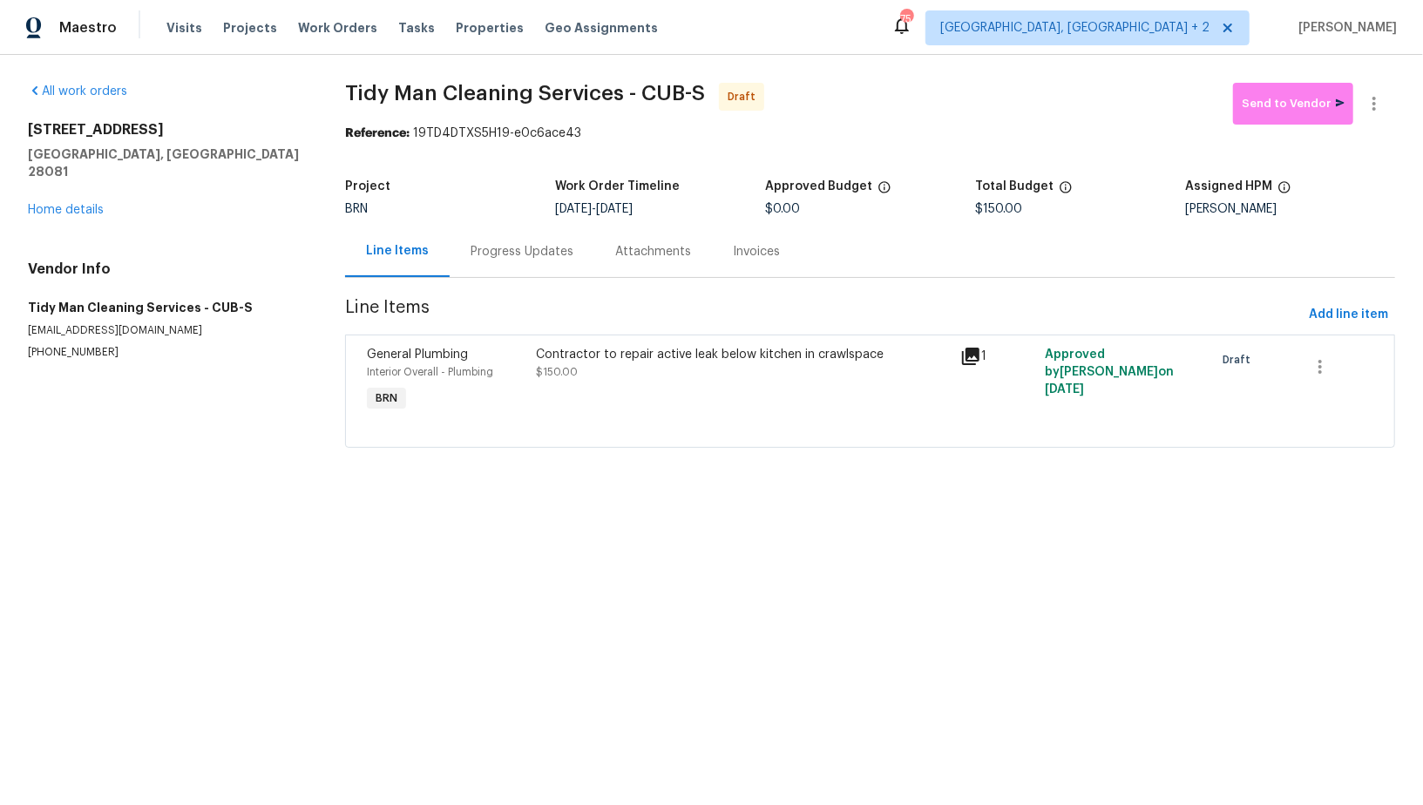
click at [479, 258] on div "Progress Updates" at bounding box center [521, 251] width 103 height 17
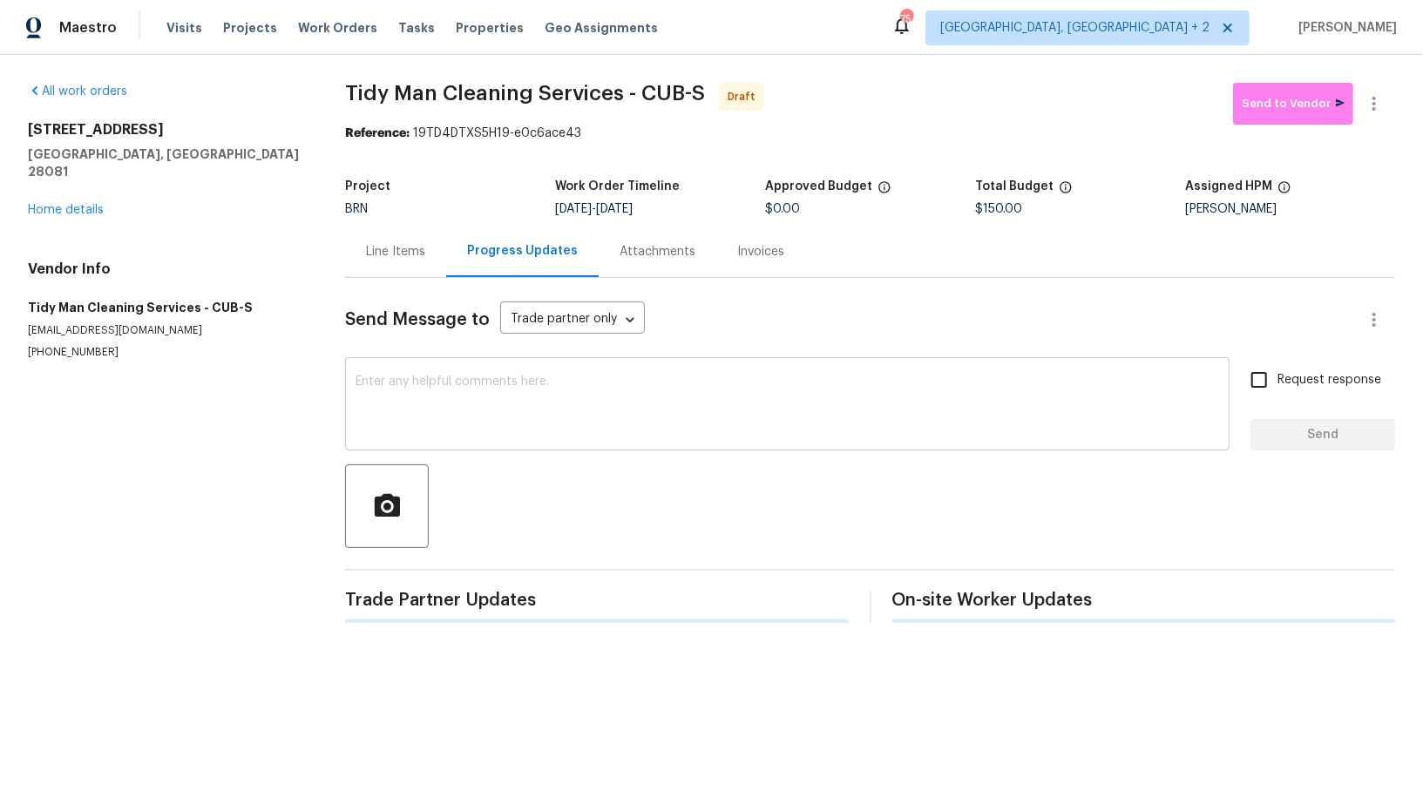
click at [563, 414] on textarea at bounding box center [786, 405] width 863 height 61
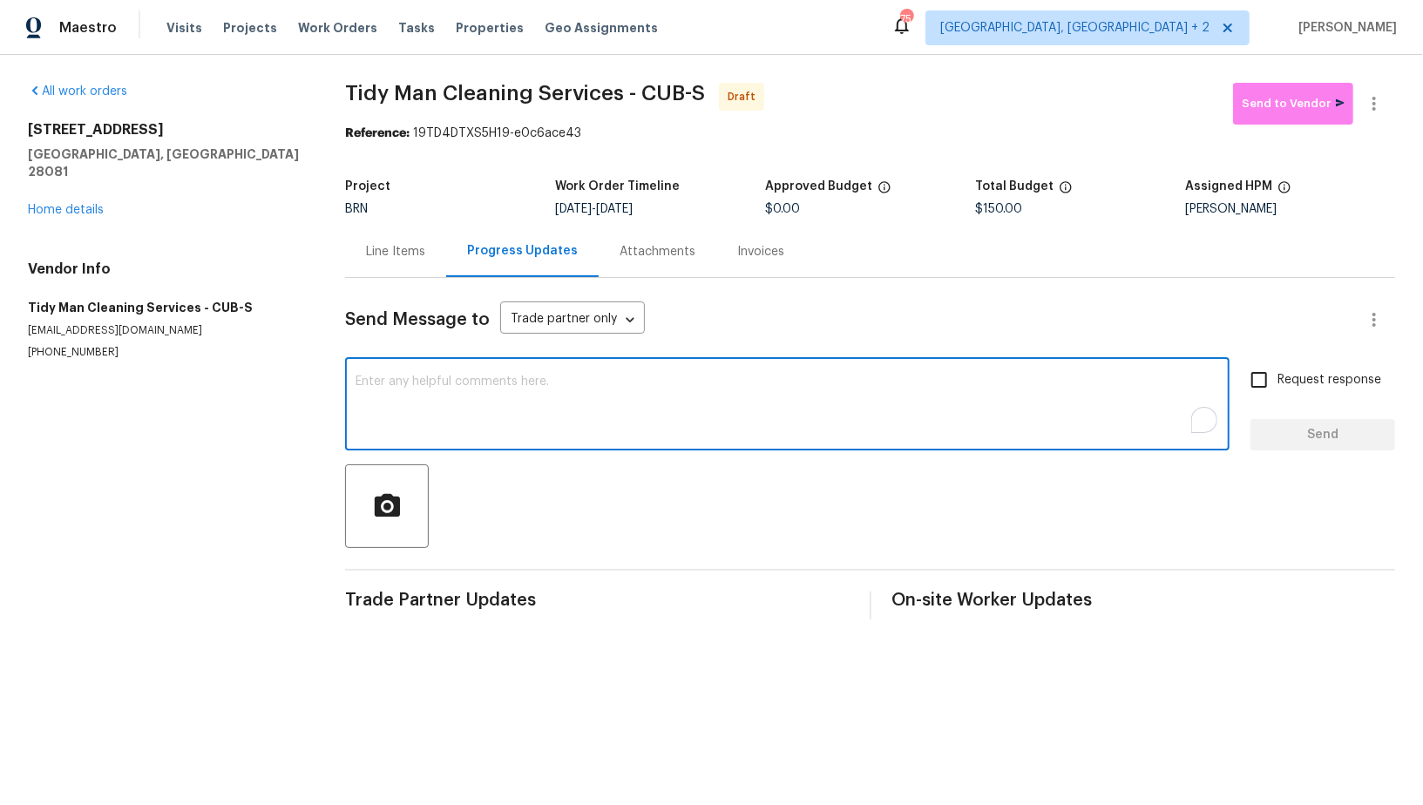
paste textarea "Hi, I'm Padmapriya from Opendoor. Just wanted to check if you received the WO f…"
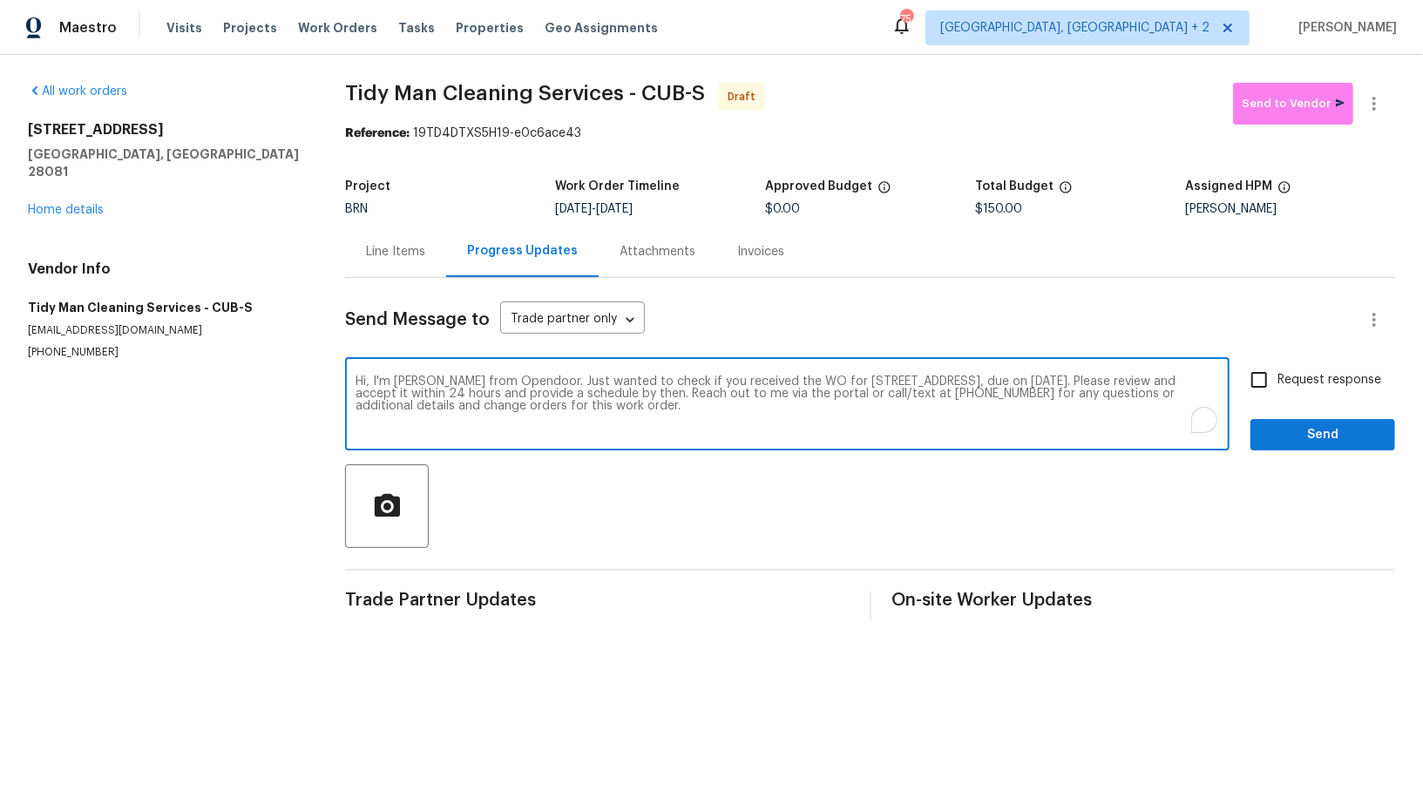
type textarea "Hi, I'm Padmapriya from Opendoor. Just wanted to check if you received the WO f…"
click at [1249, 383] on input "Request response" at bounding box center [1258, 380] width 37 height 37
checkbox input "true"
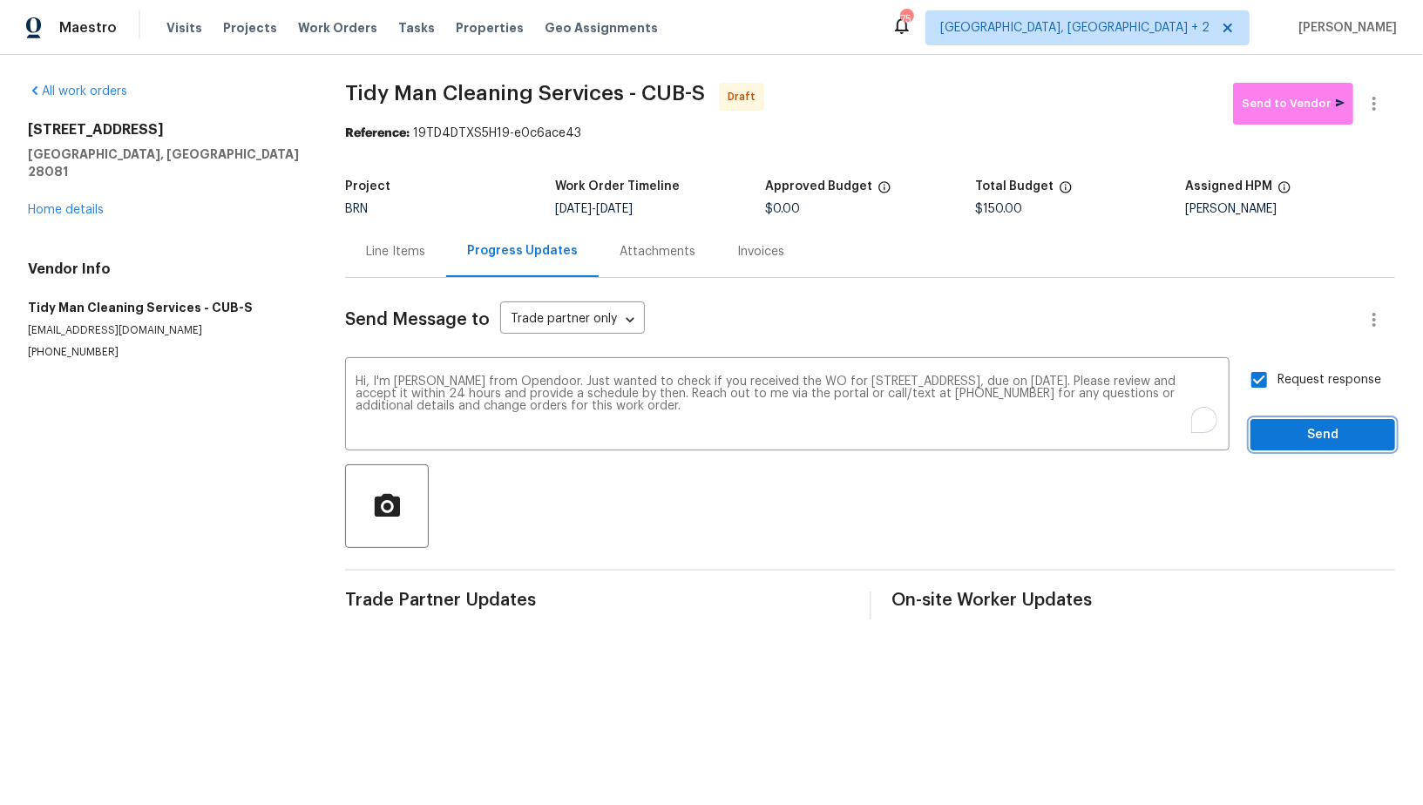
click at [1279, 426] on span "Send" at bounding box center [1322, 435] width 117 height 22
click at [1373, 99] on icon "button" at bounding box center [1373, 103] width 21 height 21
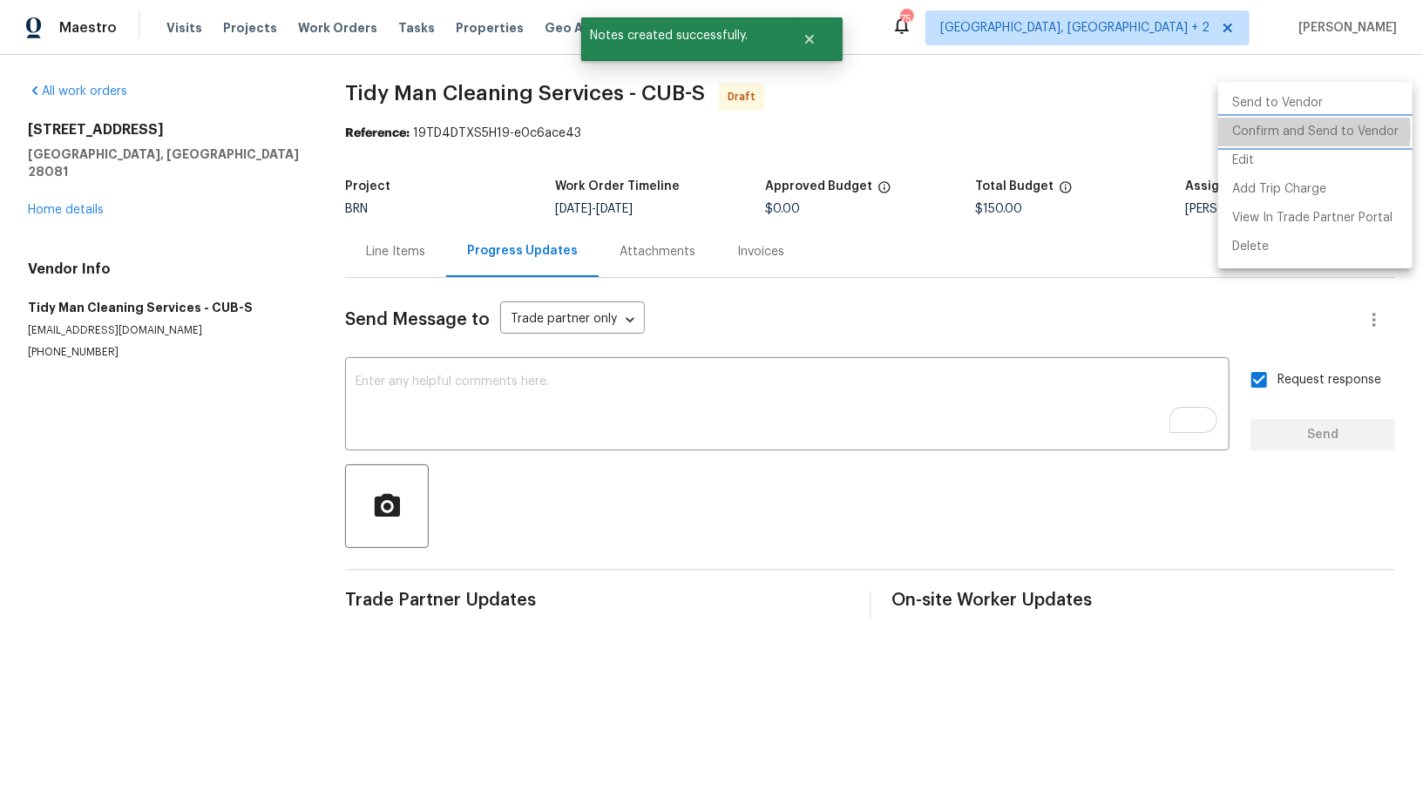
click at [1298, 132] on li "Confirm and Send to Vendor" at bounding box center [1315, 132] width 194 height 29
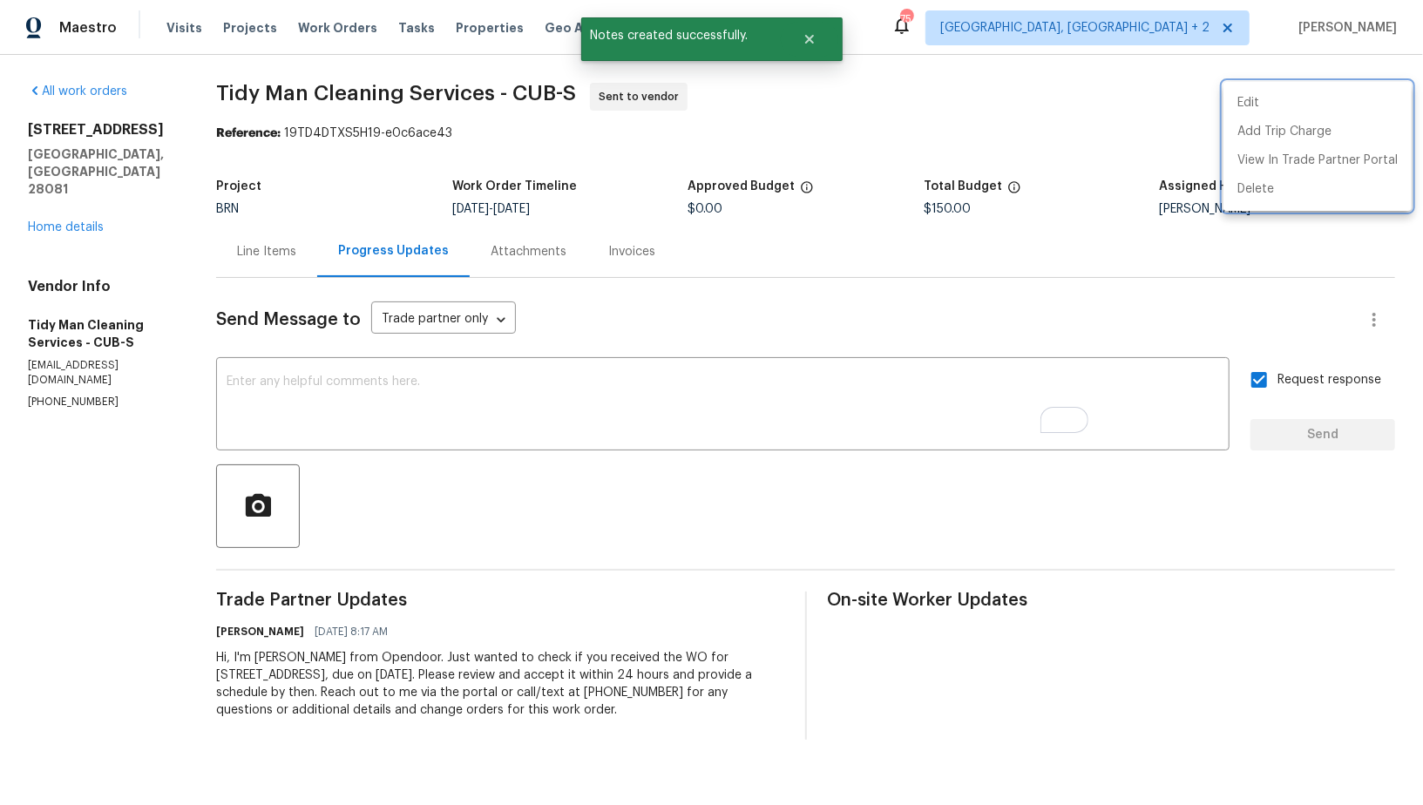
click at [248, 234] on div at bounding box center [711, 402] width 1423 height 805
click at [260, 267] on div "Line Items" at bounding box center [266, 251] width 101 height 51
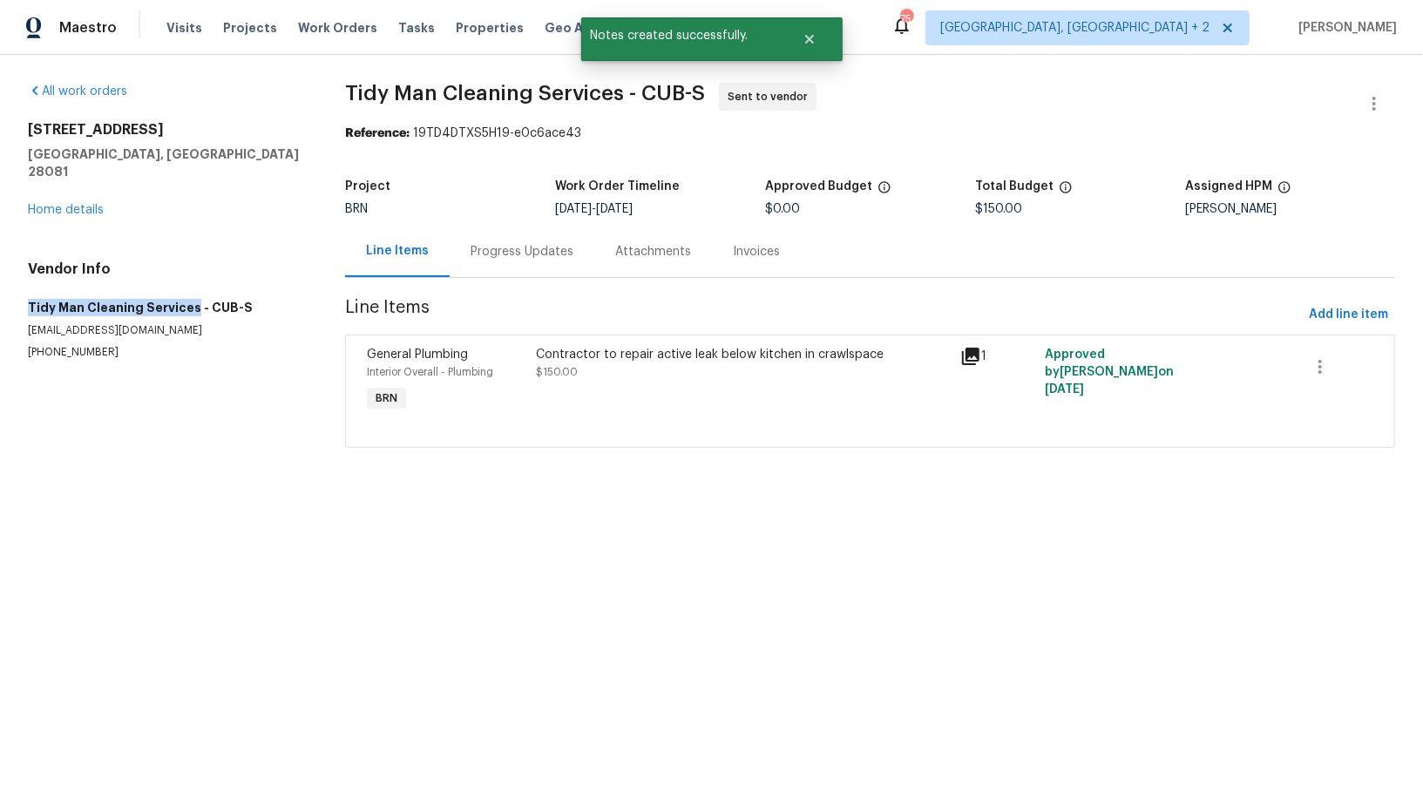
drag, startPoint x: 15, startPoint y: 292, endPoint x: 188, endPoint y: 290, distance: 173.4
click at [188, 290] on div "All work orders 301 Briarcliff Dr Kannapolis, NC 28081 Home details Vendor Info…" at bounding box center [711, 276] width 1423 height 442
copy h5 "Tidy Man Cleaning Services"
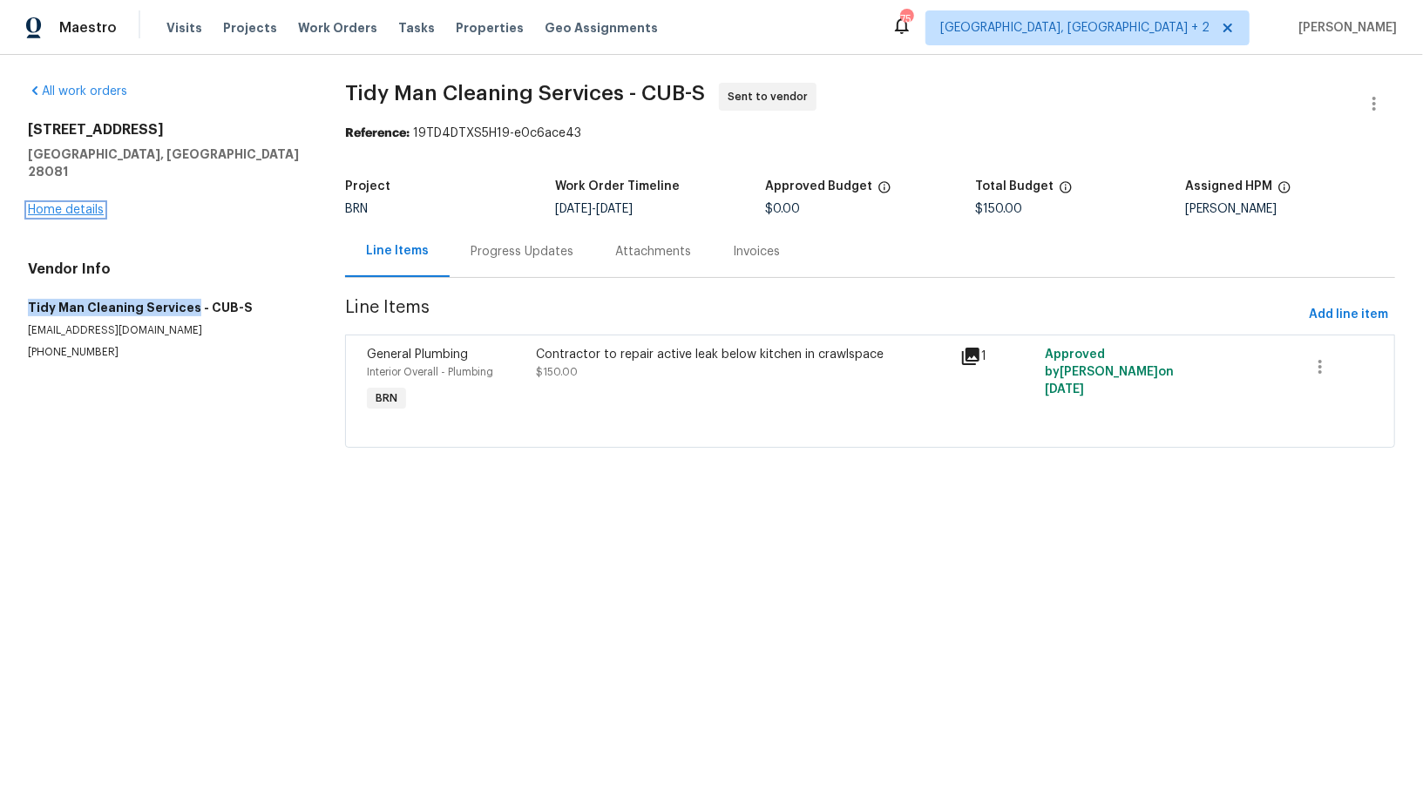
click at [83, 204] on link "Home details" at bounding box center [66, 210] width 76 height 12
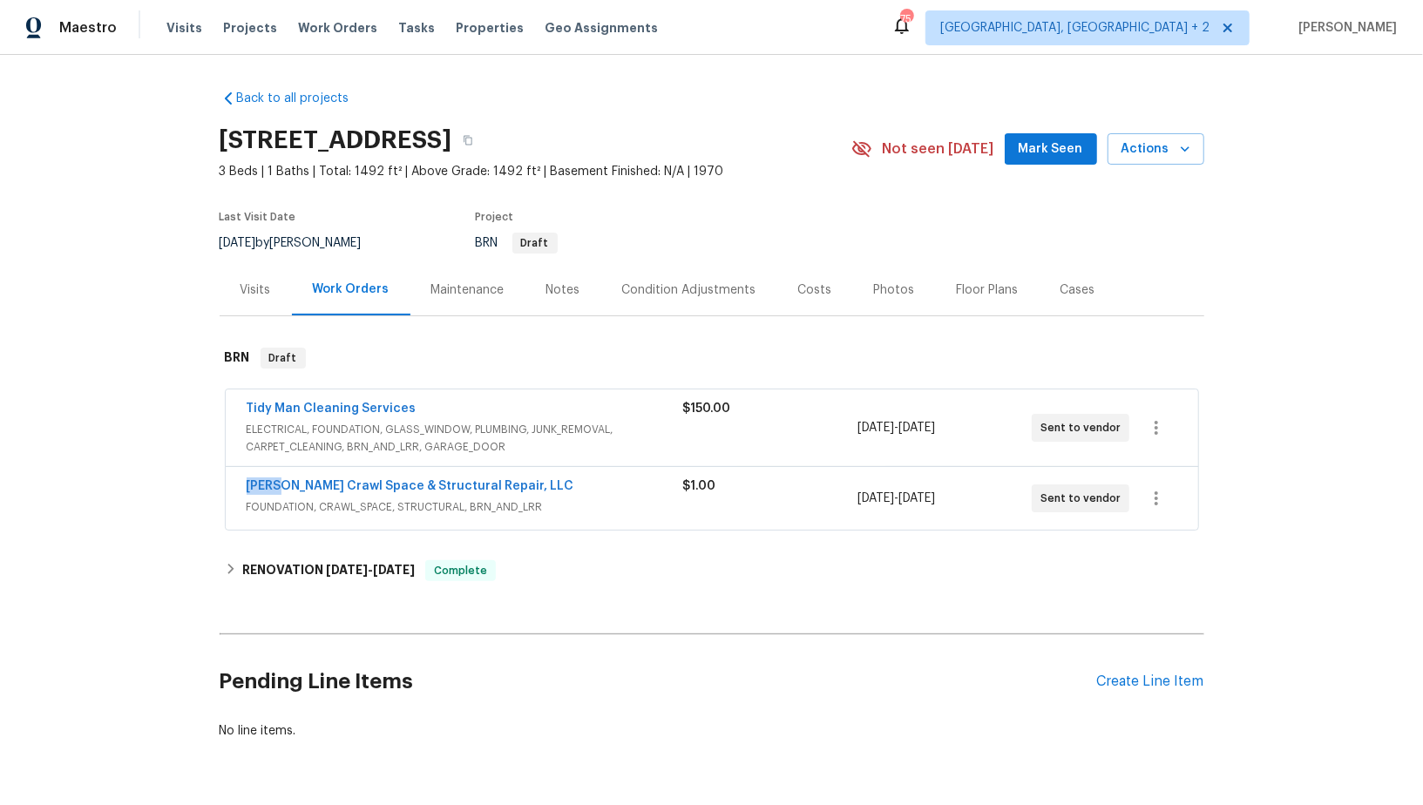
drag, startPoint x: 534, startPoint y: 475, endPoint x: 279, endPoint y: 493, distance: 255.9
click at [279, 493] on div "Falcone Crawl Space & Structural Repair, LLC FOUNDATION, CRAWL_SPACE, STRUCTURA…" at bounding box center [712, 498] width 972 height 63
drag, startPoint x: 538, startPoint y: 484, endPoint x: 246, endPoint y: 487, distance: 292.7
click at [247, 487] on div "Falcone Crawl Space & Structural Repair, LLC" at bounding box center [465, 487] width 436 height 21
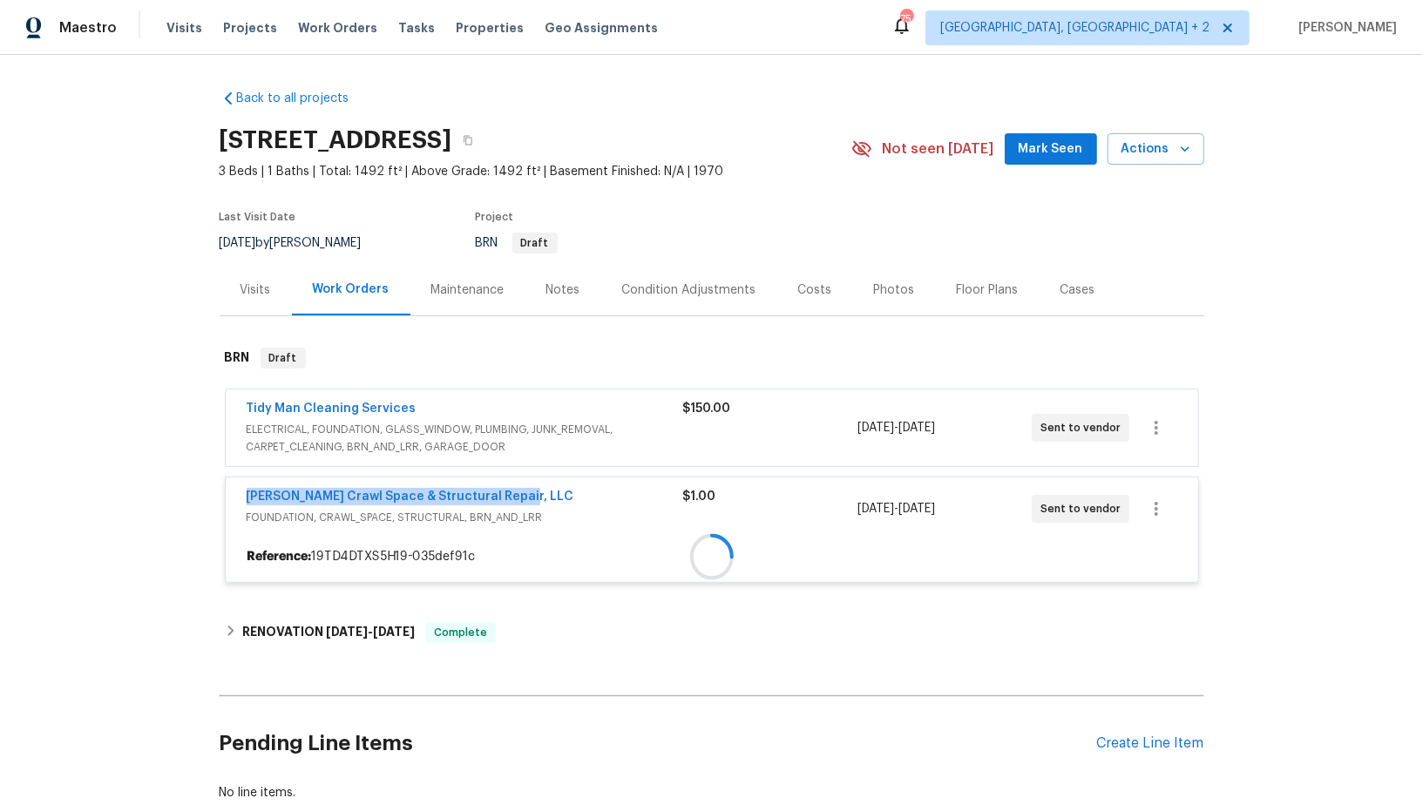
copy link "Falcone Crawl Space & Structural Repair, LLC"
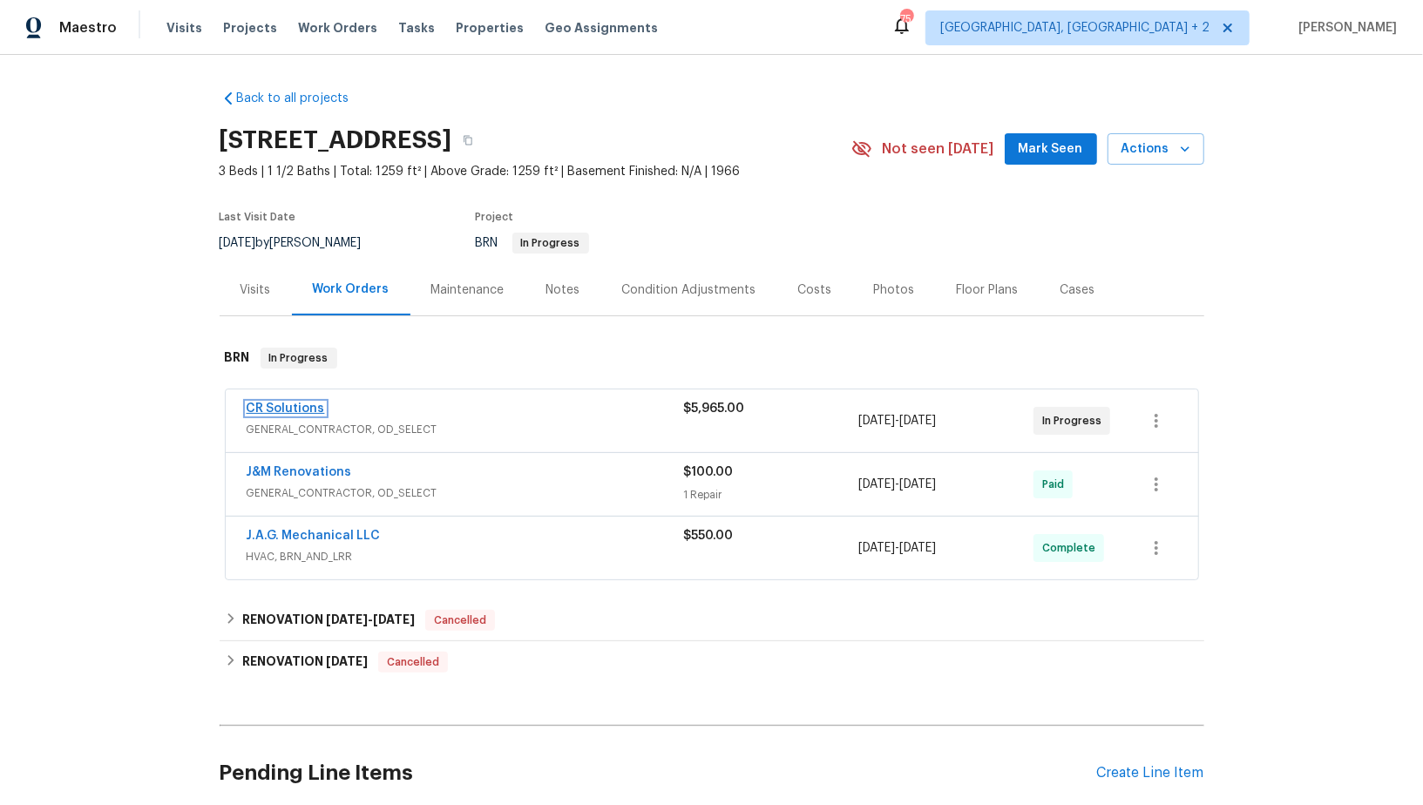
click at [284, 408] on link "CR Solutions" at bounding box center [286, 408] width 78 height 12
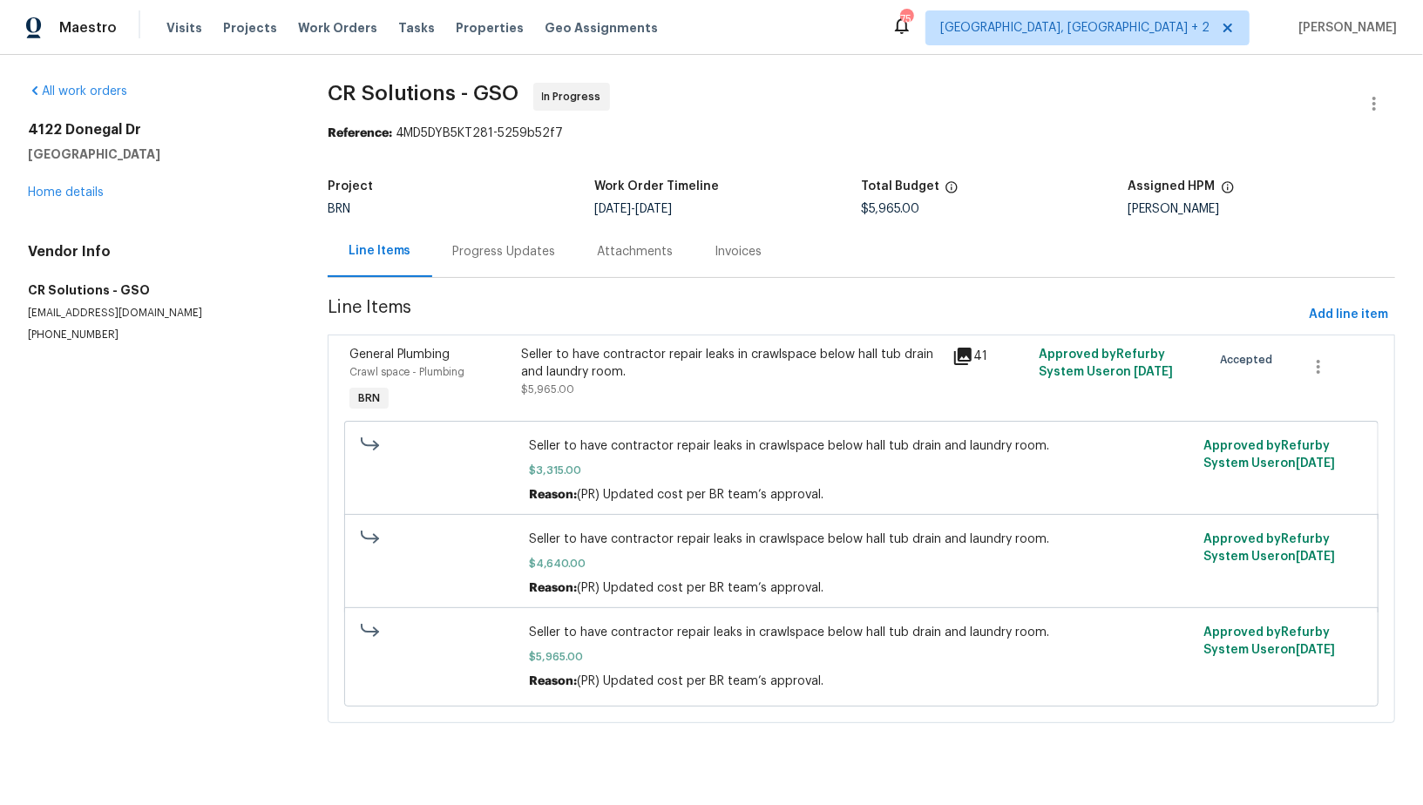
click at [463, 240] on div "Progress Updates" at bounding box center [504, 251] width 145 height 51
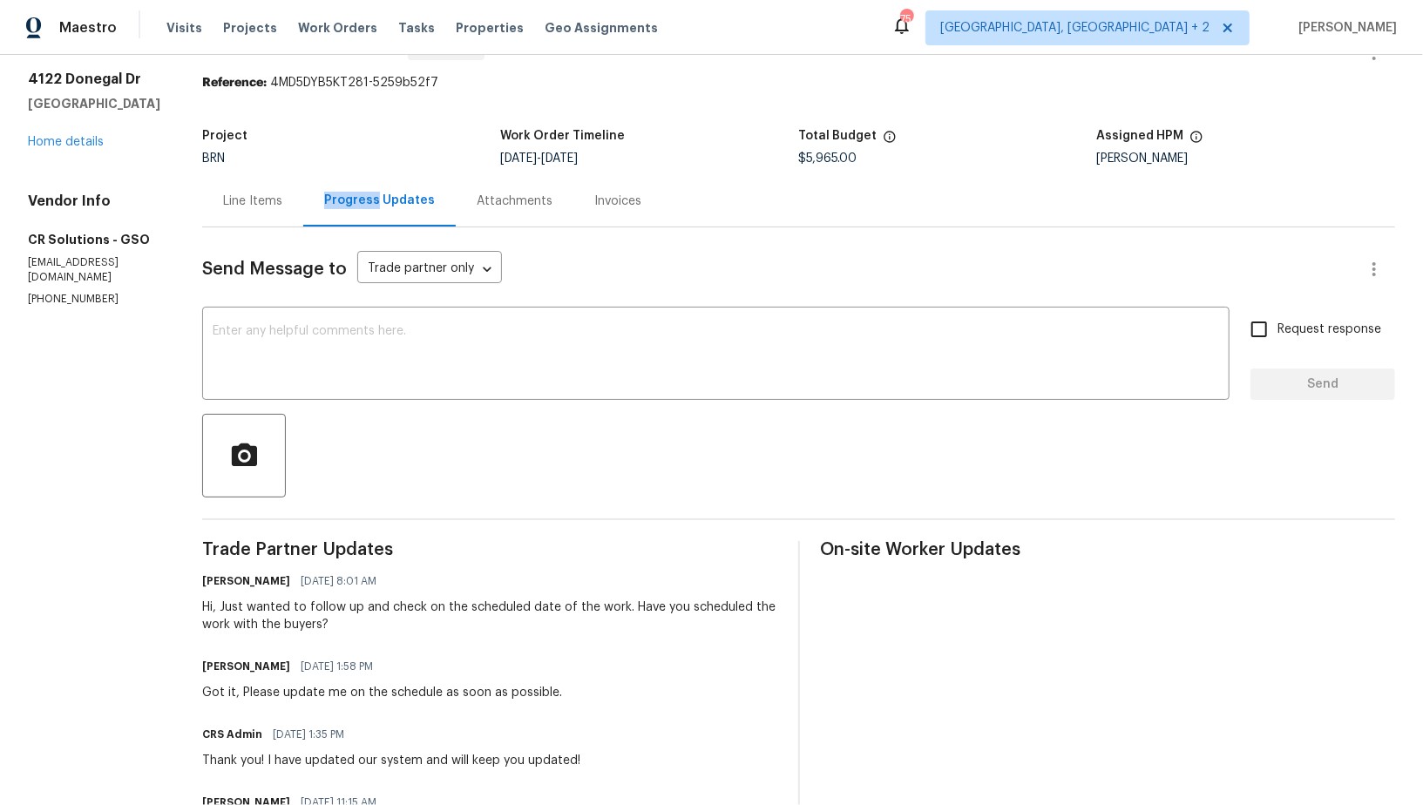
scroll to position [58, 0]
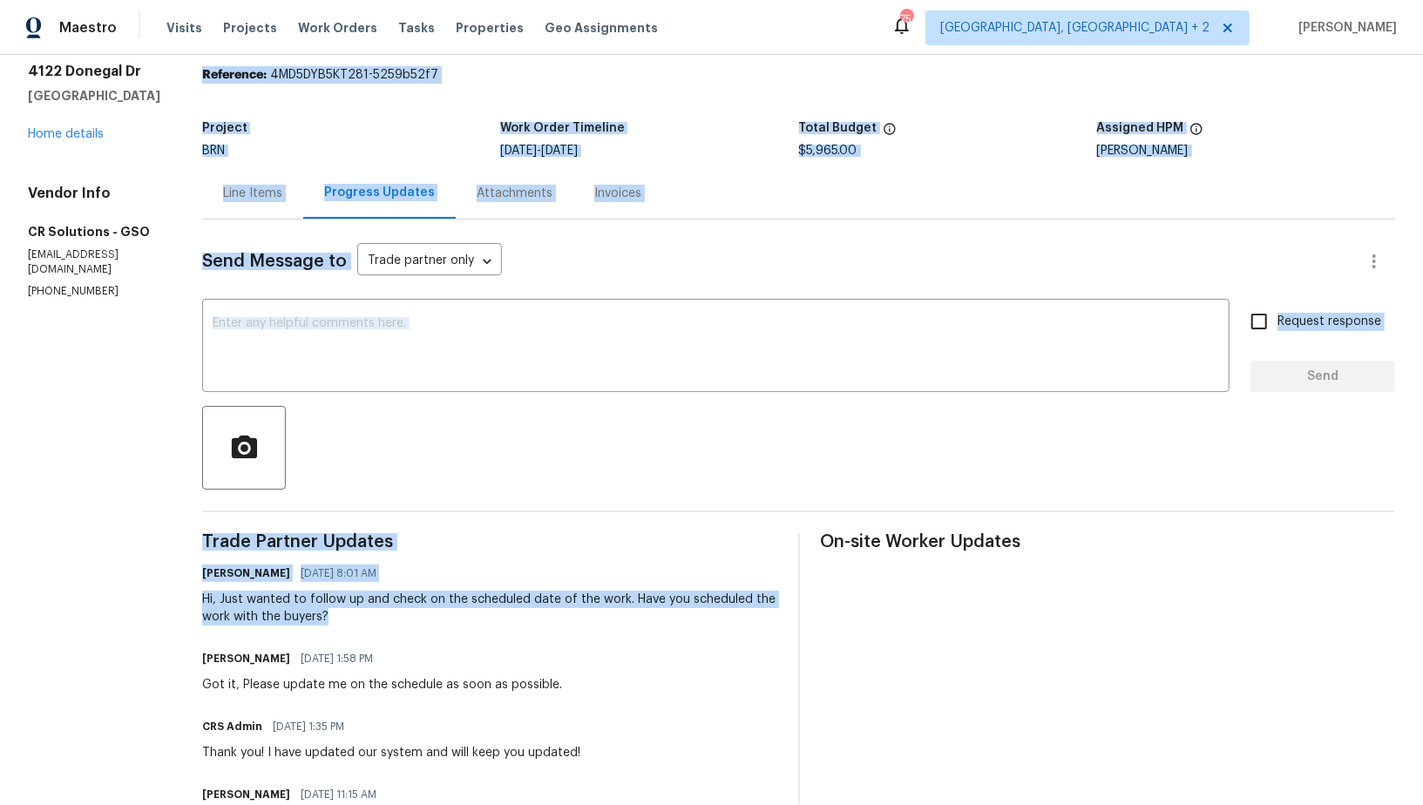
drag, startPoint x: 154, startPoint y: 602, endPoint x: 335, endPoint y: 620, distance: 182.1
click at [321, 620] on div "Hi, Just wanted to follow up and check on the scheduled date of the work. Have …" at bounding box center [489, 608] width 575 height 35
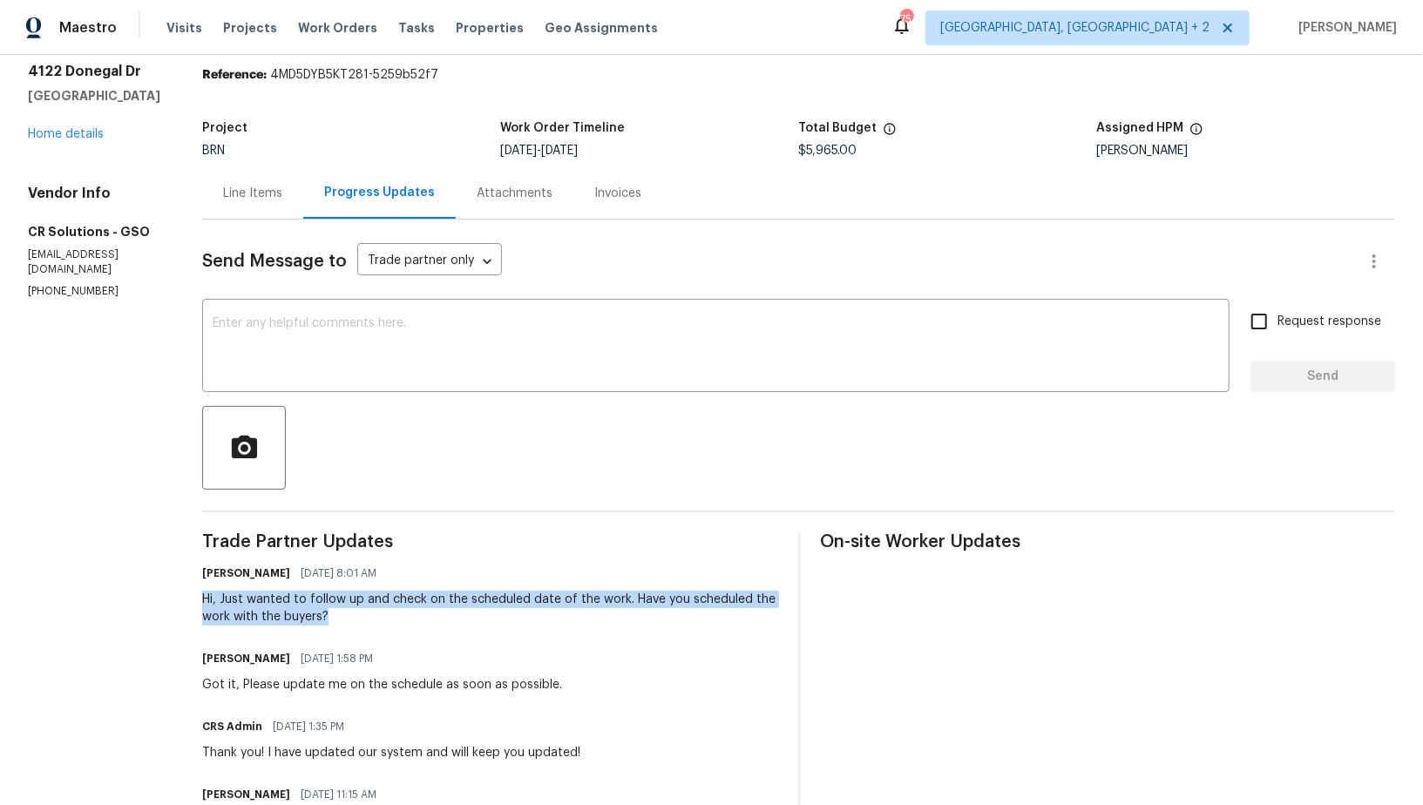
drag, startPoint x: 308, startPoint y: 619, endPoint x: 173, endPoint y: 598, distance: 135.8
copy div "Hi, Just wanted to follow up and check on the scheduled date of the work. Have …"
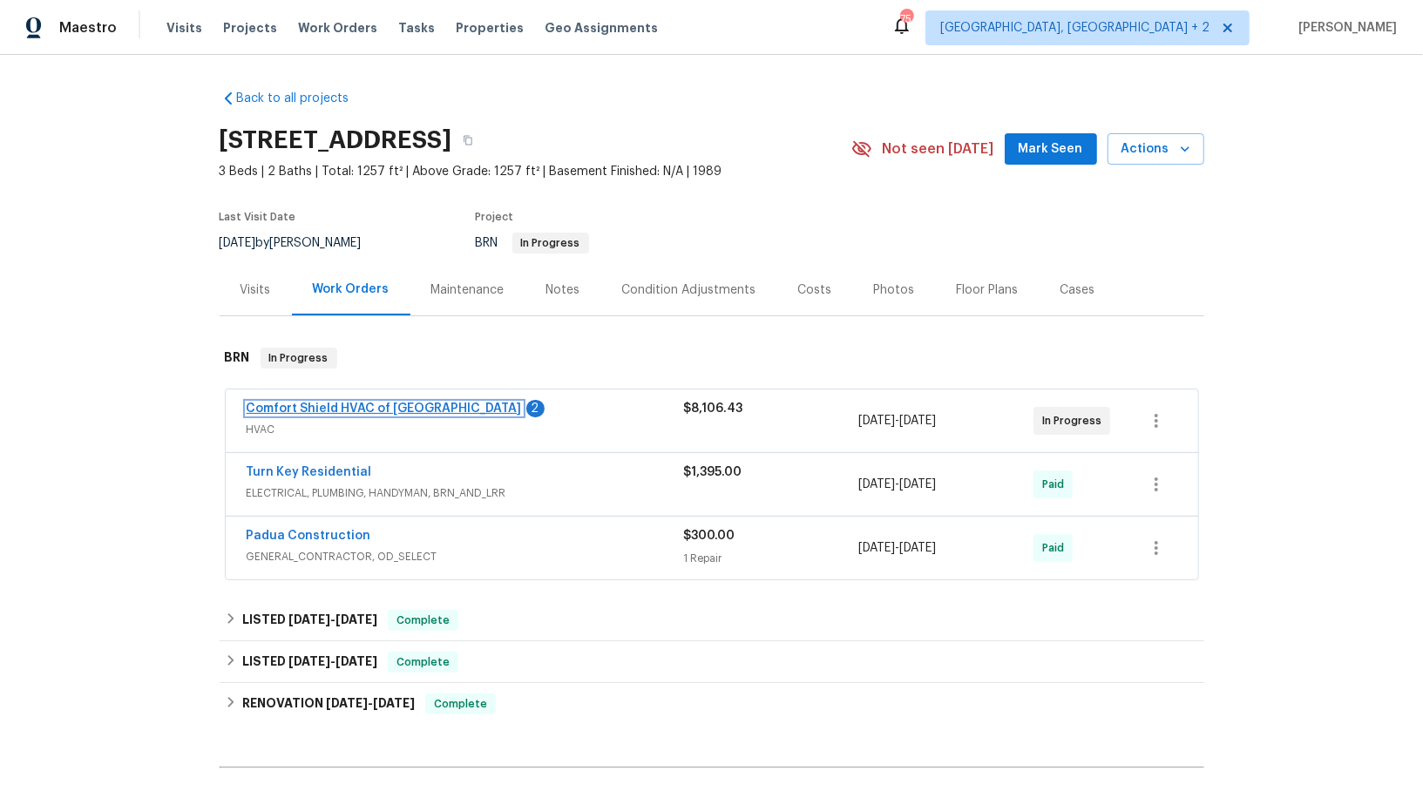
click at [348, 410] on link "Comfort Shield HVAC of [GEOGRAPHIC_DATA]" at bounding box center [384, 408] width 275 height 12
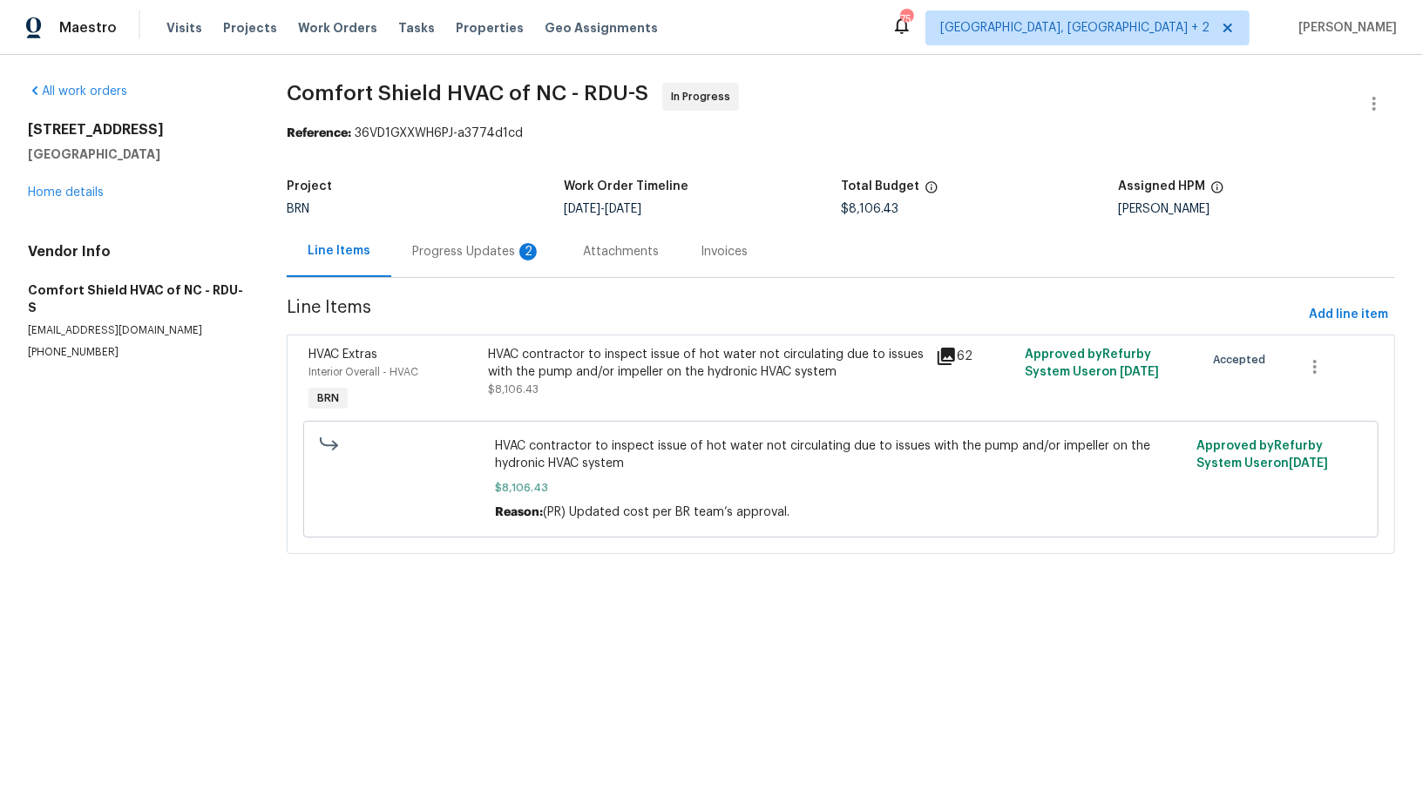
click at [453, 258] on div "Progress Updates 2" at bounding box center [476, 251] width 129 height 17
click at [476, 274] on div "Progress Updates" at bounding box center [463, 251] width 145 height 51
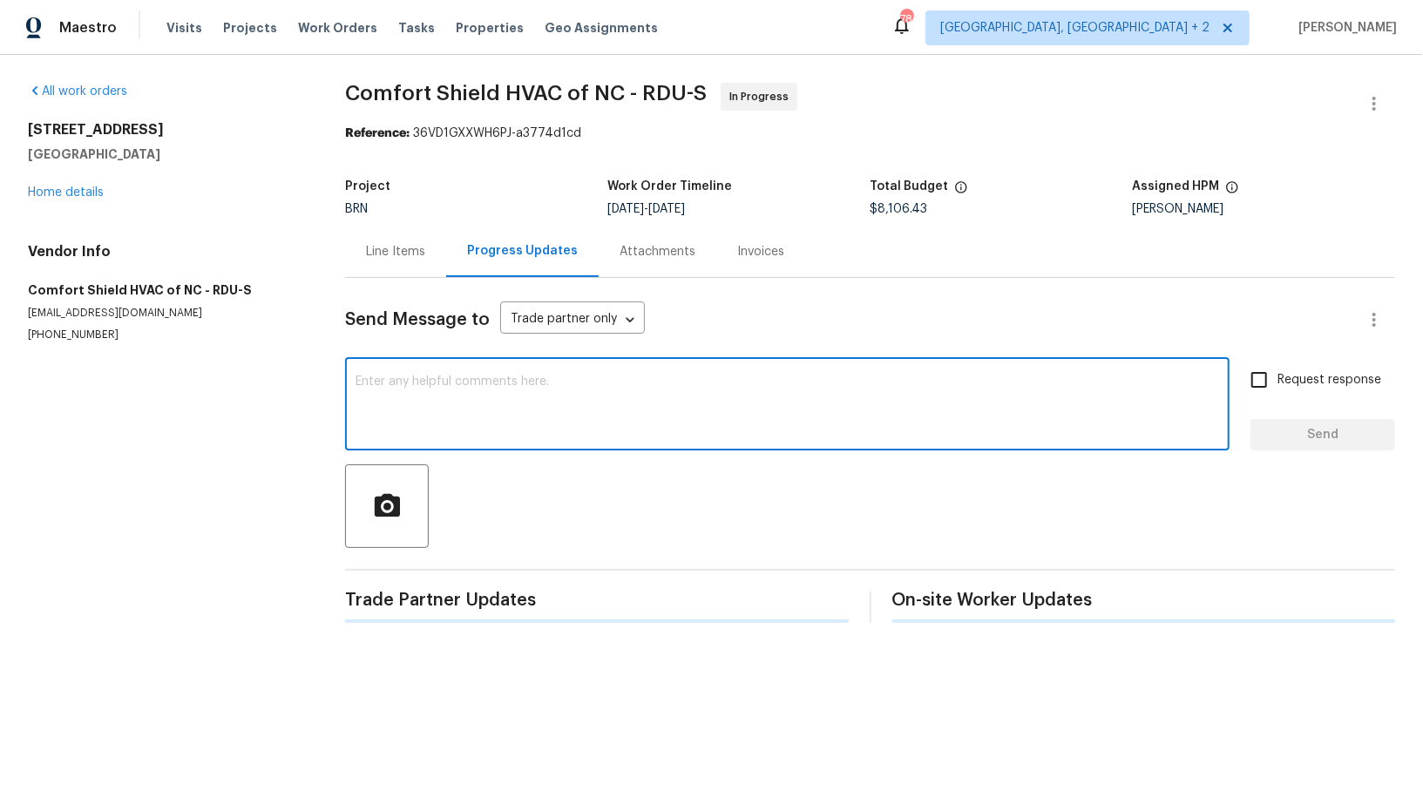
click at [476, 388] on textarea at bounding box center [786, 405] width 863 height 61
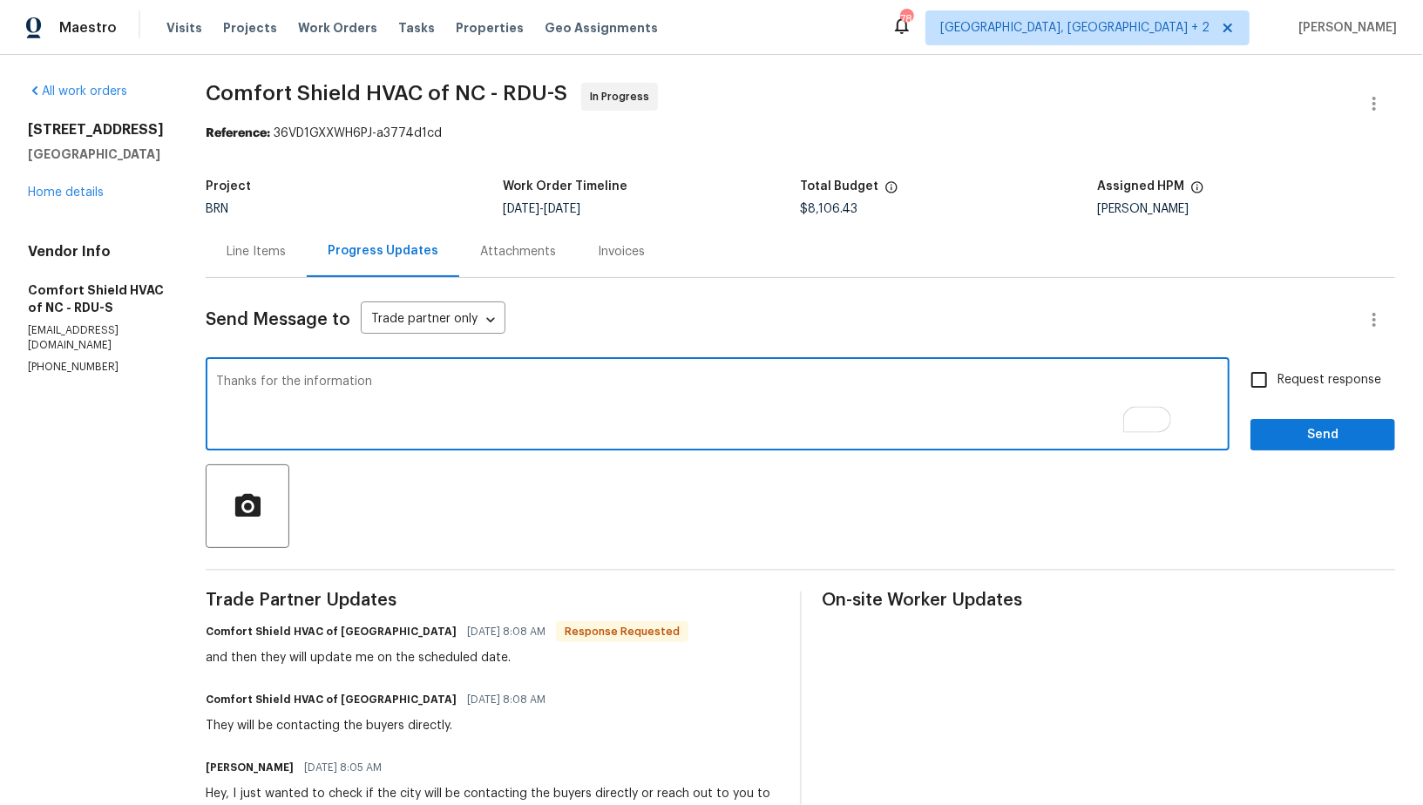
type textarea "Thanks for the information"
click at [1238, 387] on div "Thanks for the information x ​ Request response Send" at bounding box center [800, 406] width 1189 height 89
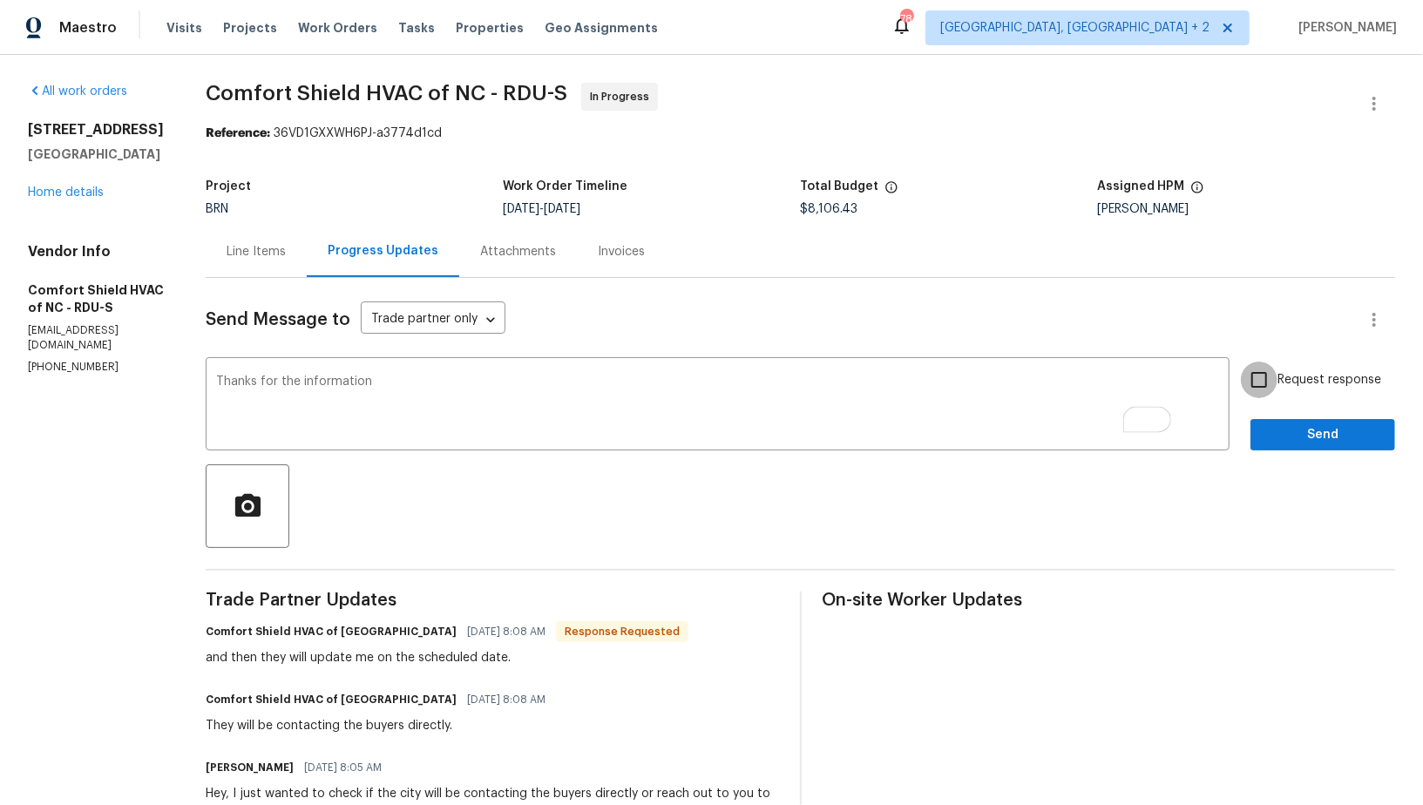
click at [1257, 383] on input "Request response" at bounding box center [1258, 380] width 37 height 37
checkbox input "true"
click at [1301, 441] on span "Send" at bounding box center [1322, 435] width 117 height 22
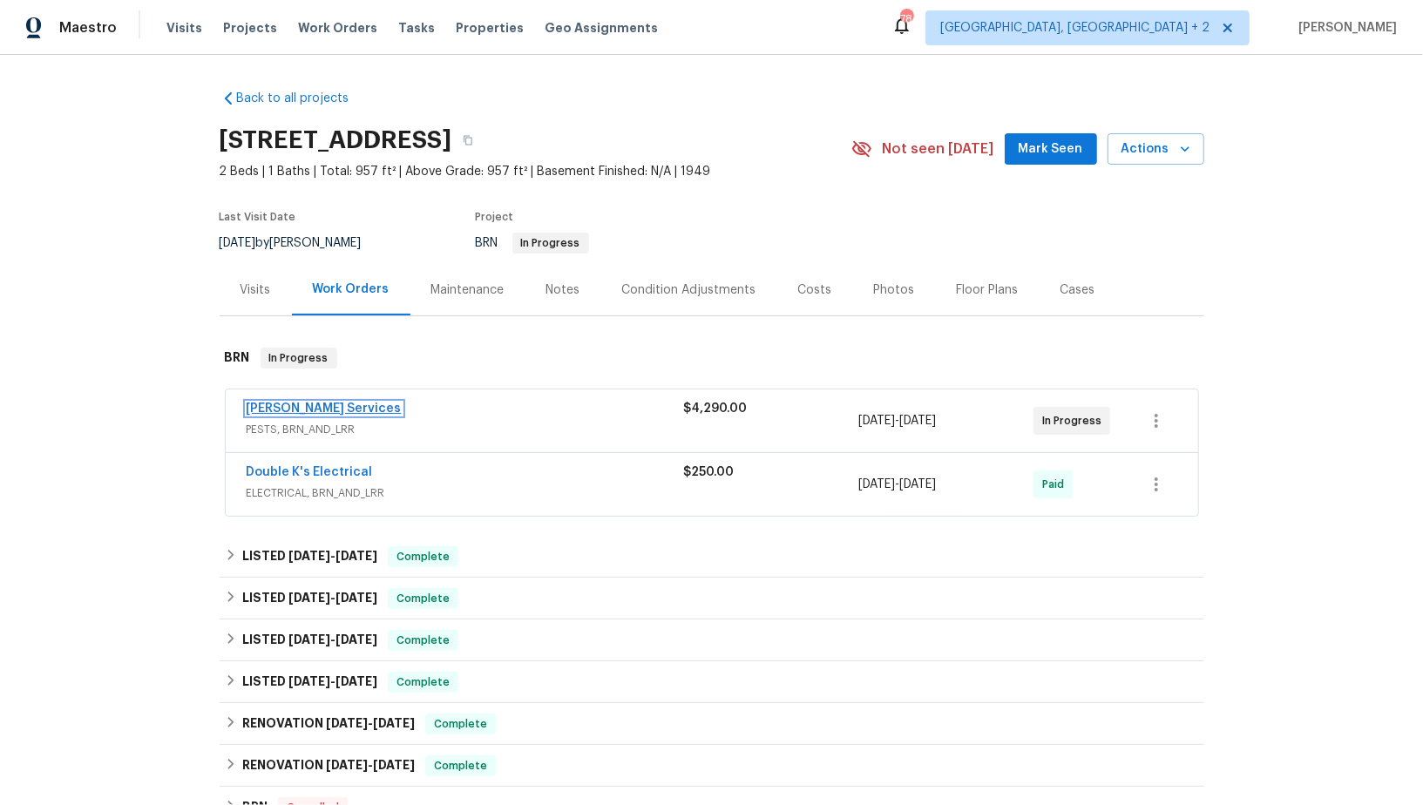
click at [284, 409] on link "[PERSON_NAME] Services" at bounding box center [324, 408] width 155 height 12
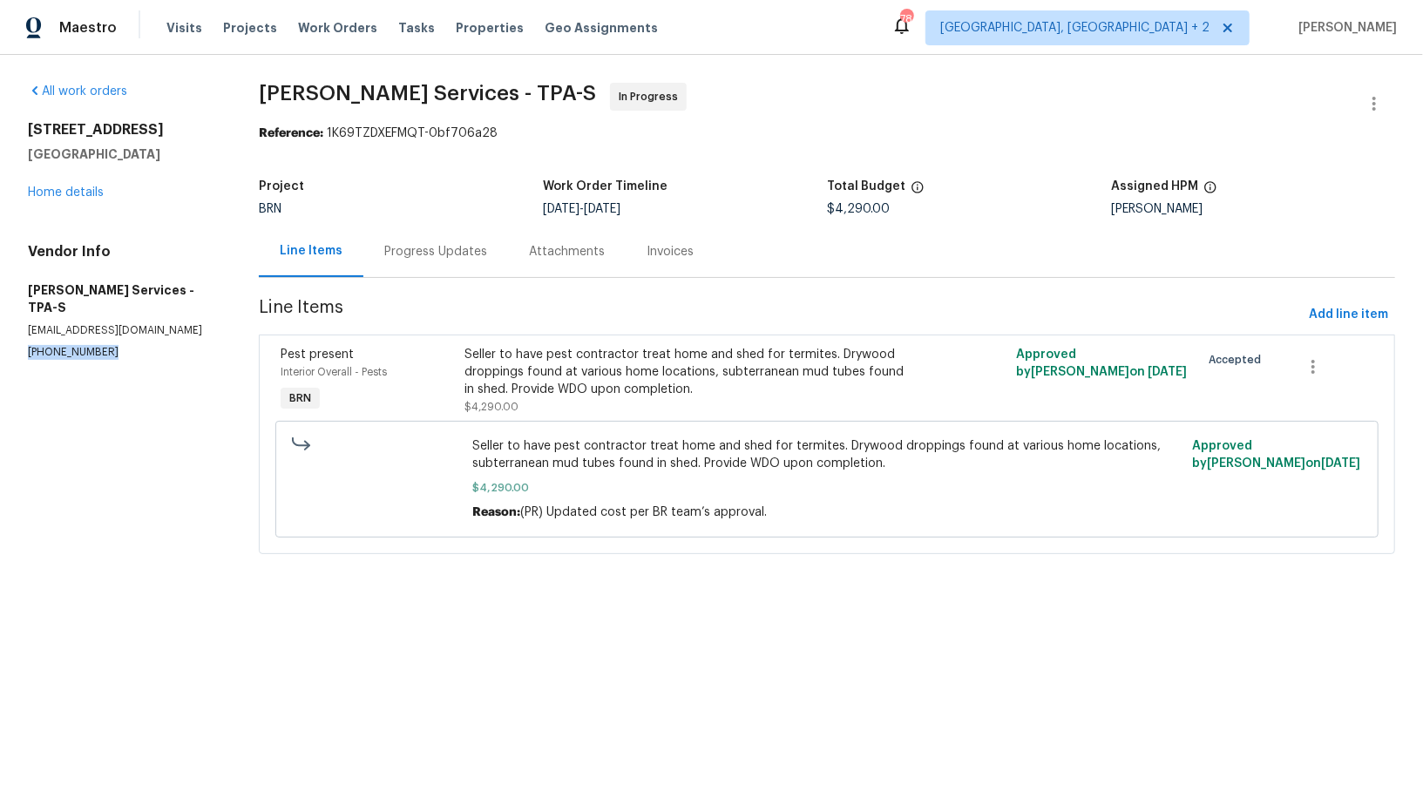
drag, startPoint x: 114, startPoint y: 336, endPoint x: 0, endPoint y: 336, distance: 114.1
click at [0, 336] on div "All work orders [STREET_ADDRESS] Home details Vendor Info [PERSON_NAME] Service…" at bounding box center [711, 329] width 1423 height 548
copy p "[PHONE_NUMBER]"
click at [460, 232] on div "Progress Updates" at bounding box center [435, 251] width 145 height 51
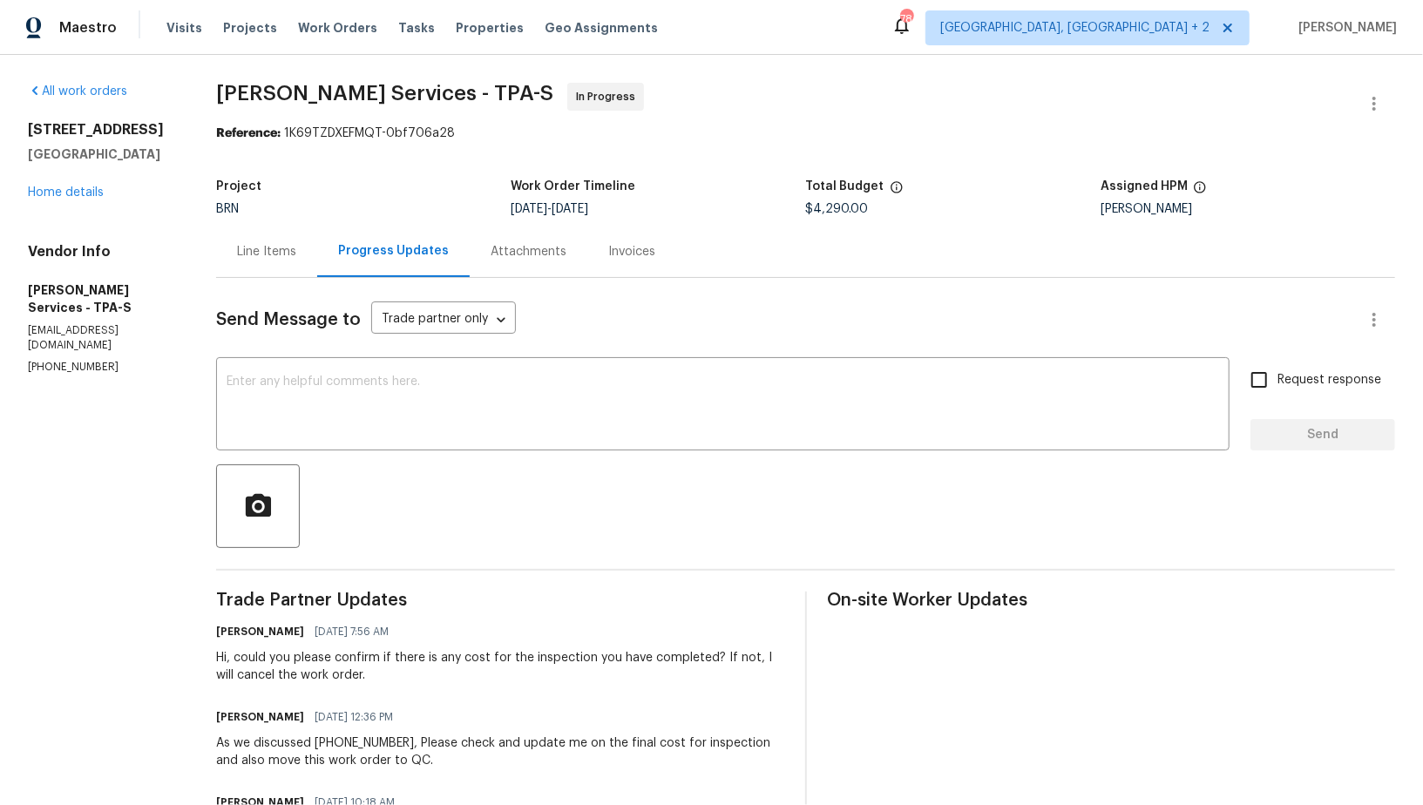
click at [317, 260] on div "Line Items" at bounding box center [266, 251] width 101 height 51
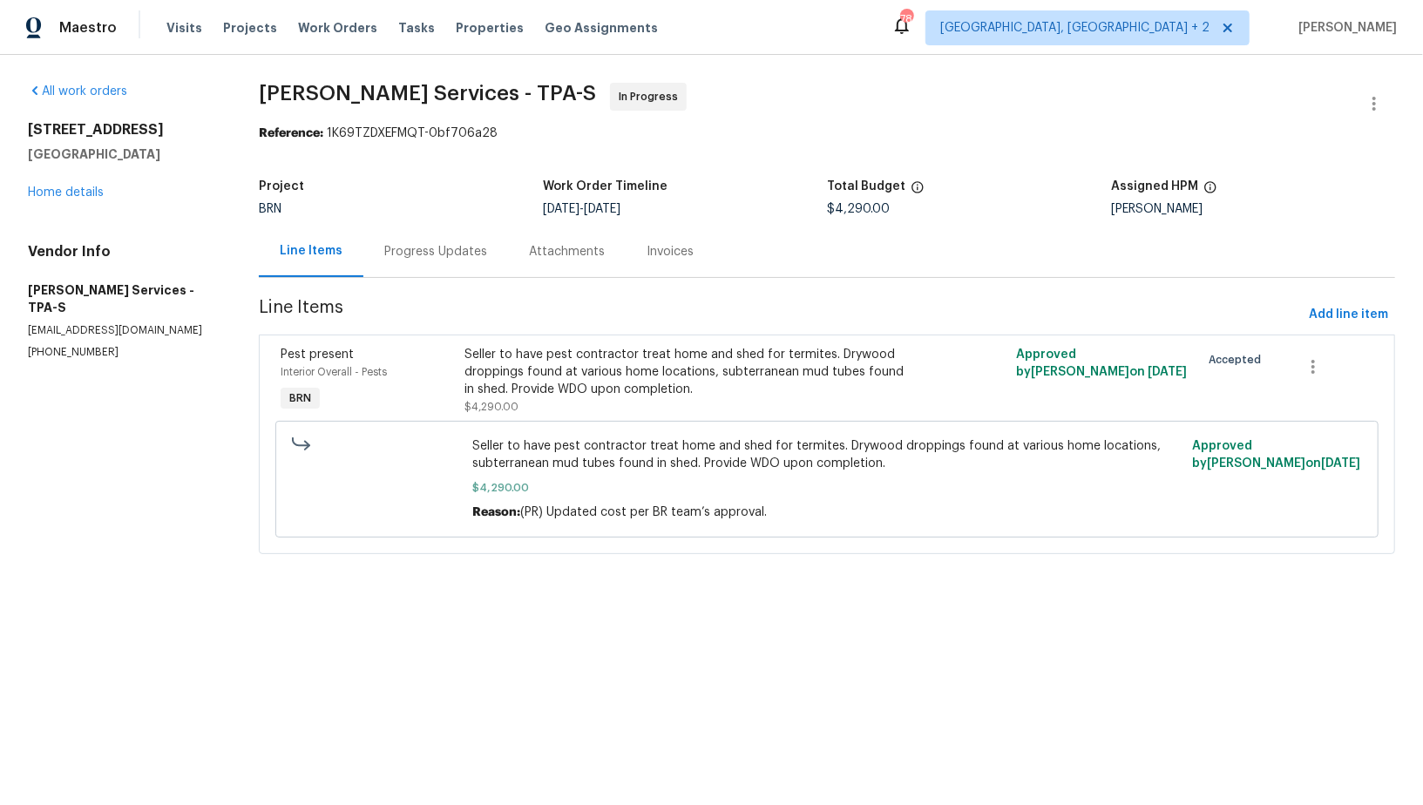
click at [434, 246] on div "Progress Updates" at bounding box center [435, 251] width 103 height 17
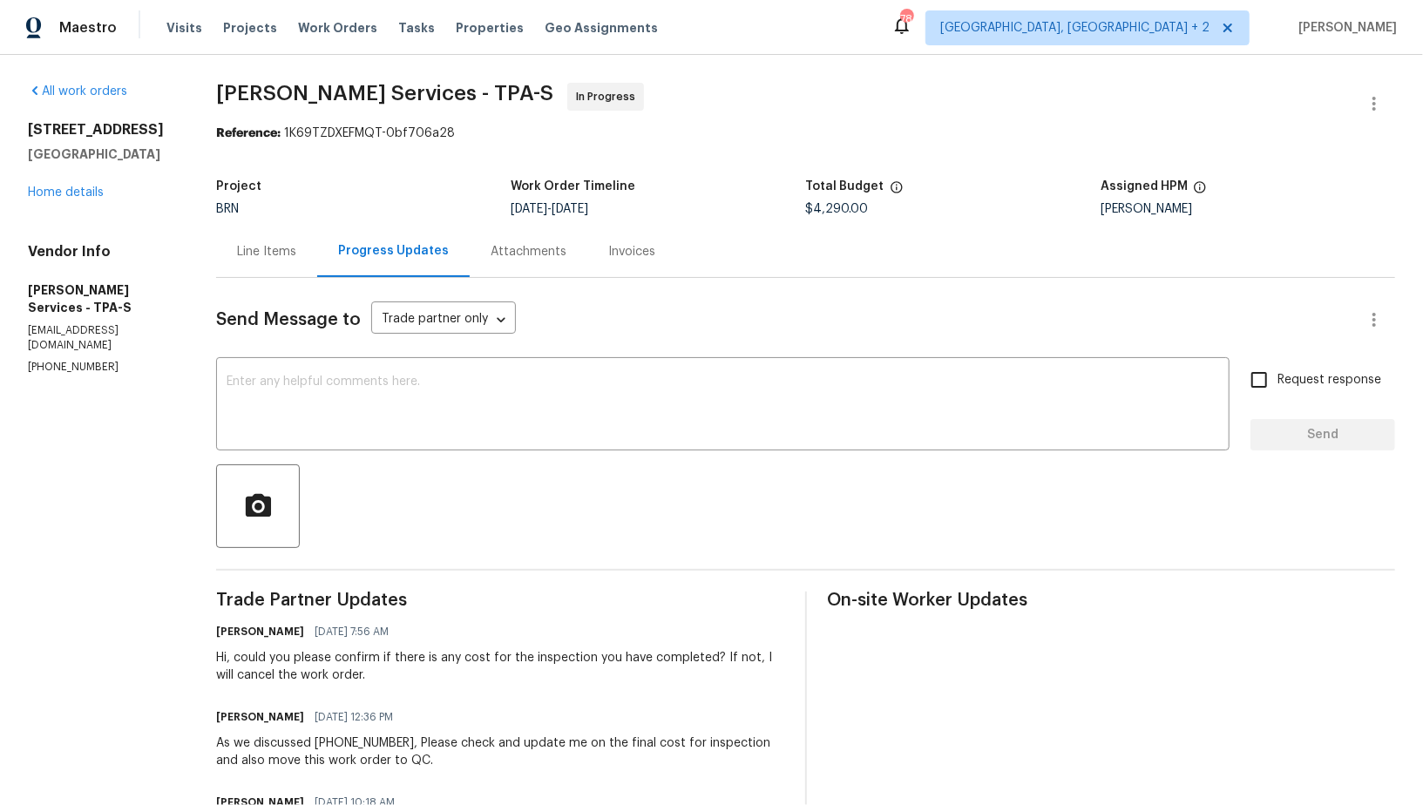
click at [317, 260] on div "Line Items" at bounding box center [266, 251] width 101 height 51
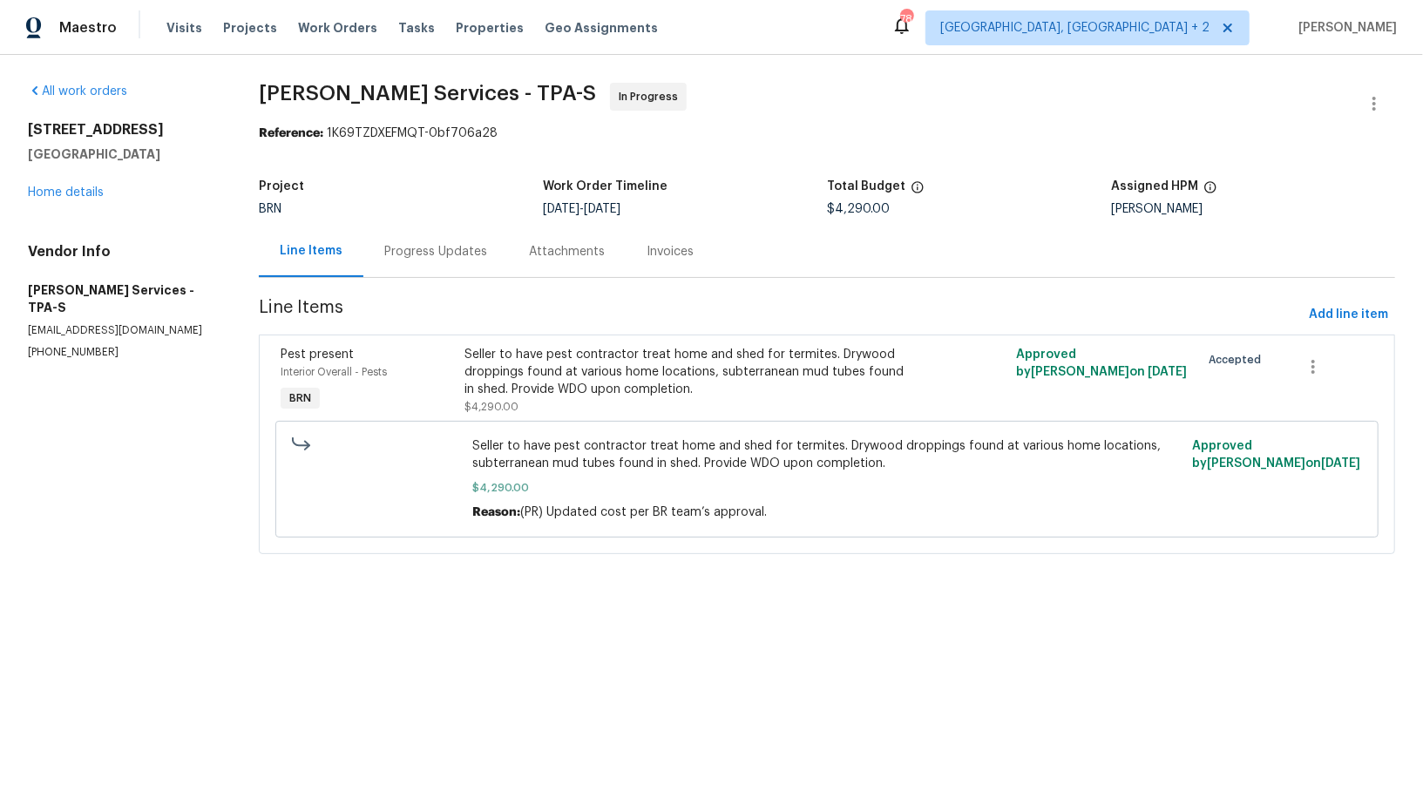
click at [545, 359] on div "Seller to have pest contractor treat home and shed for termites. Drywood droppi…" at bounding box center [688, 372] width 449 height 52
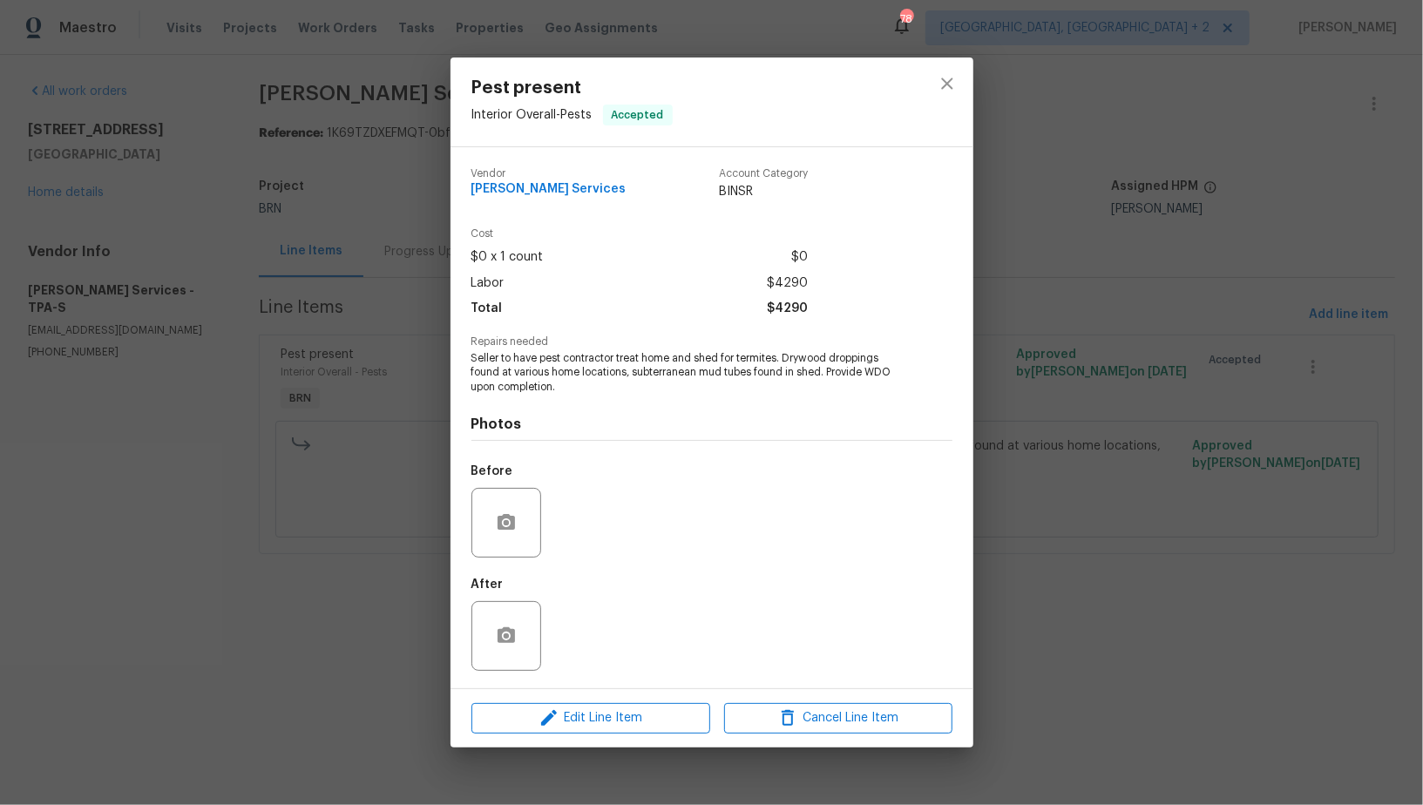
click at [351, 442] on div "Pest present Interior Overall - Pests Accepted Vendor [PERSON_NAME] Services Ac…" at bounding box center [711, 402] width 1423 height 805
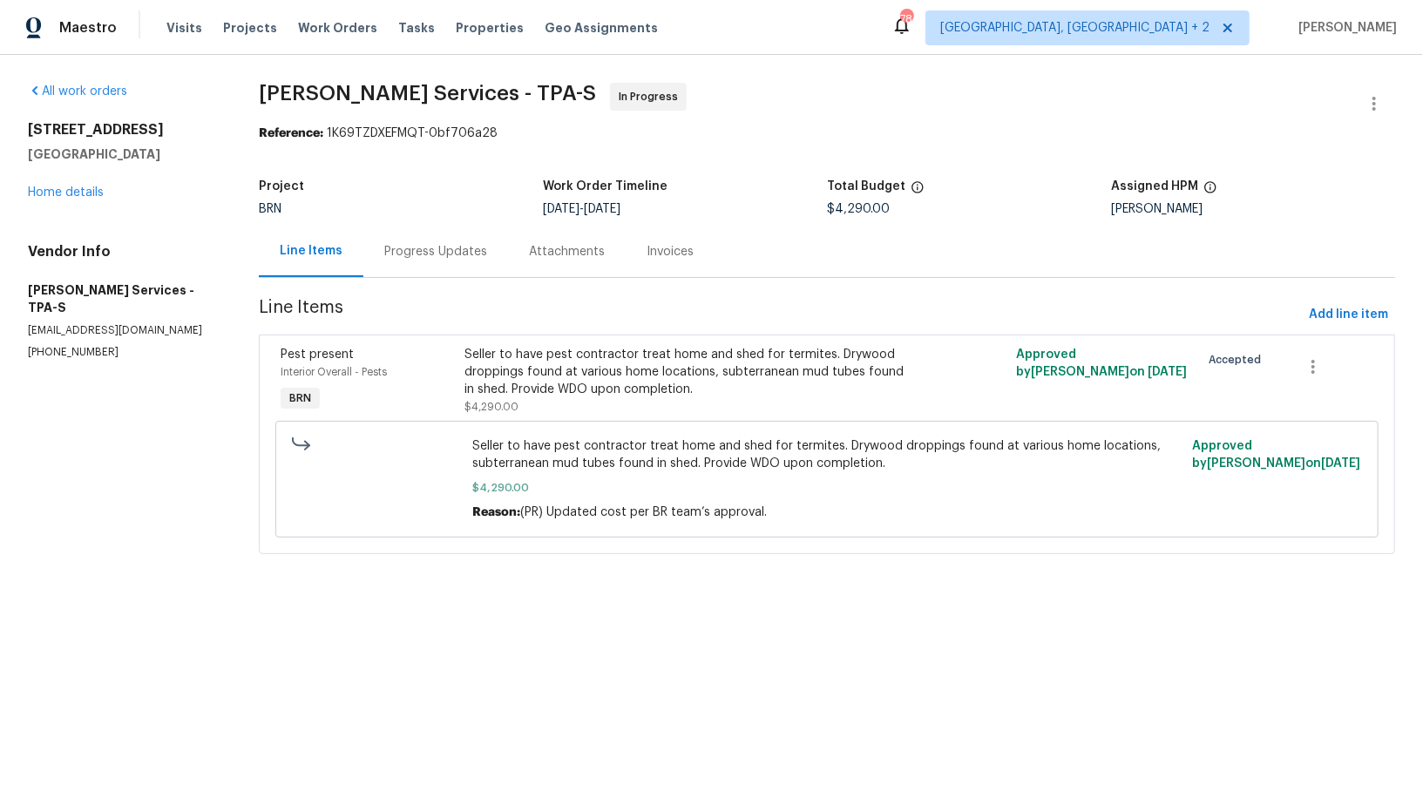
click at [432, 235] on div "Progress Updates" at bounding box center [435, 251] width 145 height 51
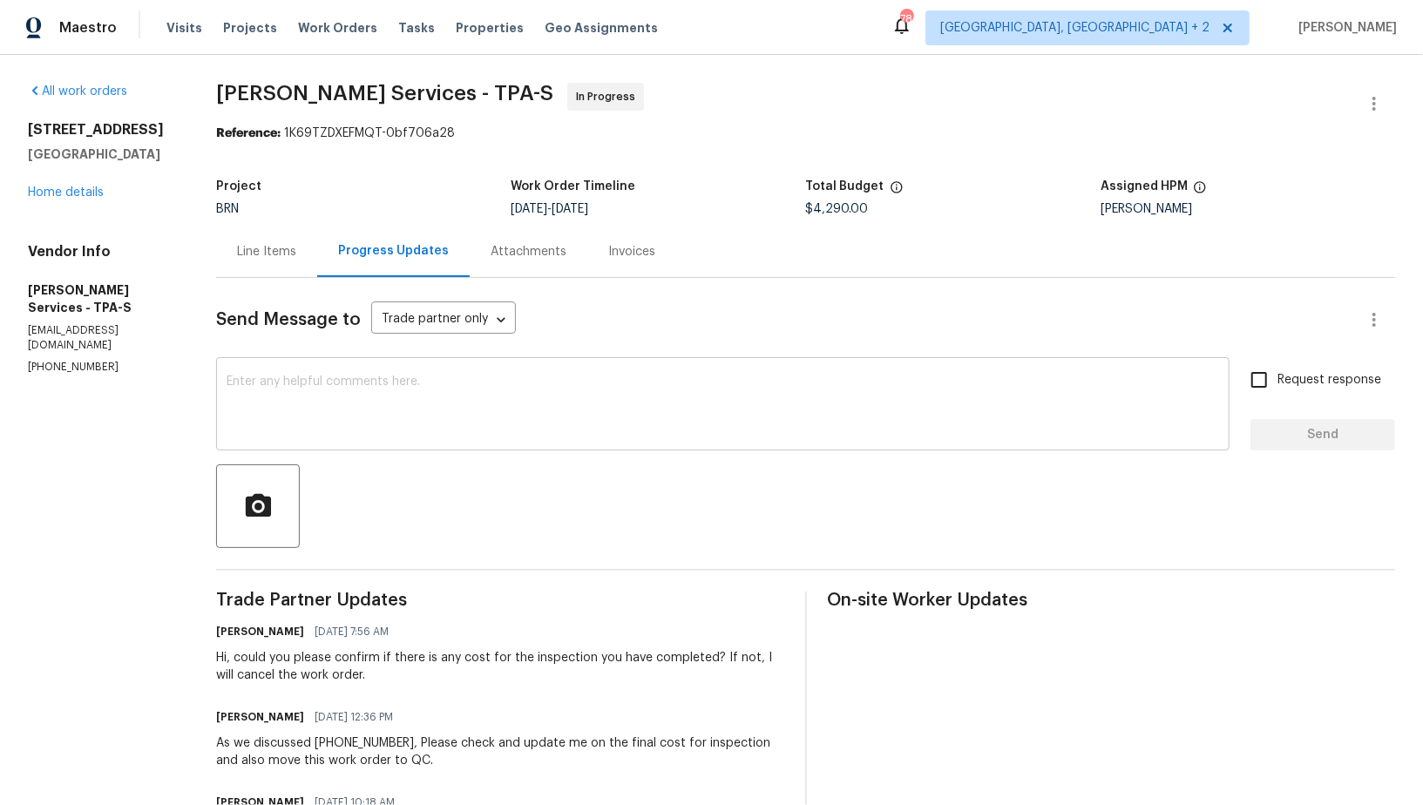
click at [395, 418] on textarea at bounding box center [722, 405] width 992 height 61
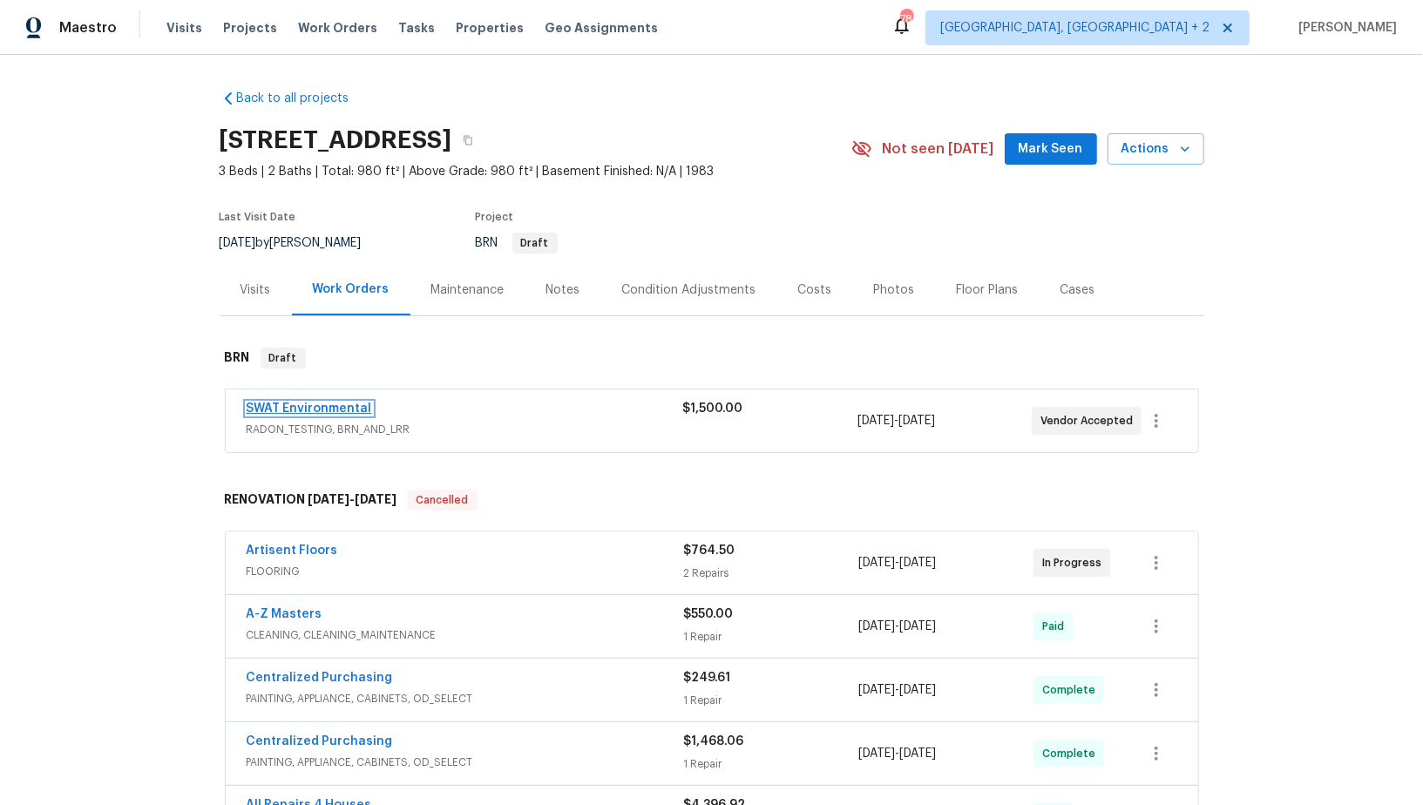
click at [304, 408] on link "SWAT Environmental" at bounding box center [309, 408] width 125 height 12
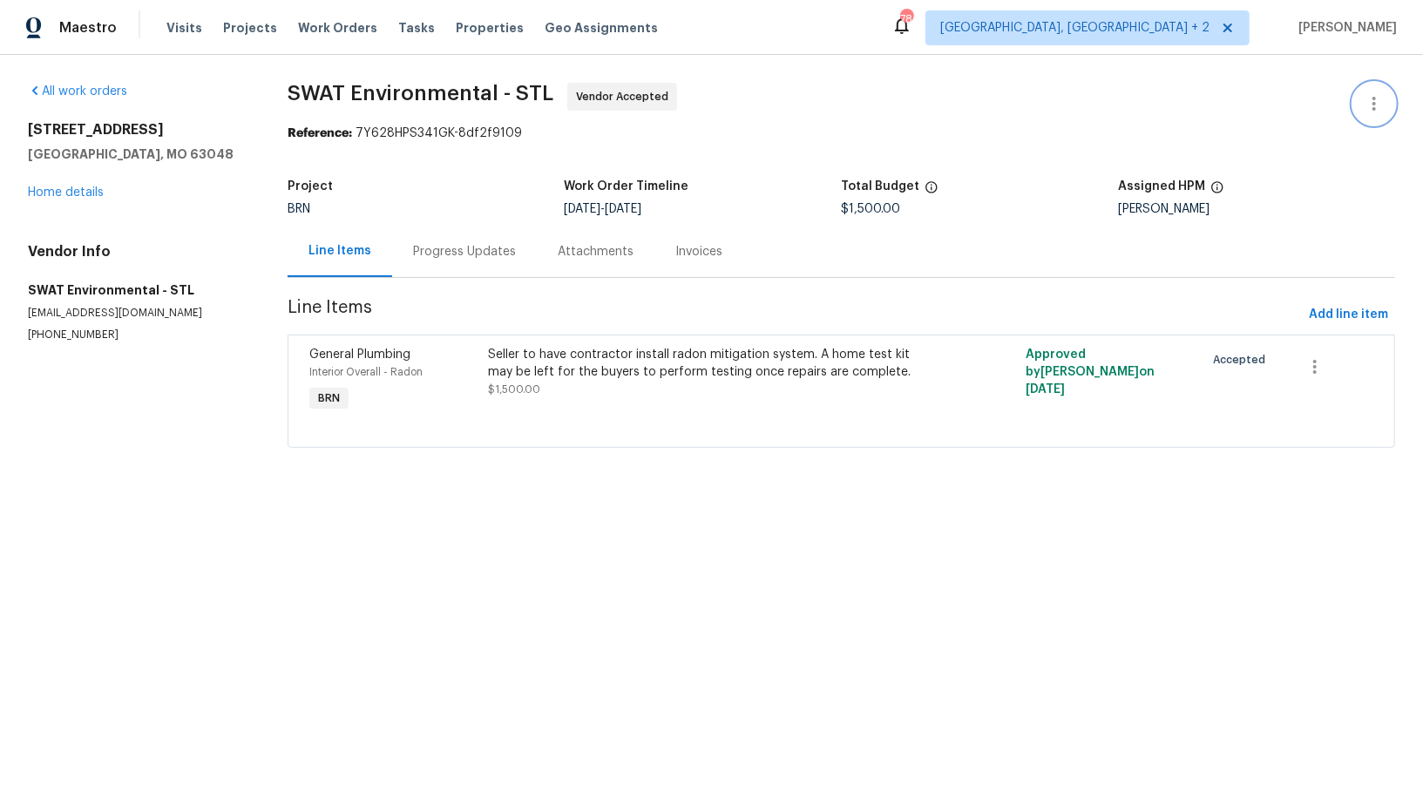
click at [1382, 100] on icon "button" at bounding box center [1373, 103] width 21 height 21
click at [1292, 101] on li "Edit" at bounding box center [1317, 103] width 188 height 29
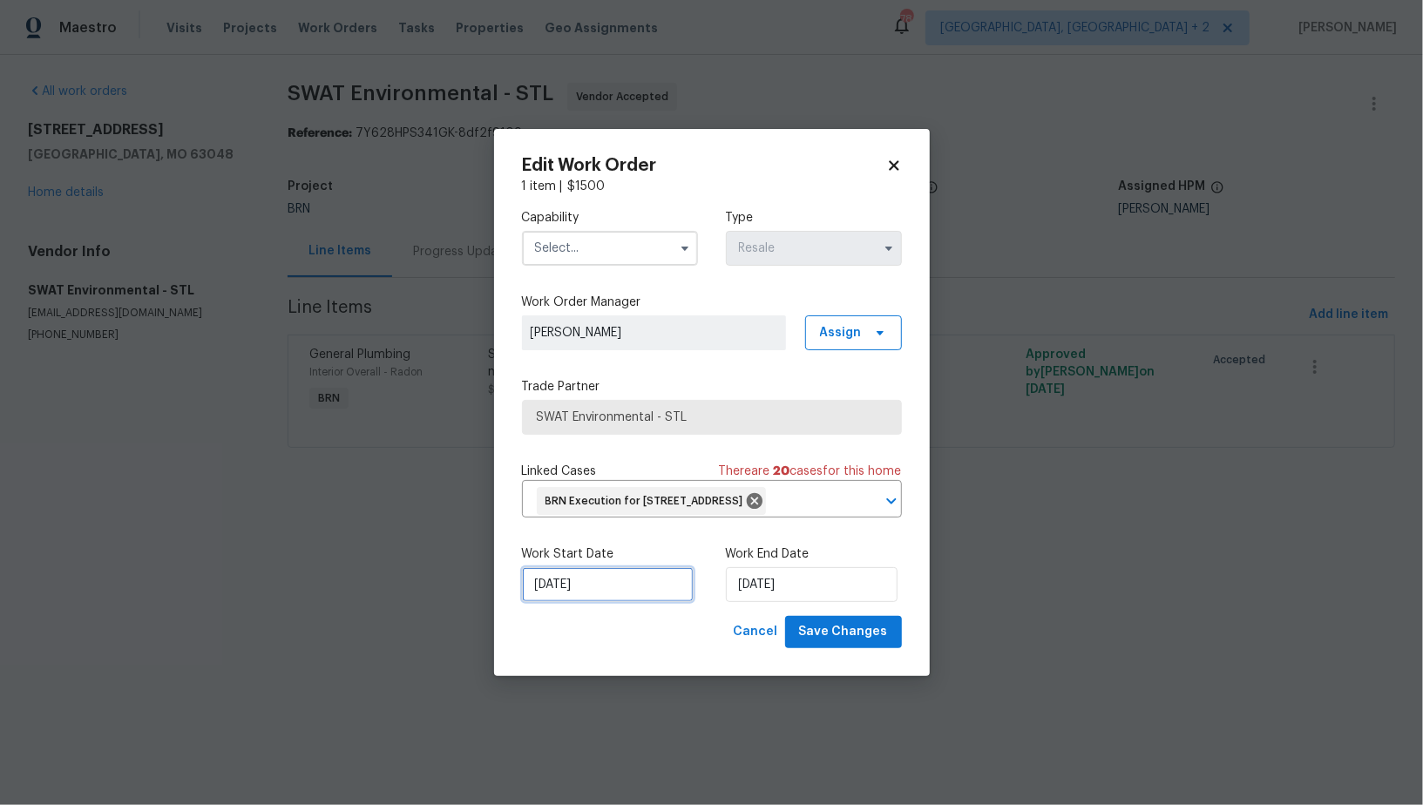
click at [598, 598] on input "[DATE]" at bounding box center [608, 584] width 172 height 35
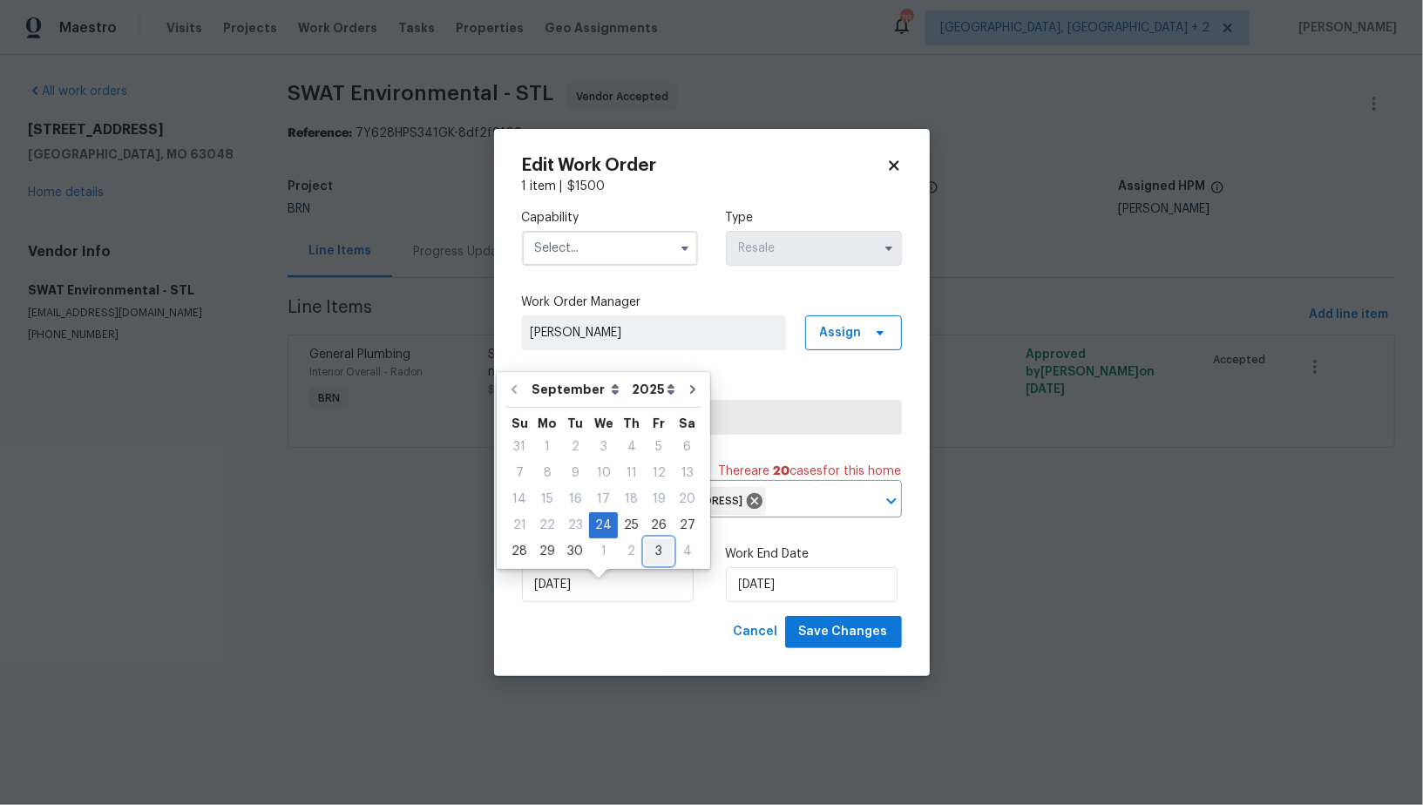
click at [650, 553] on div "3" at bounding box center [659, 551] width 28 height 24
type input "[DATE]"
select select "9"
click at [571, 477] on div "7" at bounding box center [575, 473] width 28 height 24
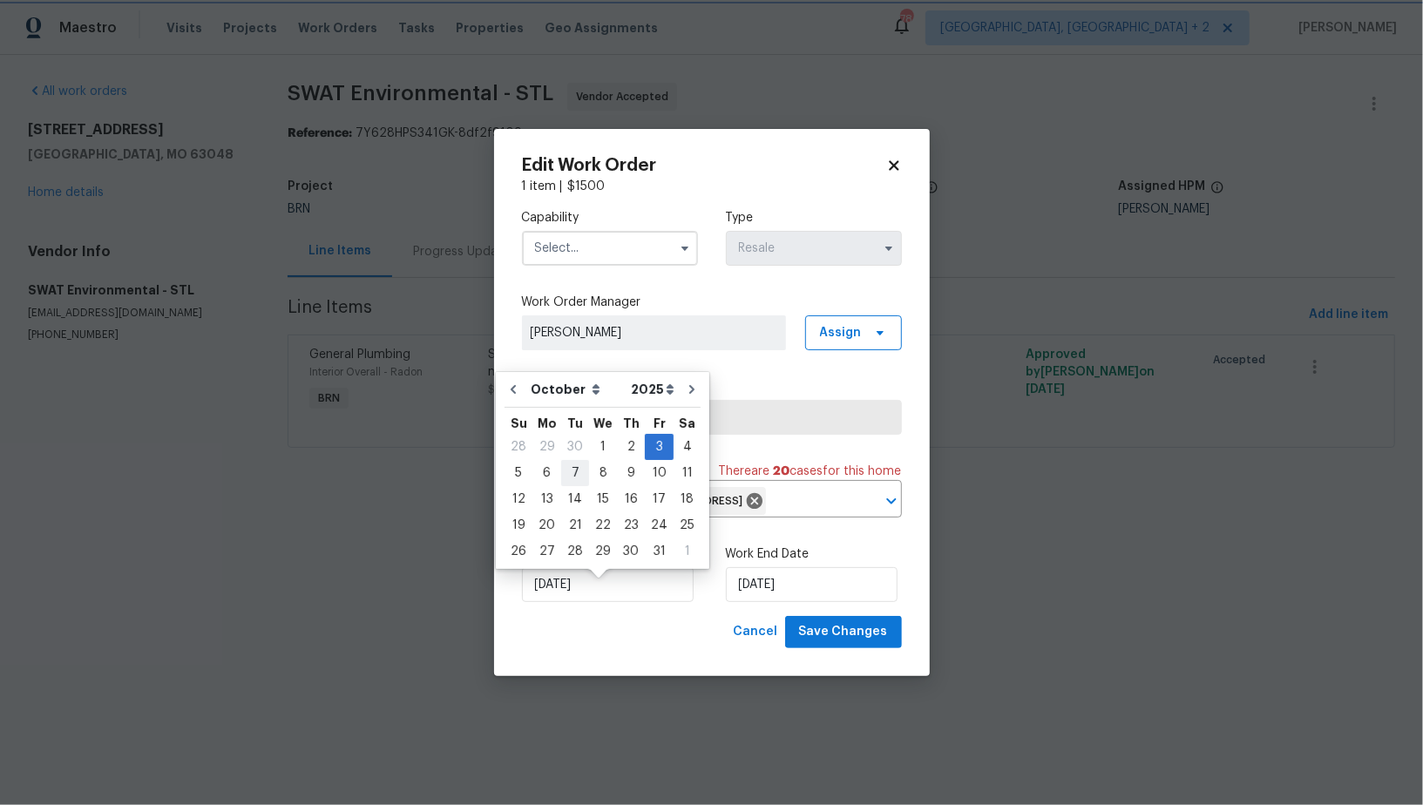
type input "[DATE]"
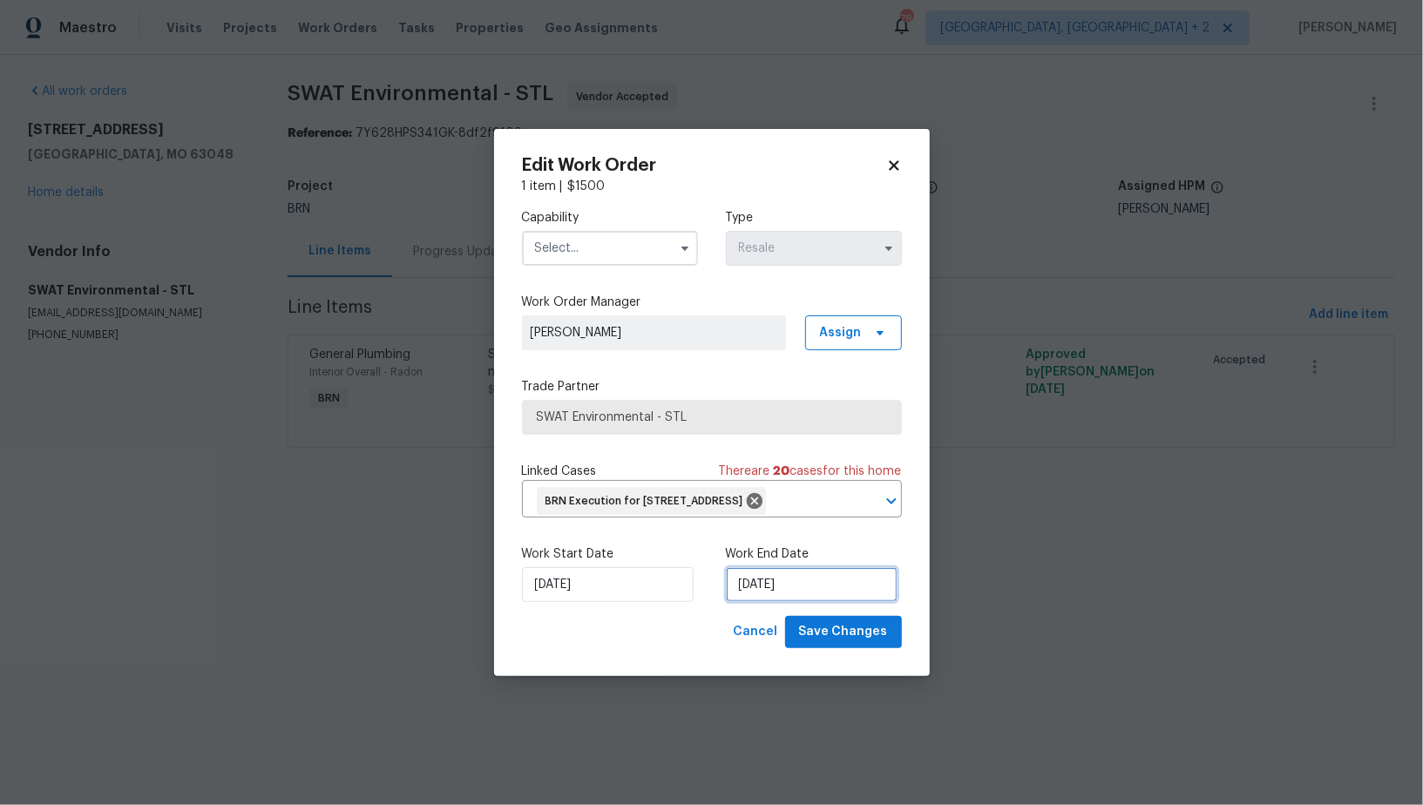
click at [790, 590] on input "[DATE]" at bounding box center [812, 584] width 172 height 35
click at [605, 246] on input "text" at bounding box center [610, 248] width 176 height 35
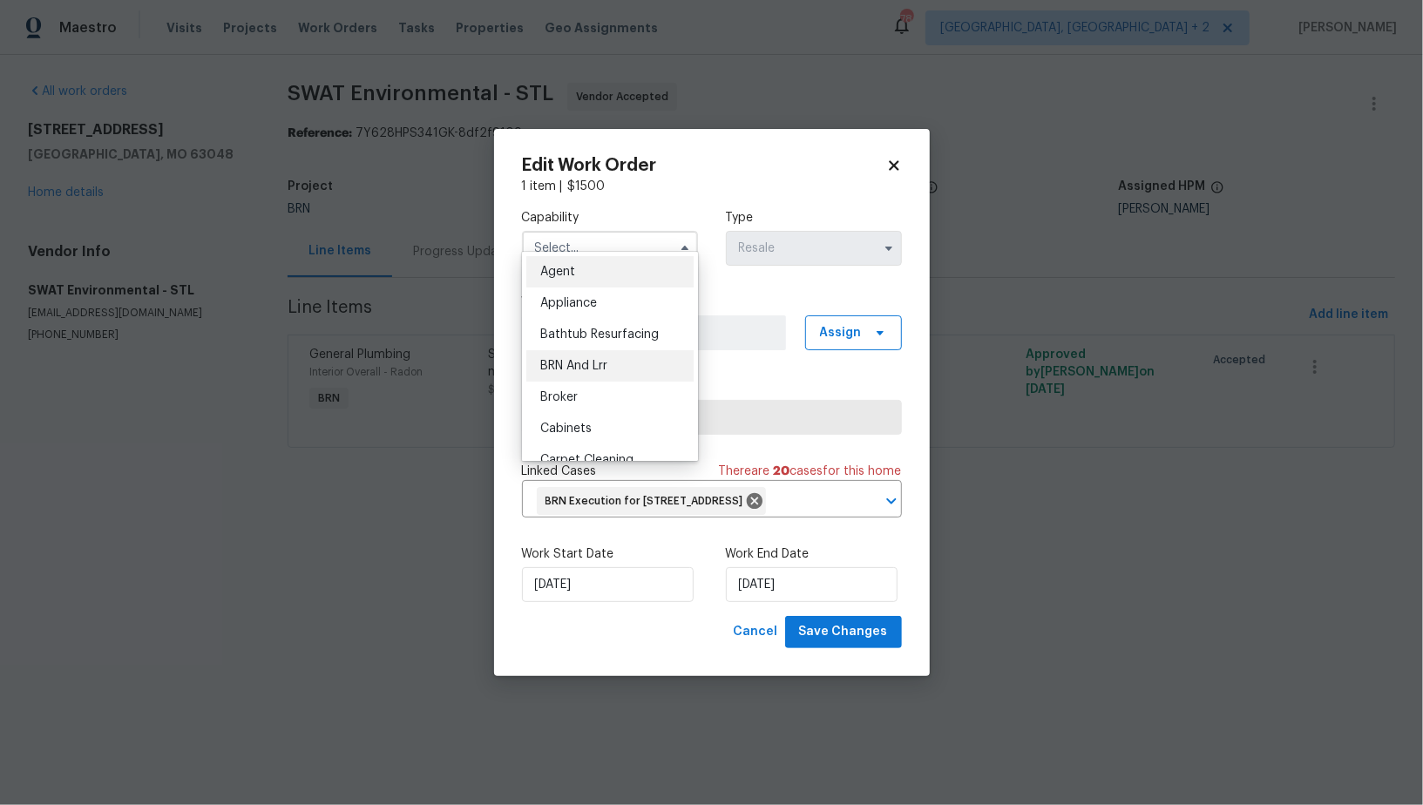
click at [602, 355] on div "BRN And Lrr" at bounding box center [609, 365] width 167 height 31
type input "BRN And Lrr"
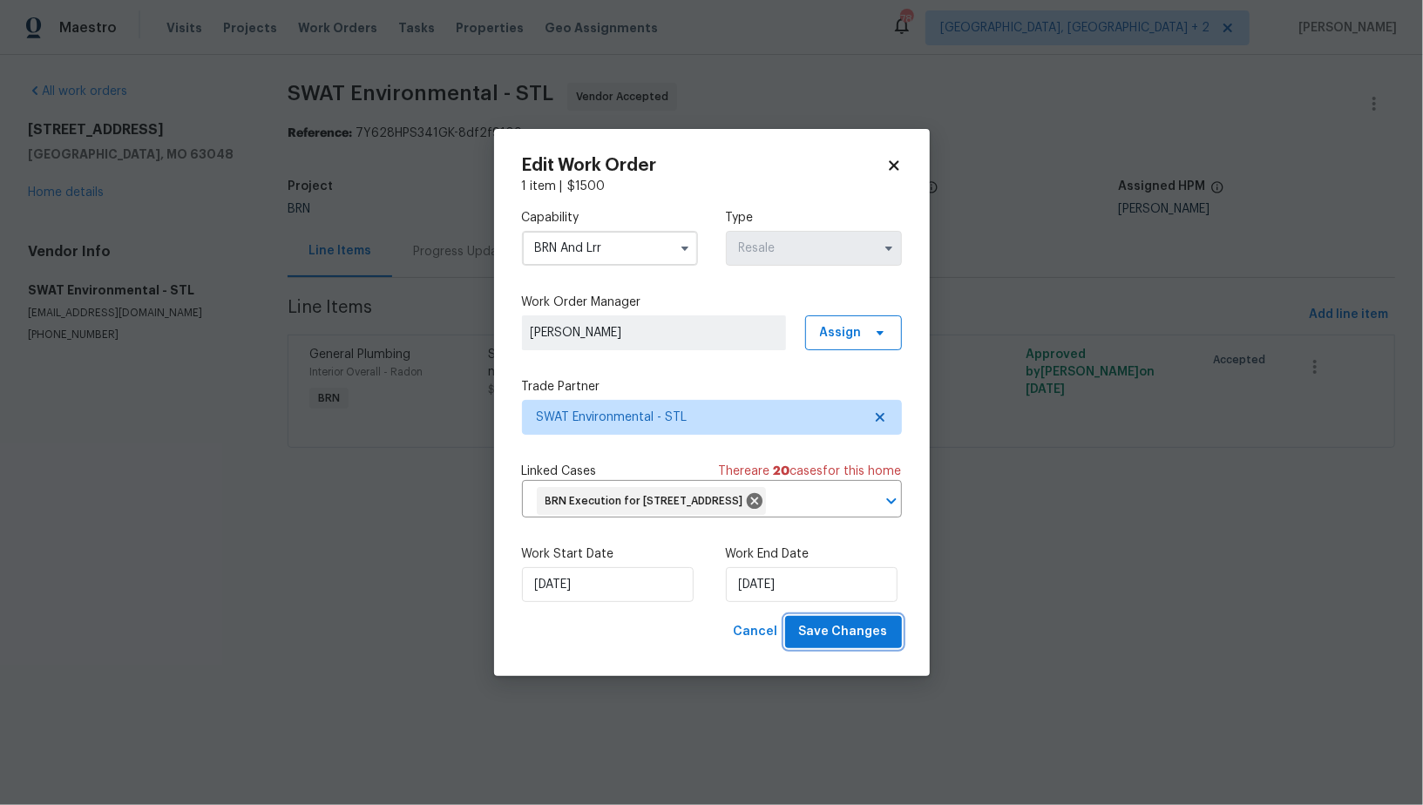
click at [851, 643] on span "Save Changes" at bounding box center [843, 632] width 89 height 22
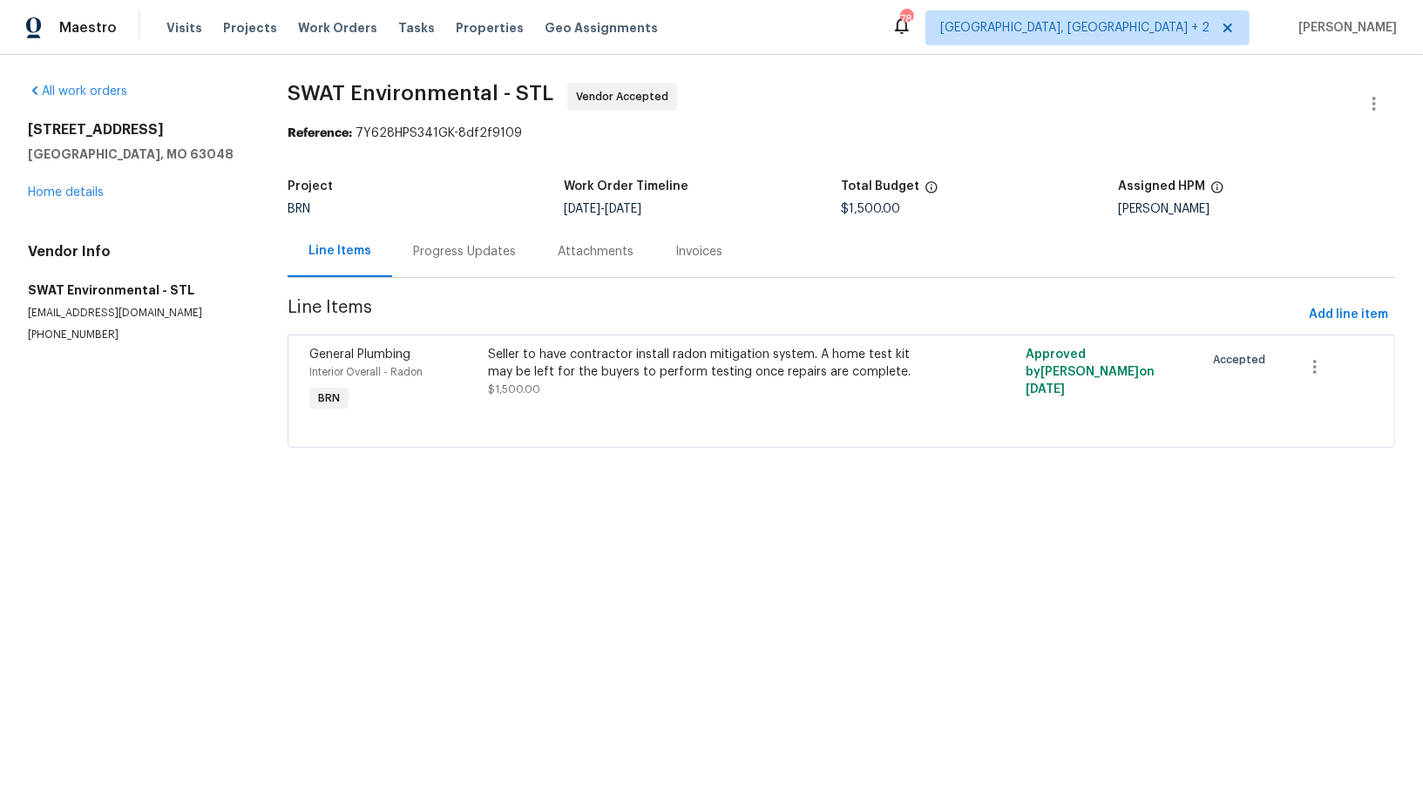
click at [492, 265] on div "Progress Updates" at bounding box center [464, 251] width 145 height 51
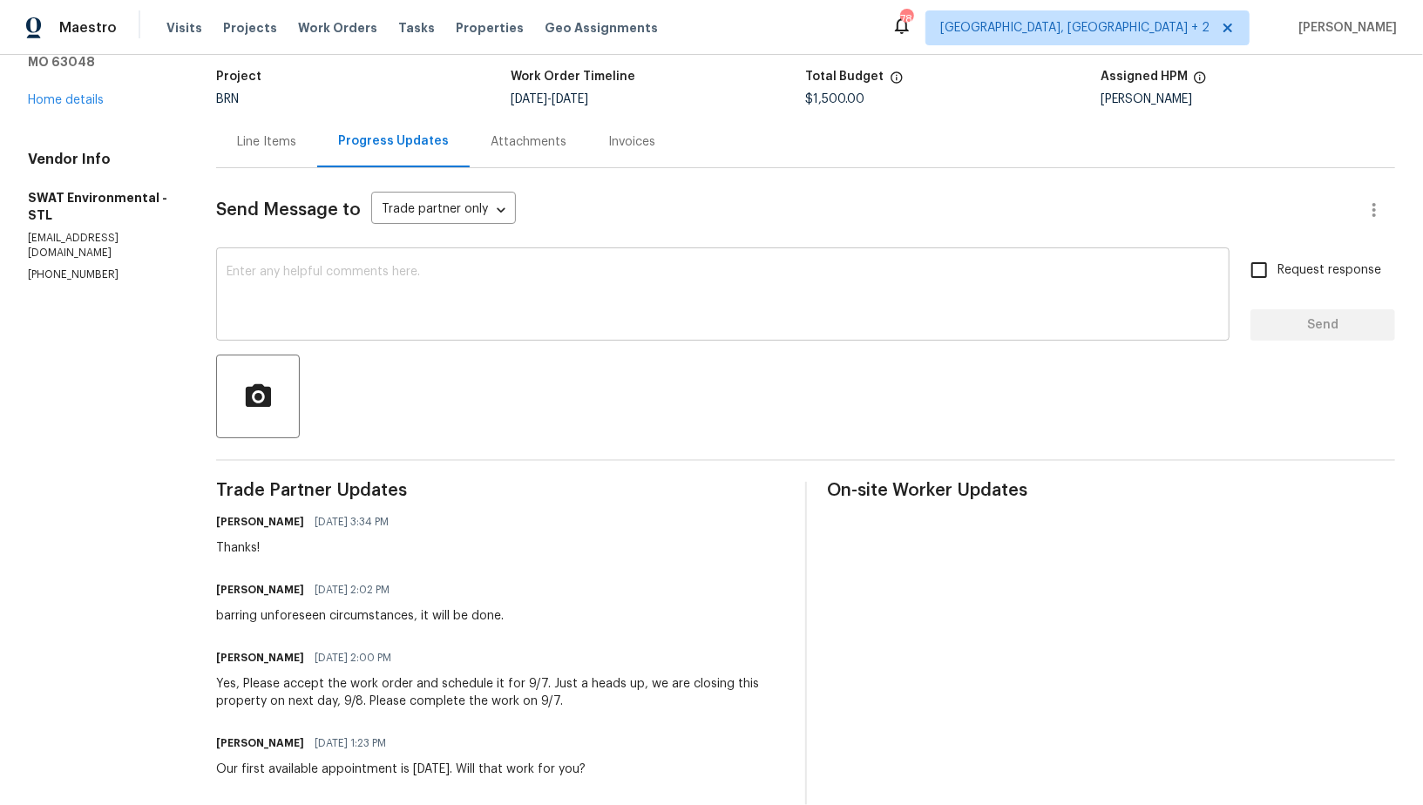
scroll to position [136, 0]
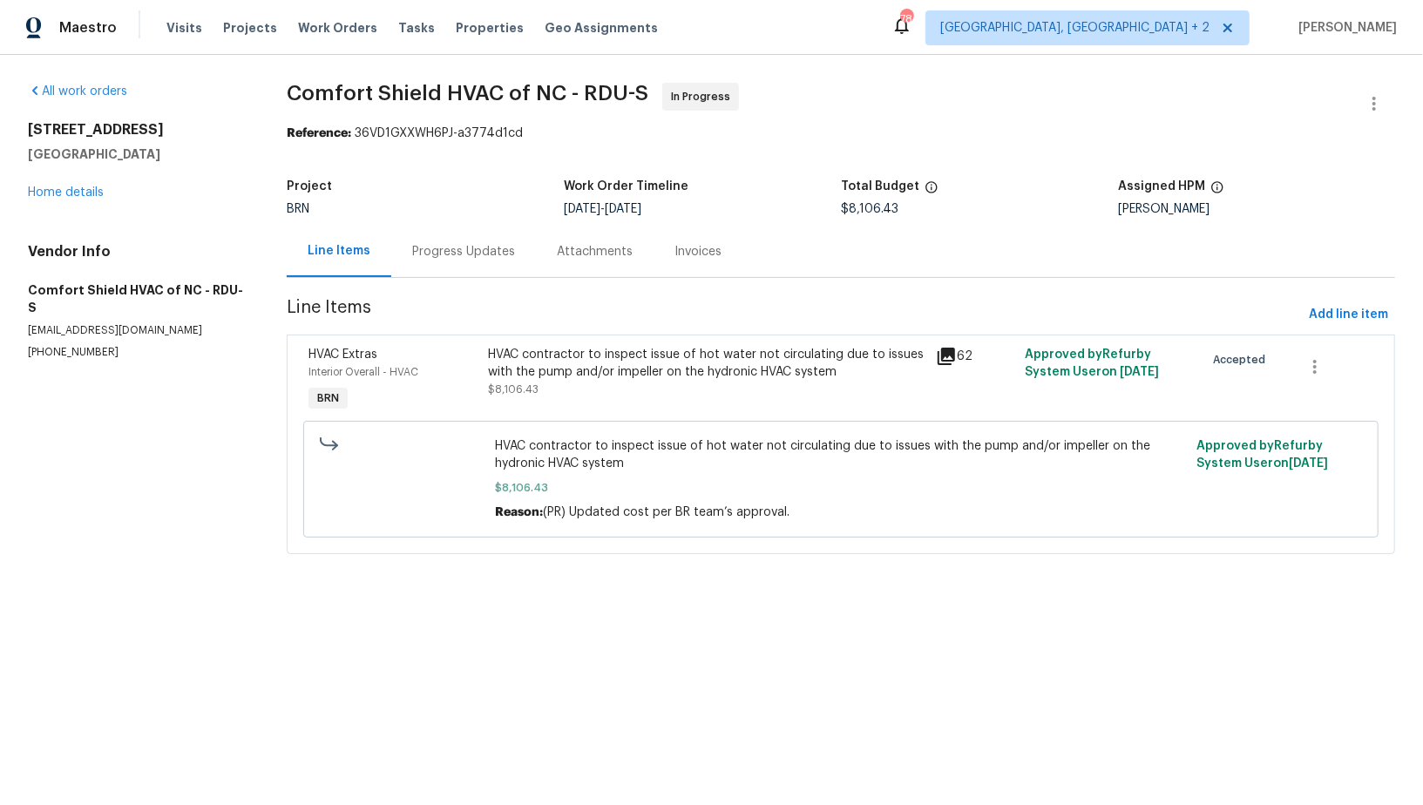
click at [483, 272] on div "Progress Updates" at bounding box center [463, 251] width 145 height 51
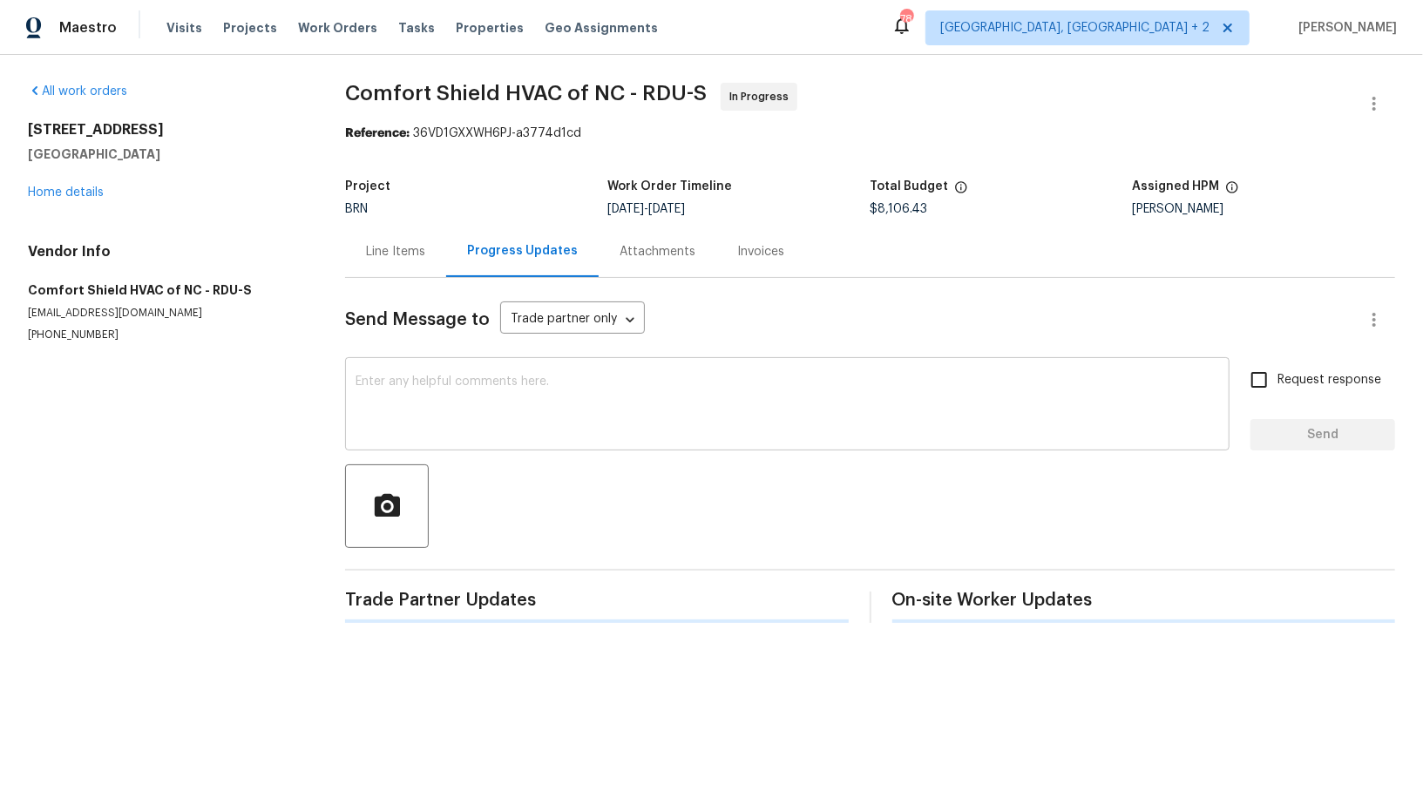
click at [479, 418] on textarea at bounding box center [786, 405] width 863 height 61
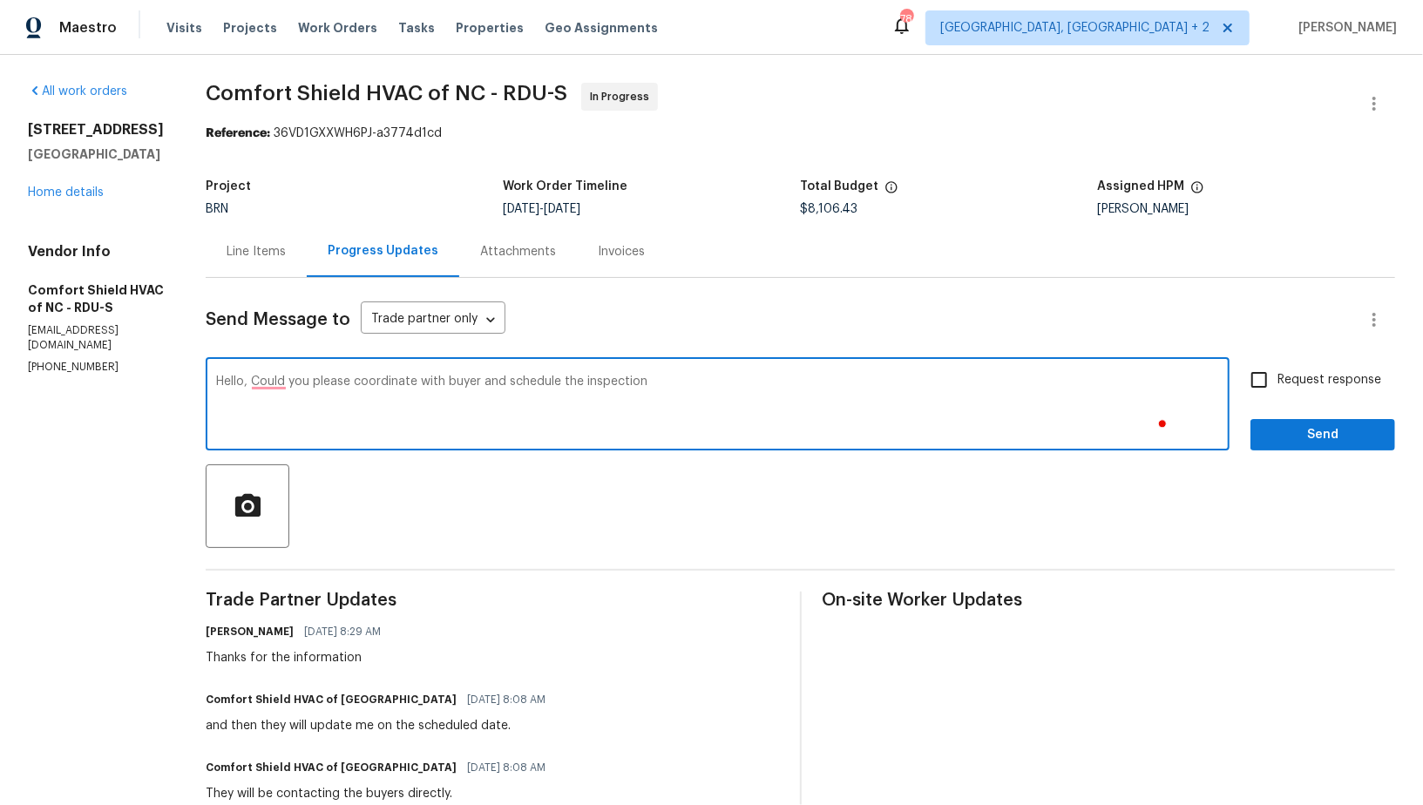
type textarea "Hello, Could you please coordinate with buyer and schedule the inspection"
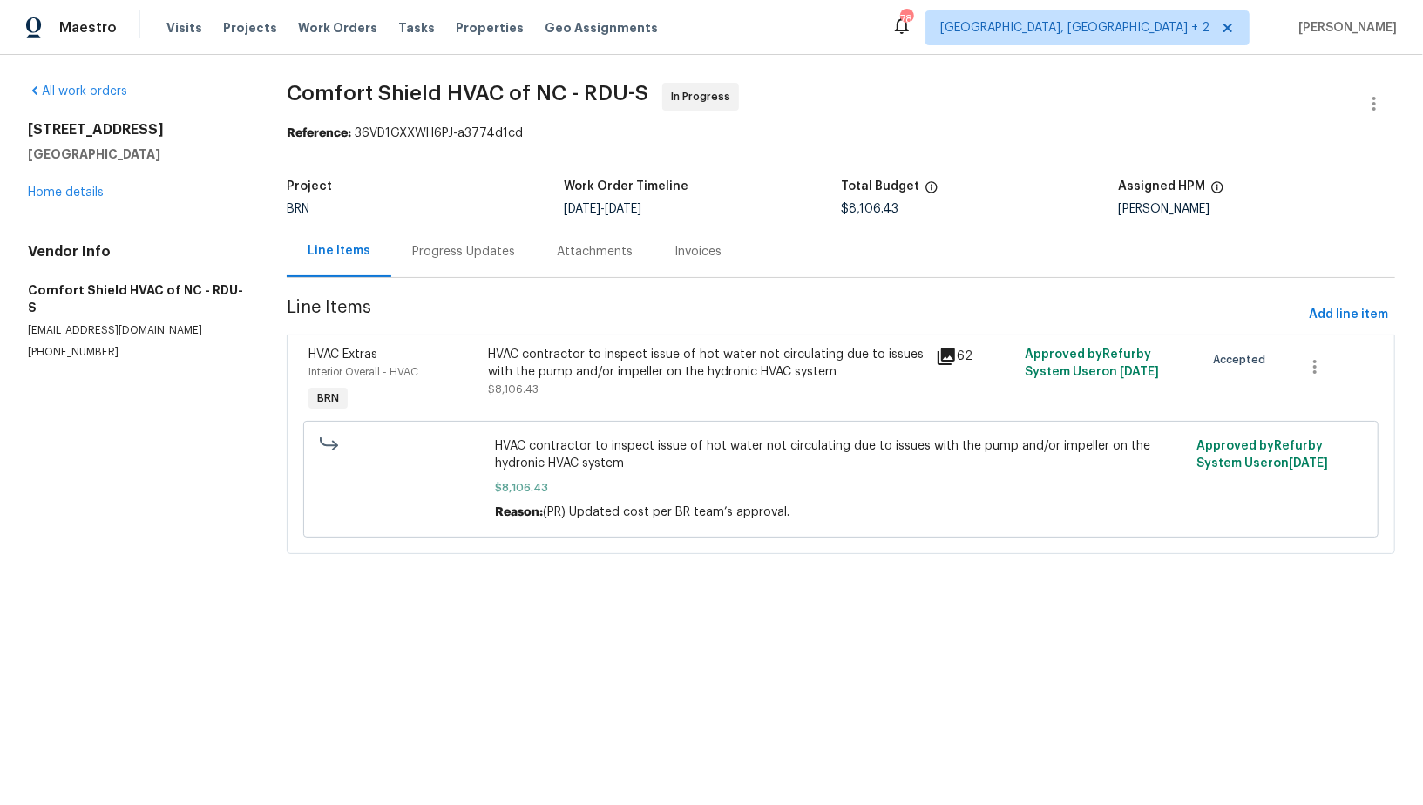
click at [452, 253] on div "Progress Updates" at bounding box center [463, 251] width 103 height 17
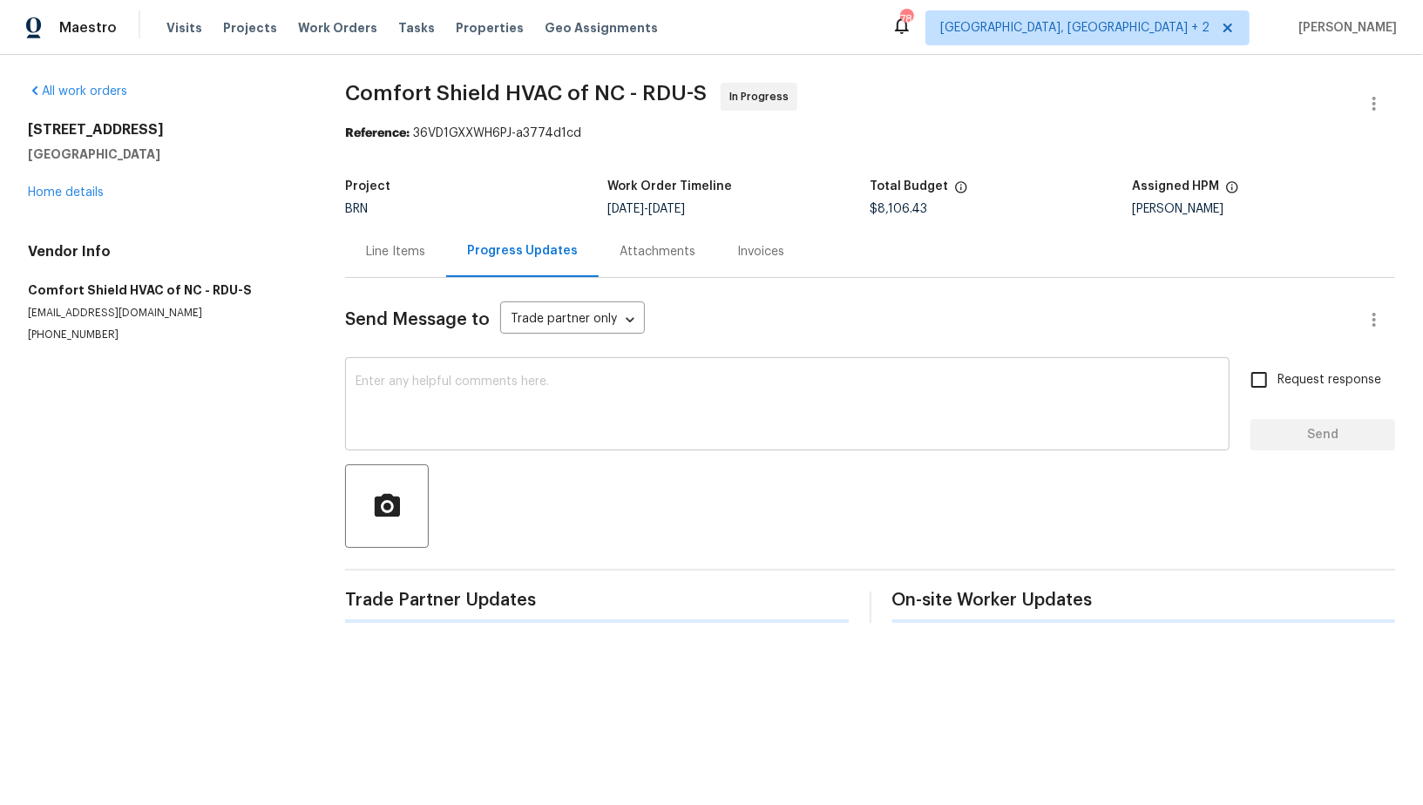
click at [411, 390] on textarea at bounding box center [786, 405] width 863 height 61
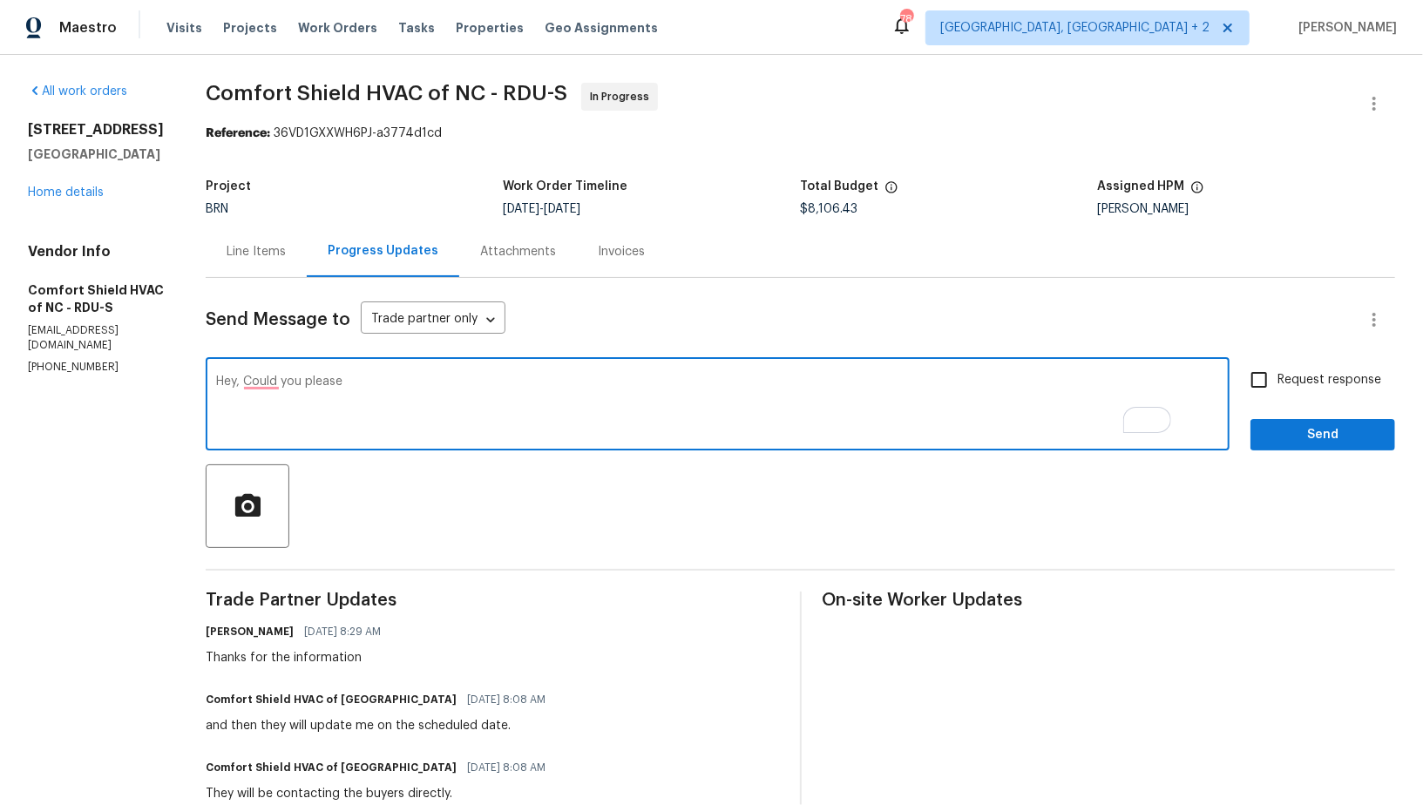
paste textarea "coordinate a date with the buyer and schedule it themselves with the city"
click at [701, 382] on textarea "Hey, Could you please coordinate a date with the buyer and schedule it themselv…" at bounding box center [717, 405] width 1003 height 61
click at [842, 390] on textarea "Hey, Could you please coordinate a date with the buyer and schedule it yourselv…" at bounding box center [717, 405] width 1003 height 61
type textarea "Hey, Could you please coordinate a date with the buyer and schedule it yourselv…"
paste textarea "Hey, could you please coordinate with the buyer to set a date and schedule the …"
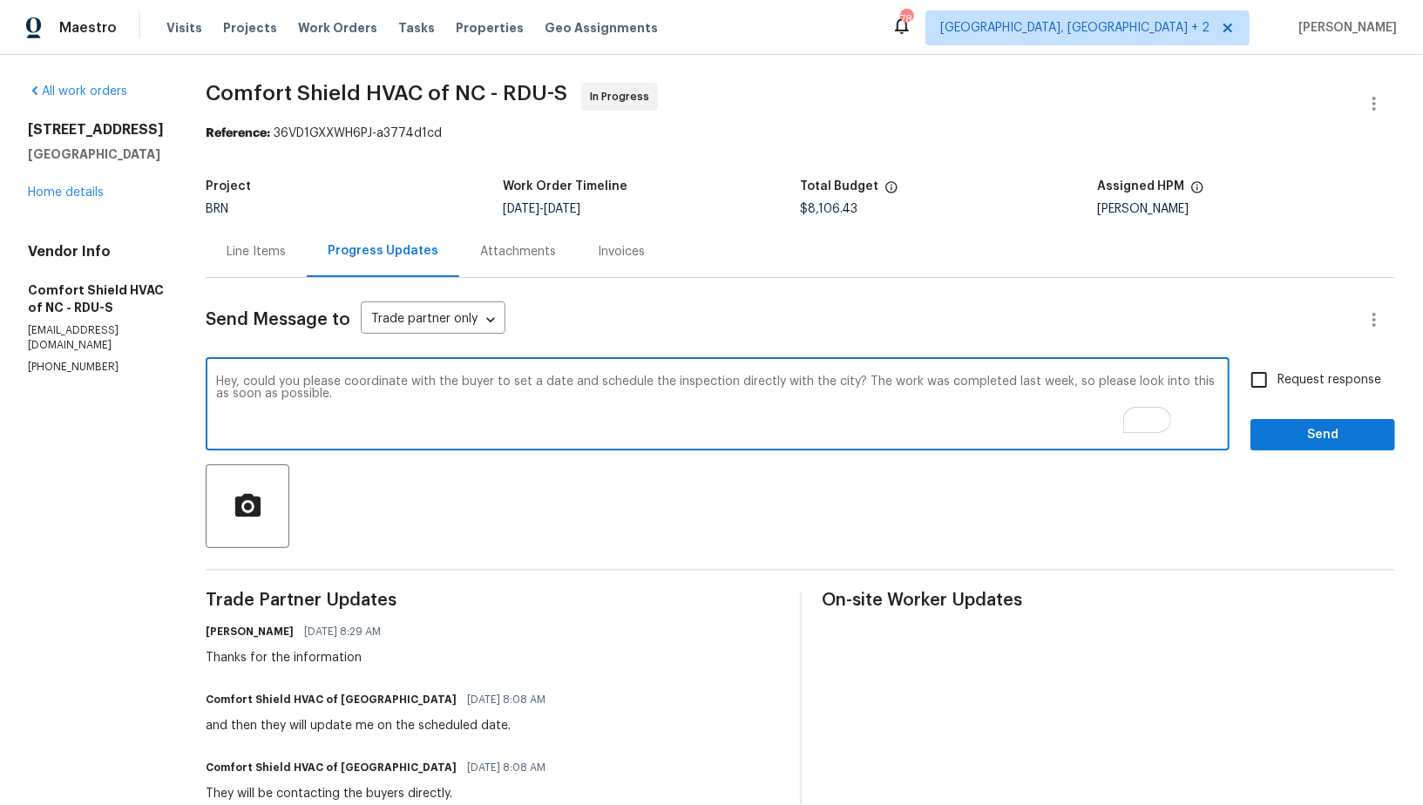
type textarea "Hey, could you please coordinate with the buyer to set a date and schedule the …"
click at [1248, 382] on input "Request response" at bounding box center [1258, 380] width 37 height 37
checkbox input "true"
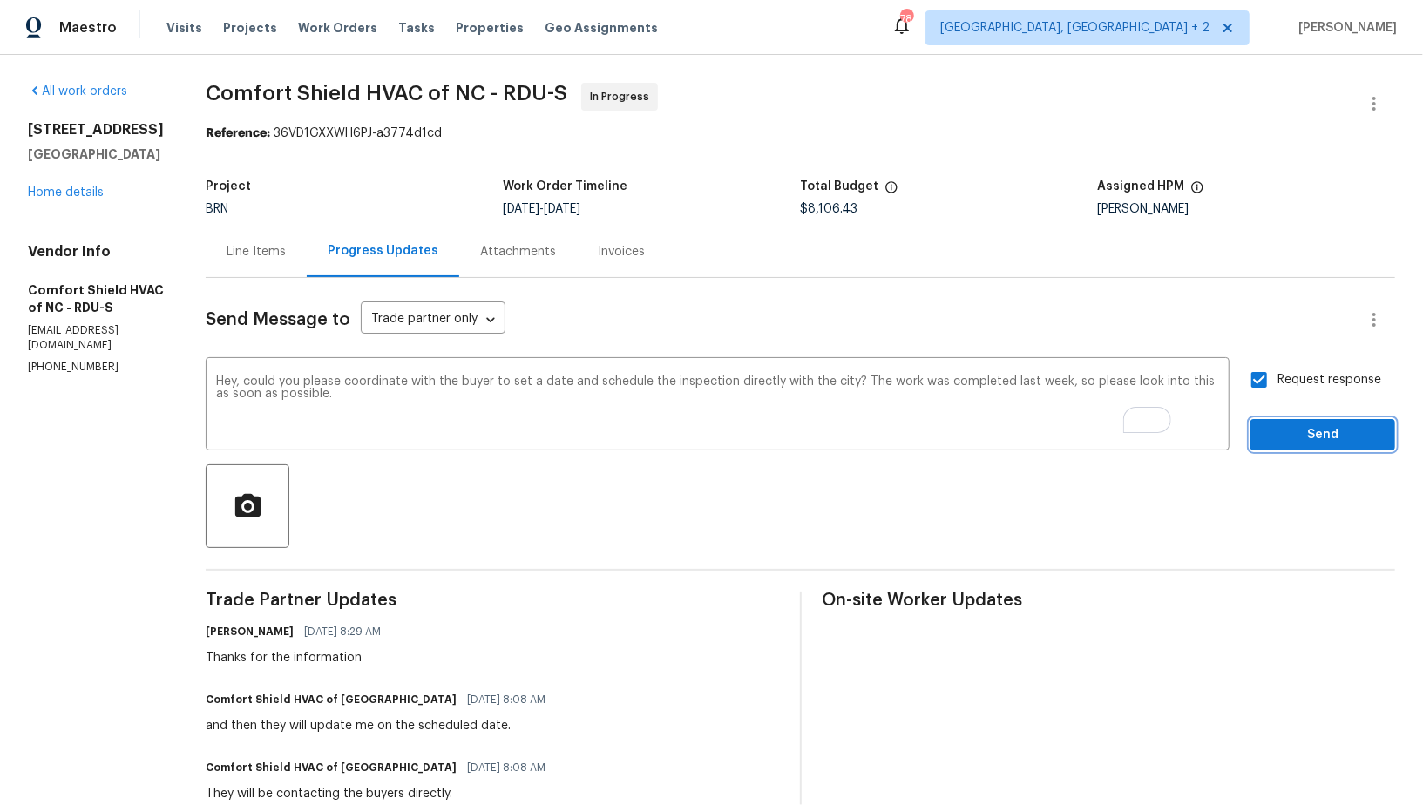
click at [1280, 428] on span "Send" at bounding box center [1322, 435] width 117 height 22
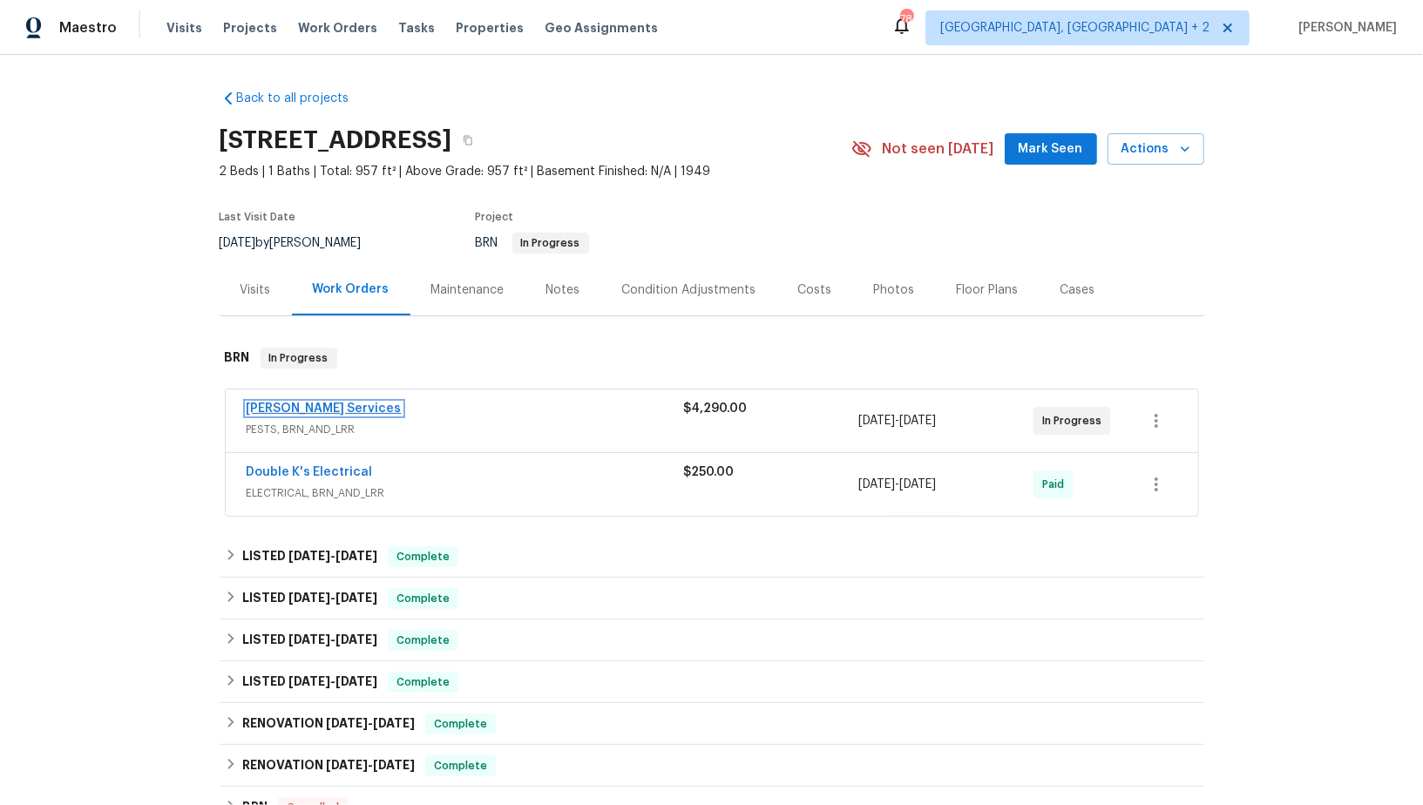
click at [296, 402] on link "Massey Services" at bounding box center [324, 408] width 155 height 12
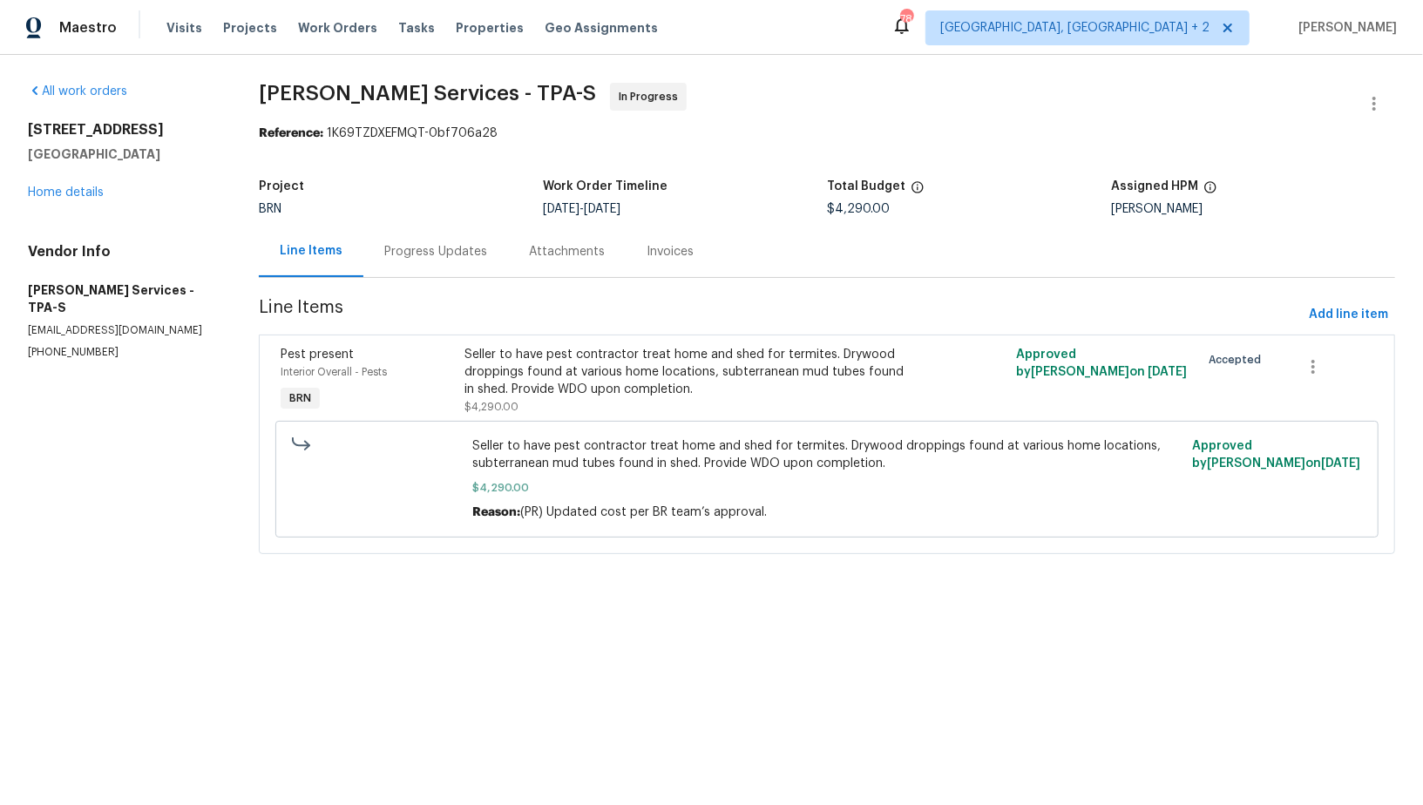
click at [429, 249] on div "Progress Updates" at bounding box center [435, 251] width 103 height 17
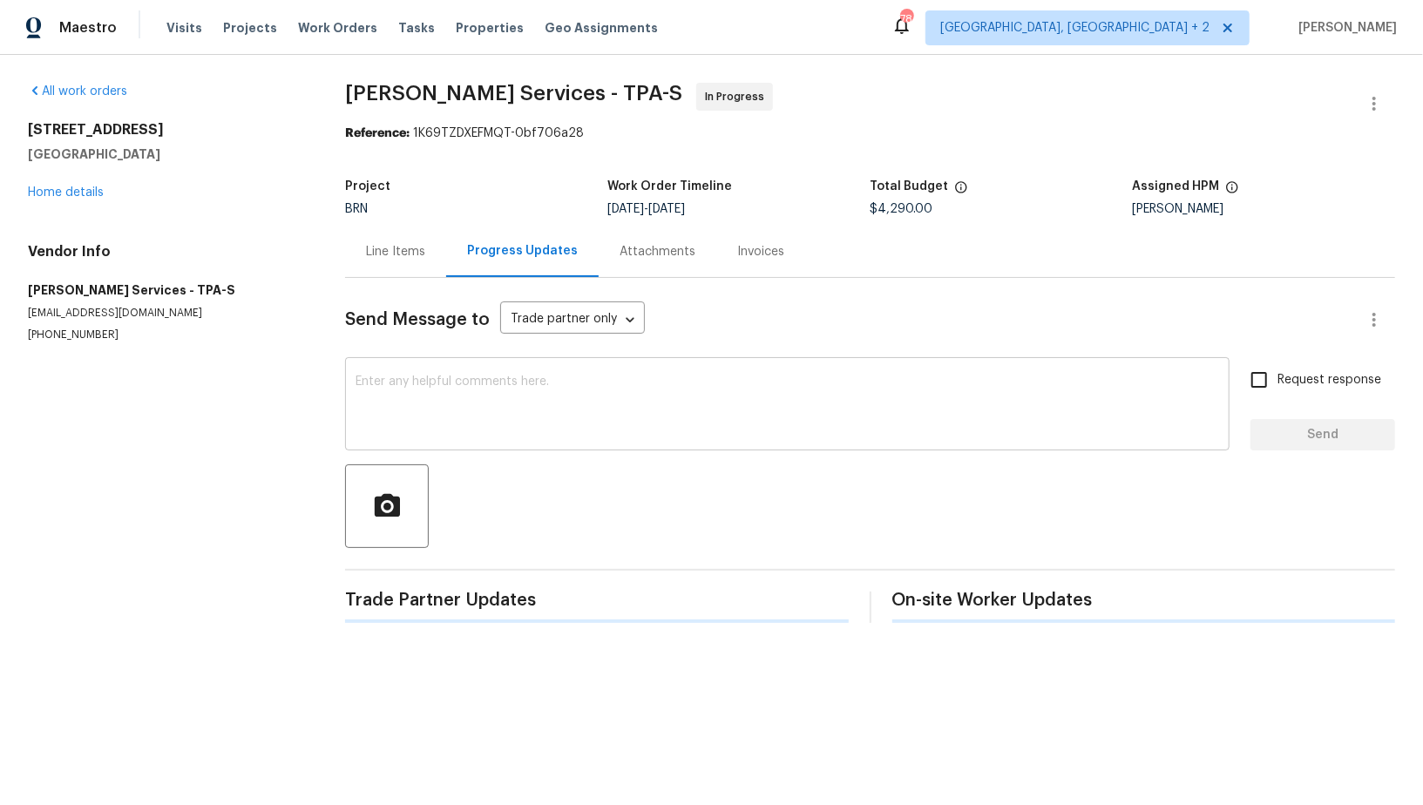
click at [411, 407] on textarea at bounding box center [786, 405] width 863 height 61
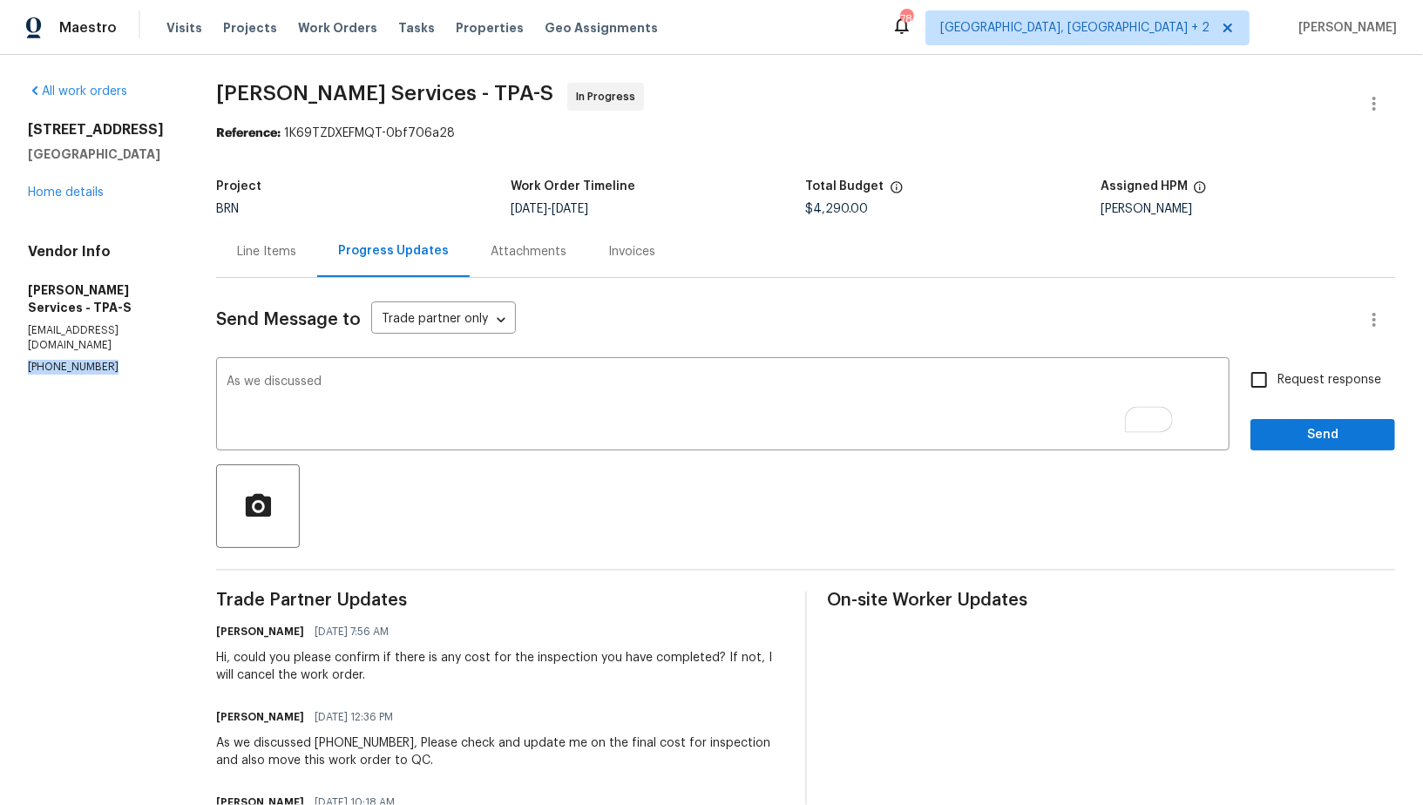
drag, startPoint x: 125, startPoint y: 338, endPoint x: 0, endPoint y: 338, distance: 124.6
copy p "(407) 645-2500"
click at [409, 368] on div "As we discussed x ​" at bounding box center [722, 406] width 1013 height 89
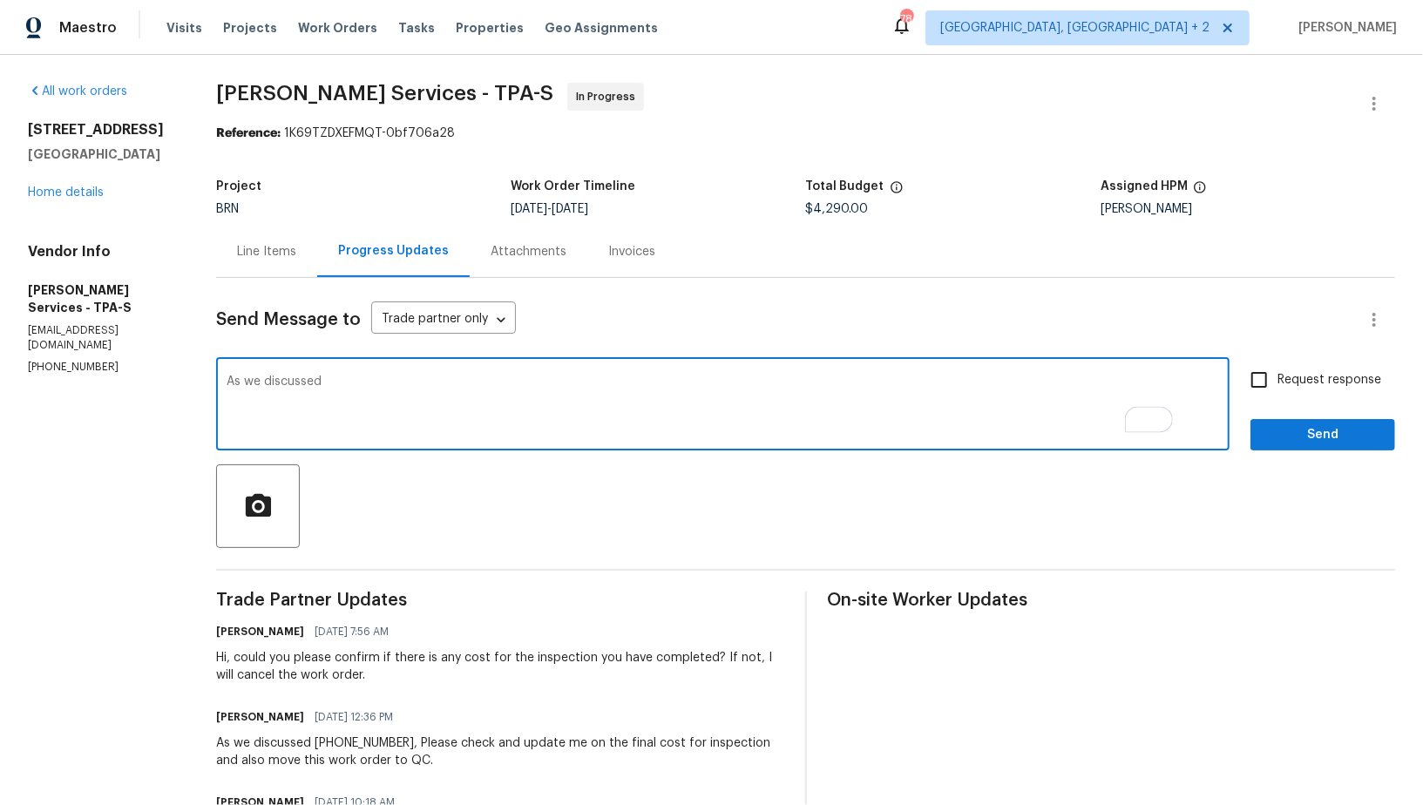
paste textarea "(407) 645-2500"
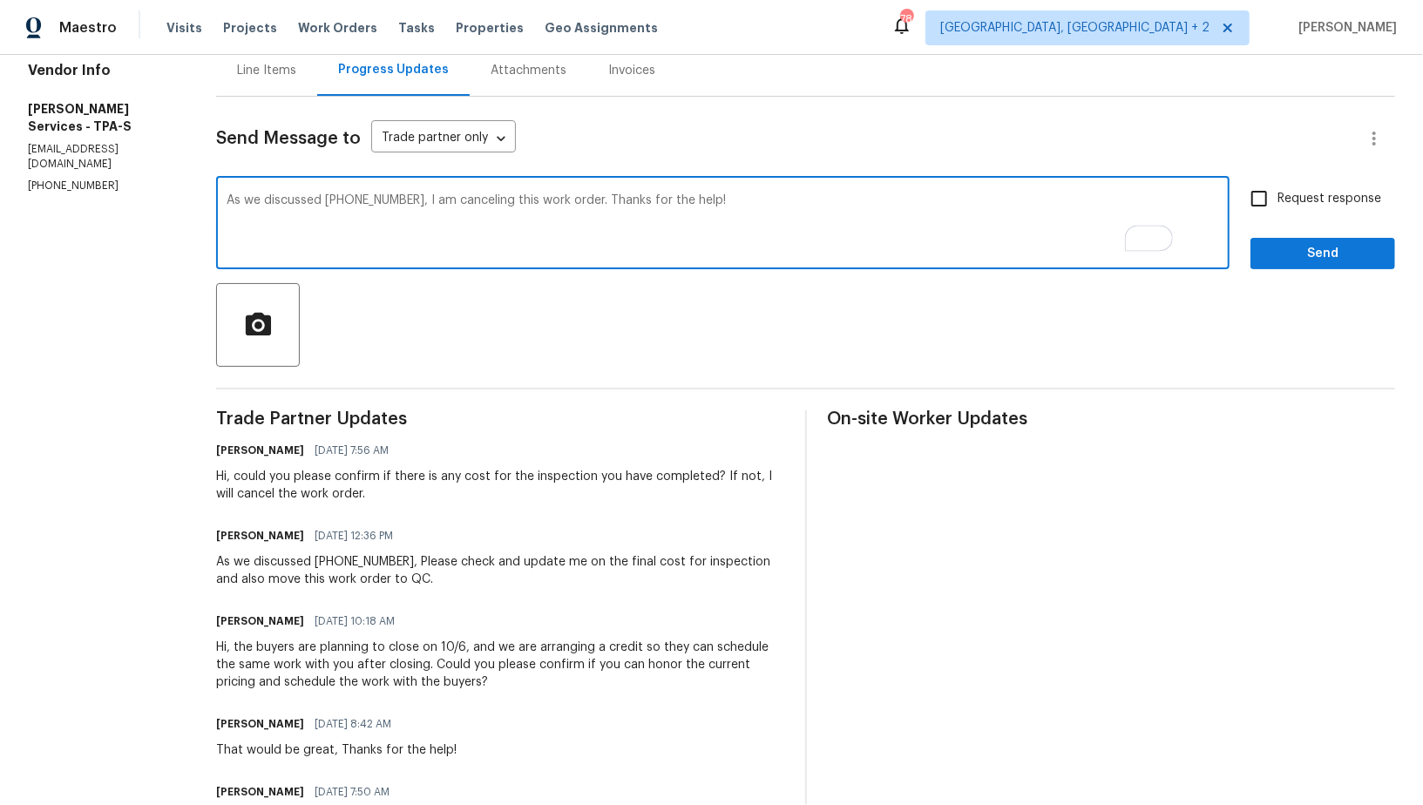
scroll to position [193, 0]
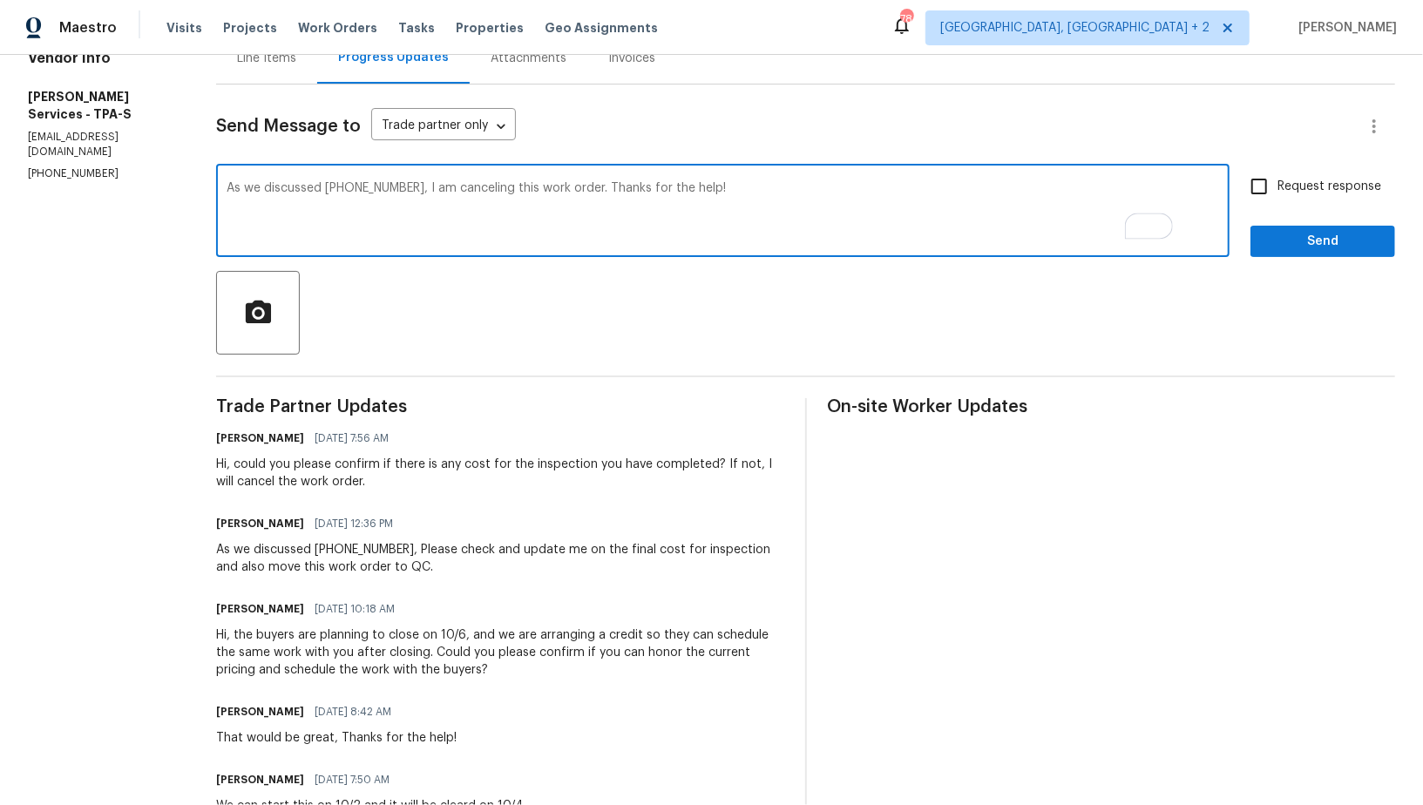
click at [635, 185] on textarea "As we discussed (407) 645-2500, I am canceling this work order. Thanks for the …" at bounding box center [722, 212] width 992 height 61
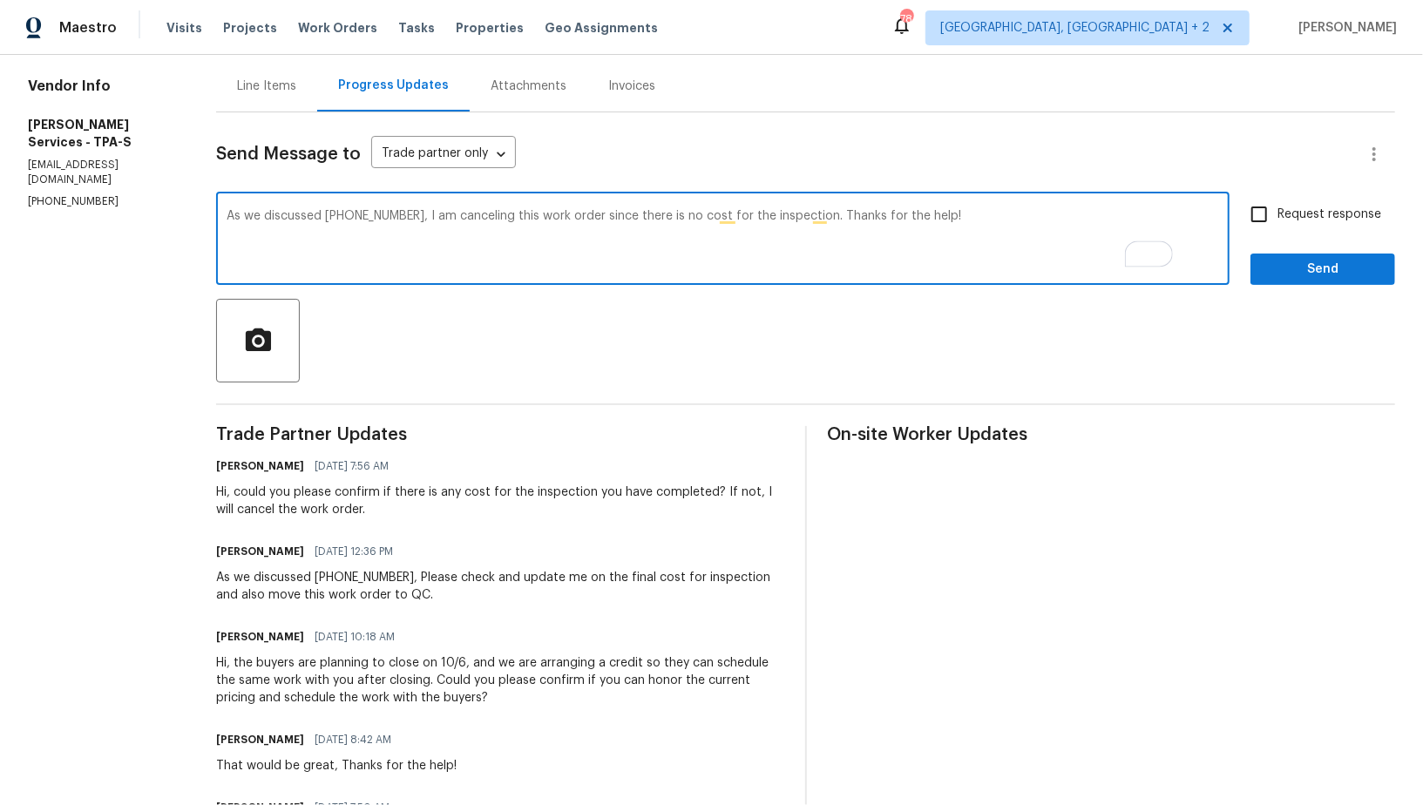
scroll to position [124, 0]
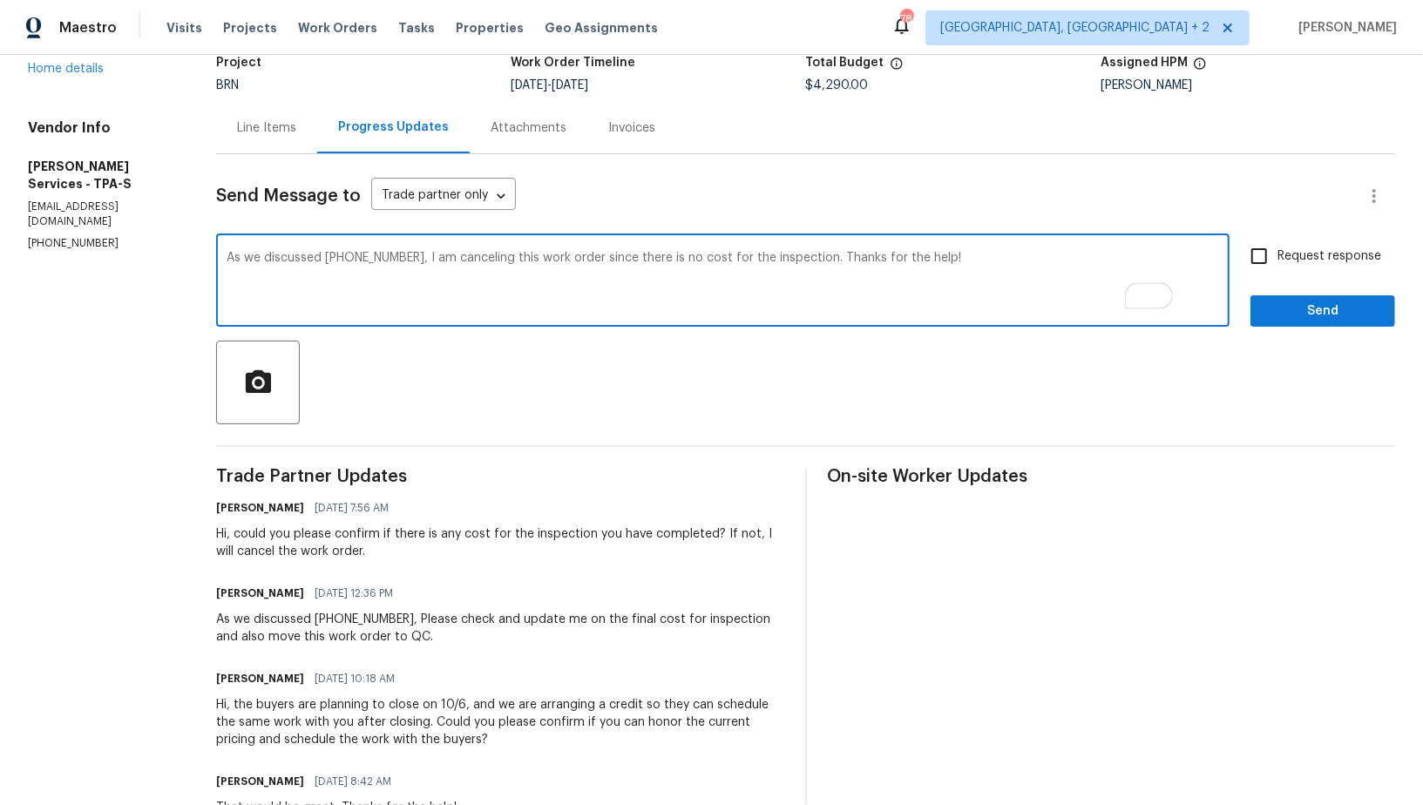
type textarea "As we discussed (407) 645-2500, I am canceling this work order since there is n…"
click at [1261, 261] on input "Request response" at bounding box center [1258, 256] width 37 height 37
checkbox input "true"
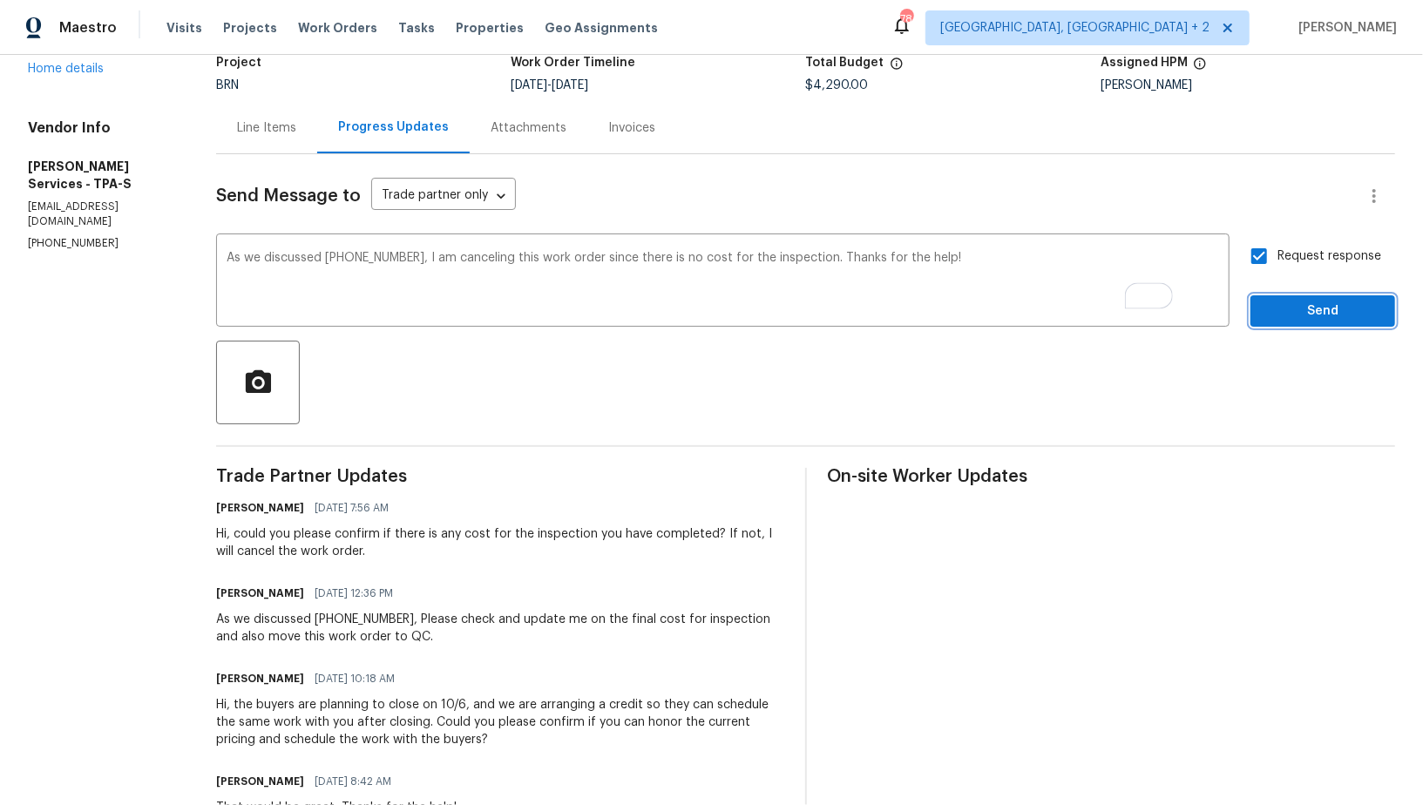
click at [1292, 315] on span "Send" at bounding box center [1322, 312] width 117 height 22
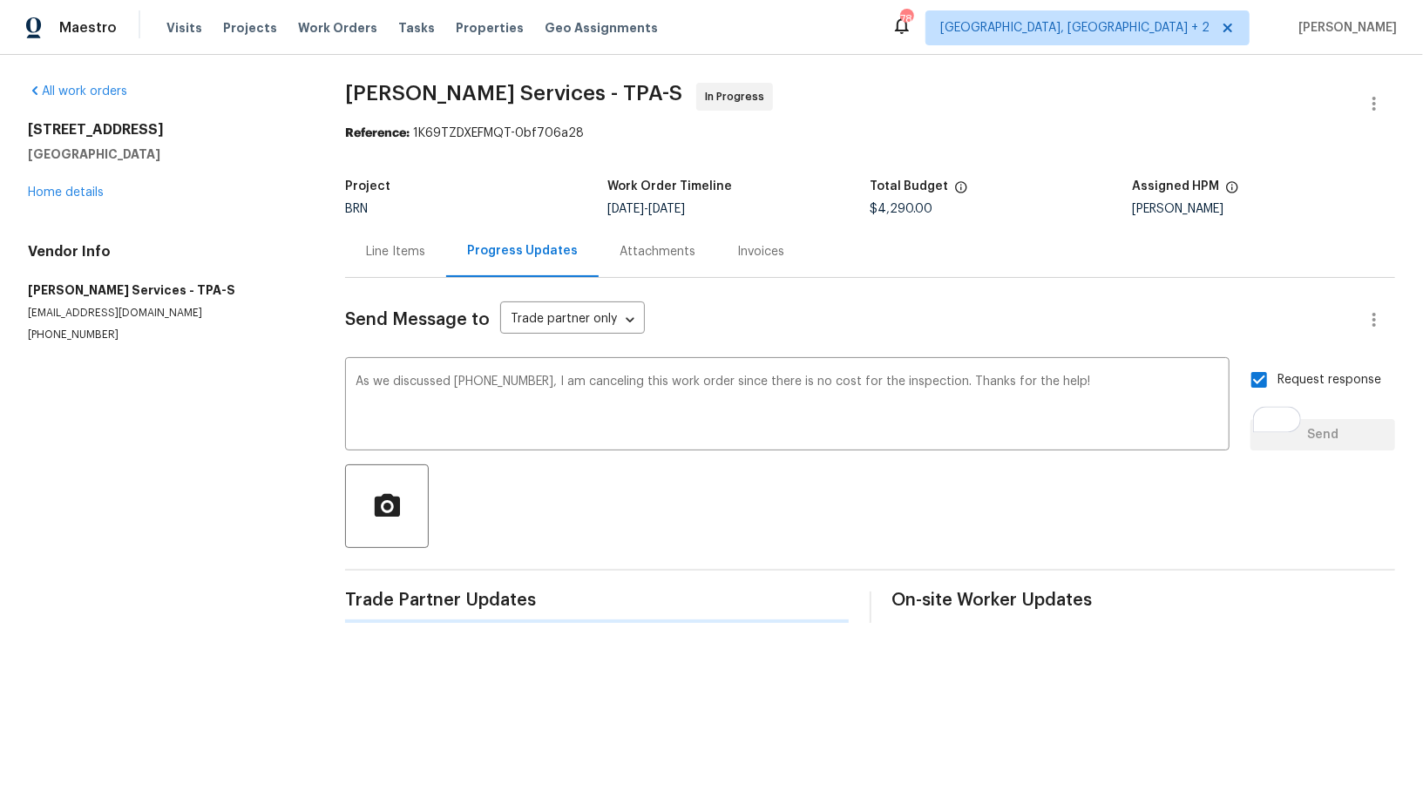
scroll to position [0, 0]
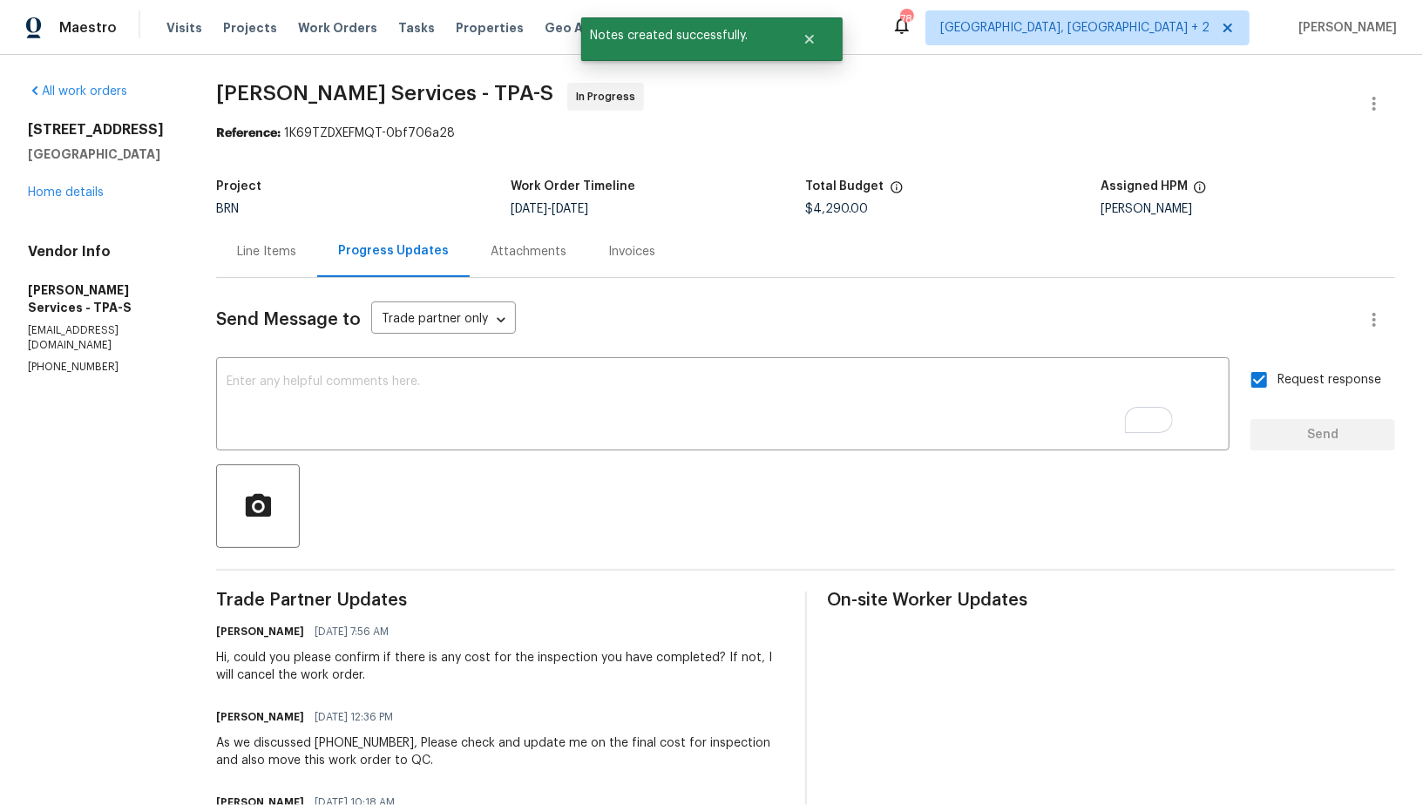
click at [277, 251] on div "Line Items" at bounding box center [266, 251] width 101 height 51
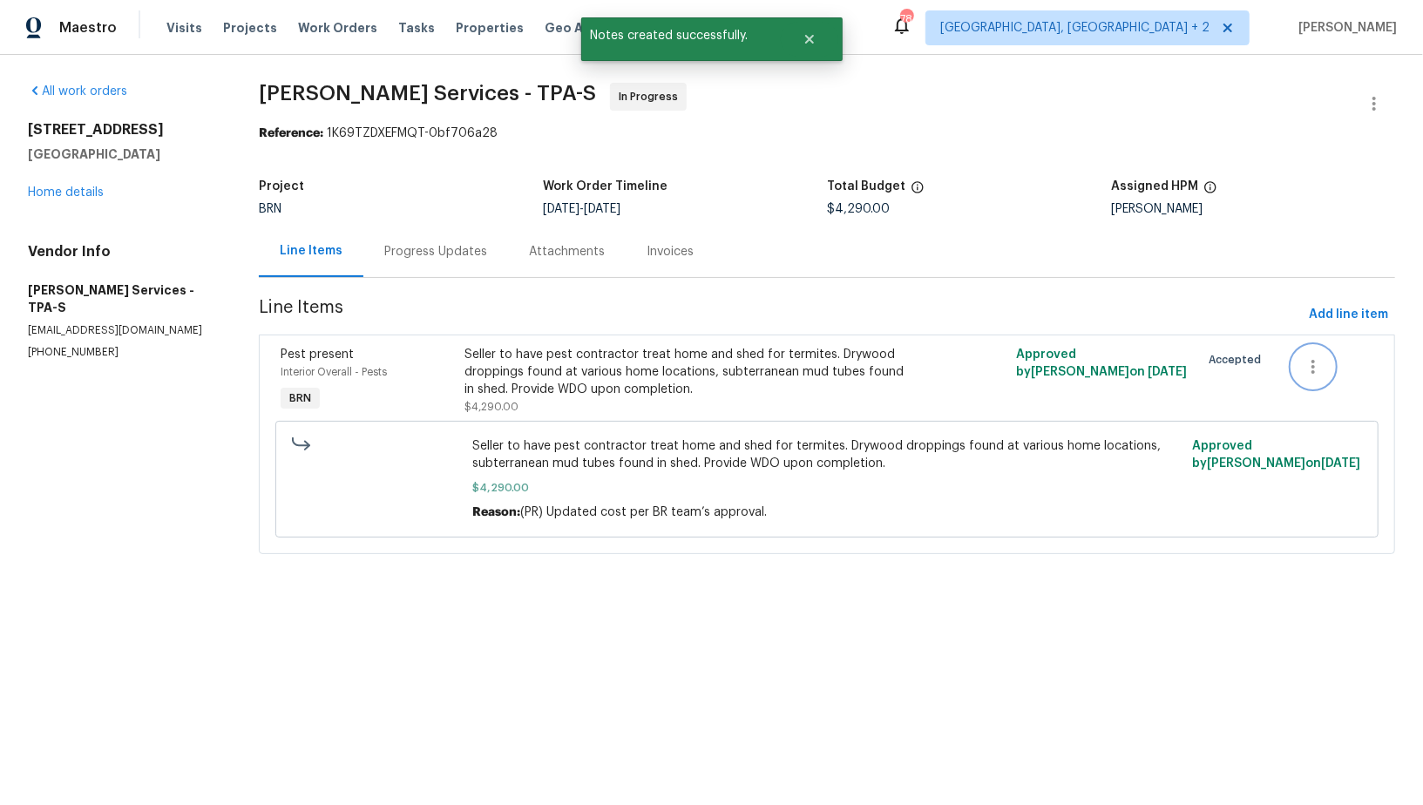
click at [1316, 365] on icon "button" at bounding box center [1312, 366] width 21 height 21
click at [1315, 377] on li "Cancel" at bounding box center [1325, 366] width 67 height 29
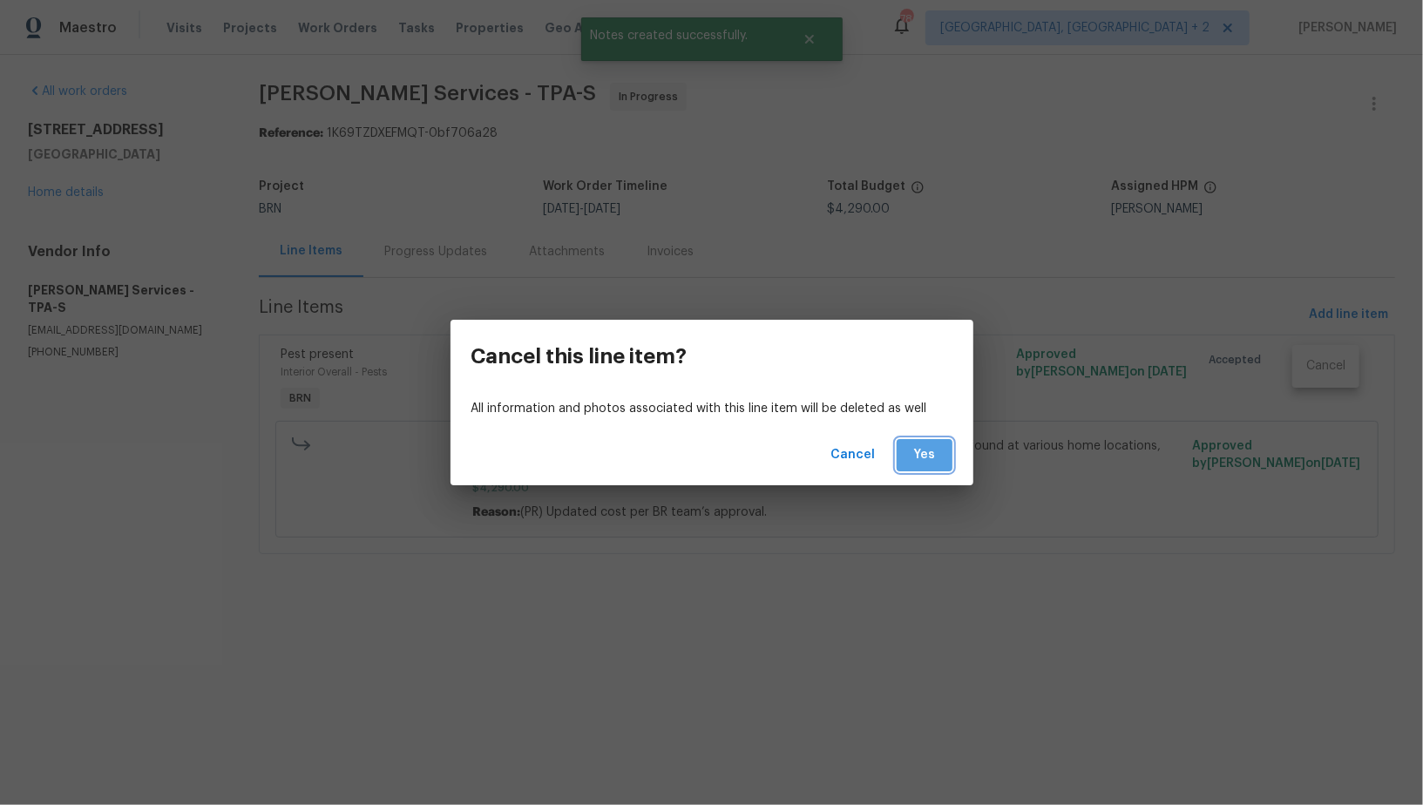
click at [928, 459] on span "Yes" at bounding box center [924, 455] width 28 height 22
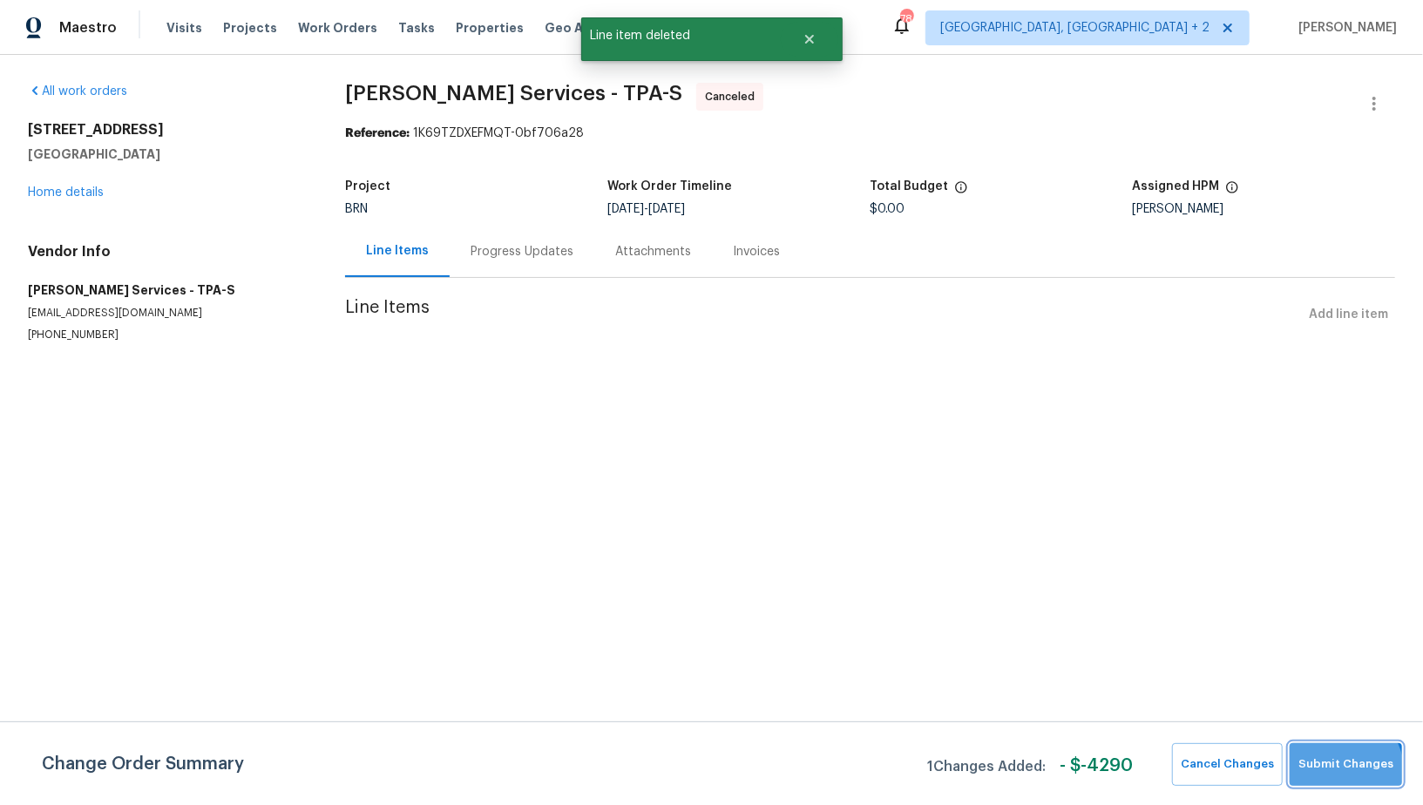
click at [1337, 774] on button "Submit Changes" at bounding box center [1345, 764] width 112 height 43
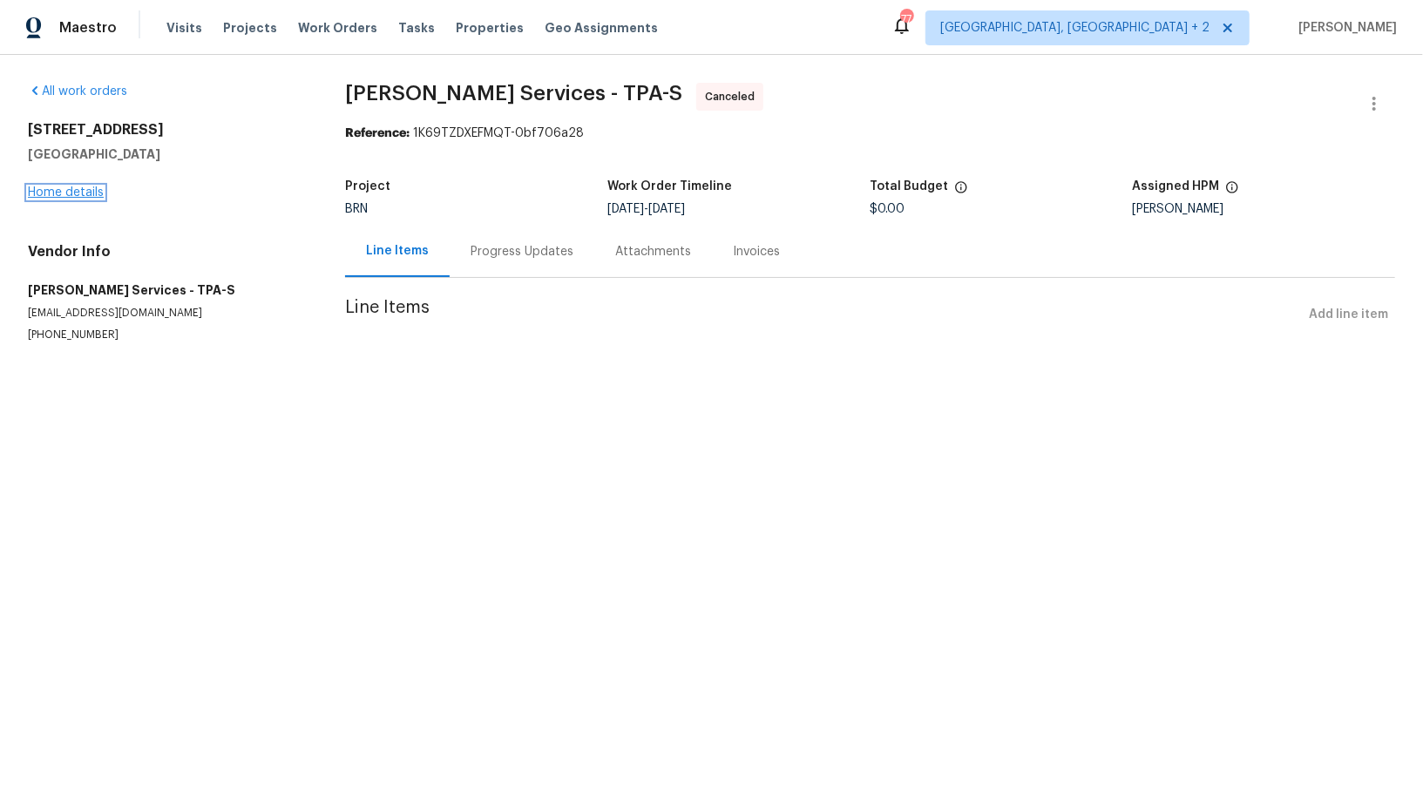
click at [37, 191] on link "Home details" at bounding box center [66, 192] width 76 height 12
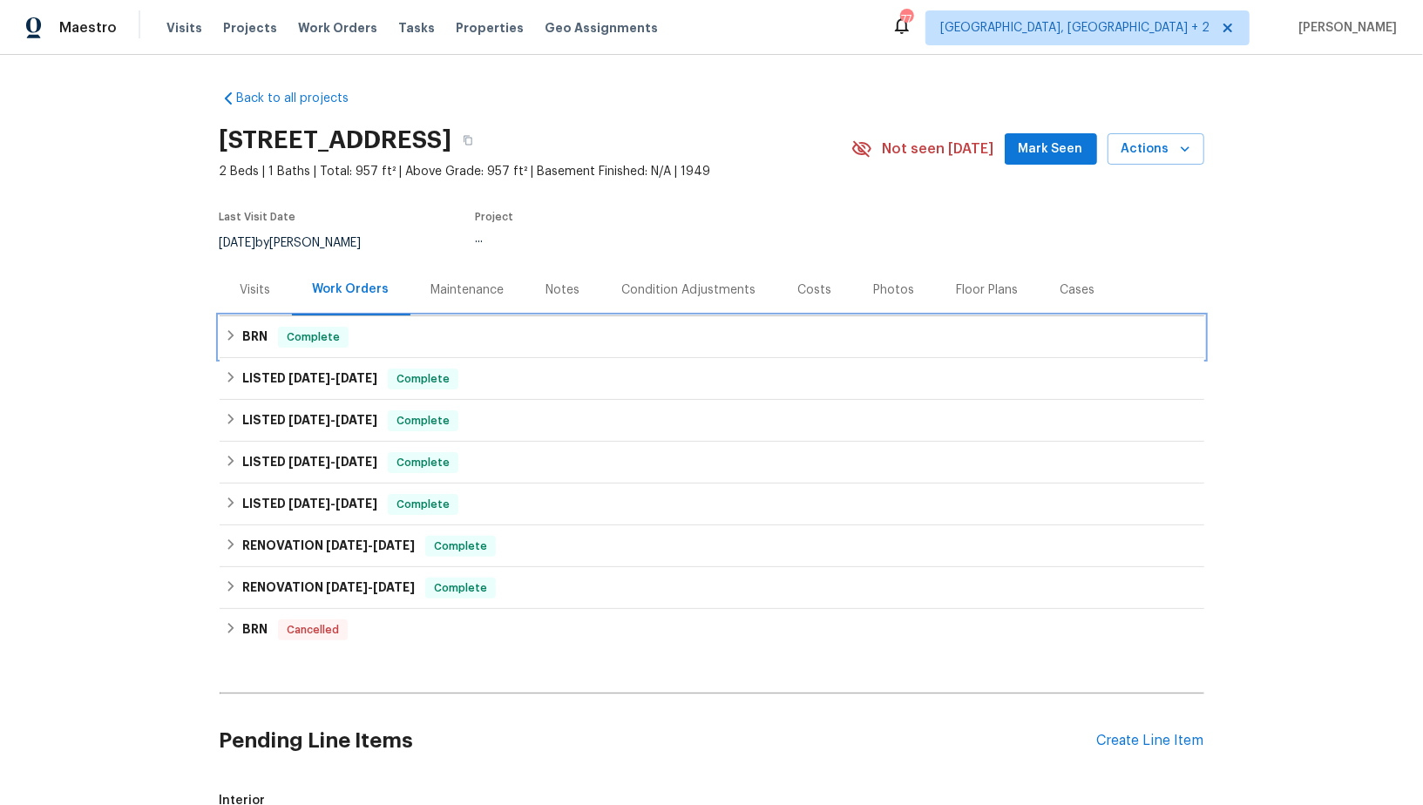
click at [220, 333] on div "BRN Complete" at bounding box center [712, 337] width 984 height 42
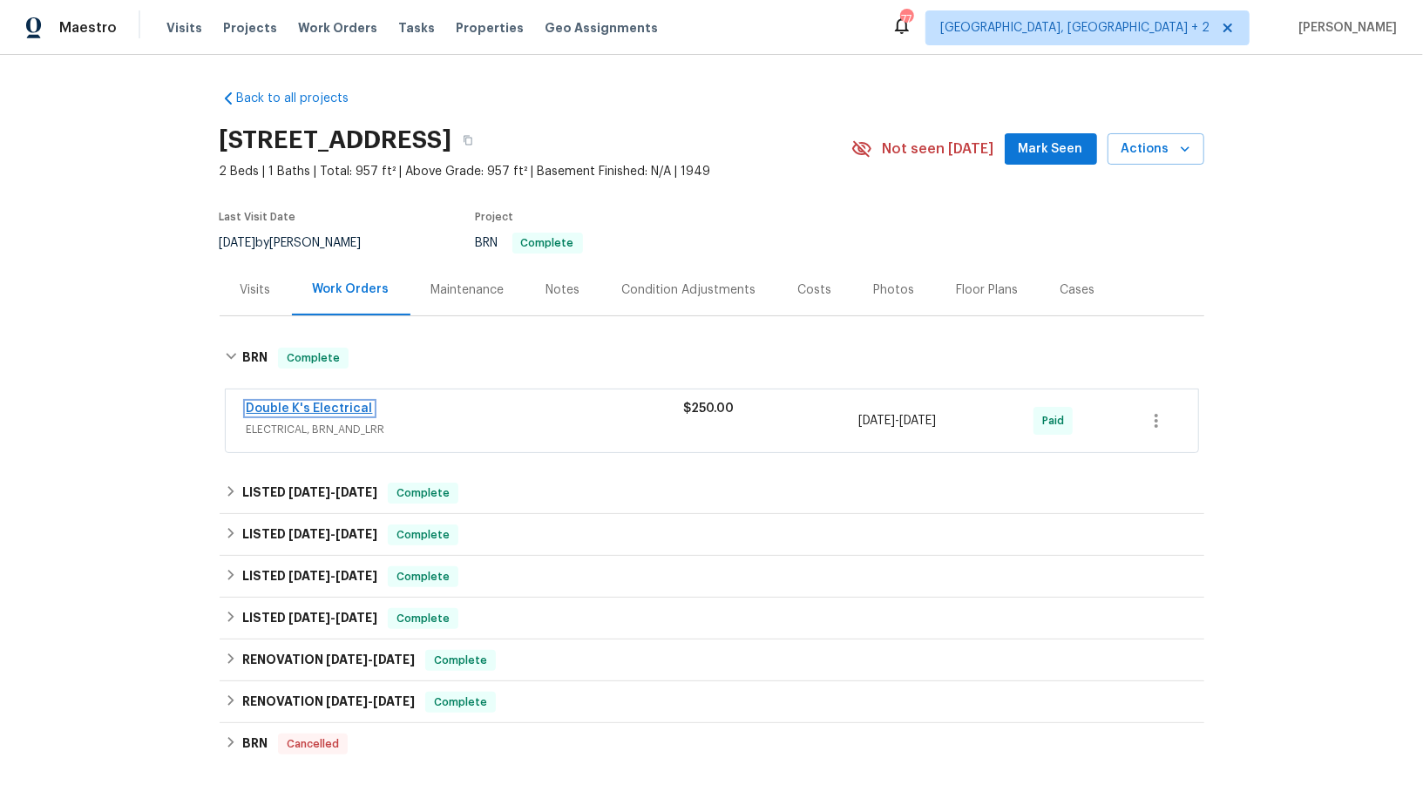
click at [300, 404] on link "Double K's Electrical" at bounding box center [310, 408] width 126 height 12
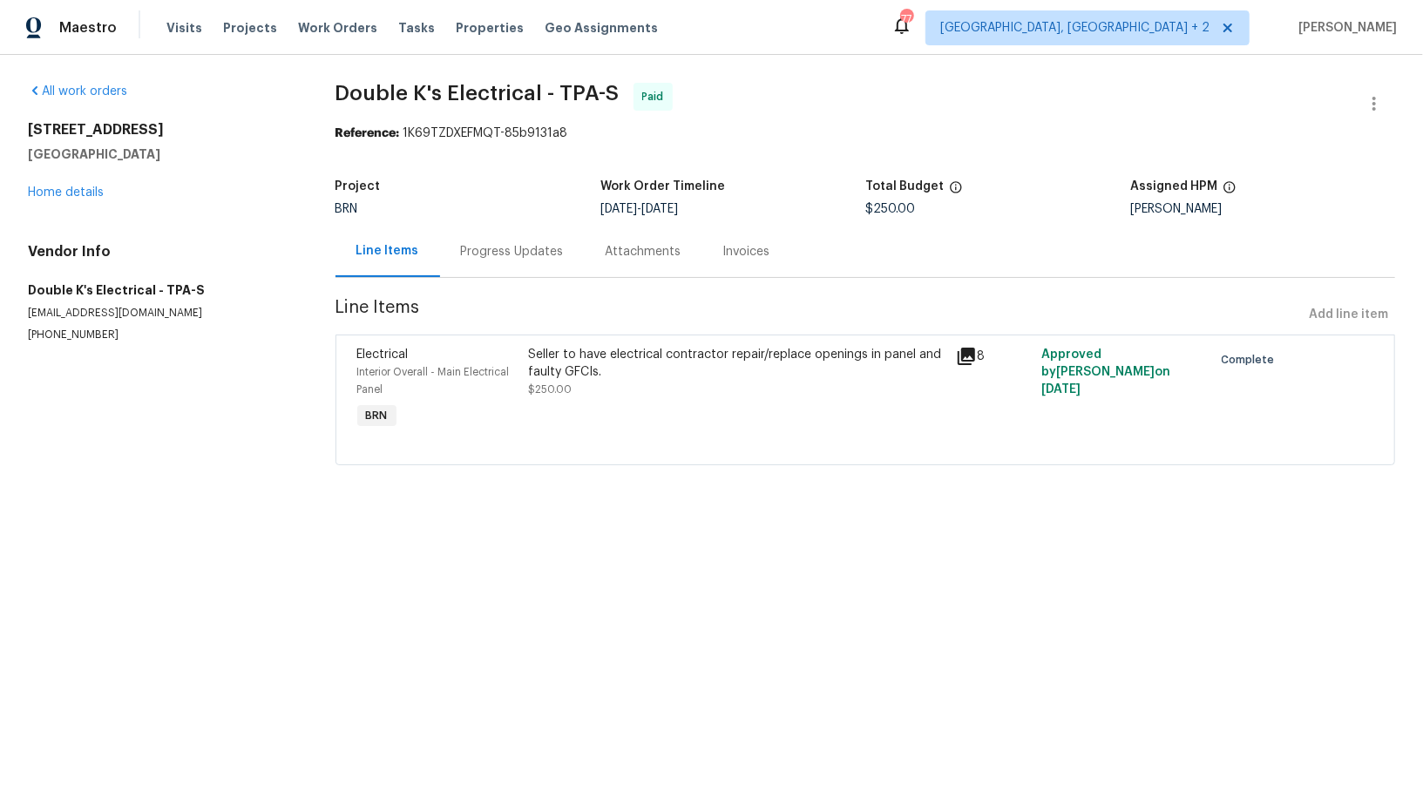
click at [547, 373] on div "Seller to have electrical contractor repair/replace openings in panel and fault…" at bounding box center [736, 363] width 417 height 35
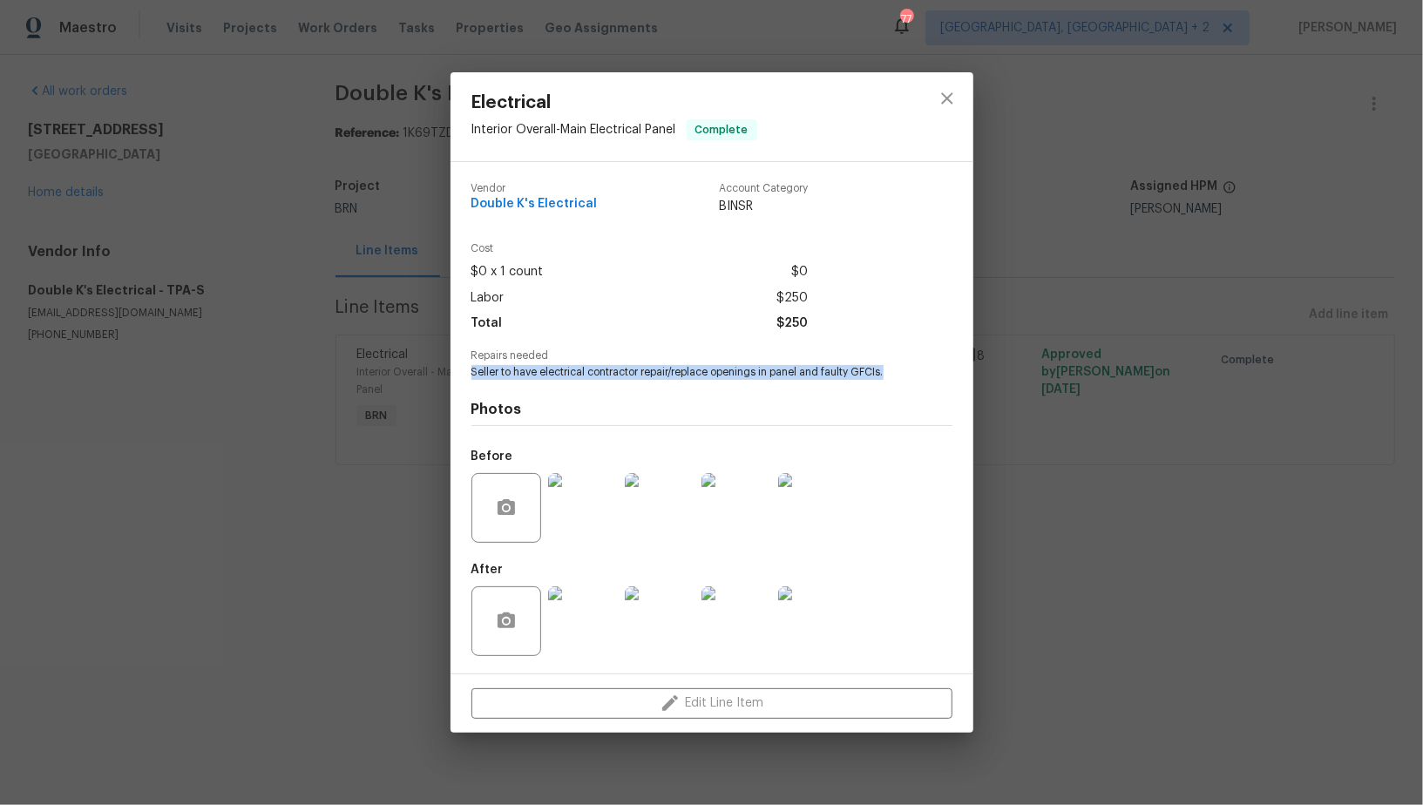
drag, startPoint x: 465, startPoint y: 373, endPoint x: 909, endPoint y: 378, distance: 444.3
click at [909, 378] on div "Vendor Double K's Electrical Account Category BINSR Cost $0 x 1 count $0 Labor …" at bounding box center [711, 417] width 523 height 511
copy span "Seller to have electrical contractor repair/replace openings in panel and fault…"
click at [558, 502] on img at bounding box center [583, 508] width 70 height 70
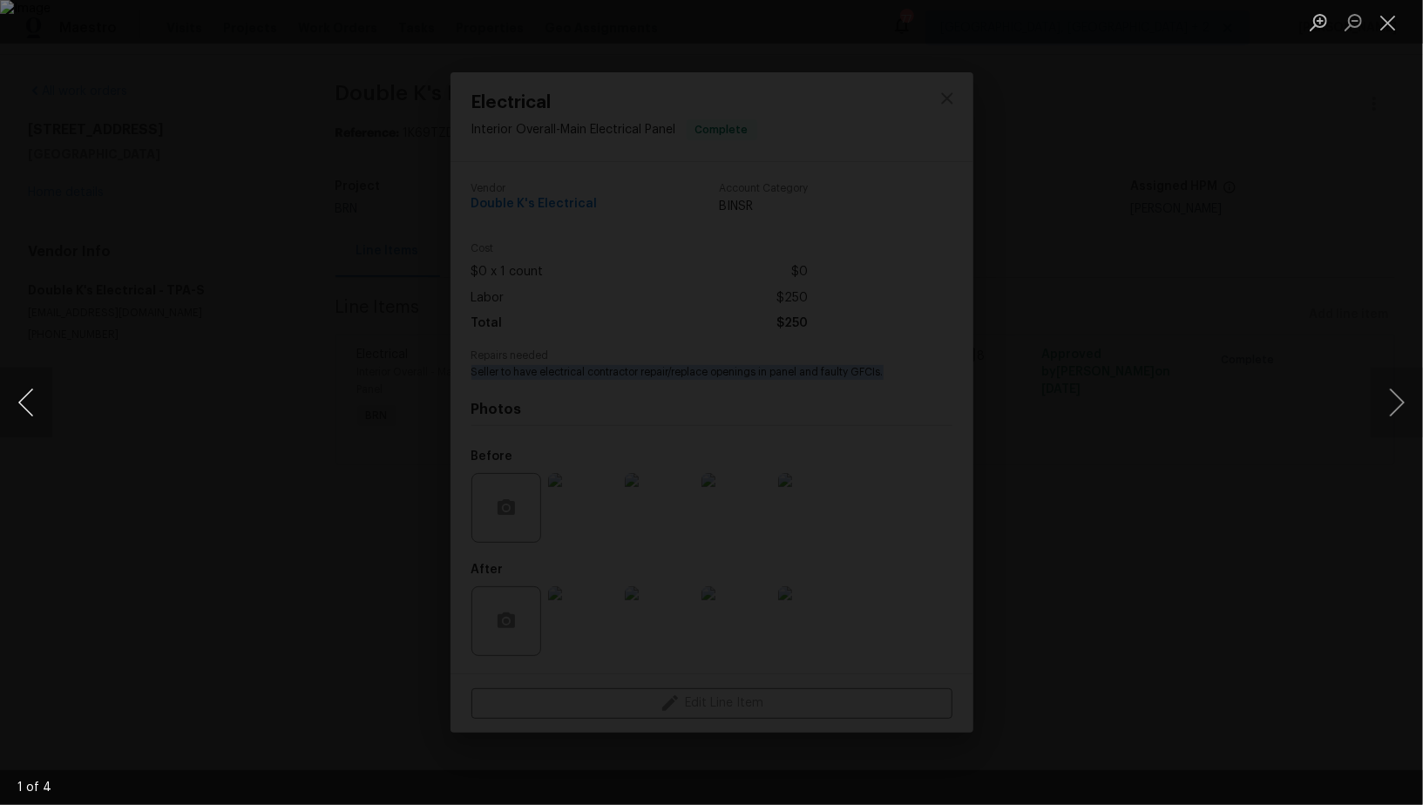
click at [25, 408] on button "Previous image" at bounding box center [26, 403] width 52 height 70
click at [141, 409] on div "Lightbox" at bounding box center [711, 402] width 1423 height 805
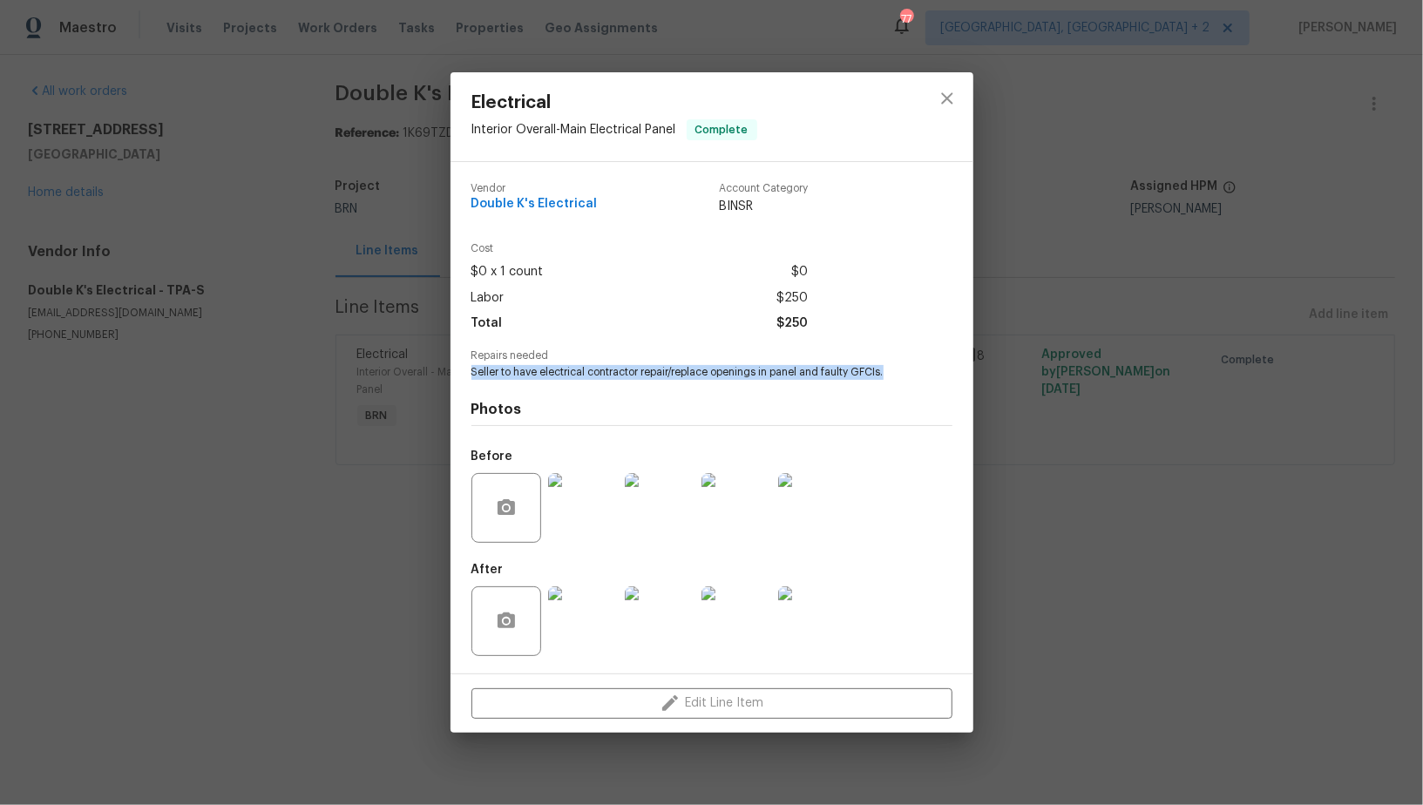
click at [571, 611] on img at bounding box center [583, 621] width 70 height 70
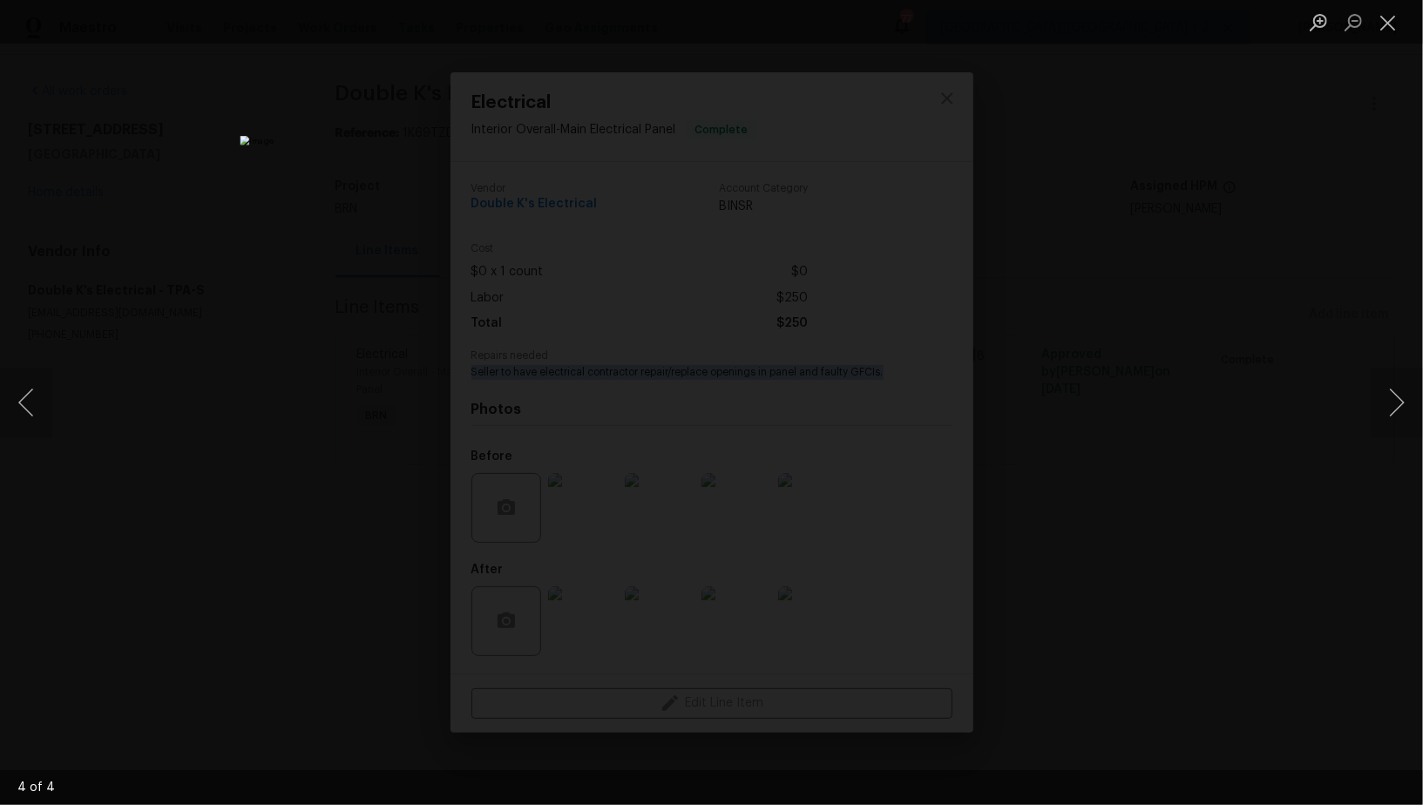
click at [1212, 484] on div "Lightbox" at bounding box center [711, 402] width 1423 height 805
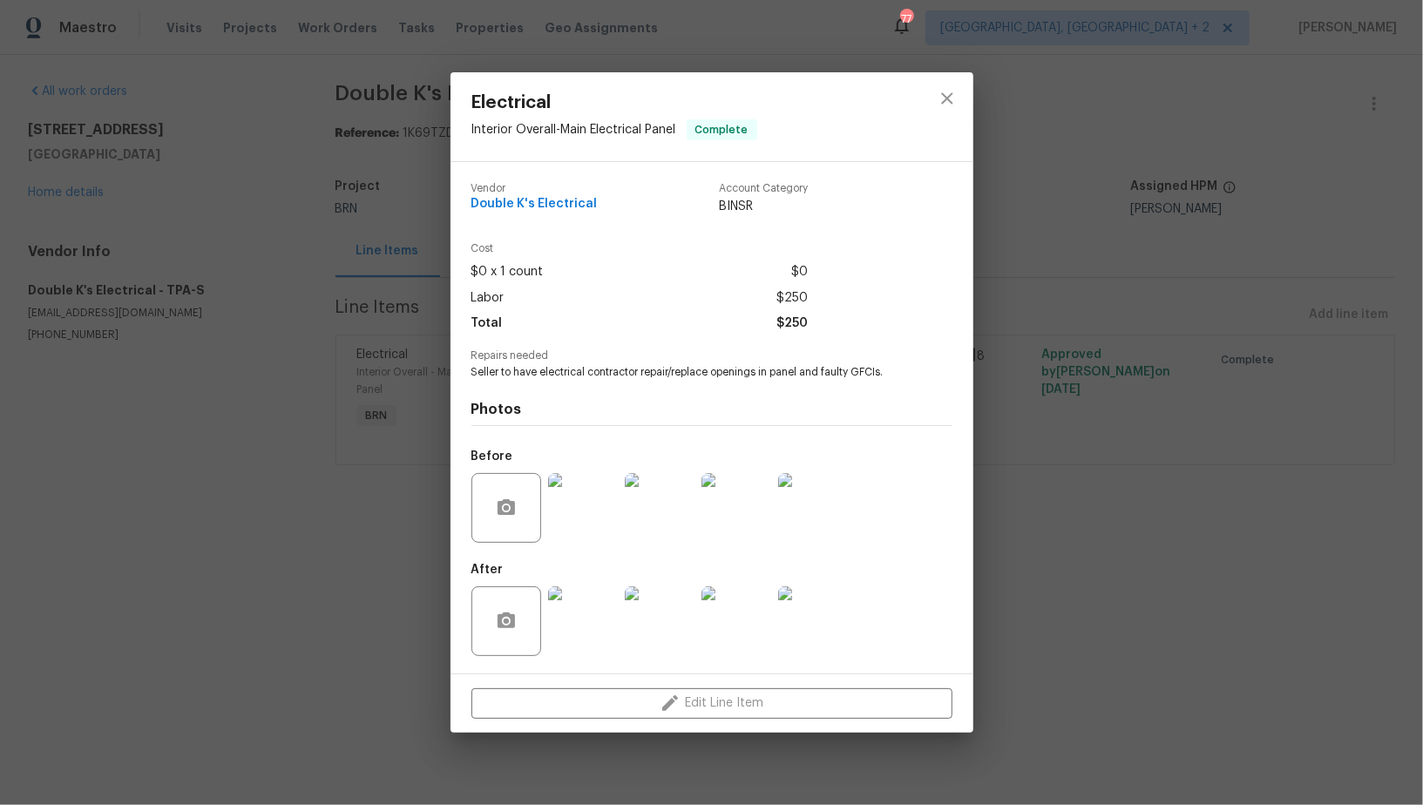
click at [170, 328] on div "Electrical Interior Overall - Main Electrical Panel Complete Vendor Double K's …" at bounding box center [711, 402] width 1423 height 805
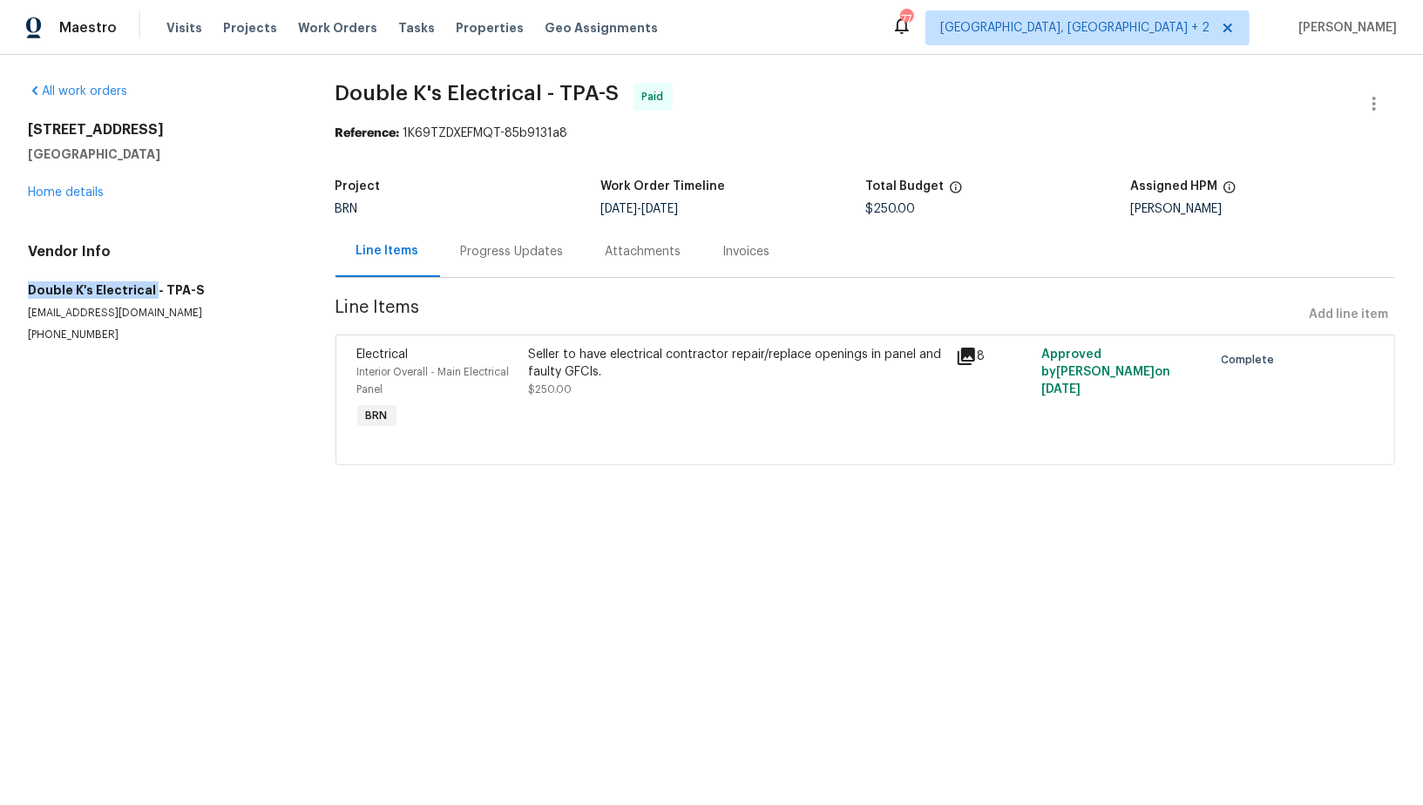
drag, startPoint x: 0, startPoint y: 277, endPoint x: 151, endPoint y: 288, distance: 151.1
click at [151, 288] on div "All work orders 2117 W Paris St Tampa, FL 33604 Home details Vendor Info Double…" at bounding box center [711, 284] width 1423 height 459
copy h5 "Double K's Electrical"
click at [716, 242] on div "Invoices" at bounding box center [746, 251] width 89 height 51
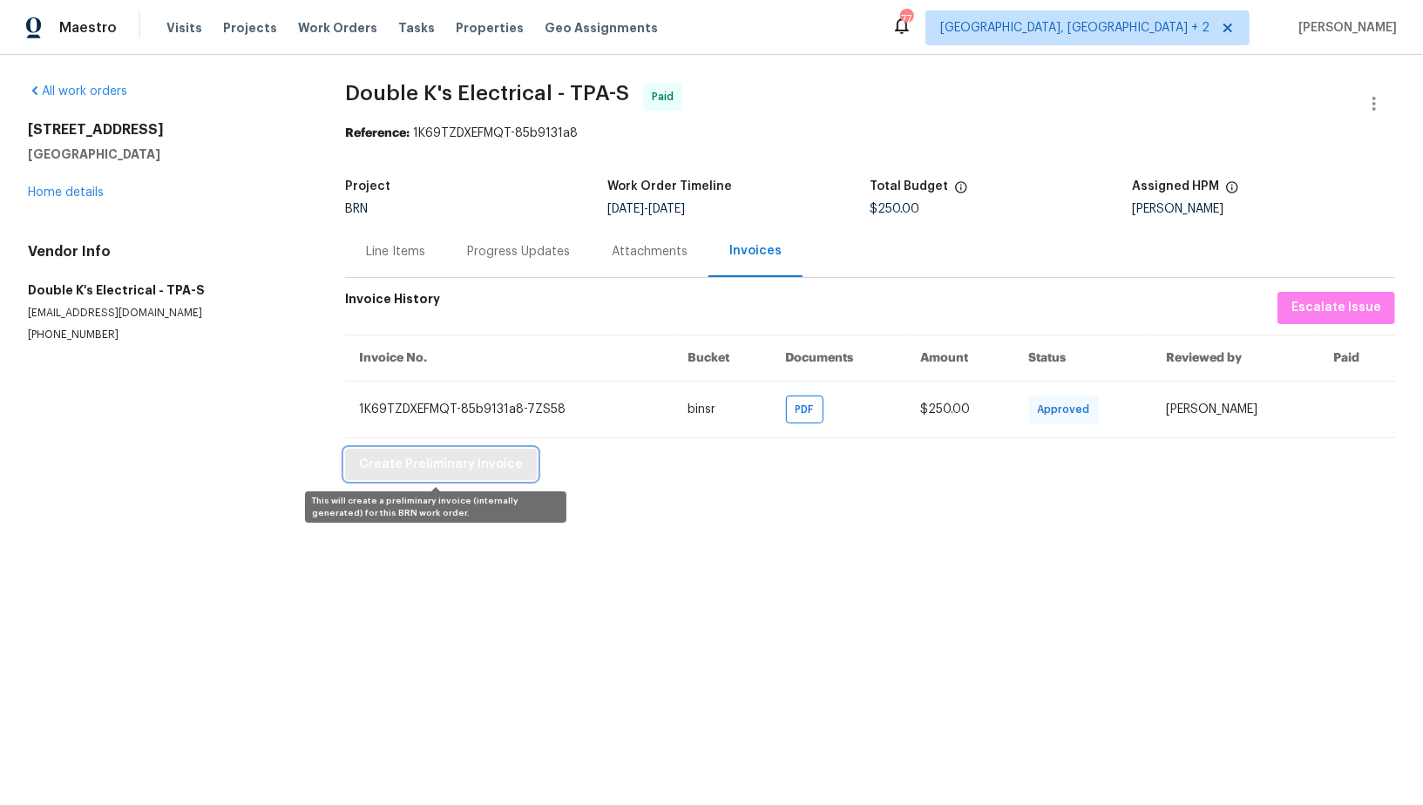
click at [396, 463] on span "Create Preliminary Invoice" at bounding box center [441, 465] width 164 height 22
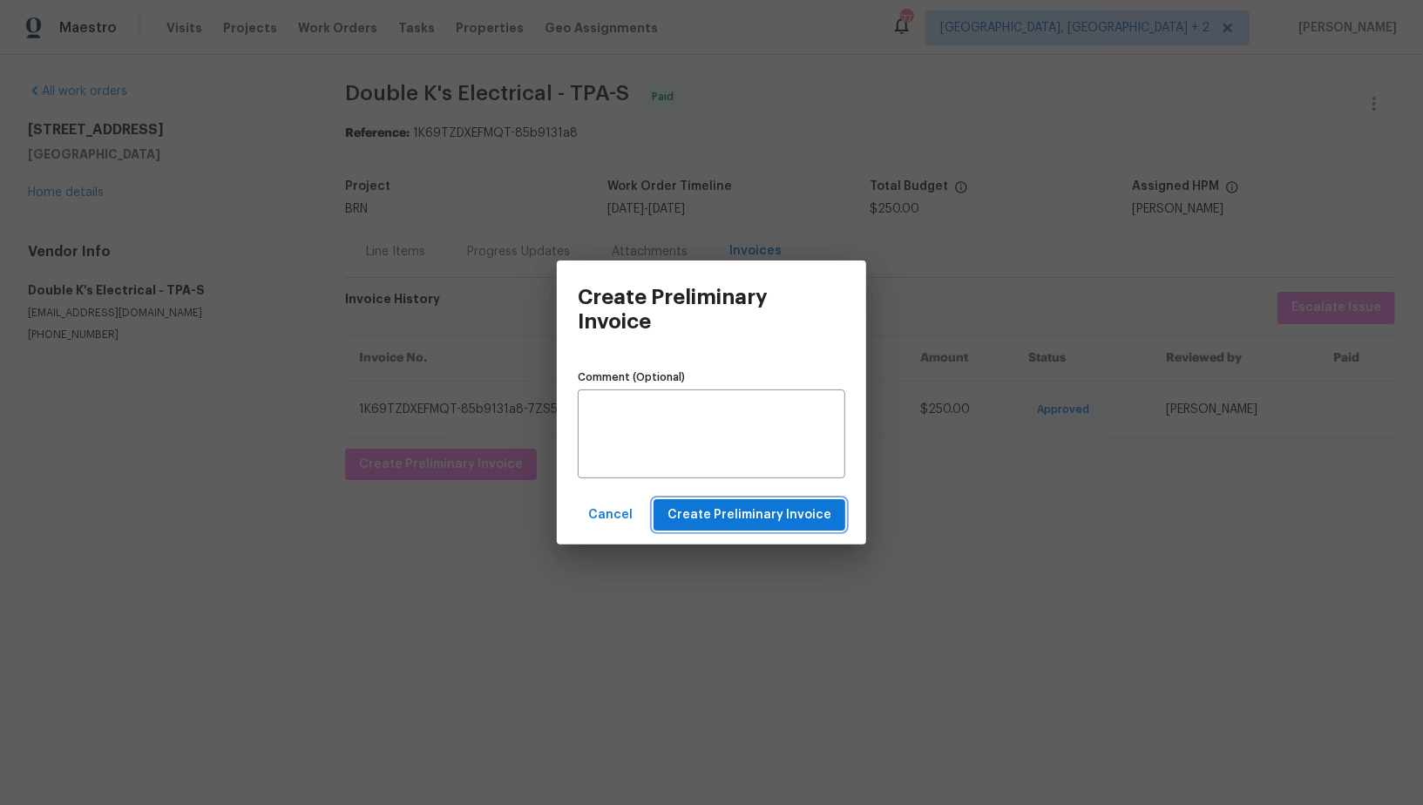
click at [717, 510] on span "Create Preliminary Invoice" at bounding box center [749, 515] width 164 height 22
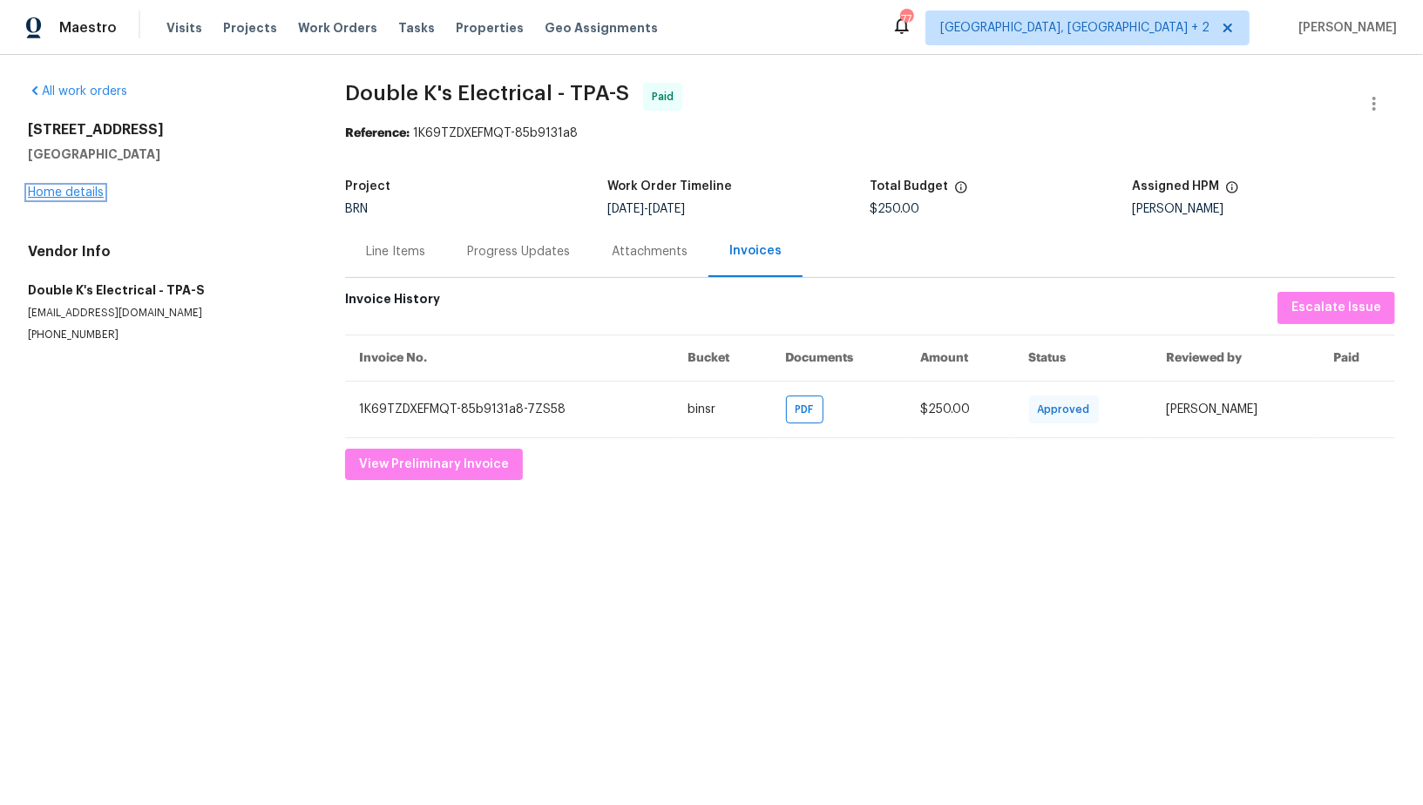
click at [59, 188] on link "Home details" at bounding box center [66, 192] width 76 height 12
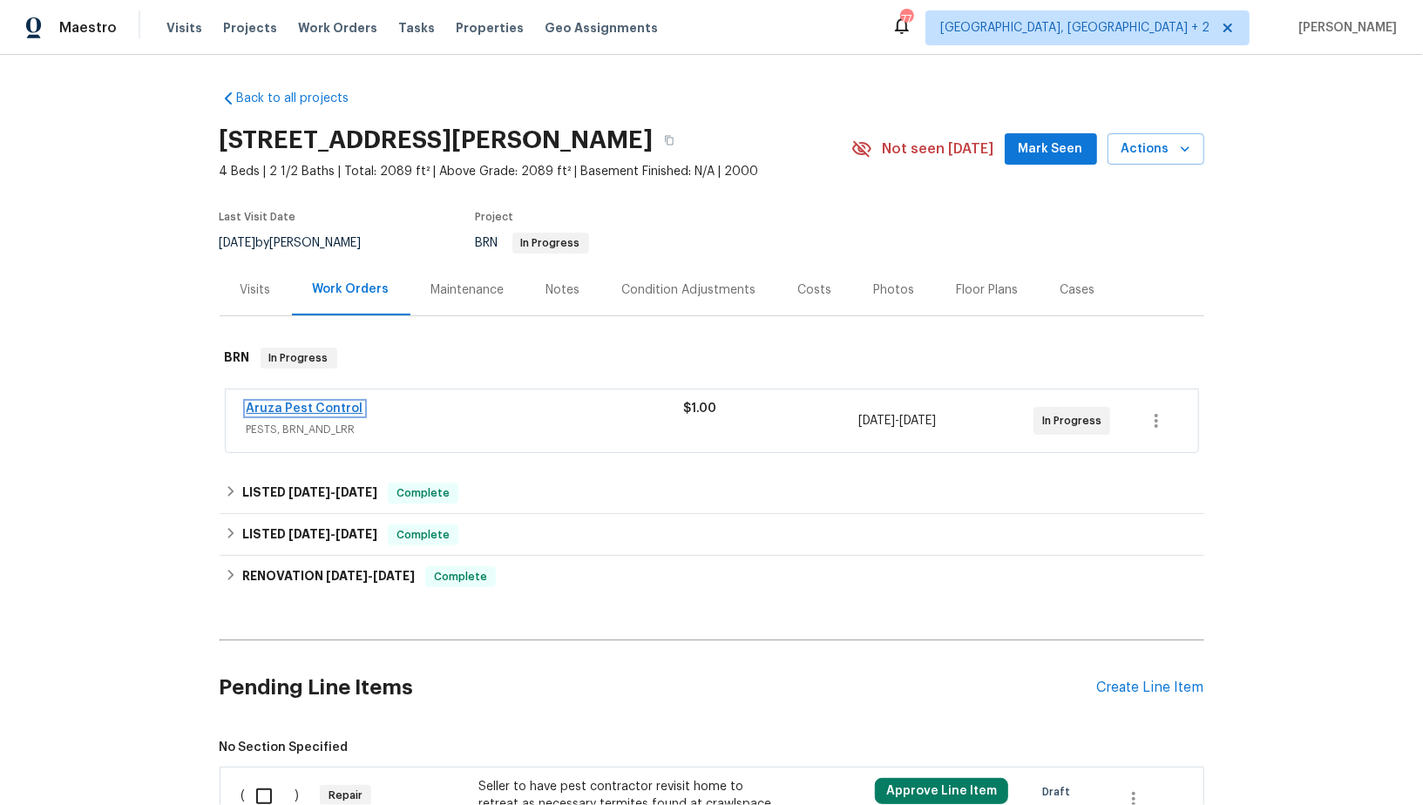
click at [302, 409] on link "Aruza Pest Control" at bounding box center [305, 408] width 117 height 12
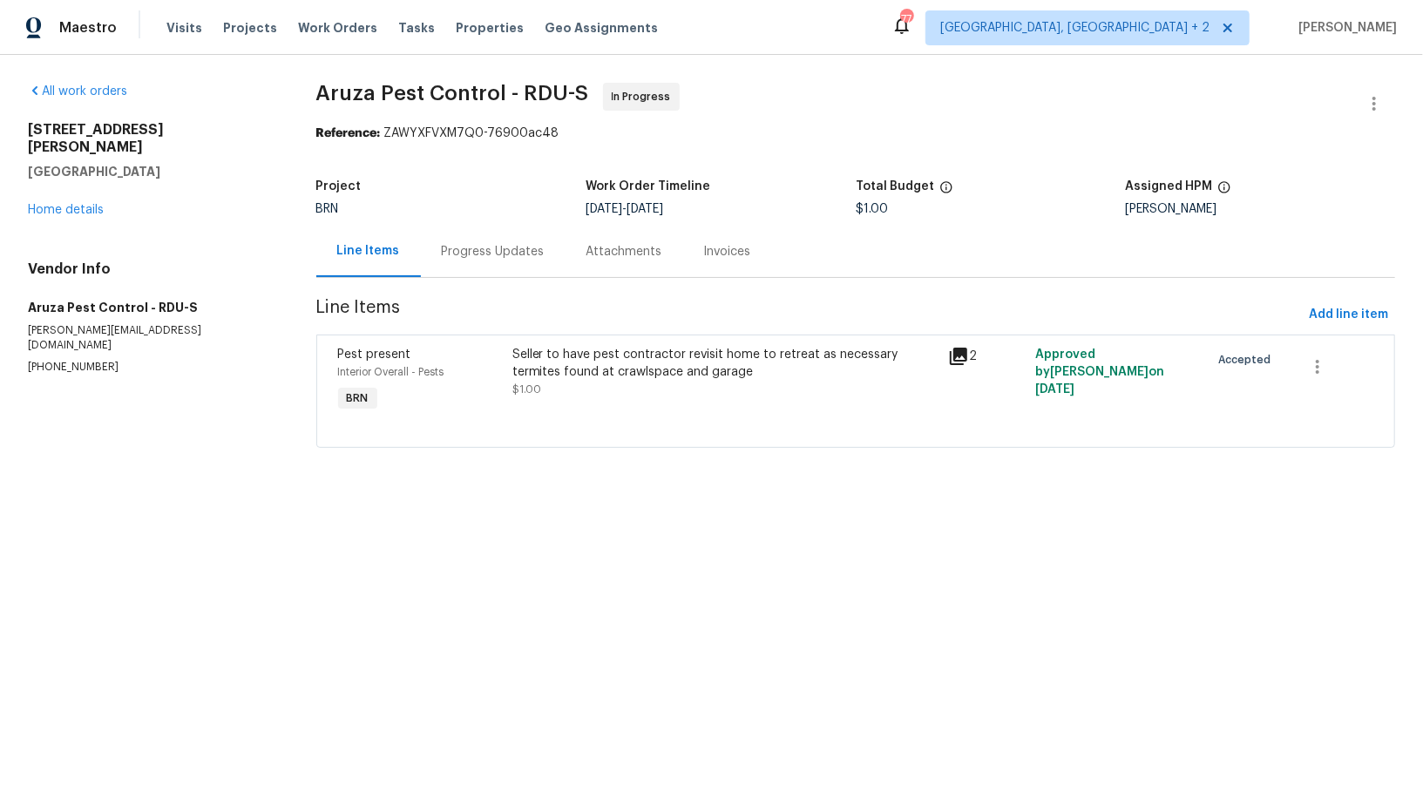
click at [511, 266] on div "Progress Updates" at bounding box center [493, 251] width 145 height 51
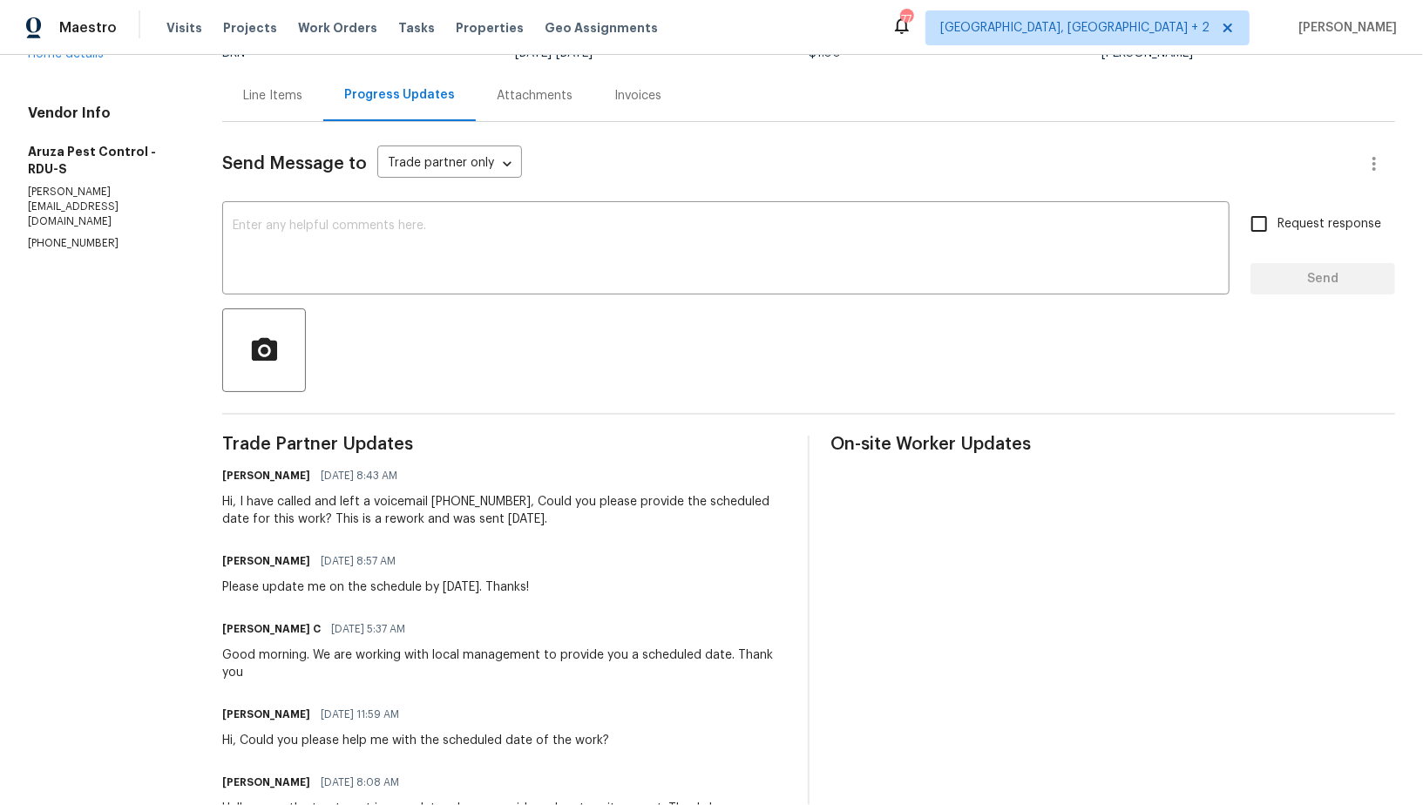
scroll to position [152, 0]
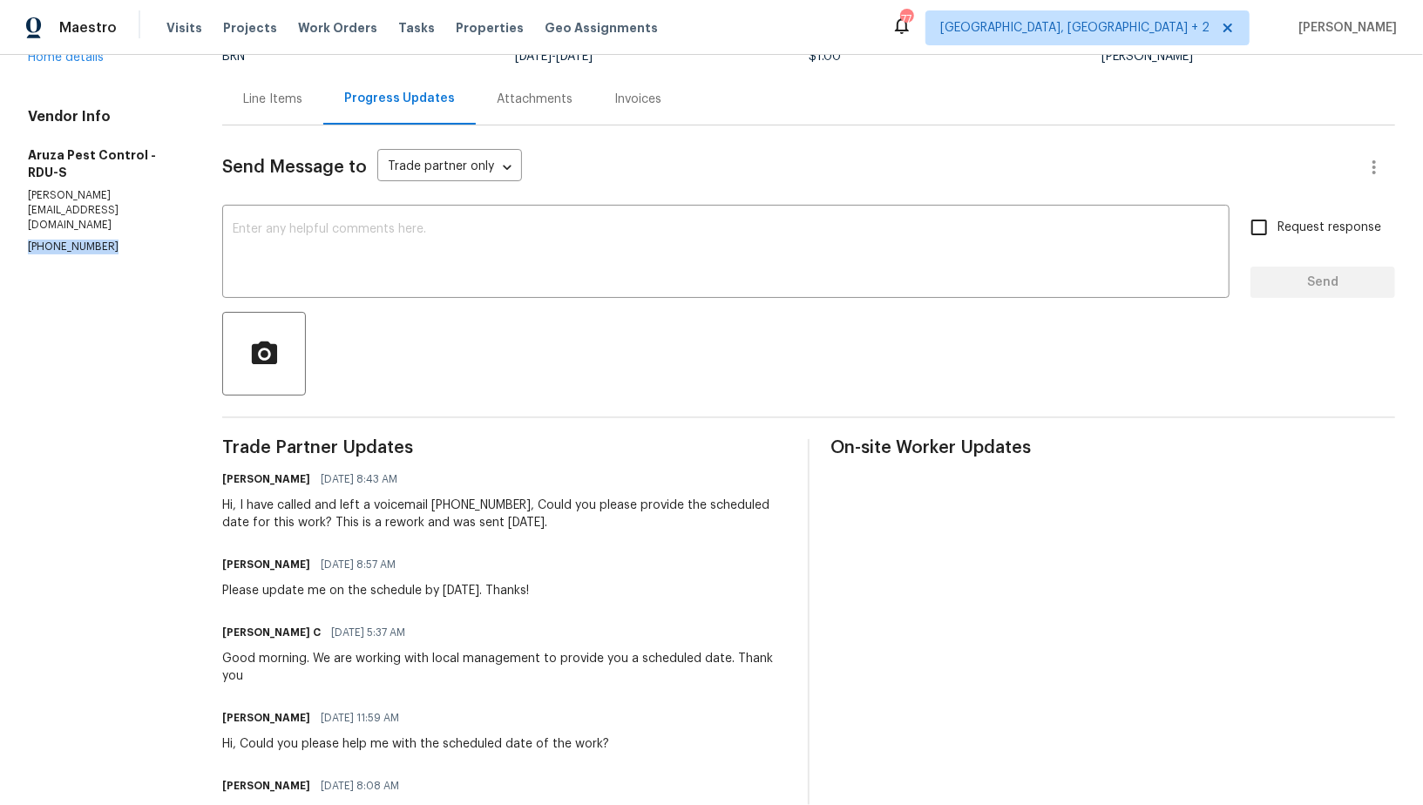
drag, startPoint x: 119, startPoint y: 199, endPoint x: 17, endPoint y: 199, distance: 102.8
click at [17, 199] on div "All work orders 17 Ballard Ct Durham, NC 27712 Home details Vendor Info Aruza P…" at bounding box center [711, 590] width 1423 height 1376
copy p "(980) 890-7074"
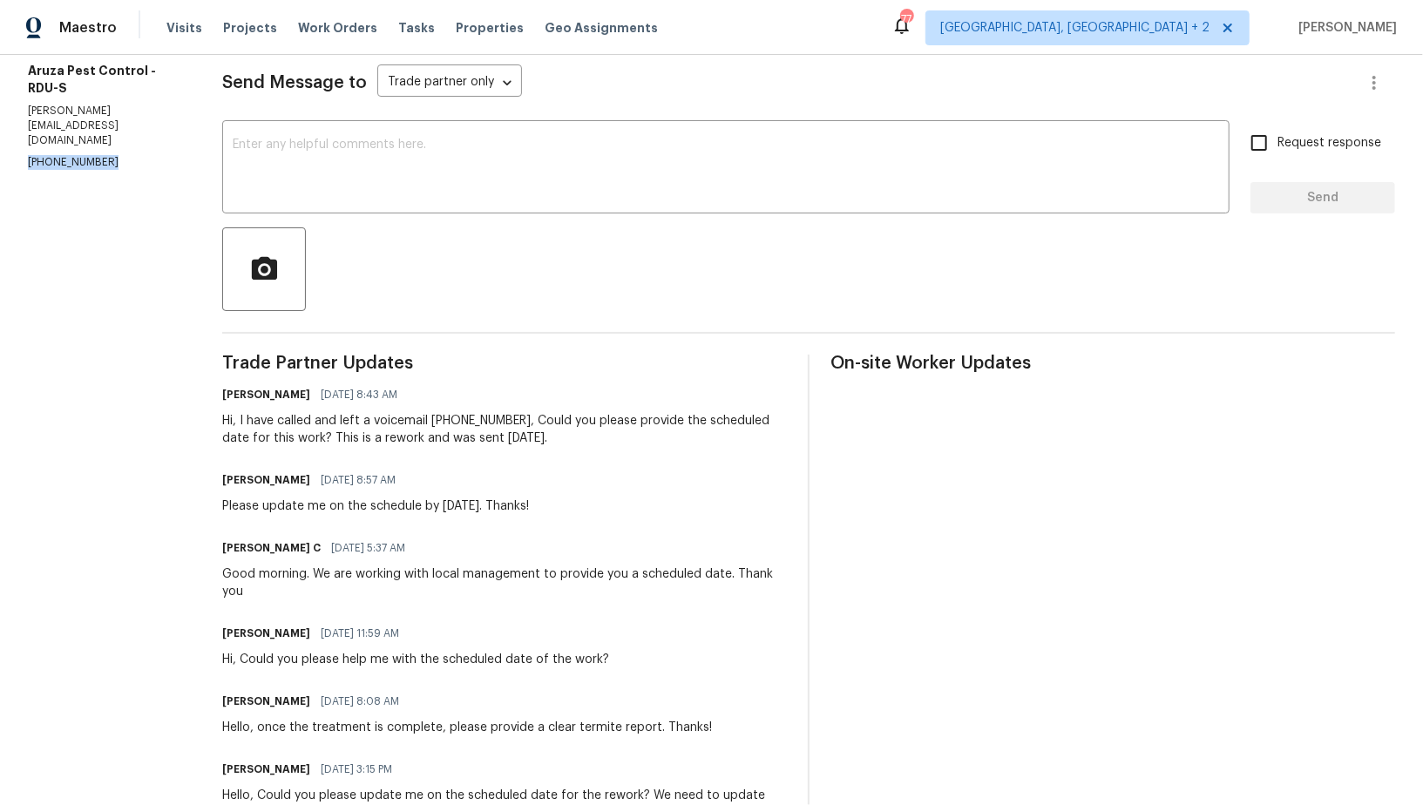
scroll to position [0, 0]
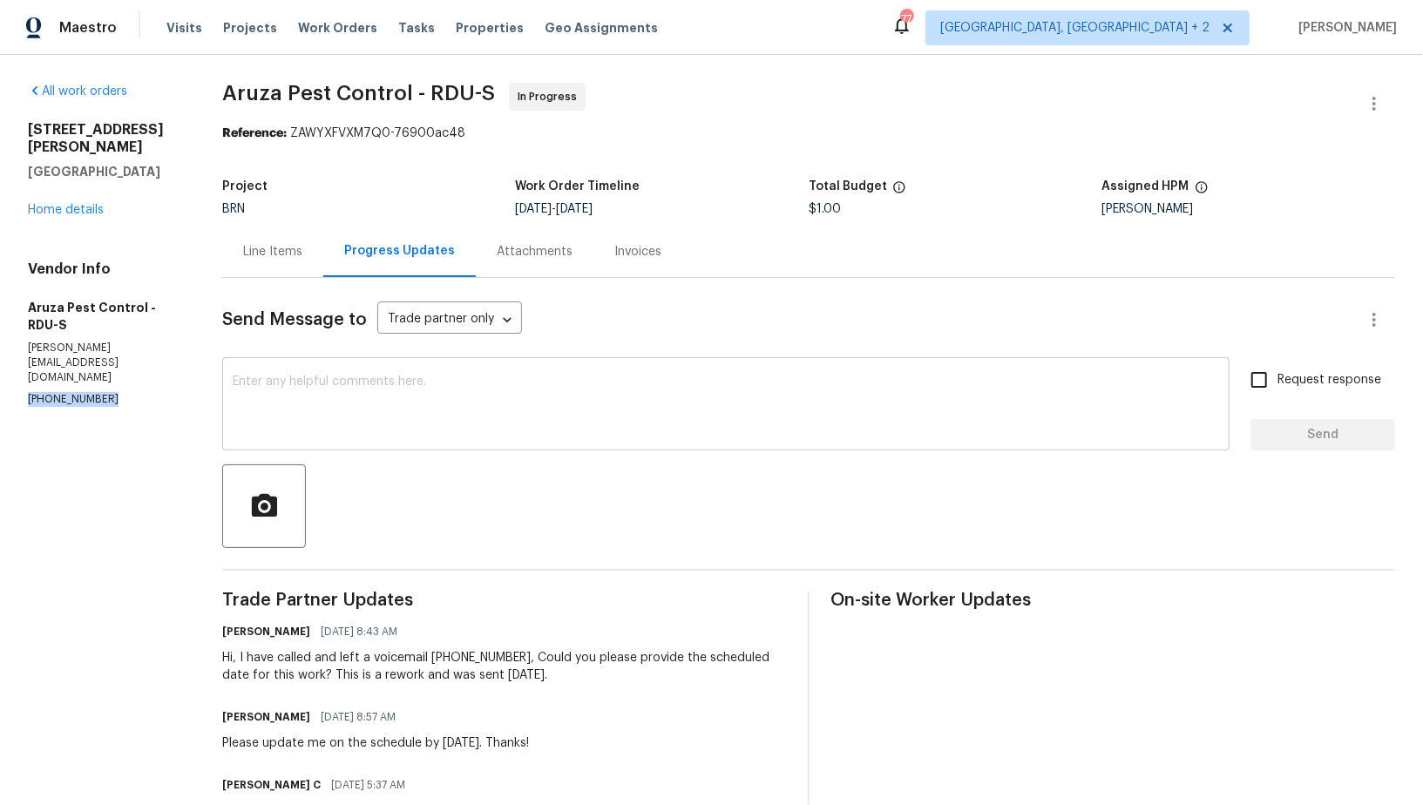
click at [410, 401] on textarea at bounding box center [726, 405] width 986 height 61
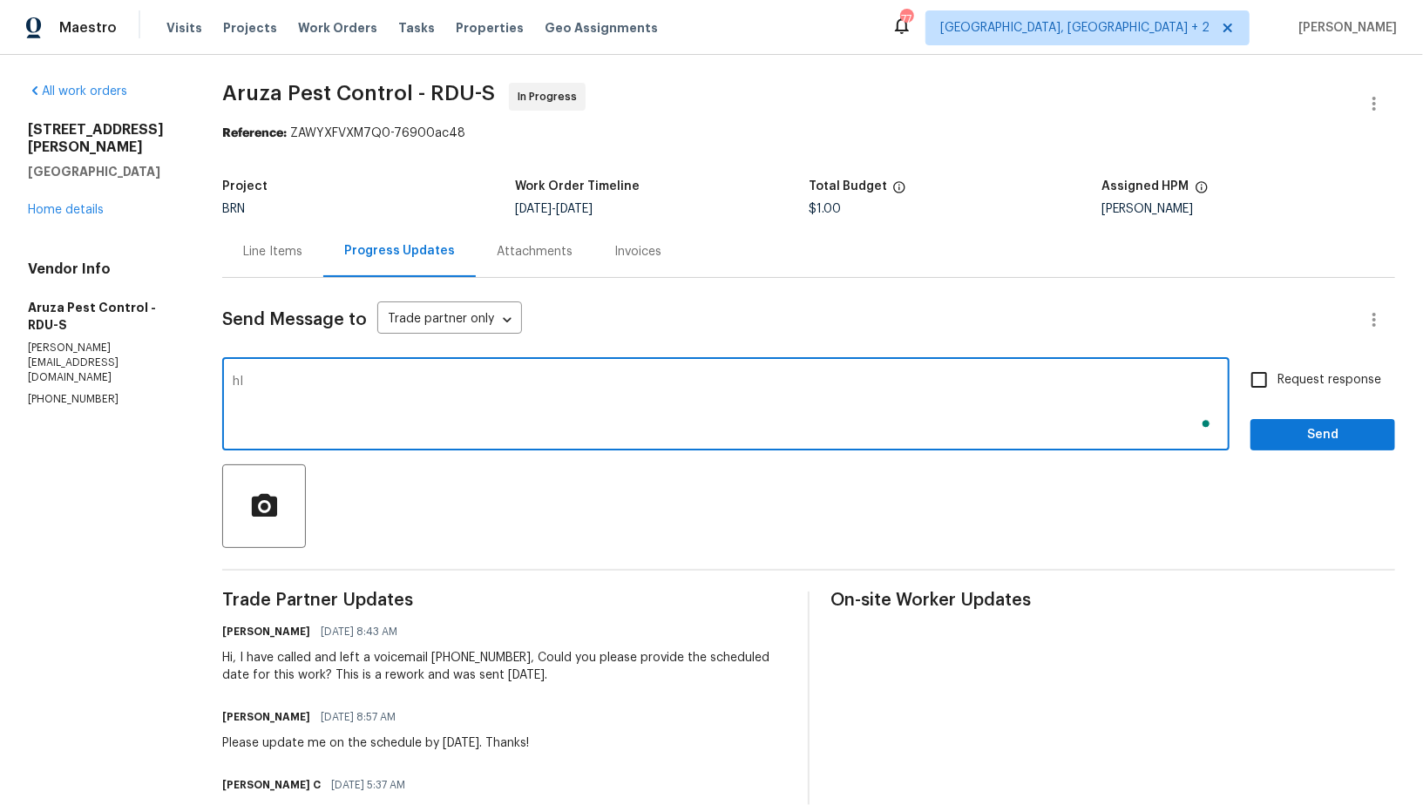
type textarea "h"
paste textarea "I have sent you this rework on last Monday but i didn't receive any update on t…"
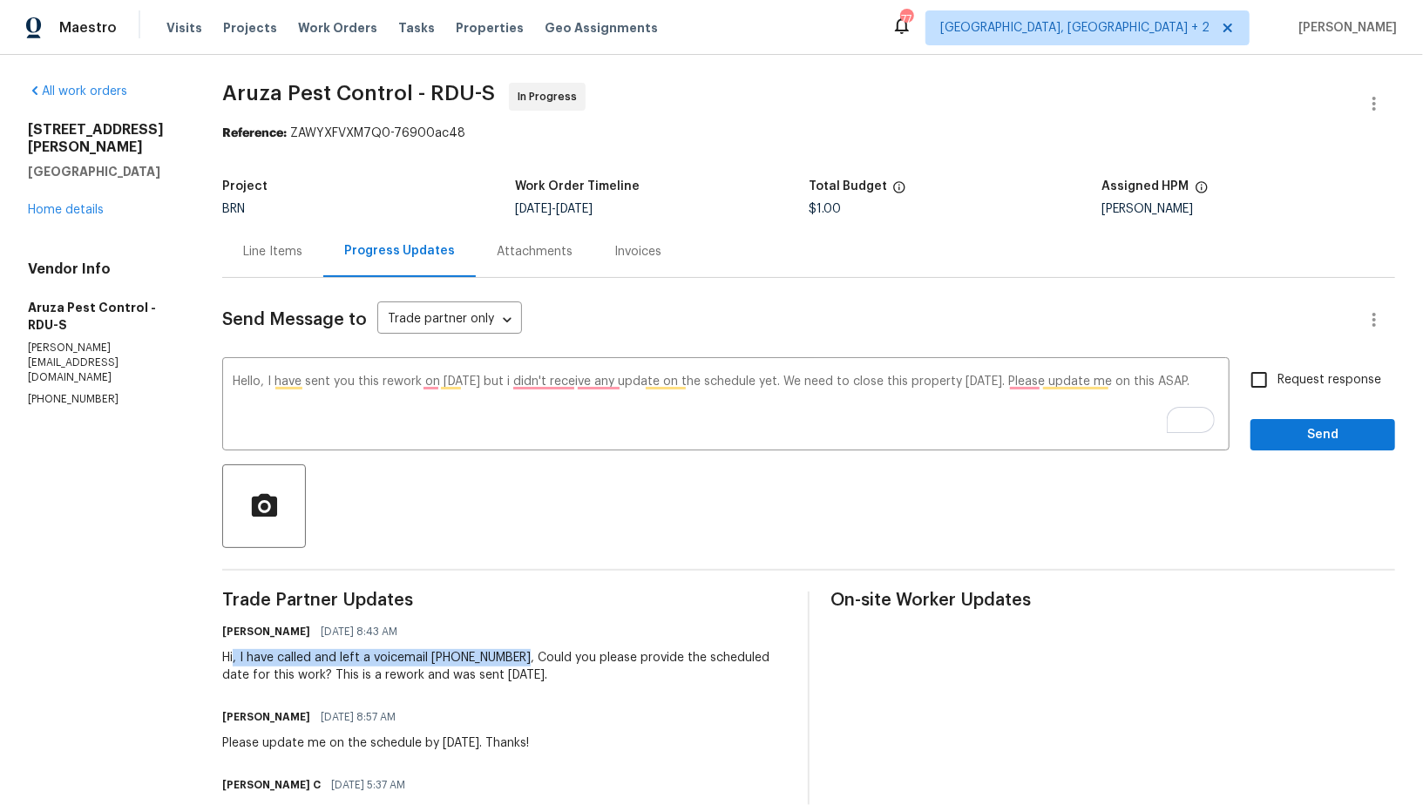
drag, startPoint x: 235, startPoint y: 657, endPoint x: 517, endPoint y: 664, distance: 281.5
click at [517, 664] on div "Hi, I have called and left a voicemail 520-221-6302, Could you please provide t…" at bounding box center [504, 666] width 564 height 35
copy div ", I have called and left a voicemail 520-221-6302,"
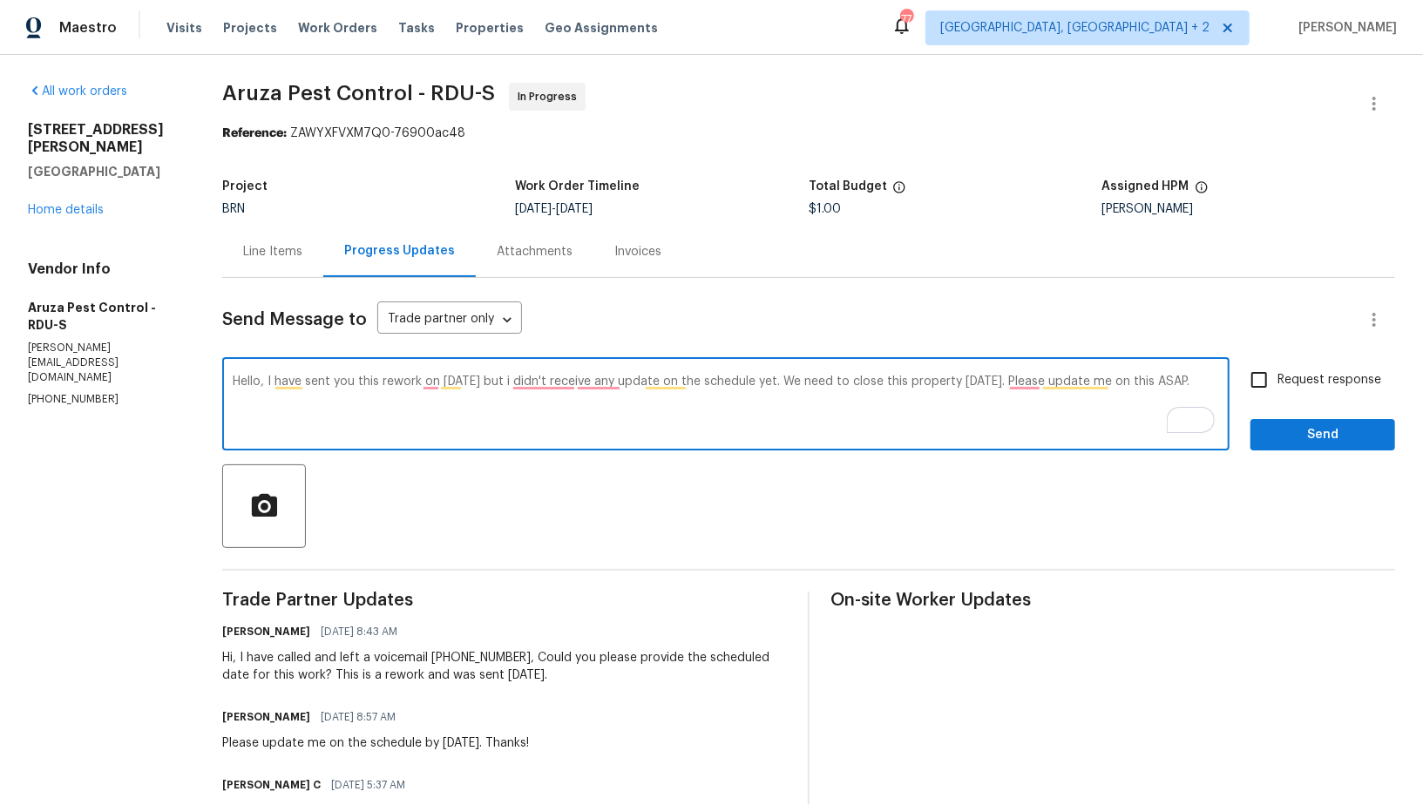
click at [268, 382] on textarea "Hello, I have sent you this rework on last Monday but i didn't receive any upda…" at bounding box center [726, 405] width 986 height 61
paste textarea ", I have called and left a voicemail 520-221-6302,"
click at [268, 385] on textarea "Hello,, I have called and left a voicemail 520-221-6302, I have sent you this r…" at bounding box center [726, 405] width 986 height 61
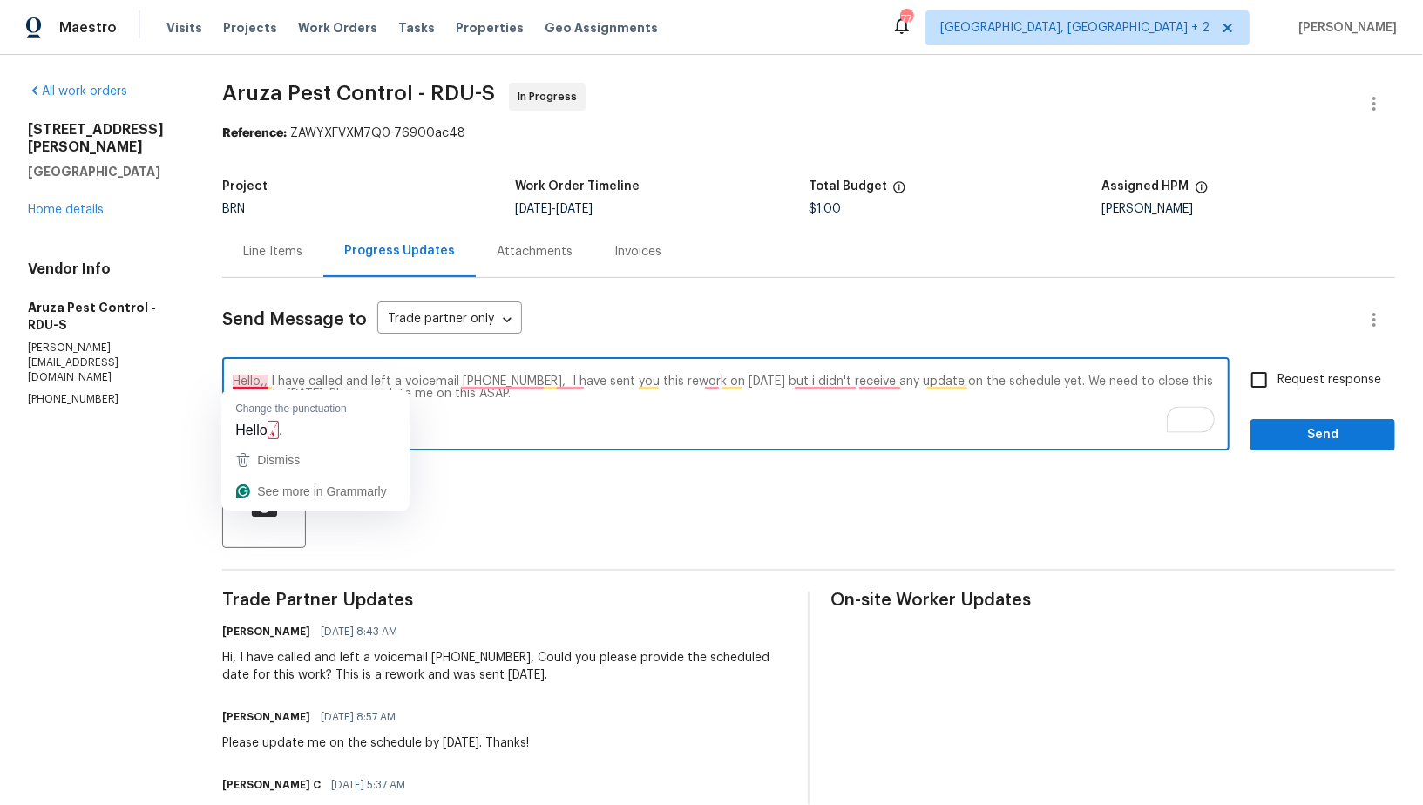
click at [270, 383] on textarea "Hello,, I have called and left a voicemail 520-221-6302, I have sent you this r…" at bounding box center [726, 405] width 986 height 61
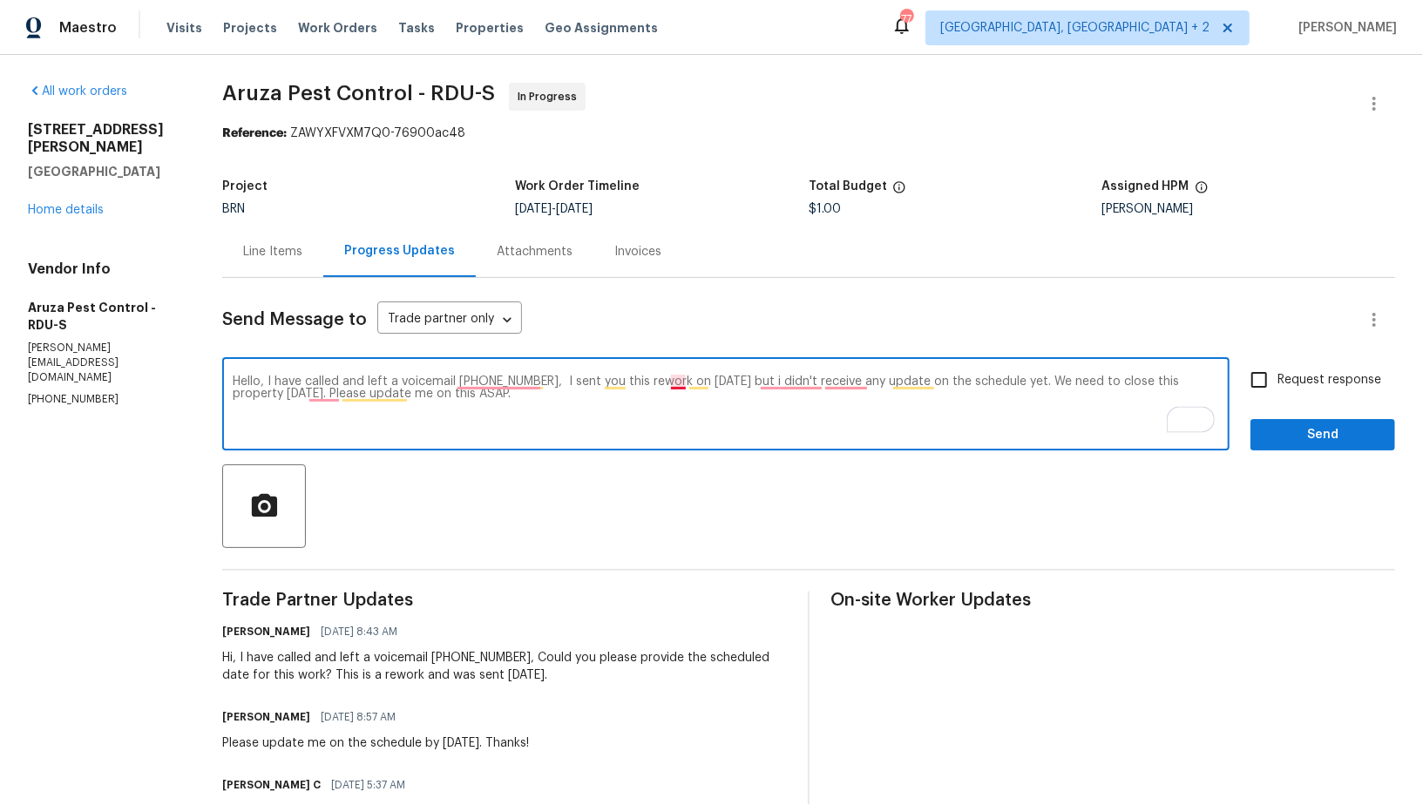
click at [681, 380] on textarea "Hello, I have called and left a voicemail 520-221-6302, I sent you this rework …" at bounding box center [726, 405] width 986 height 61
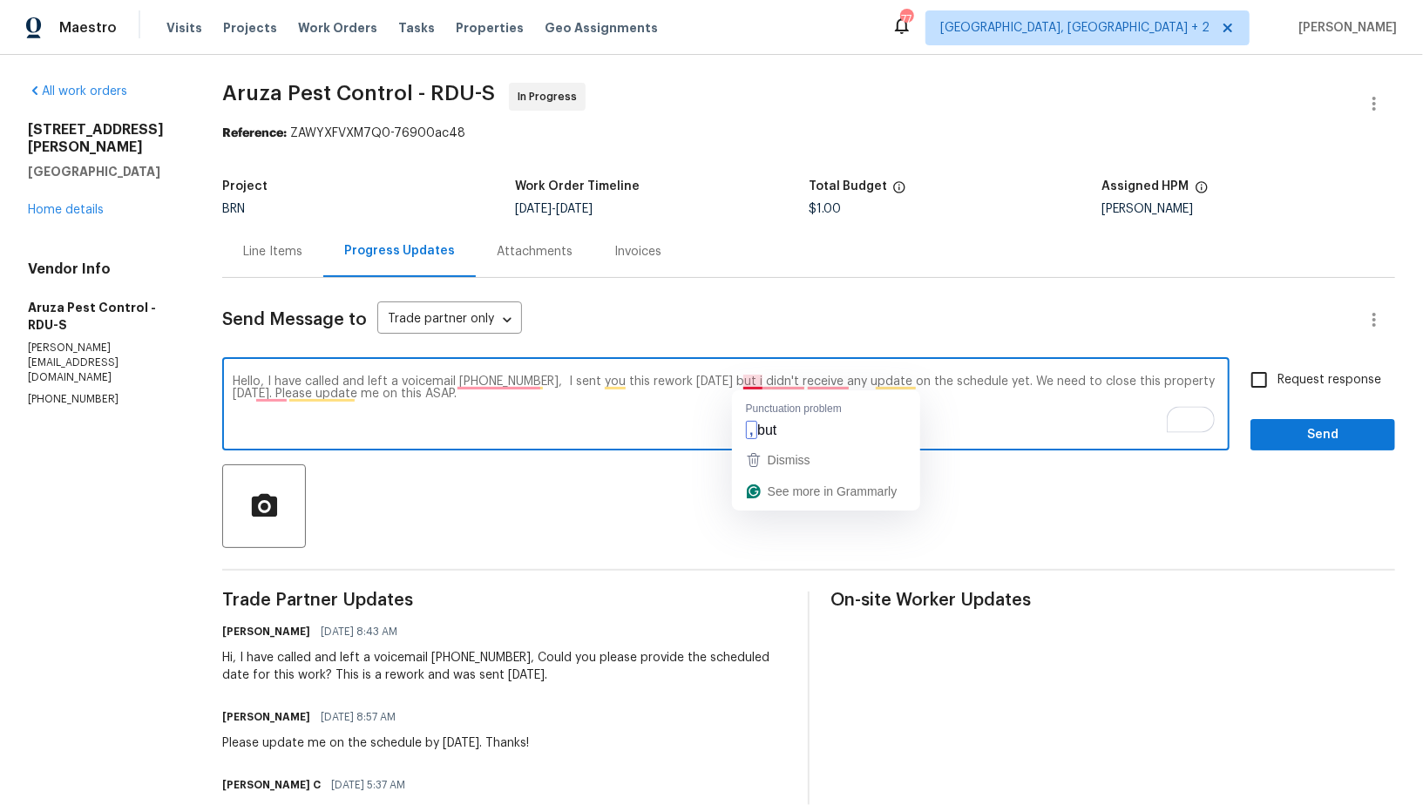
click at [763, 384] on textarea "Hello, I have called and left a voicemail 520-221-6302, I sent you this rework …" at bounding box center [726, 405] width 986 height 61
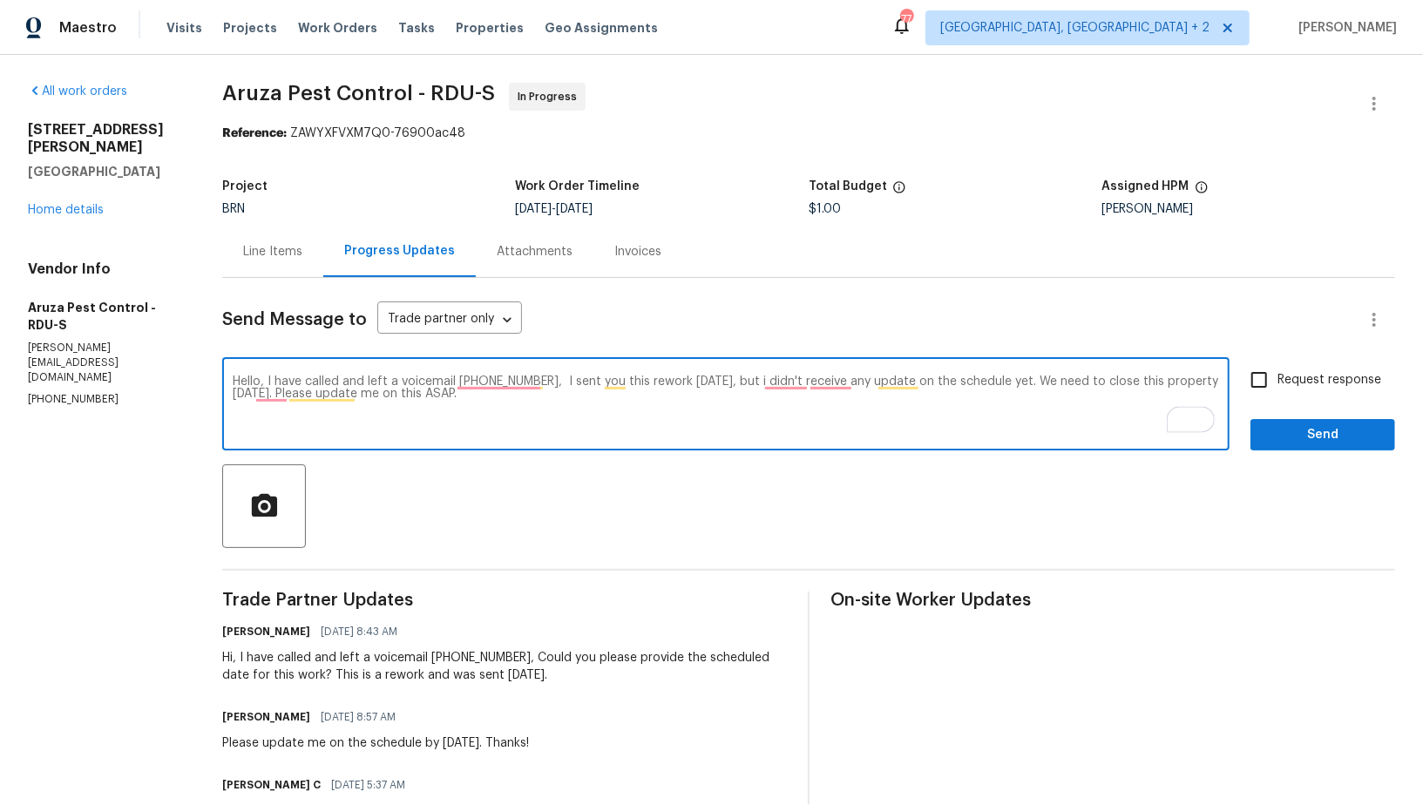
click at [787, 390] on textarea "Hello, I have called and left a voicemail 520-221-6302, I sent you this rework …" at bounding box center [726, 405] width 986 height 61
click at [787, 382] on textarea "Hello, I have called and left a voicemail 520-221-6302, I sent you this rework …" at bounding box center [726, 405] width 986 height 61
click at [834, 388] on textarea "Hello, I have called and left a voicemail 520-221-6302, I sent you this rework …" at bounding box center [726, 405] width 986 height 61
click at [834, 384] on textarea "Hello, I have called and left a voicemail 520-221-6302, I sent you this rework …" at bounding box center [726, 405] width 986 height 61
click at [773, 383] on textarea "Hello, I have called and left a voicemail 520-221-6302, I sent you this rework …" at bounding box center [726, 405] width 986 height 61
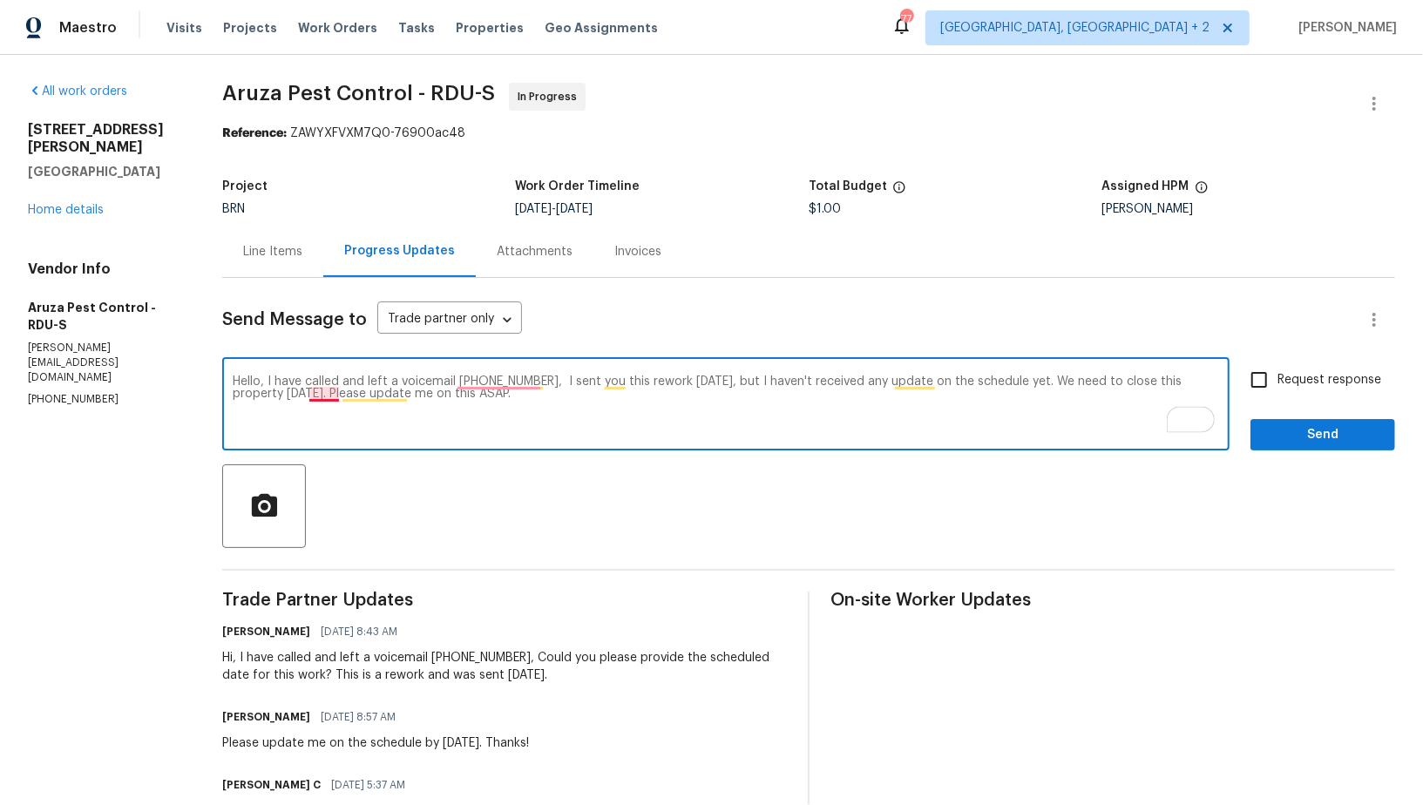
click at [321, 397] on textarea "Hello, I have called and left a voicemail 520-221-6302, I sent you this rework …" at bounding box center [726, 405] width 986 height 61
click at [346, 392] on textarea "Hello, I have called and left a voicemail 520-221-6302, I sent you this rework …" at bounding box center [726, 405] width 986 height 61
click at [555, 396] on textarea "Hello, I have called and left a voicemail 520-221-6302, I sent you this rework …" at bounding box center [726, 405] width 986 height 61
click at [607, 397] on textarea "Hello, I have called and left a voicemail 520-221-6302, I sent you this rework …" at bounding box center [726, 405] width 986 height 61
type textarea "Hello, I have called and left a voicemail 520-221-6302, I sent you this rework …"
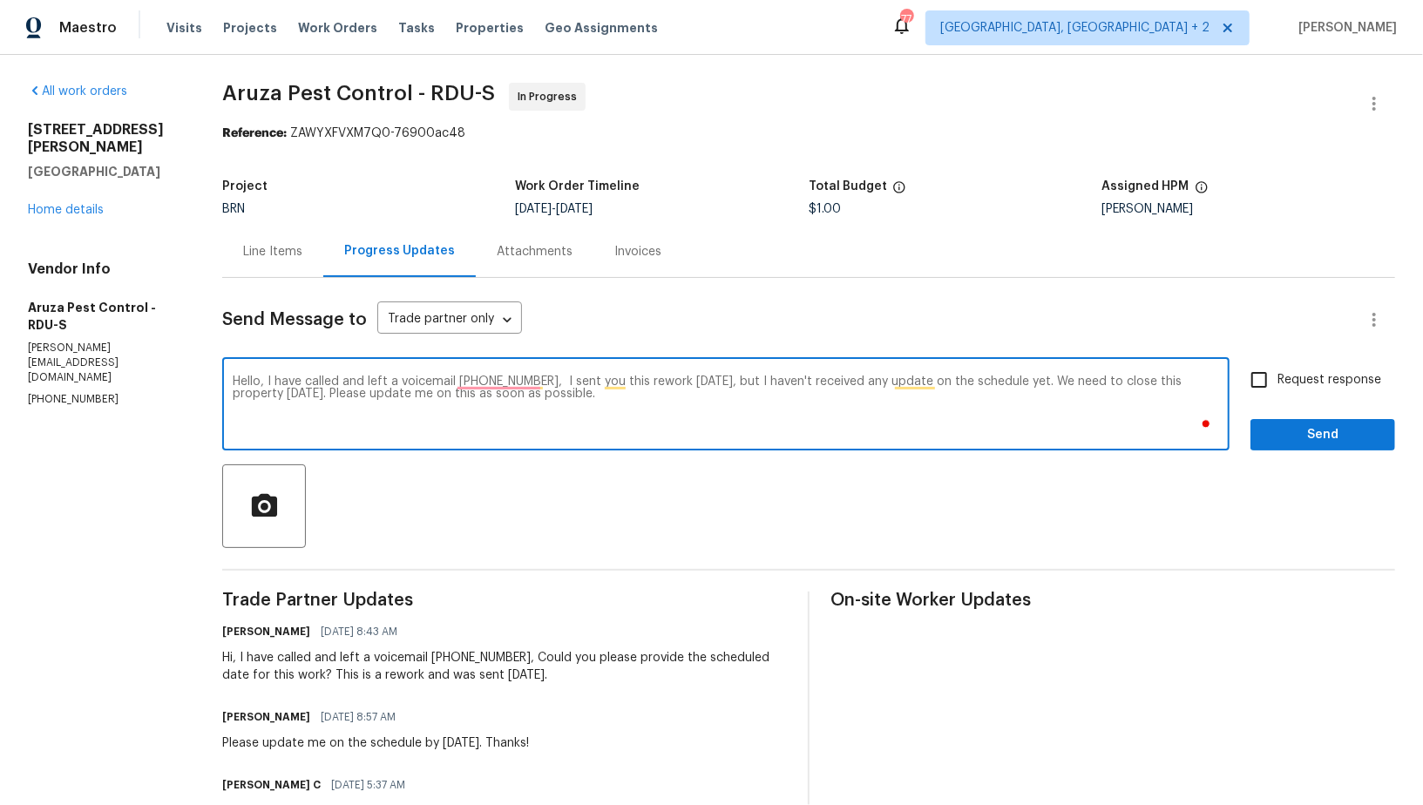
click at [1259, 382] on input "Request response" at bounding box center [1258, 380] width 37 height 37
checkbox input "true"
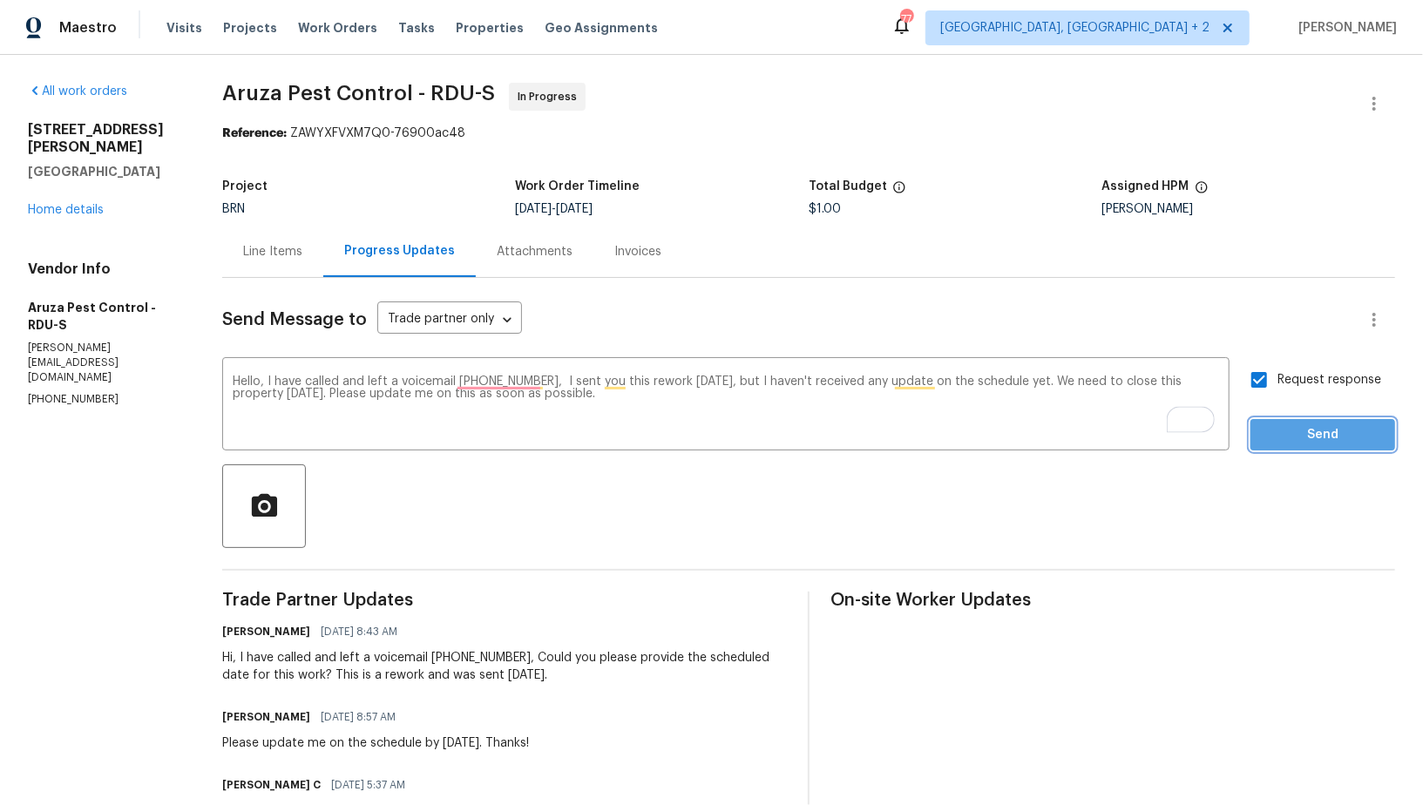
click at [1282, 421] on button "Send" at bounding box center [1322, 435] width 145 height 32
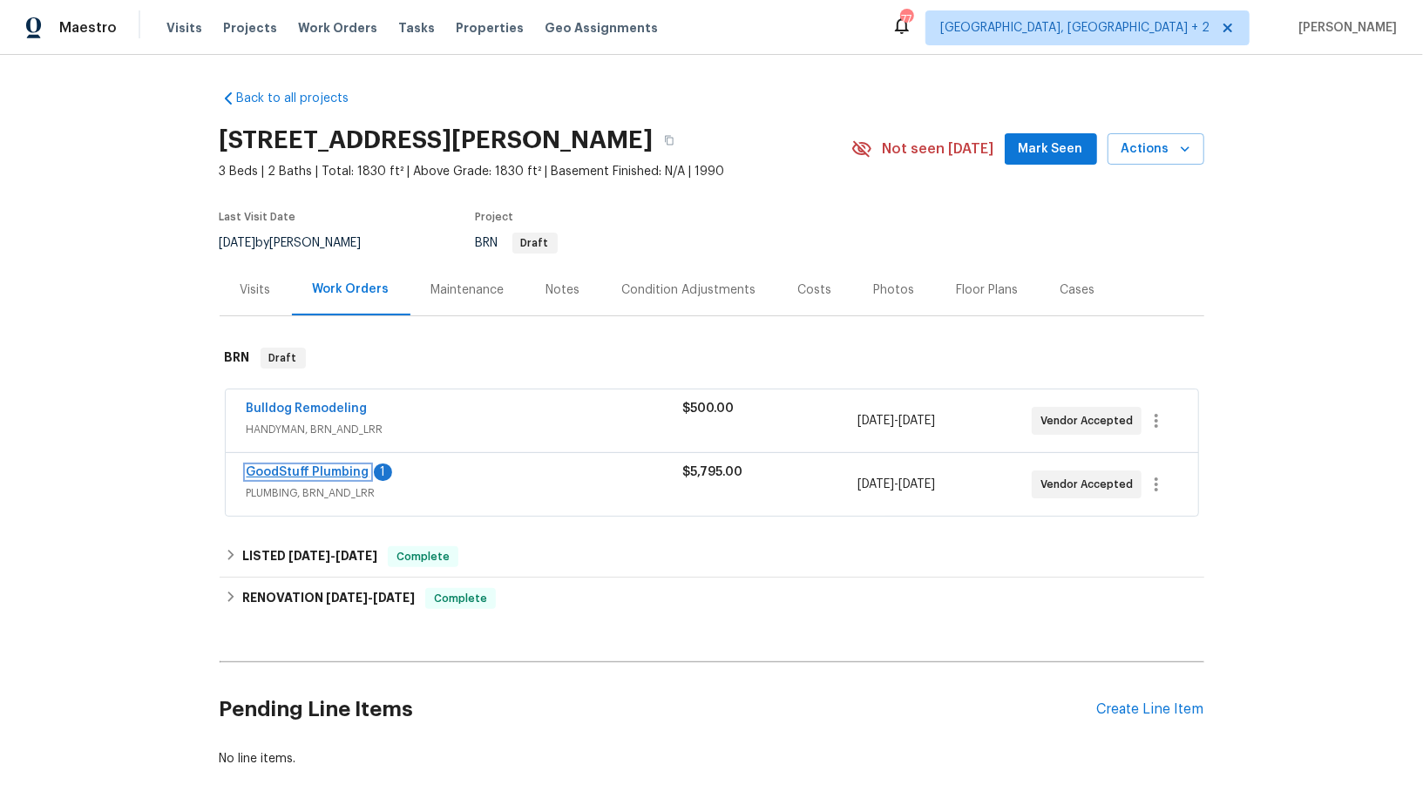
click at [321, 472] on link "GoodStuff Plumbing" at bounding box center [308, 472] width 123 height 12
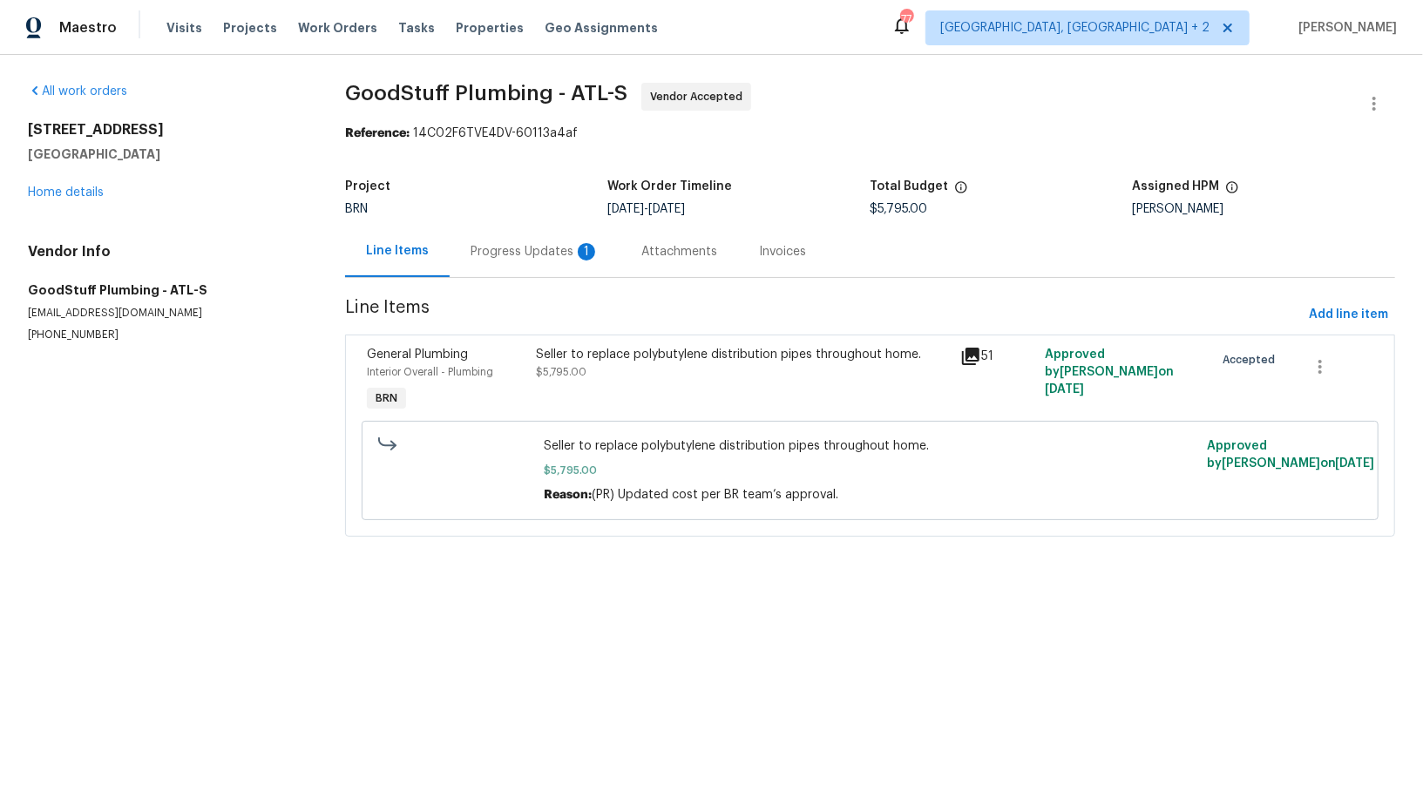
click at [474, 258] on div "Progress Updates 1" at bounding box center [534, 251] width 129 height 17
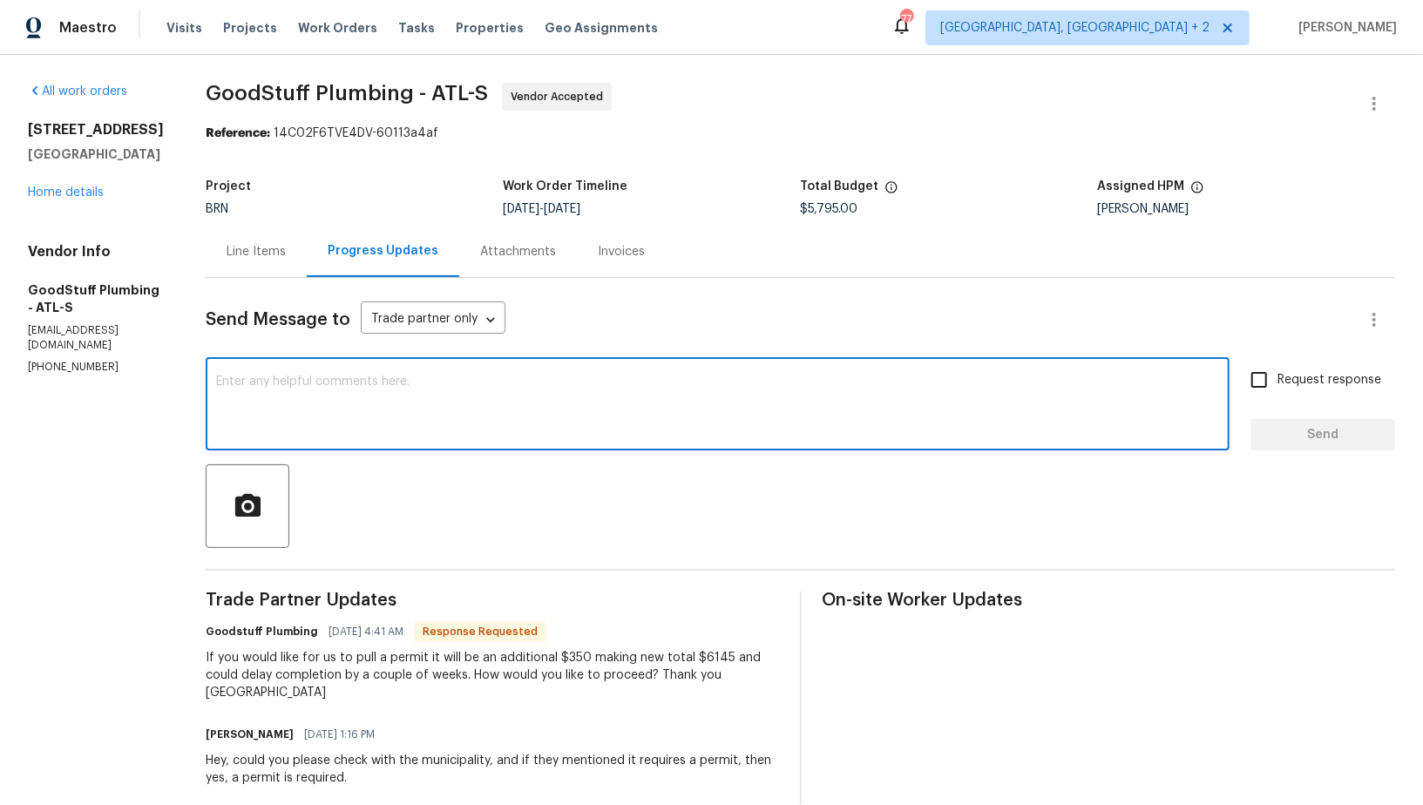
click at [308, 395] on textarea at bounding box center [717, 405] width 1003 height 61
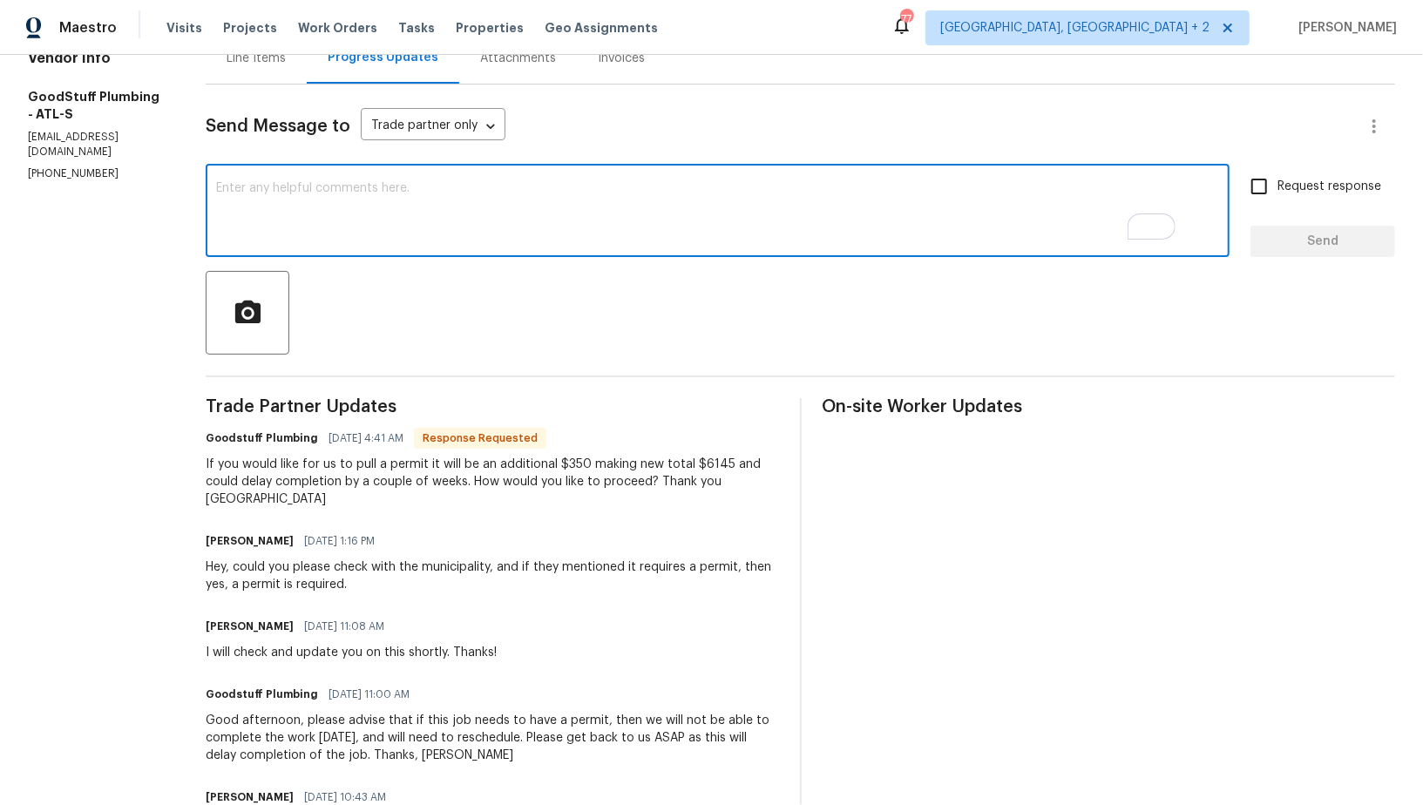
scroll to position [193, 0]
click at [407, 214] on textarea "To enrich screen reader interactions, please activate Accessibility in Grammarl…" at bounding box center [717, 212] width 1003 height 61
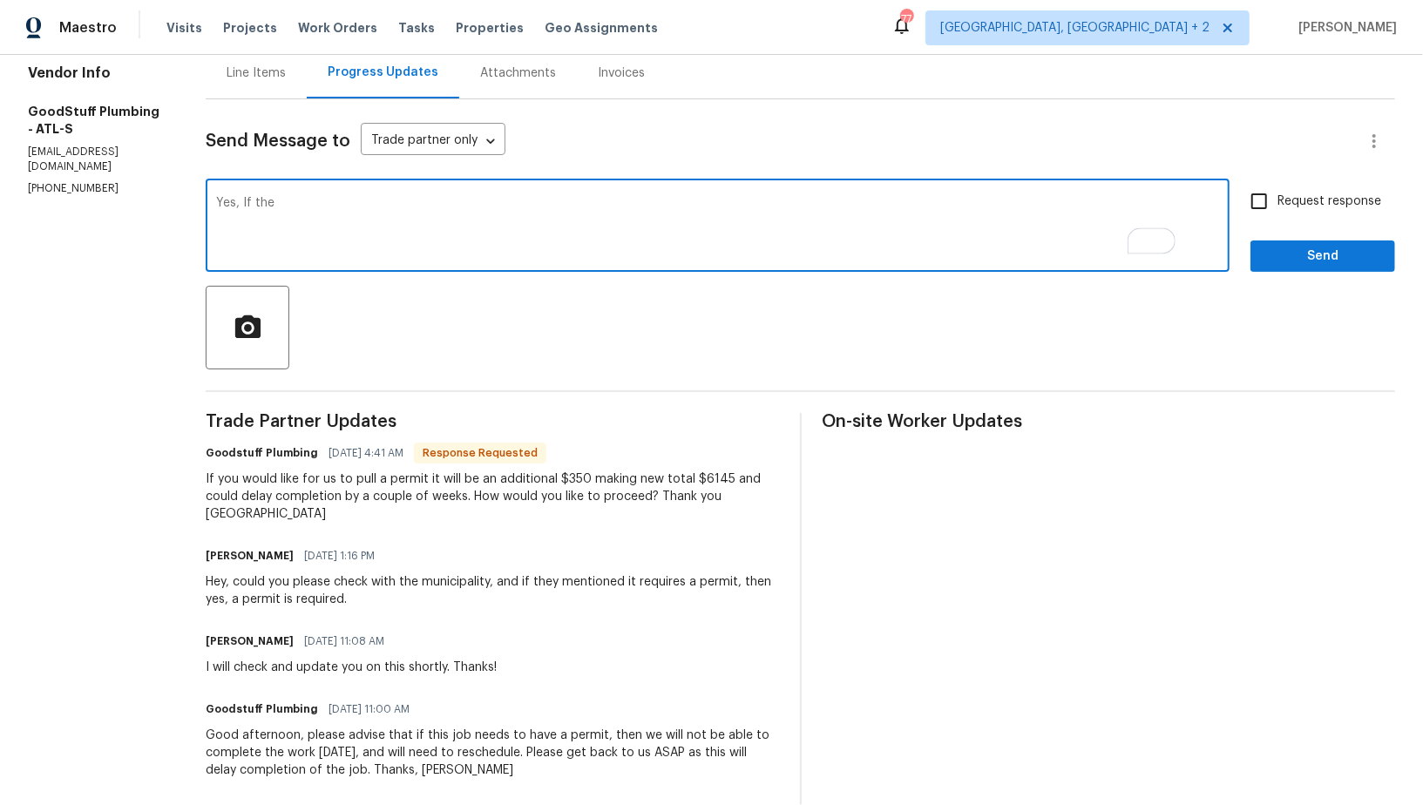
scroll to position [179, 0]
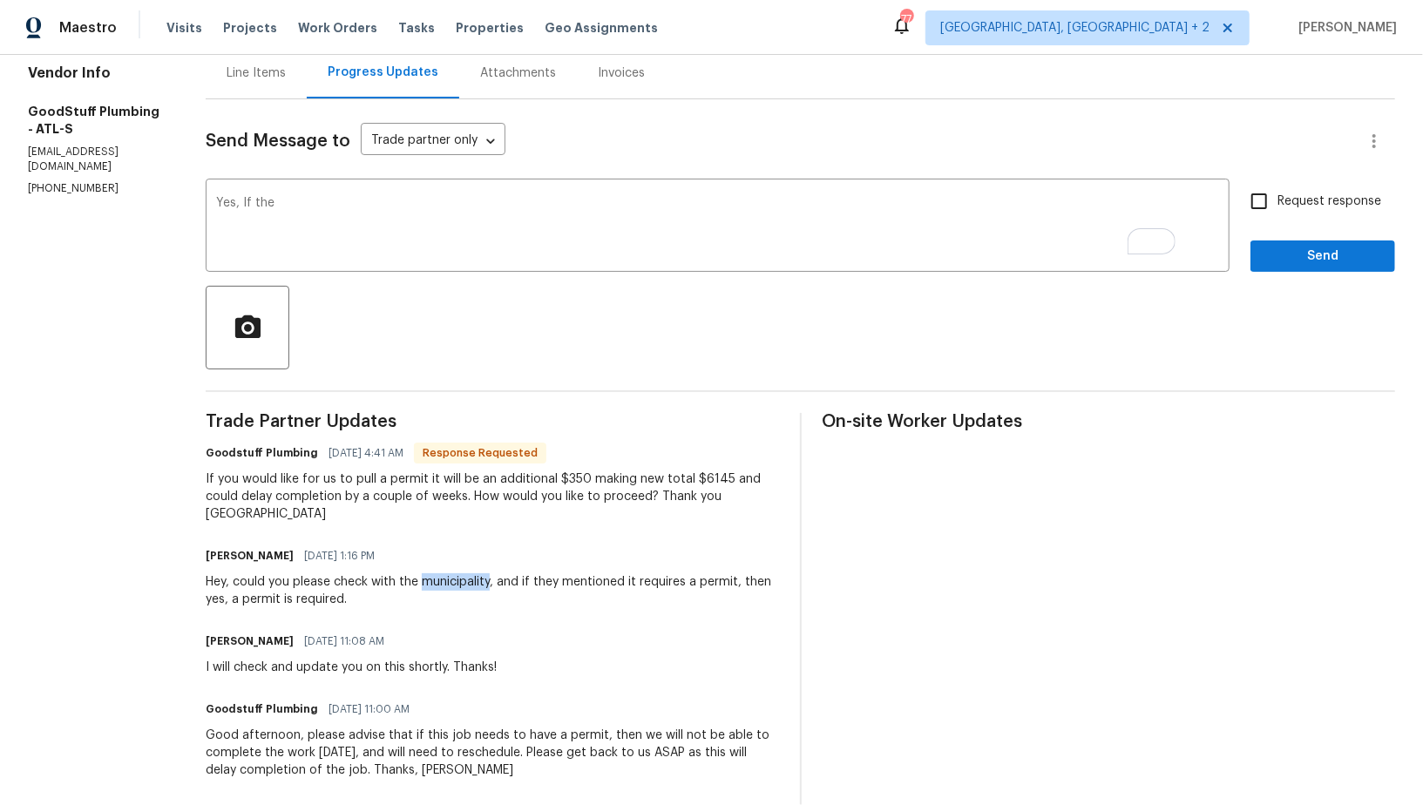
drag, startPoint x: 463, startPoint y: 564, endPoint x: 531, endPoint y: 569, distance: 68.1
click at [532, 573] on div "Hey, could you please check with the municipality, and if they mentioned it req…" at bounding box center [492, 590] width 573 height 35
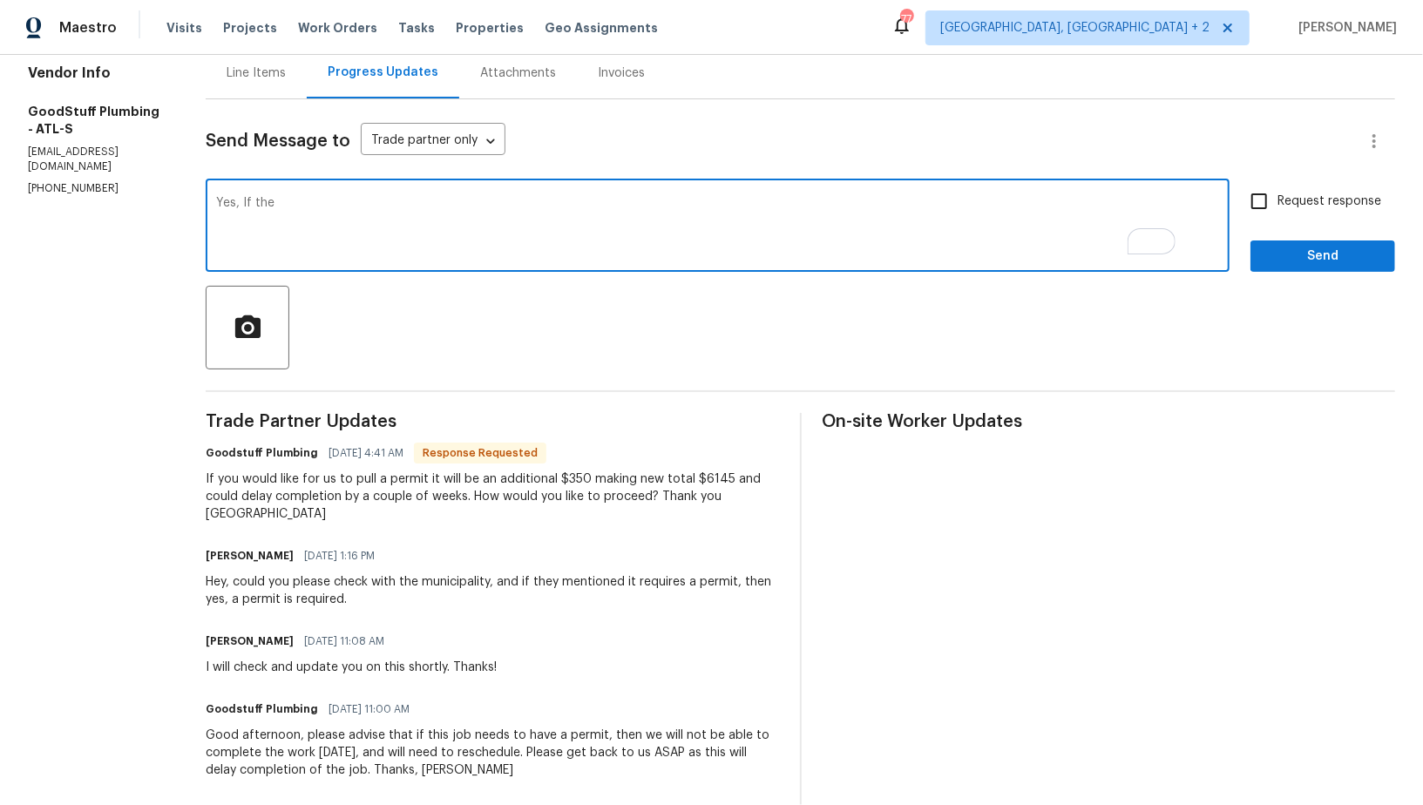
click at [414, 240] on textarea "Yes, If the" at bounding box center [717, 227] width 1003 height 61
click at [286, 206] on textarea "Yes, If the city requires a permit, Please proceed. Thanks!" at bounding box center [717, 227] width 1003 height 61
click at [463, 199] on textarea "Yes, if the city requires a permit, Please proceed. Thanks!" at bounding box center [717, 227] width 1003 height 61
click at [677, 214] on textarea "Yes, if the city requires a permit, please proceed. Thanks!" at bounding box center [717, 227] width 1003 height 61
type textarea "Yes, if the city requires a permit, please proceed. Thanks!"
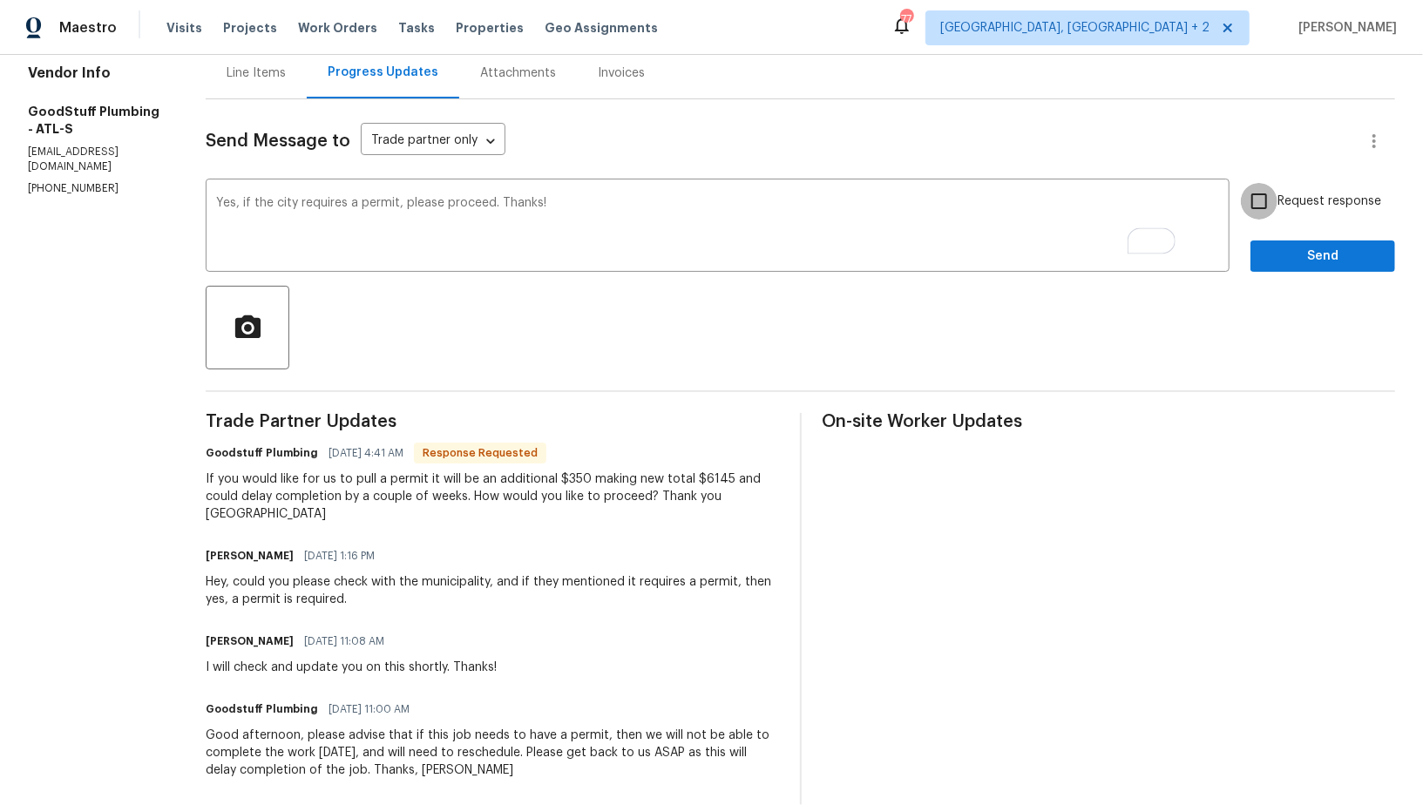
click at [1245, 192] on input "Request response" at bounding box center [1258, 201] width 37 height 37
checkbox input "true"
click at [1285, 260] on span "Send" at bounding box center [1322, 257] width 117 height 22
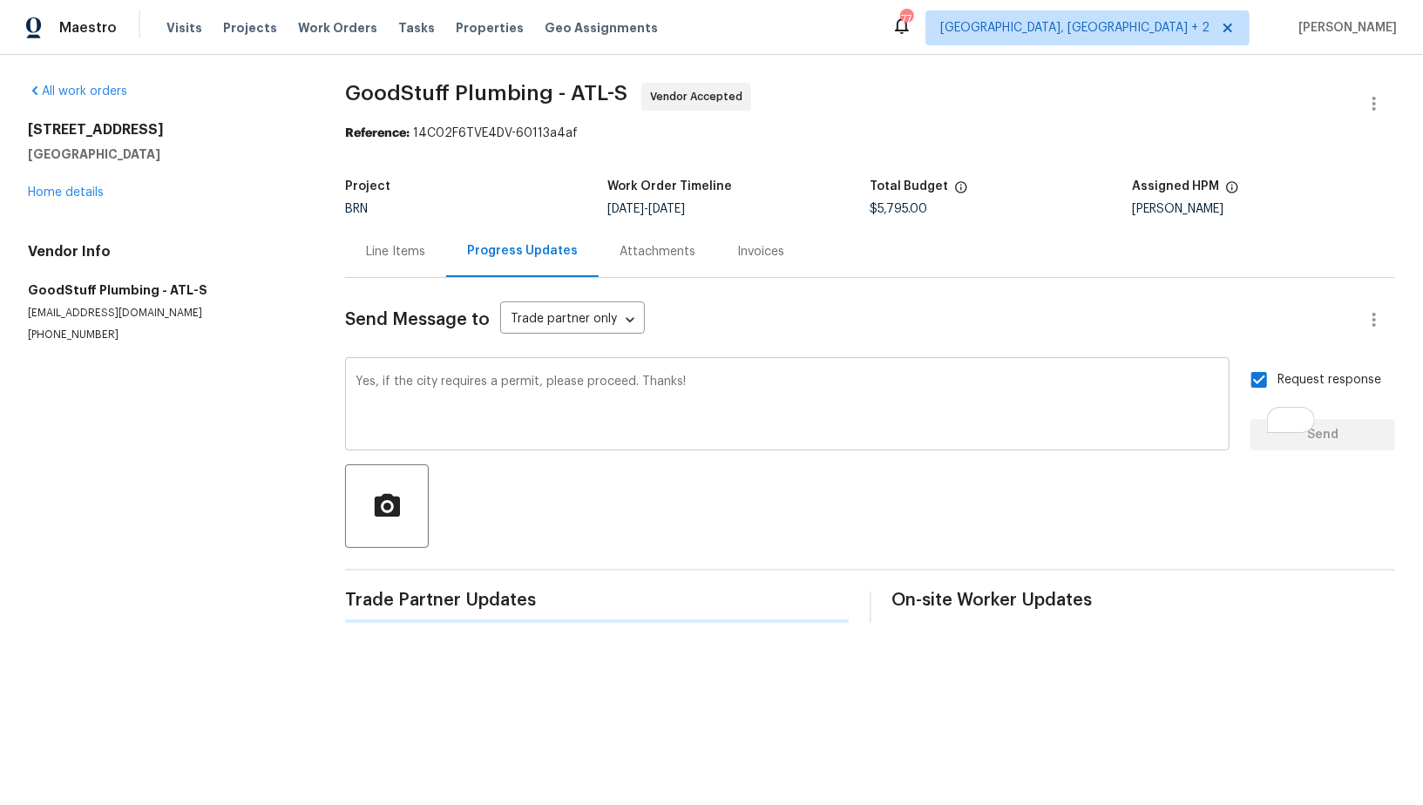
scroll to position [0, 0]
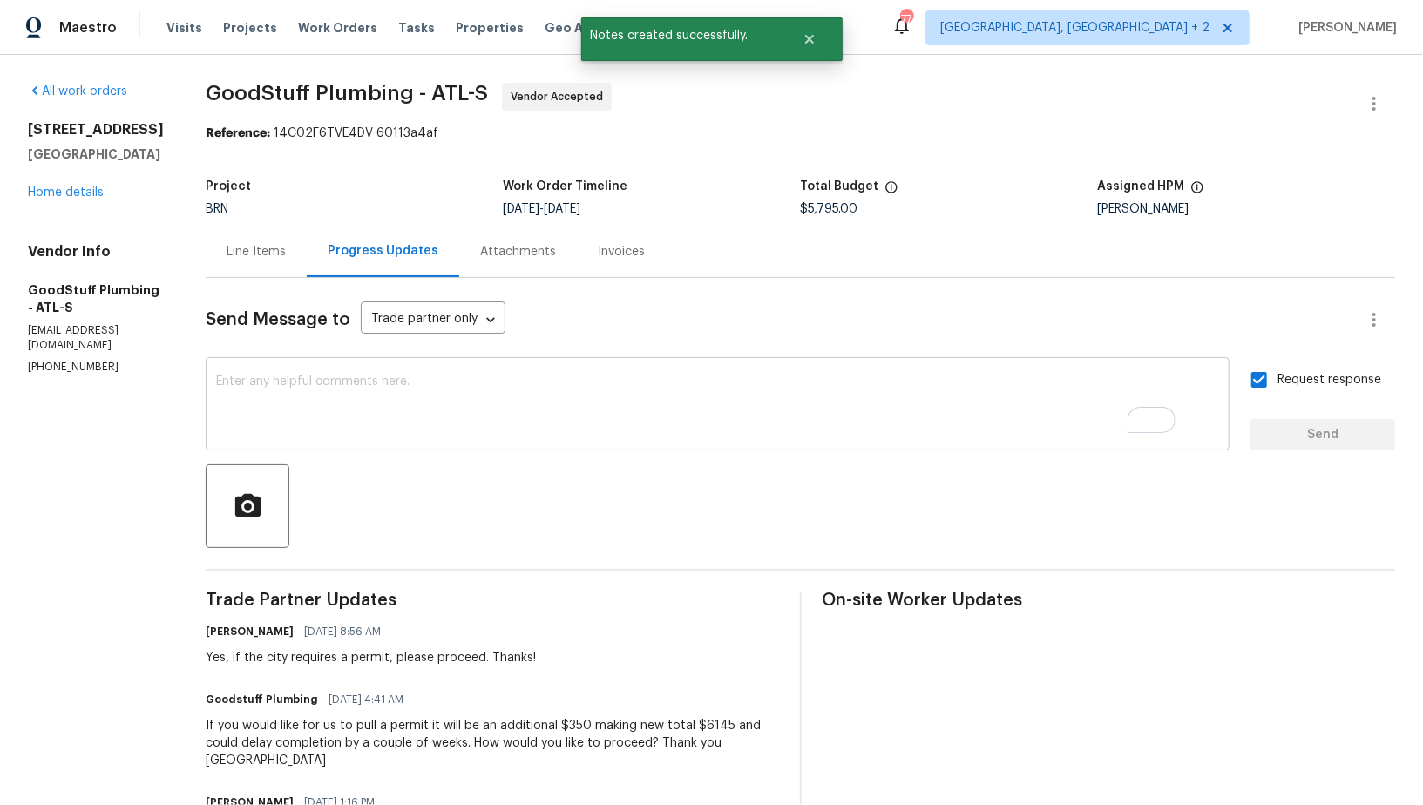
click at [389, 408] on textarea "To enrich screen reader interactions, please activate Accessibility in Grammarl…" at bounding box center [717, 405] width 1003 height 61
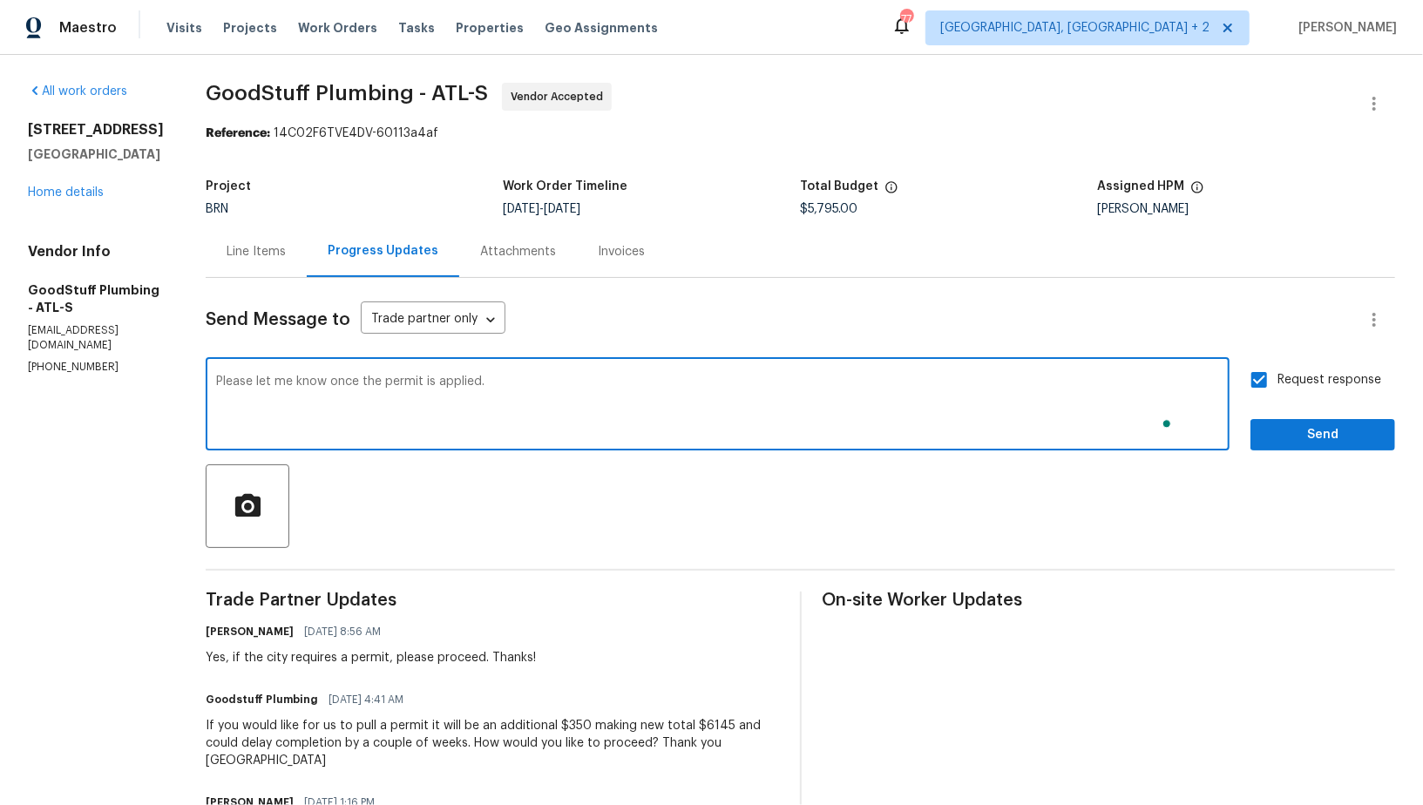
type textarea "Please let me know once the permit is applied."
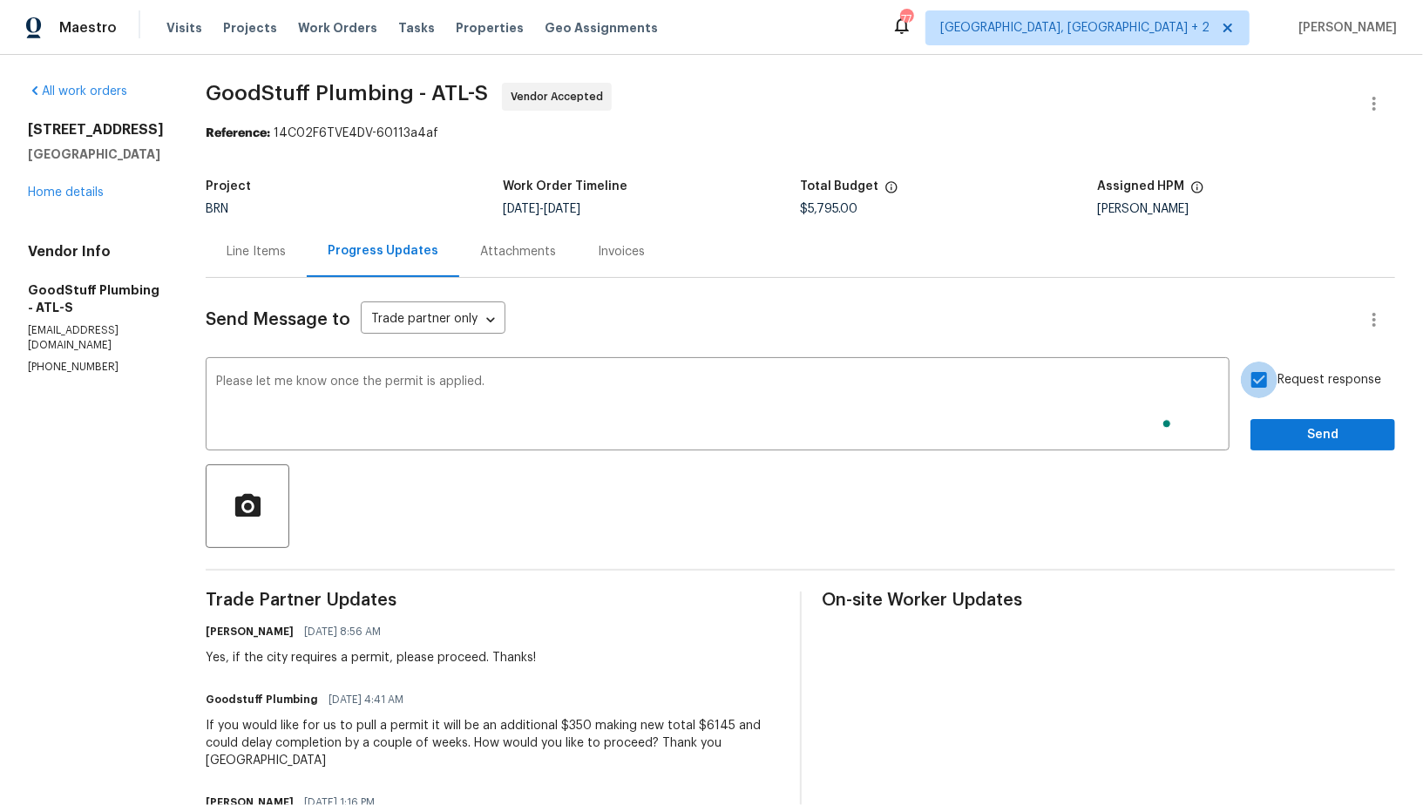
click at [1268, 393] on input "Request response" at bounding box center [1258, 380] width 37 height 37
checkbox input "true"
click at [1362, 432] on span "Send" at bounding box center [1322, 435] width 117 height 22
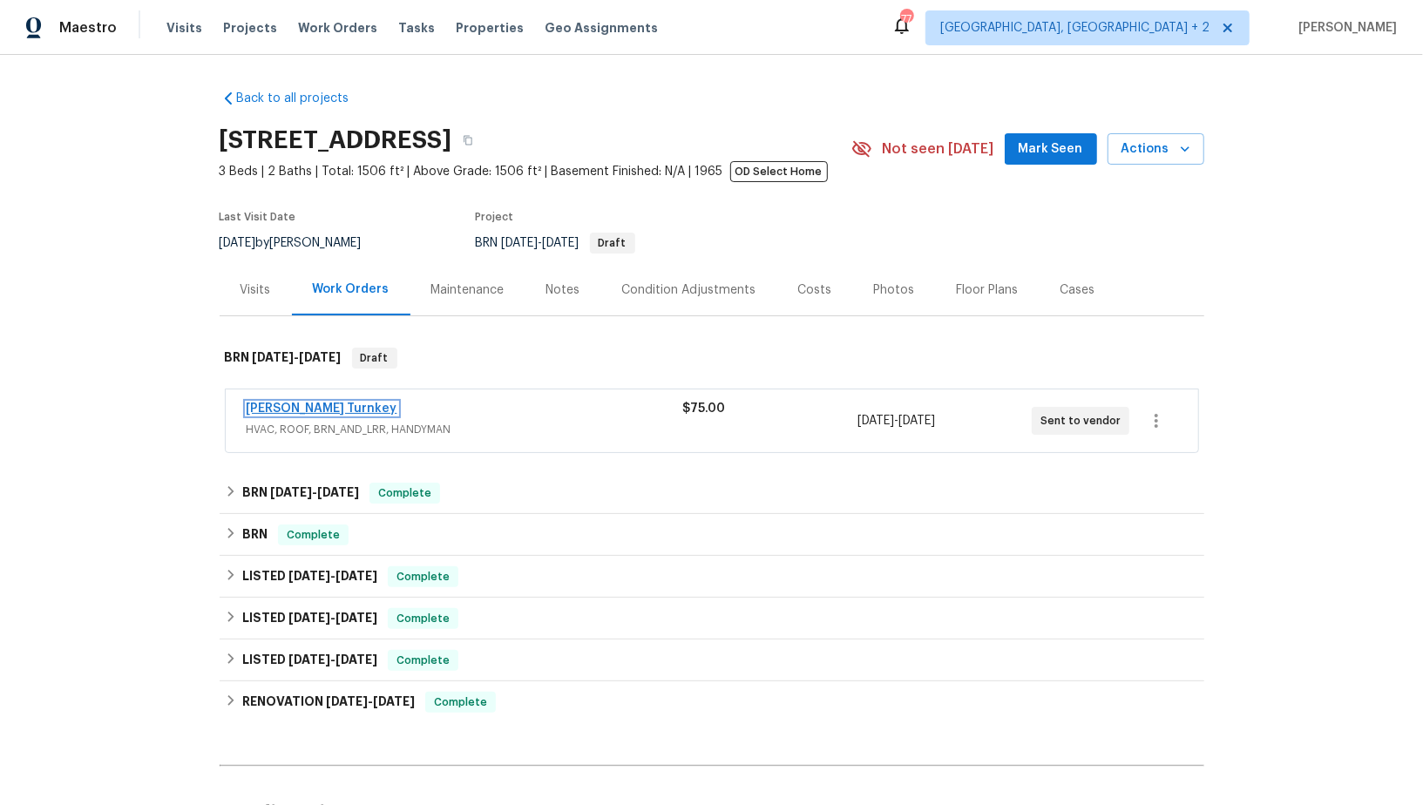
click at [287, 404] on link "[PERSON_NAME] Turnkey" at bounding box center [322, 408] width 151 height 12
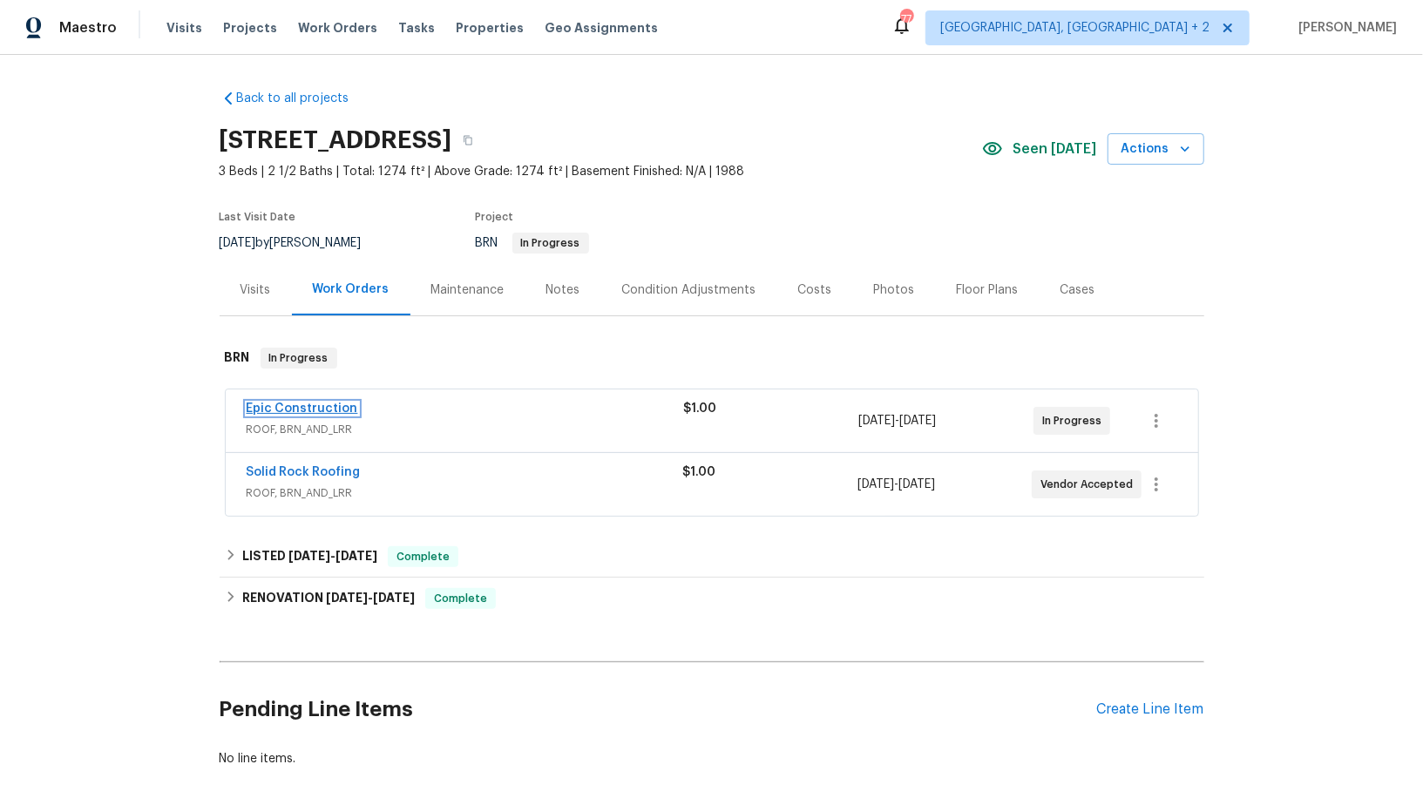
click at [311, 405] on link "Epic Construction" at bounding box center [303, 408] width 112 height 12
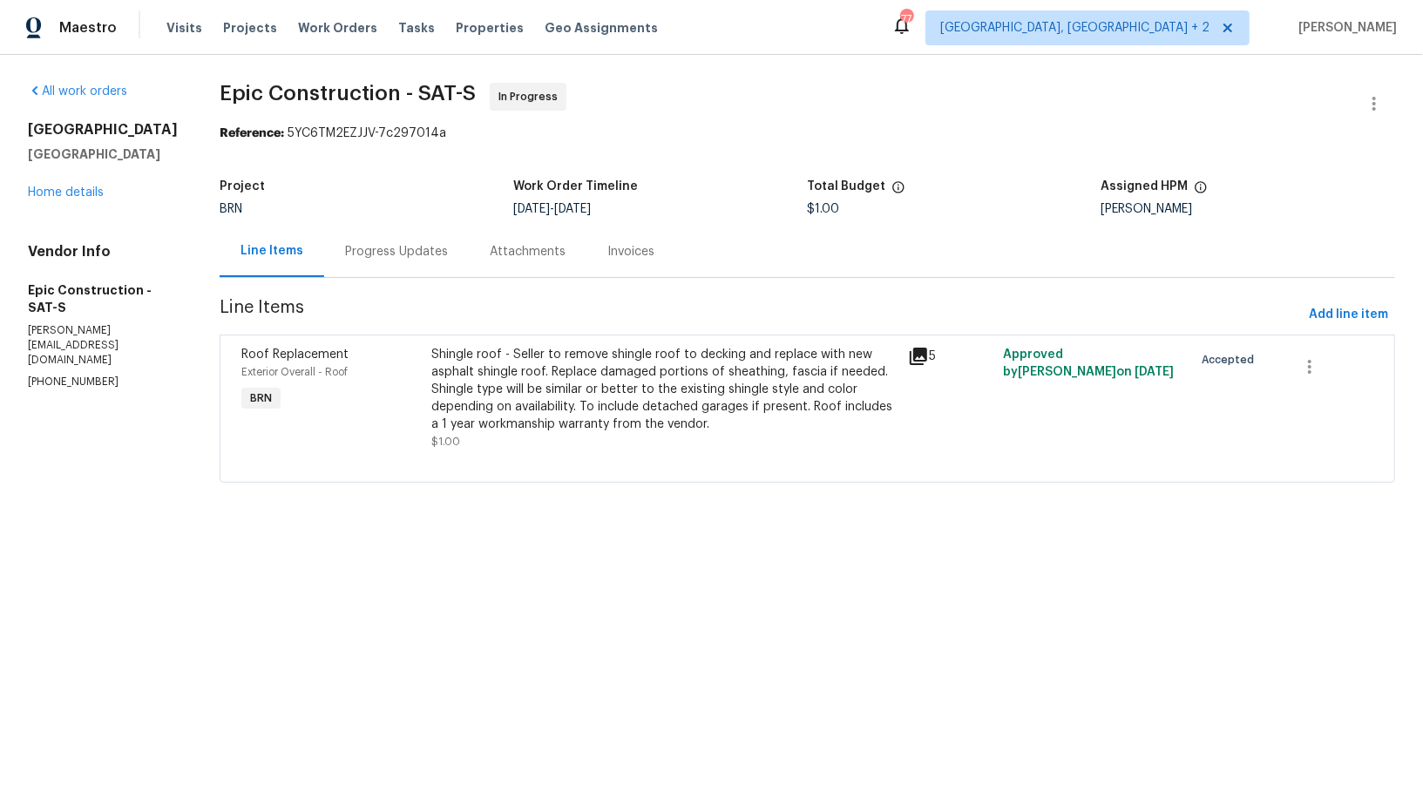
click at [419, 247] on div "Progress Updates" at bounding box center [396, 251] width 145 height 51
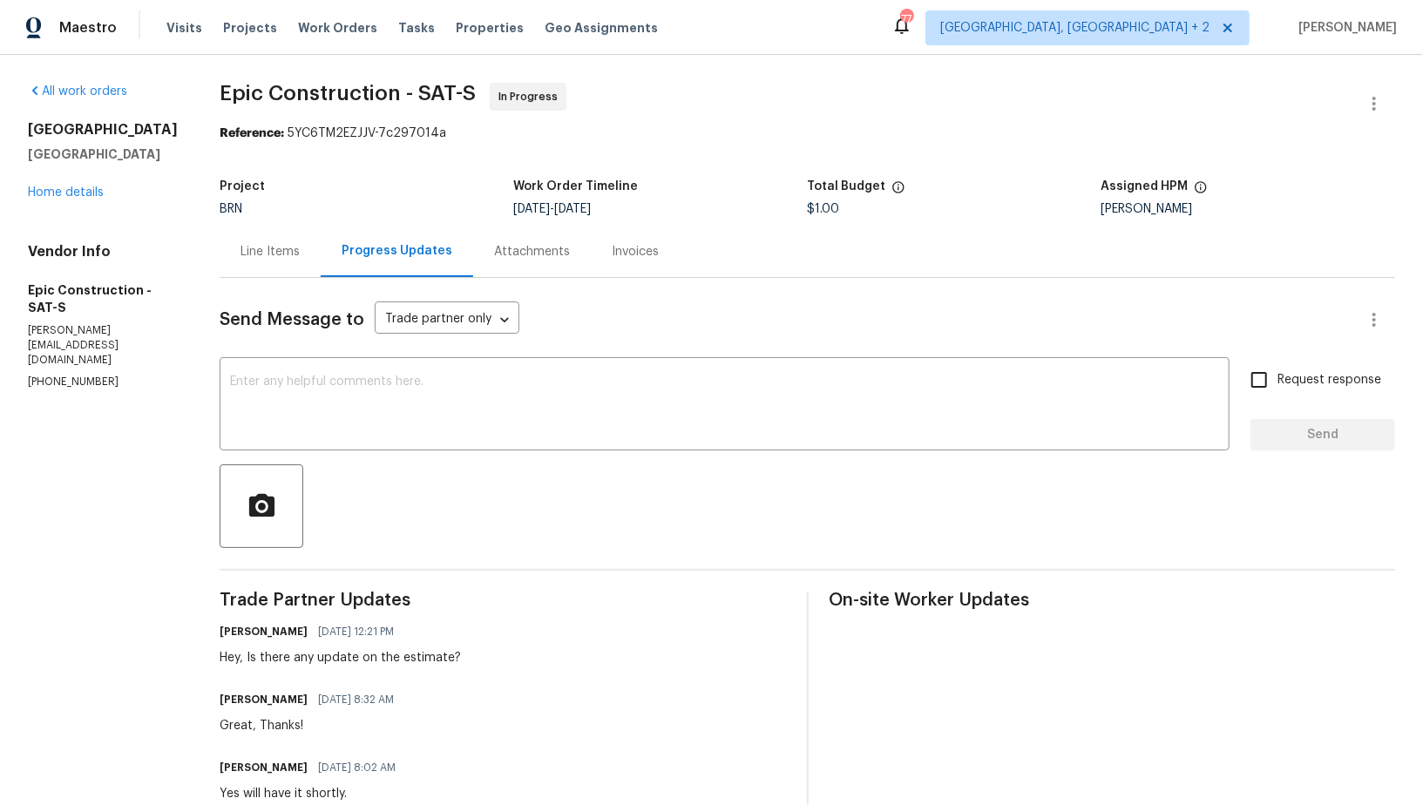
scroll to position [89, 0]
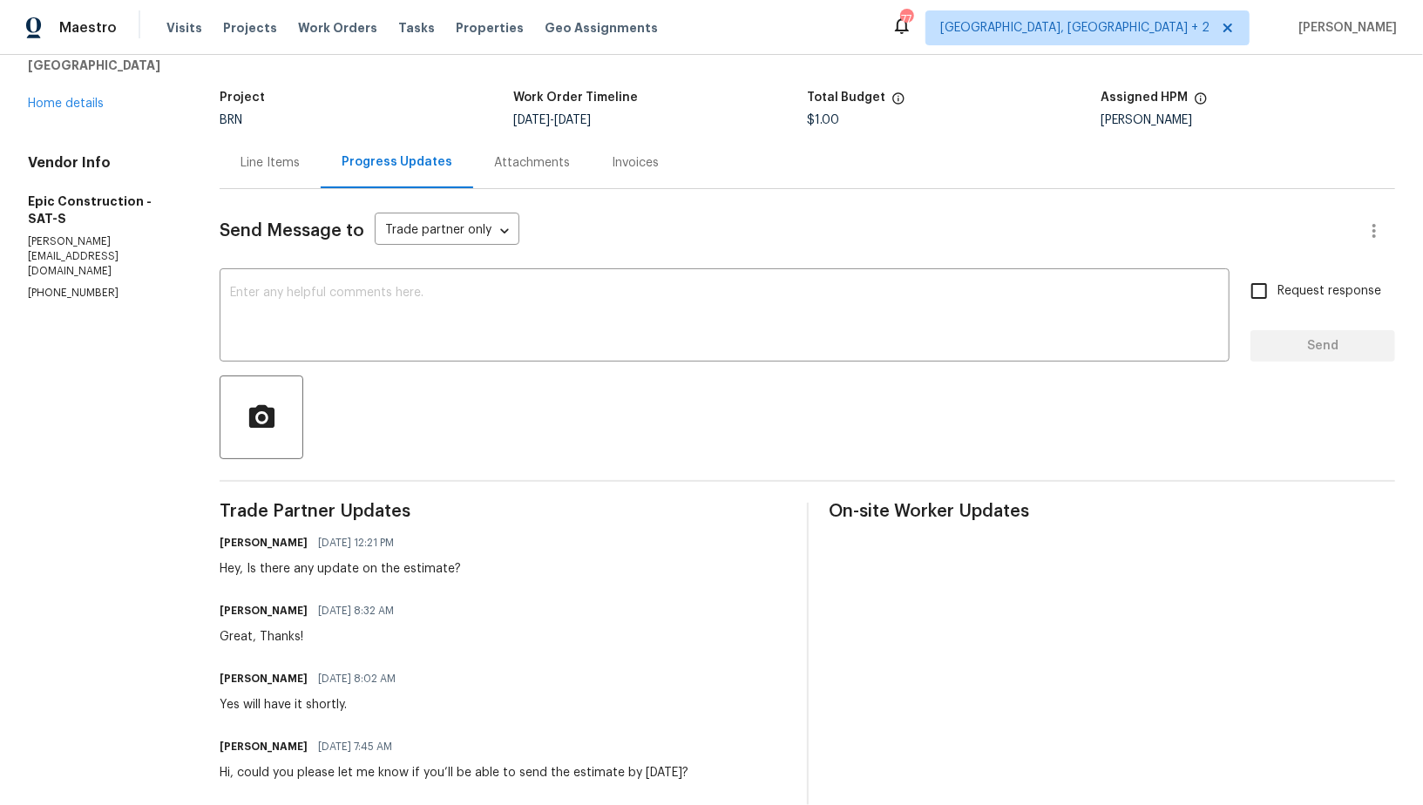
drag, startPoint x: 107, startPoint y: 286, endPoint x: 0, endPoint y: 286, distance: 107.1
click at [0, 286] on div "All work orders 10206 Canton Fld San Antonio, TX 78245 Home details Vendor Info…" at bounding box center [711, 492] width 1423 height 1052
drag, startPoint x: 138, startPoint y: 273, endPoint x: 0, endPoint y: 274, distance: 137.6
click at [0, 274] on div "All work orders 10206 Canton Fld San Antonio, TX 78245 Home details Vendor Info…" at bounding box center [711, 492] width 1423 height 1052
copy p "(214) 208-1878"
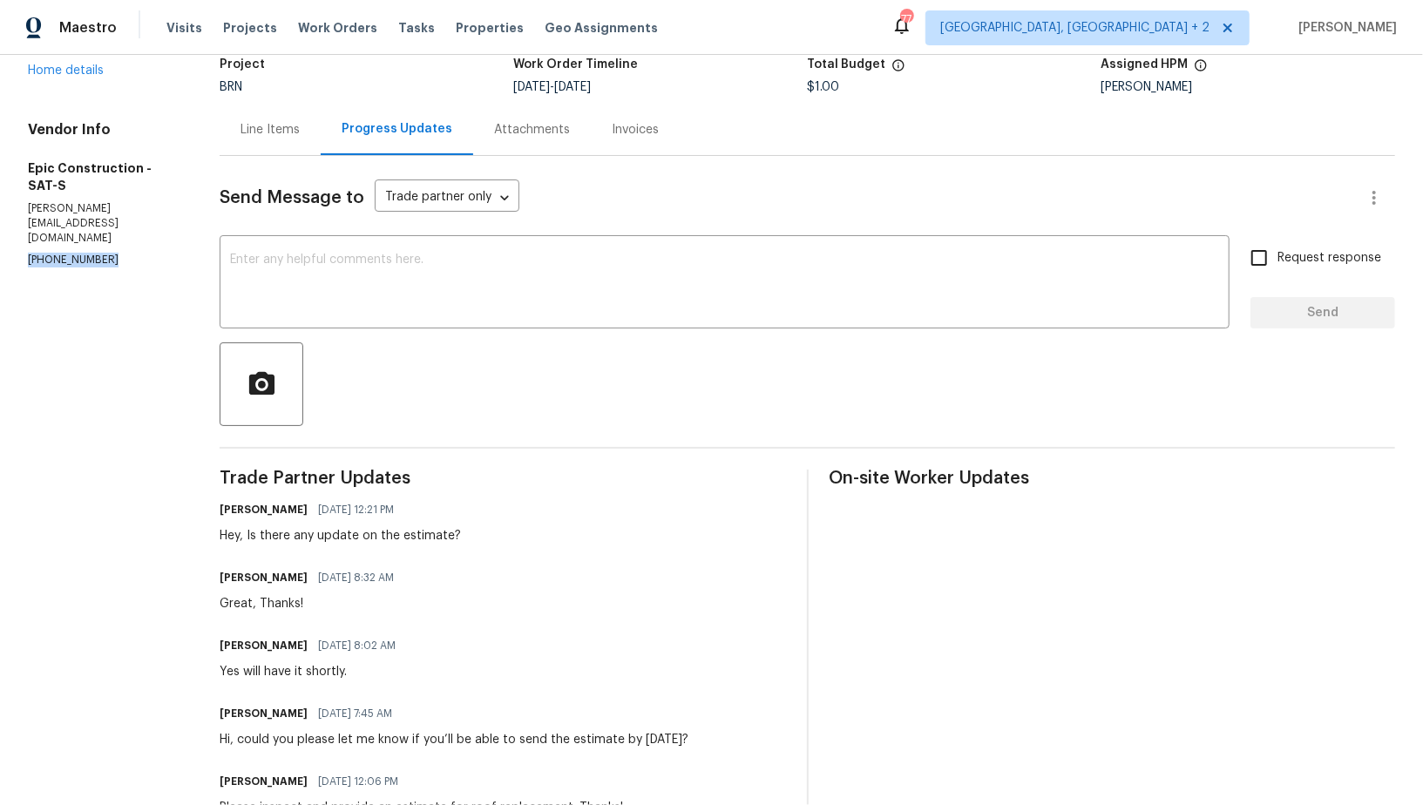
scroll to position [0, 0]
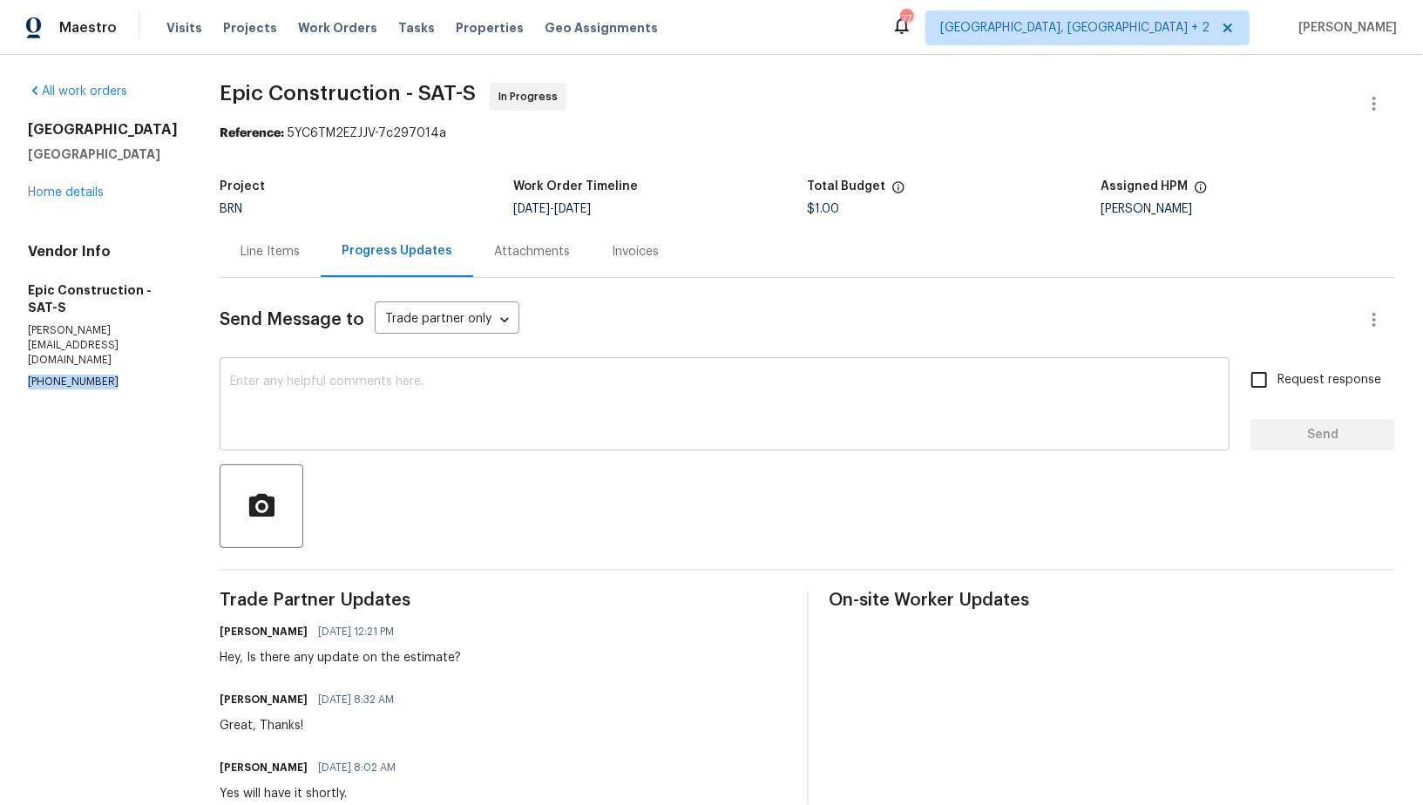
click at [340, 384] on textarea at bounding box center [724, 405] width 989 height 61
drag, startPoint x: 110, startPoint y: 370, endPoint x: 0, endPoint y: 370, distance: 109.8
click at [0, 370] on div "All work orders 10206 Canton Fld San Antonio, TX 78245 Home details Vendor Info…" at bounding box center [711, 581] width 1423 height 1052
copy p "(214) 208-1878"
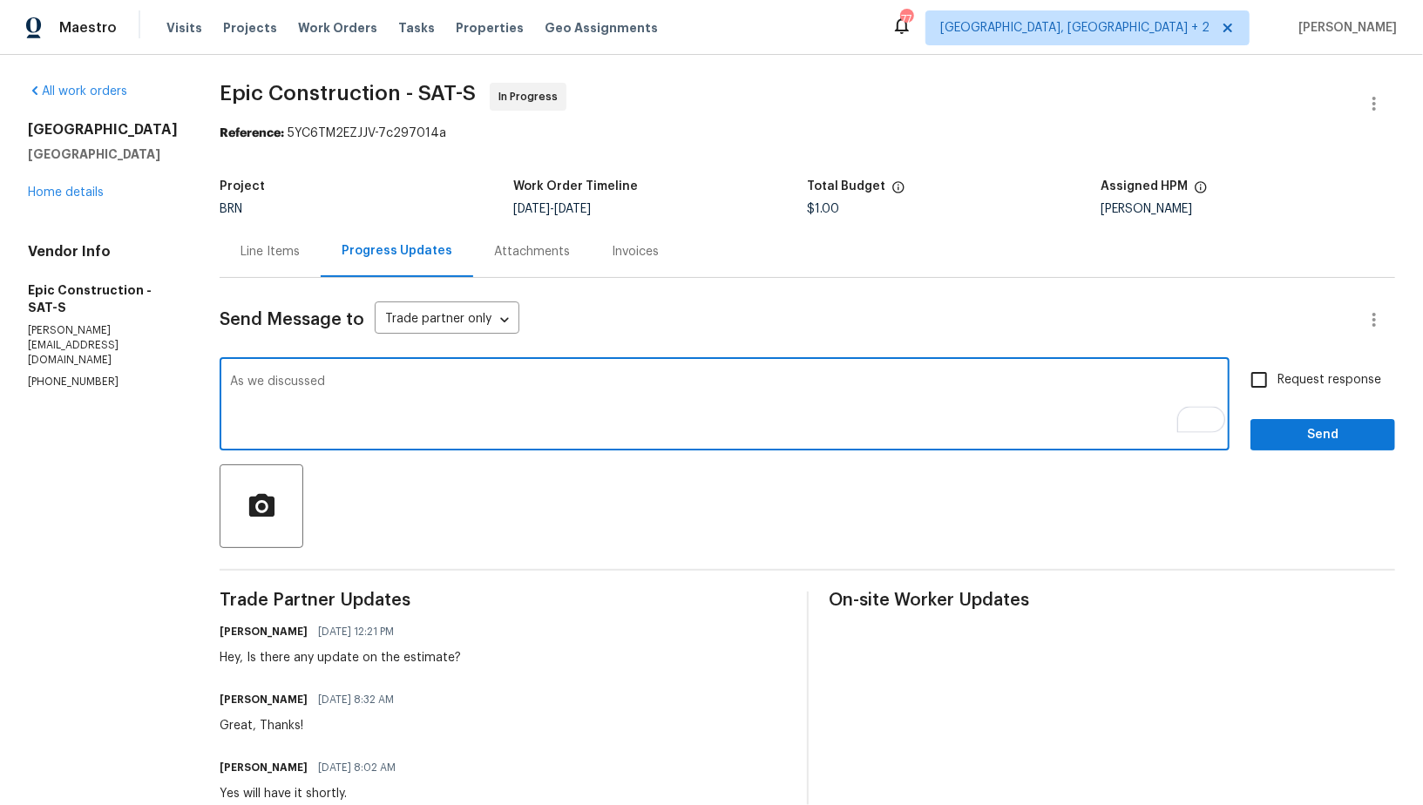
click at [350, 390] on textarea "As we discussed" at bounding box center [724, 405] width 989 height 61
paste textarea "(214) 208-1878"
type textarea "As we discussed (214) 208-1878, Please upload the estimate as soon as possible.…"
click at [1261, 377] on input "Request response" at bounding box center [1258, 380] width 37 height 37
checkbox input "true"
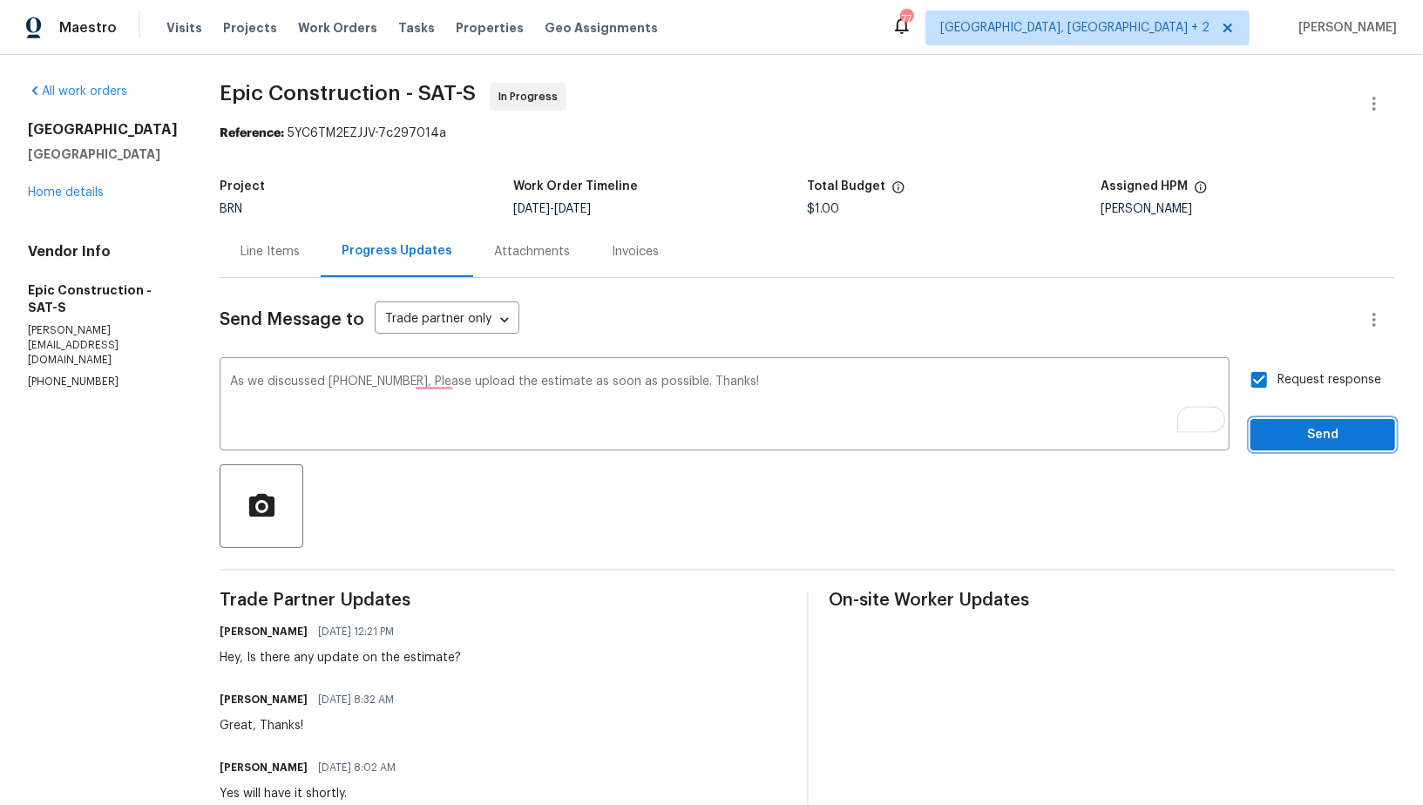
click at [1289, 426] on span "Send" at bounding box center [1322, 435] width 117 height 22
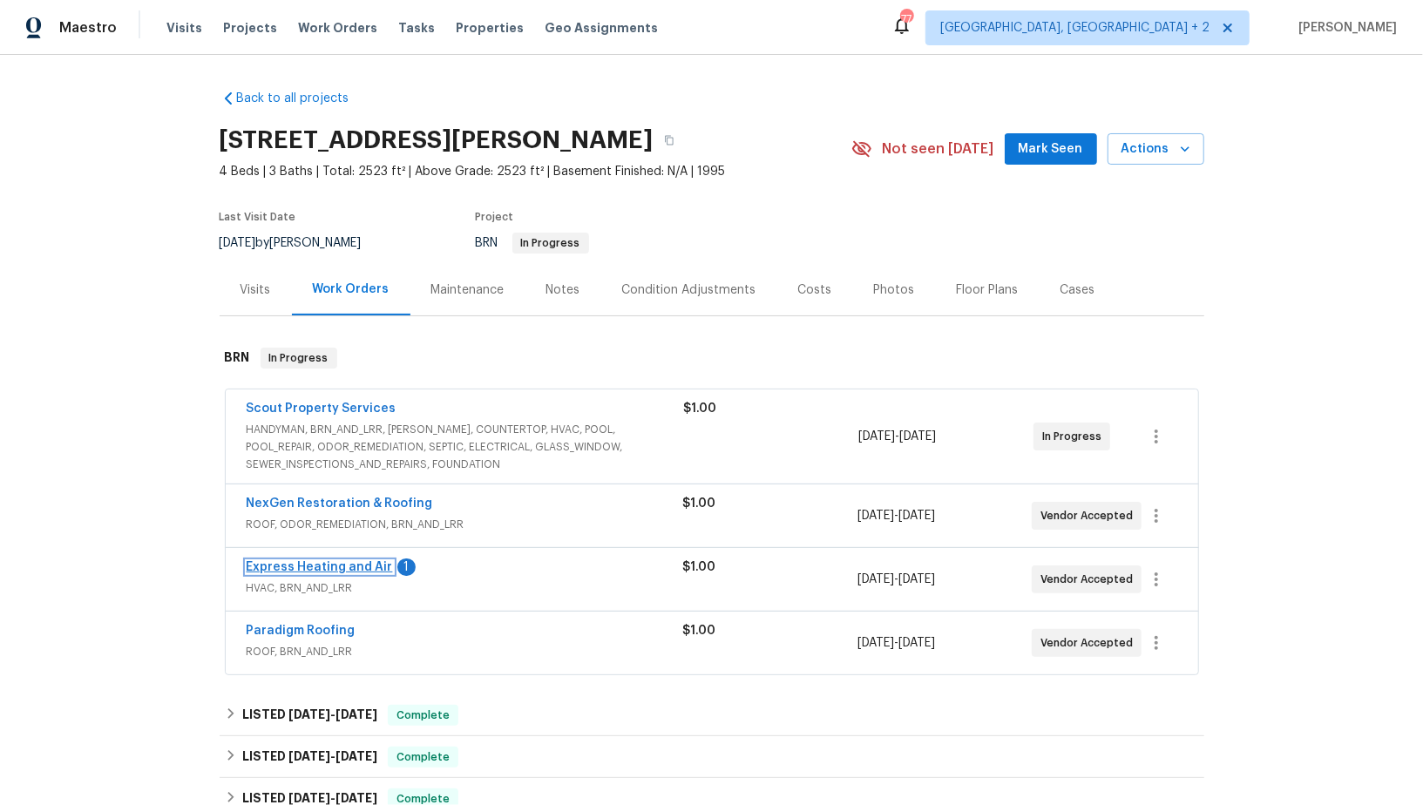
click at [328, 564] on link "Express Heating and Air" at bounding box center [320, 567] width 146 height 12
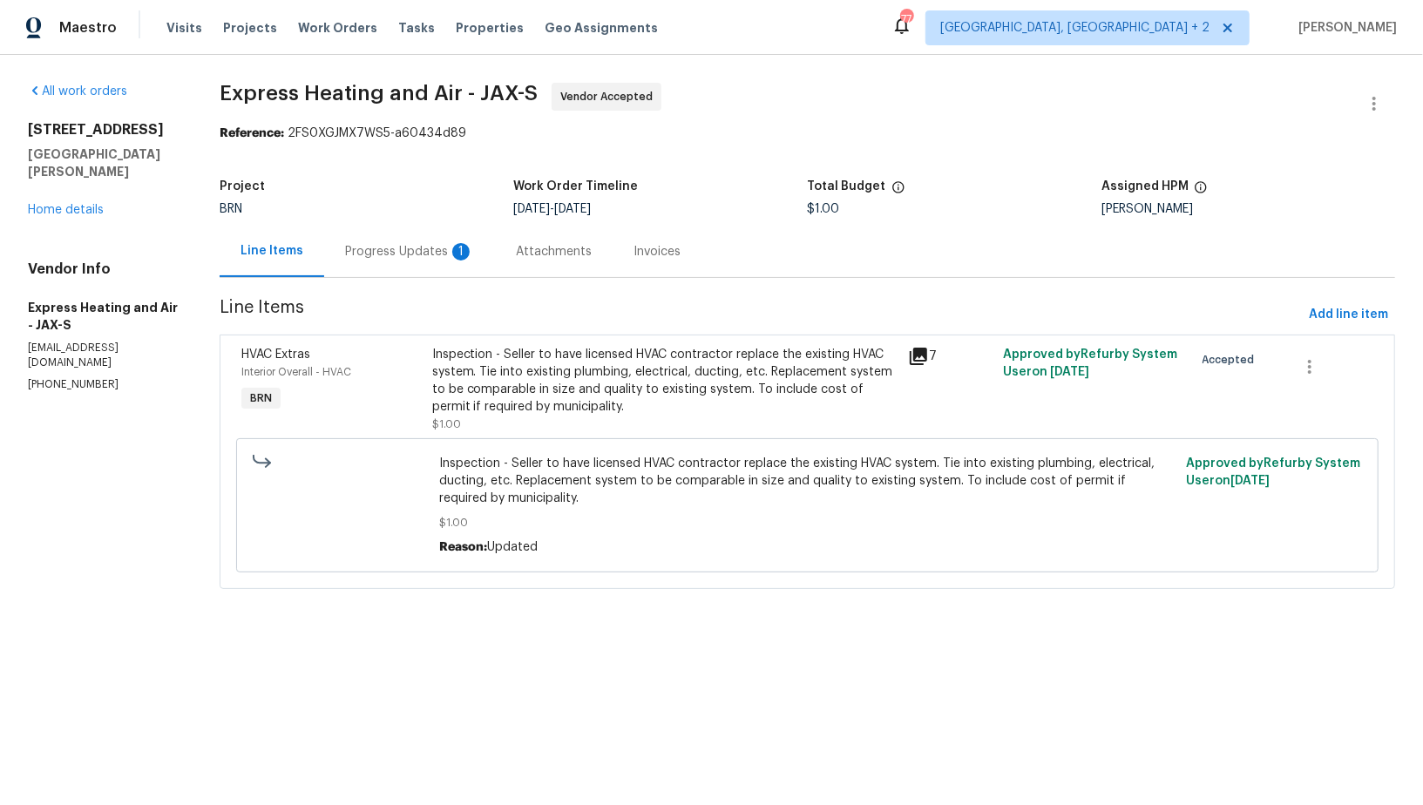
click at [458, 265] on div "Progress Updates 1" at bounding box center [409, 251] width 171 height 51
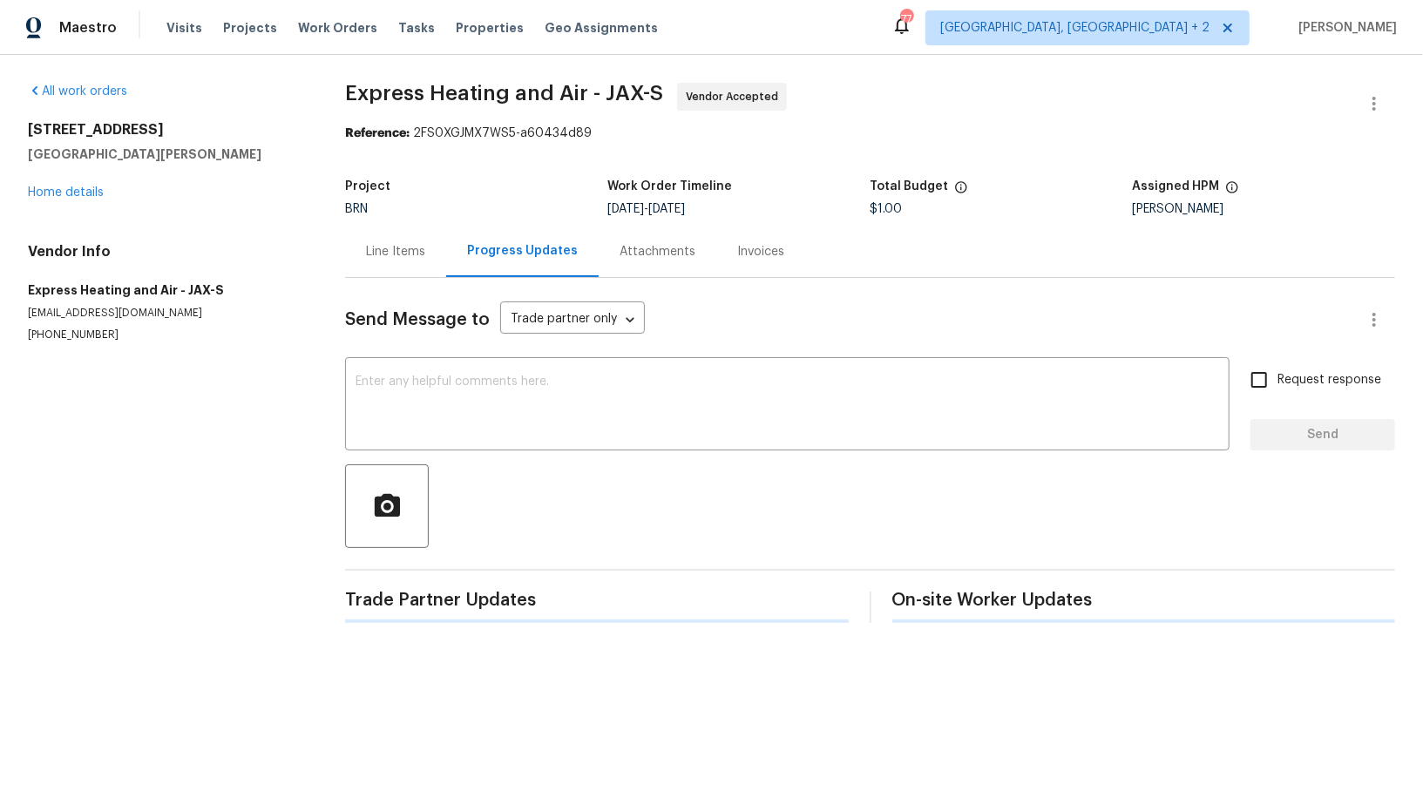
click at [504, 457] on div "Send Message to Trade partner only Trade partner only ​ x ​ Request response Se…" at bounding box center [870, 450] width 1050 height 345
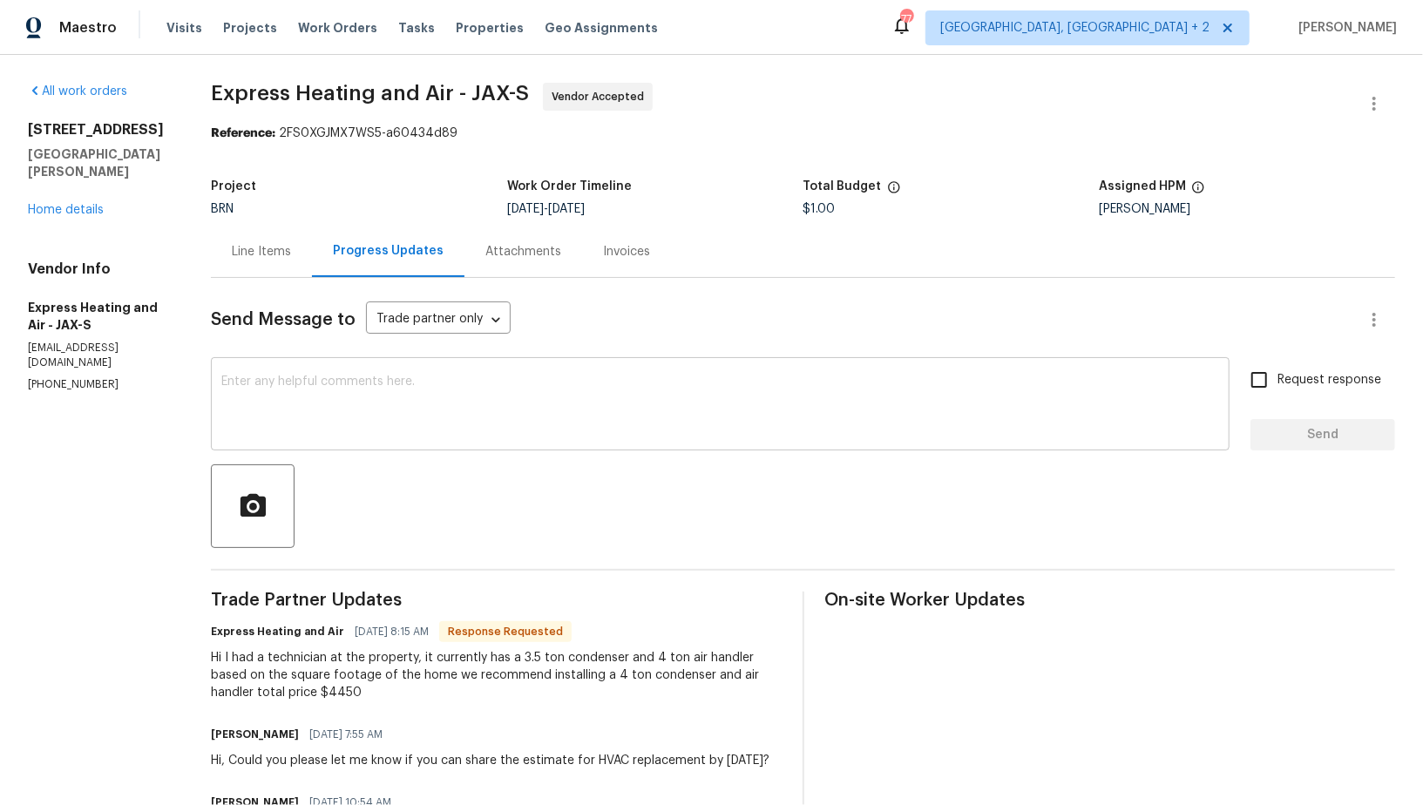
click at [484, 427] on textarea at bounding box center [719, 405] width 997 height 61
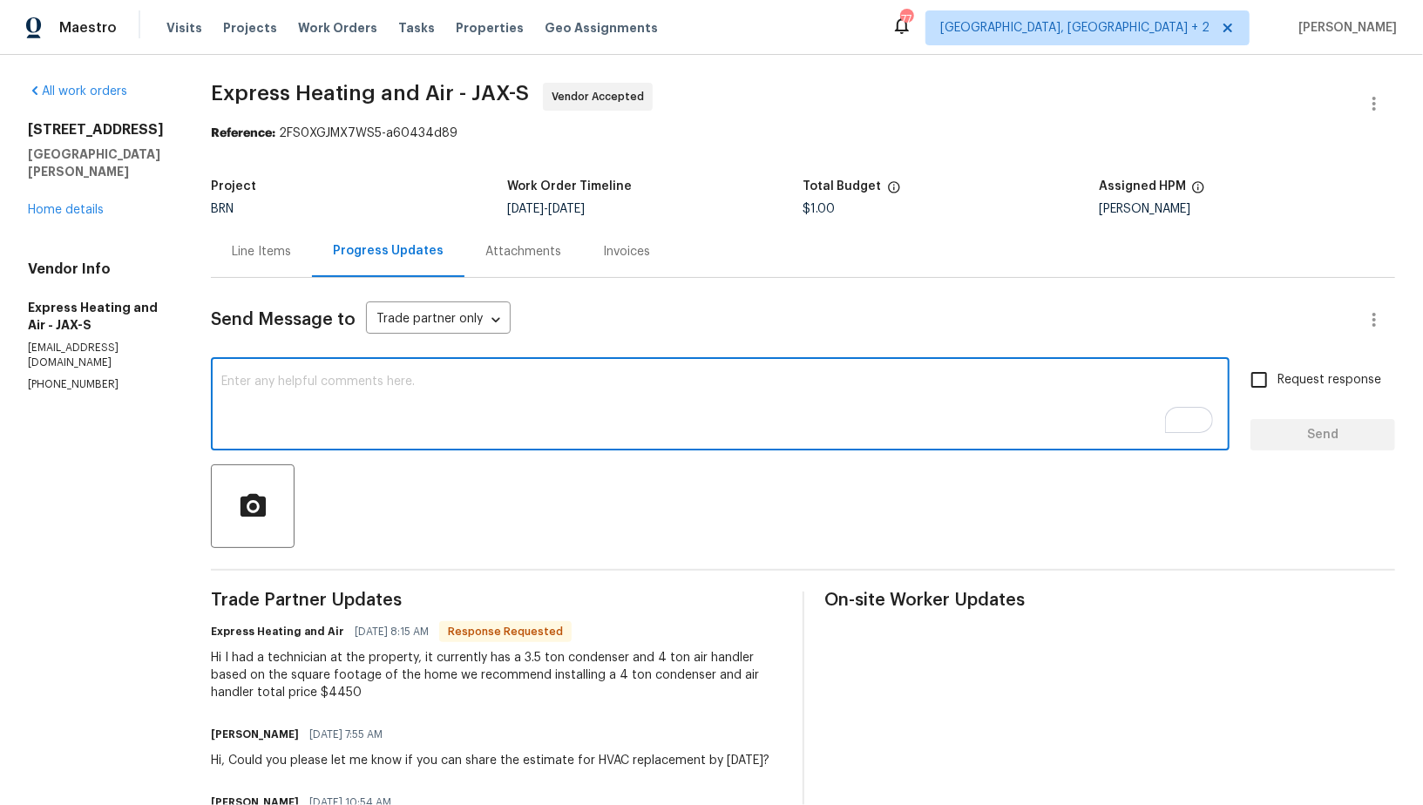
scroll to position [13, 0]
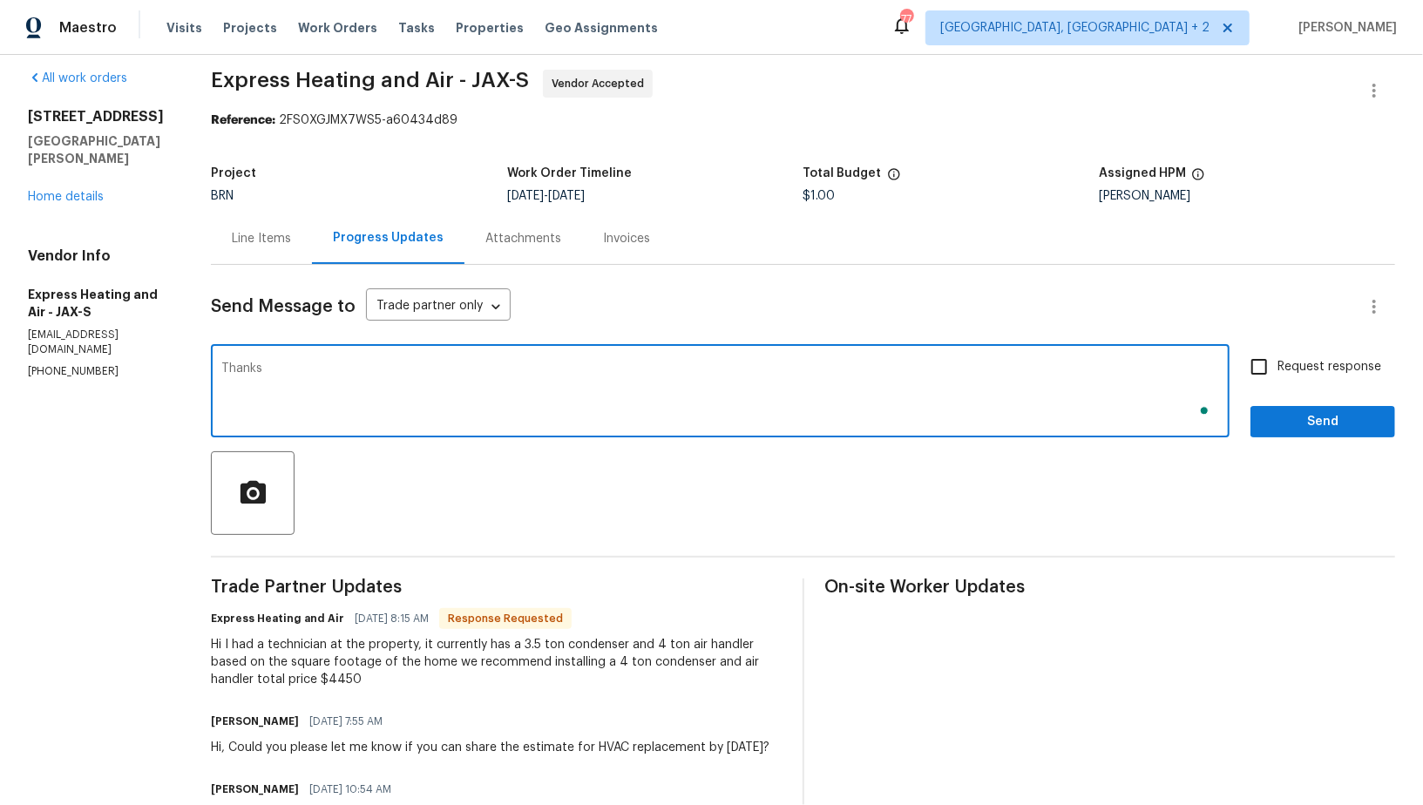
type textarea "Thanks"
type textarea "I will check and update you shortly. Thanks!"
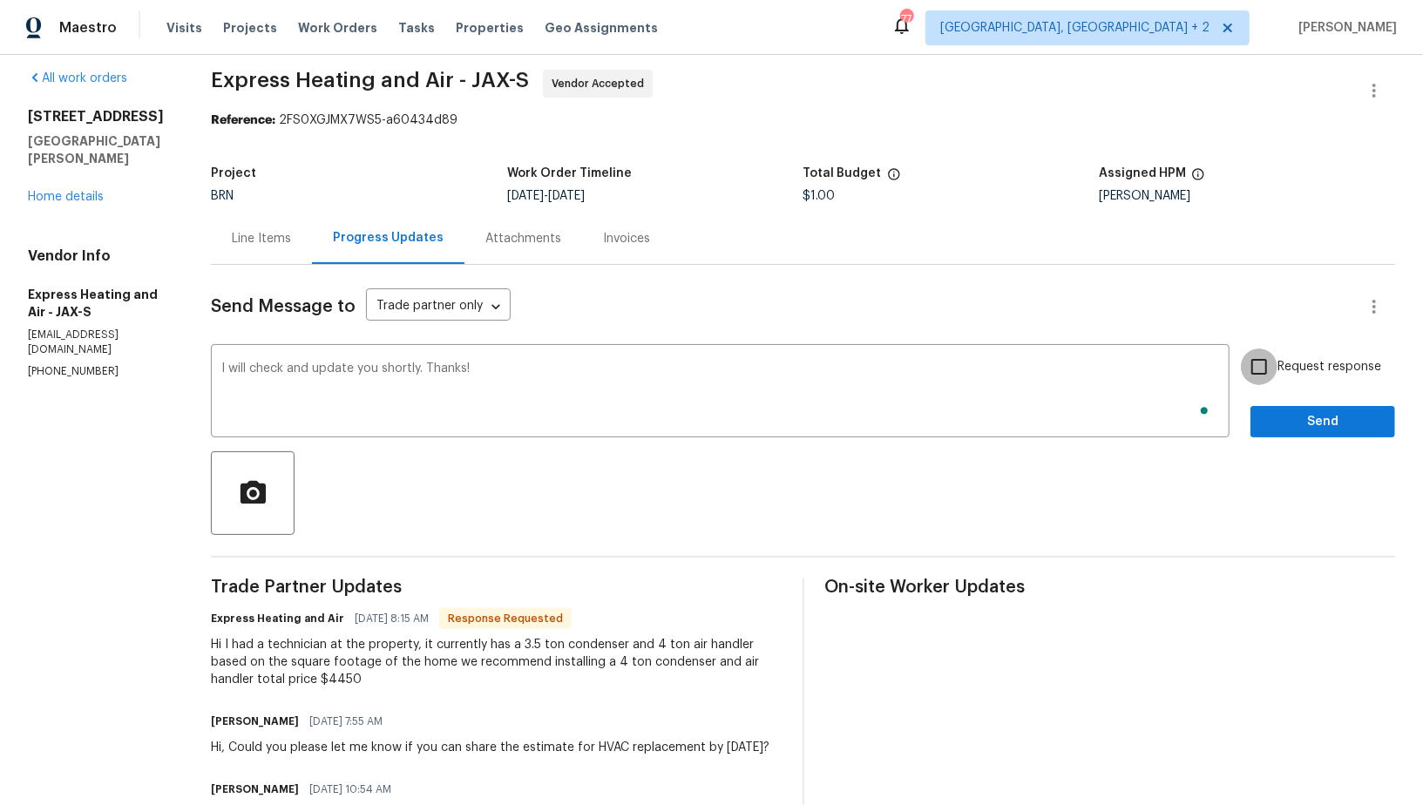
click at [1267, 362] on input "Request response" at bounding box center [1258, 366] width 37 height 37
checkbox input "true"
click at [1293, 422] on span "Send" at bounding box center [1322, 422] width 117 height 22
